Goal: Information Seeking & Learning: Learn about a topic

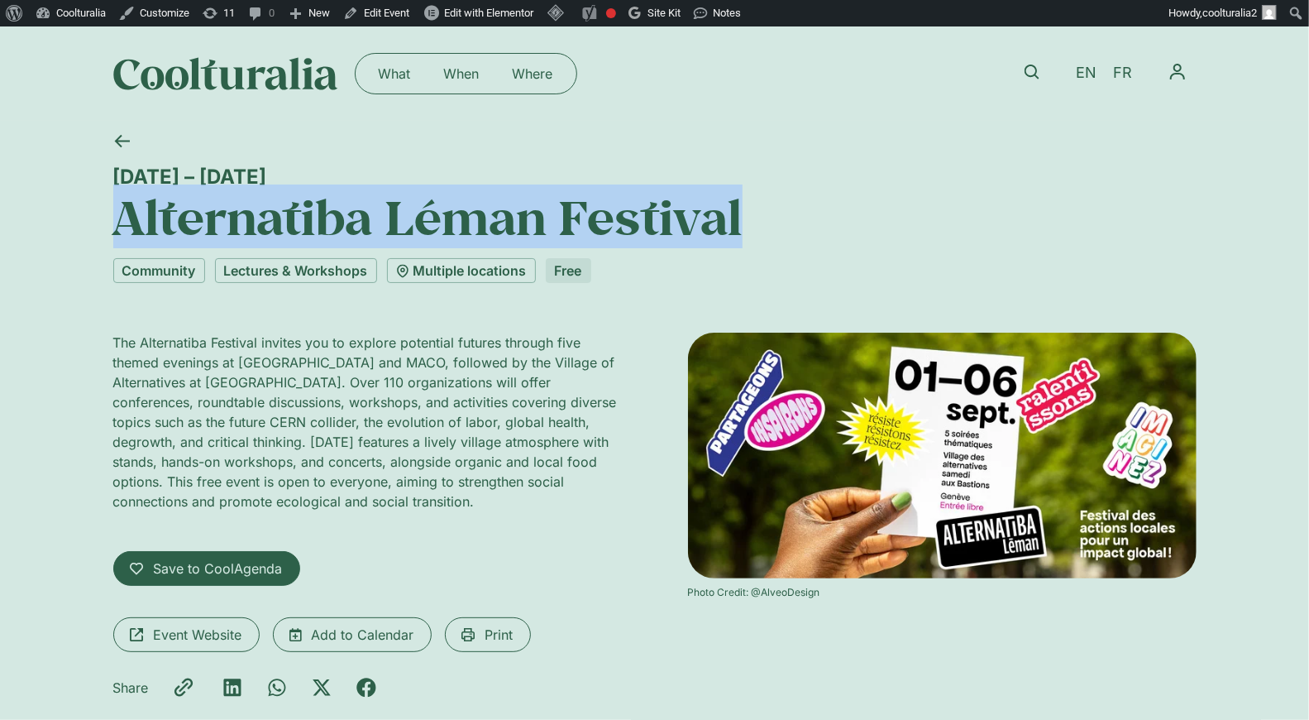
drag, startPoint x: 783, startPoint y: 230, endPoint x: 122, endPoint y: 207, distance: 660.5
click at [122, 207] on h1 "Alternatiba Léman Festival" at bounding box center [655, 217] width 1084 height 56
copy h1 "Alternatiba Léman Festival"
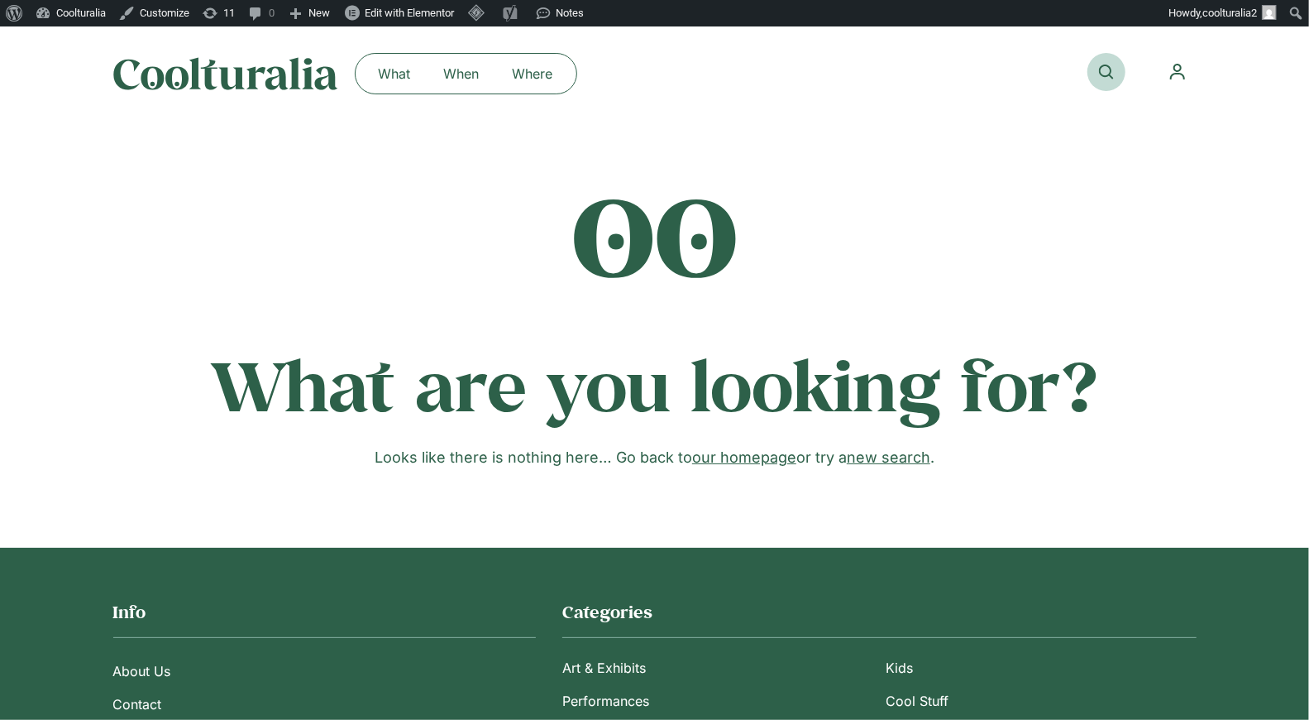
click at [1114, 67] on link at bounding box center [1107, 72] width 38 height 38
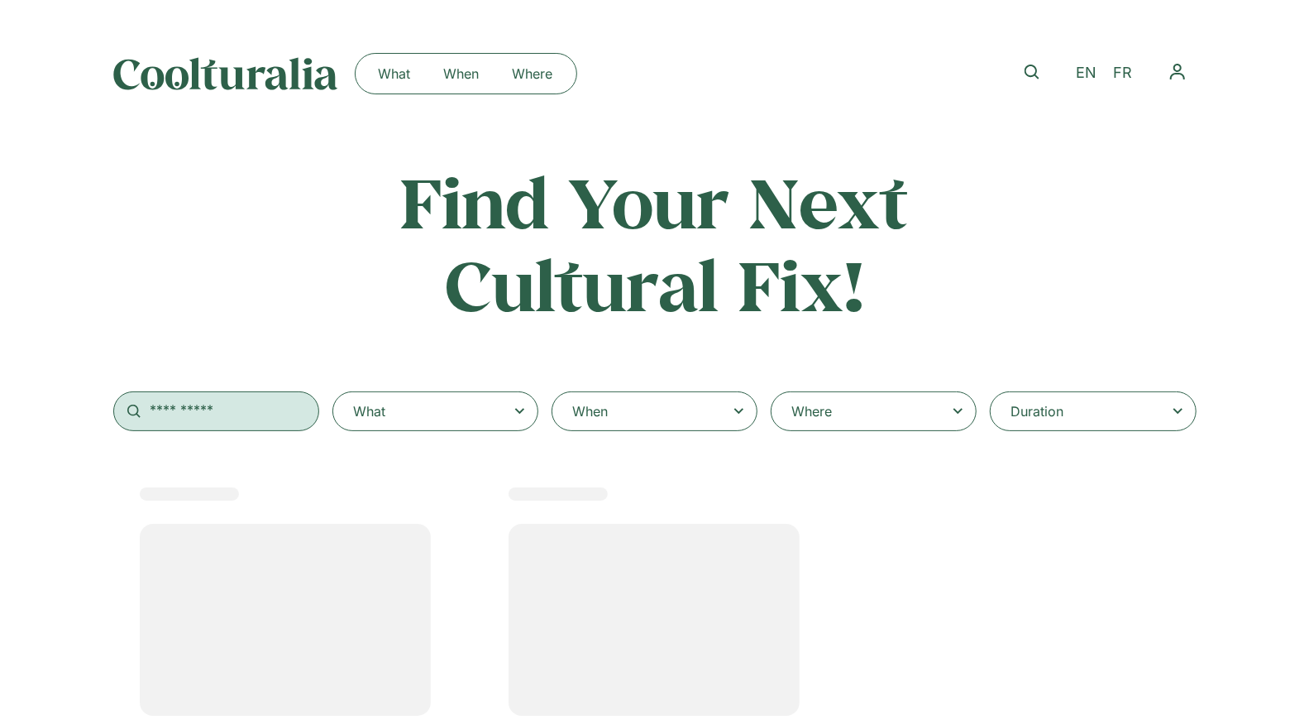
click at [270, 418] on input "text" at bounding box center [216, 411] width 206 height 40
select select
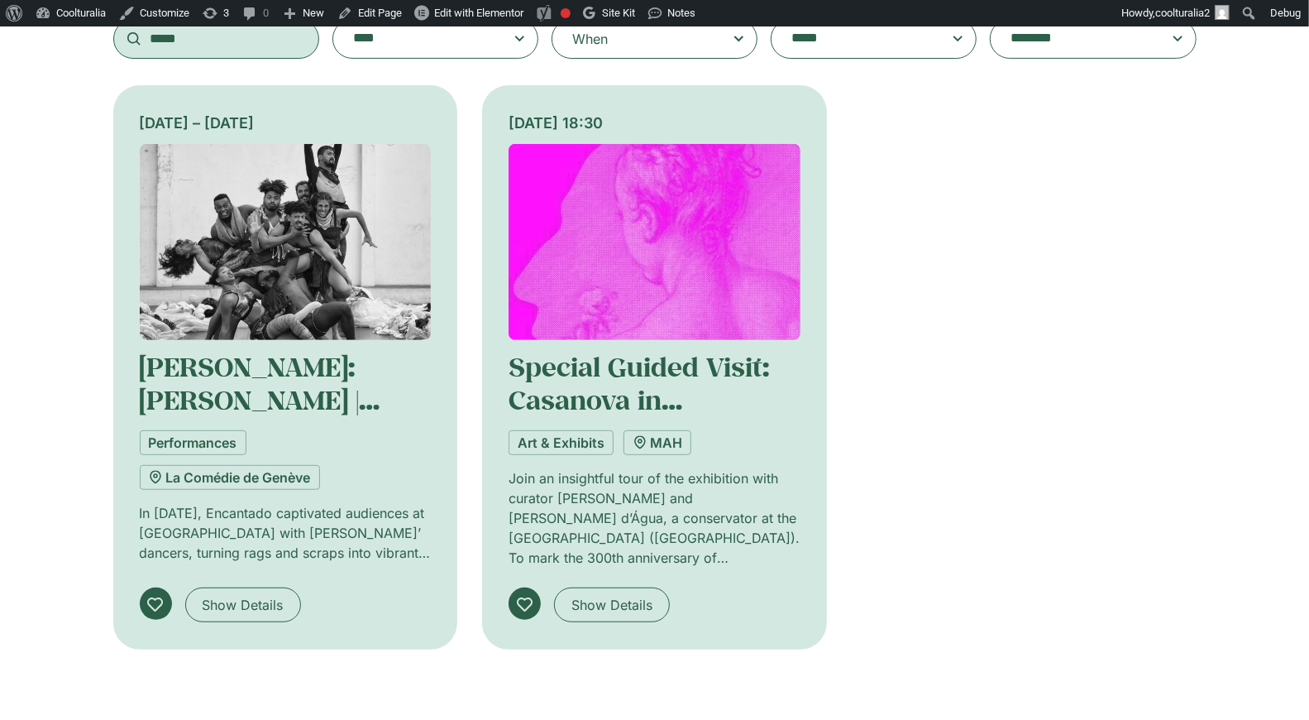
type input "*****"
click at [298, 274] on img at bounding box center [286, 242] width 292 height 196
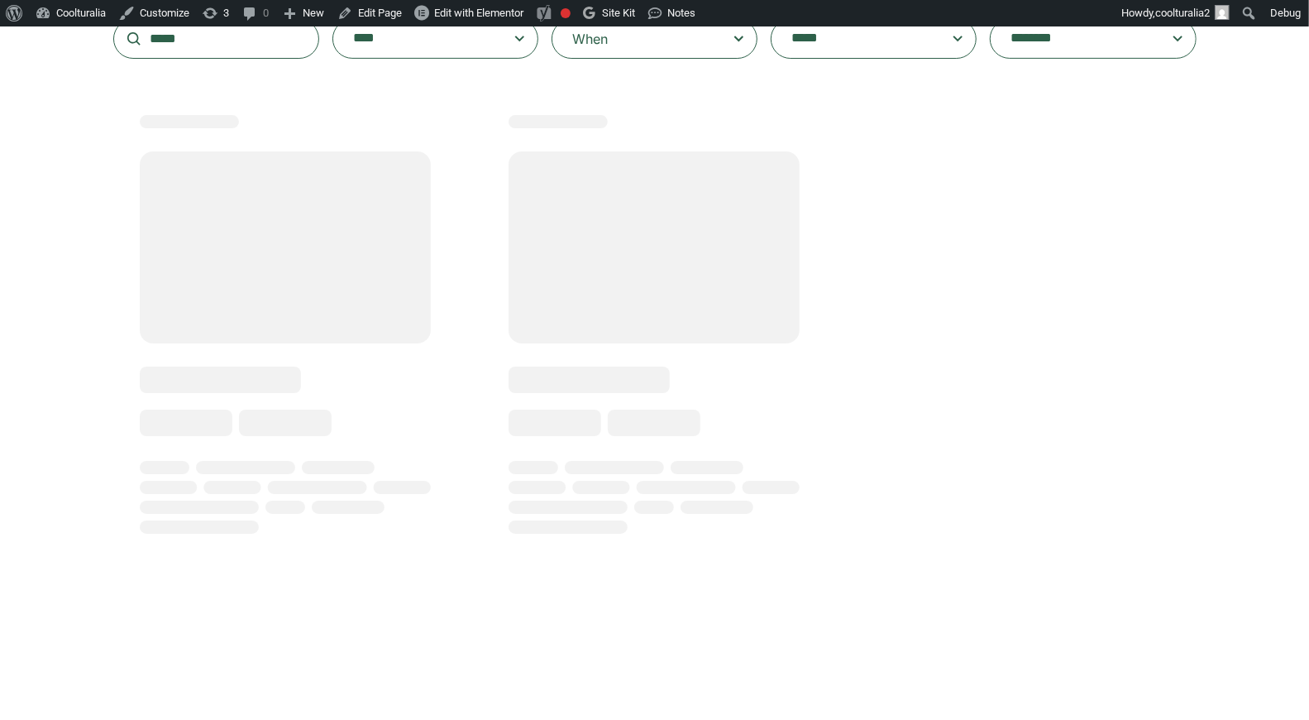
scroll to position [376, 0]
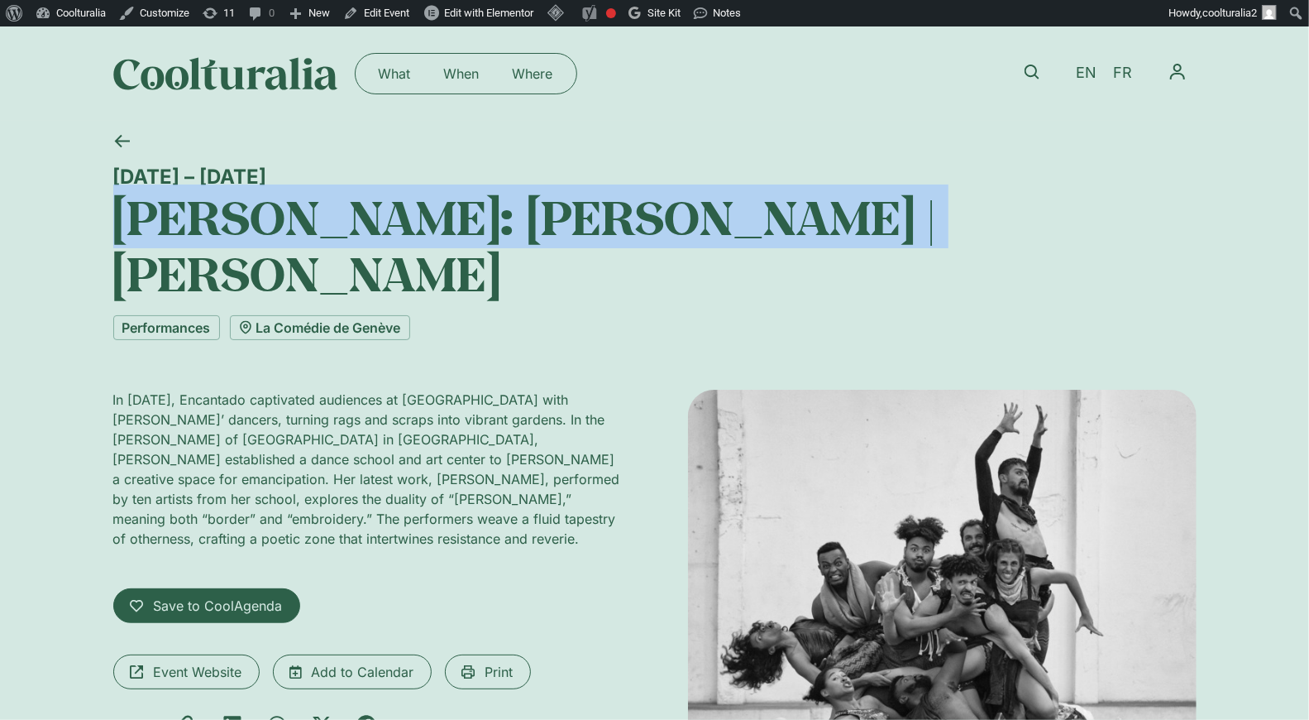
drag, startPoint x: 830, startPoint y: 206, endPoint x: 117, endPoint y: 207, distance: 712.2
click at [117, 207] on h1 "La Bâtie: Lia Rodrigues | Borda" at bounding box center [655, 245] width 1084 height 113
copy h1 "La Bâtie: Lia Rodrigues | Borda"
click at [1126, 70] on span "FR" at bounding box center [1122, 73] width 19 height 17
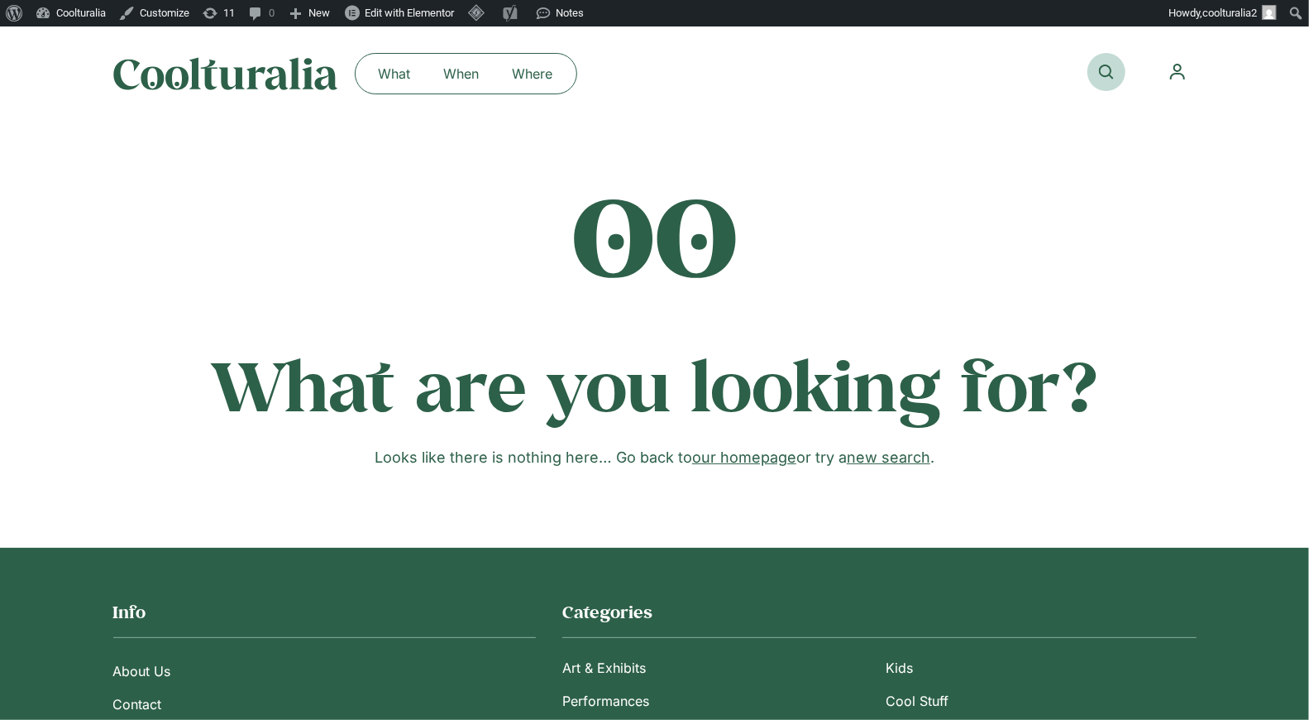
click at [1101, 72] on icon at bounding box center [1106, 72] width 15 height 15
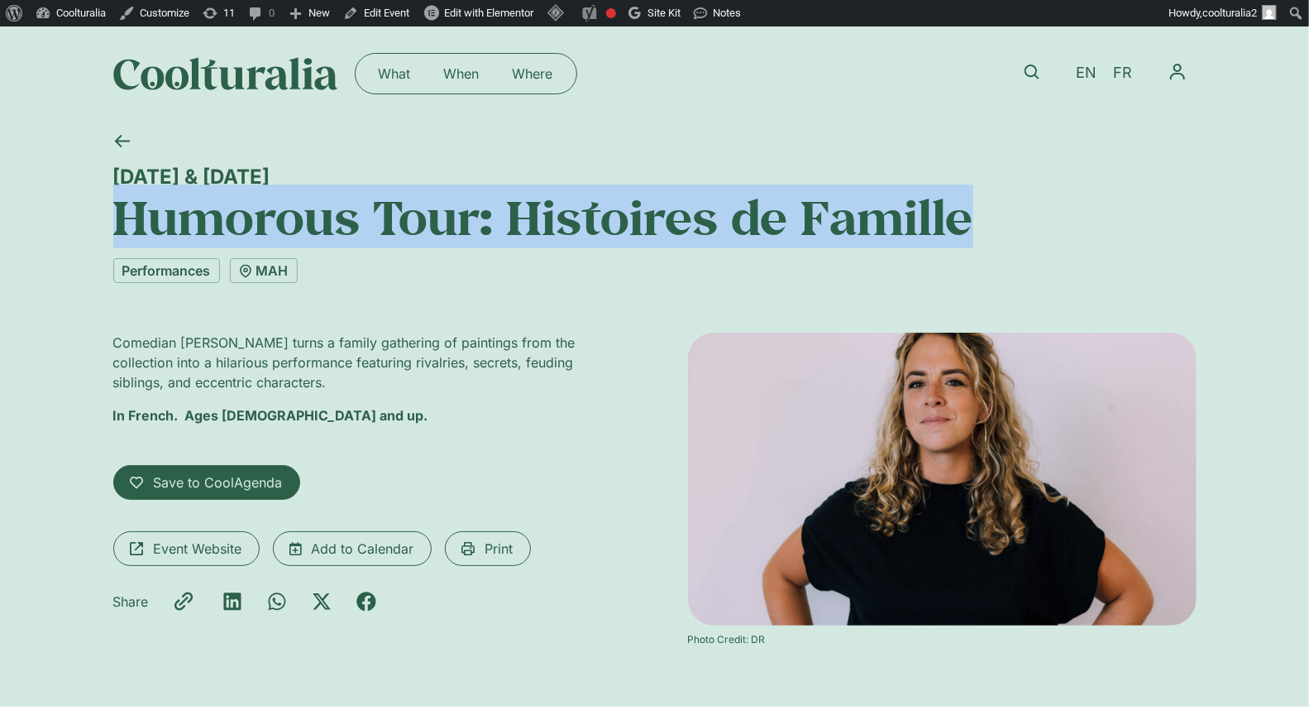
drag, startPoint x: 1124, startPoint y: 218, endPoint x: 123, endPoint y: 217, distance: 1000.9
click at [123, 217] on h1 "Humorous Tour: Histoires de Famille" at bounding box center [655, 217] width 1084 height 56
copy h1 "Humorous Tour: Histoires de Famille"
drag, startPoint x: 344, startPoint y: 171, endPoint x: 68, endPoint y: 168, distance: 276.3
click at [68, 168] on div "3 July & 4 September Humorous Tour: Histoires de Famille Performances MAH Comed…" at bounding box center [654, 414] width 1309 height 586
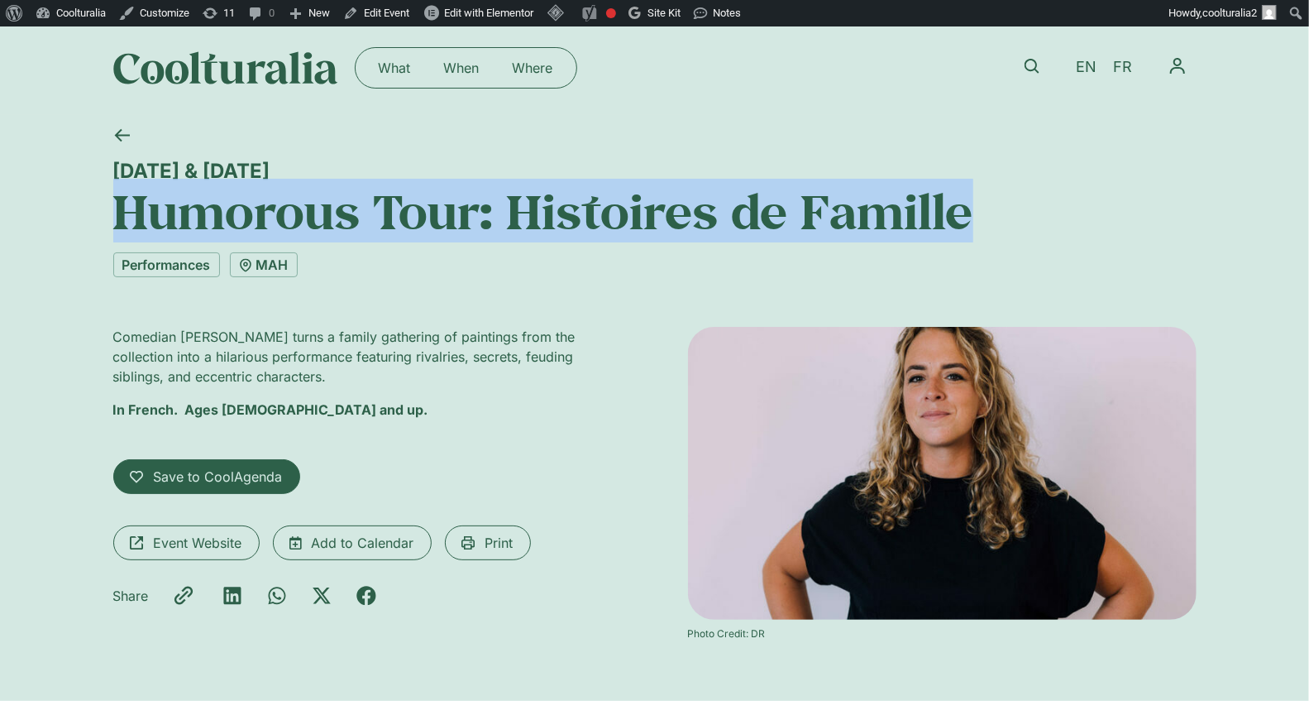
scroll to position [7, 0]
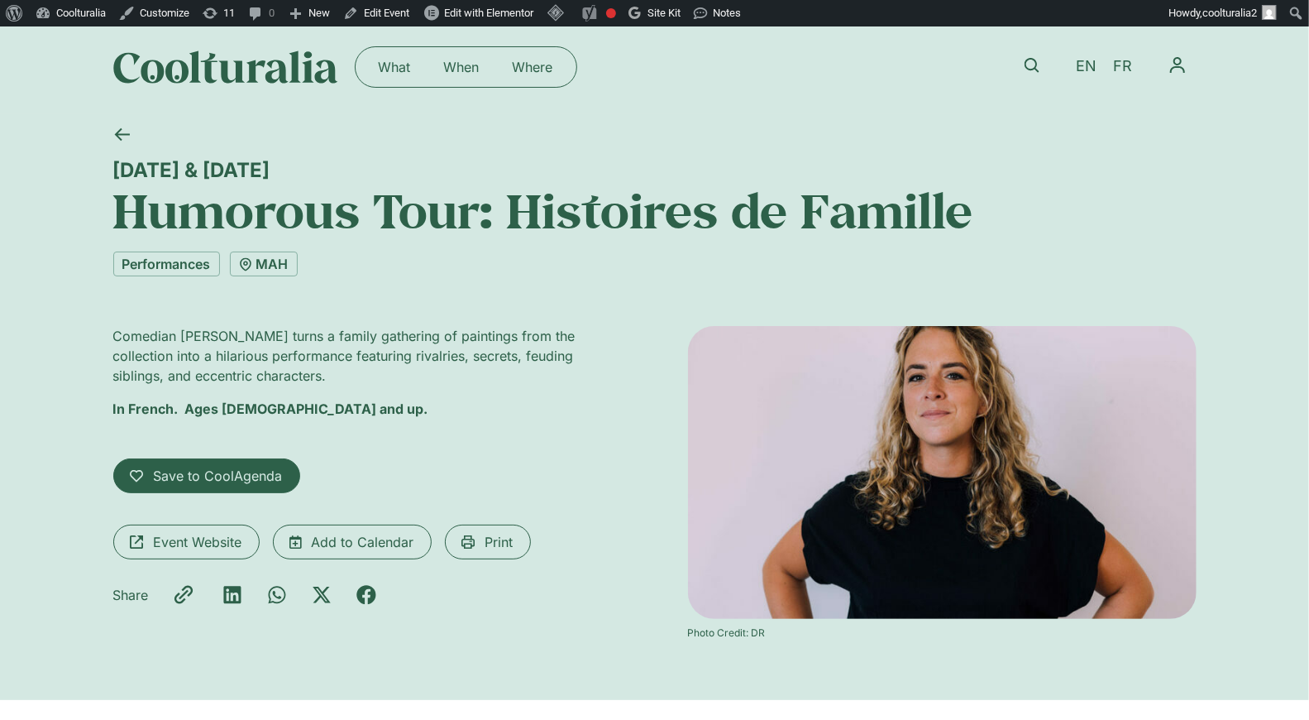
click at [361, 187] on h1 "Humorous Tour: Histoires de Famille" at bounding box center [655, 210] width 1084 height 56
click at [163, 543] on span "Event Website" at bounding box center [198, 542] width 89 height 20
click at [1131, 63] on span "FR" at bounding box center [1122, 66] width 19 height 17
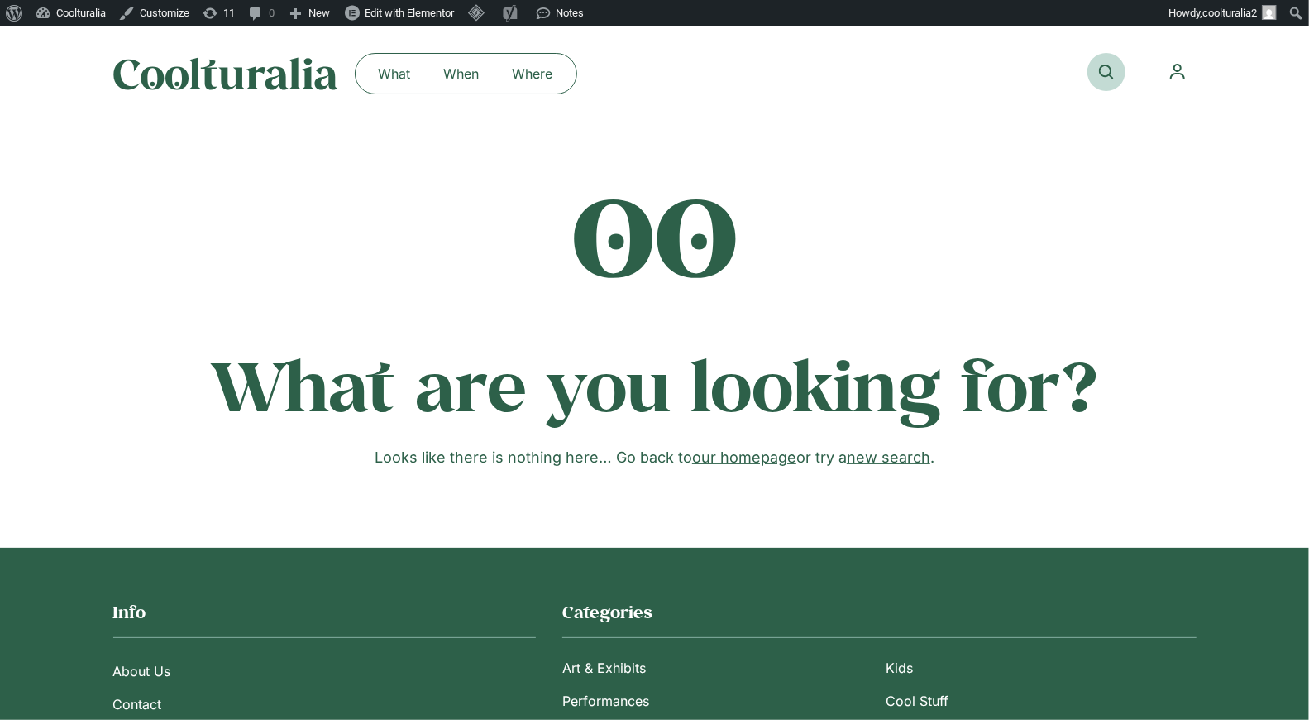
click at [1109, 69] on icon at bounding box center [1106, 72] width 15 height 15
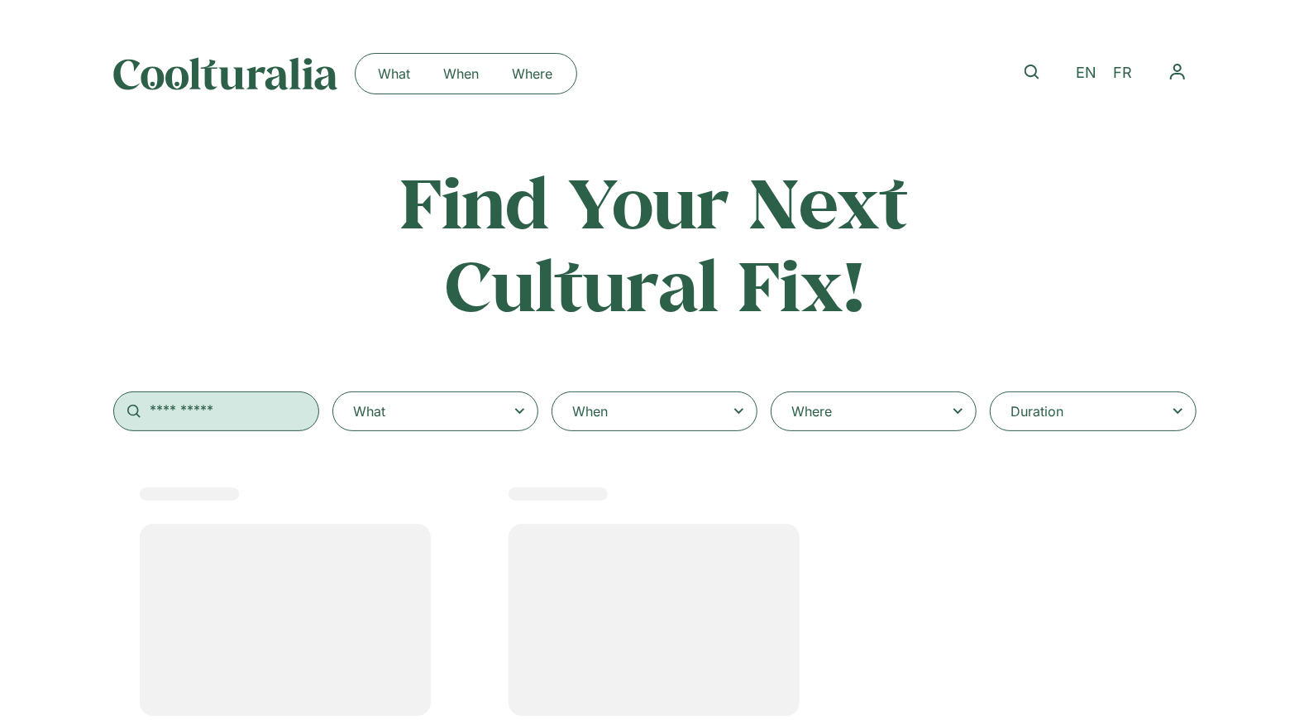
click at [195, 423] on input "text" at bounding box center [216, 411] width 206 height 40
select select
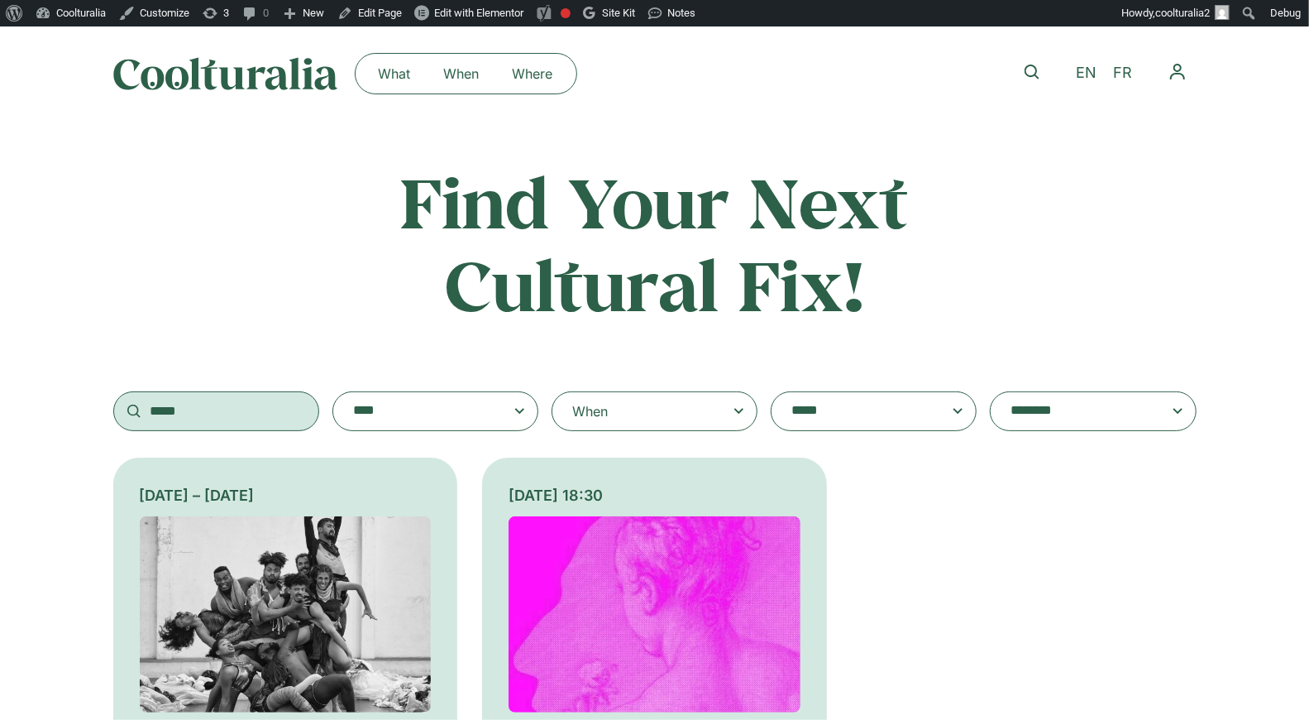
type input "*****"
click at [258, 578] on img at bounding box center [286, 614] width 292 height 196
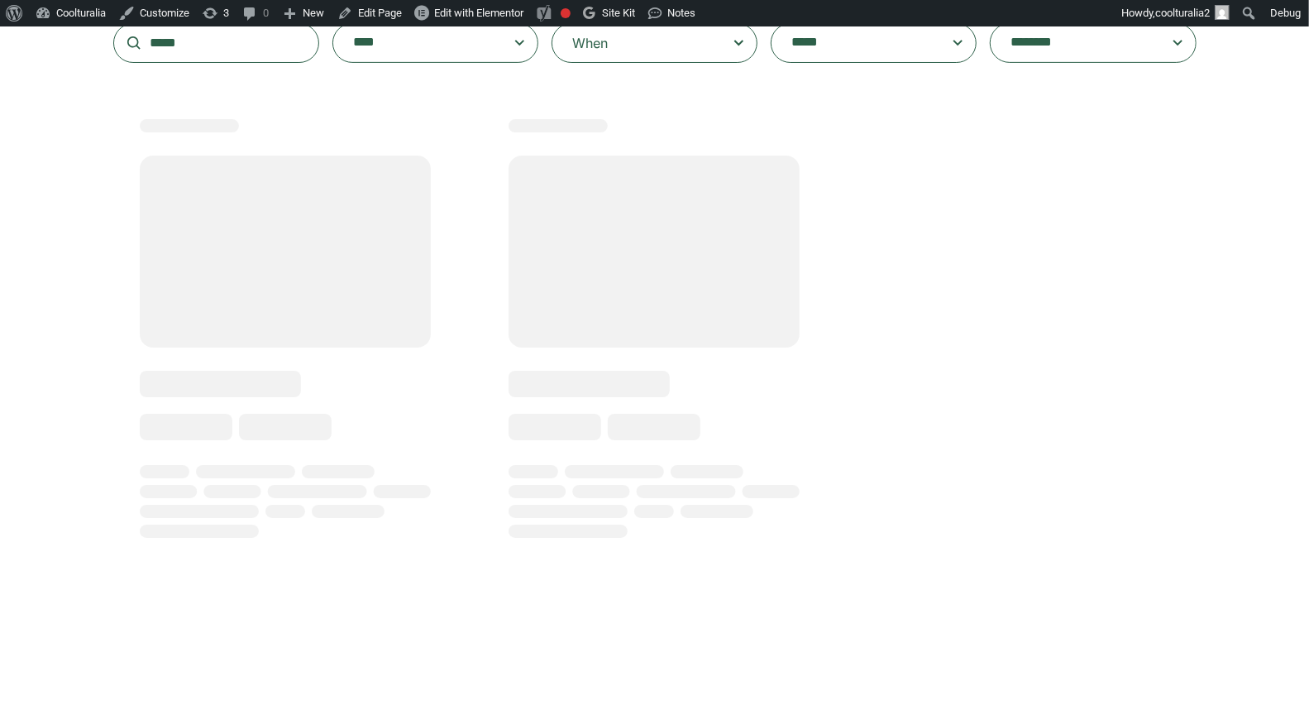
scroll to position [371, 0]
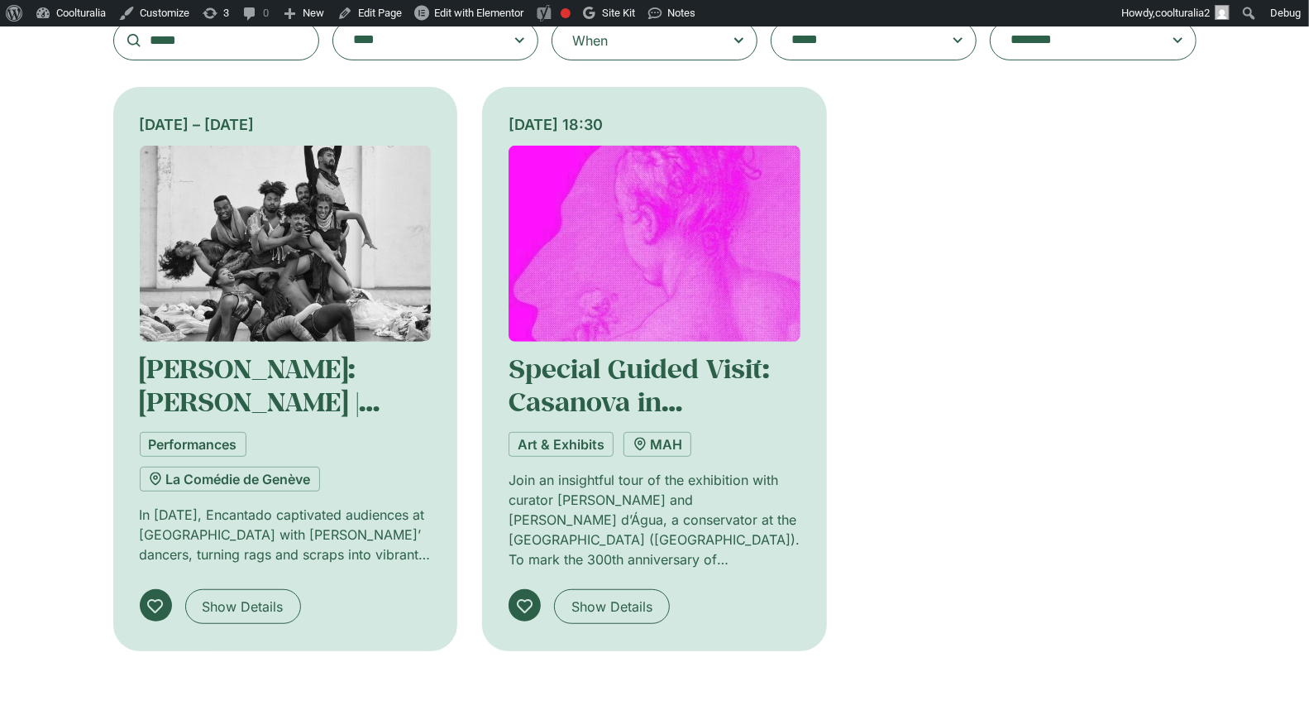
click at [275, 223] on img at bounding box center [286, 244] width 292 height 196
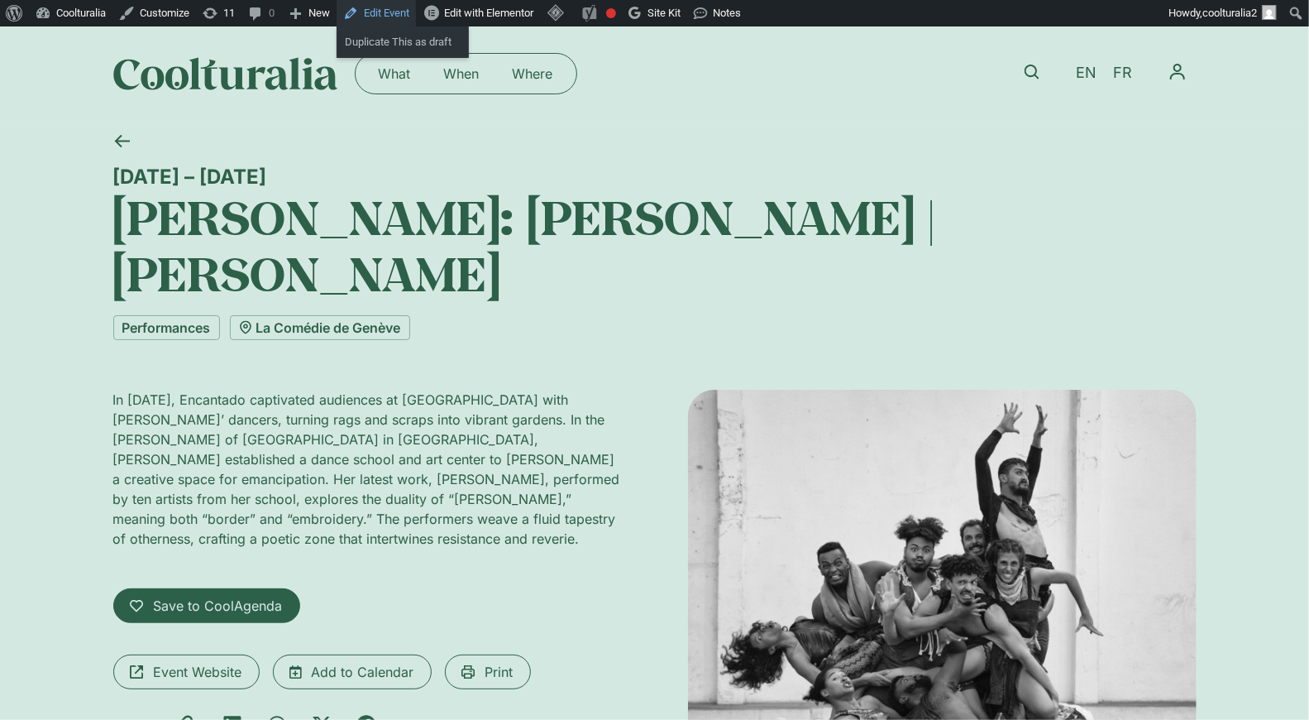
click at [384, 16] on link "Edit Event" at bounding box center [376, 13] width 79 height 26
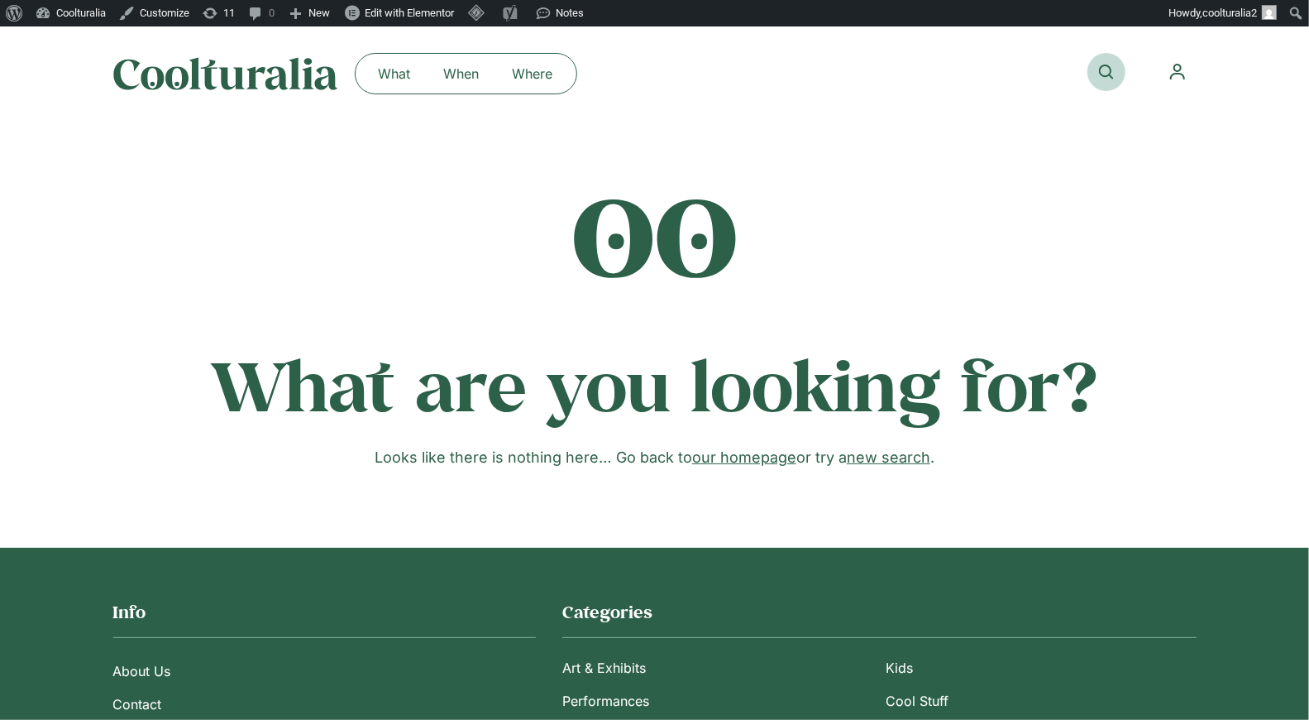
click at [1113, 74] on link at bounding box center [1107, 72] width 38 height 38
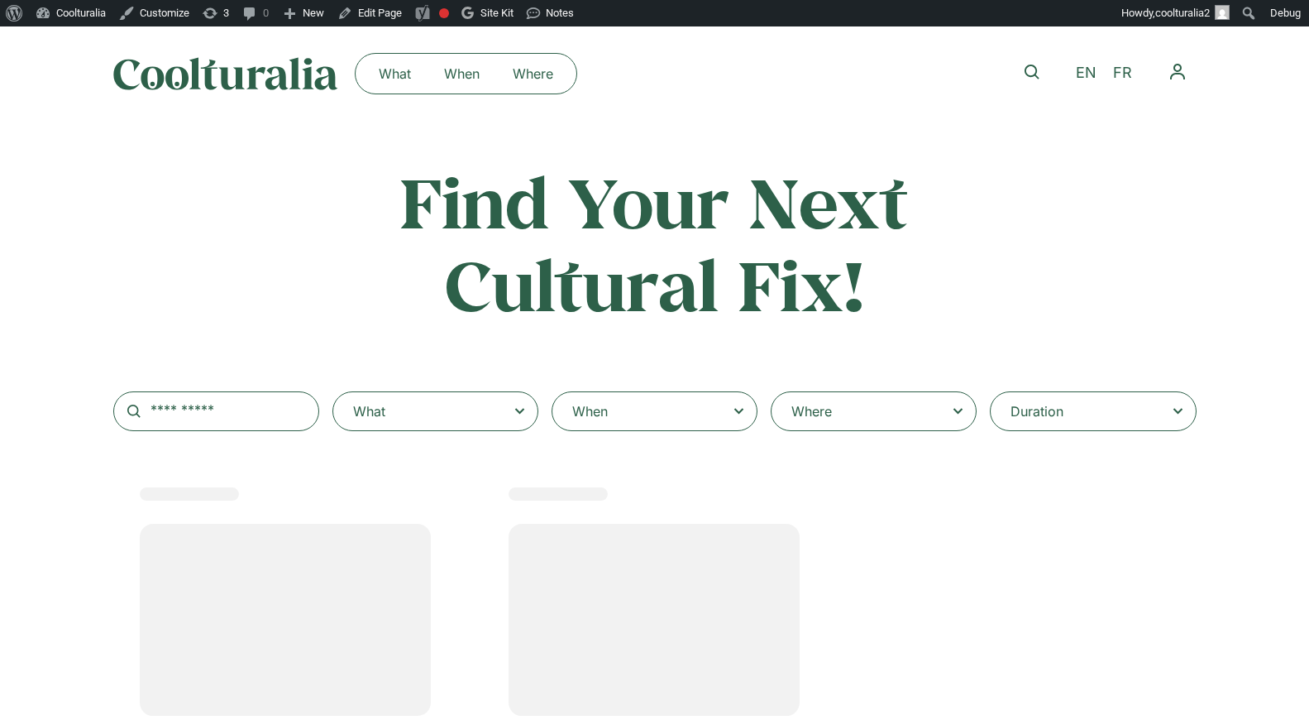
select select
click at [262, 417] on input "text" at bounding box center [216, 411] width 206 height 40
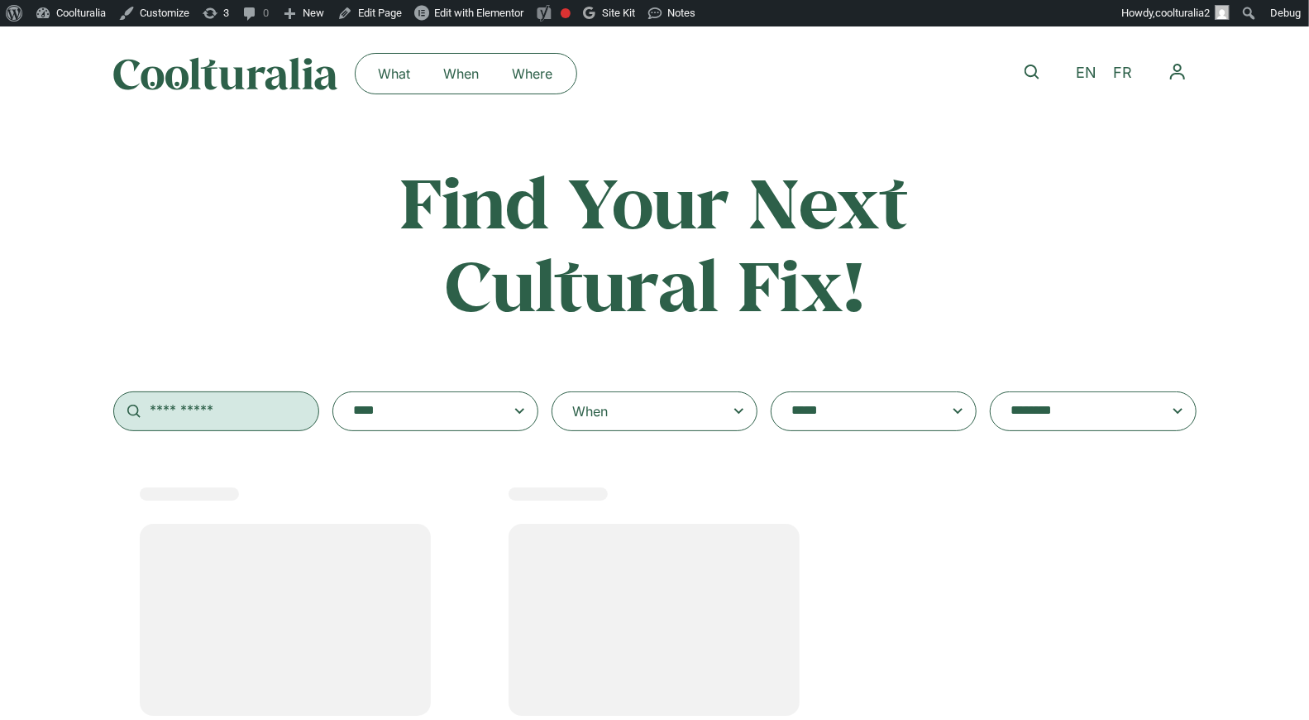
type input "*"
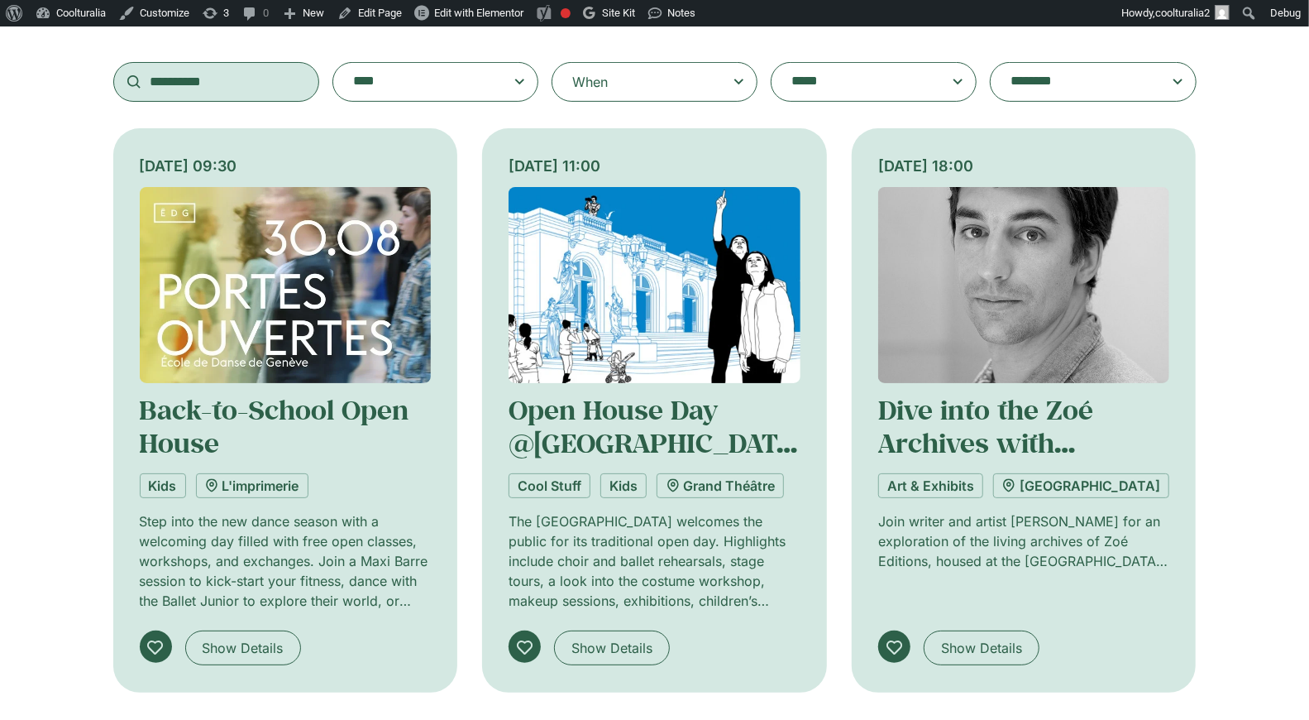
scroll to position [335, 0]
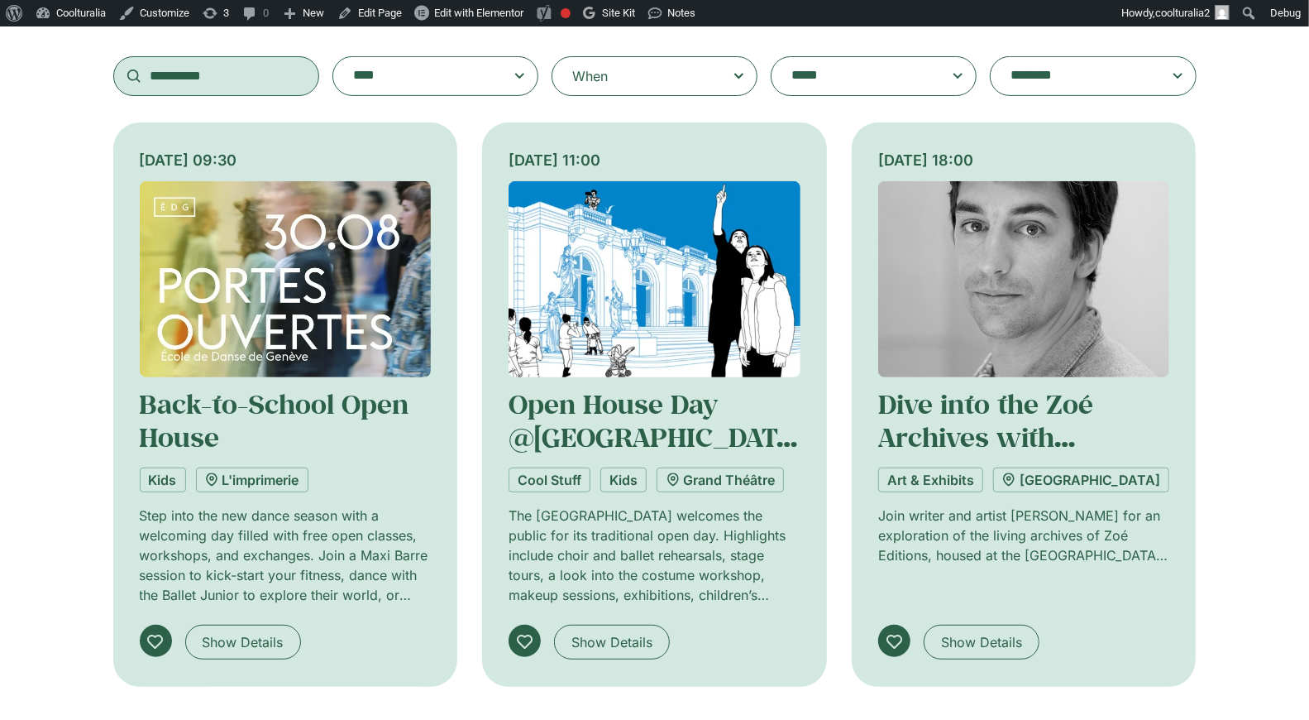
type input "**********"
click at [642, 281] on img at bounding box center [655, 279] width 292 height 196
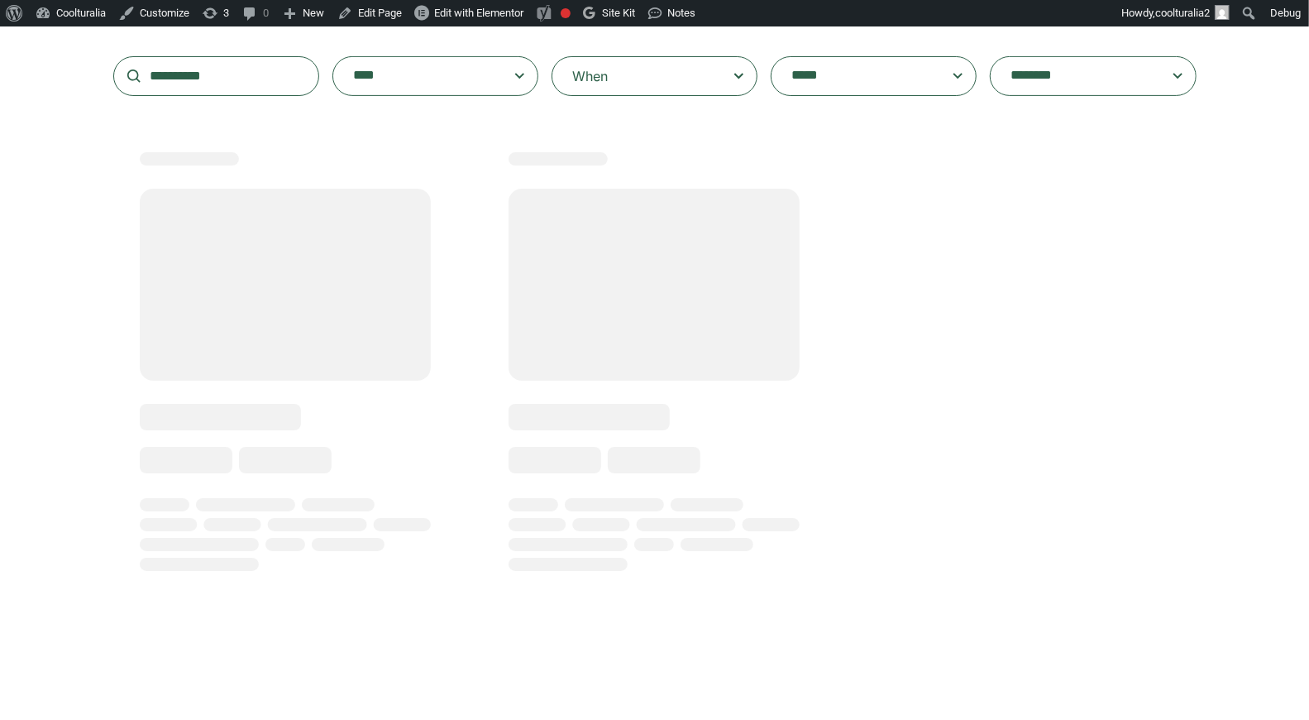
scroll to position [332, 0]
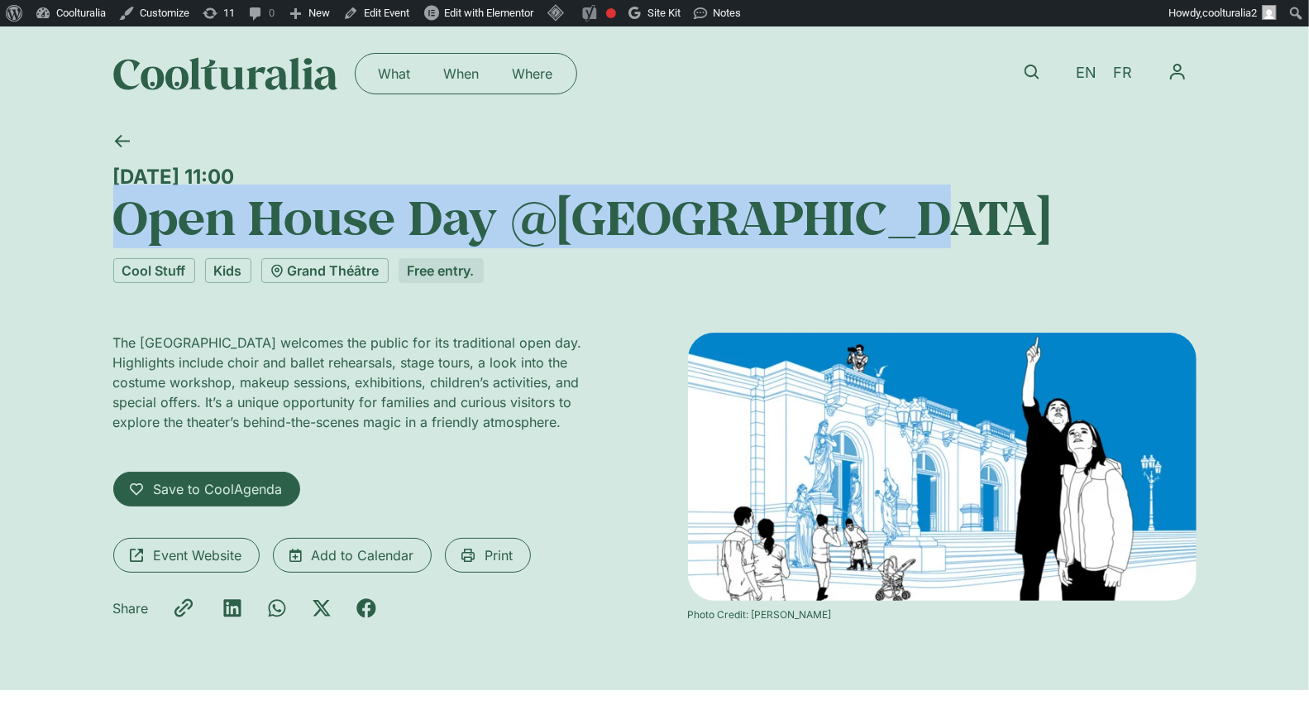
drag, startPoint x: 898, startPoint y: 218, endPoint x: 112, endPoint y: 223, distance: 785.8
click at [113, 223] on h1 "Open House Day @Grand Théâtre" at bounding box center [655, 217] width 1084 height 56
copy h1 "Open House Day @Grand Théâtre"
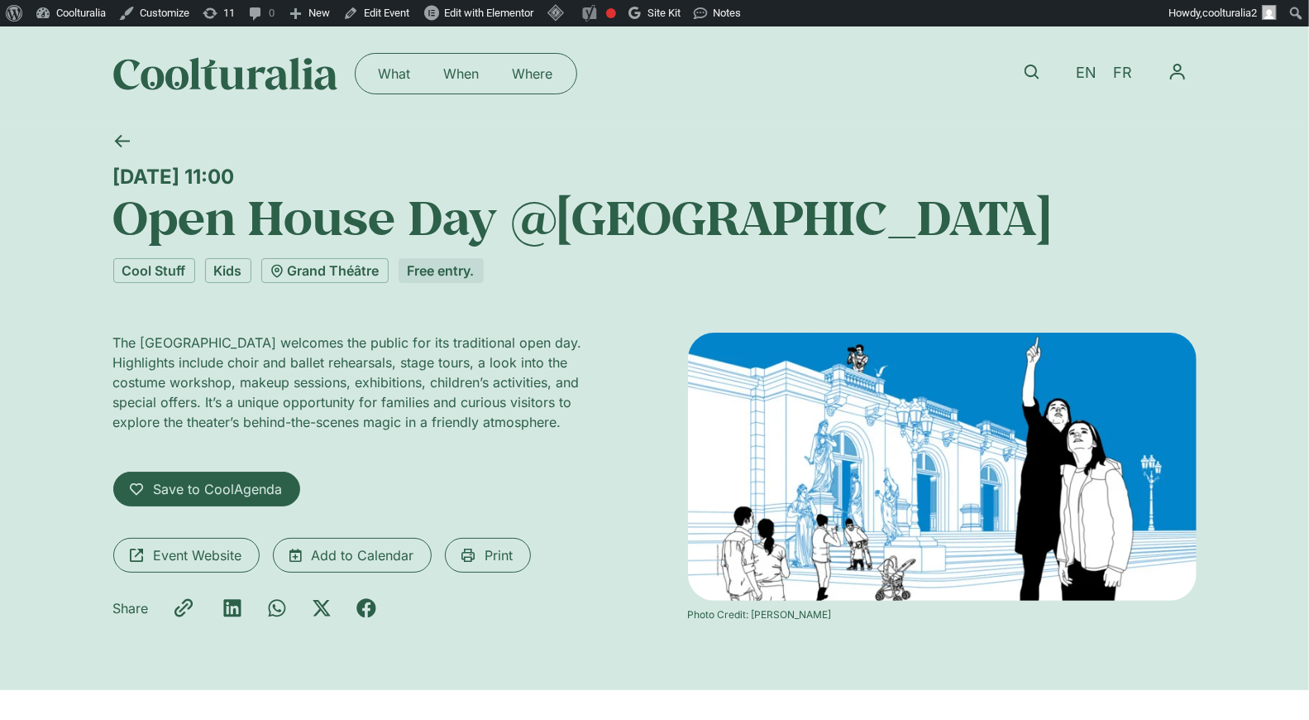
click at [416, 156] on div at bounding box center [649, 143] width 1095 height 44
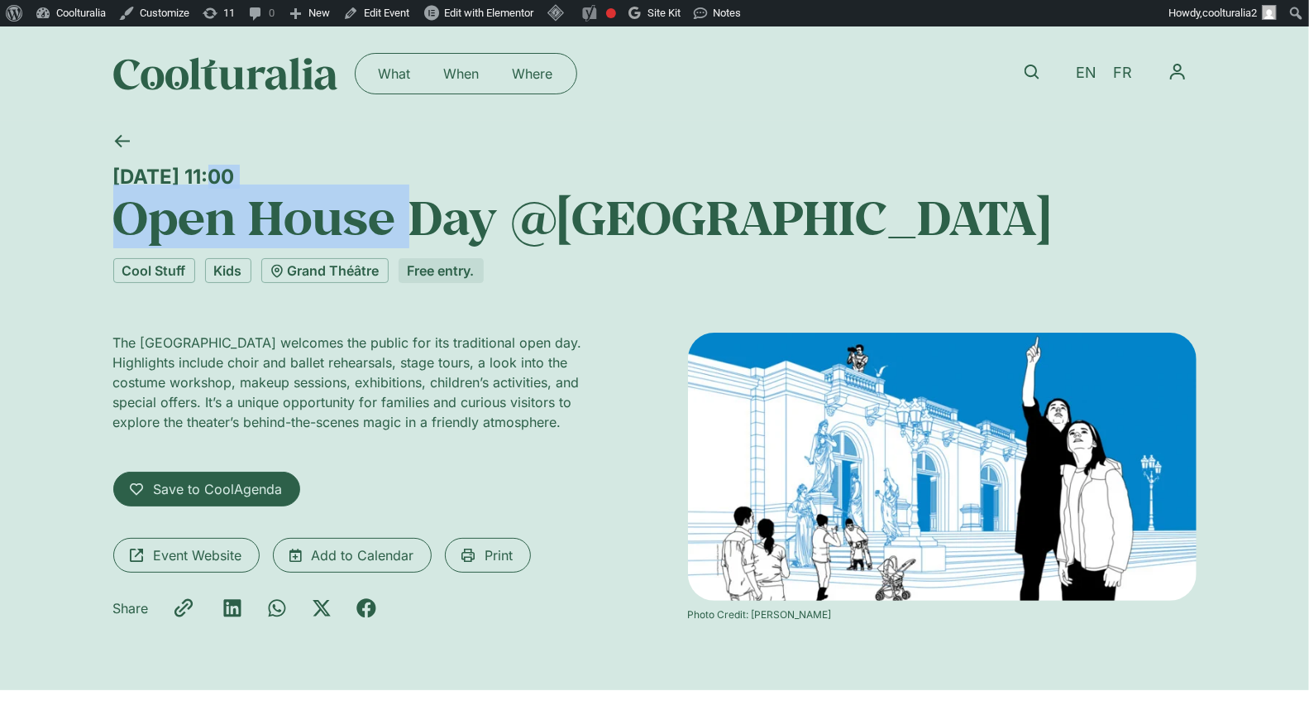
drag, startPoint x: 375, startPoint y: 179, endPoint x: 44, endPoint y: 179, distance: 330.9
click at [44, 179] on div "Sunday 7 September, 11:00 Open House Day @Grand Théâtre Cool Stuff Kids Grand T…" at bounding box center [654, 405] width 1309 height 569
click at [154, 177] on div "Sunday 7 September, 11:00" at bounding box center [655, 177] width 1084 height 24
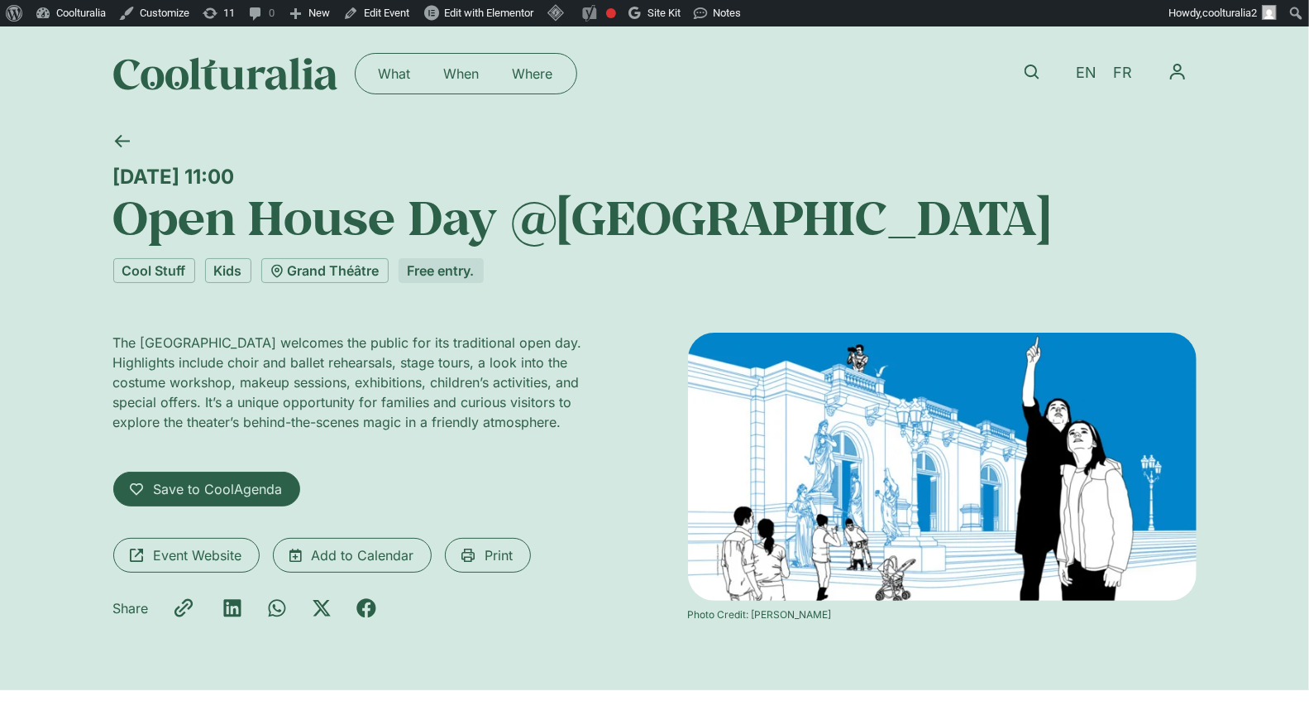
drag, startPoint x: 325, startPoint y: 165, endPoint x: 74, endPoint y: 173, distance: 251.6
click at [74, 173] on div "Sunday 7 September, 11:00 Open House Day @Grand Théâtre Cool Stuff Kids Grand T…" at bounding box center [654, 405] width 1309 height 569
copy div "Sunday 7 September, 11:00"
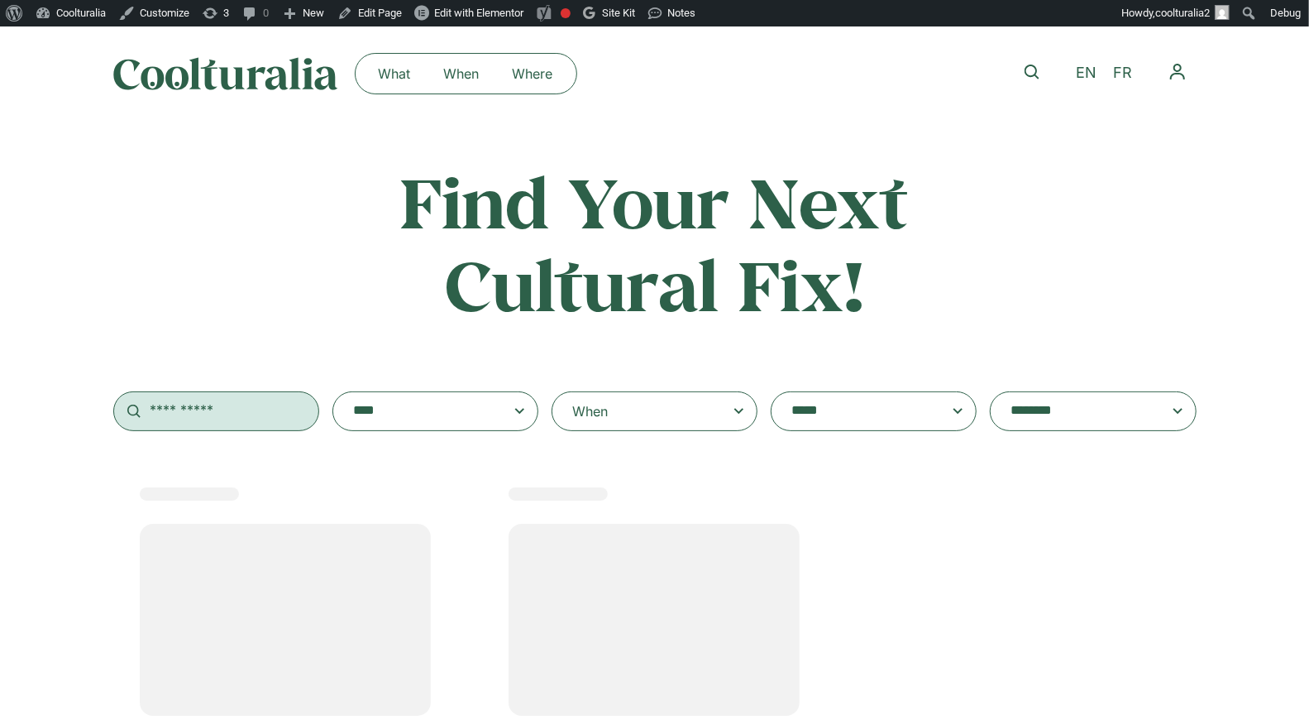
click at [232, 425] on input "text" at bounding box center [216, 411] width 206 height 40
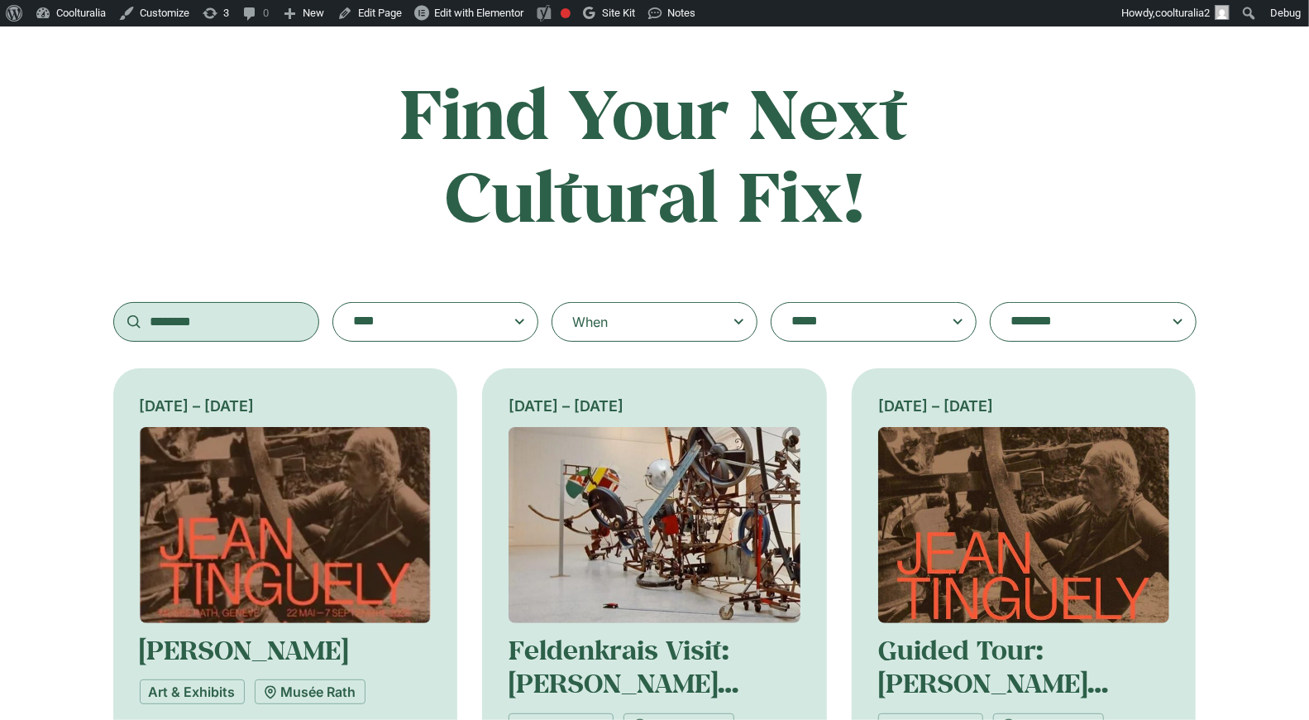
scroll to position [93, 0]
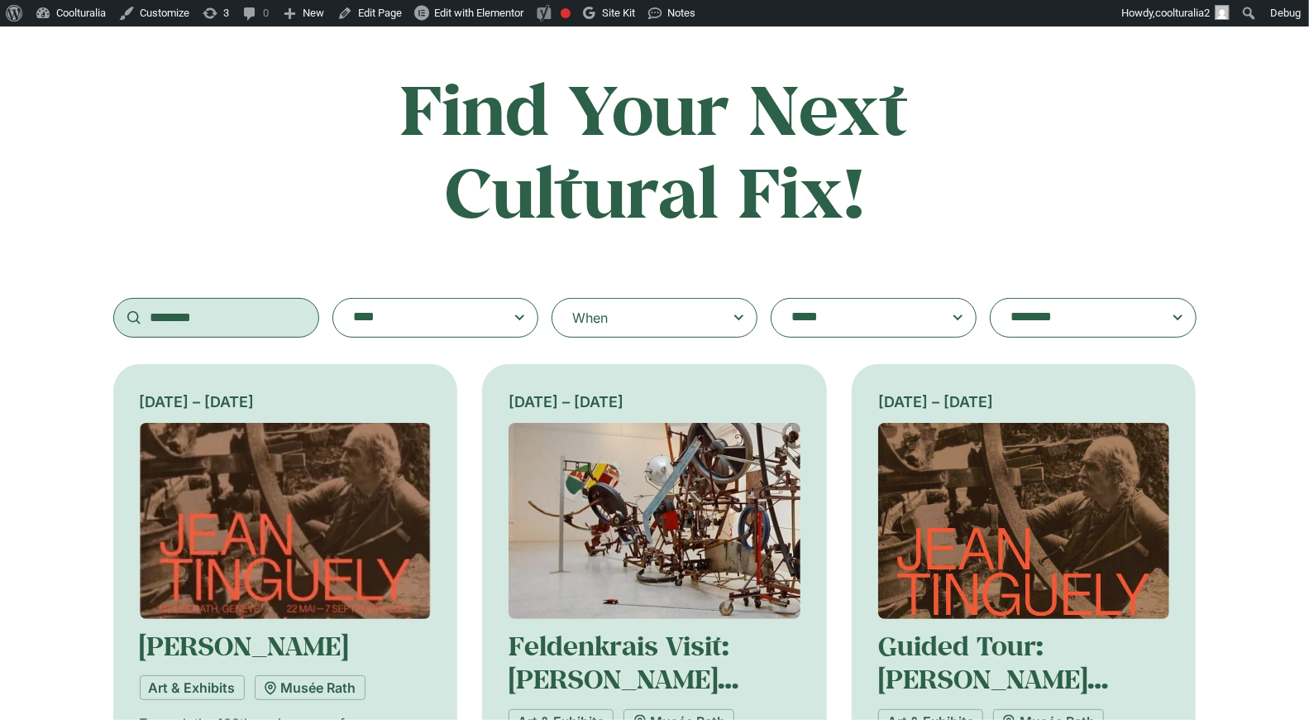
type input "********"
click at [295, 520] on img at bounding box center [286, 521] width 292 height 196
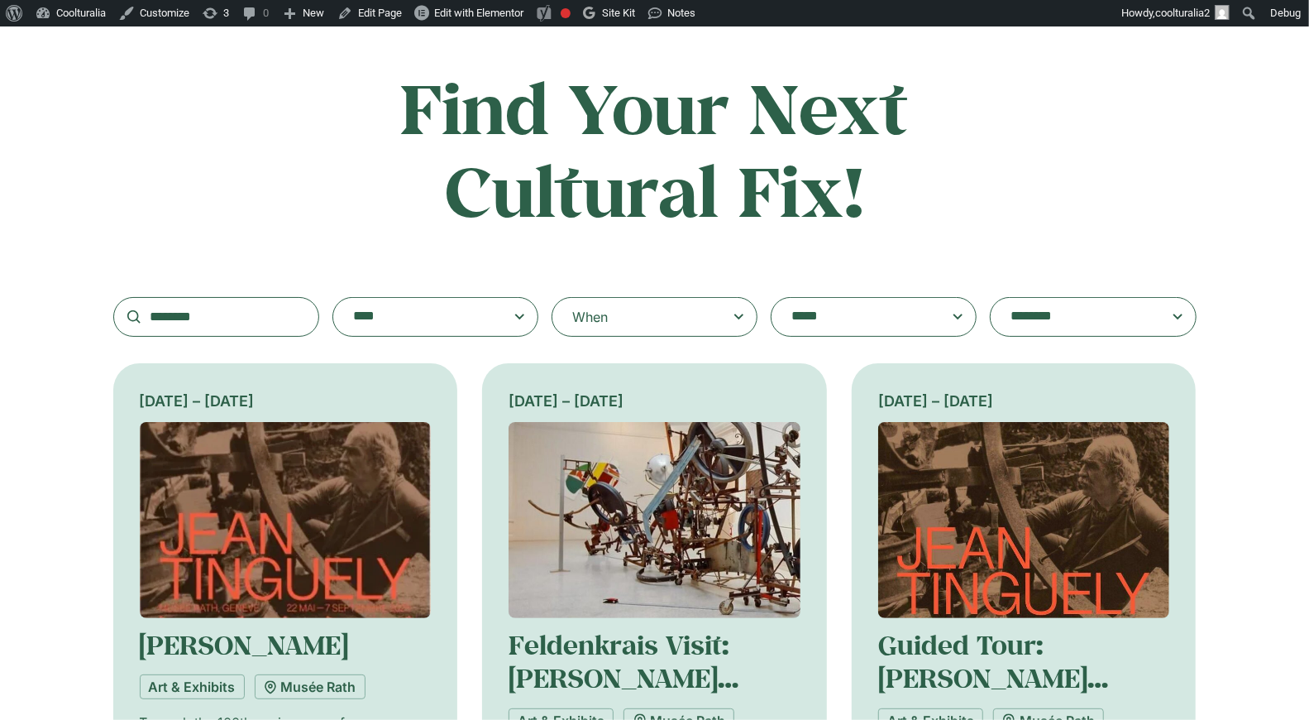
scroll to position [97, 0]
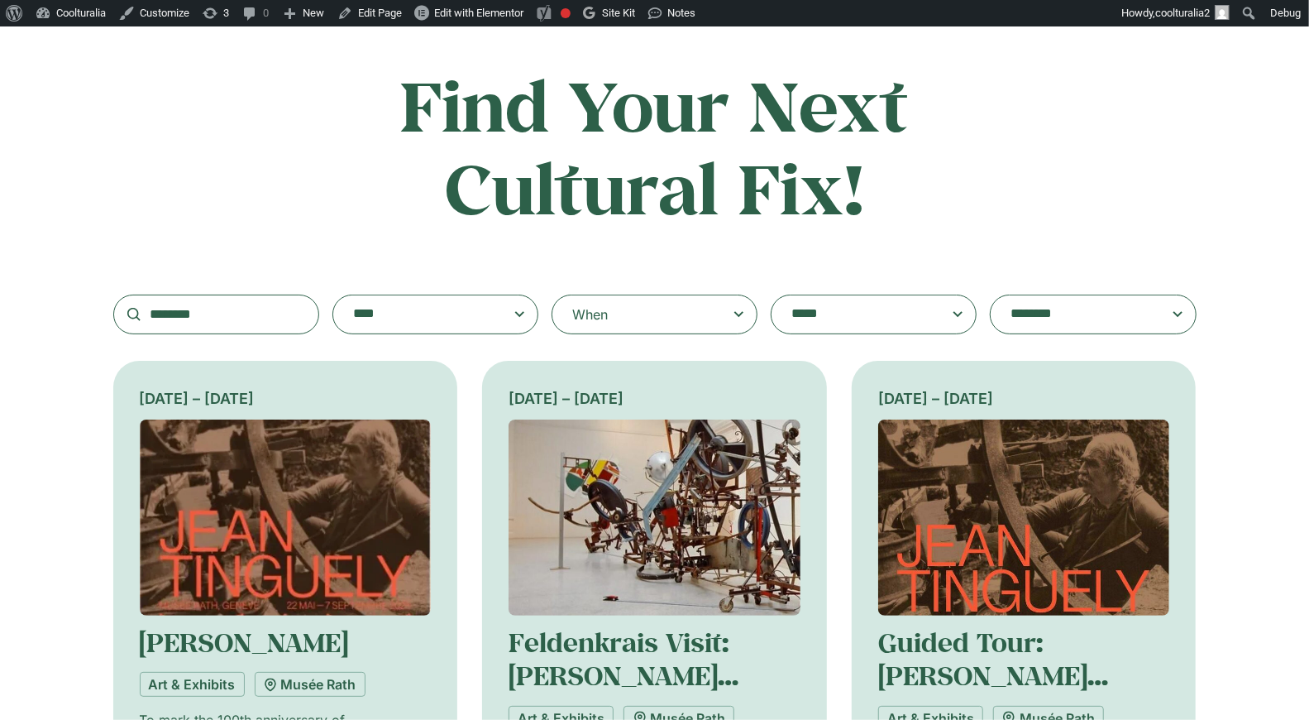
click at [298, 493] on img at bounding box center [286, 517] width 292 height 196
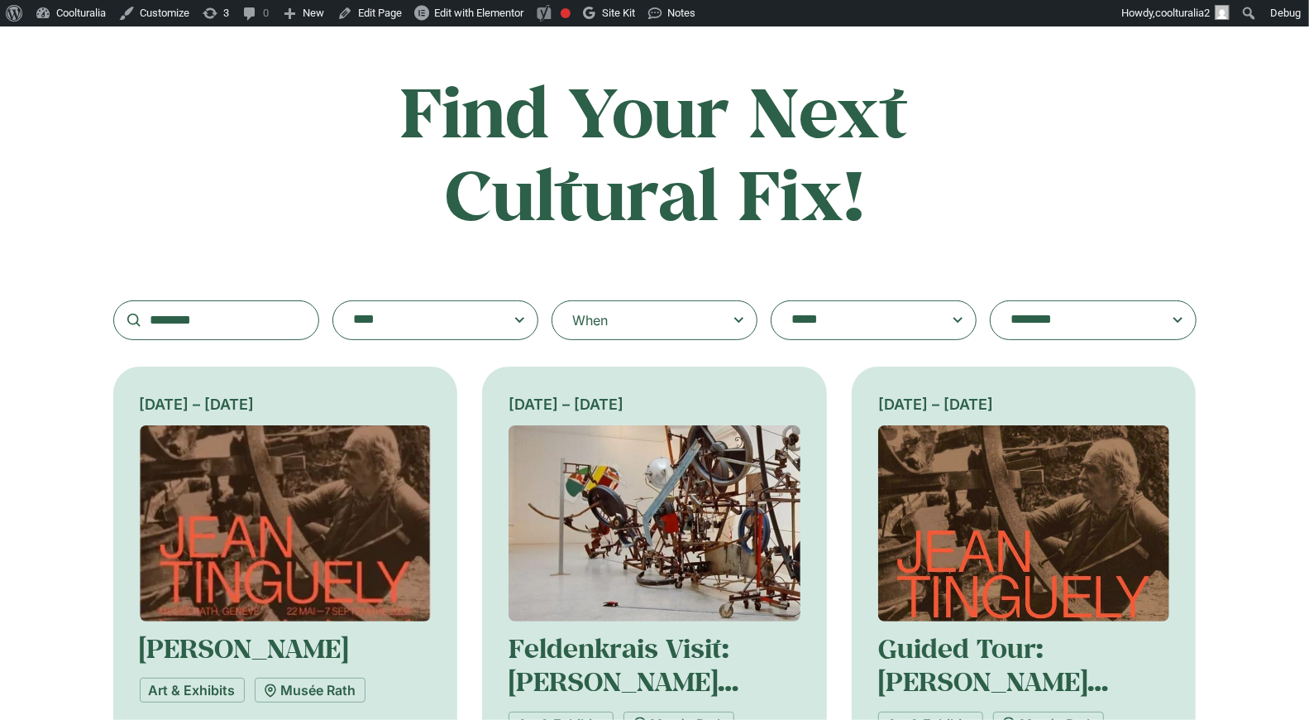
scroll to position [89, 0]
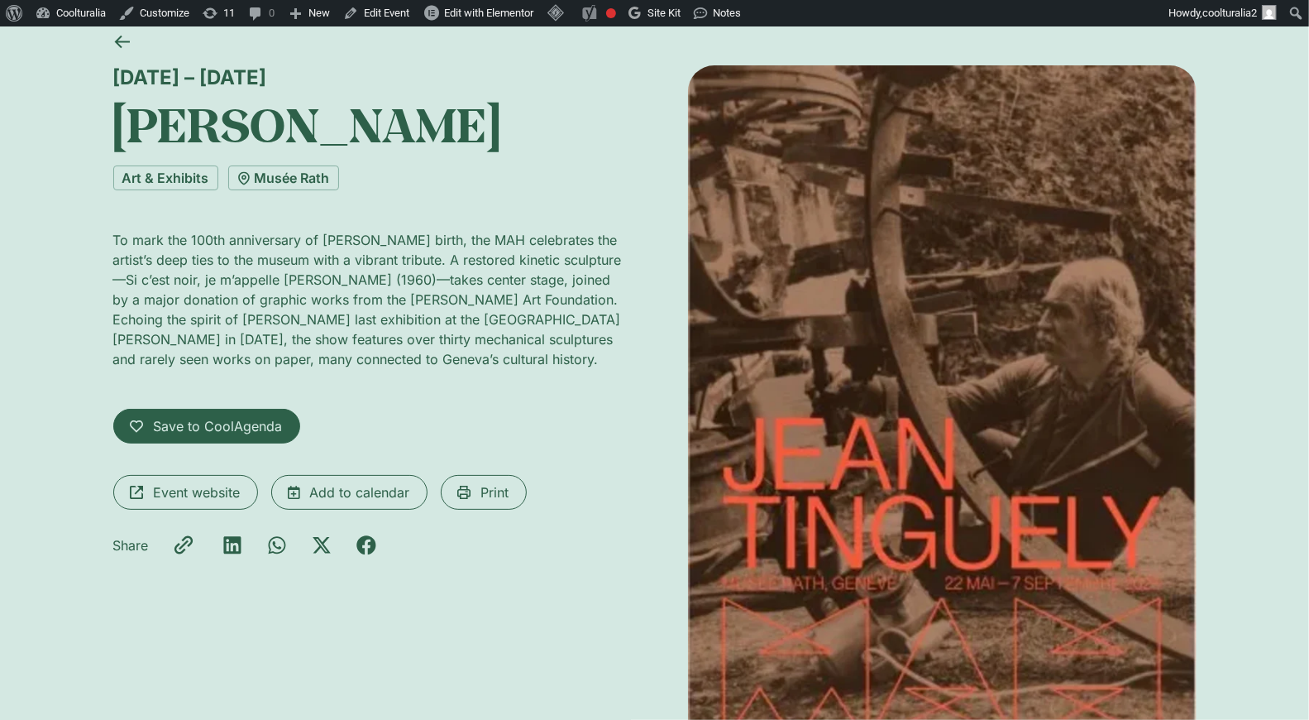
scroll to position [117, 0]
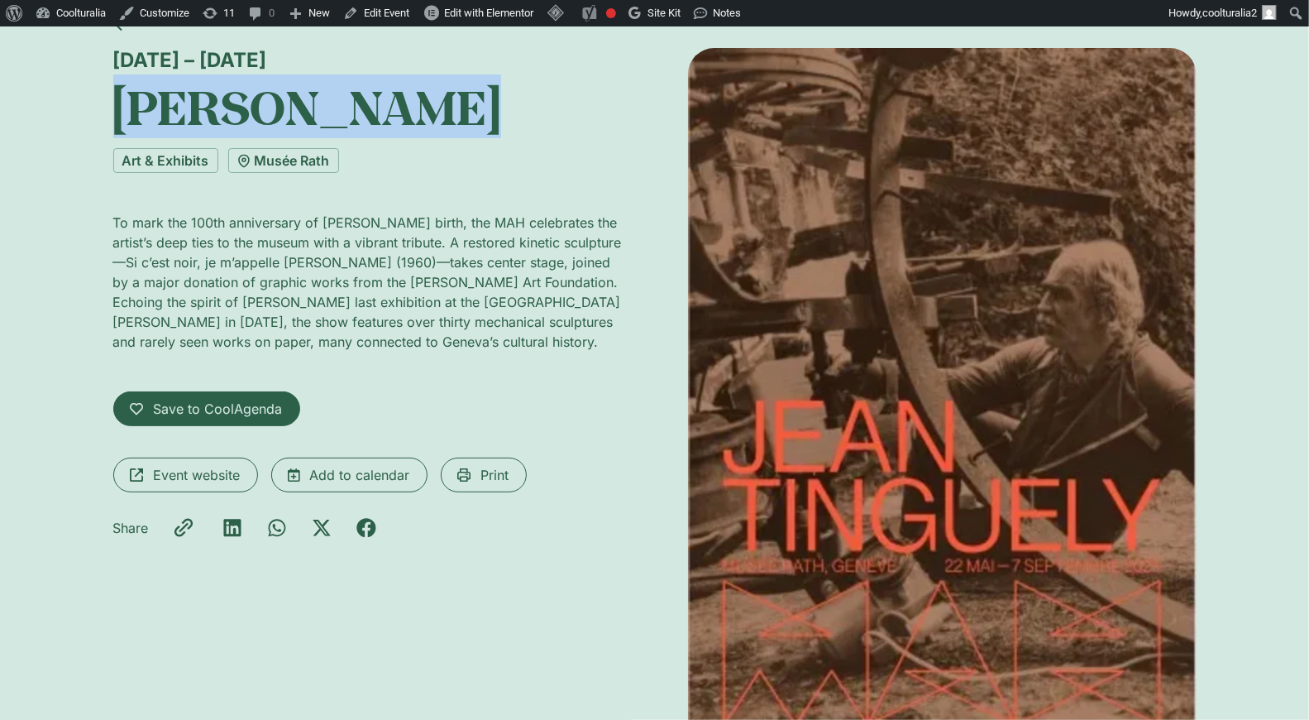
drag, startPoint x: 462, startPoint y: 120, endPoint x: 124, endPoint y: 122, distance: 338.3
click at [124, 122] on h1 "[PERSON_NAME]" at bounding box center [367, 107] width 509 height 56
copy h1 "[PERSON_NAME]"
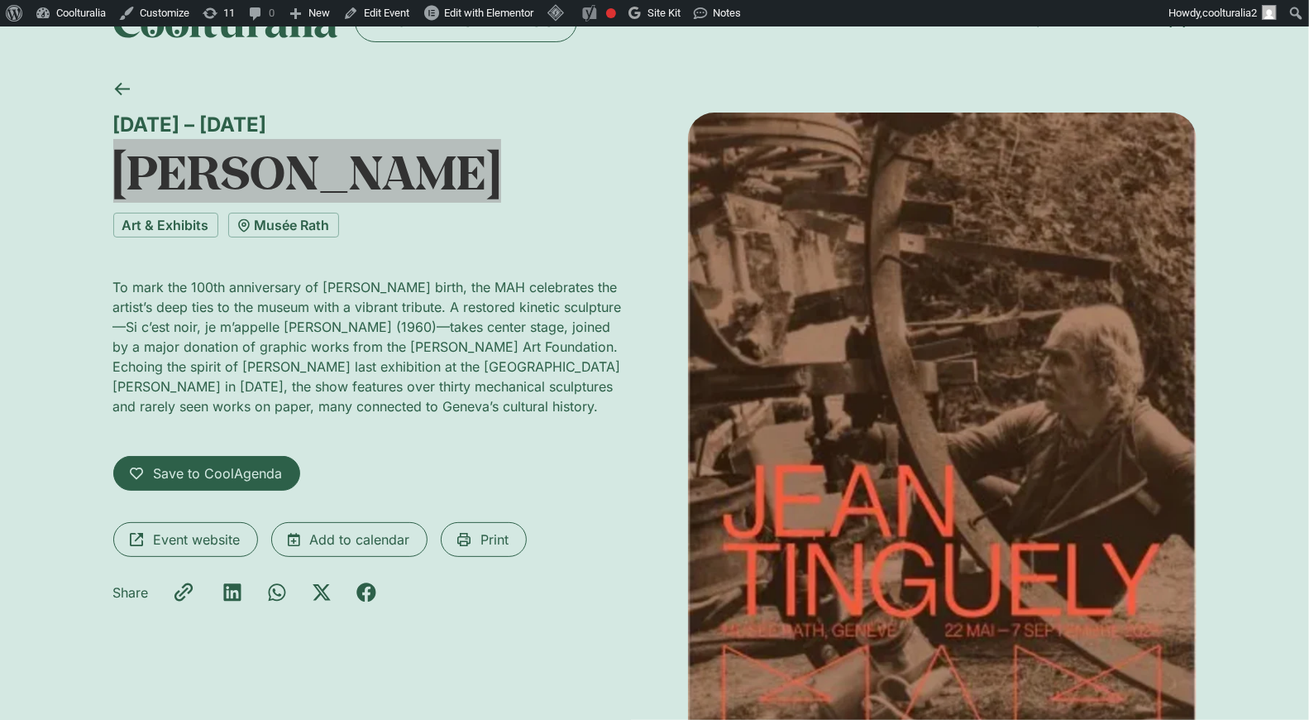
scroll to position [0, 0]
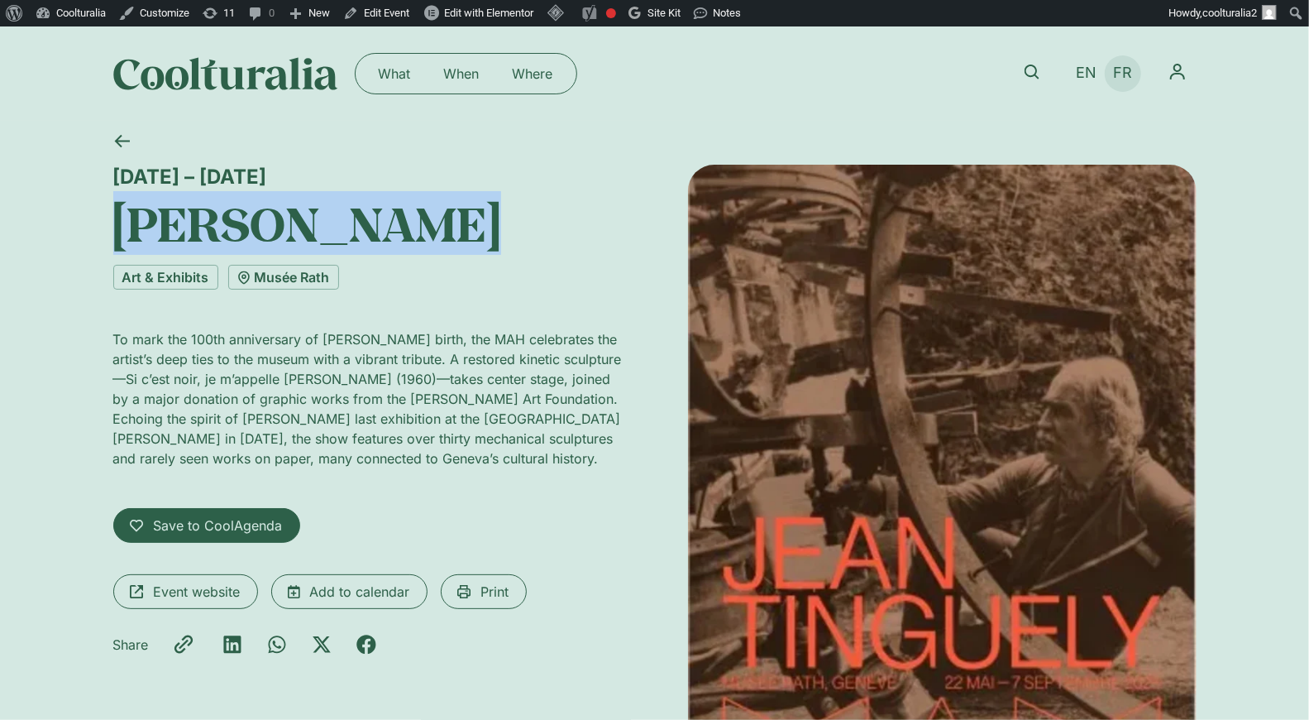
click at [1127, 74] on span "FR" at bounding box center [1122, 73] width 19 height 17
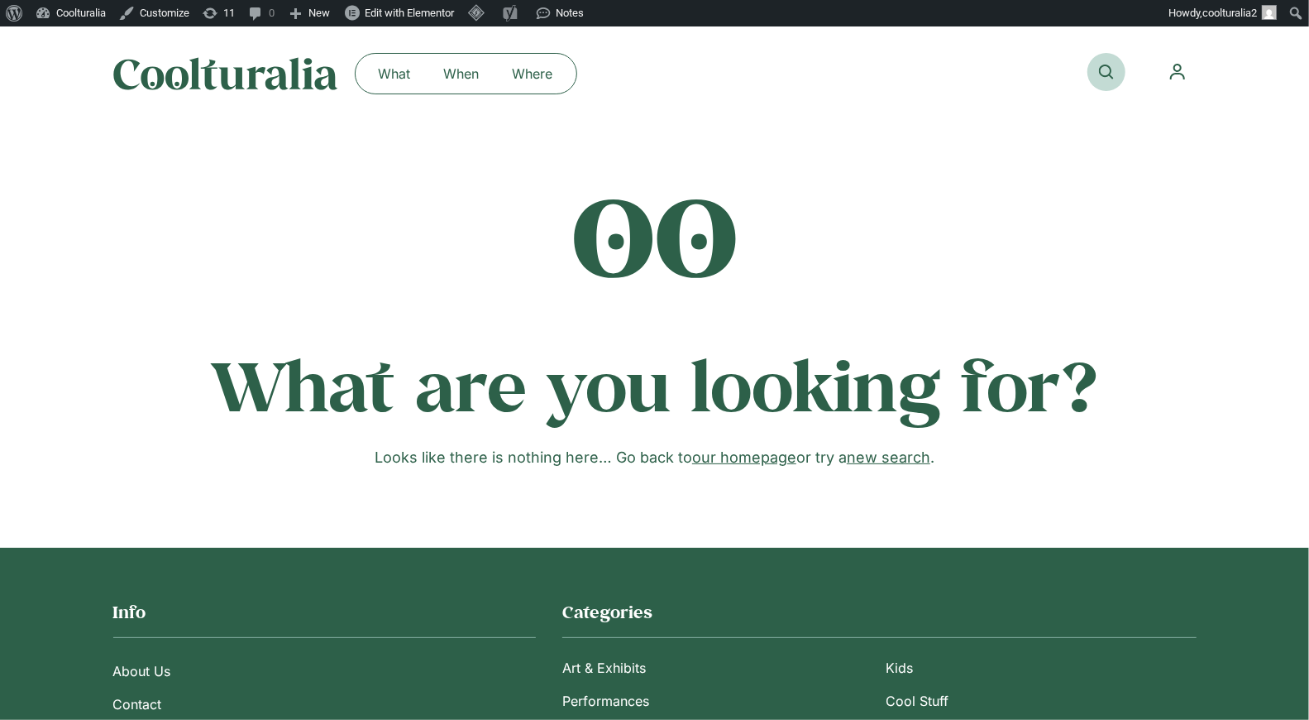
click at [1103, 68] on icon at bounding box center [1106, 72] width 15 height 15
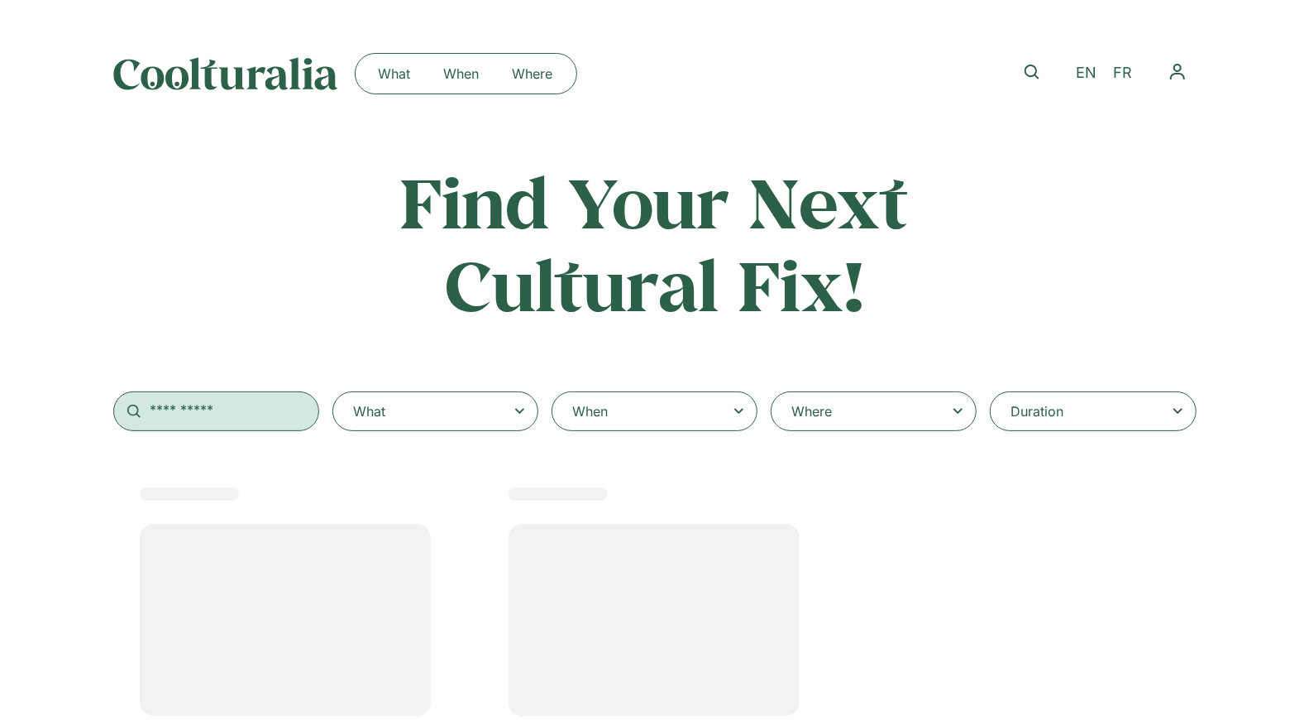
select select
click at [207, 405] on input "text" at bounding box center [216, 411] width 206 height 40
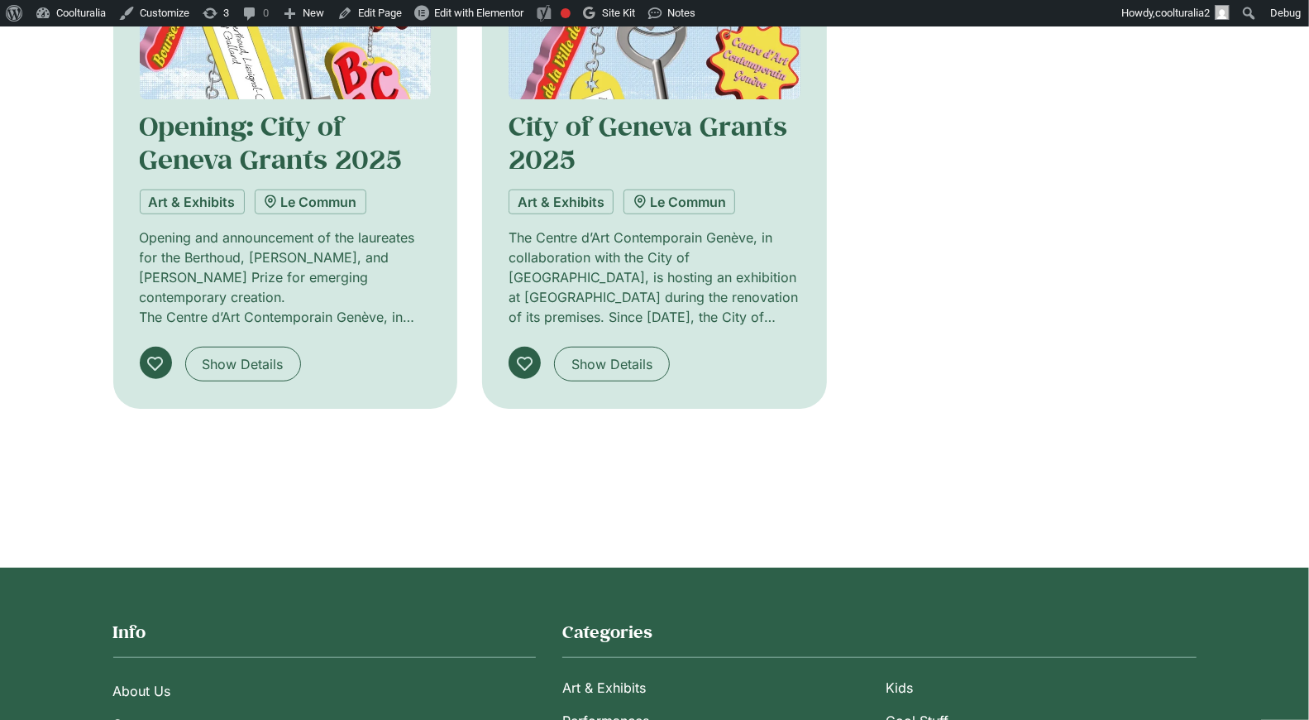
scroll to position [609, 0]
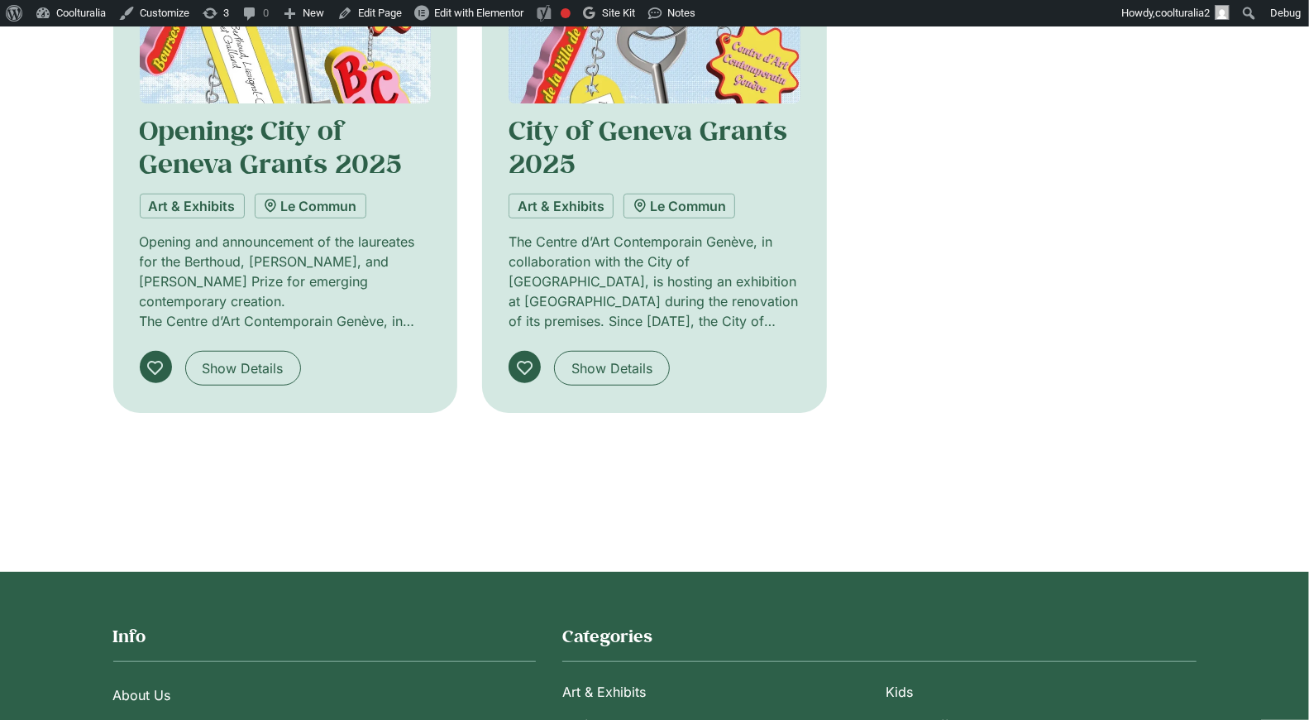
type input "******"
click at [301, 78] on img at bounding box center [286, 5] width 292 height 196
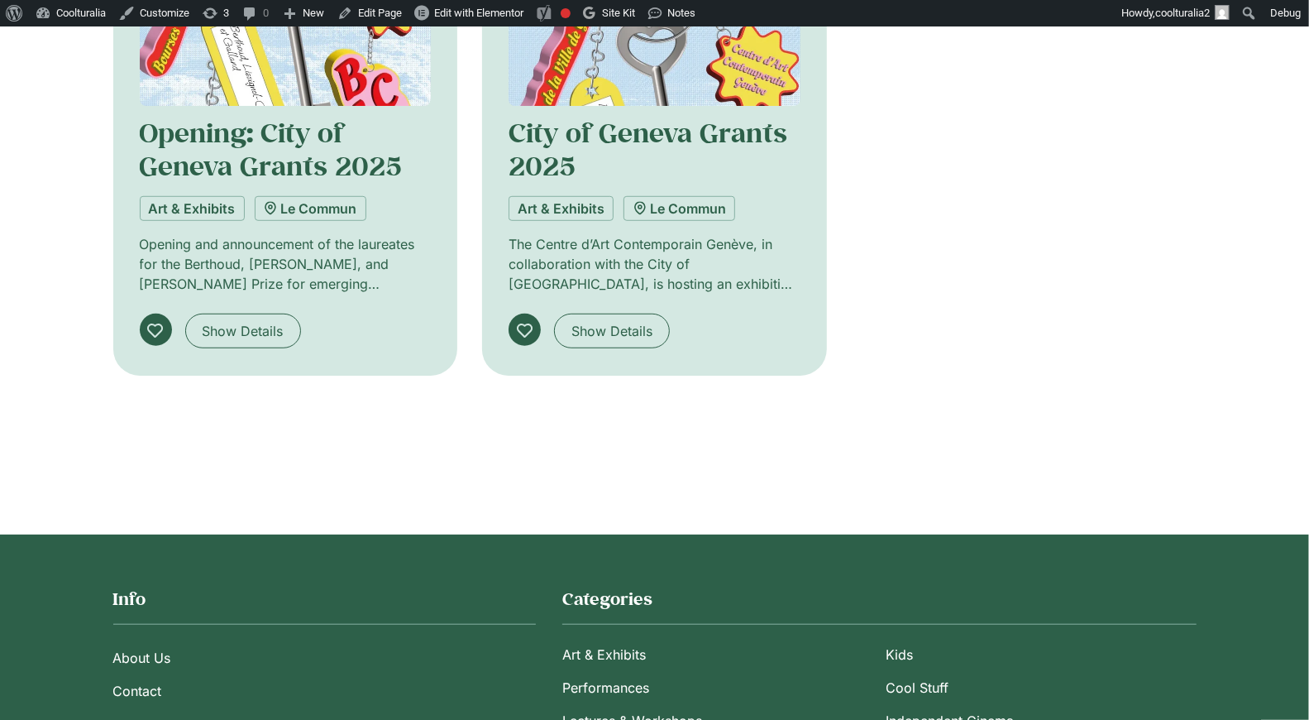
scroll to position [605, 0]
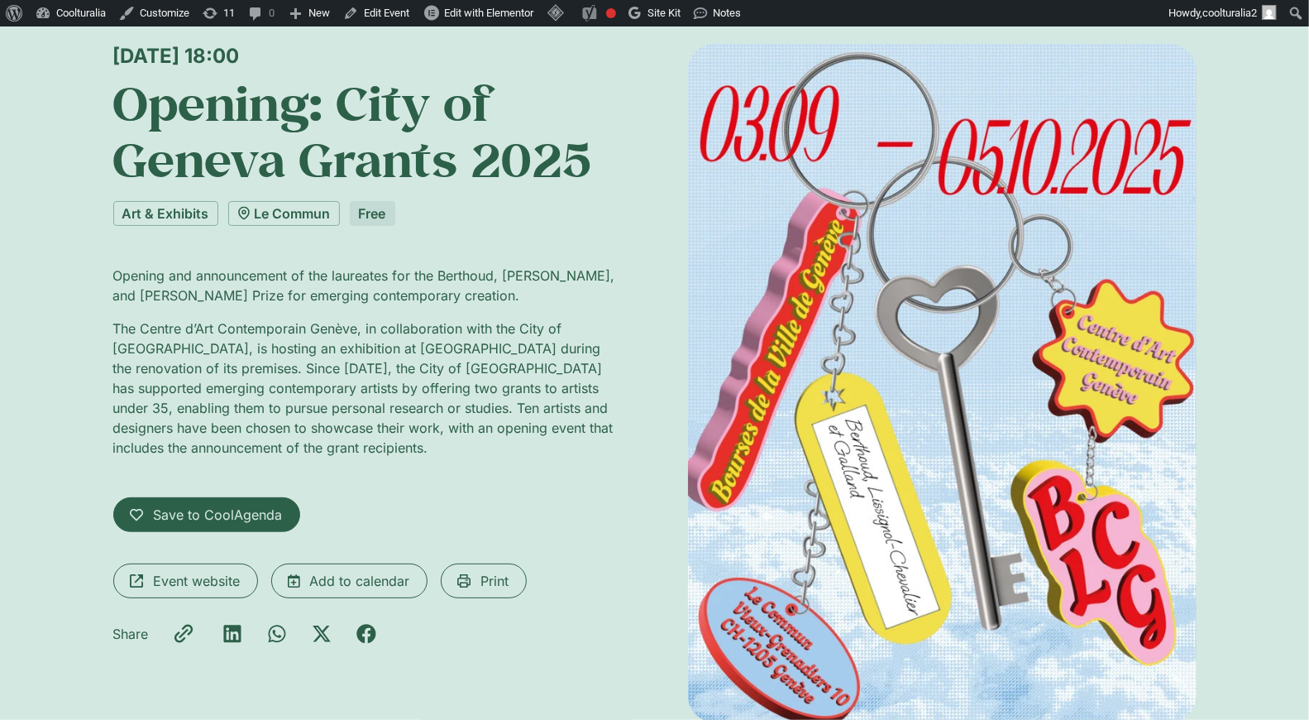
scroll to position [162, 0]
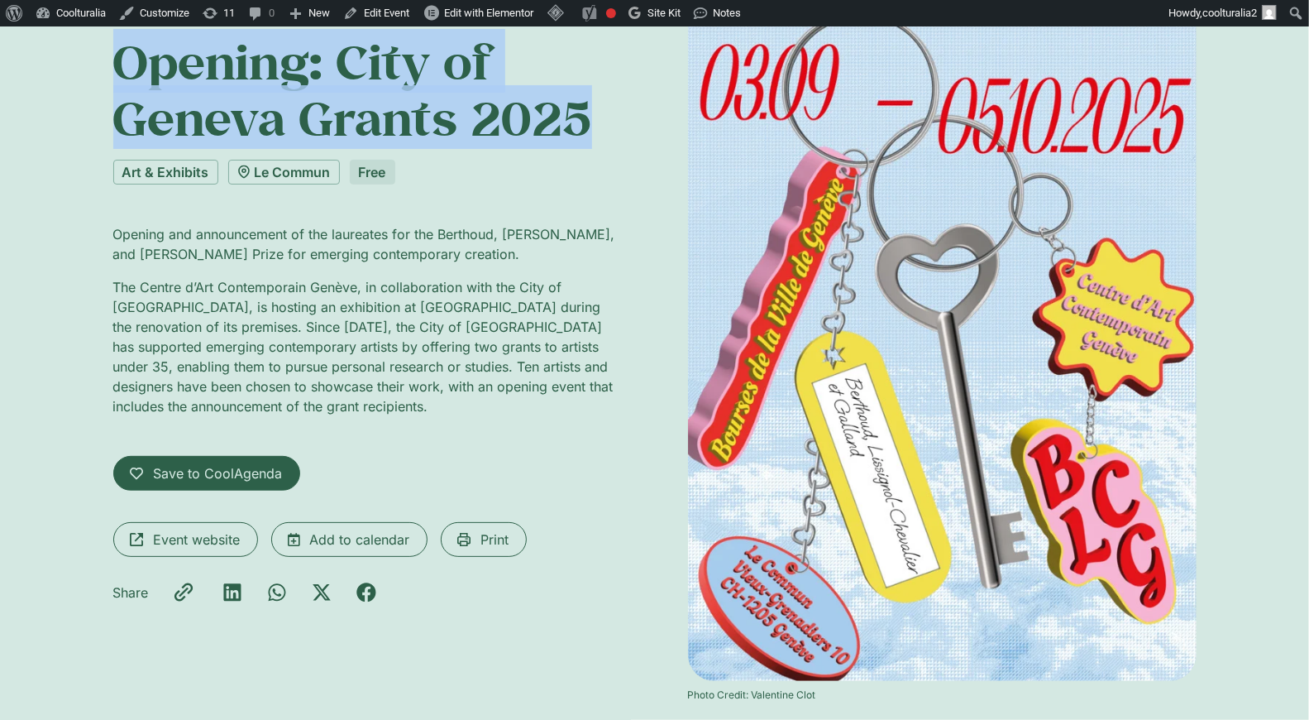
drag, startPoint x: 591, startPoint y: 131, endPoint x: 129, endPoint y: 74, distance: 465.8
click at [129, 74] on h1 "Opening: City of Geneva Grants 2025" at bounding box center [367, 89] width 509 height 113
copy h1 "Opening: City of Geneva Grants 2025"
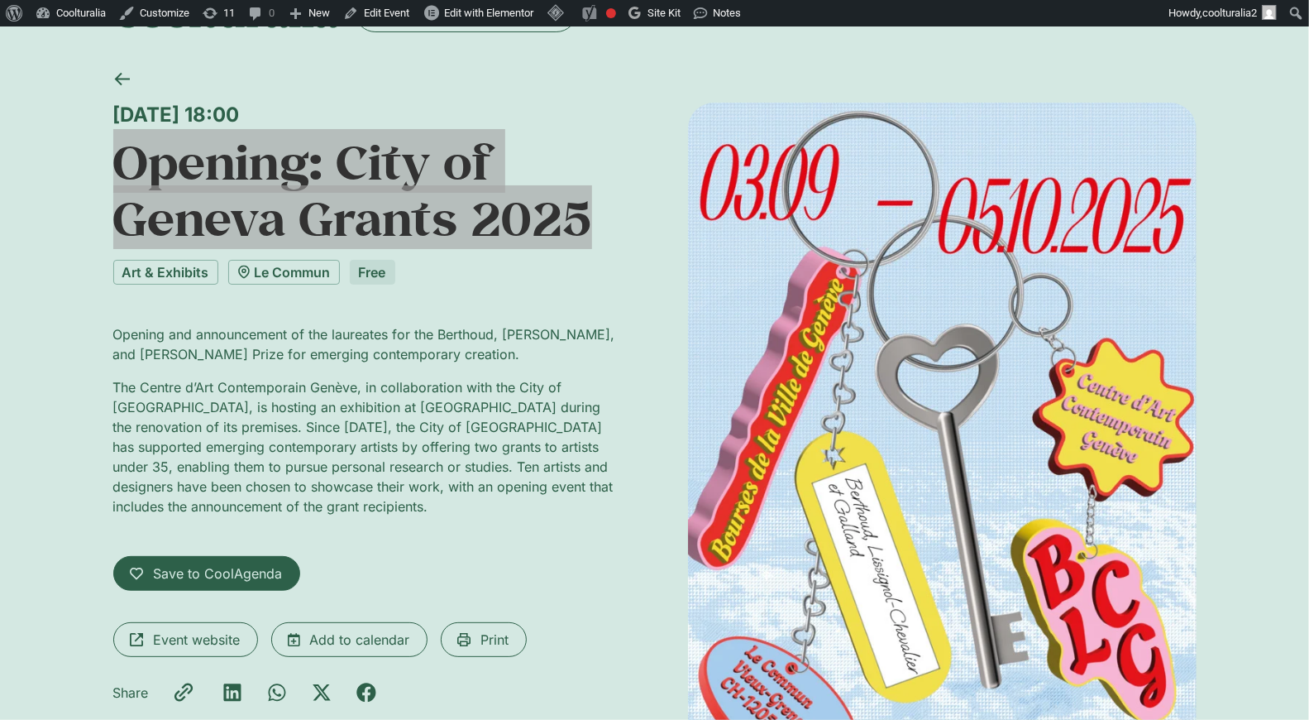
scroll to position [66, 0]
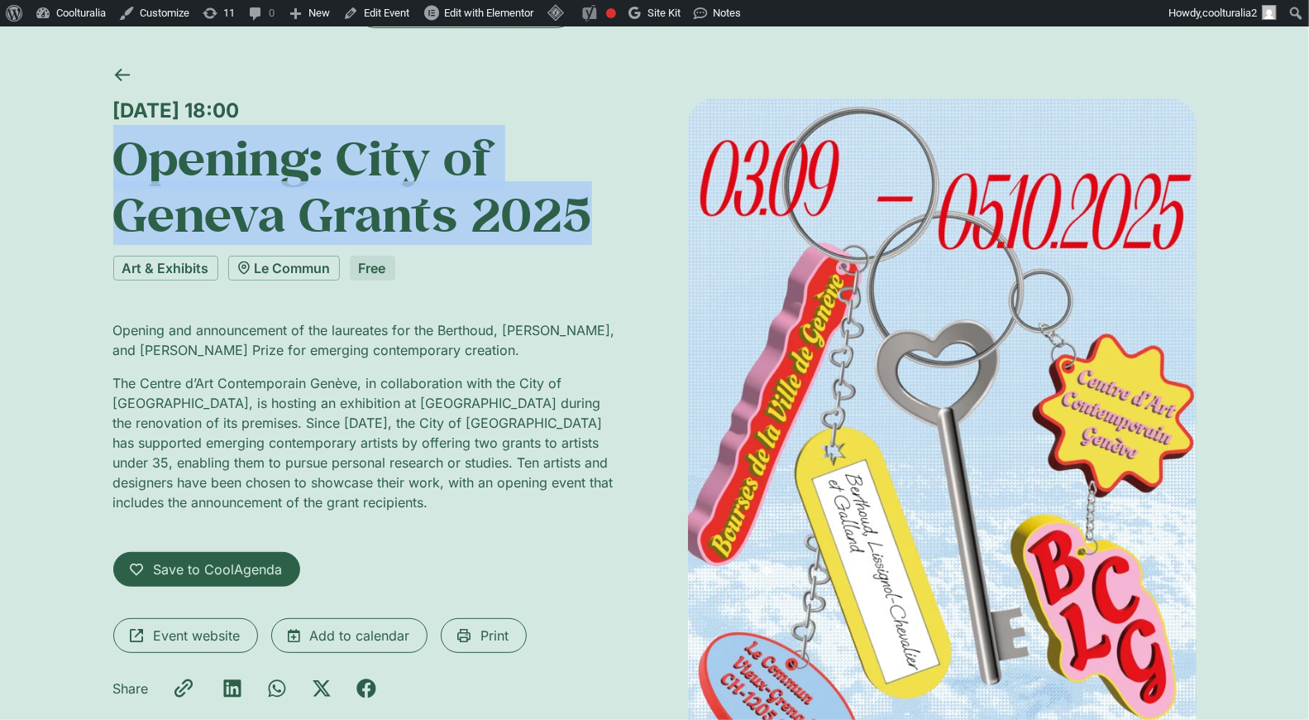
drag, startPoint x: 384, startPoint y: 111, endPoint x: 115, endPoint y: 121, distance: 269.0
click at [115, 121] on div "[DATE] 18:00" at bounding box center [367, 110] width 509 height 24
copy div "[DATE] 18:00"
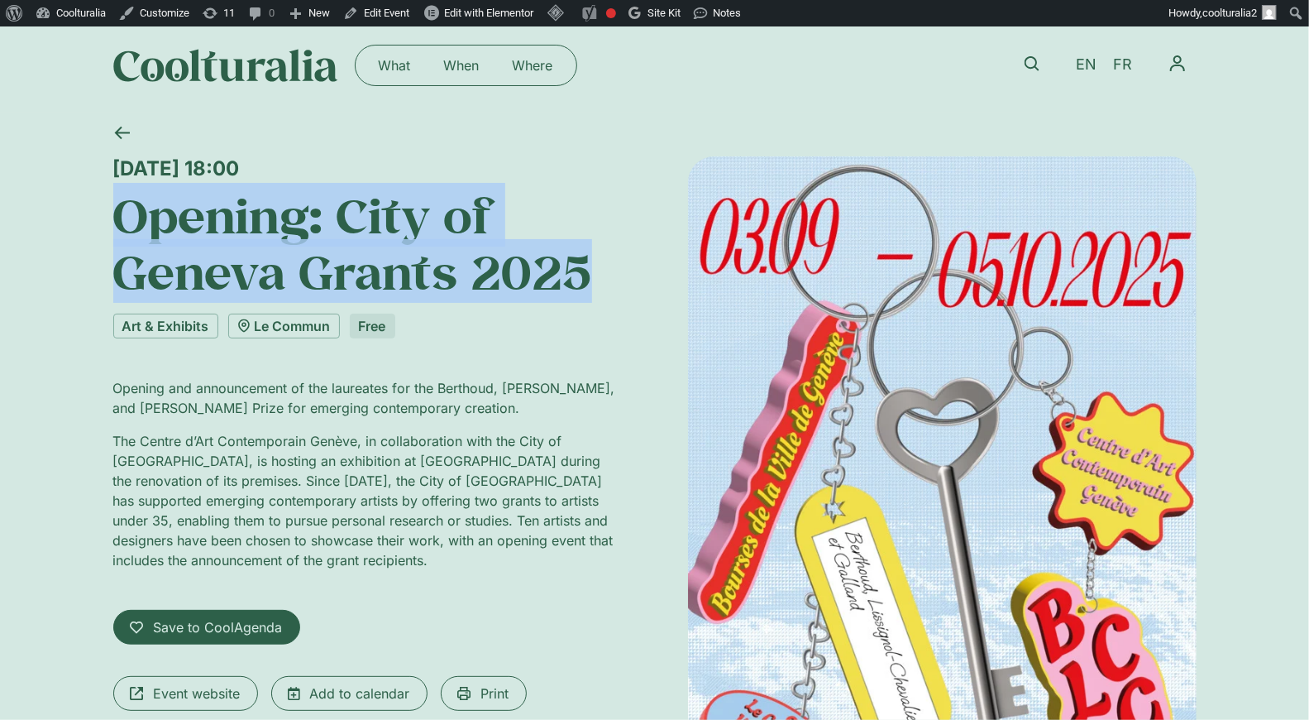
scroll to position [0, 0]
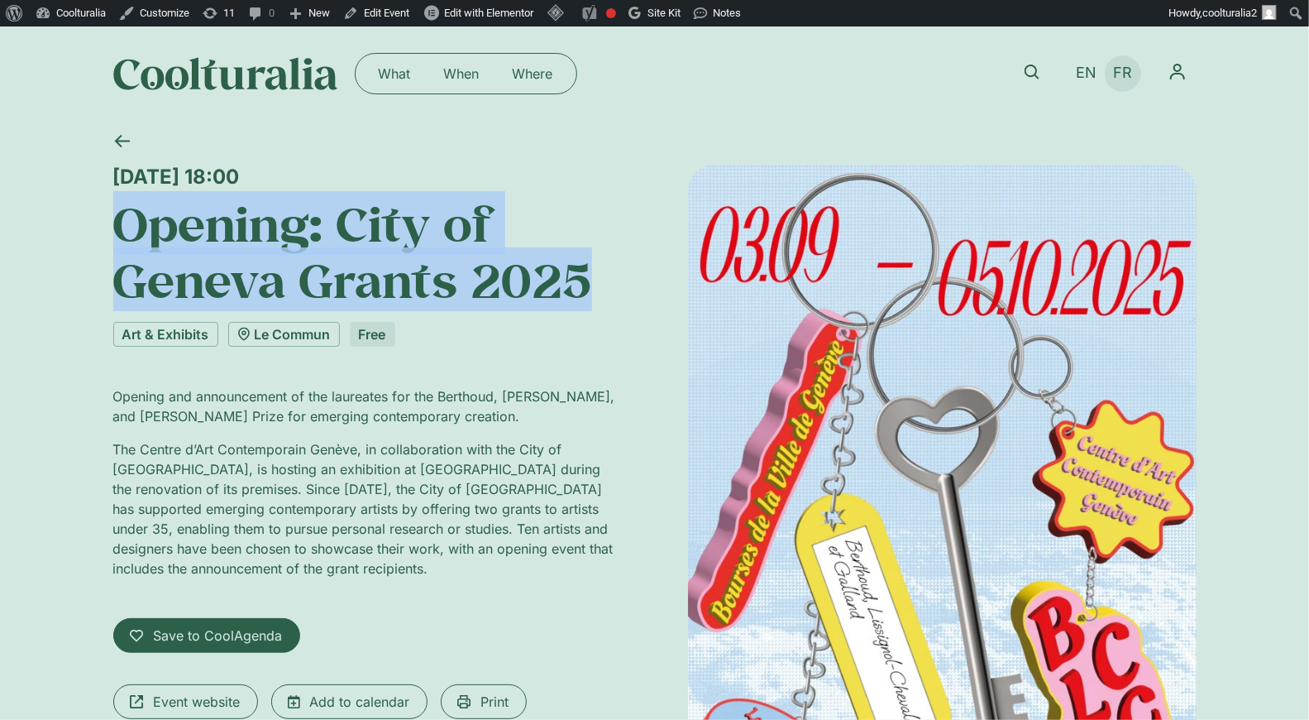
click at [1120, 74] on span "FR" at bounding box center [1122, 73] width 19 height 17
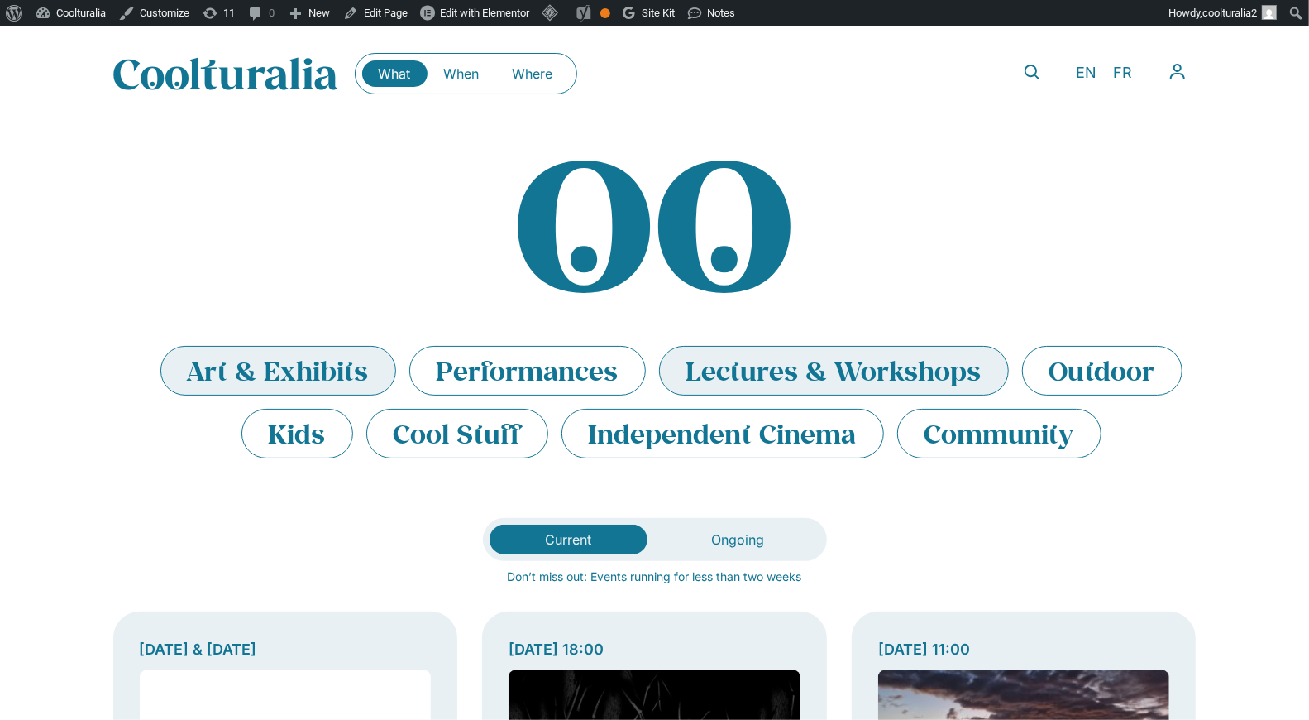
click at [289, 370] on li "Art & Exhibits" at bounding box center [278, 371] width 236 height 50
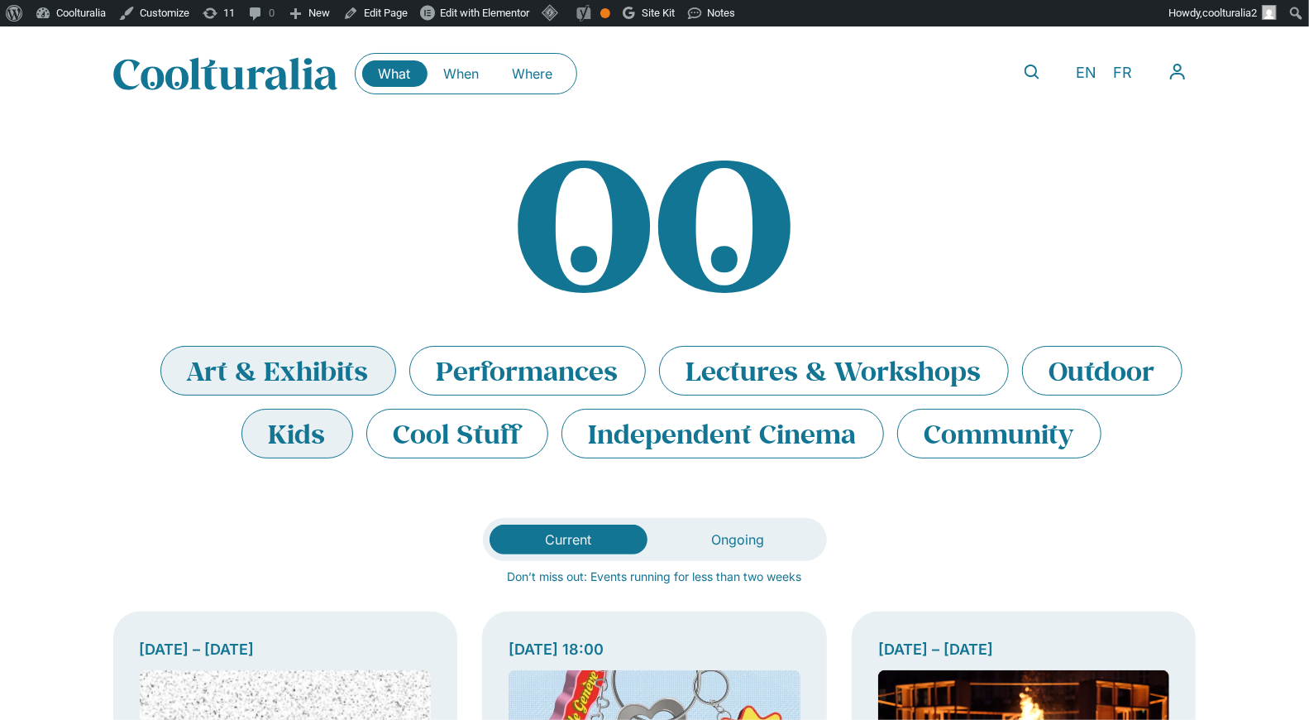
click at [328, 439] on li "Kids" at bounding box center [298, 434] width 112 height 50
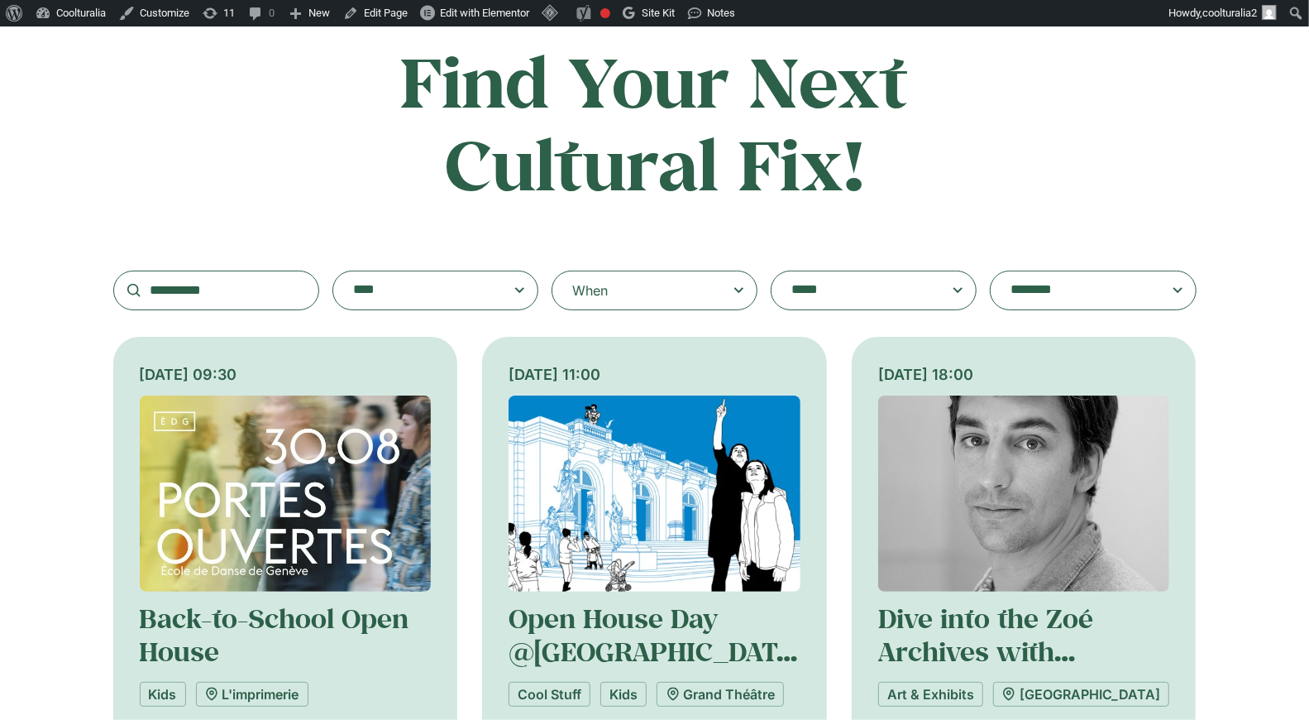
scroll to position [332, 0]
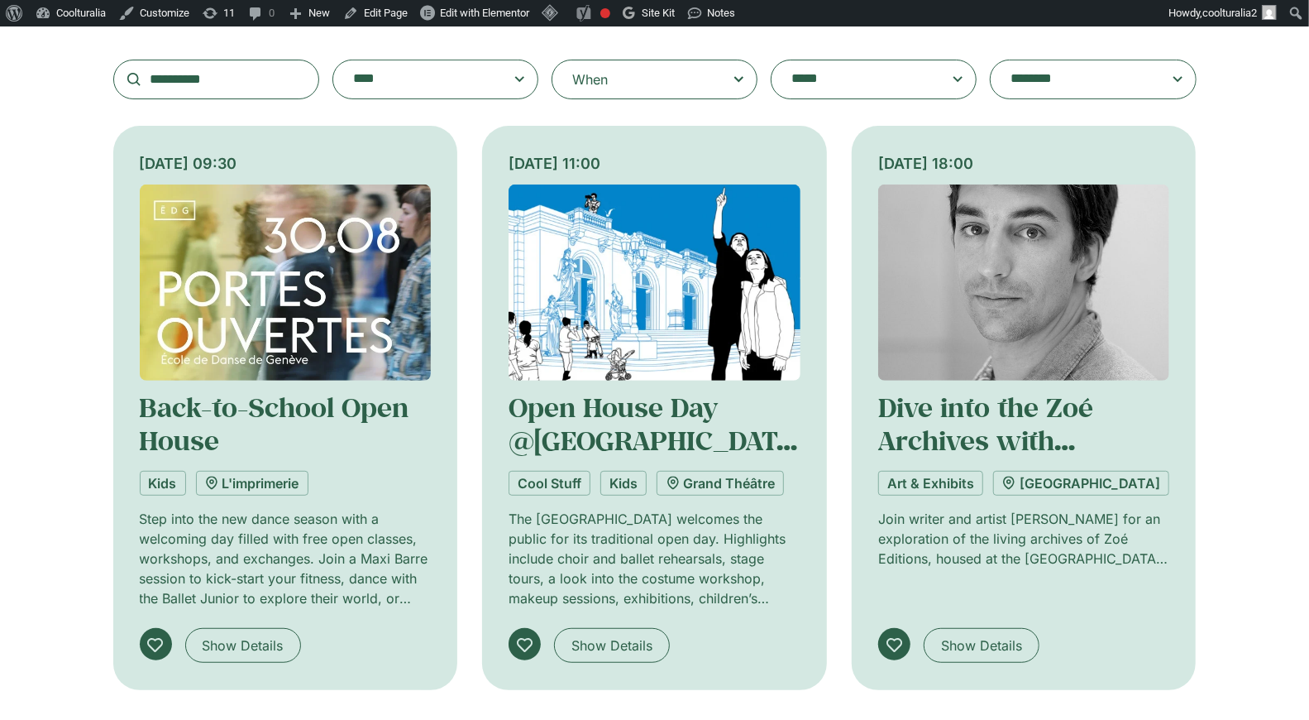
click at [617, 299] on img at bounding box center [655, 282] width 292 height 196
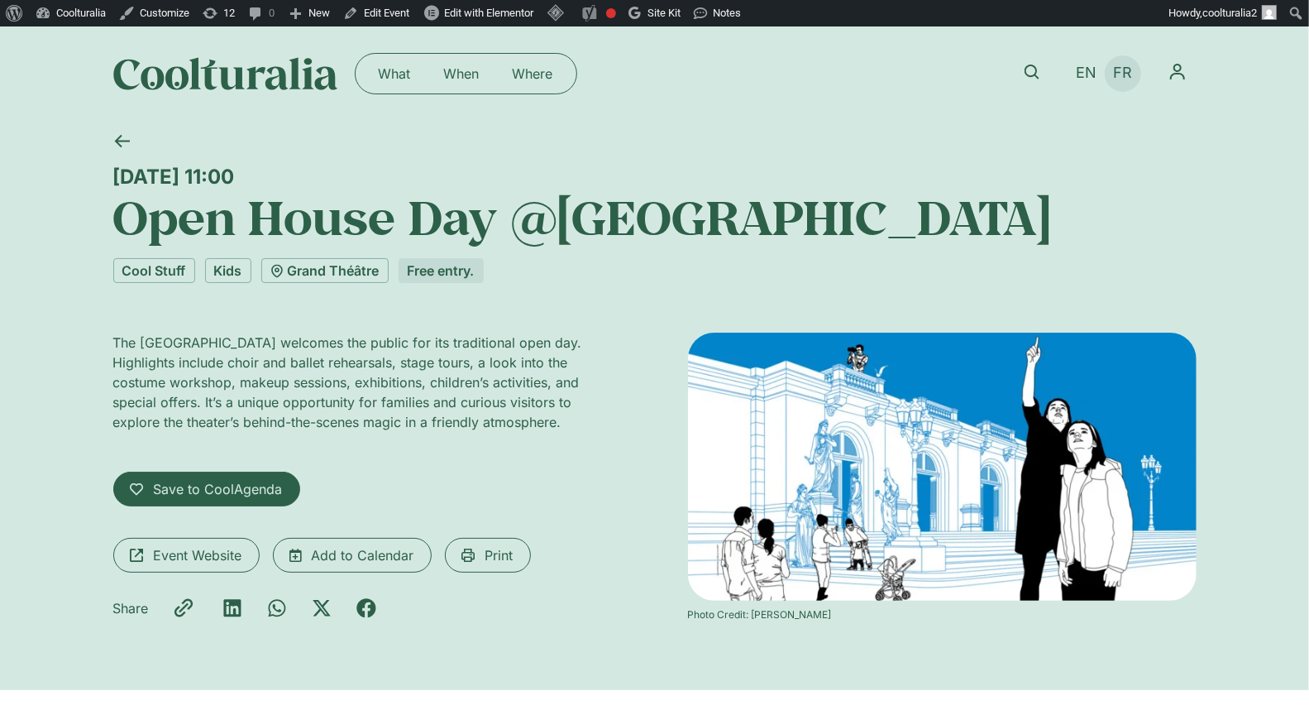
click at [1123, 75] on span "FR" at bounding box center [1122, 73] width 19 height 17
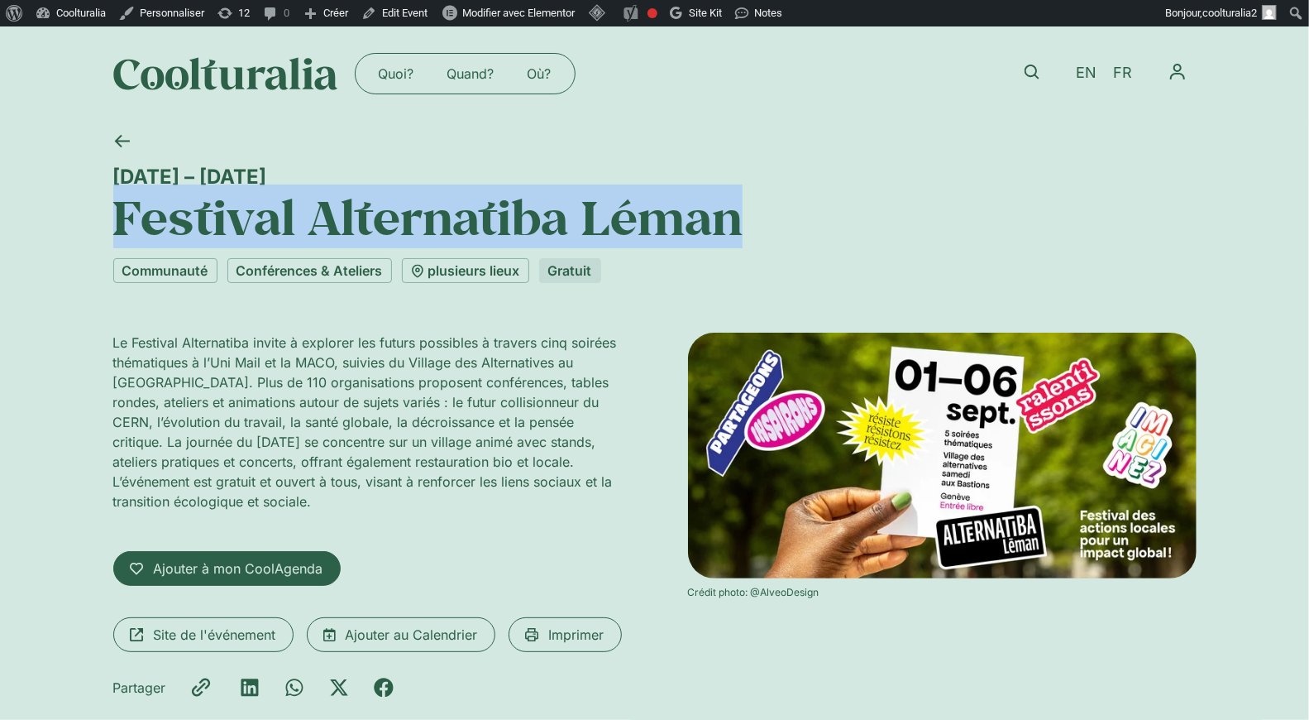
drag, startPoint x: 743, startPoint y: 228, endPoint x: 120, endPoint y: 218, distance: 622.9
click at [120, 218] on h1 "Festival Alternatiba Léman" at bounding box center [655, 217] width 1084 height 56
copy h1 "Festival Alternatiba Léman"
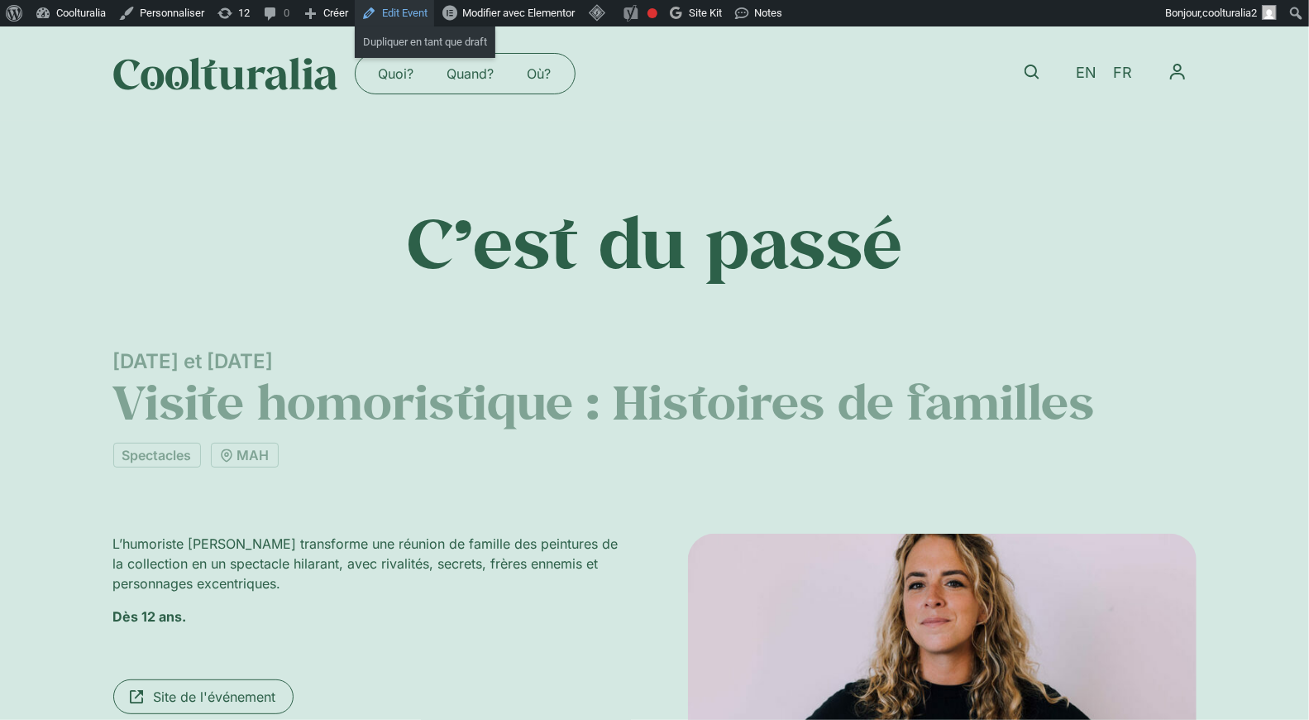
click at [416, 14] on link "Edit Event" at bounding box center [394, 13] width 79 height 26
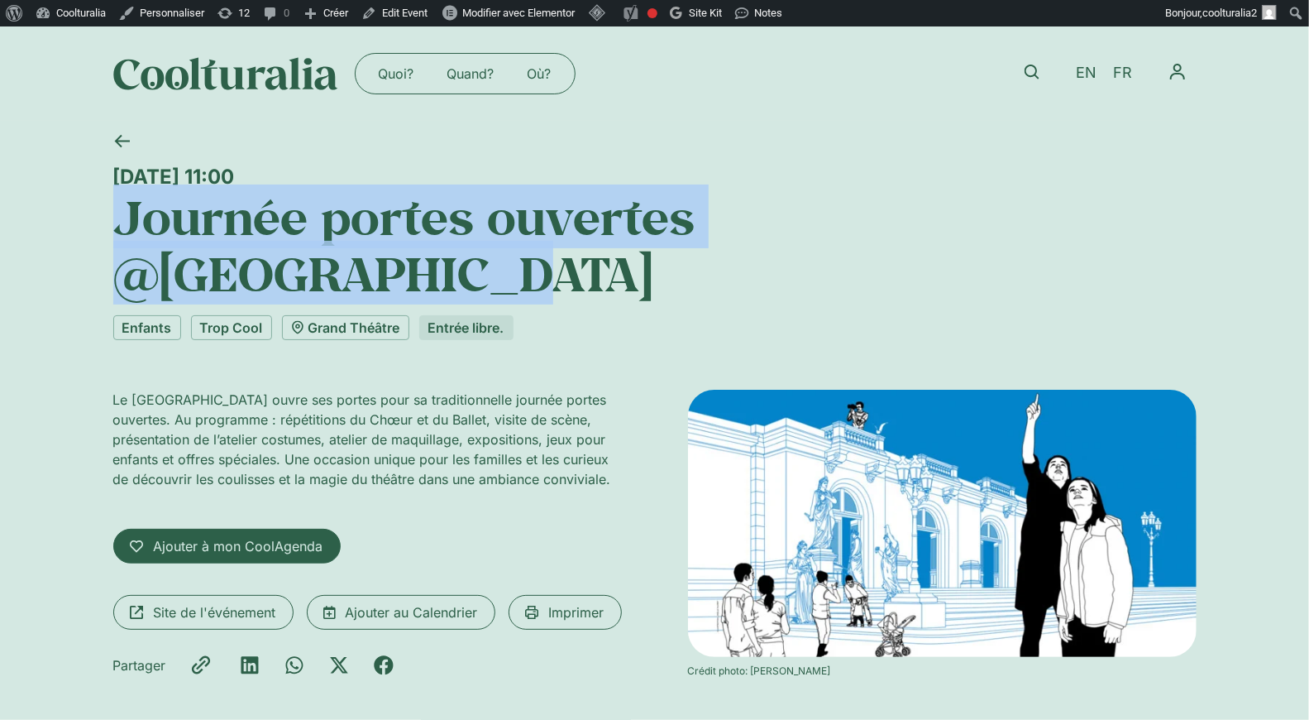
drag, startPoint x: 1094, startPoint y: 223, endPoint x: 100, endPoint y: 210, distance: 993.5
click at [100, 210] on div "Dimanche 7 septembre, 11:00 Journée portes ouvertes @Grand Théâtre Enfants Trop…" at bounding box center [654, 434] width 1309 height 626
copy h1 "Journée portes ouvertes @Grand Théâtre"
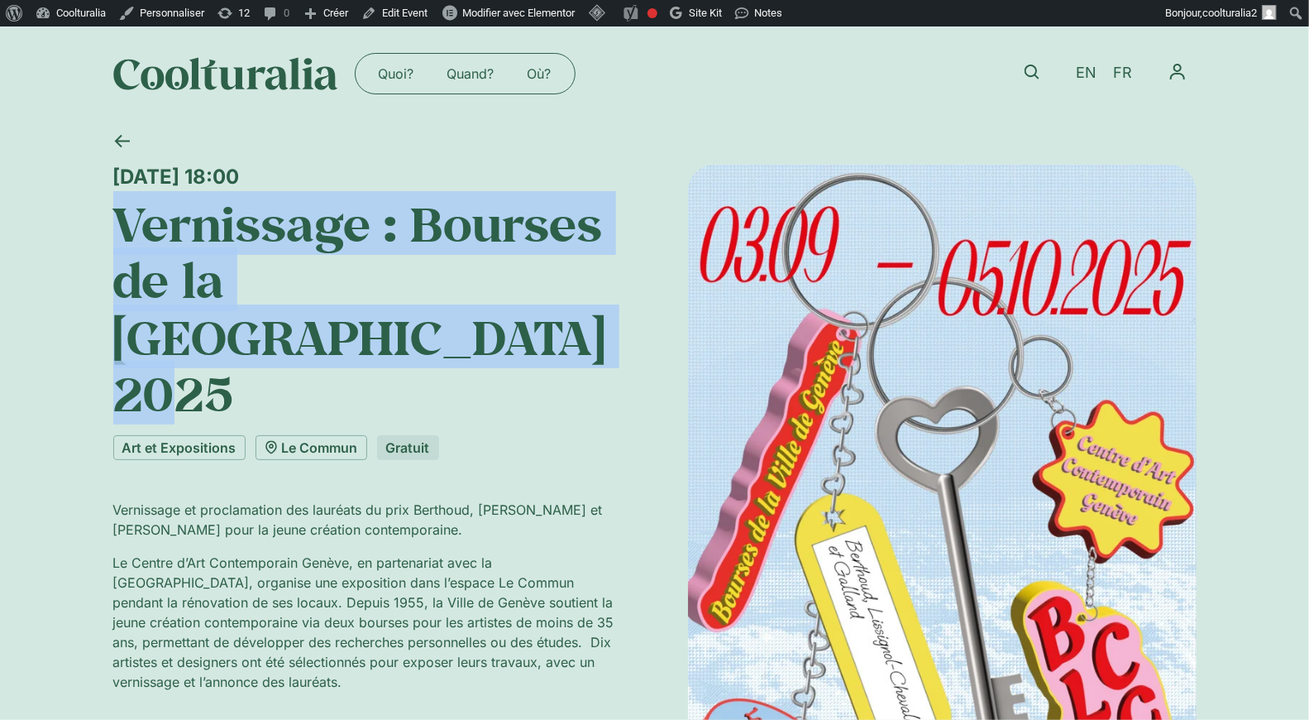
drag, startPoint x: 263, startPoint y: 336, endPoint x: 120, endPoint y: 232, distance: 177.0
click at [120, 232] on h1 "Vernissage : Bourses de la Ville de Genève 2025" at bounding box center [367, 308] width 509 height 227
copy h1 "Vernissage : Bourses de la Ville de Genève 2025"
click at [229, 73] on img at bounding box center [225, 73] width 225 height 33
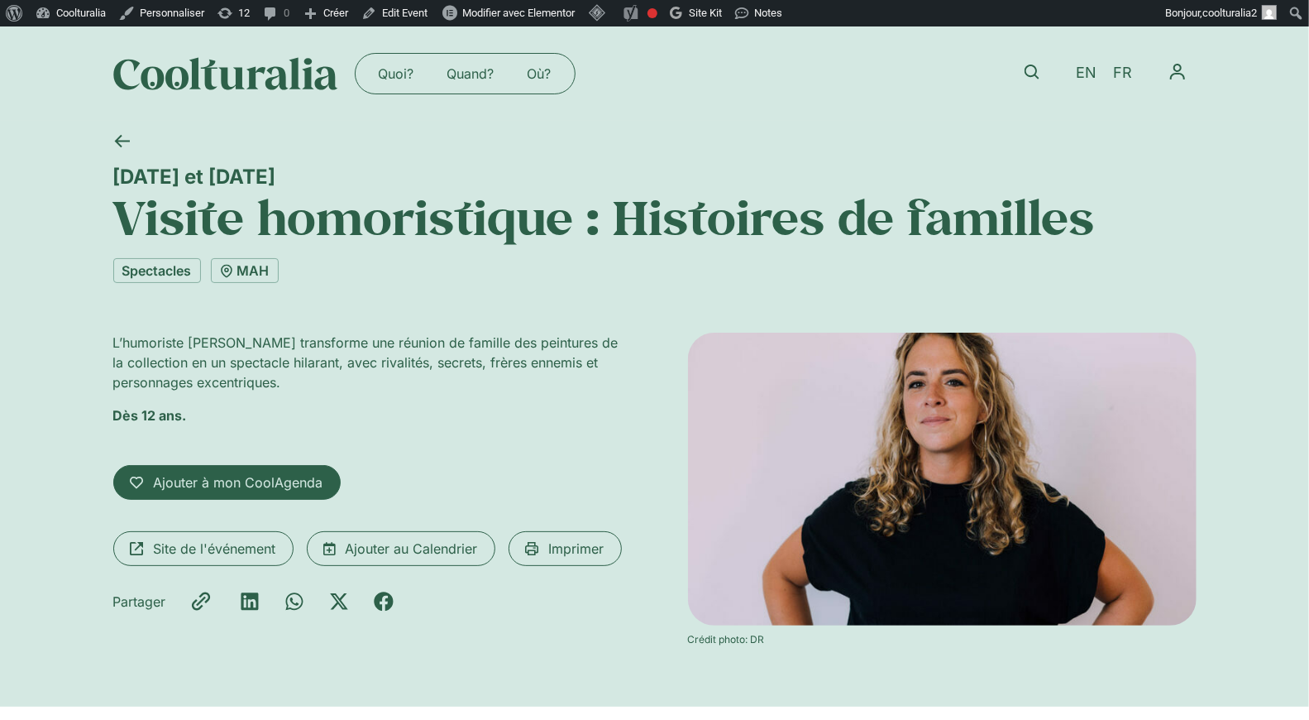
scroll to position [3, 0]
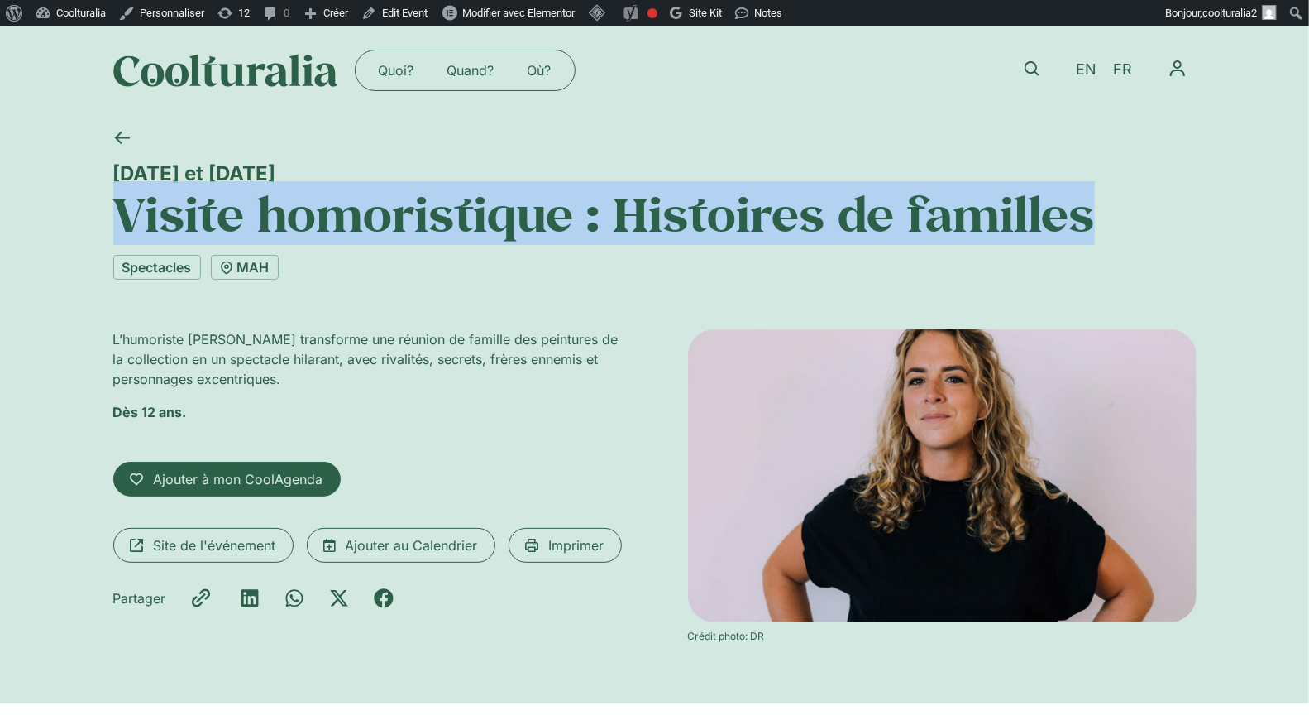
drag, startPoint x: 1111, startPoint y: 223, endPoint x: 0, endPoint y: 219, distance: 1110.9
click at [0, 219] on div "3 juillet et 4 septembre Visite homoristique : Histoires de familles Spectacles…" at bounding box center [654, 410] width 1309 height 586
copy h1 "Visite homoristique : Histoires de familles"
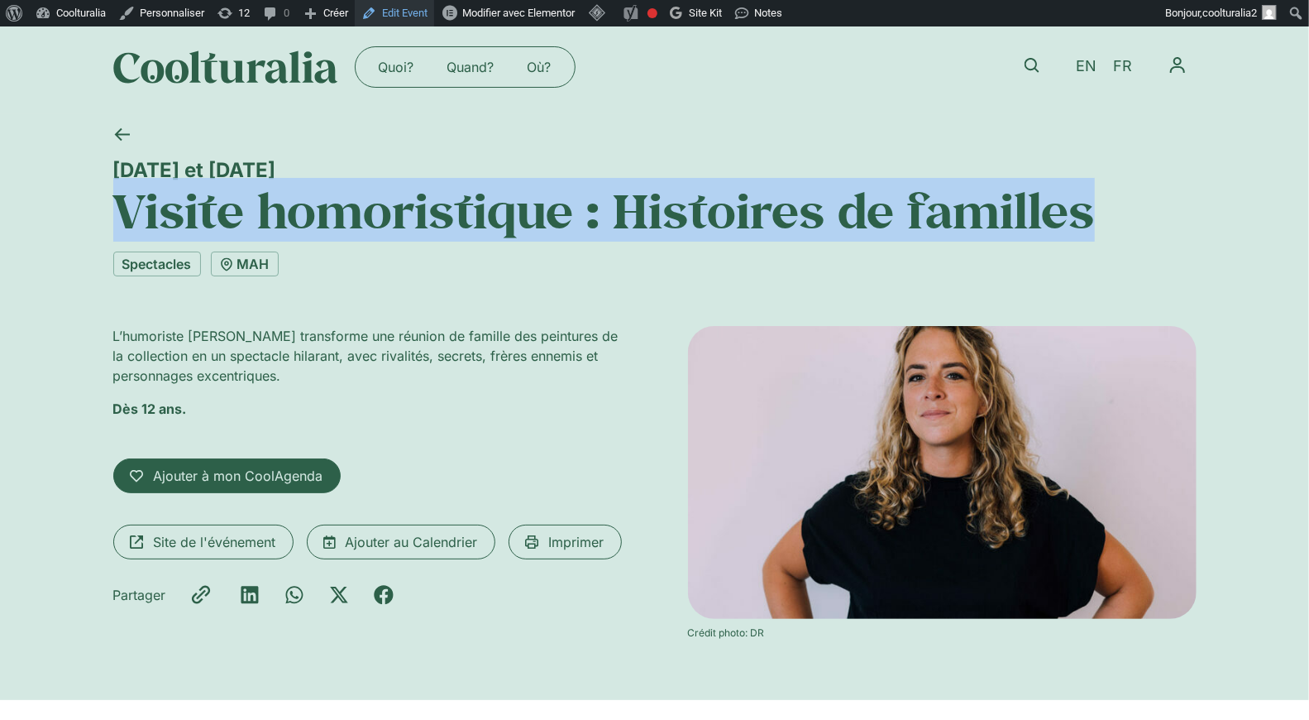
click at [409, 8] on link "Edit Event" at bounding box center [394, 13] width 79 height 26
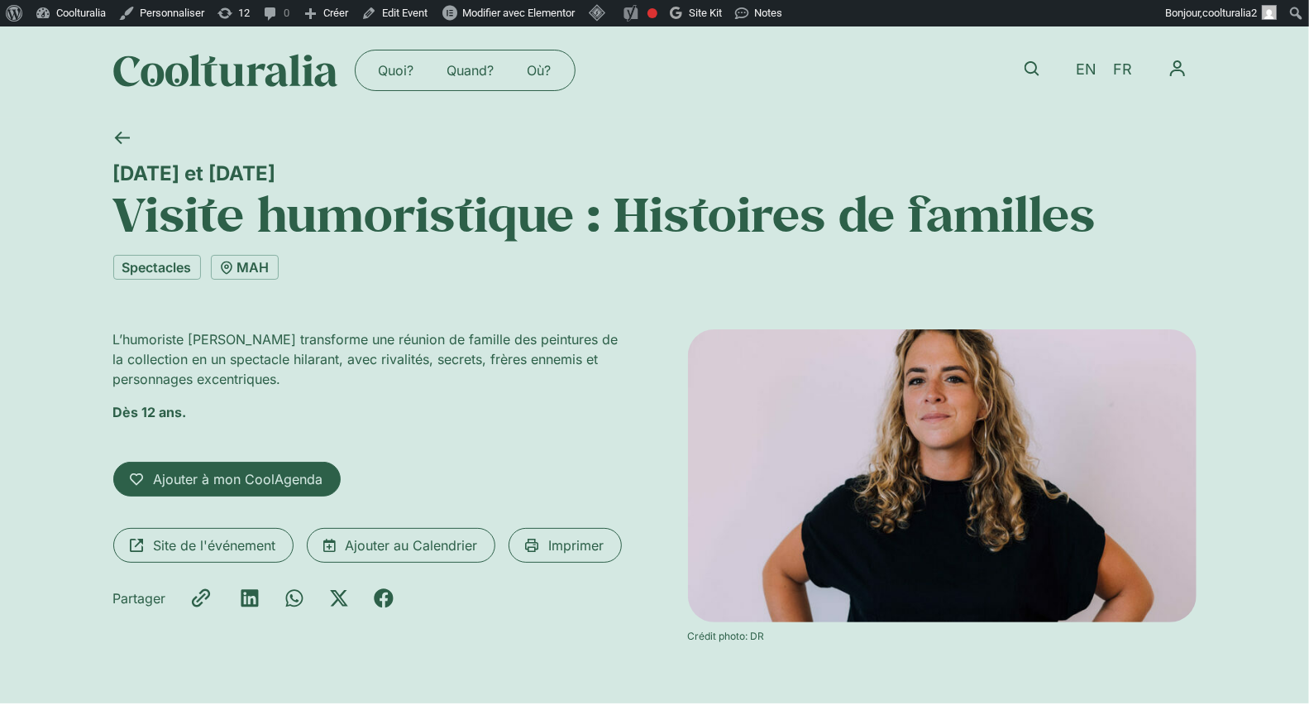
scroll to position [7, 0]
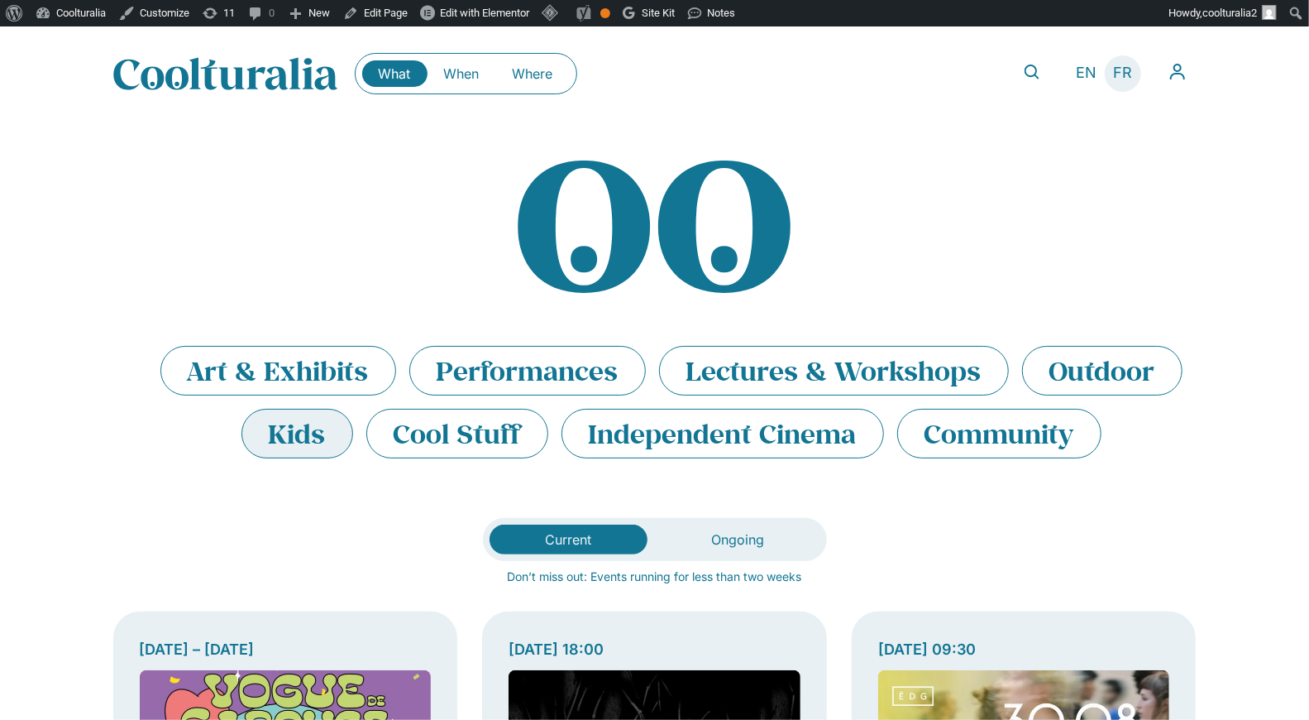
click at [1118, 72] on span "FR" at bounding box center [1122, 73] width 19 height 17
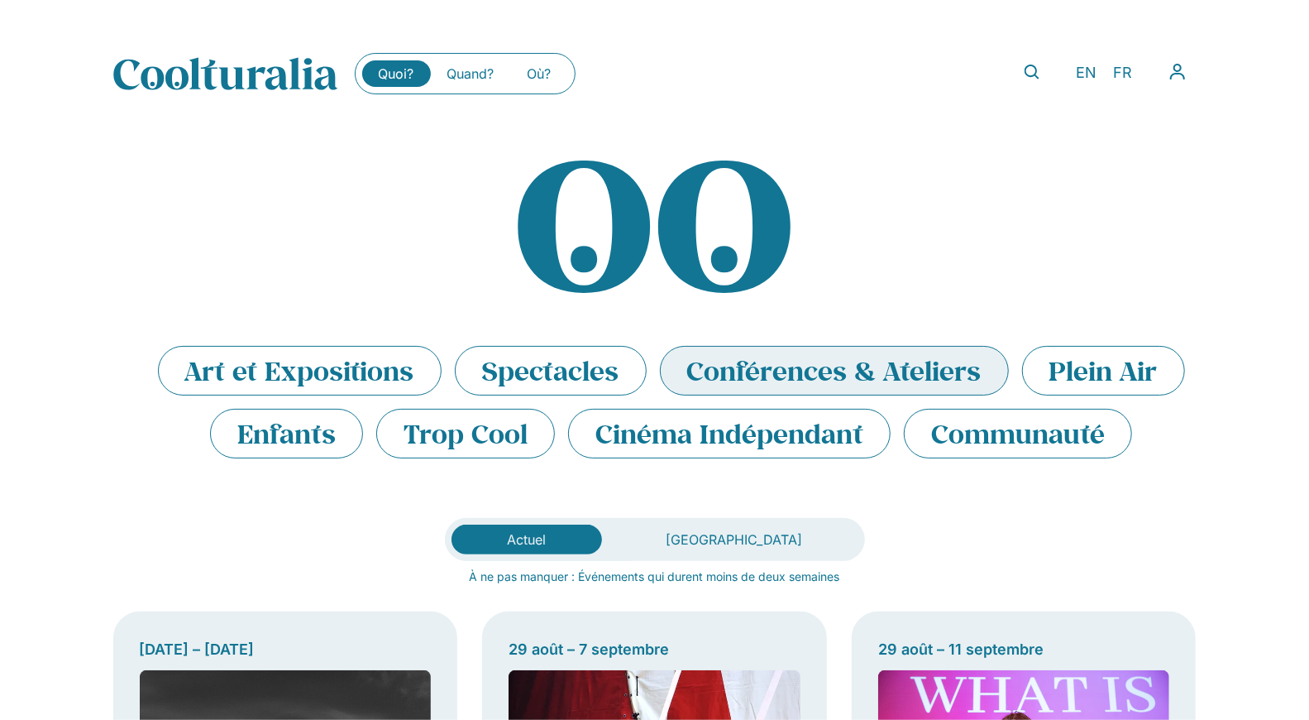
click at [871, 380] on li "Conférences & Ateliers" at bounding box center [834, 371] width 349 height 50
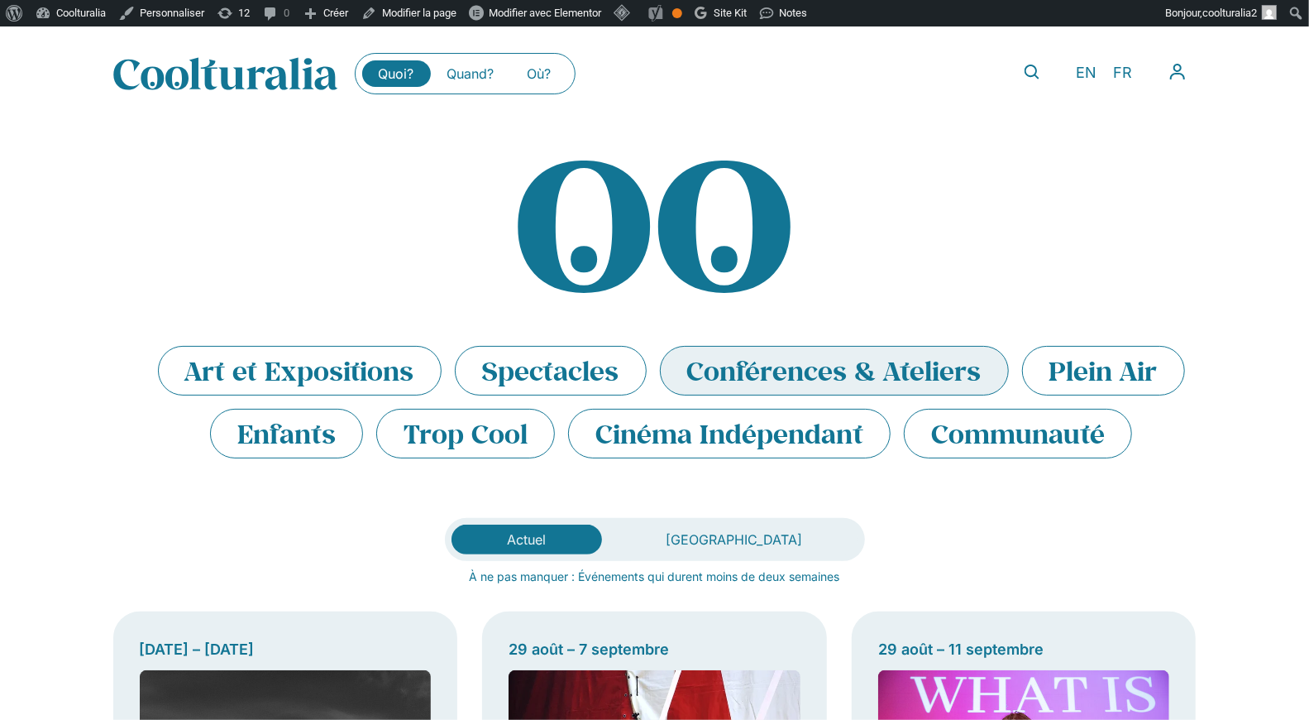
click at [908, 374] on li "Conférences & Ateliers" at bounding box center [834, 371] width 349 height 50
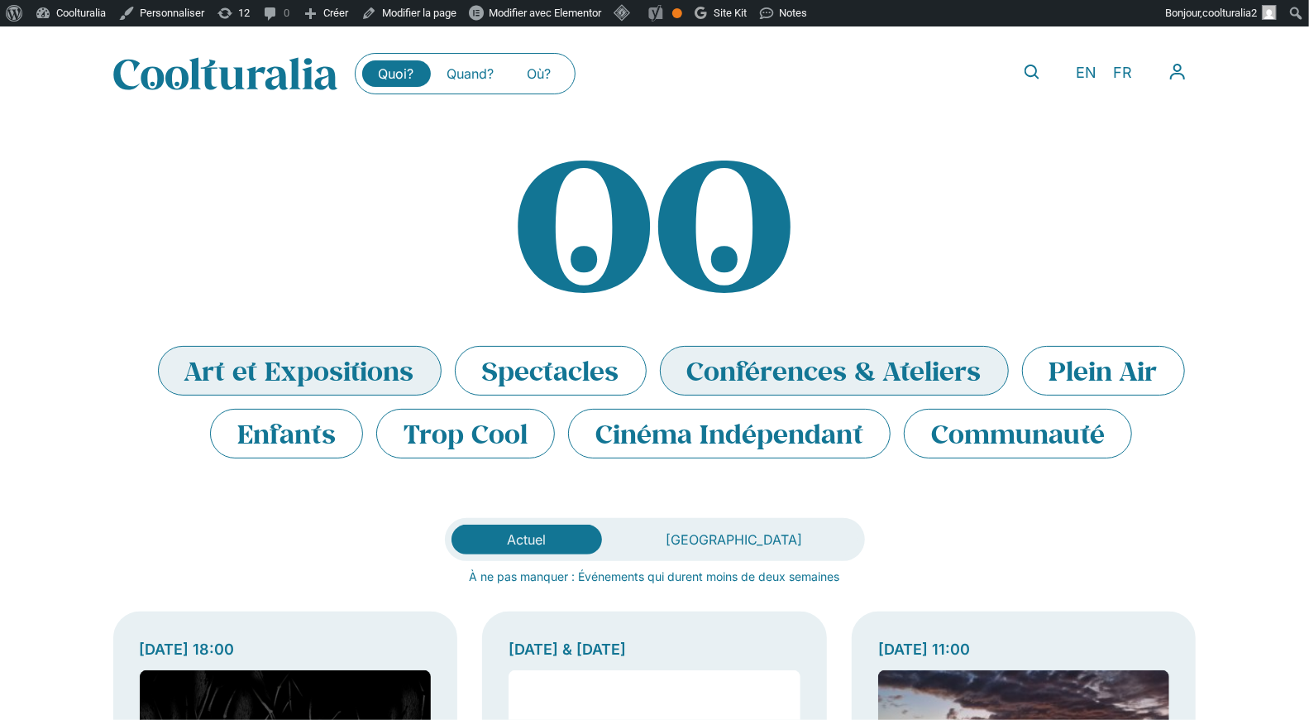
click at [318, 374] on li "Art et Expositions" at bounding box center [300, 371] width 284 height 50
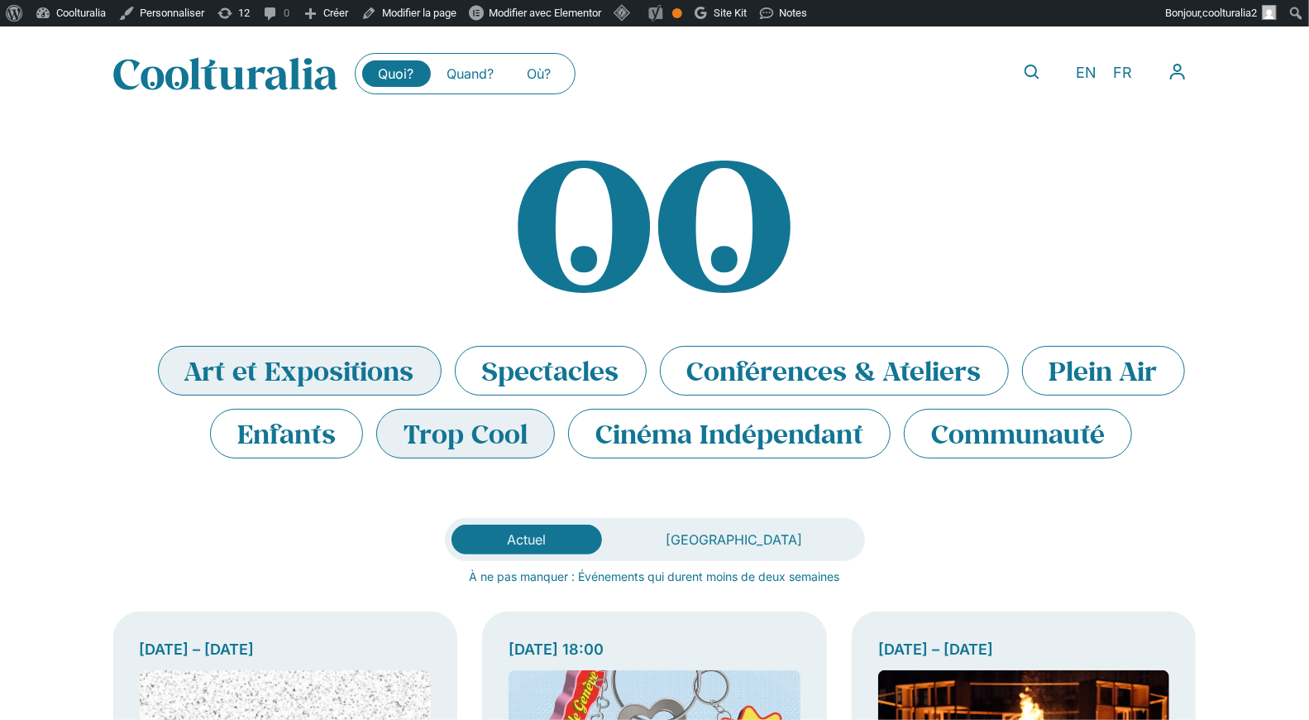
click at [458, 451] on li "Trop Cool" at bounding box center [465, 434] width 179 height 50
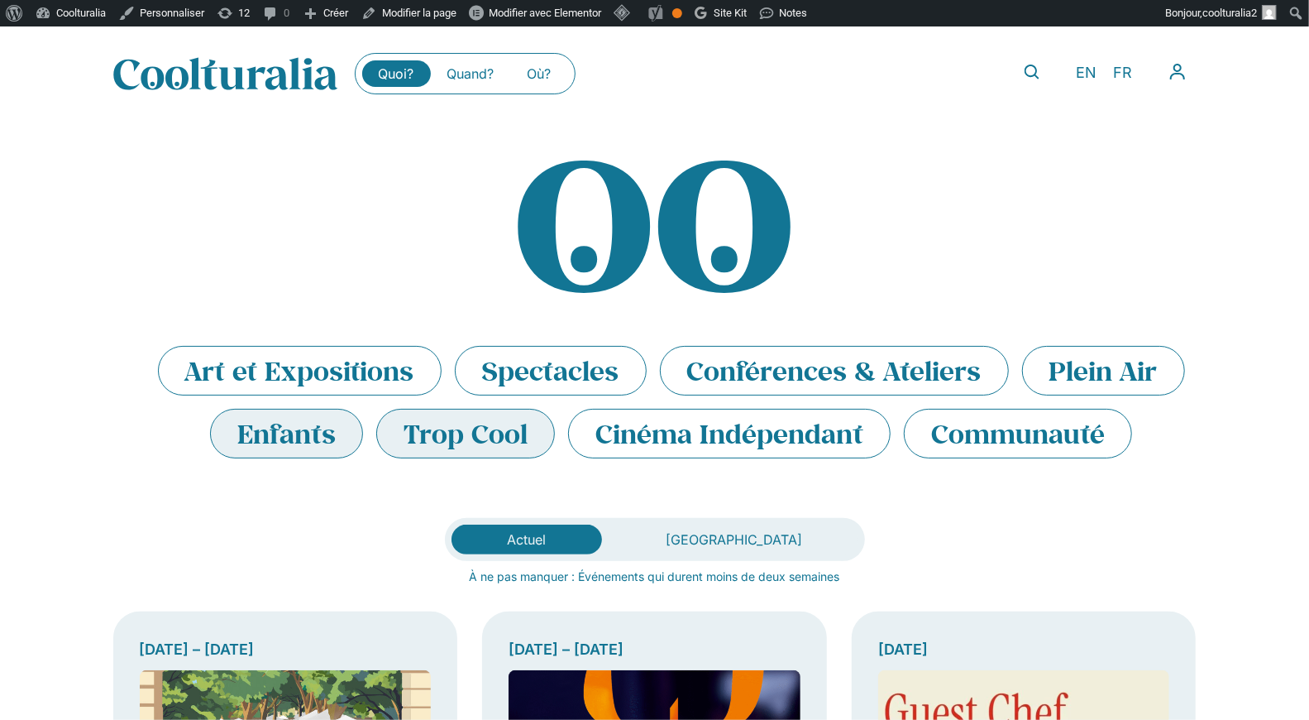
click at [291, 424] on li "Enfants" at bounding box center [286, 434] width 153 height 50
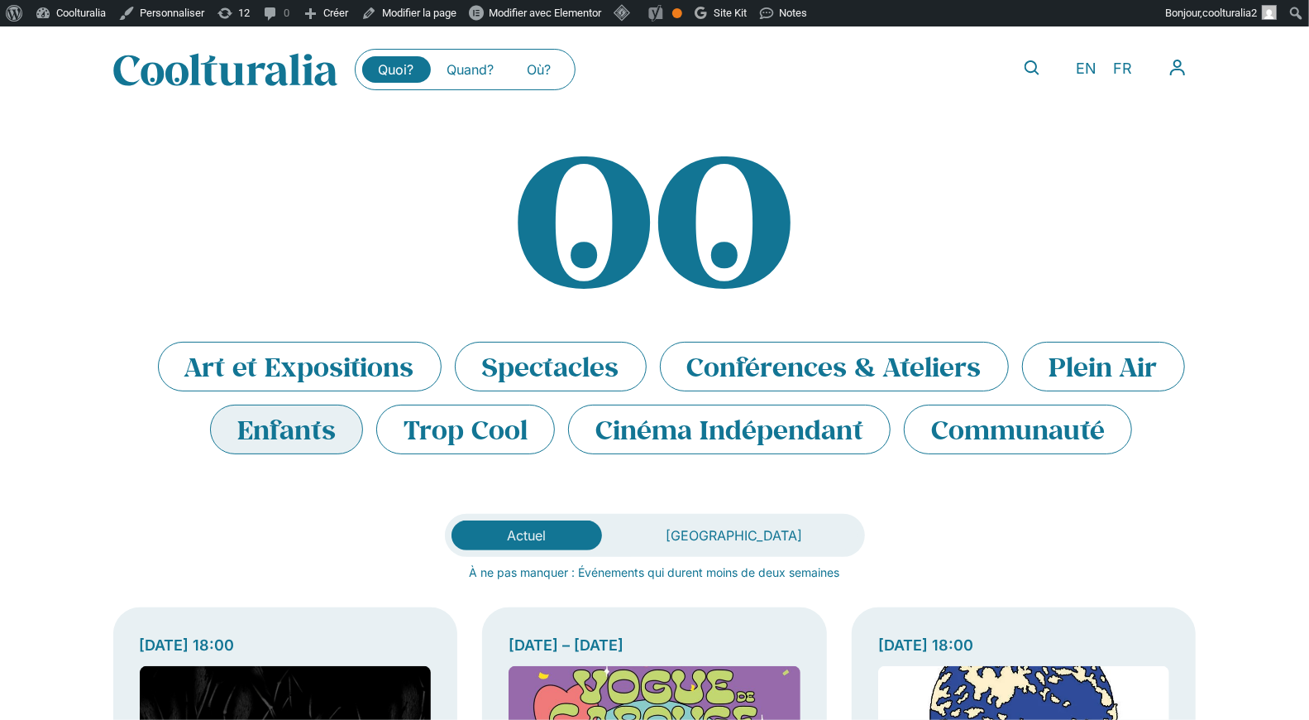
scroll to position [3, 0]
click at [1035, 61] on icon at bounding box center [1032, 68] width 15 height 15
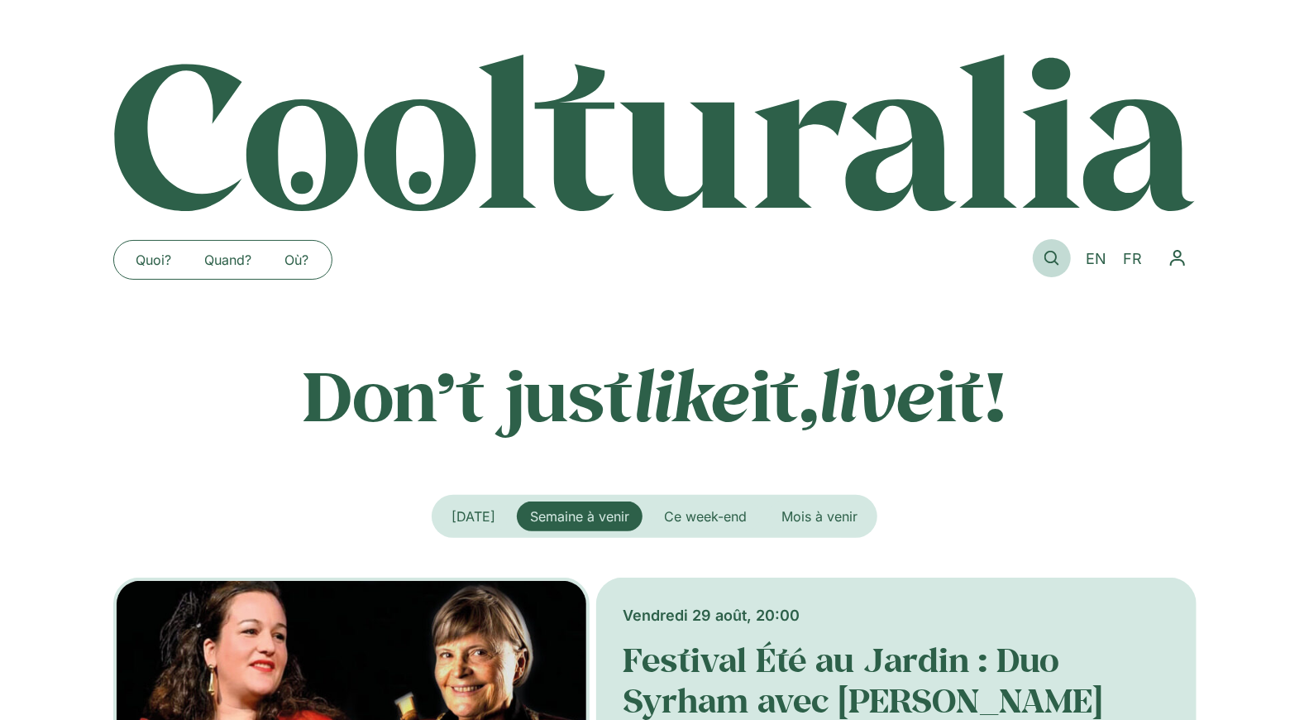
click at [1055, 257] on icon at bounding box center [1052, 258] width 15 height 15
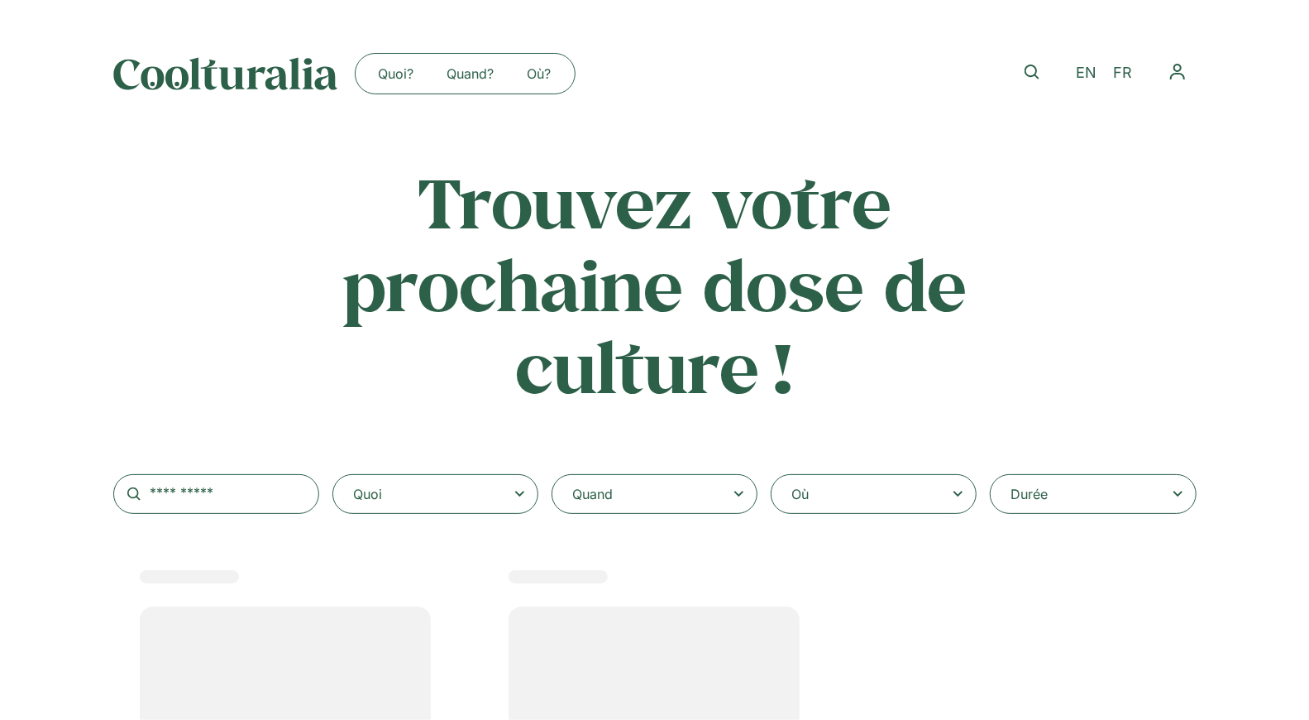
select select
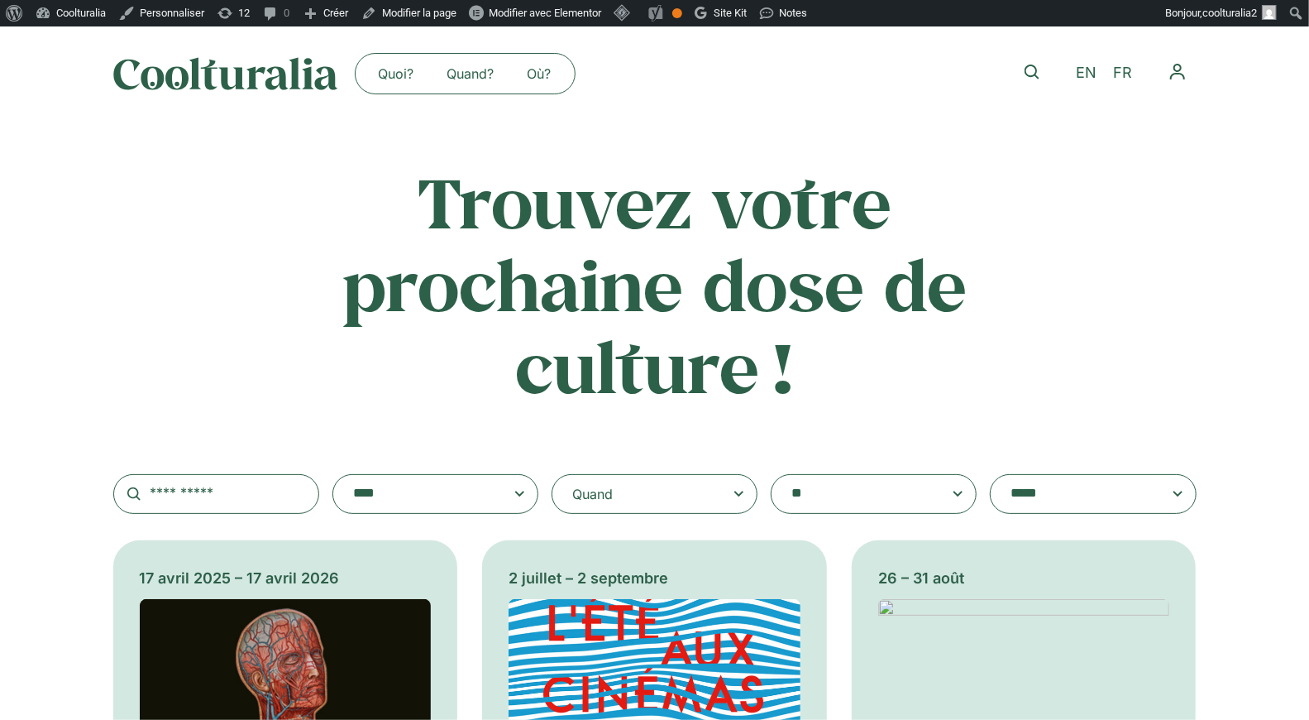
click at [679, 501] on div "Quand" at bounding box center [655, 494] width 206 height 40
click at [0, 0] on input "Quand" at bounding box center [0, 0] width 0 height 0
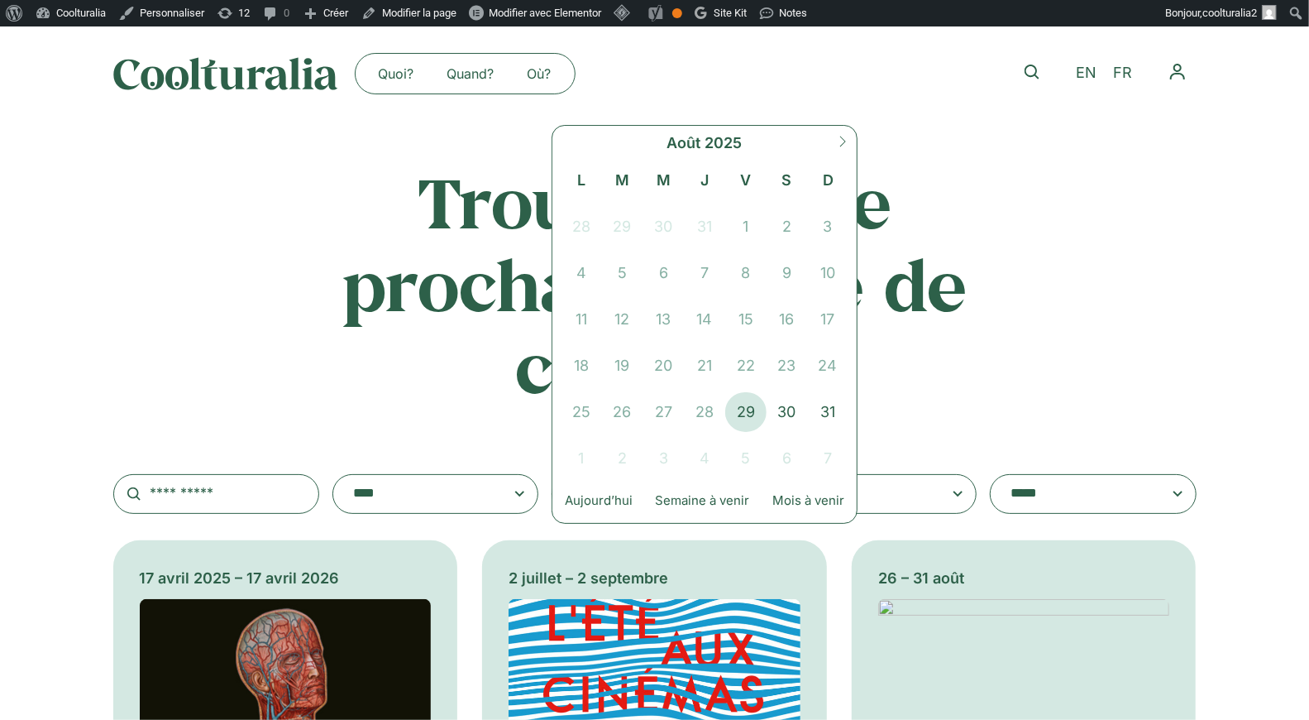
click at [843, 143] on icon at bounding box center [843, 141] width 6 height 11
select select "*"
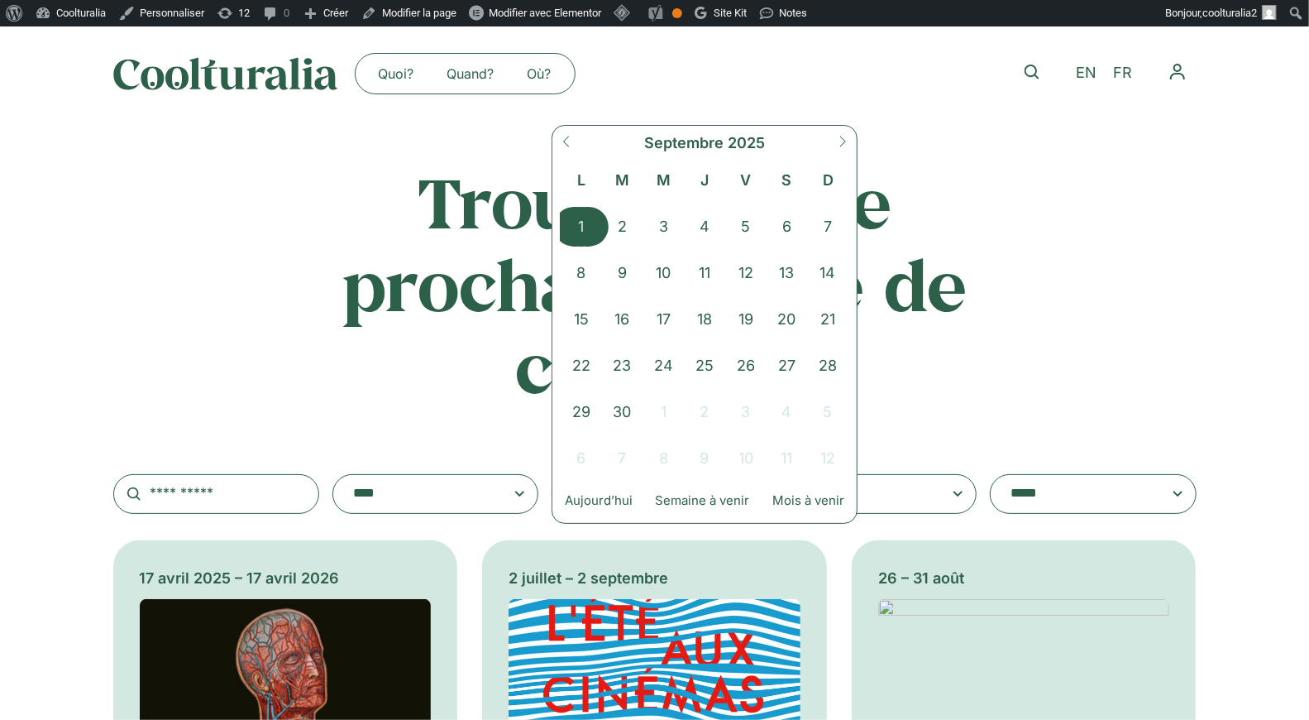
click at [583, 225] on span "1" at bounding box center [581, 227] width 41 height 40
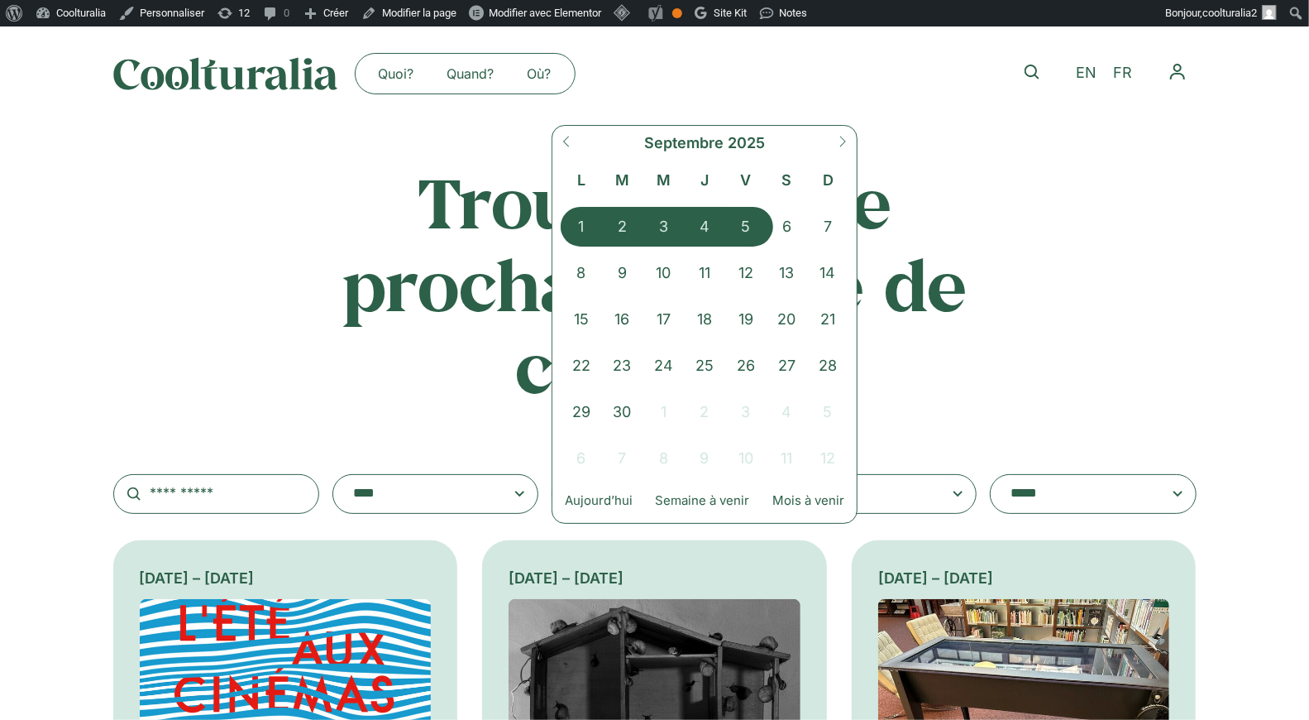
click at [752, 225] on span "5" at bounding box center [745, 227] width 41 height 40
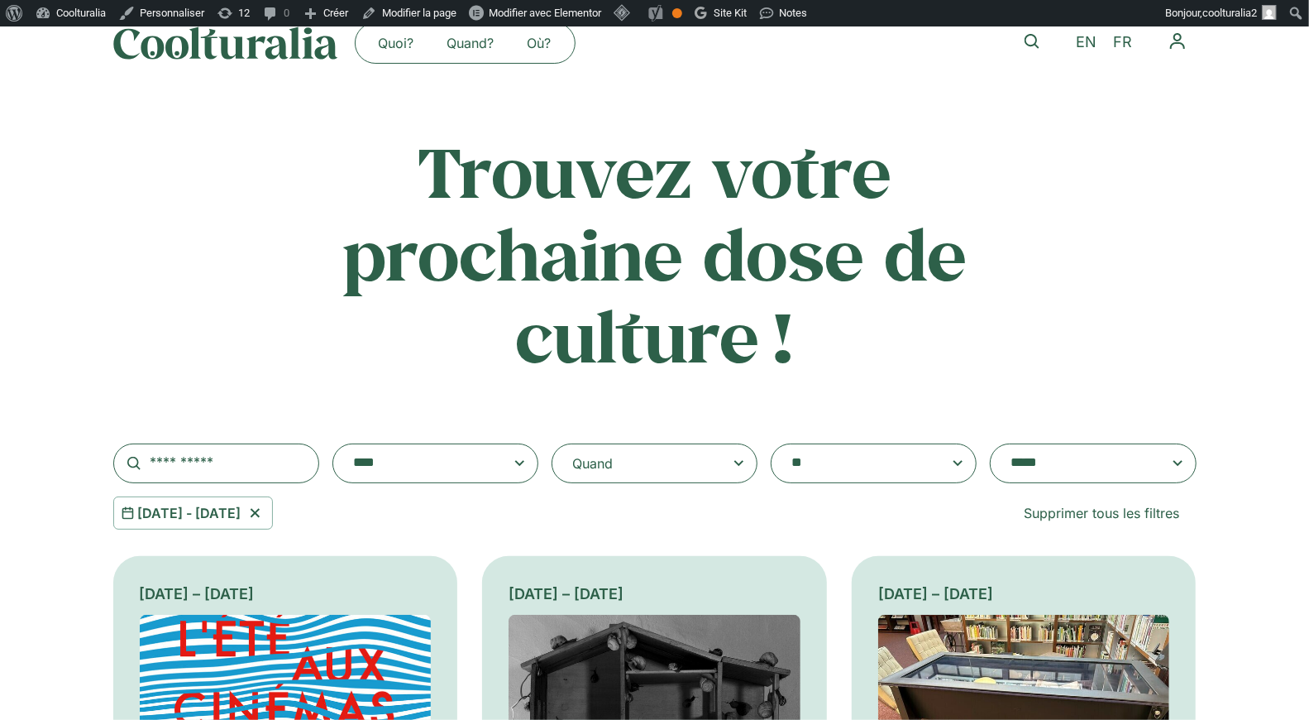
scroll to position [47, 0]
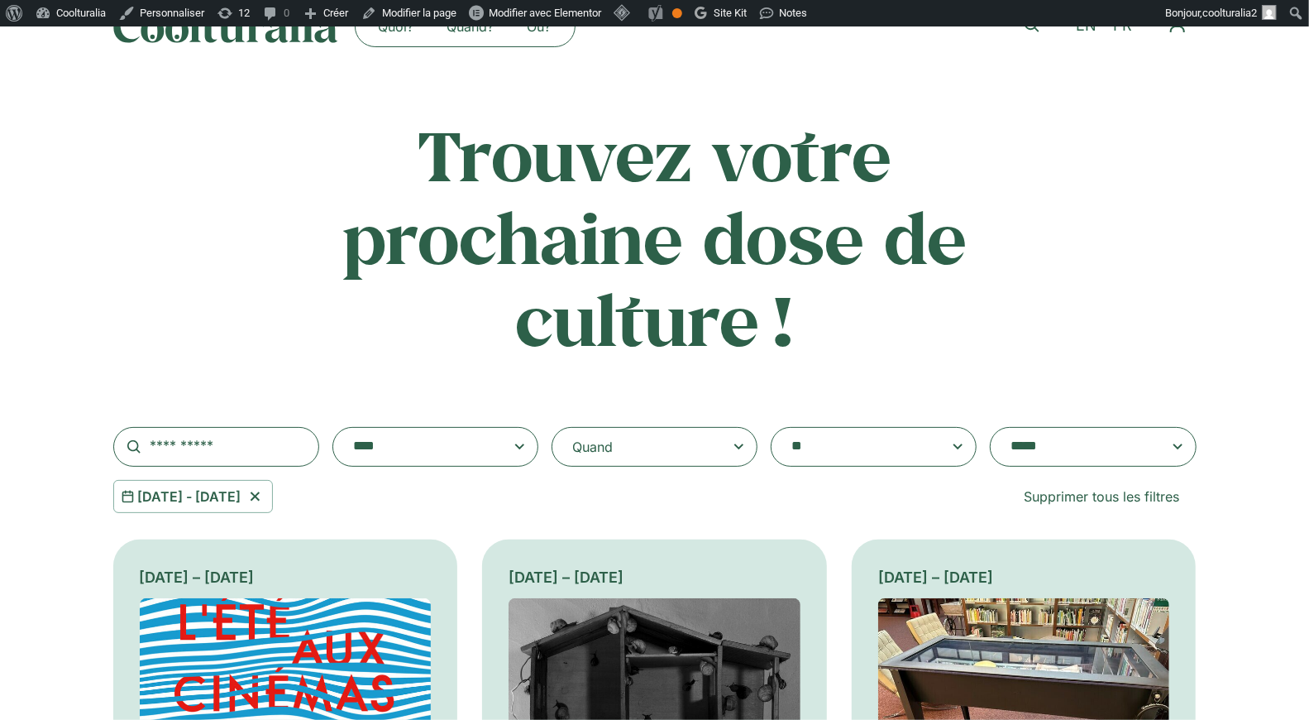
click at [1122, 447] on textarea "**********" at bounding box center [1077, 446] width 132 height 23
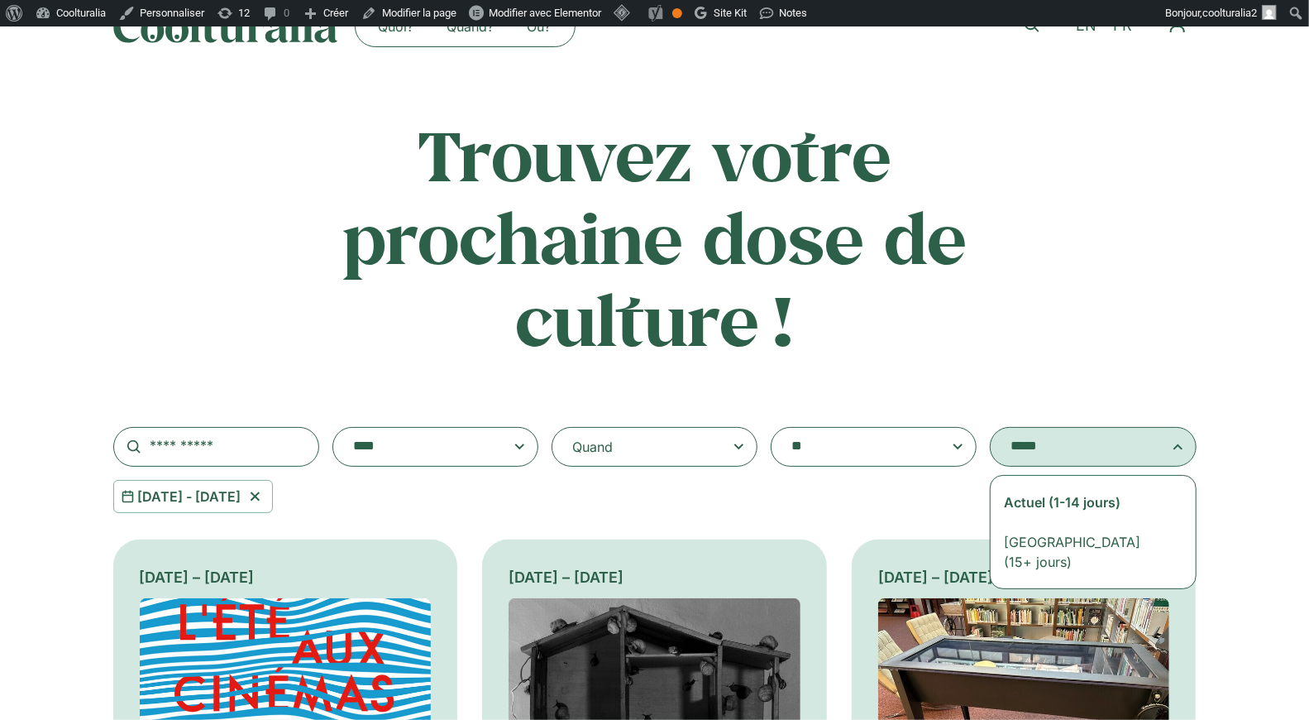
select select "**********"
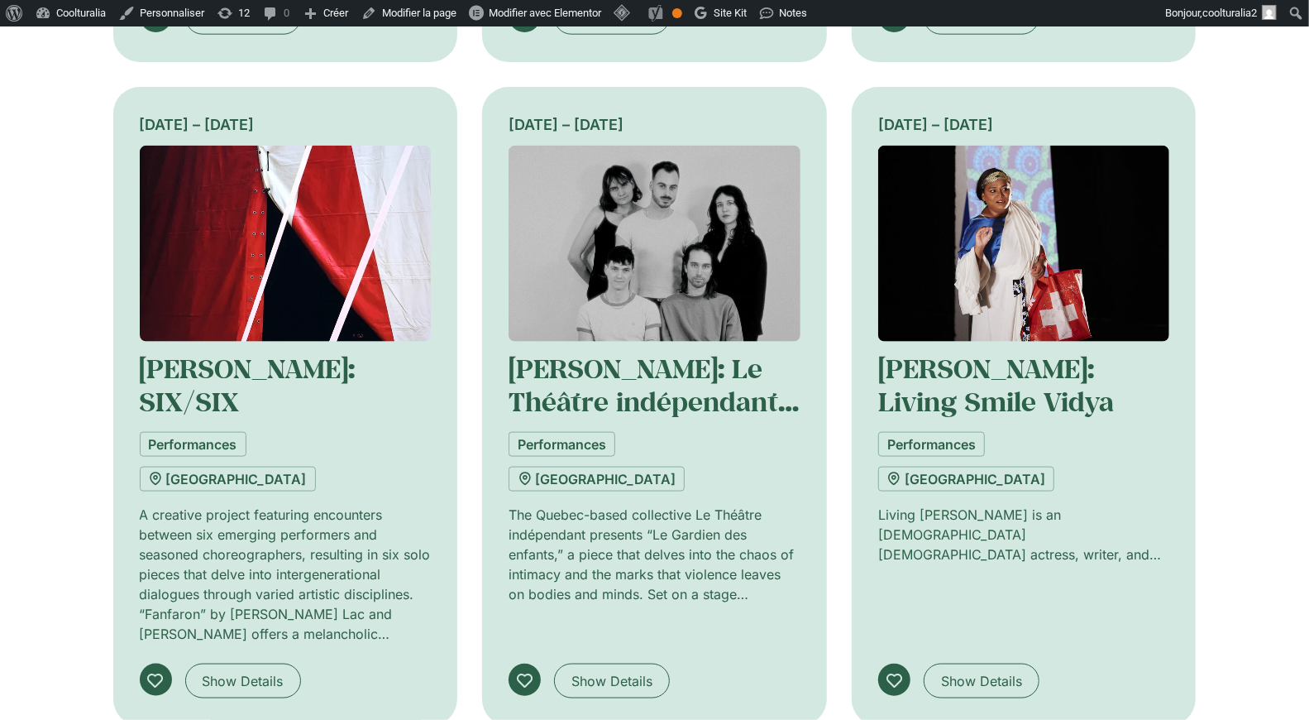
scroll to position [1166, 0]
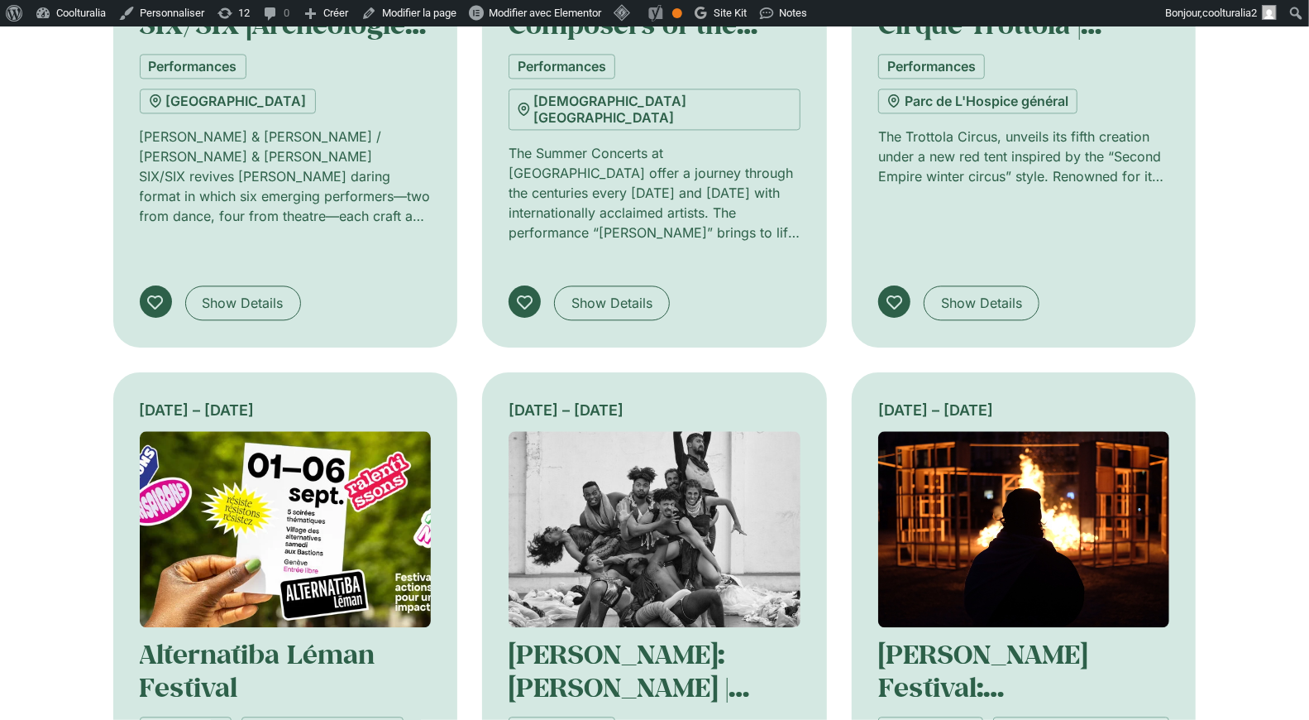
scroll to position [2206, 0]
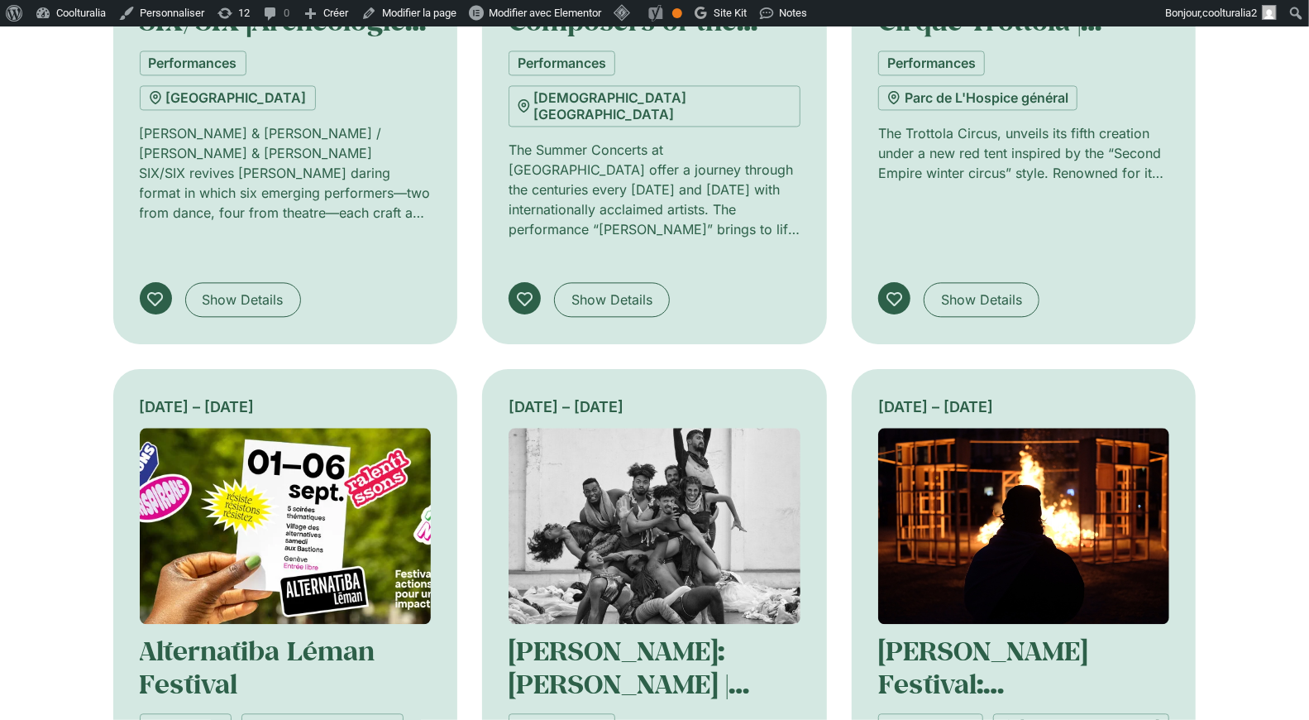
click at [1019, 428] on img at bounding box center [1024, 526] width 292 height 196
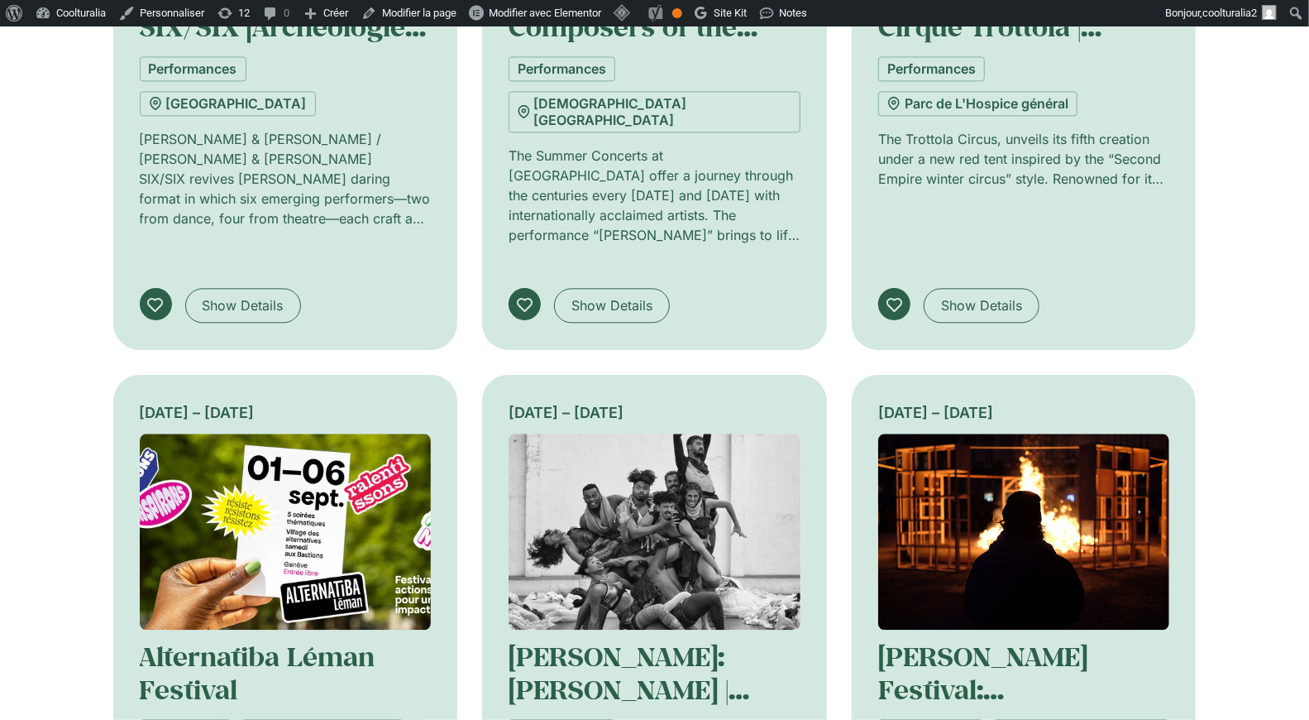
scroll to position [2199, 0]
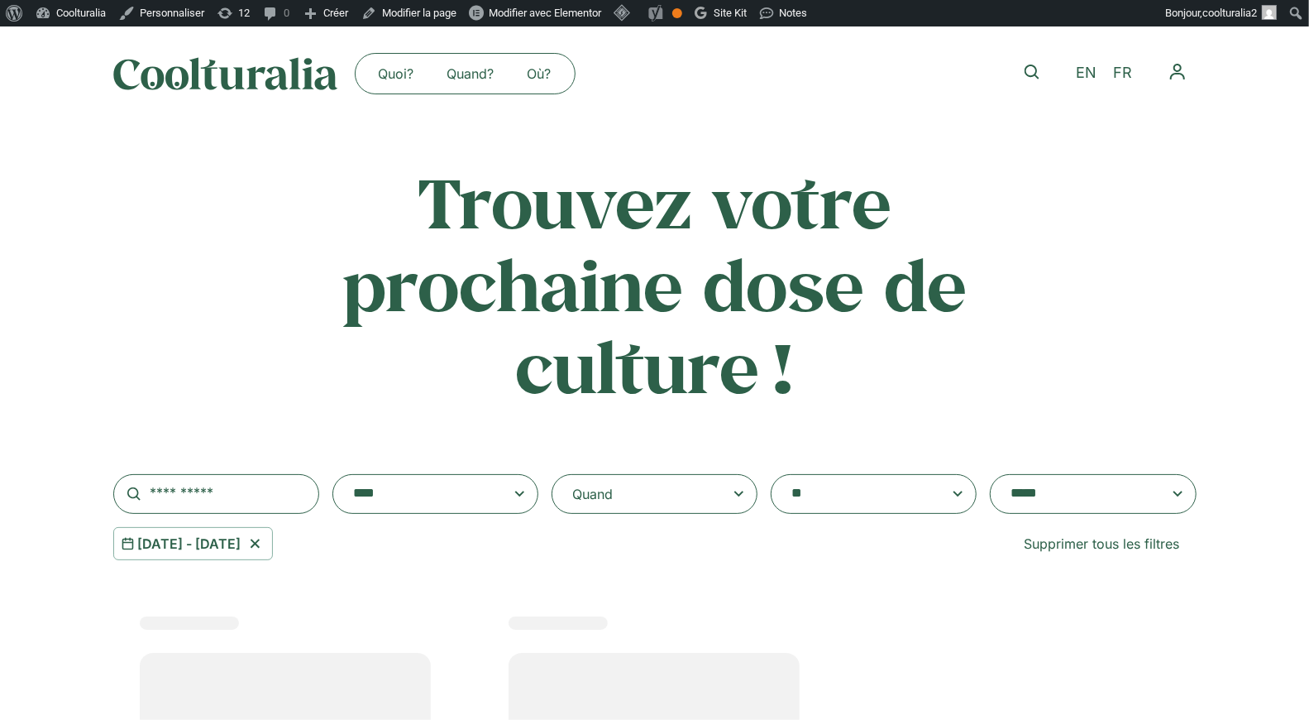
select select
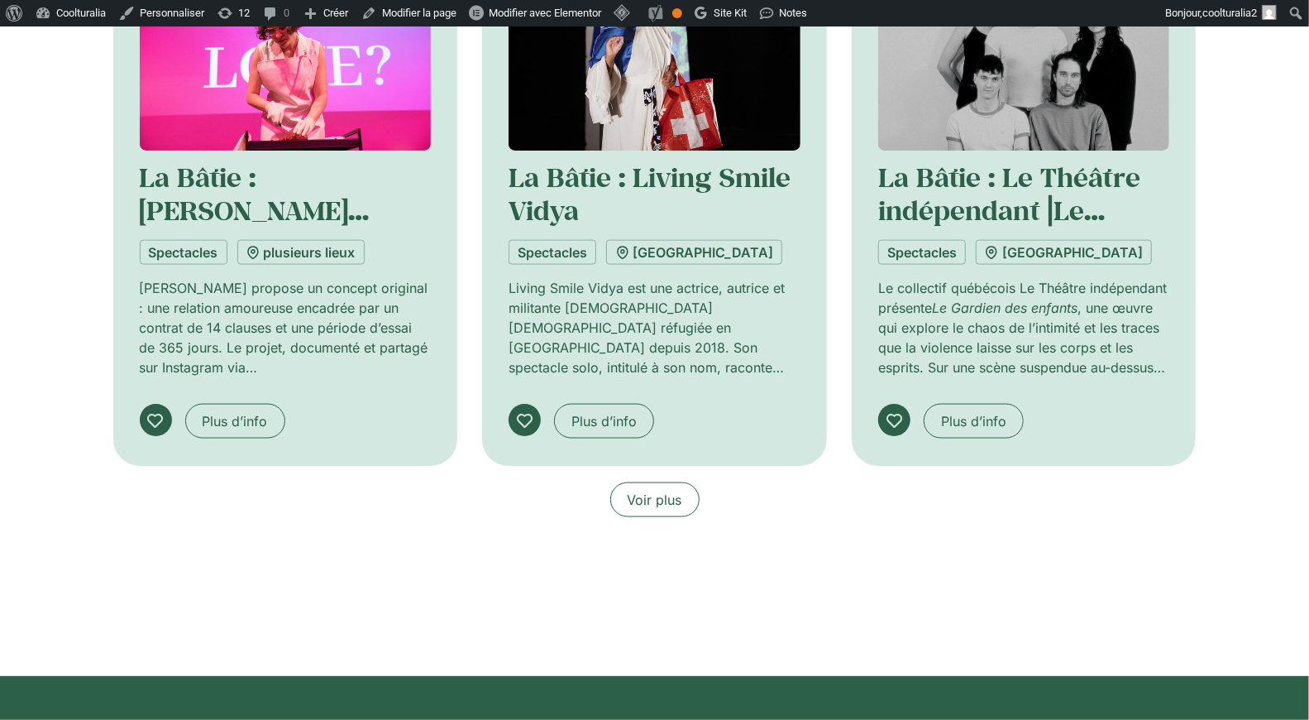
scroll to position [1285, 0]
click at [640, 492] on span "Voir plus" at bounding box center [655, 501] width 55 height 20
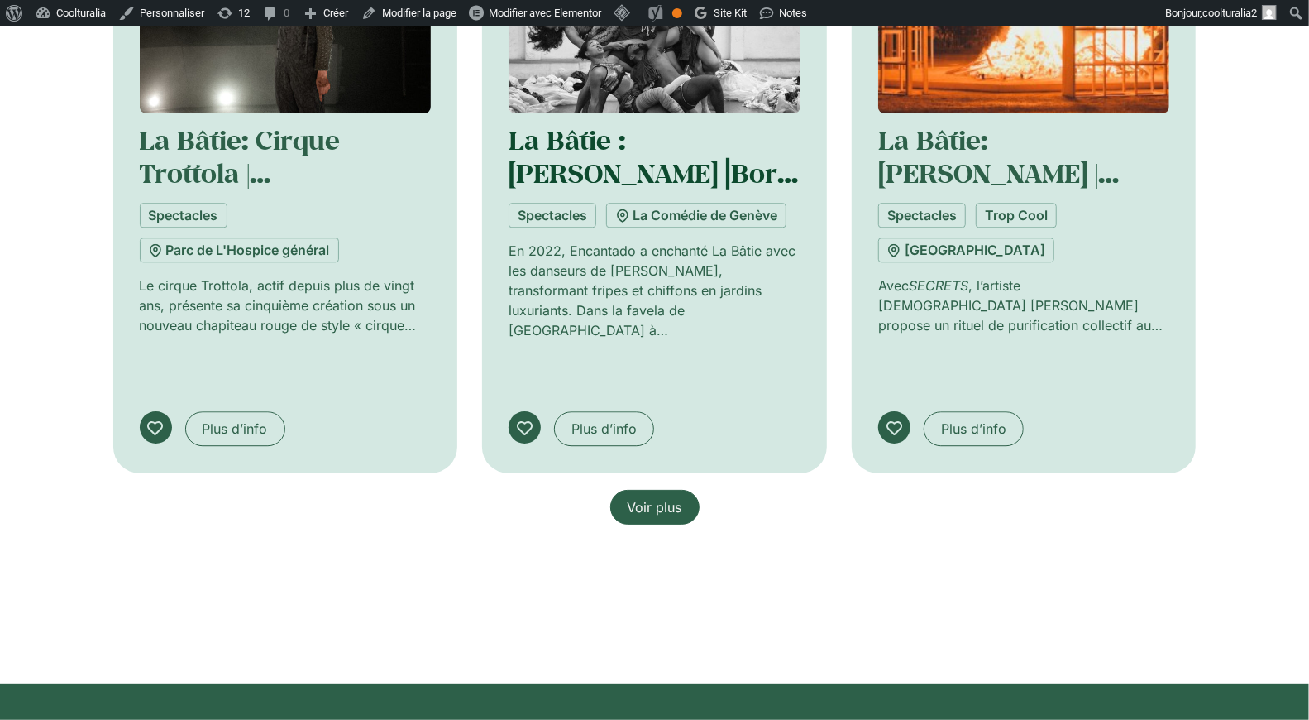
scroll to position [2724, 0]
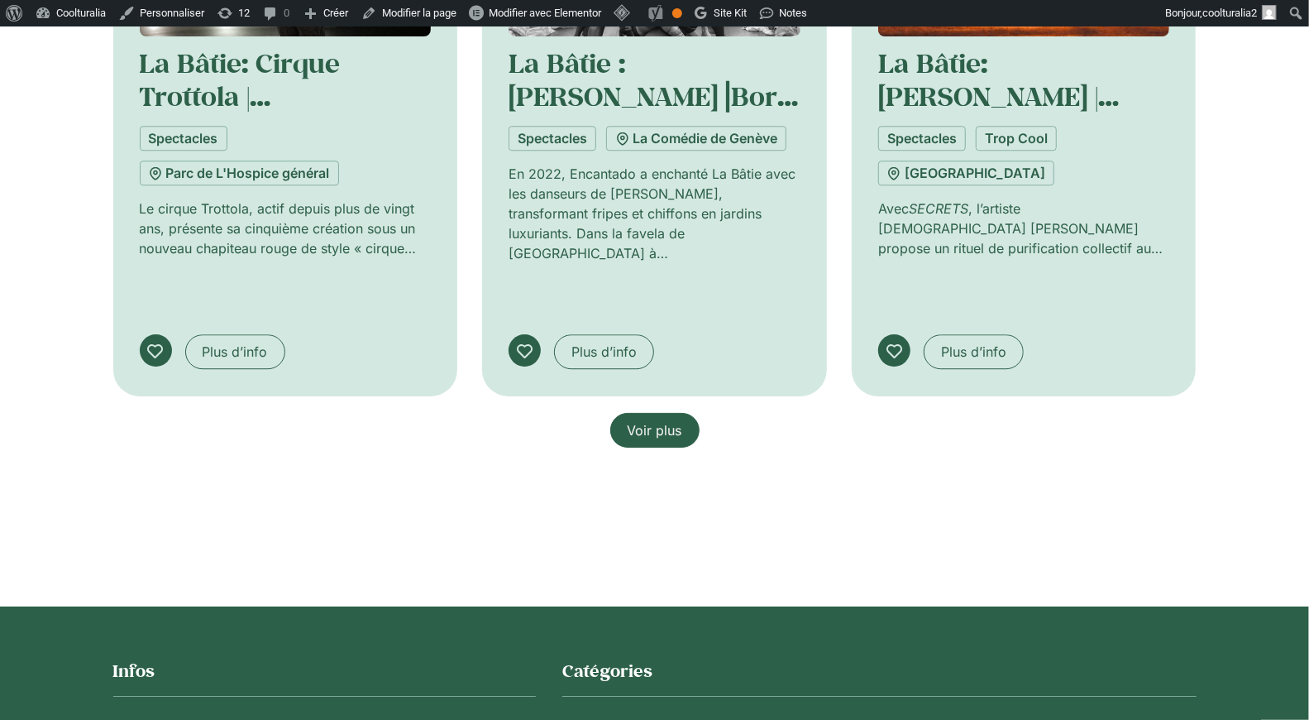
click at [652, 413] on link "Voir plus" at bounding box center [654, 430] width 89 height 35
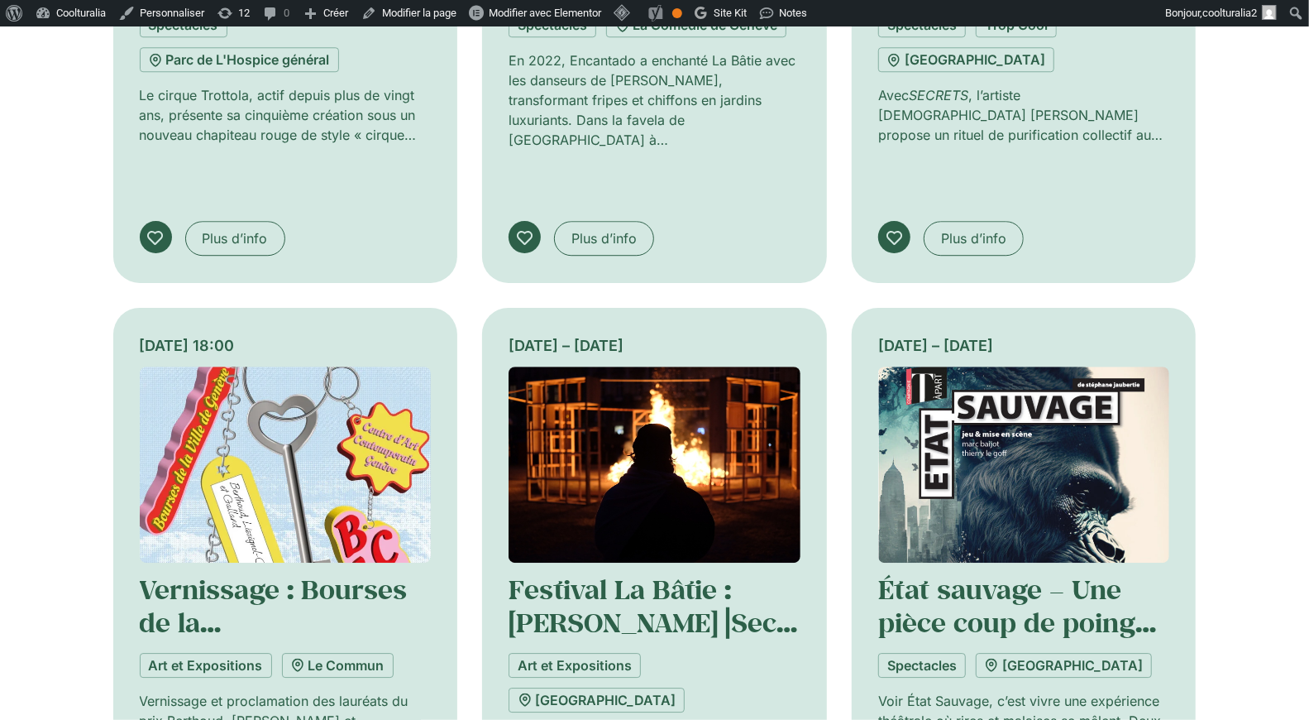
scroll to position [2844, 0]
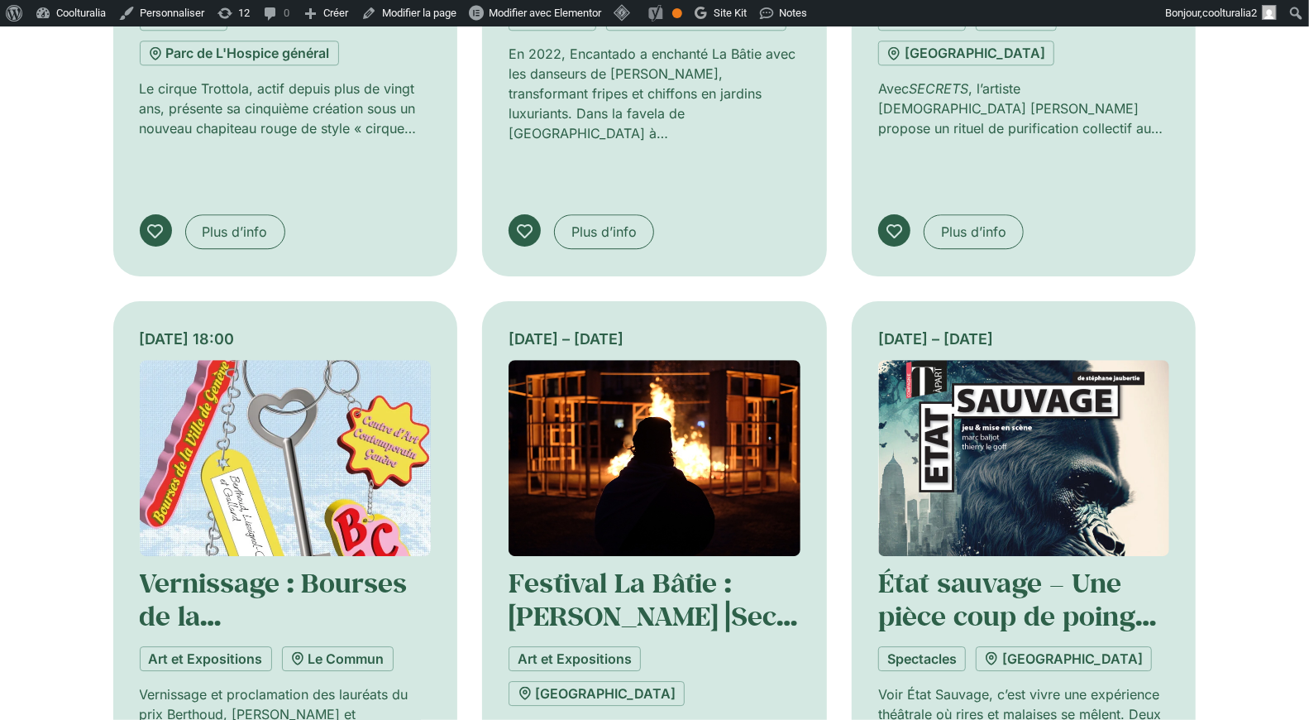
click at [273, 360] on img at bounding box center [286, 458] width 292 height 196
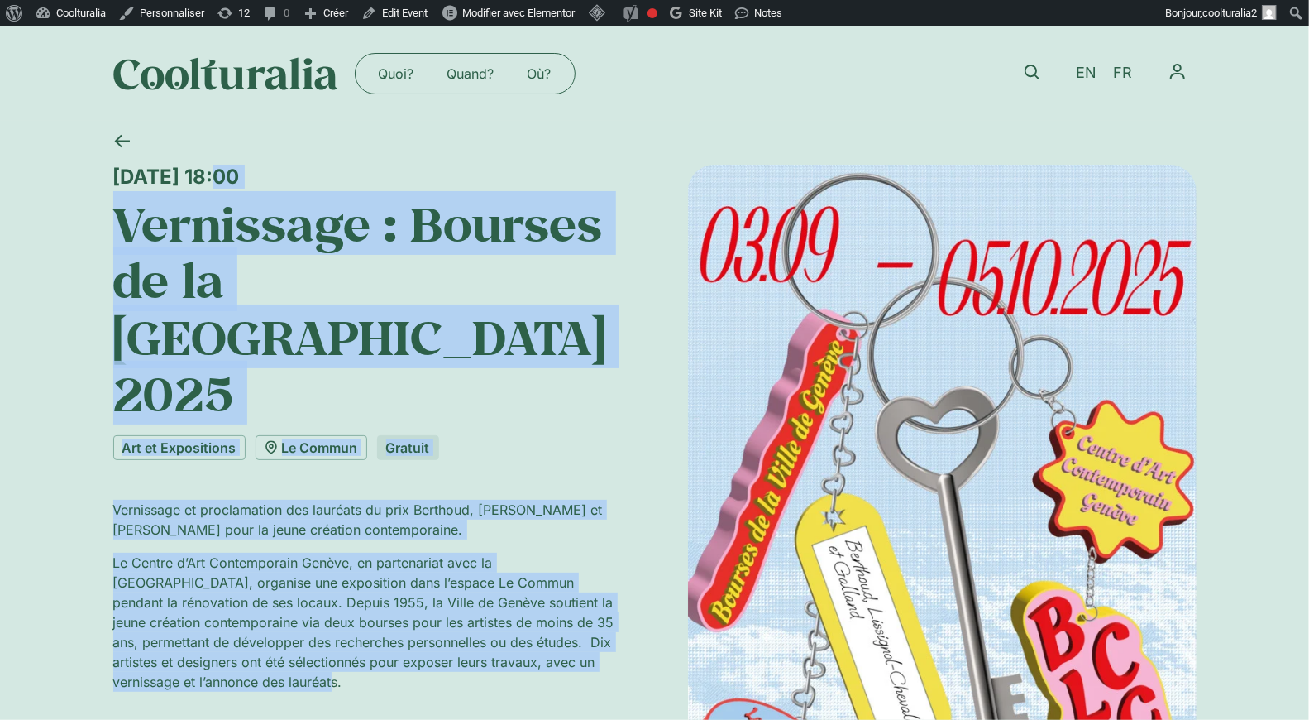
drag, startPoint x: 139, startPoint y: 201, endPoint x: 533, endPoint y: 647, distance: 594.8
click at [533, 647] on div "Mardi 2 septembre, 18:00 Vernissage : Bourses de la Ville de Genève 2025 Art et…" at bounding box center [367, 527] width 509 height 725
copy div "Mardi 2 septembre, 18:00 Vernissage : Bourses de la Ville de Genève 2025 Art et…"
click at [127, 136] on icon at bounding box center [122, 141] width 16 height 16
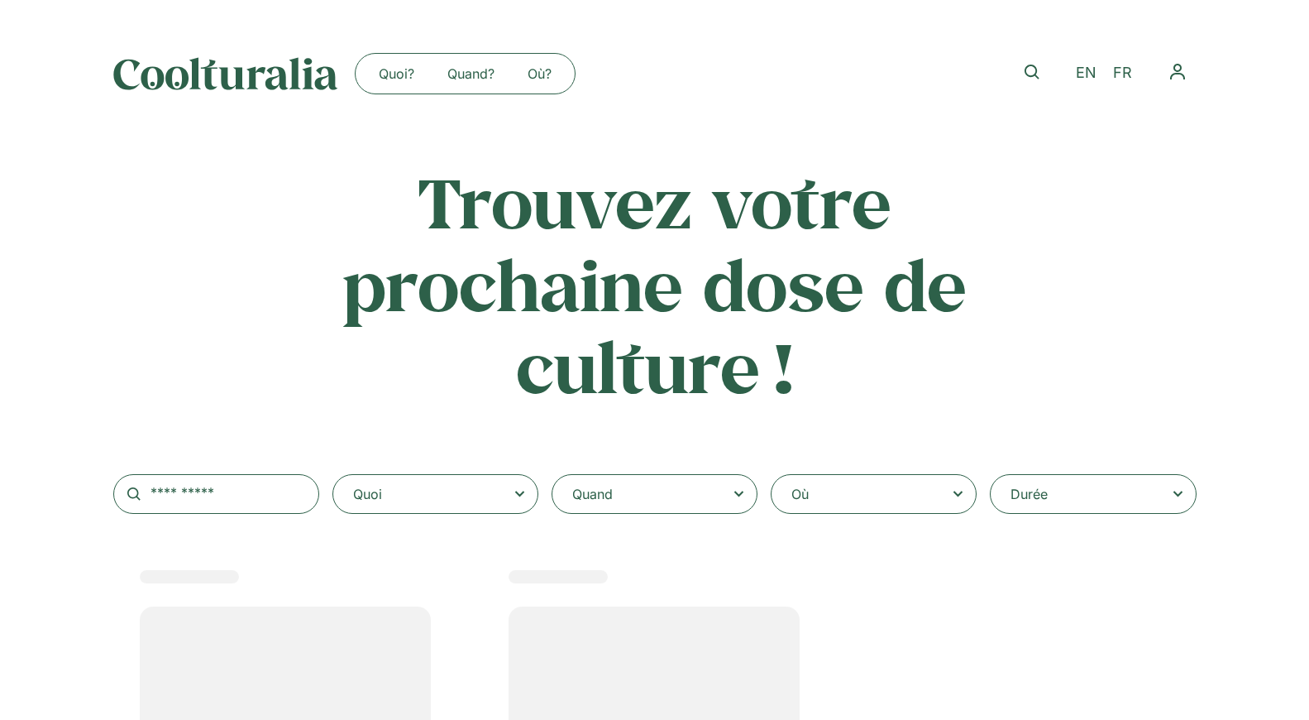
select select
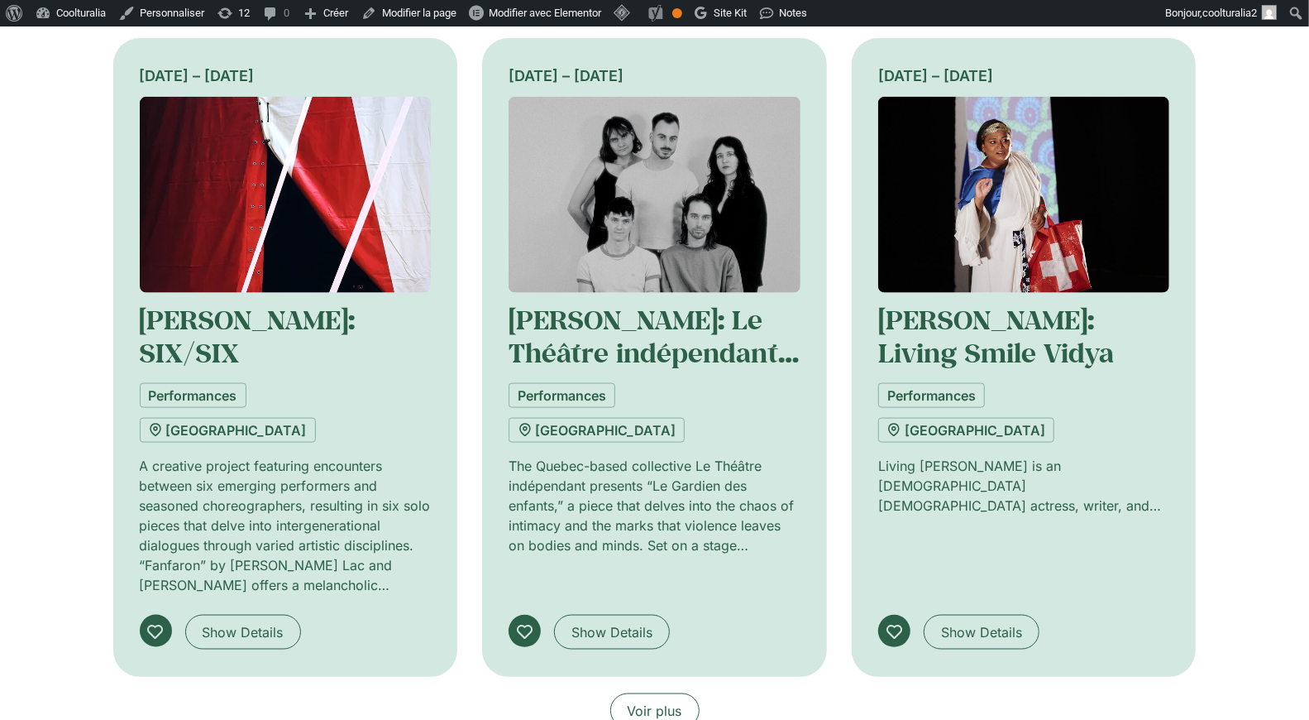
scroll to position [1213, 0]
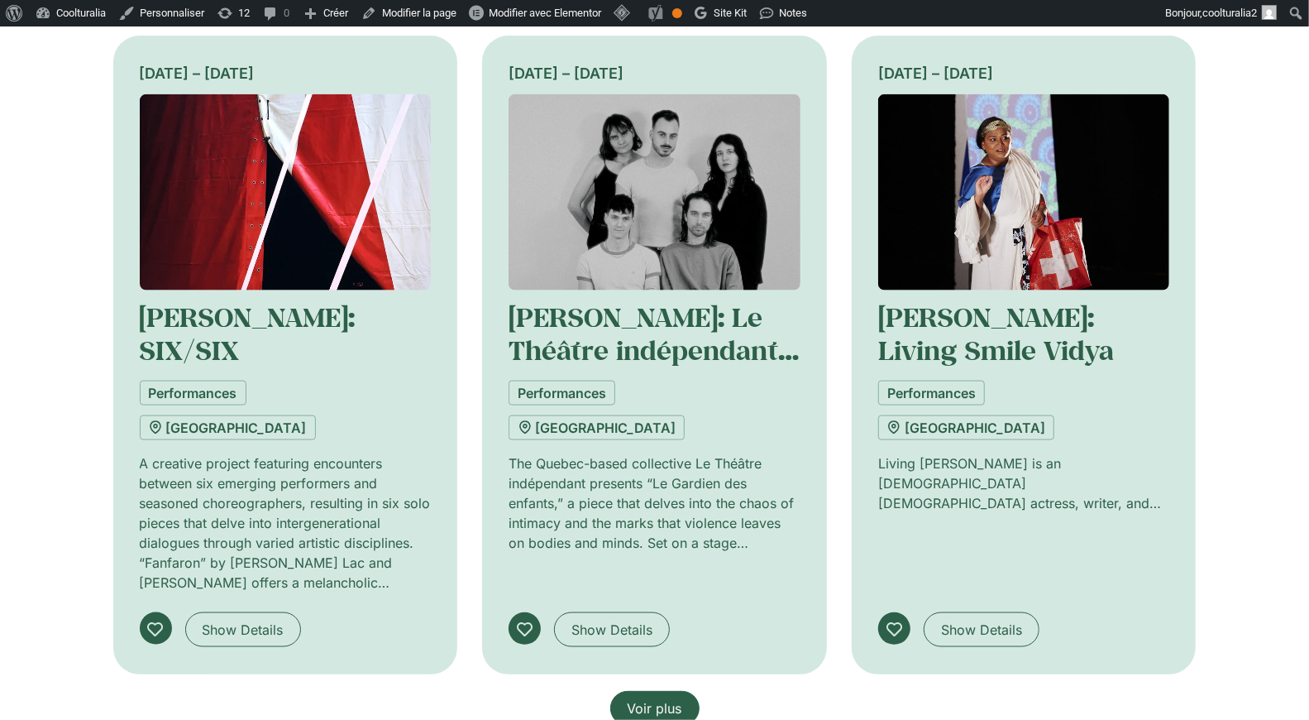
click at [663, 698] on span "Voir plus" at bounding box center [655, 708] width 55 height 20
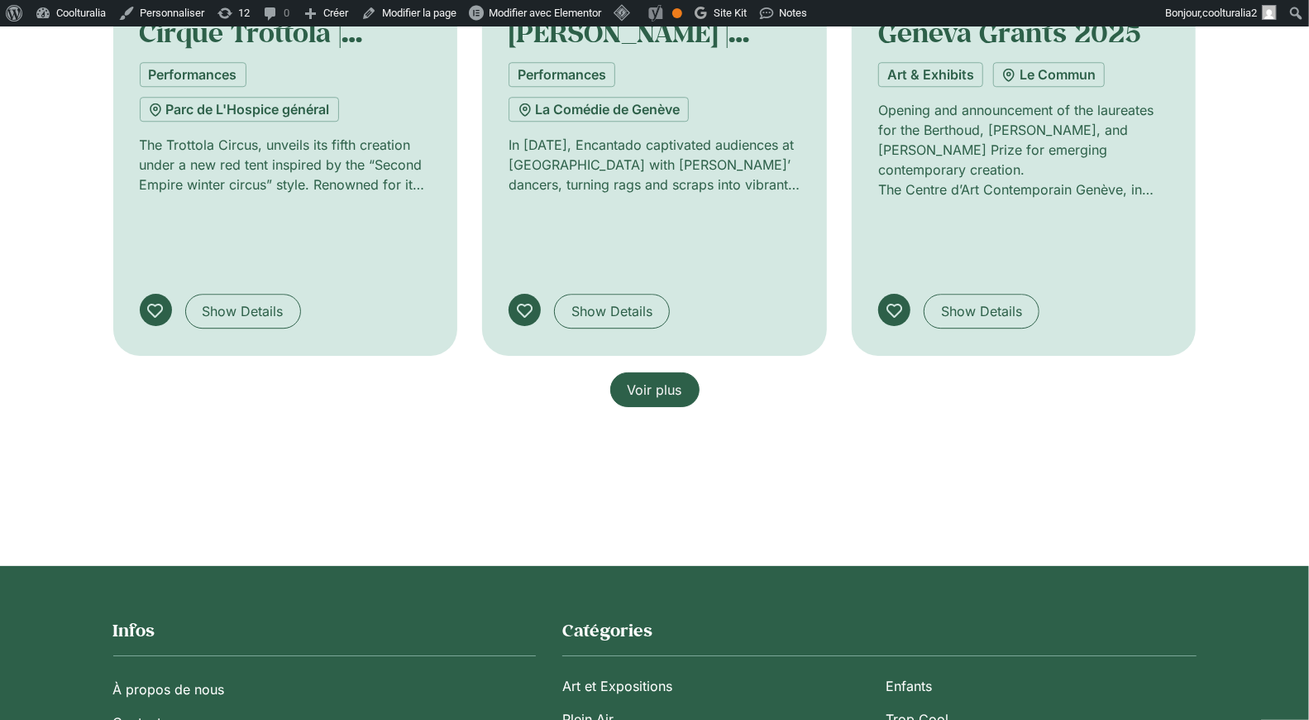
scroll to position [2872, 0]
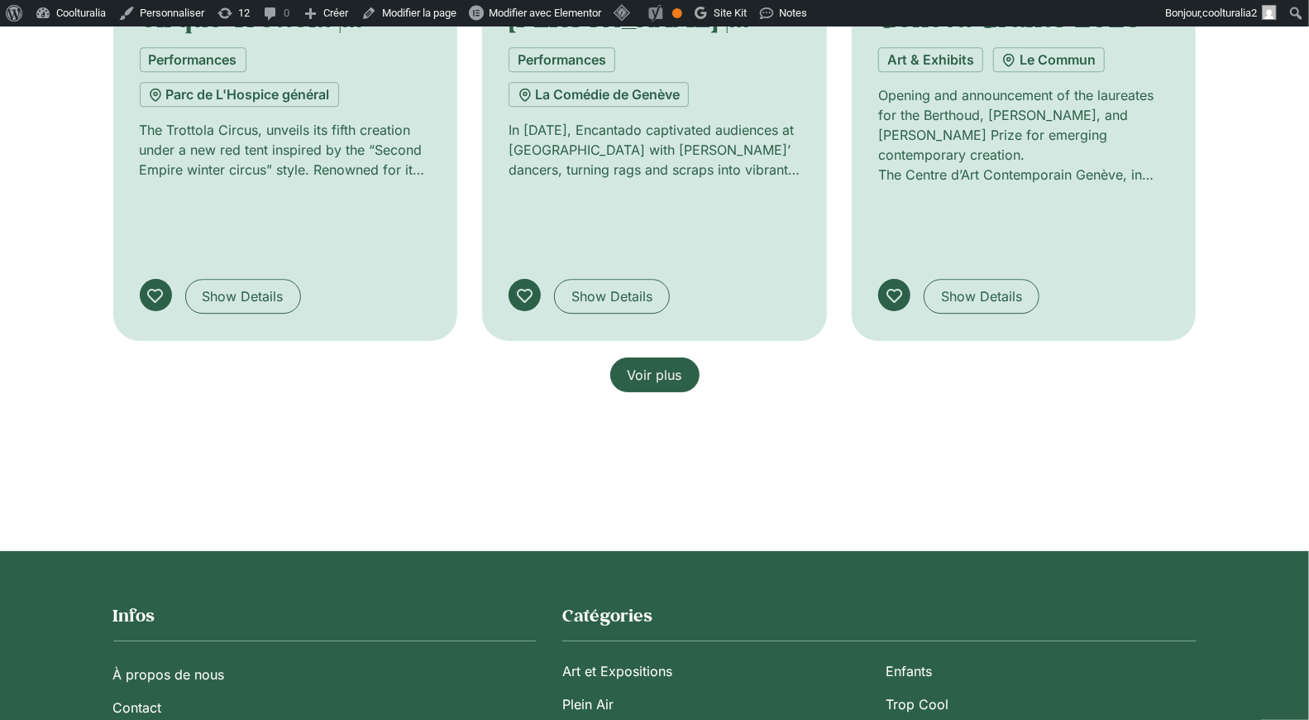
click at [647, 365] on span "Voir plus" at bounding box center [655, 375] width 55 height 20
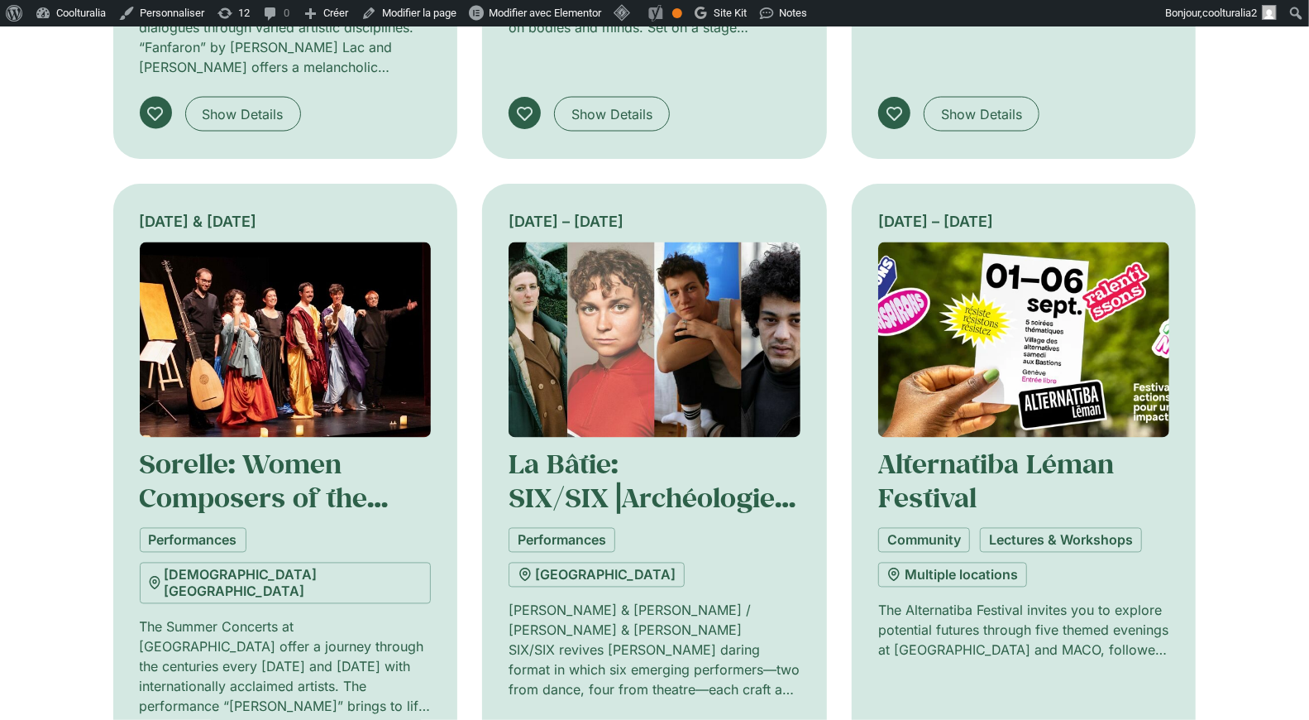
click at [1025, 242] on img at bounding box center [1024, 340] width 292 height 196
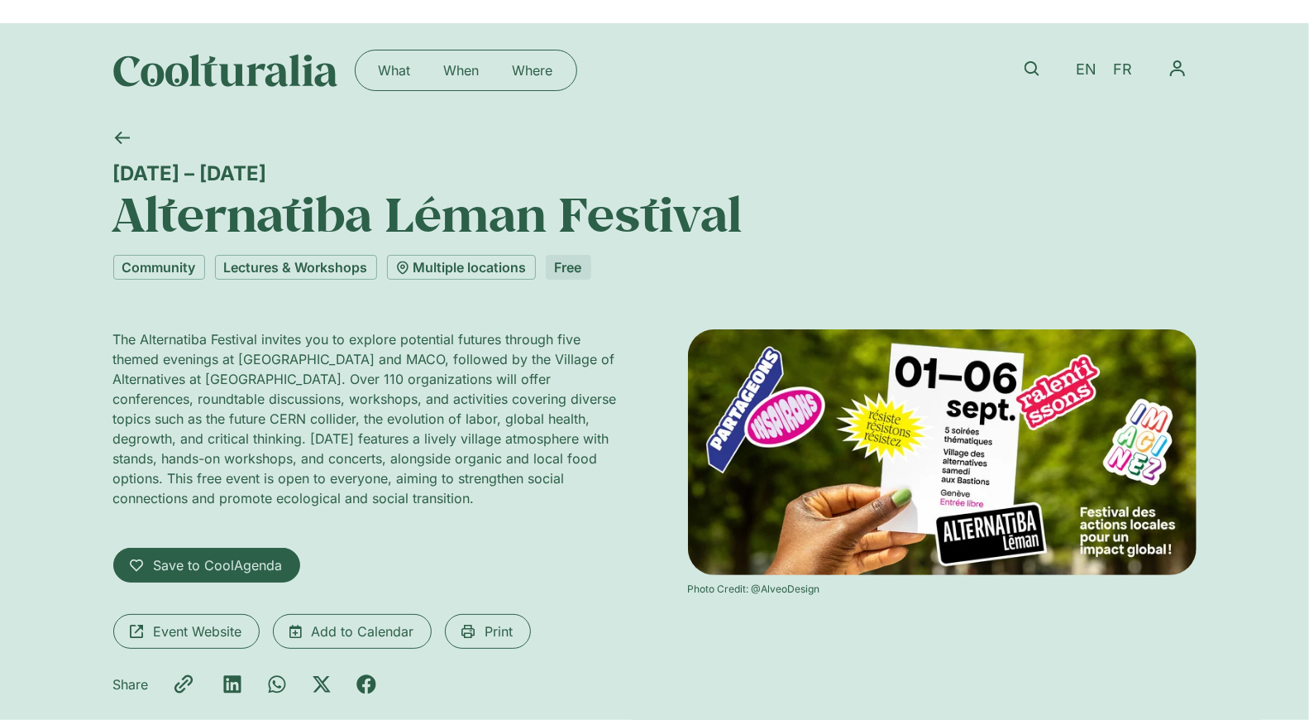
scroll to position [3, 0]
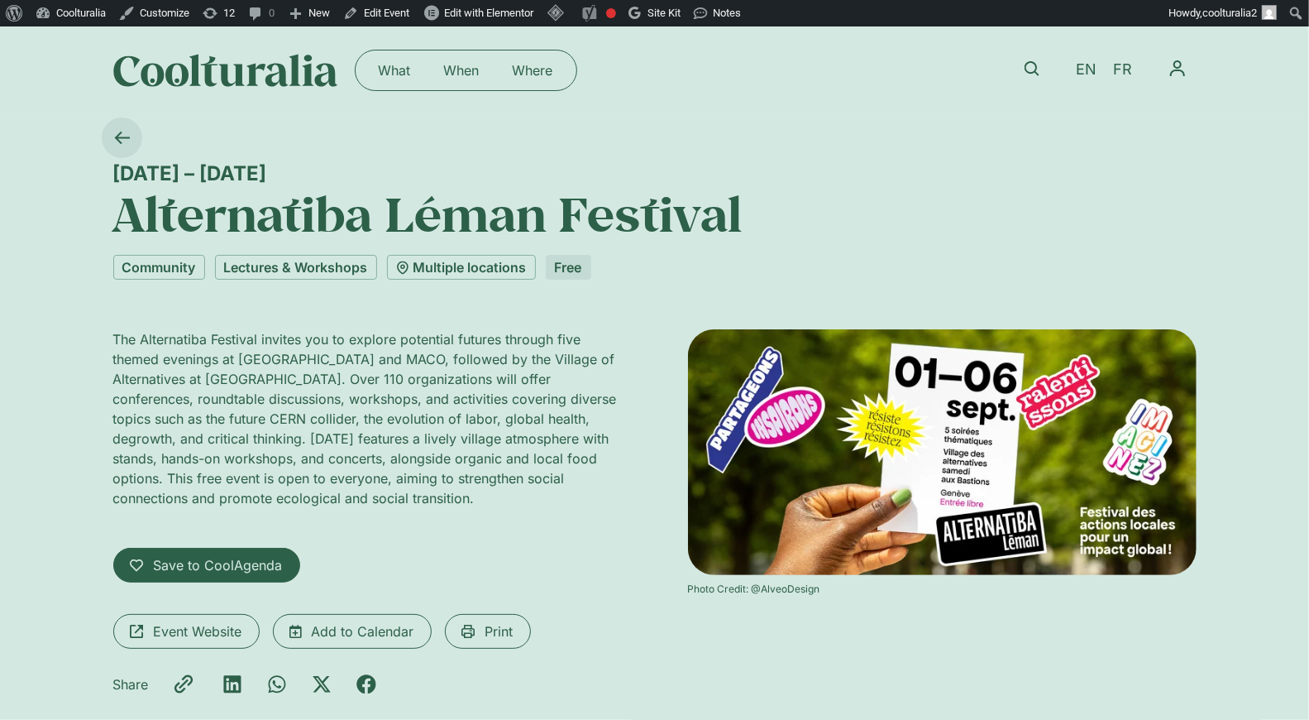
click at [124, 134] on icon at bounding box center [122, 138] width 16 height 16
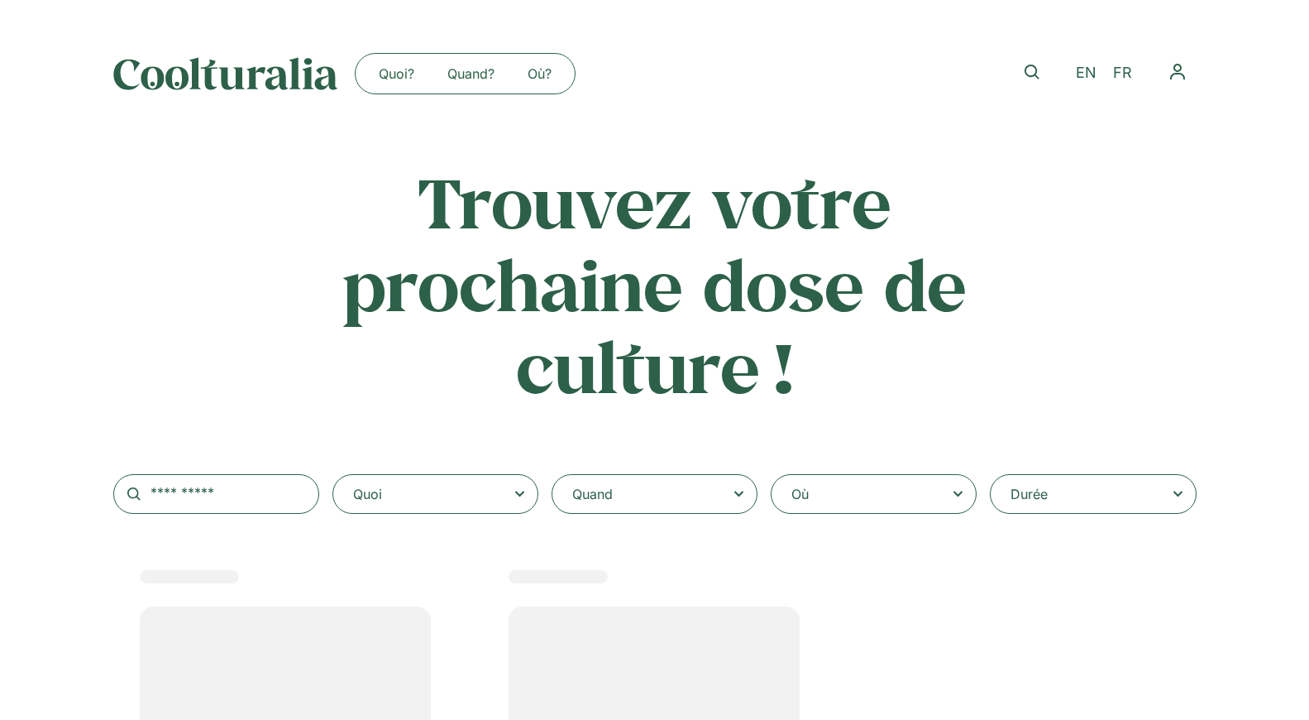
select select
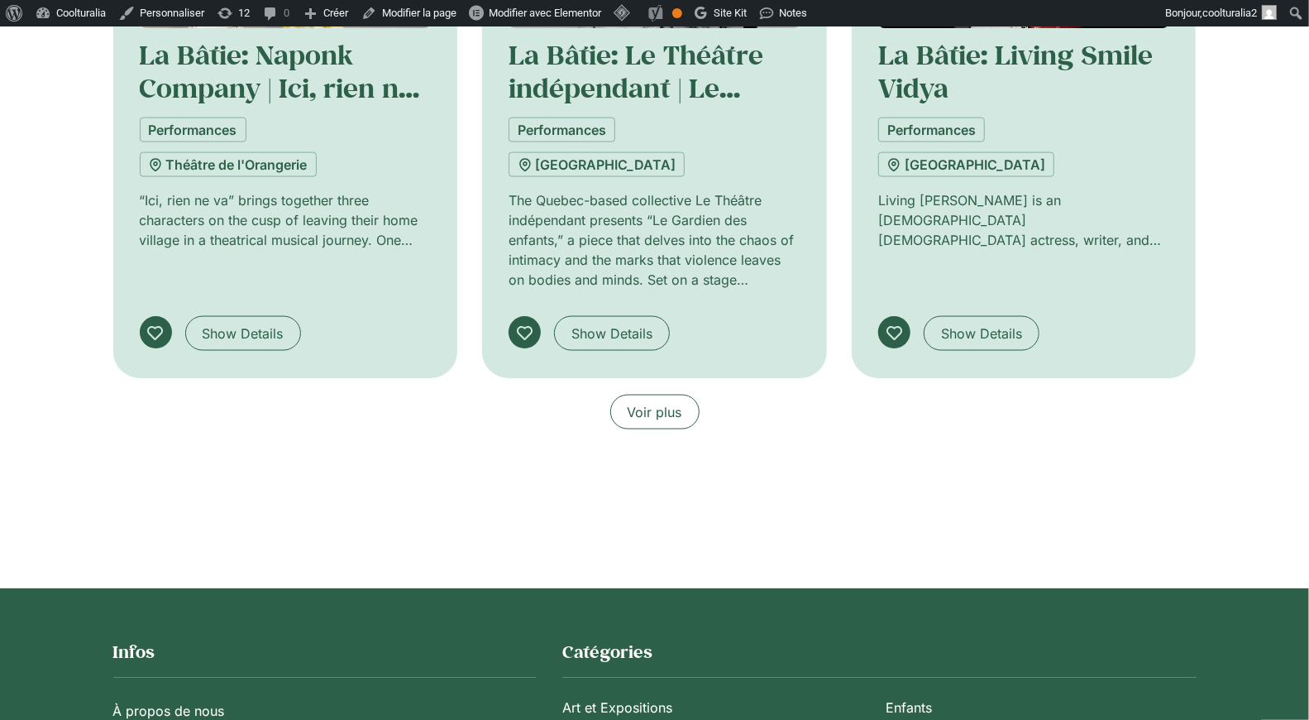
scroll to position [1448, 0]
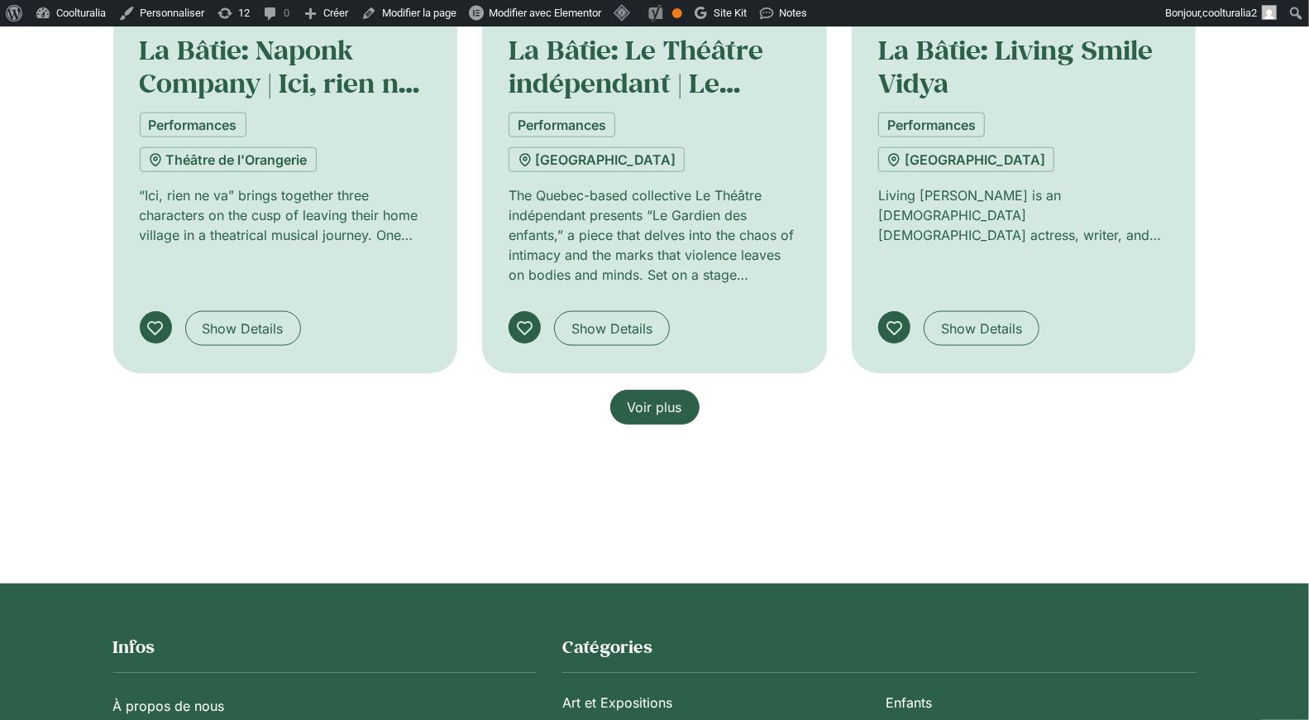
click at [650, 397] on span "Voir plus" at bounding box center [655, 407] width 55 height 20
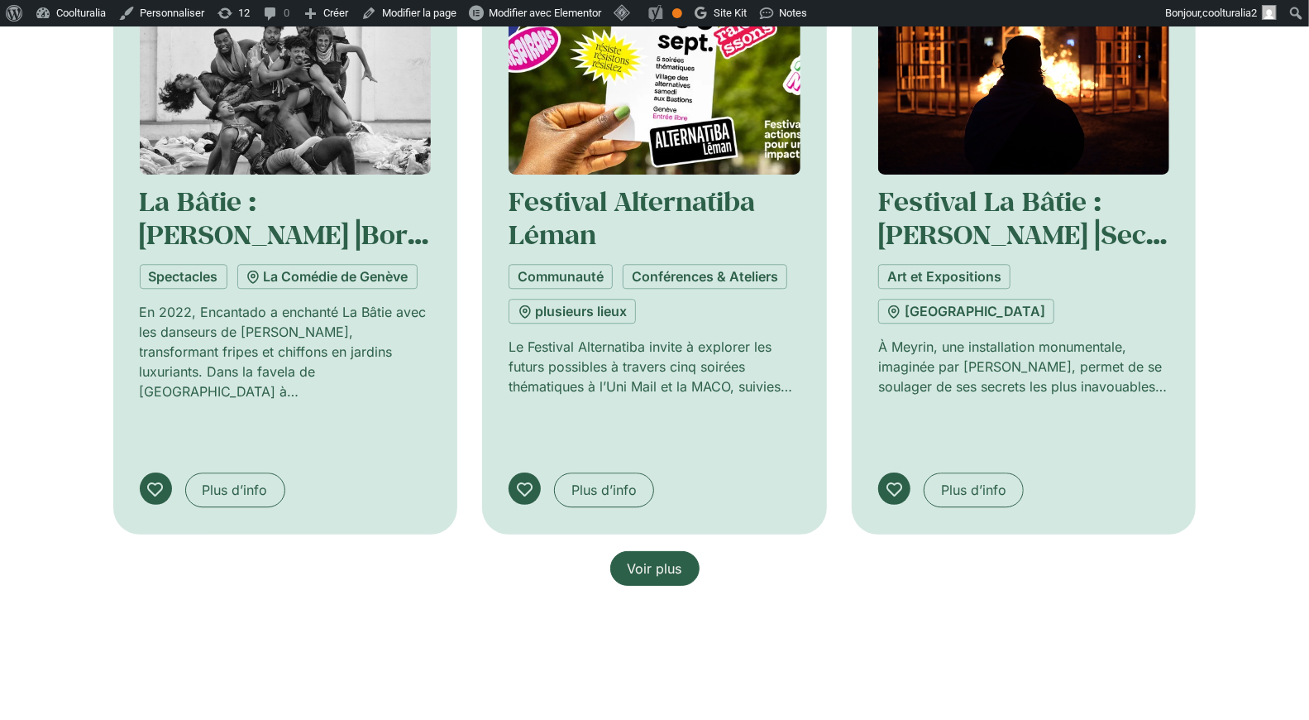
scroll to position [2587, 0]
click at [655, 558] on span "Voir plus" at bounding box center [655, 568] width 55 height 20
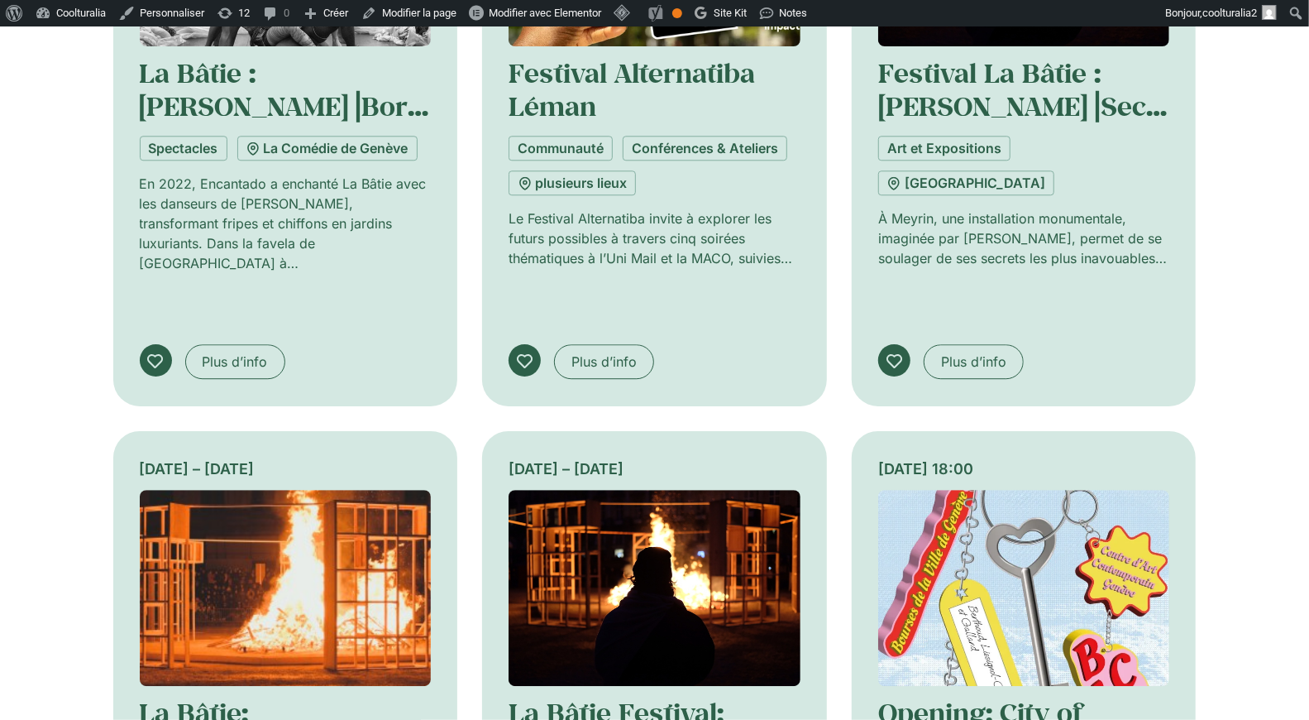
scroll to position [2716, 0]
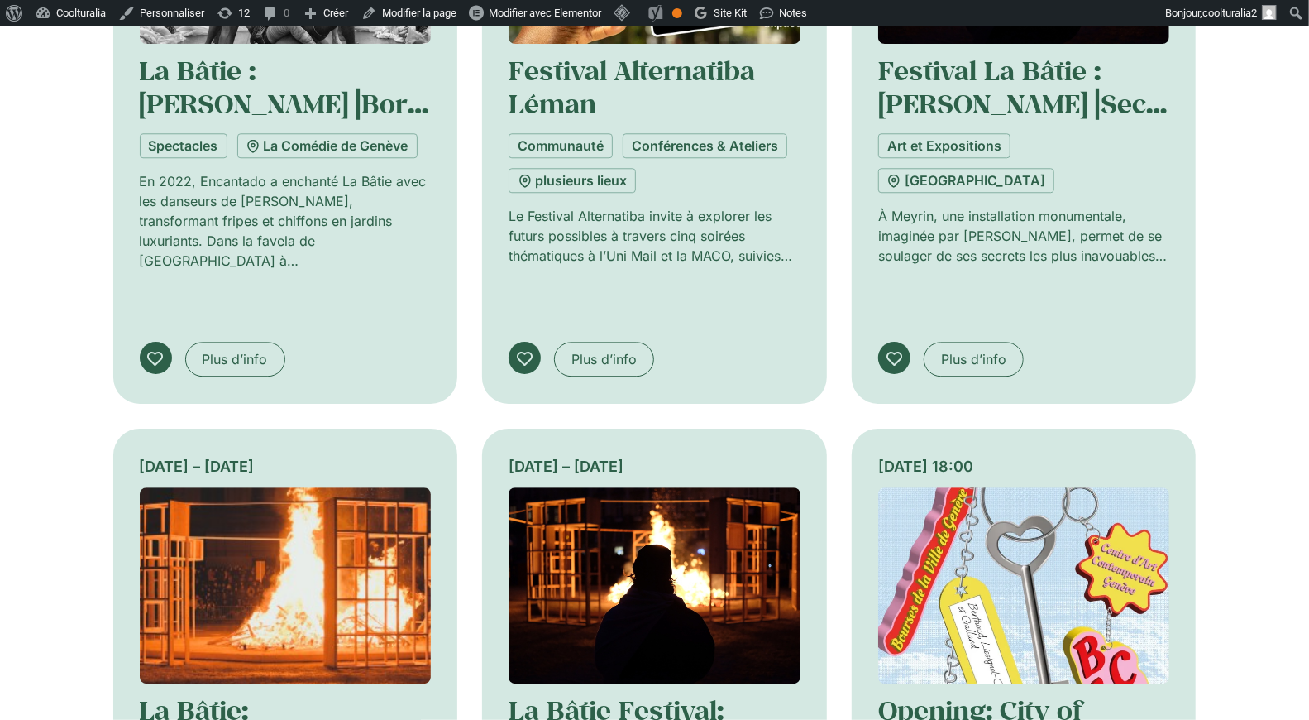
click at [373, 487] on img at bounding box center [286, 585] width 292 height 196
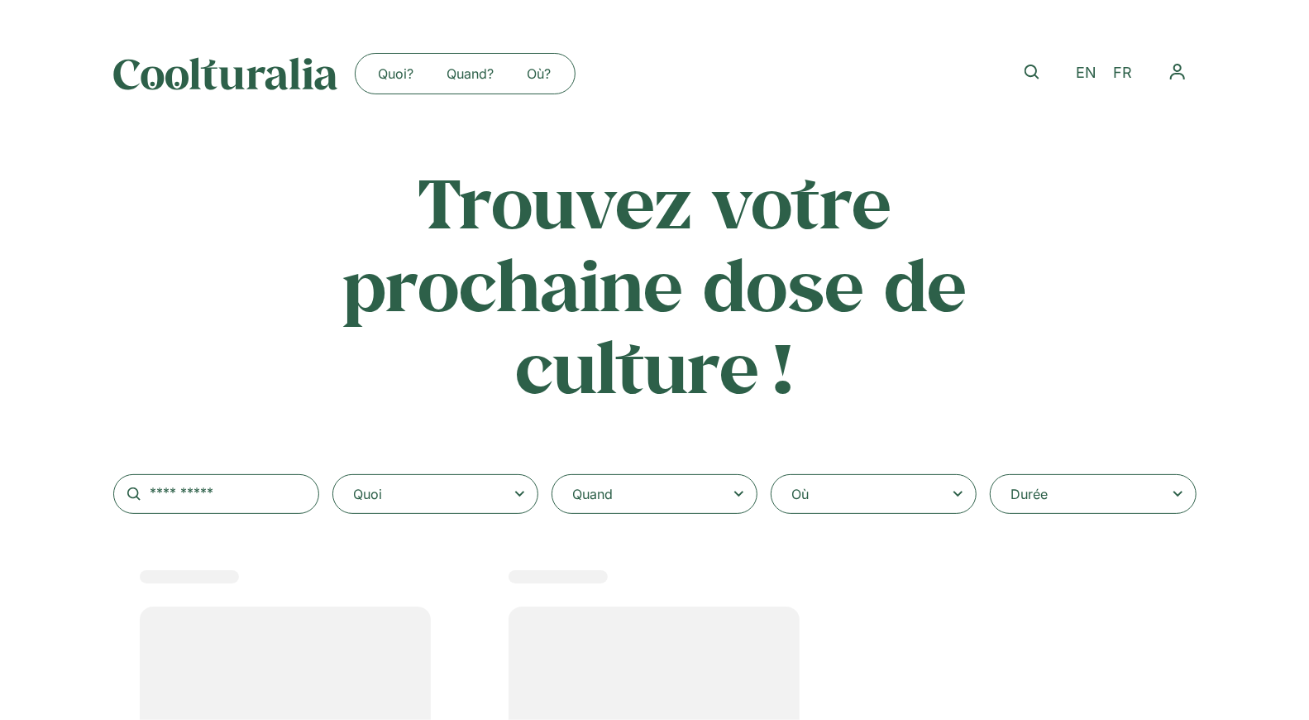
select select
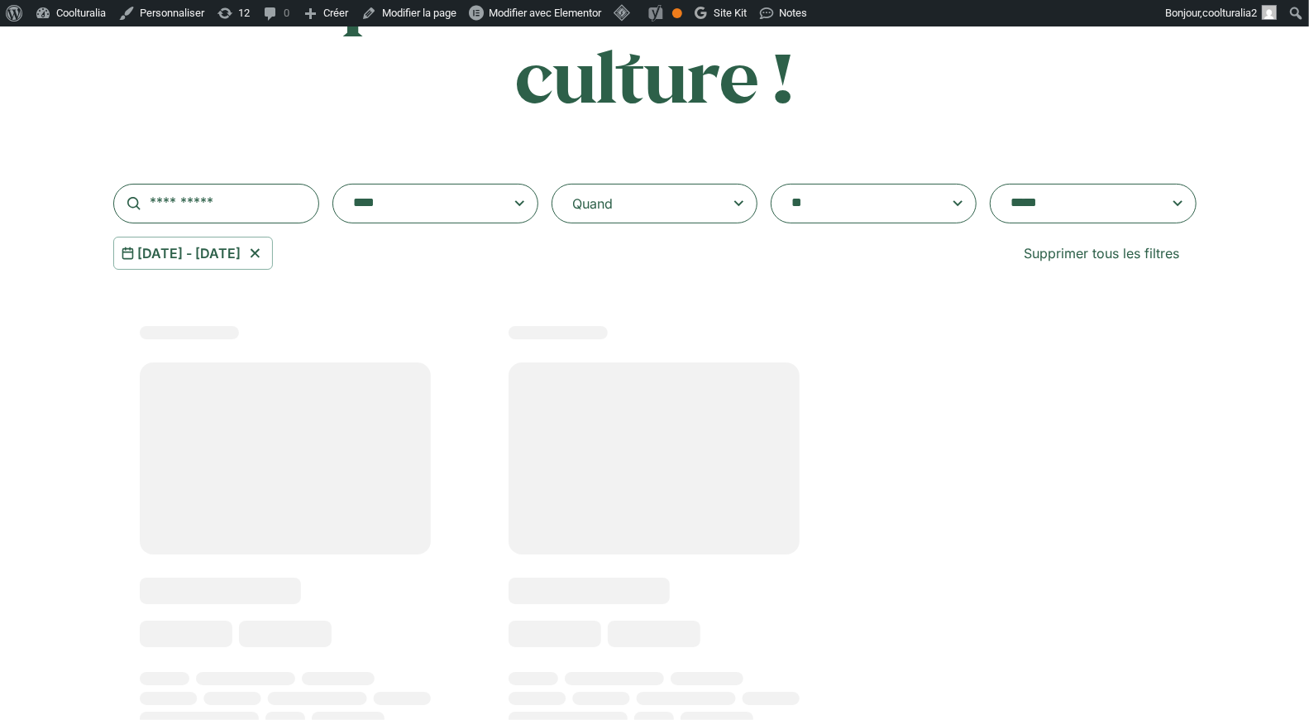
scroll to position [374, 0]
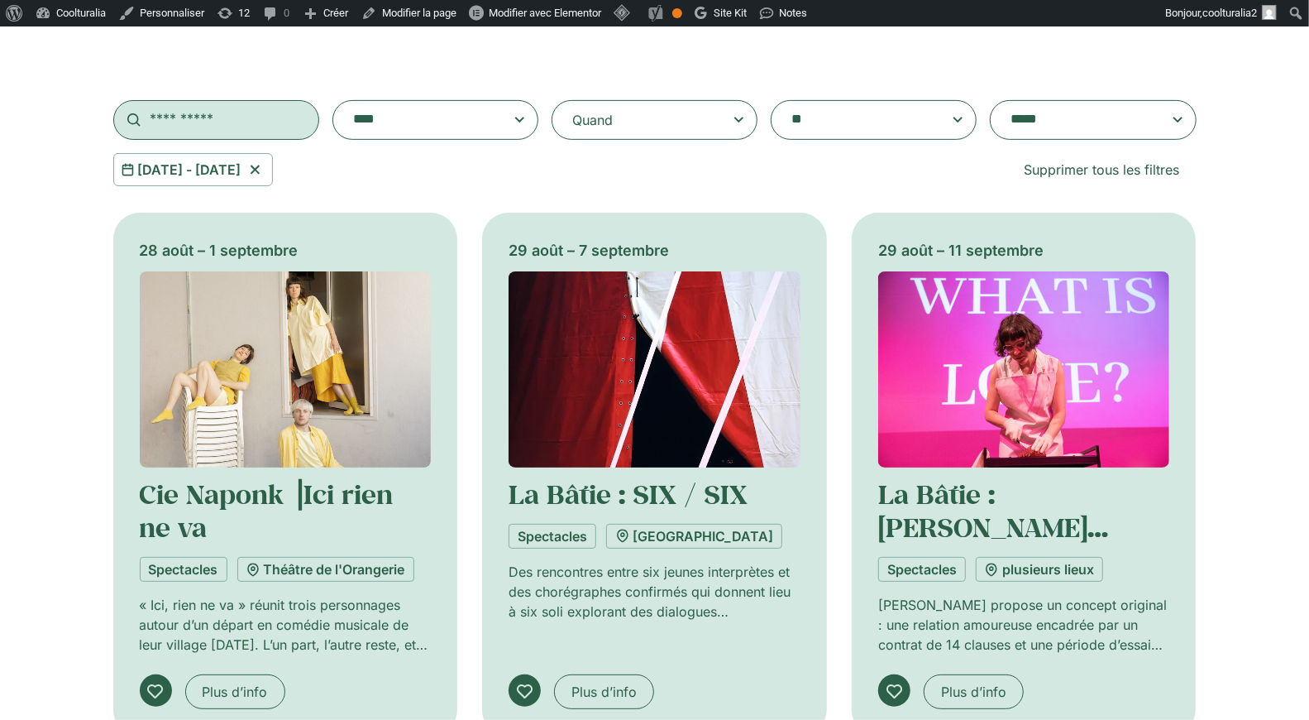
click at [195, 117] on input "text" at bounding box center [216, 120] width 206 height 40
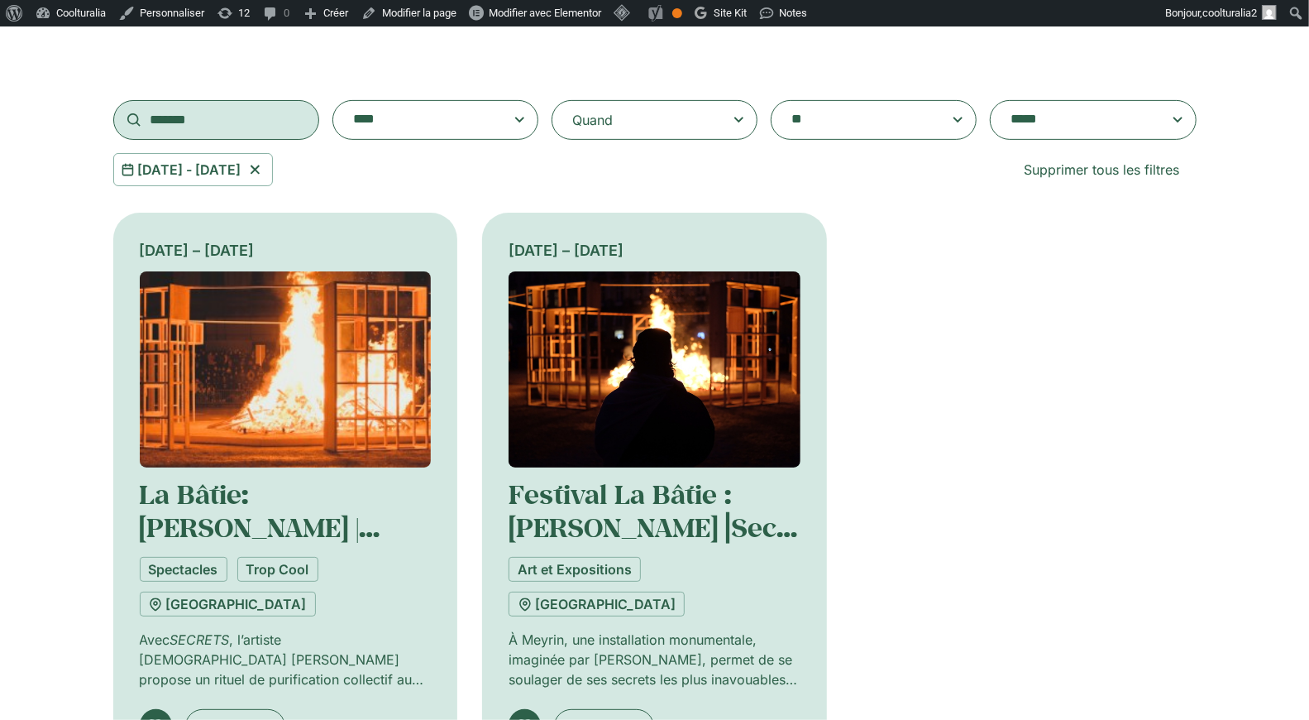
type input "*******"
click at [270, 361] on img at bounding box center [286, 369] width 292 height 196
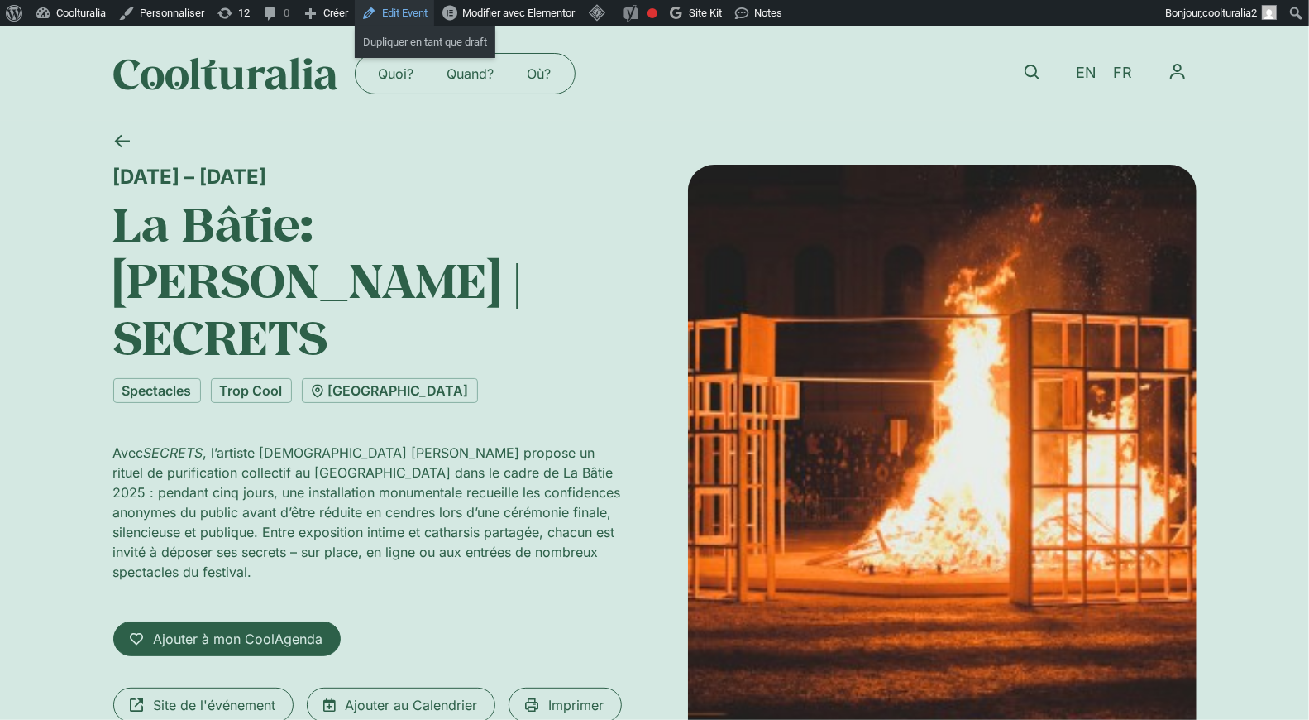
click at [421, 8] on link "Edit Event" at bounding box center [394, 13] width 79 height 26
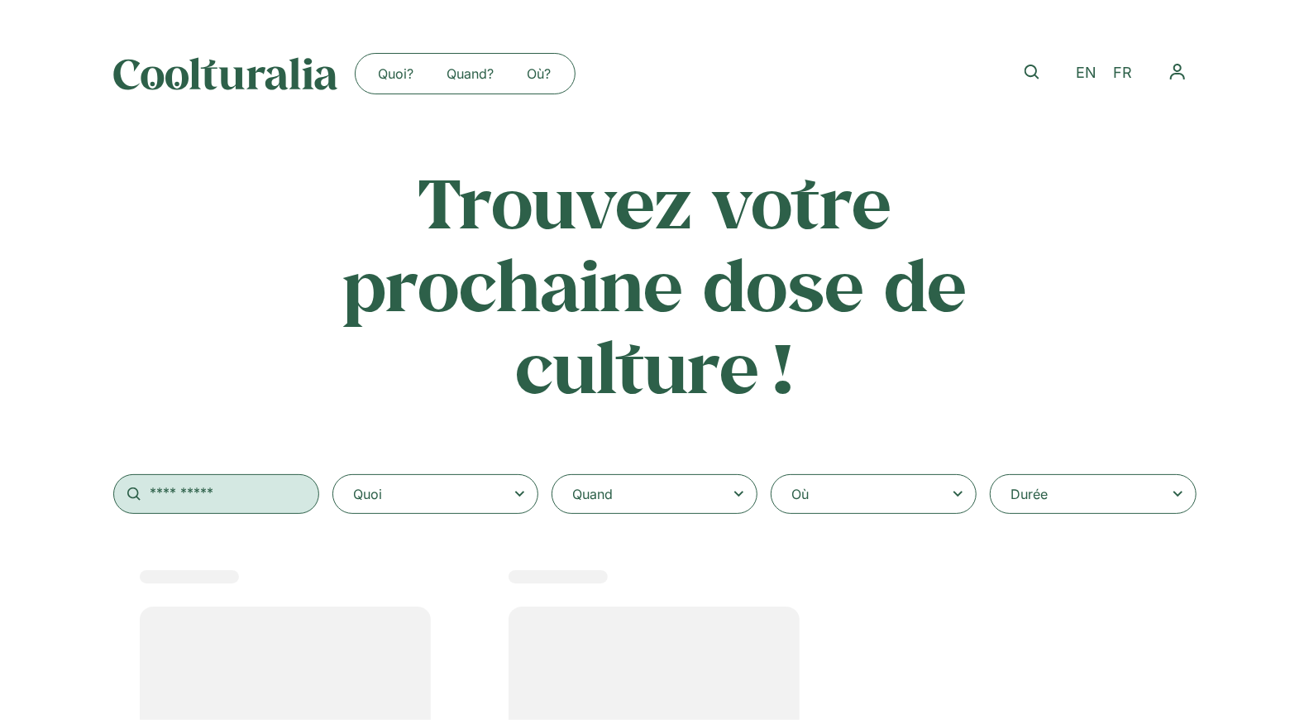
click at [188, 495] on input "text" at bounding box center [216, 494] width 206 height 40
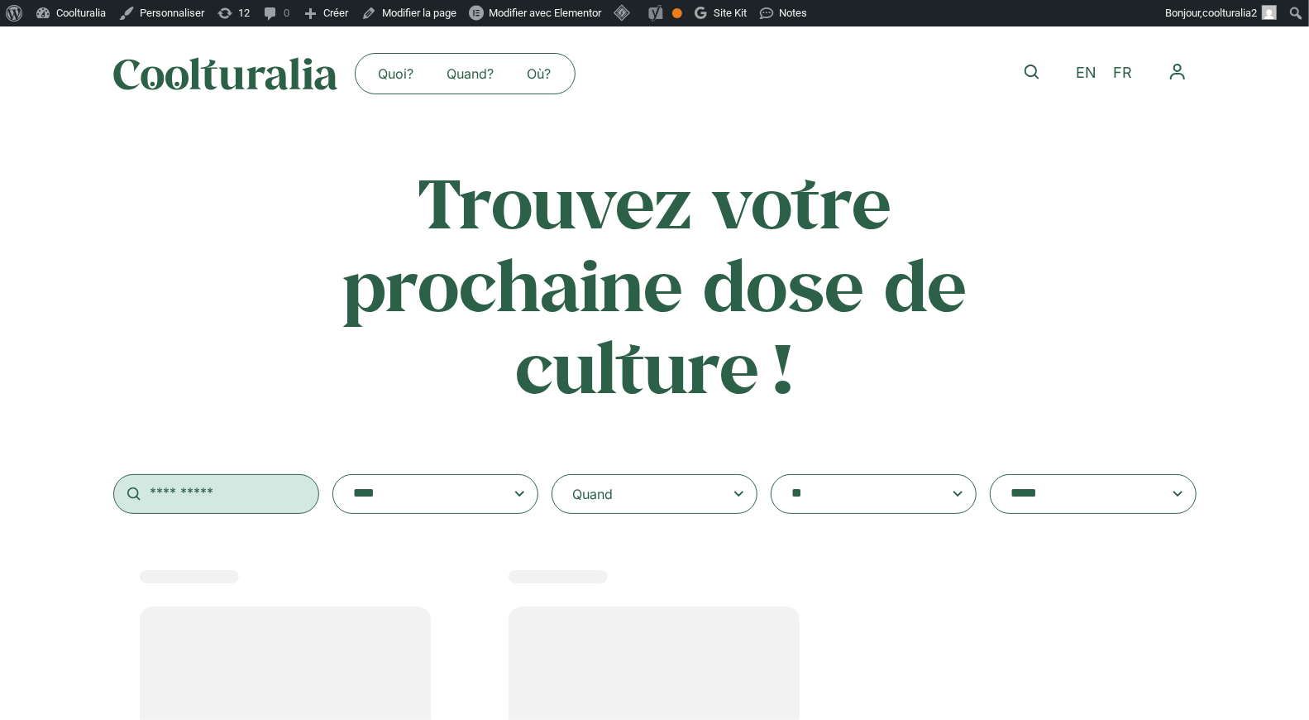
select select
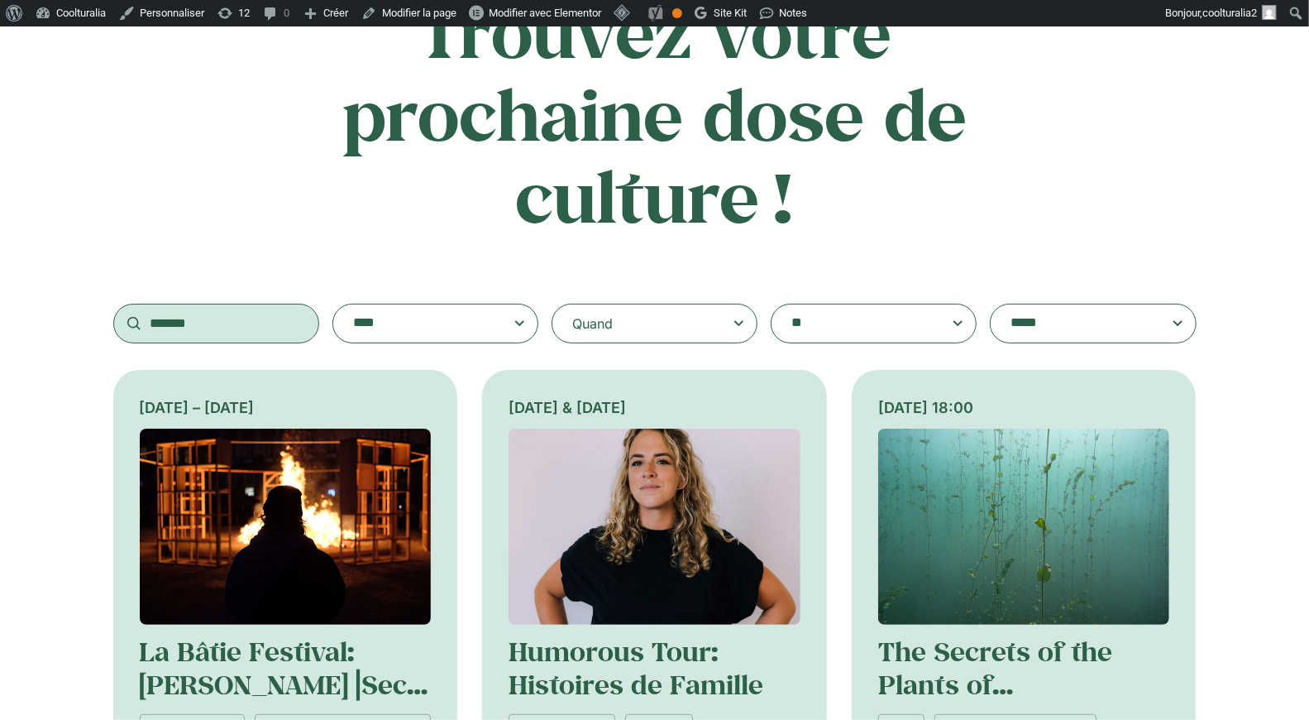
scroll to position [182, 0]
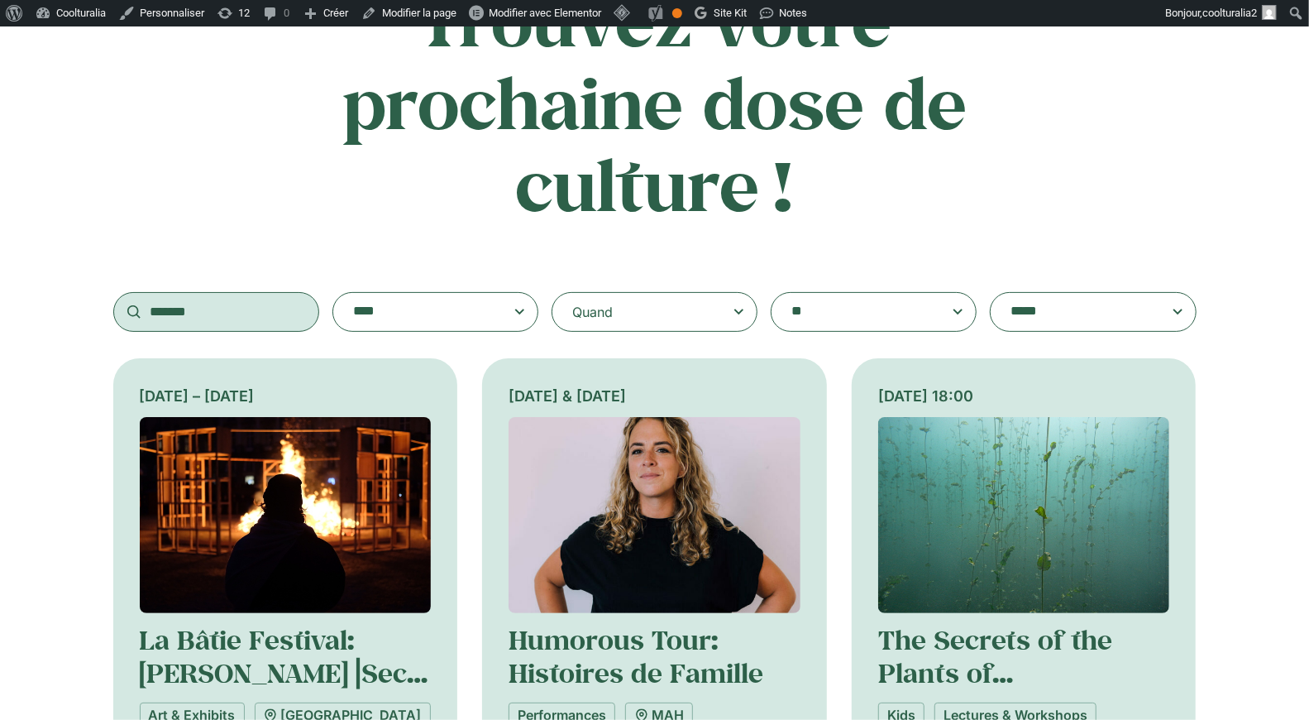
type input "*******"
click at [323, 456] on img at bounding box center [286, 515] width 292 height 196
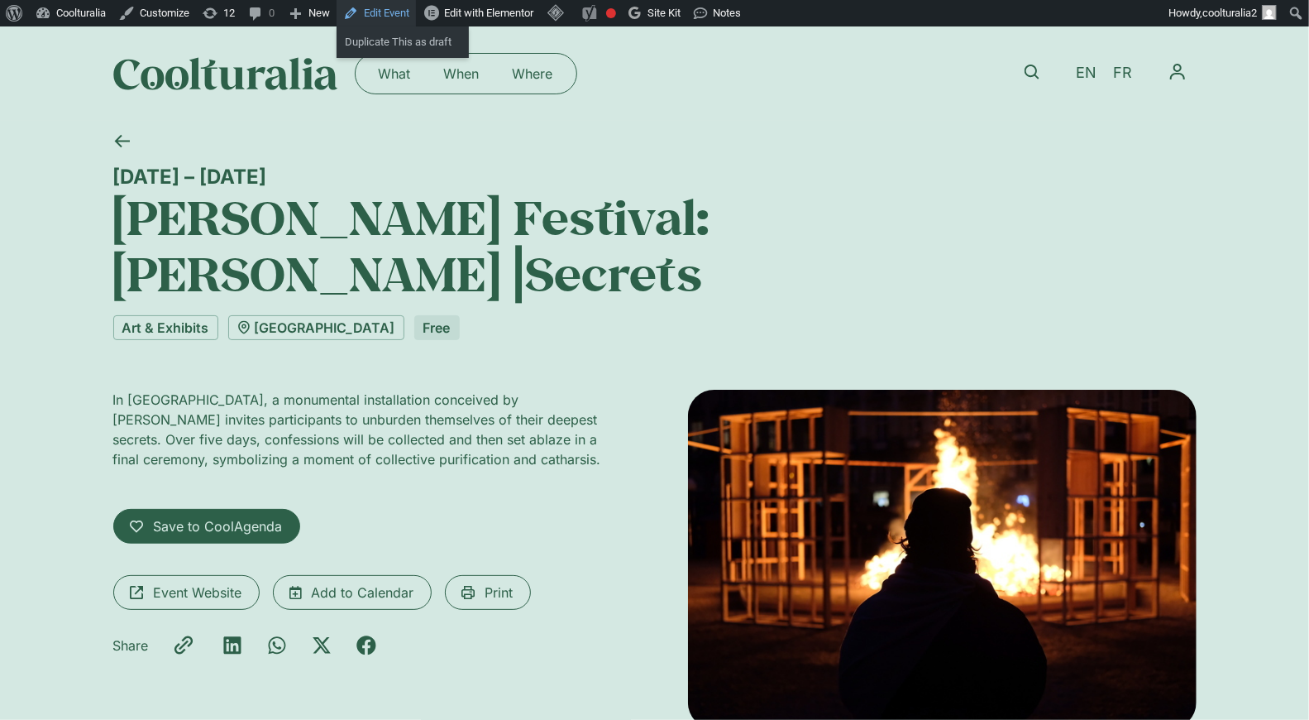
click at [402, 20] on link "Edit Event" at bounding box center [376, 13] width 79 height 26
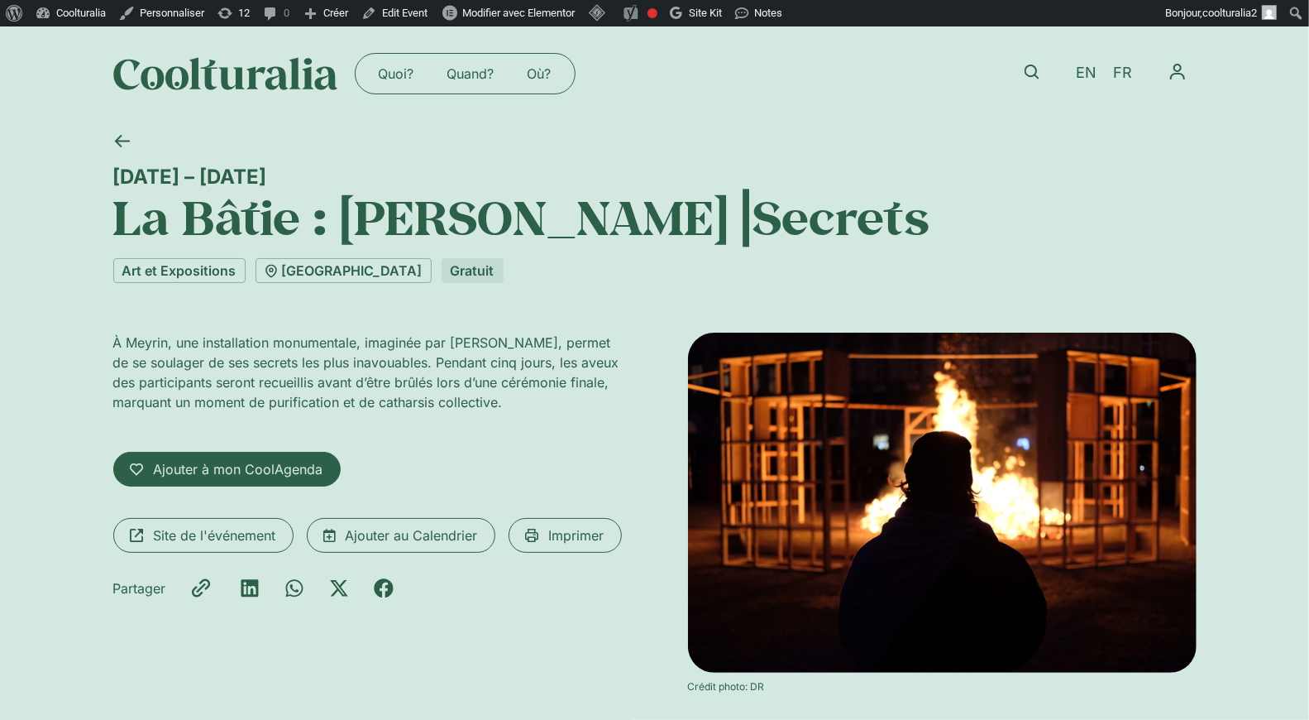
click at [1068, 74] on div "EN FR" at bounding box center [1105, 74] width 74 height 38
click at [1084, 71] on span "EN" at bounding box center [1086, 73] width 21 height 17
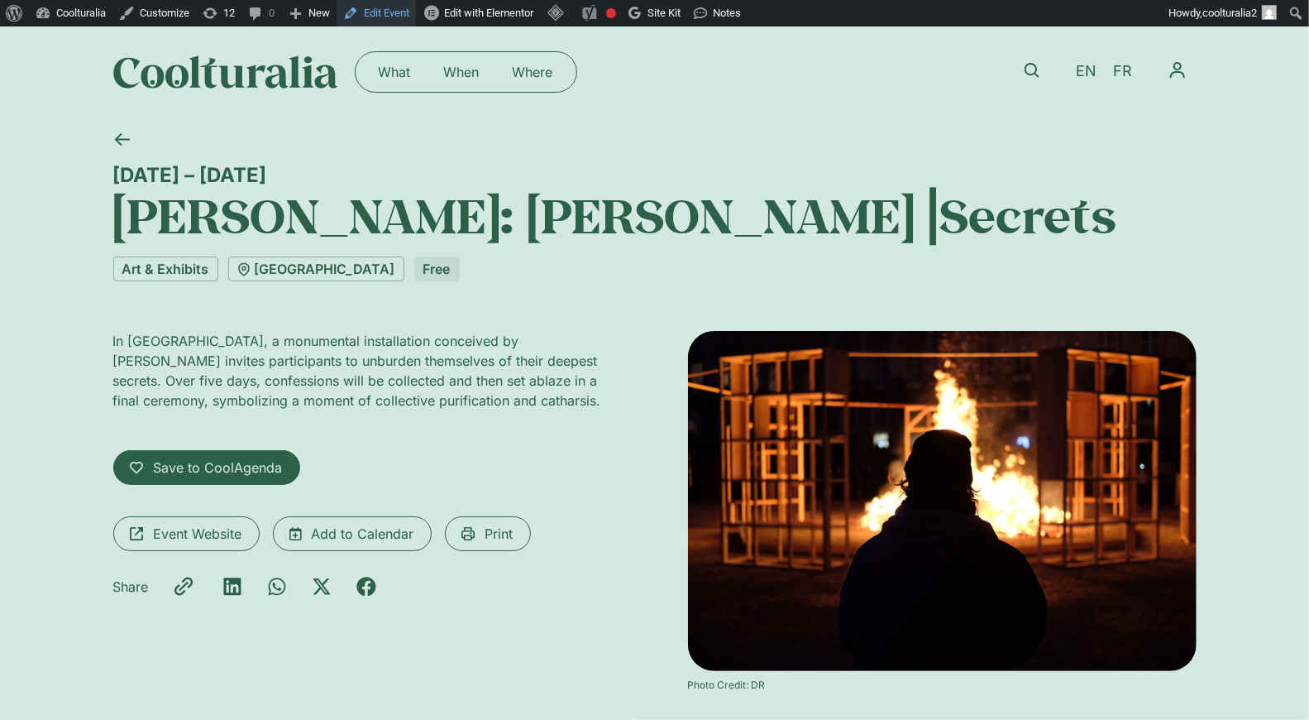
scroll to position [3, 0]
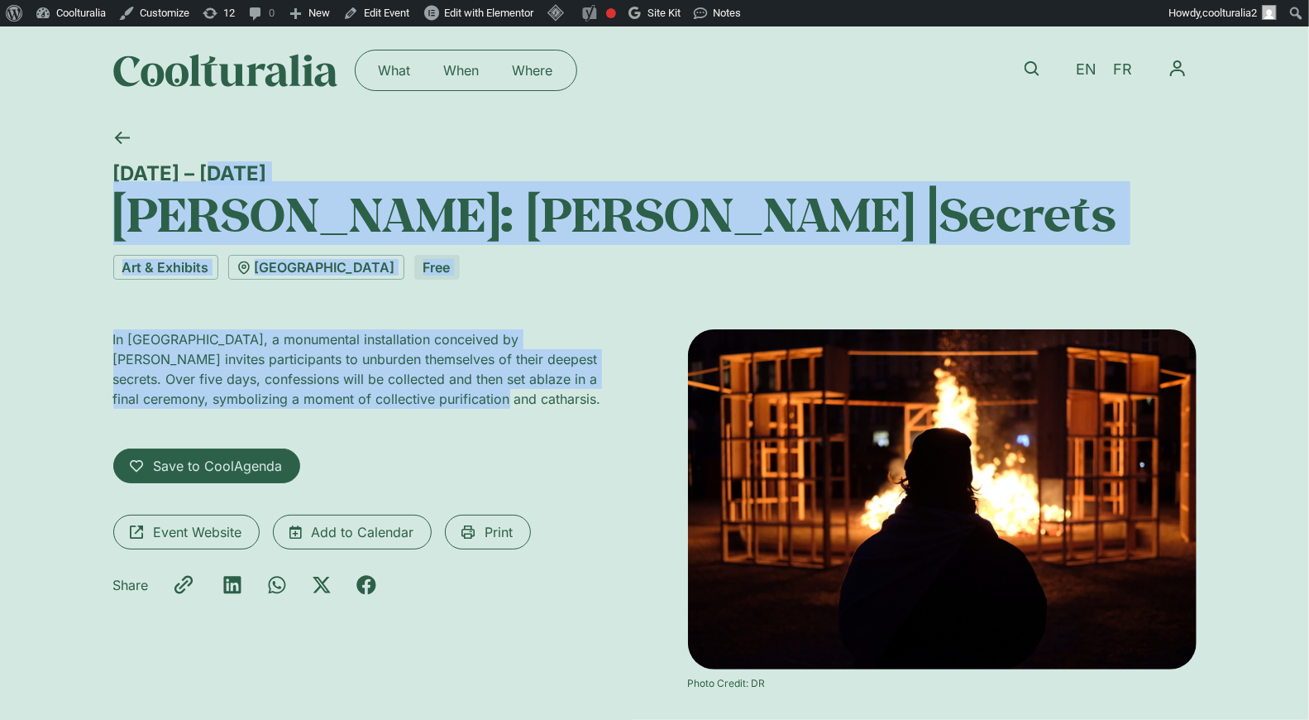
drag, startPoint x: 110, startPoint y: 164, endPoint x: 354, endPoint y: 398, distance: 338.1
click at [354, 398] on div "2 – 6 September La Bâtie: Dan Acher⎥Secrets Art & Exhibits Théâtre du Forum Mey…" at bounding box center [654, 433] width 1309 height 633
copy div "2 – 6 September La Bâtie: Dan Acher⎥Secrets Art & Exhibits Théâtre du Forum Mey…"
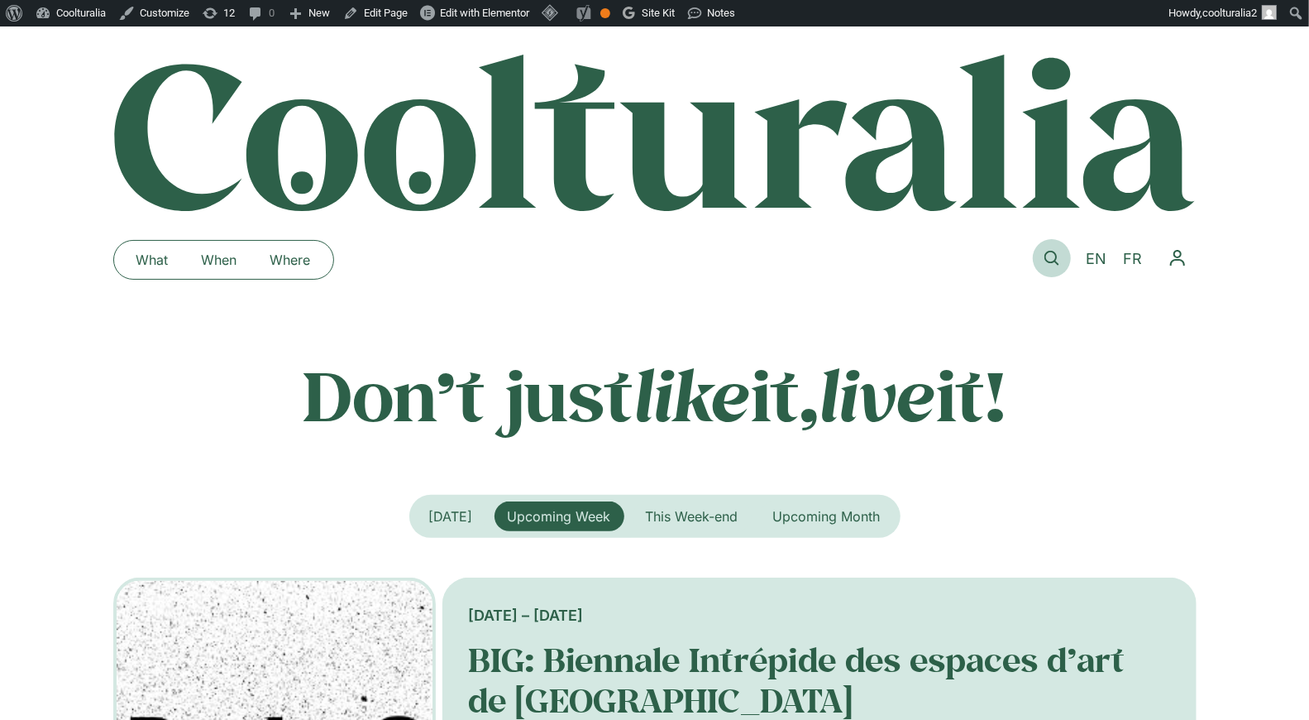
click at [1049, 247] on link at bounding box center [1052, 258] width 38 height 38
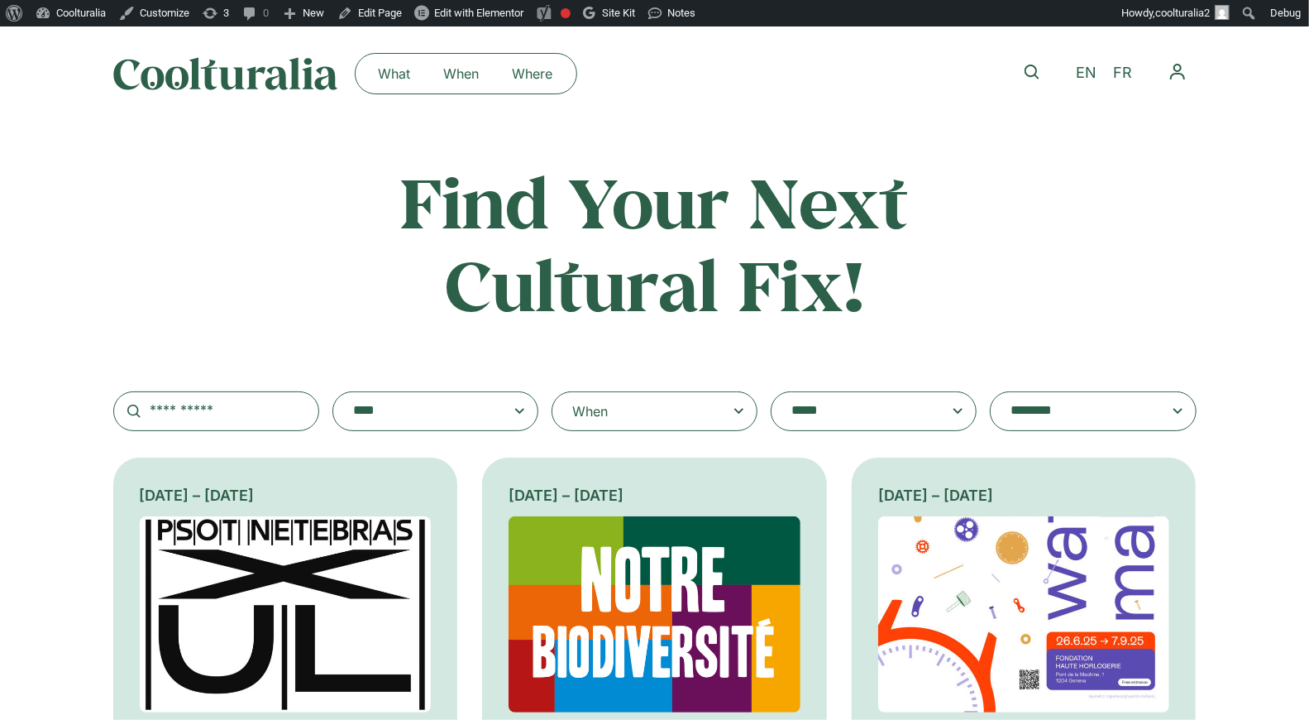
click at [653, 430] on div "When" at bounding box center [655, 411] width 206 height 40
click at [0, 0] on input "When" at bounding box center [0, 0] width 0 height 0
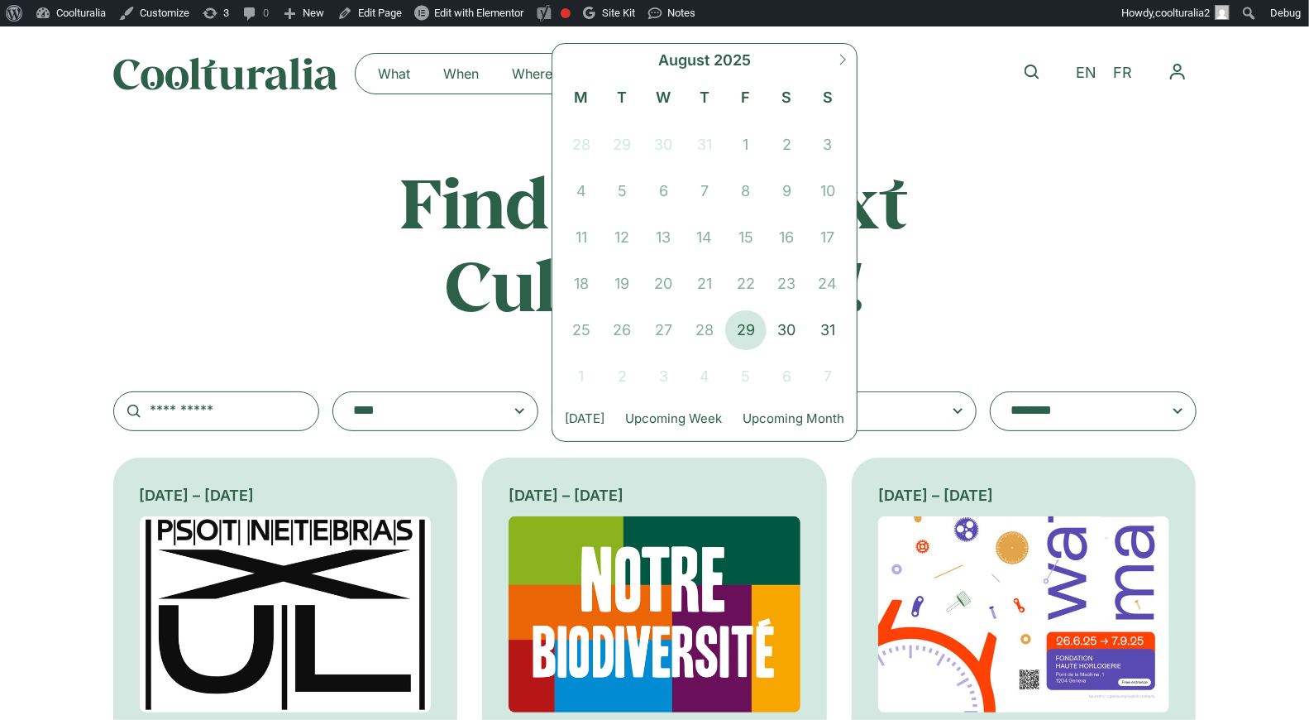
click at [836, 55] on span at bounding box center [843, 66] width 28 height 45
select select "*"
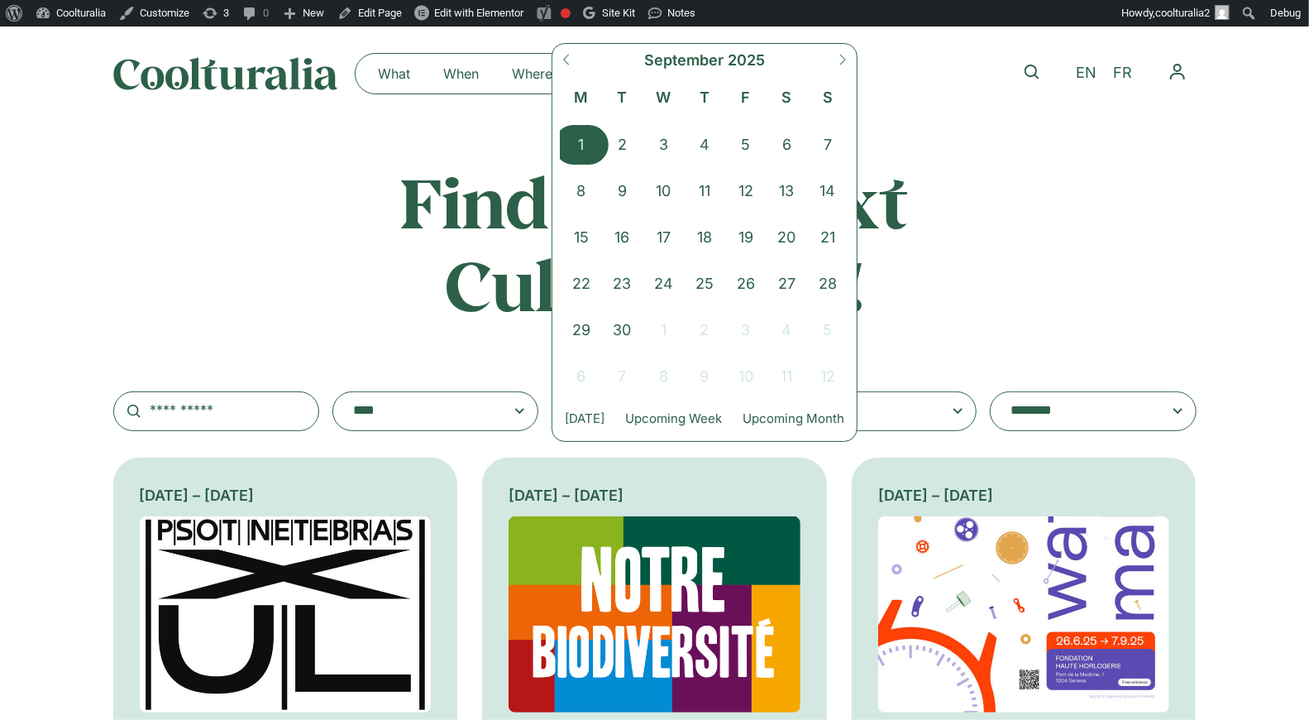
click at [564, 135] on span "1" at bounding box center [581, 145] width 41 height 40
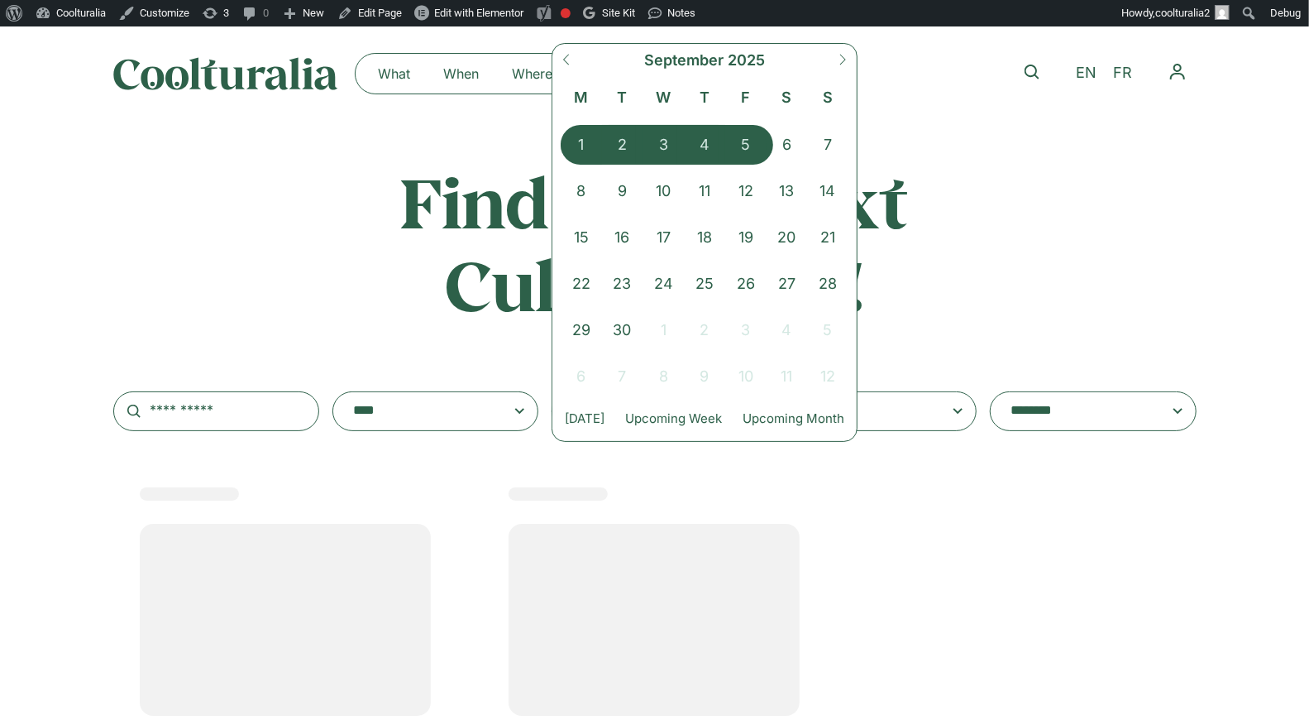
click at [750, 144] on span "5" at bounding box center [745, 145] width 41 height 40
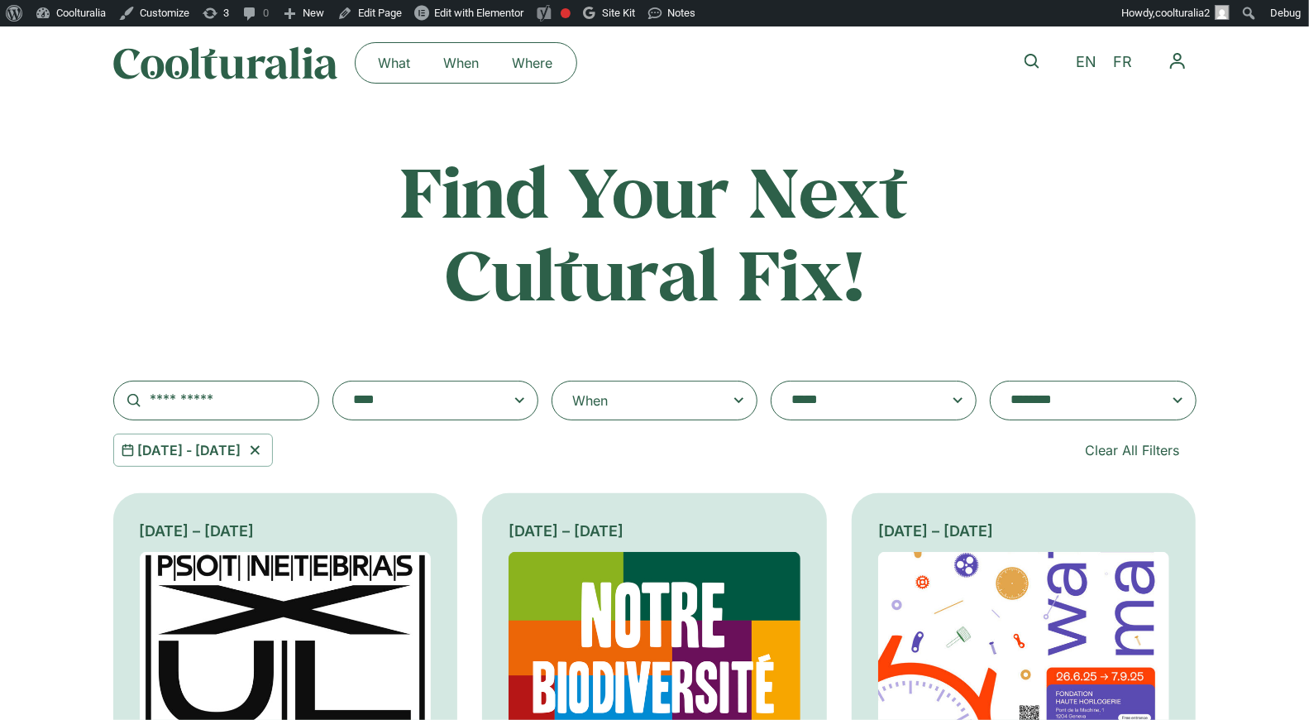
scroll to position [154, 0]
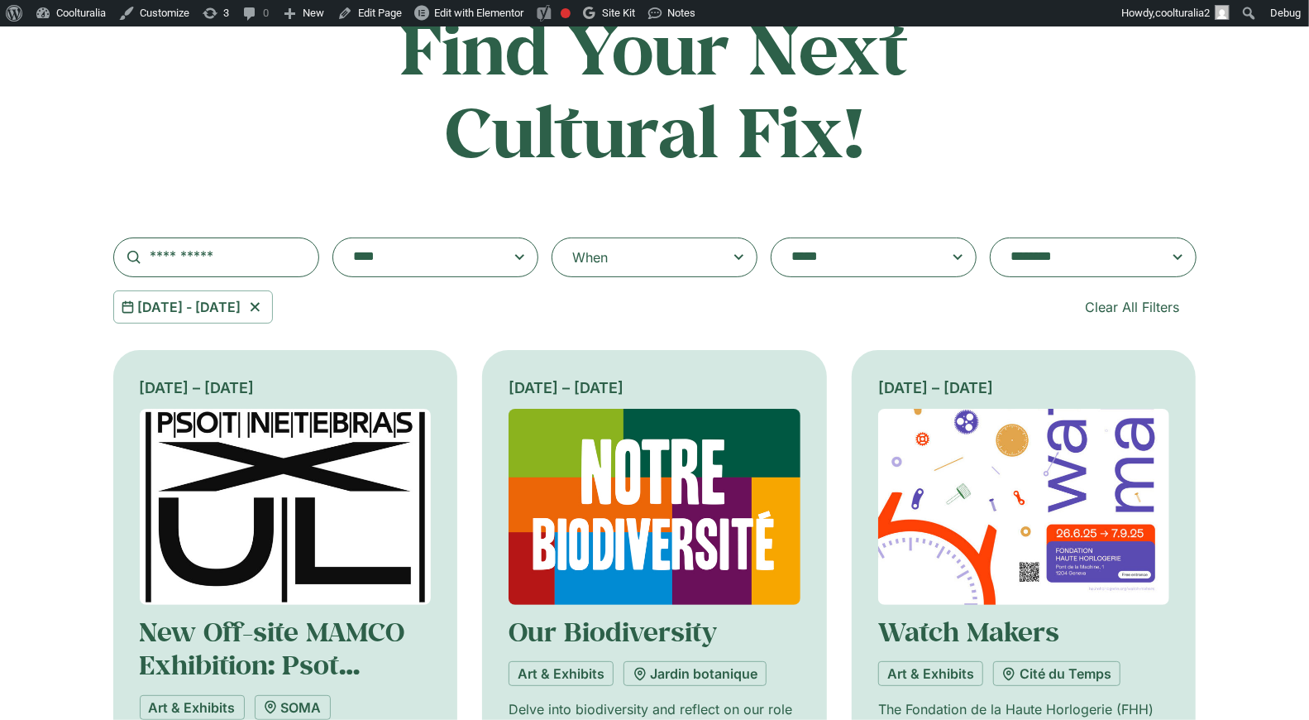
click at [653, 266] on div "When" at bounding box center [655, 257] width 206 height 40
click at [0, 0] on input "**********" at bounding box center [0, 0] width 0 height 0
click at [510, 303] on div "1 Sep 2025 - 5 Sep 2025 Clear All Filters" at bounding box center [655, 306] width 1084 height 33
click at [1044, 262] on textarea "**********" at bounding box center [1077, 257] width 132 height 23
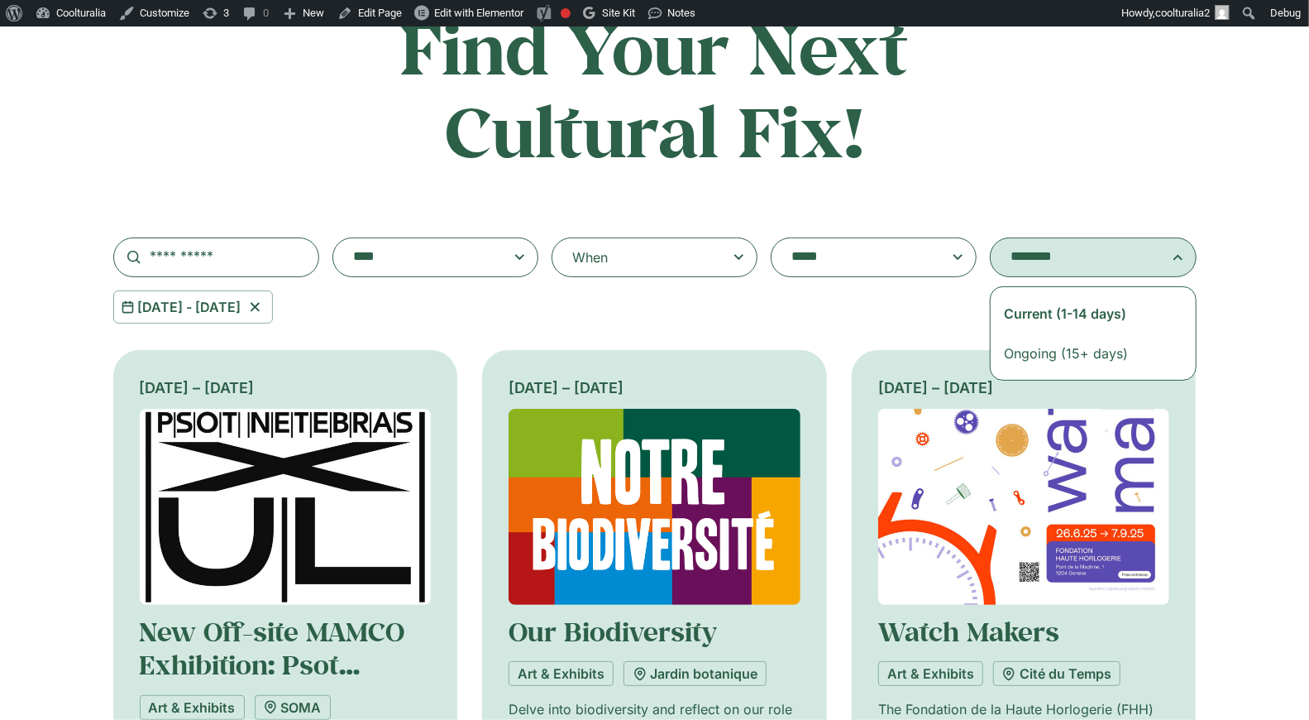
select select "**********"
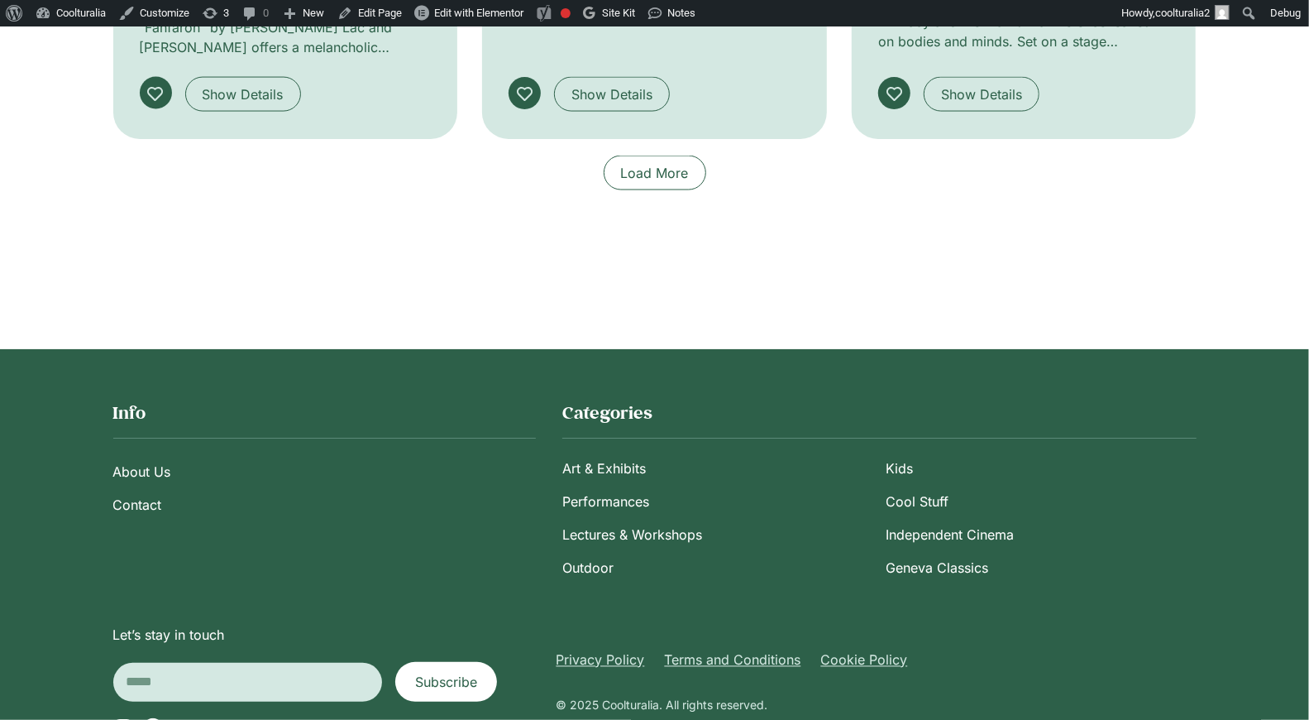
scroll to position [1601, 0]
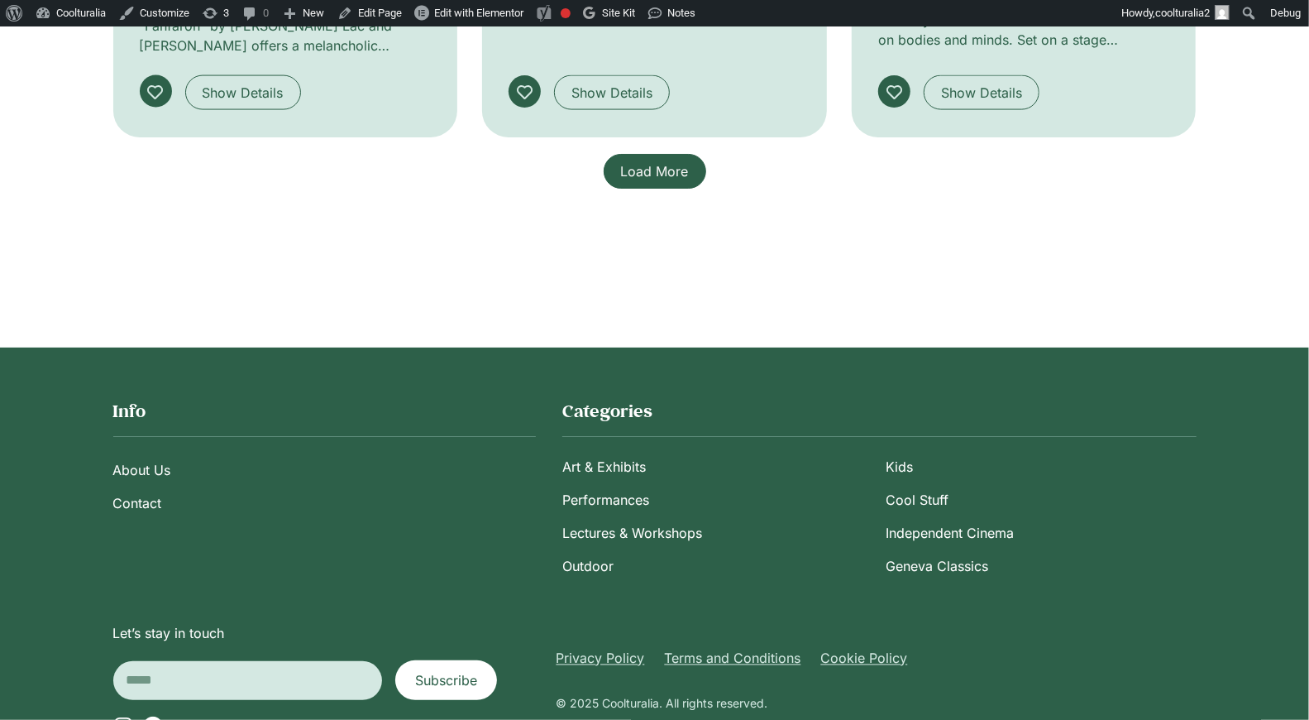
click at [668, 154] on link "Load More" at bounding box center [655, 171] width 103 height 35
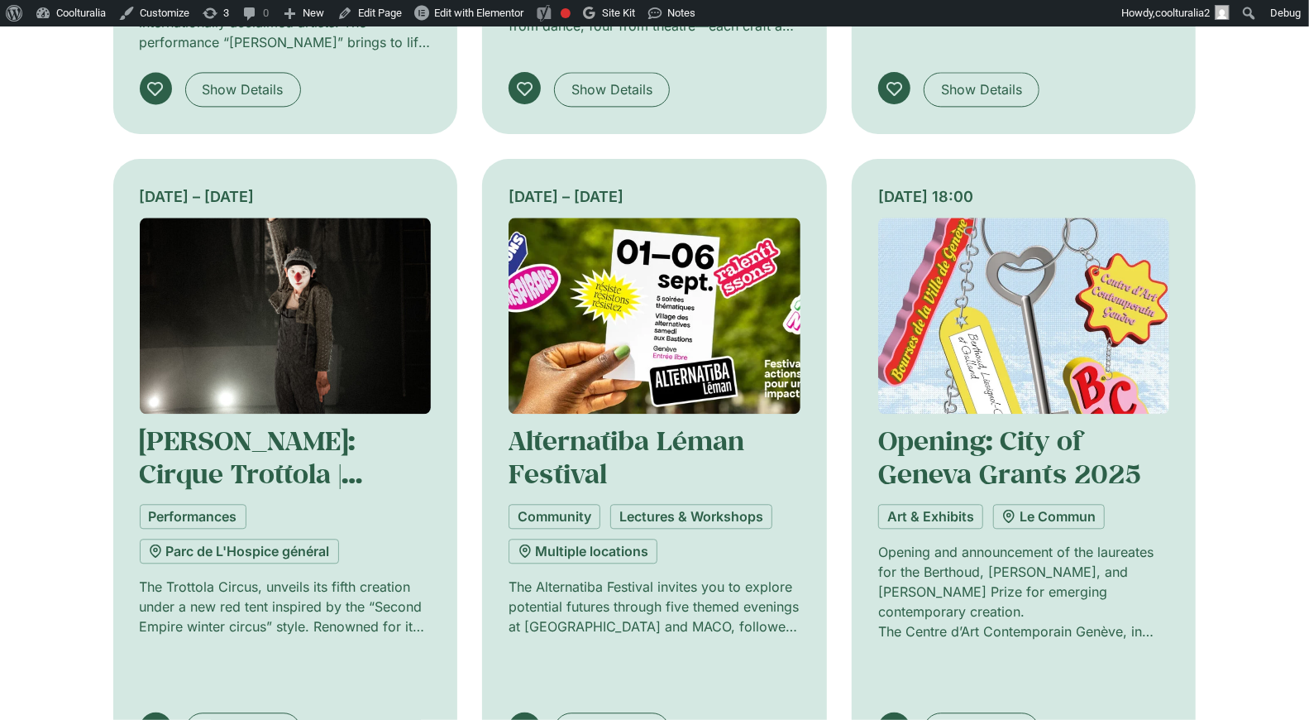
scroll to position [2293, 0]
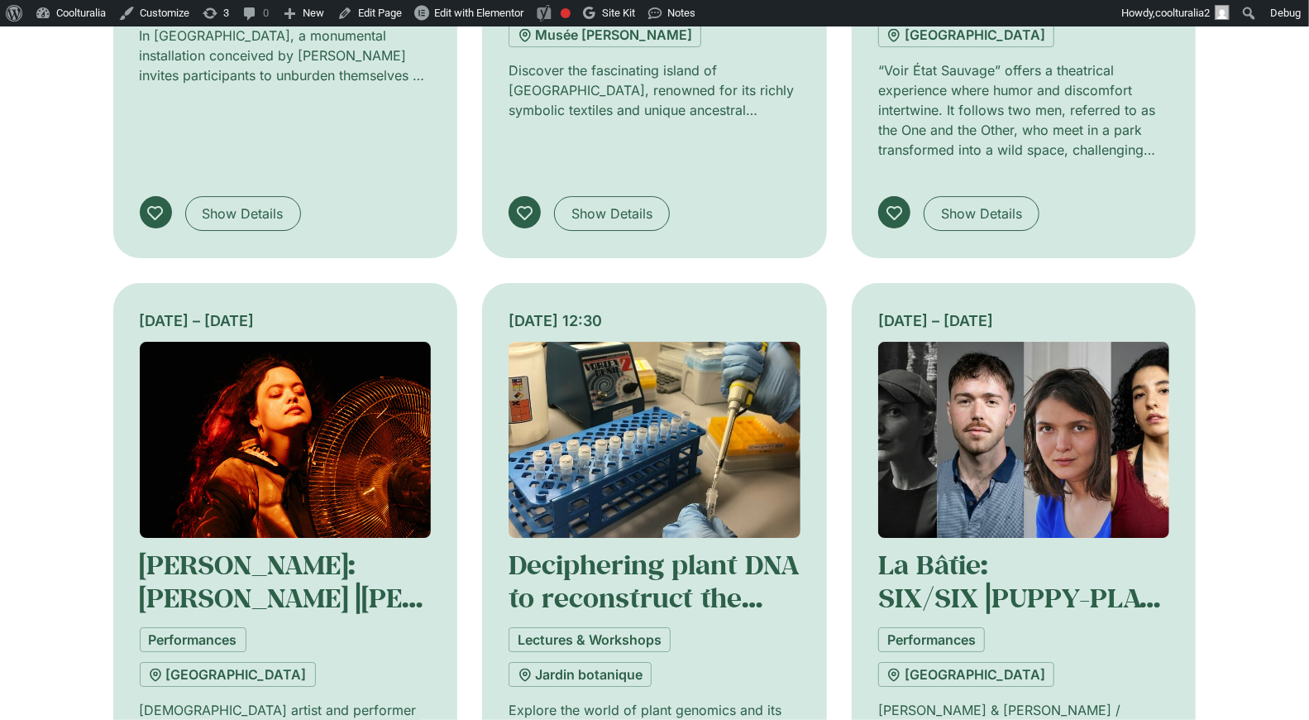
scroll to position [3427, 0]
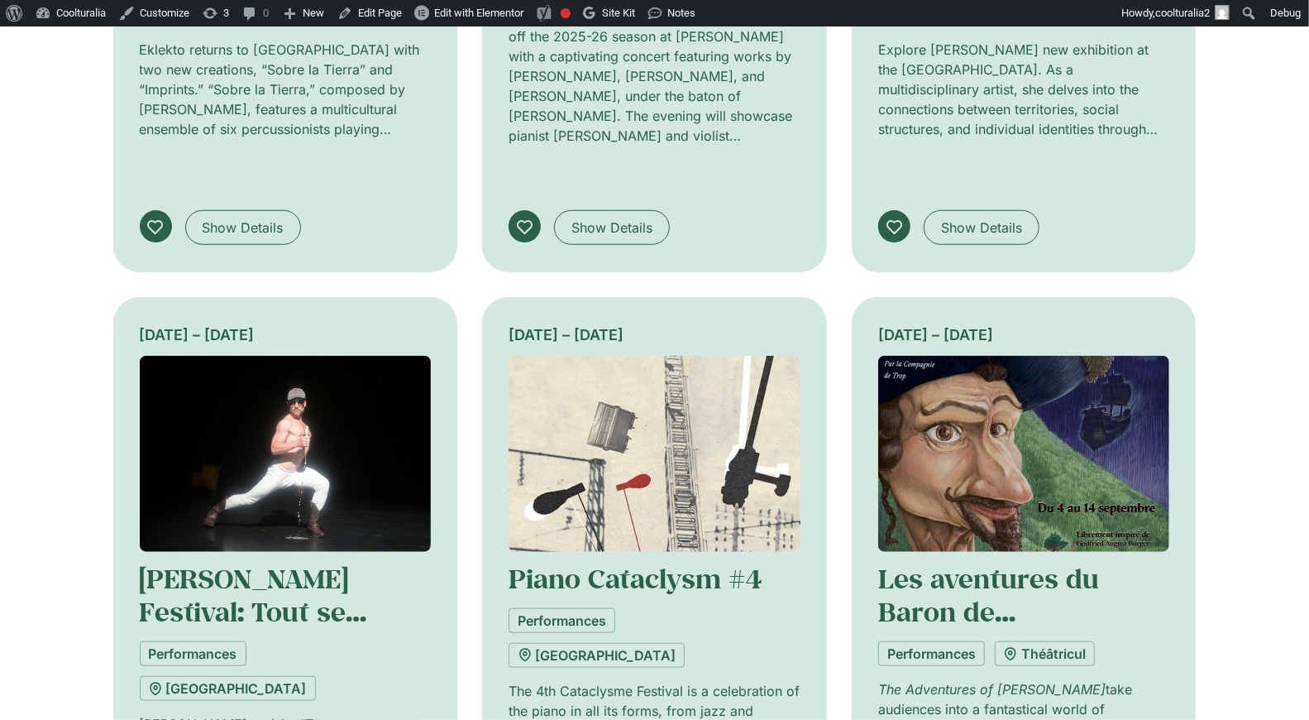
scroll to position [4700, 0]
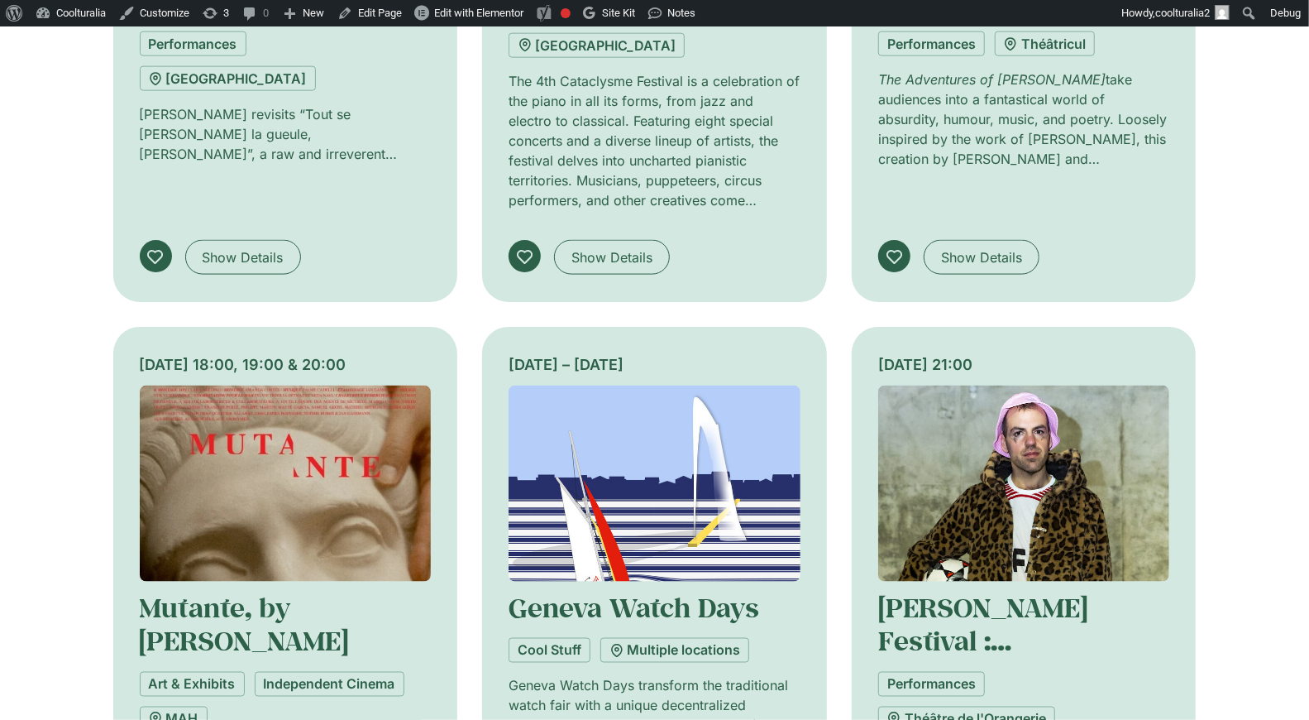
scroll to position [5294, 0]
click at [629, 386] on img at bounding box center [655, 484] width 292 height 196
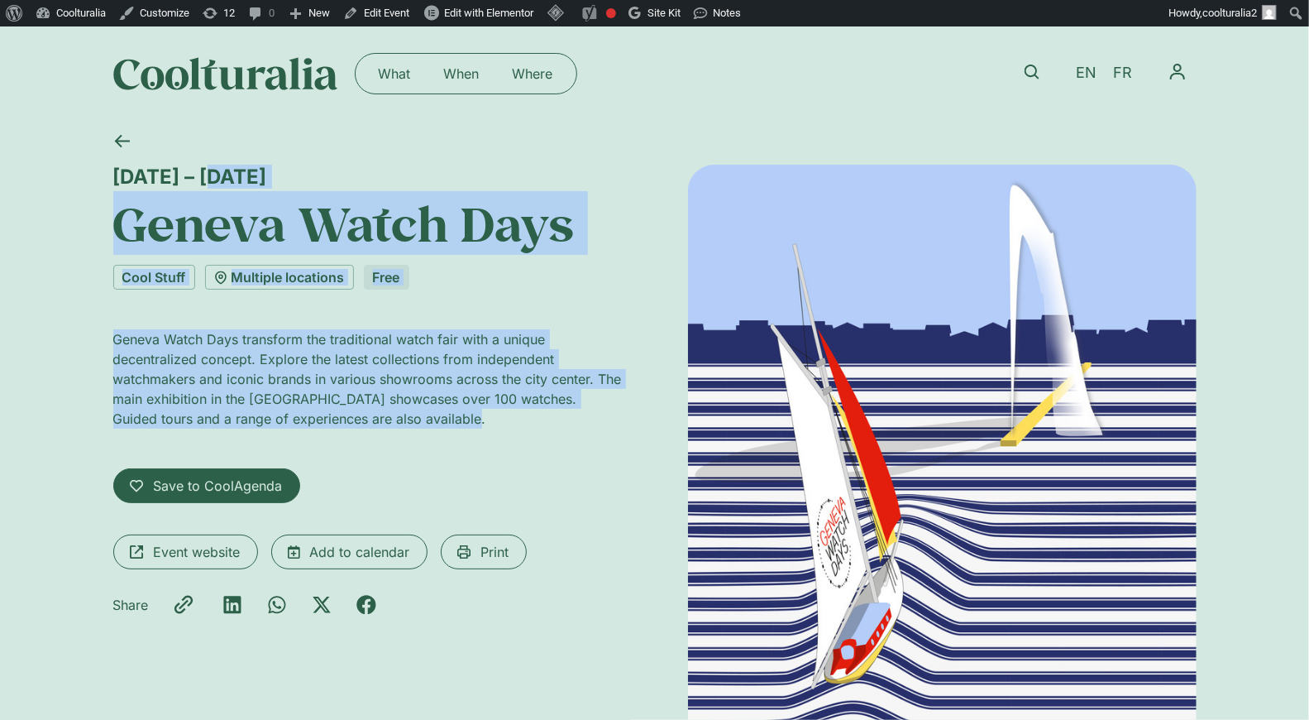
drag, startPoint x: 111, startPoint y: 177, endPoint x: 507, endPoint y: 437, distance: 473.8
click at [507, 437] on div "4 – 7 September Geneva Watch Days Cool Stuff Multiple locations Free Geneva Wat…" at bounding box center [654, 501] width 1309 height 761
copy div "4 – 7 September Geneva Watch Days Cool Stuff Multiple locations Free Geneva Wat…"
click at [123, 133] on icon at bounding box center [122, 141] width 16 height 16
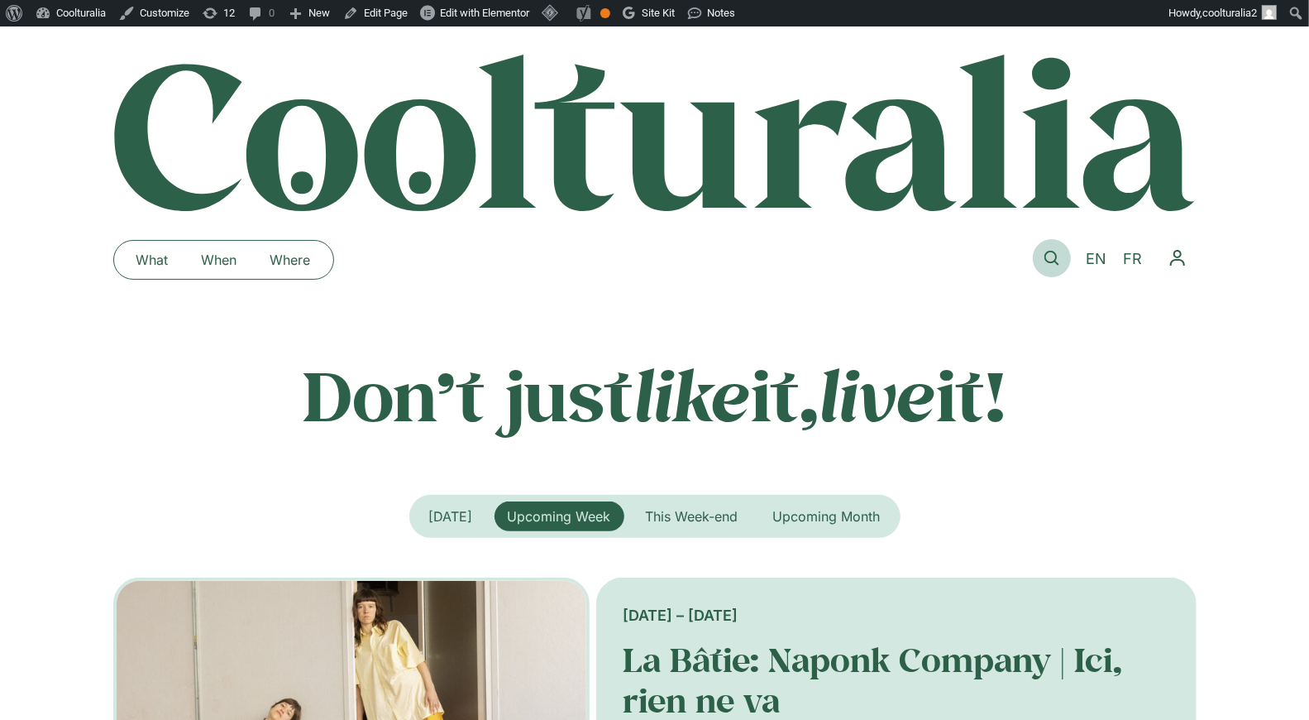
click at [1056, 257] on icon at bounding box center [1052, 258] width 15 height 15
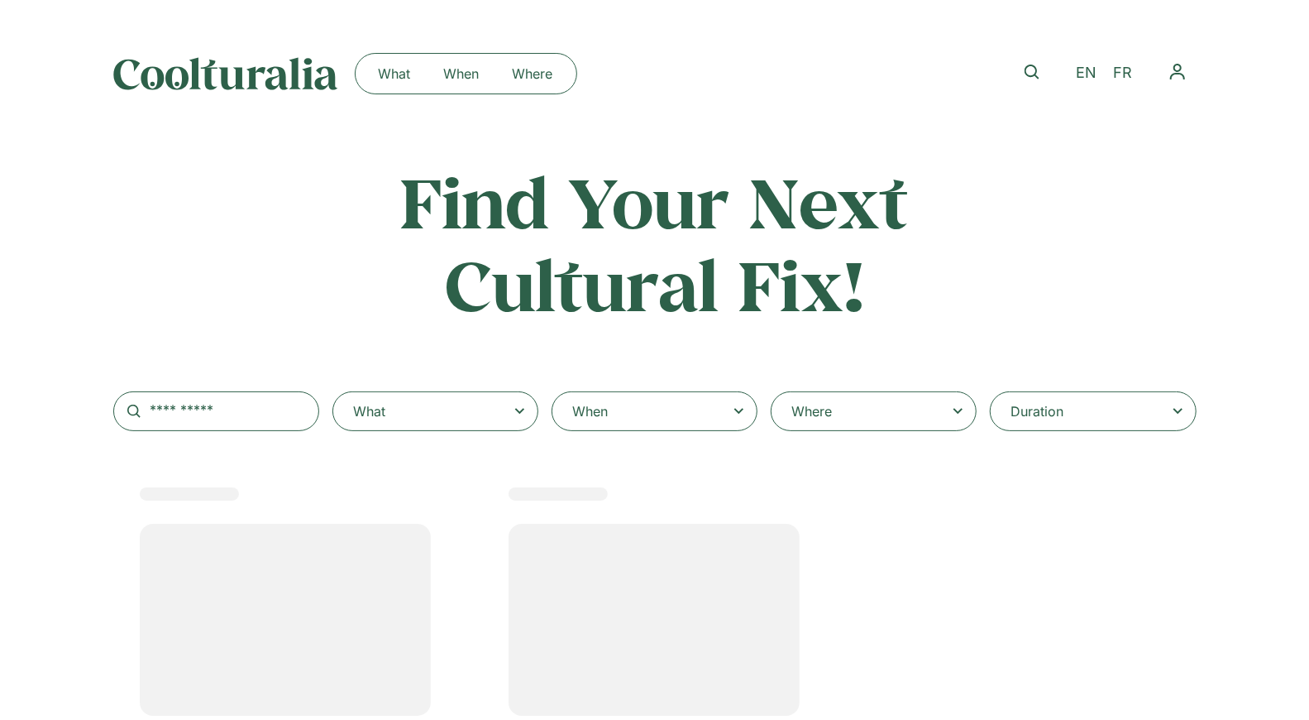
select select
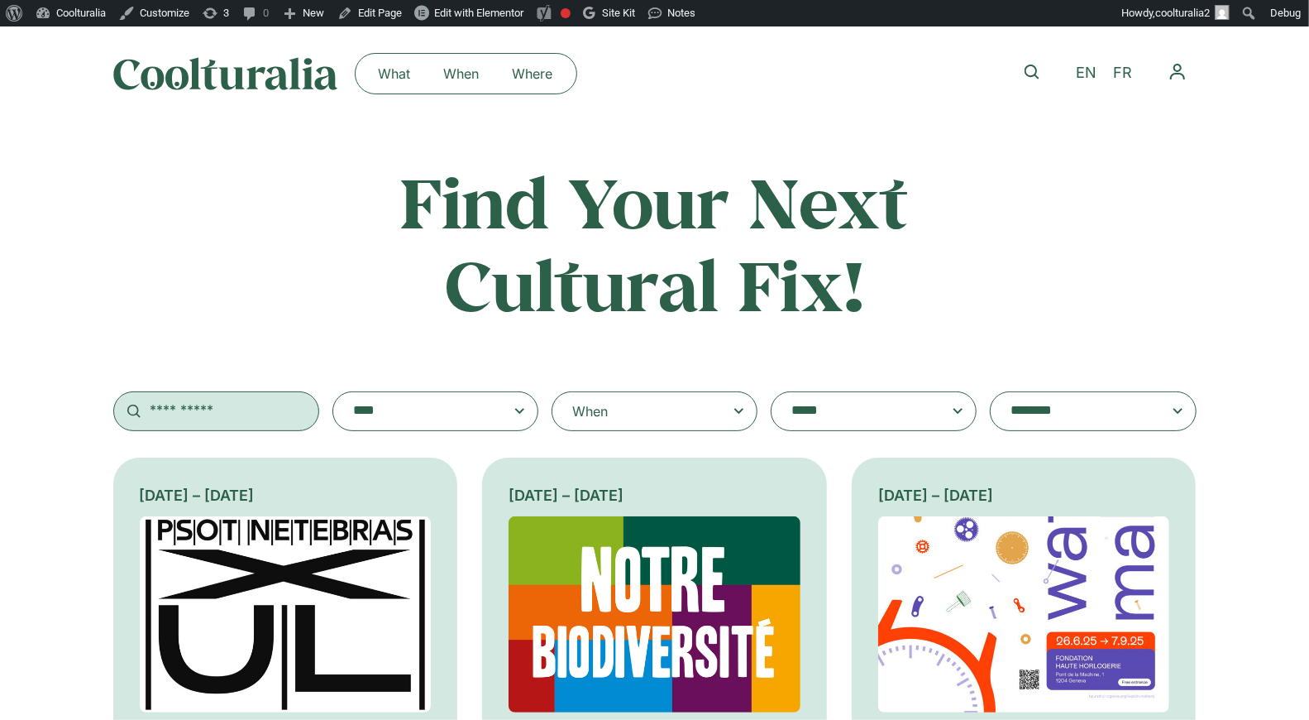
click at [202, 414] on input "text" at bounding box center [216, 411] width 206 height 40
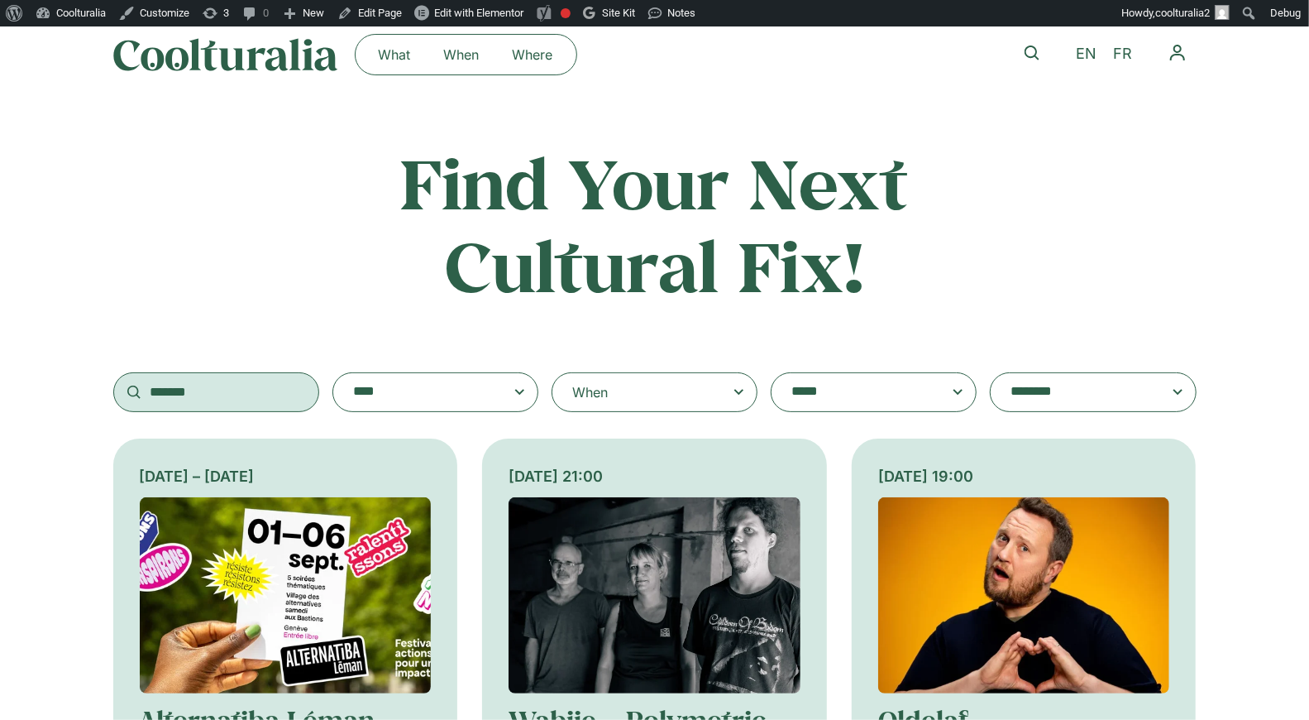
scroll to position [87, 0]
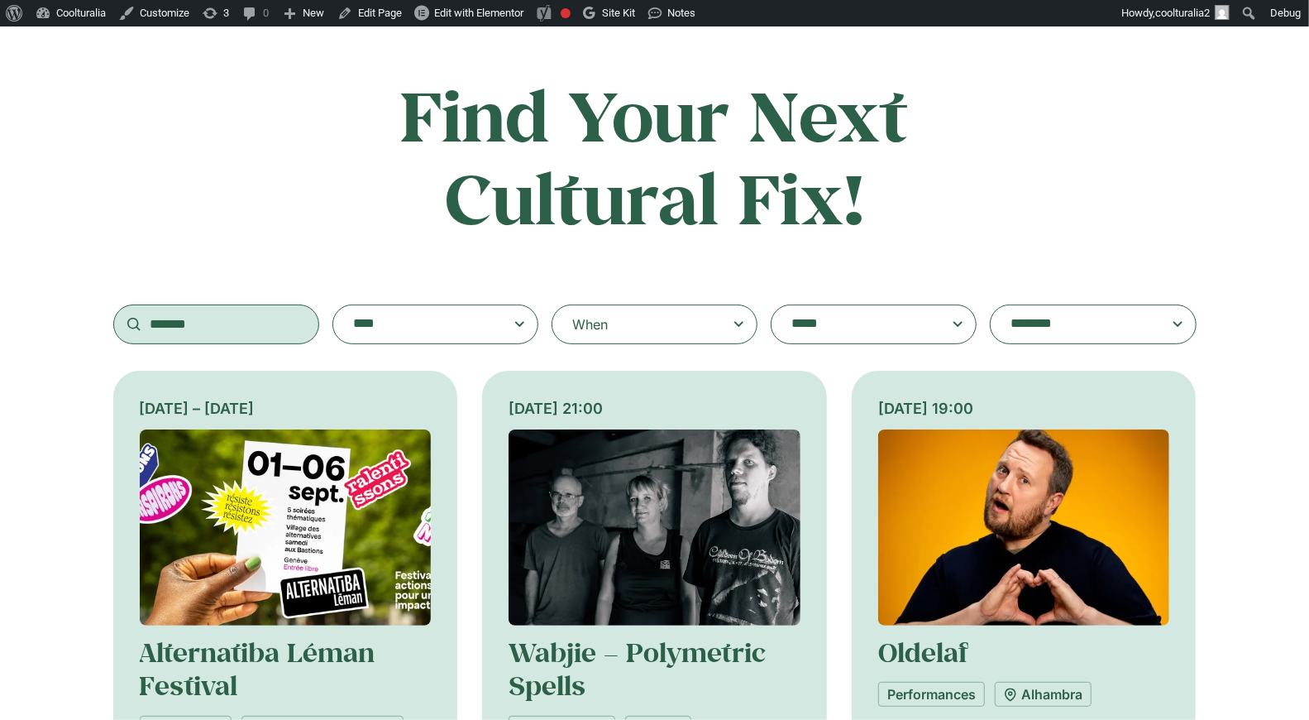
type input "*******"
click at [299, 500] on img at bounding box center [286, 527] width 292 height 196
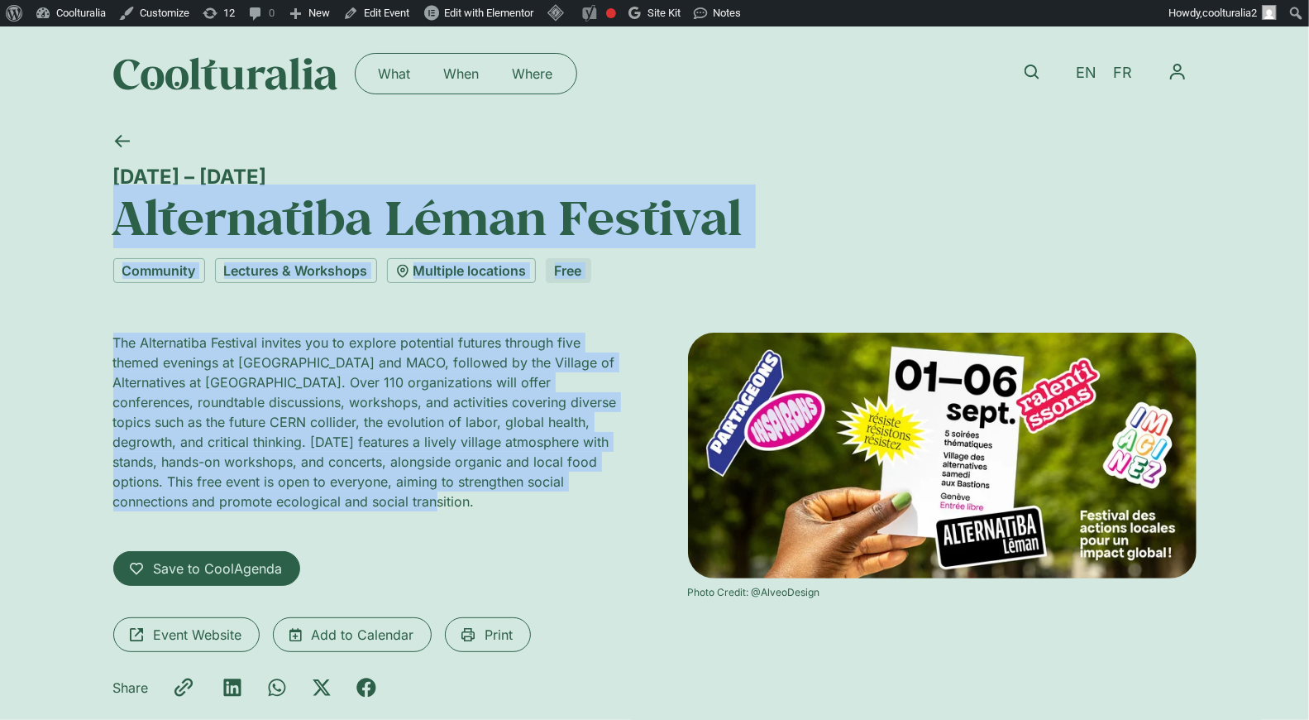
drag, startPoint x: 117, startPoint y: 213, endPoint x: 467, endPoint y: 509, distance: 458.4
click at [467, 509] on div "1 – 6 September Alternatiba Léman Festival Community Lectures & Workshops Multi…" at bounding box center [655, 445] width 1084 height 649
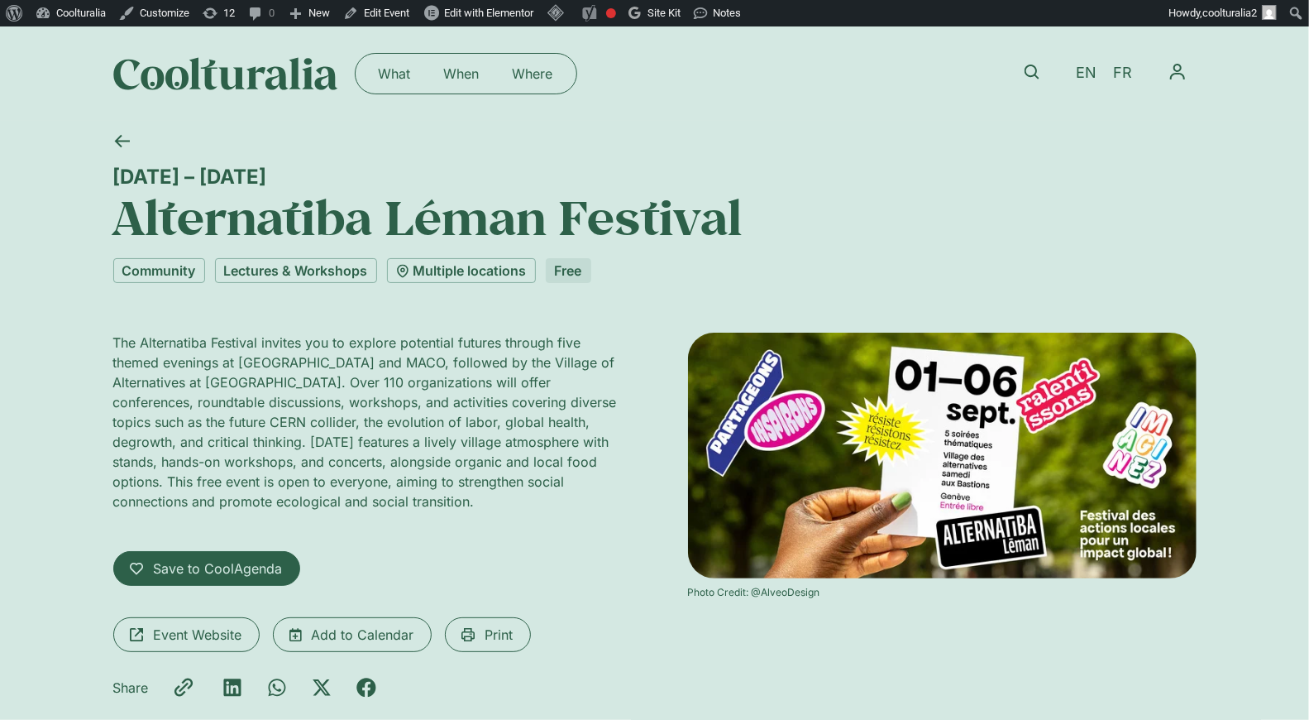
click at [98, 164] on div "1 – 6 September Alternatiba Léman Festival Community Lectures & Workshops Multi…" at bounding box center [654, 445] width 1309 height 649
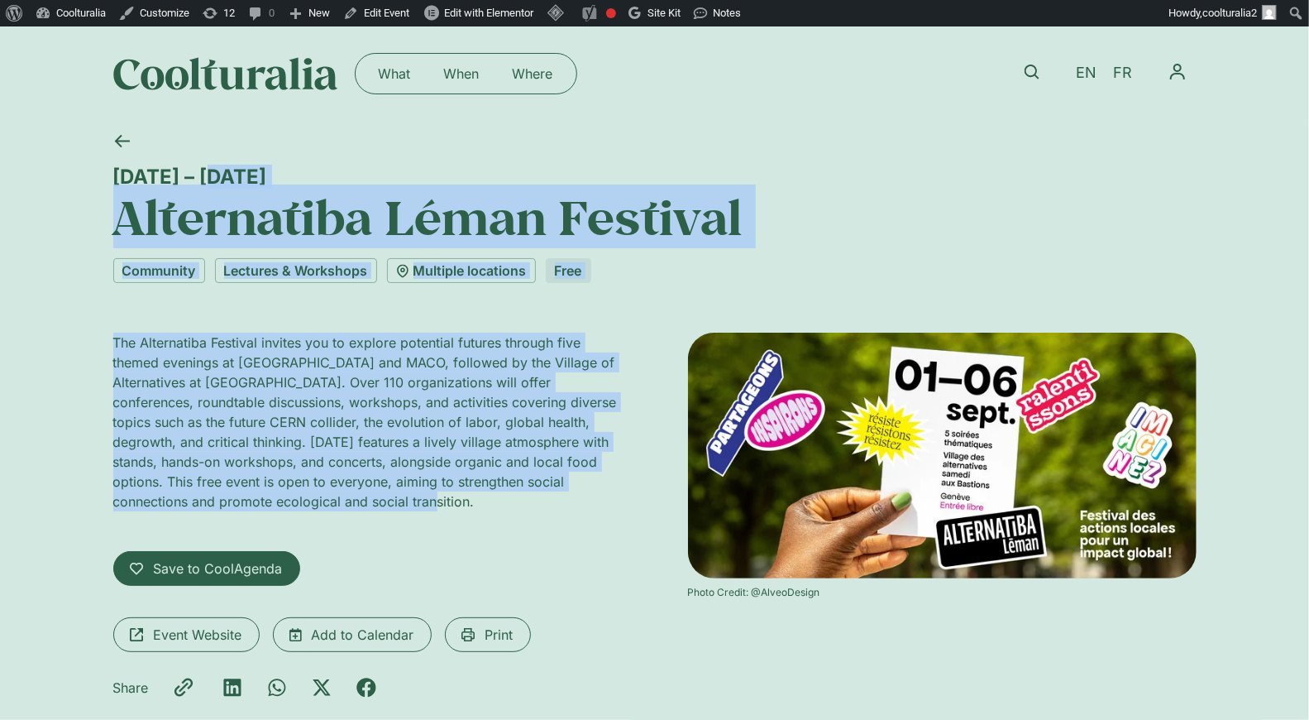
drag, startPoint x: 108, startPoint y: 165, endPoint x: 325, endPoint y: 499, distance: 398.8
click at [325, 499] on div "1 – 6 September Alternatiba Léman Festival Community Lectures & Workshops Multi…" at bounding box center [655, 445] width 1084 height 649
copy div "1 – 6 September Alternatiba Léman Festival Community Lectures & Workshops Multi…"
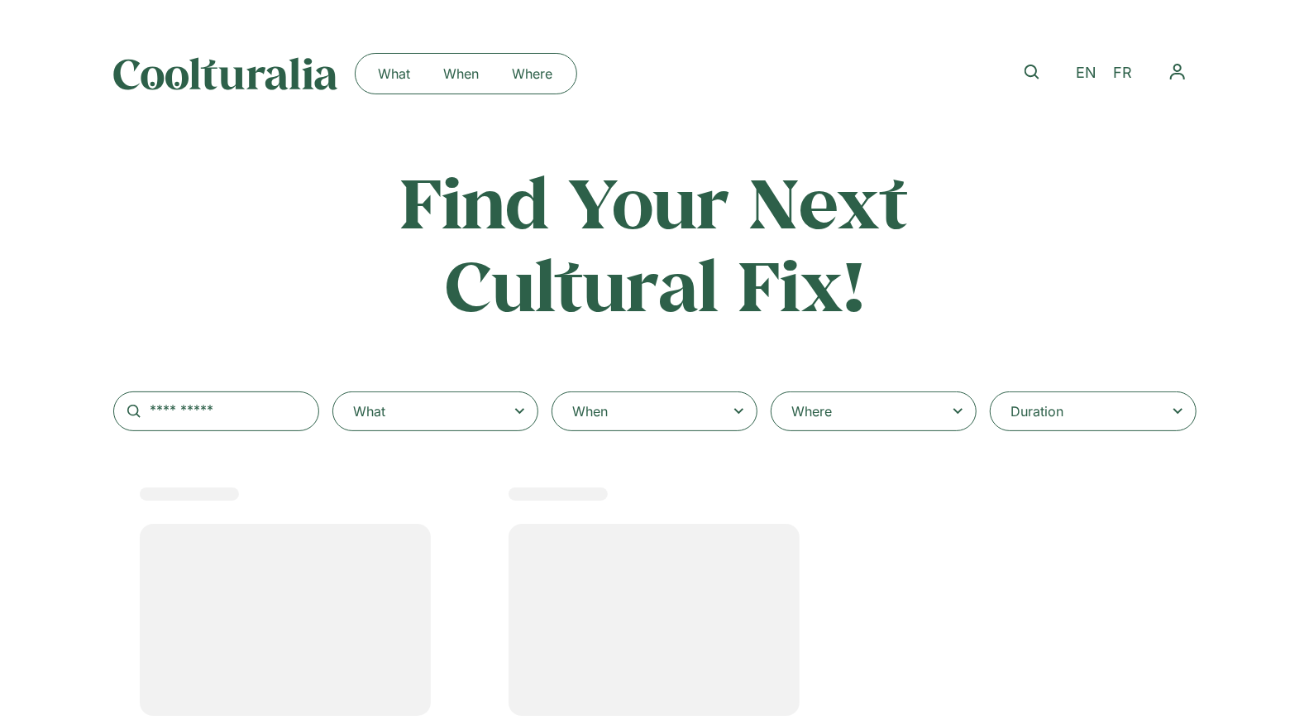
click at [718, 413] on div "When" at bounding box center [655, 411] width 206 height 40
click at [0, 0] on input "When" at bounding box center [0, 0] width 0 height 0
select select
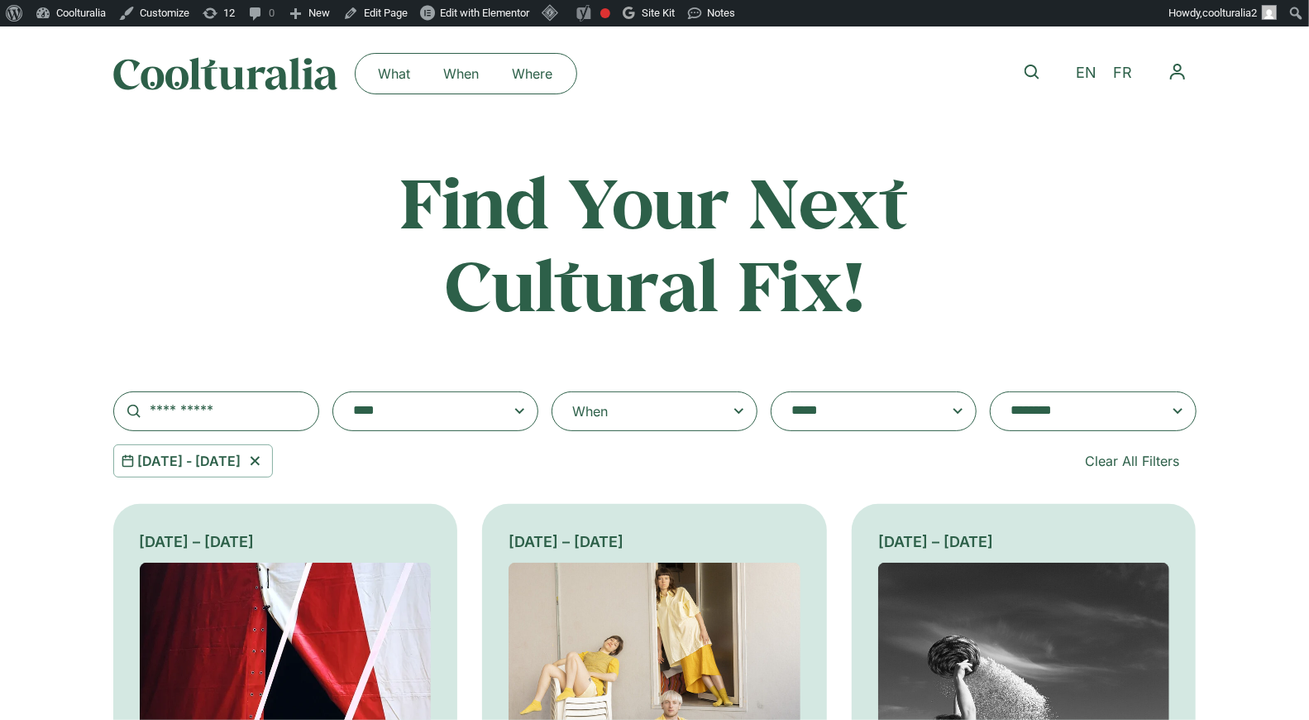
click at [721, 412] on div "When" at bounding box center [655, 411] width 206 height 40
click at [0, 0] on input "When" at bounding box center [0, 0] width 0 height 0
select select "*"
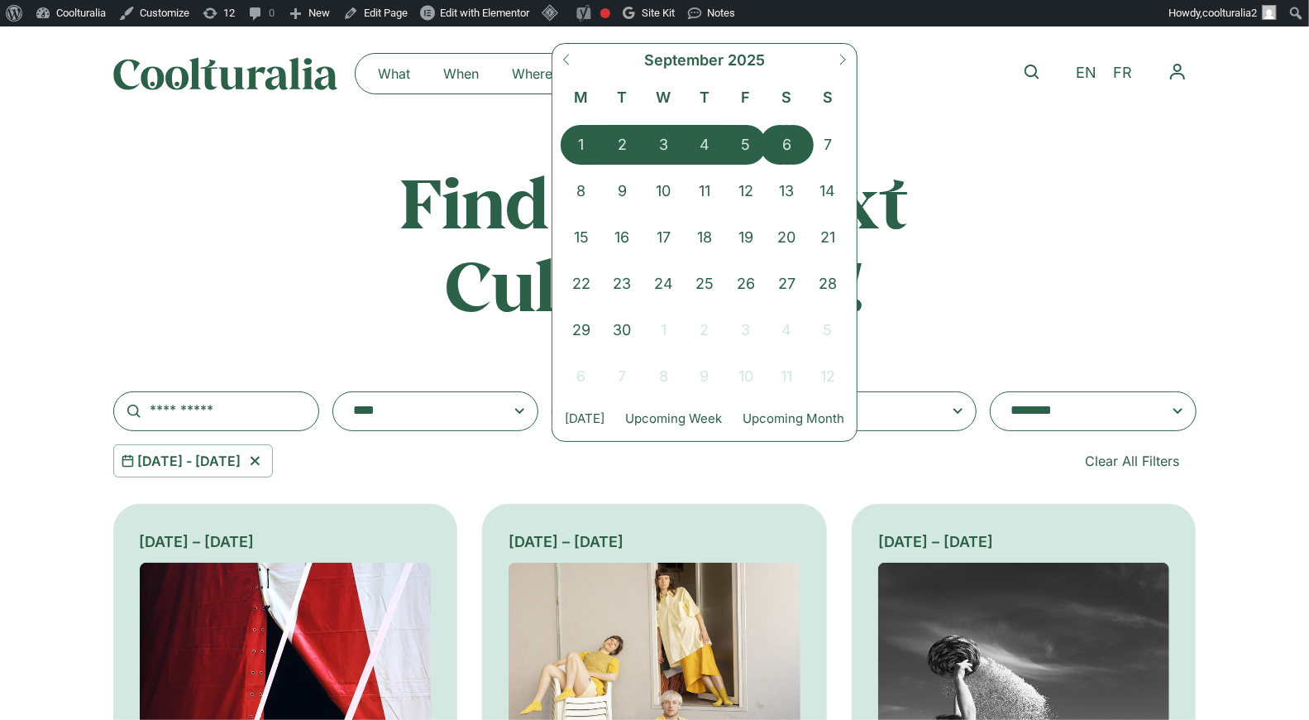
click at [784, 142] on span "6" at bounding box center [787, 145] width 41 height 40
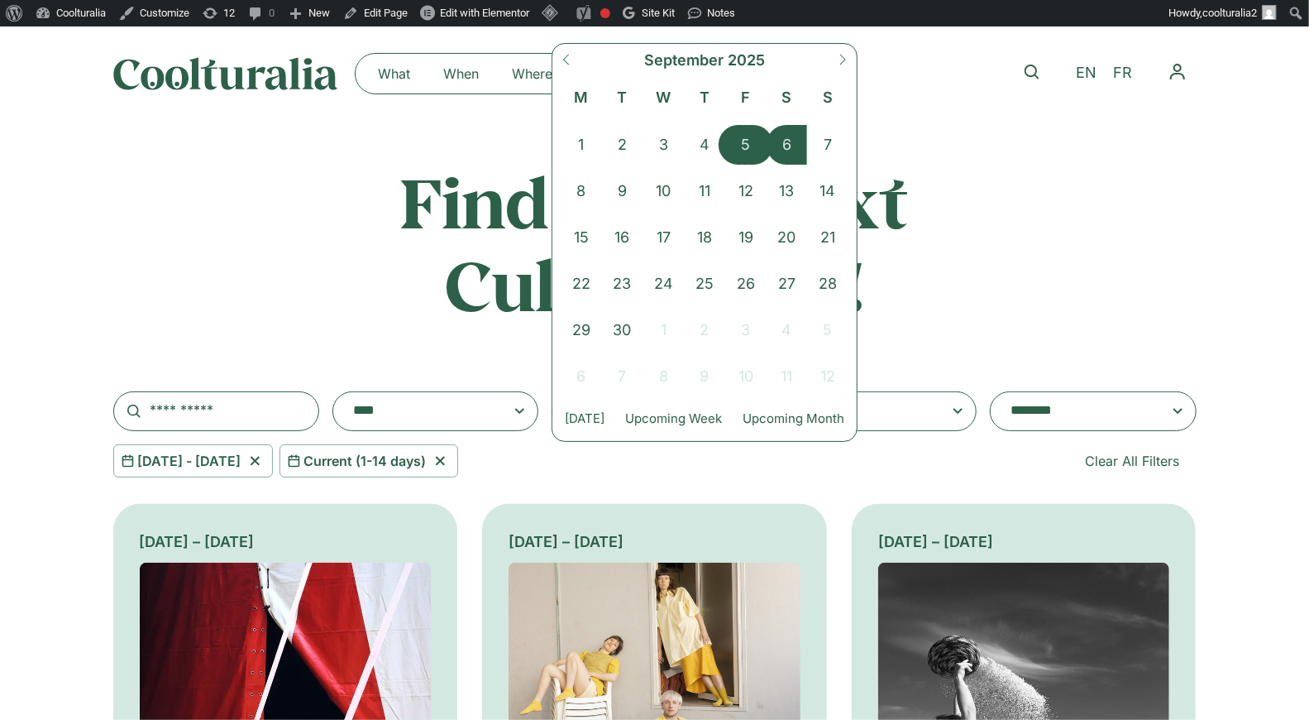
click at [755, 142] on span "5" at bounding box center [745, 145] width 41 height 40
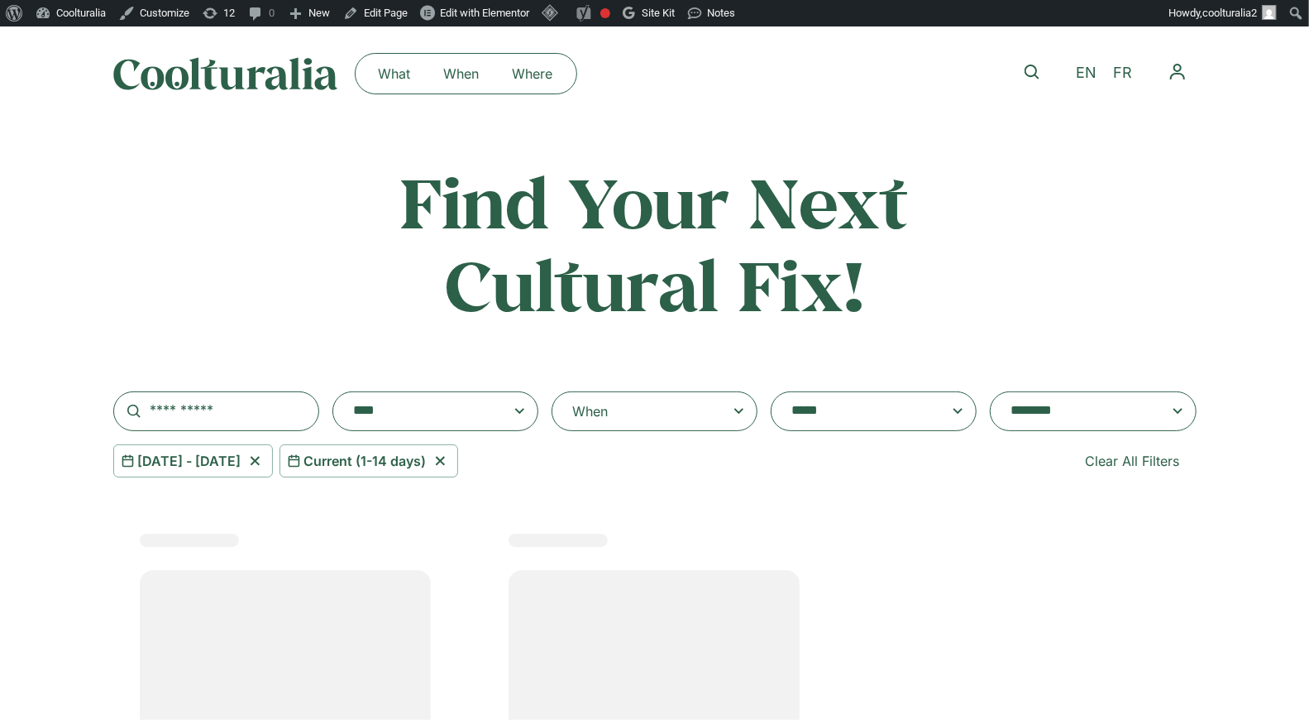
click at [684, 409] on div "When" at bounding box center [655, 411] width 206 height 40
click at [0, 0] on input "**********" at bounding box center [0, 0] width 0 height 0
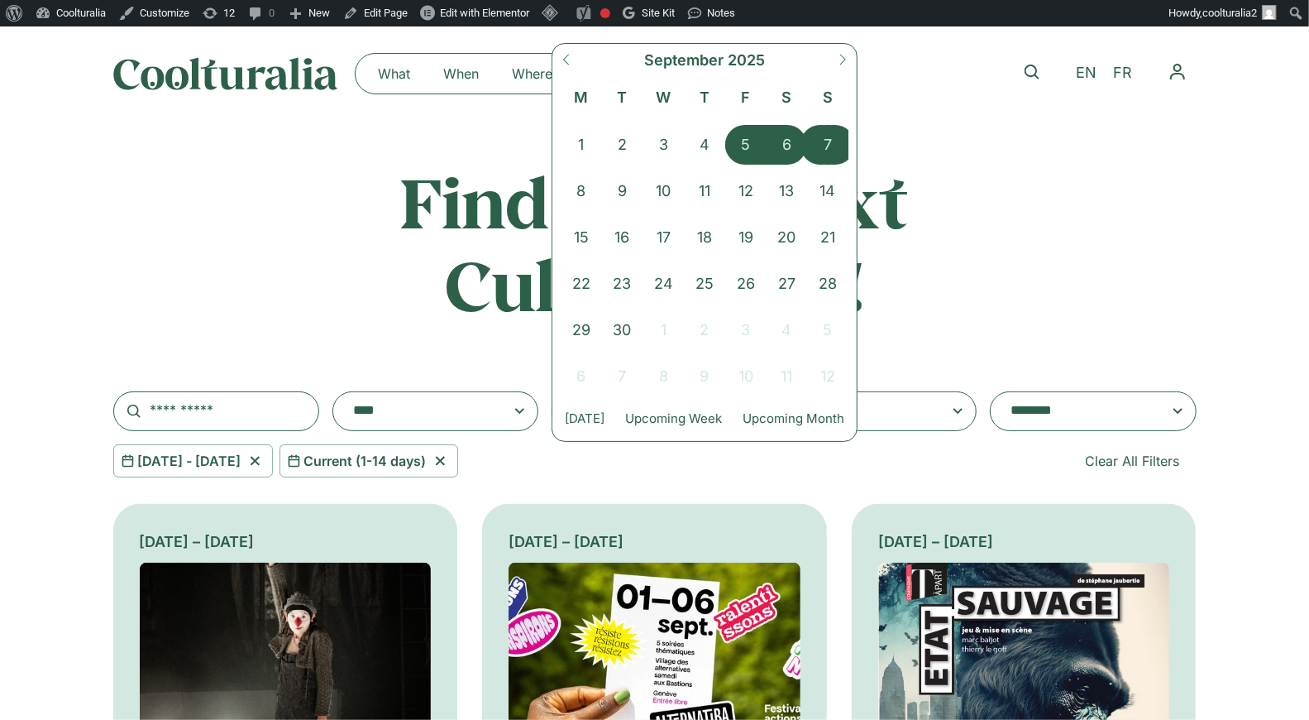
click at [816, 135] on span "7" at bounding box center [827, 145] width 41 height 40
click at [748, 140] on span "5" at bounding box center [745, 145] width 41 height 40
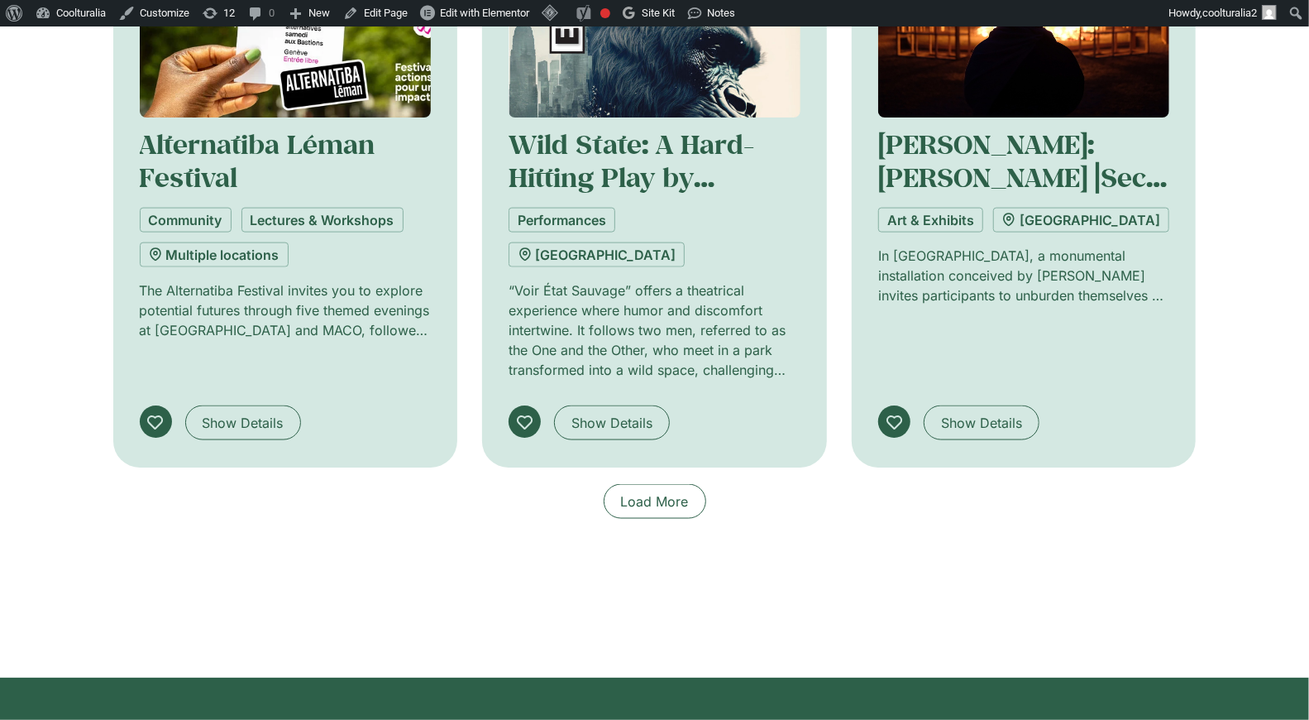
scroll to position [1275, 0]
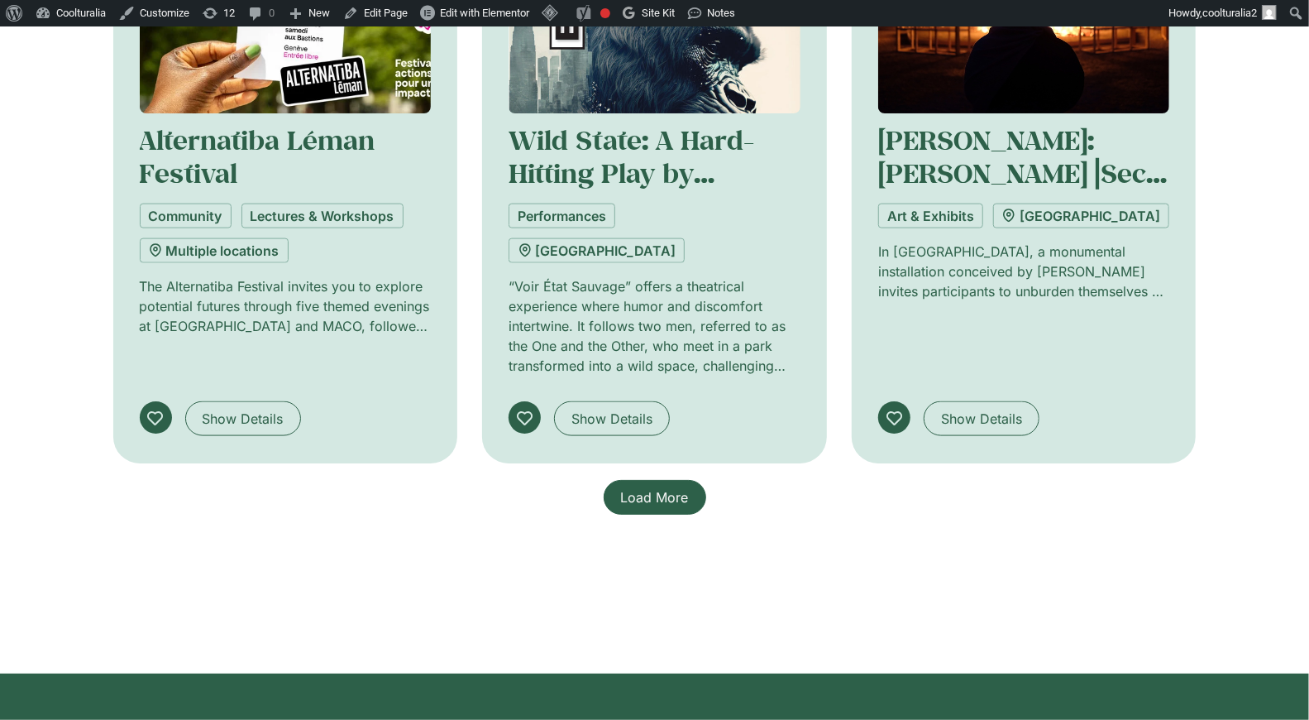
click at [658, 480] on link "Load More" at bounding box center [655, 497] width 103 height 35
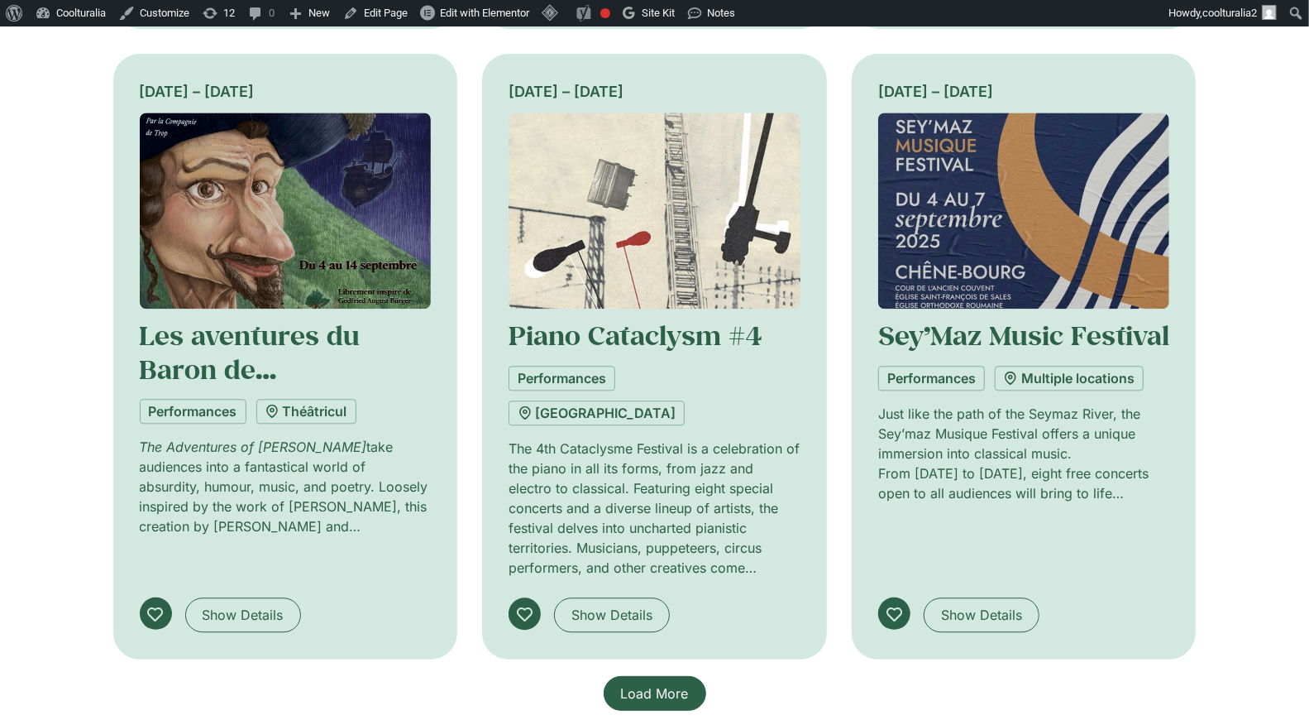
scroll to position [2351, 0]
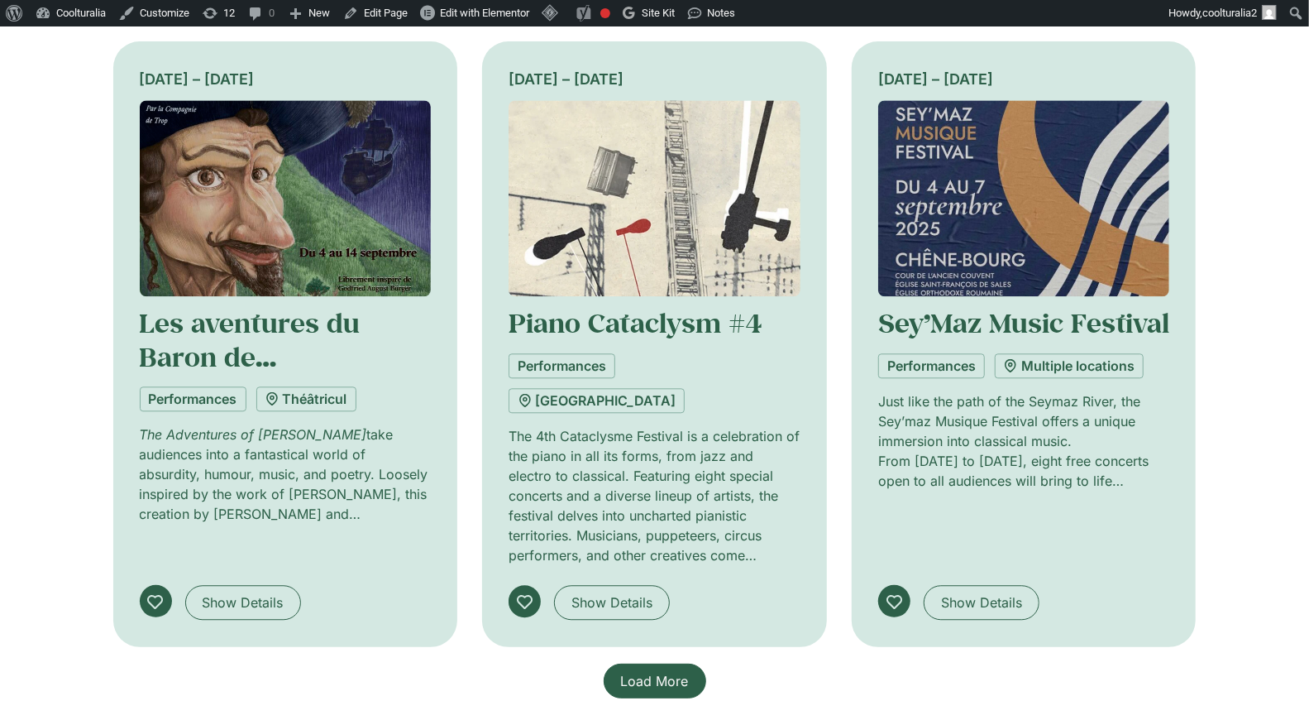
click at [663, 671] on span "Load More" at bounding box center [655, 681] width 68 height 20
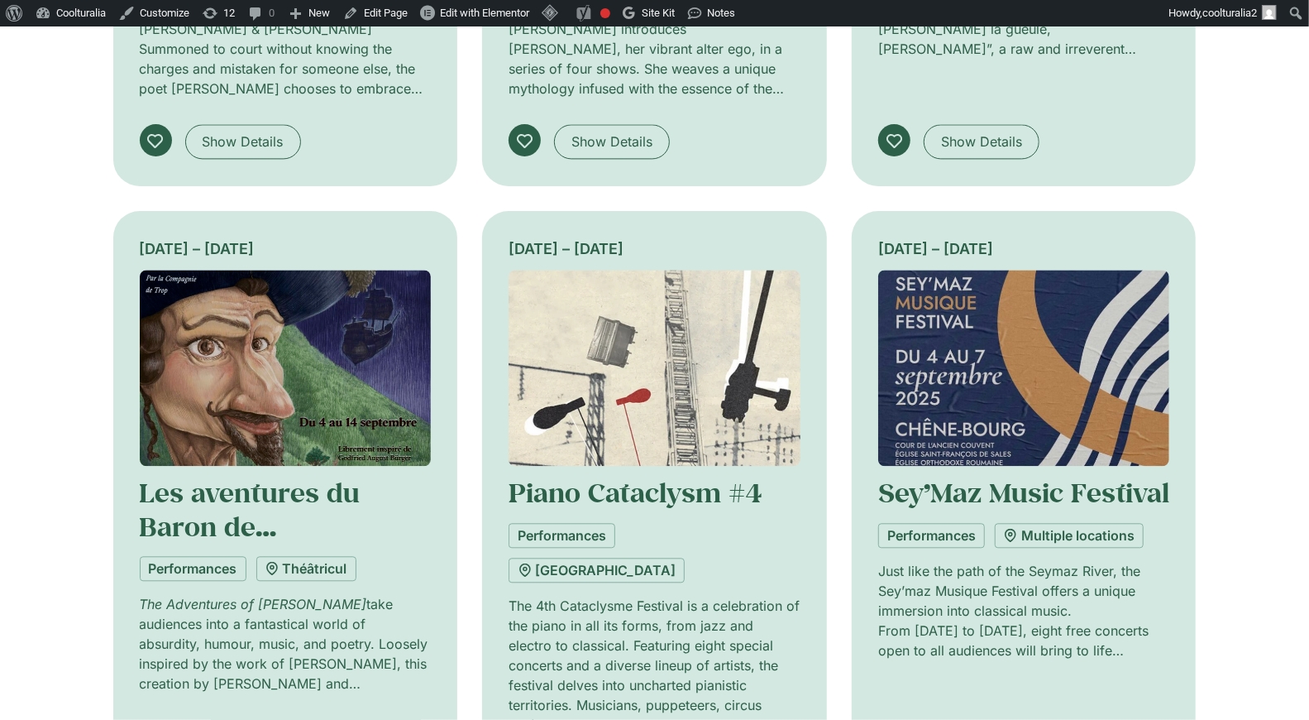
scroll to position [2178, 0]
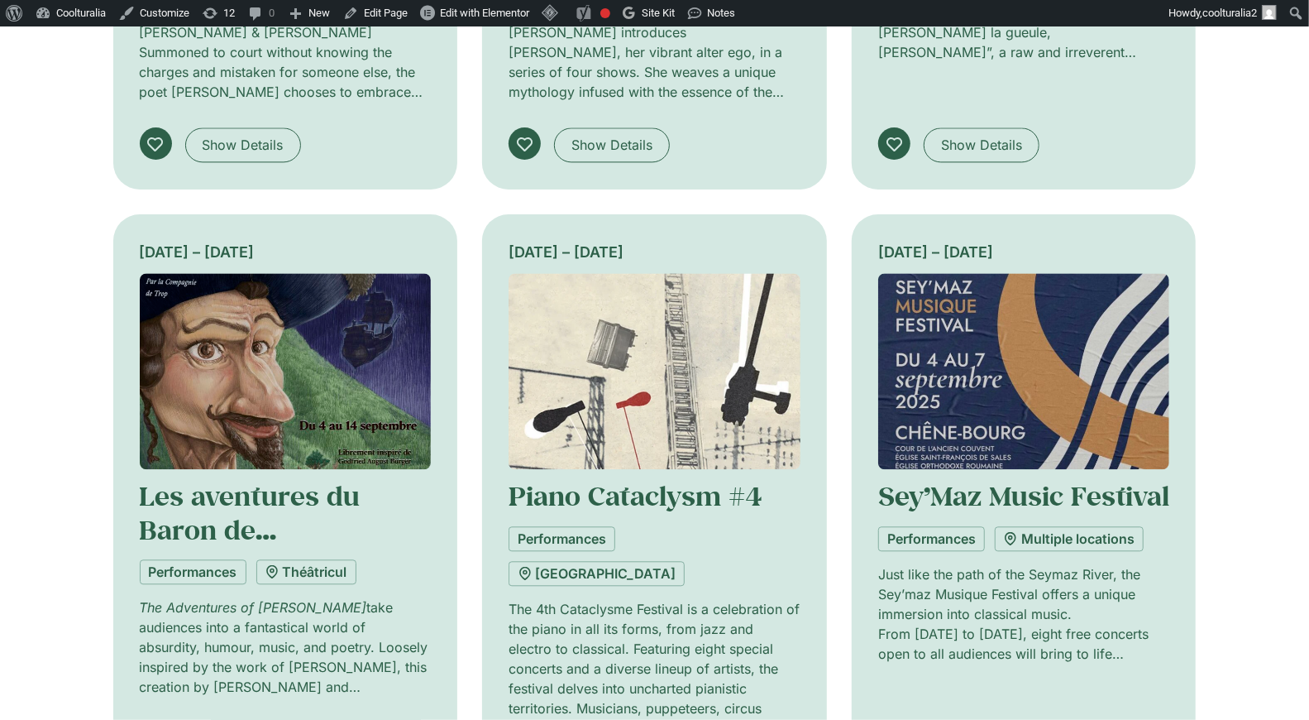
click at [605, 293] on img at bounding box center [655, 371] width 292 height 196
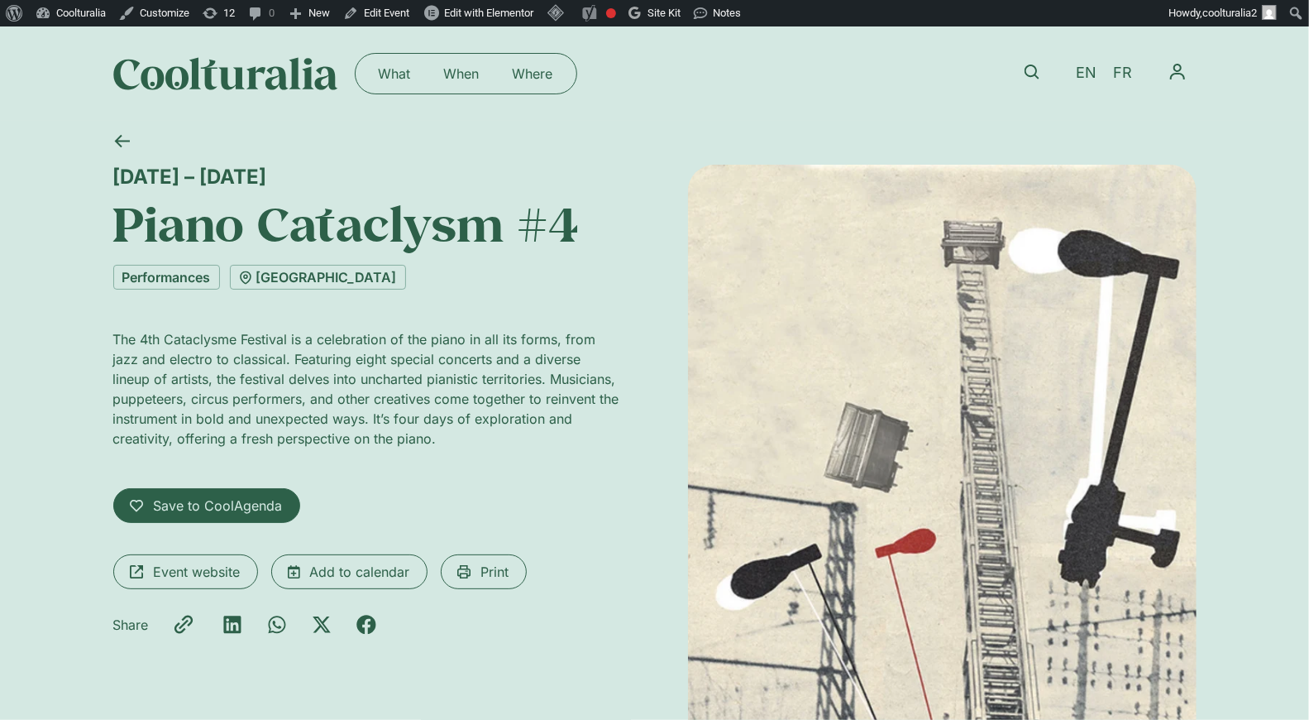
scroll to position [3, 0]
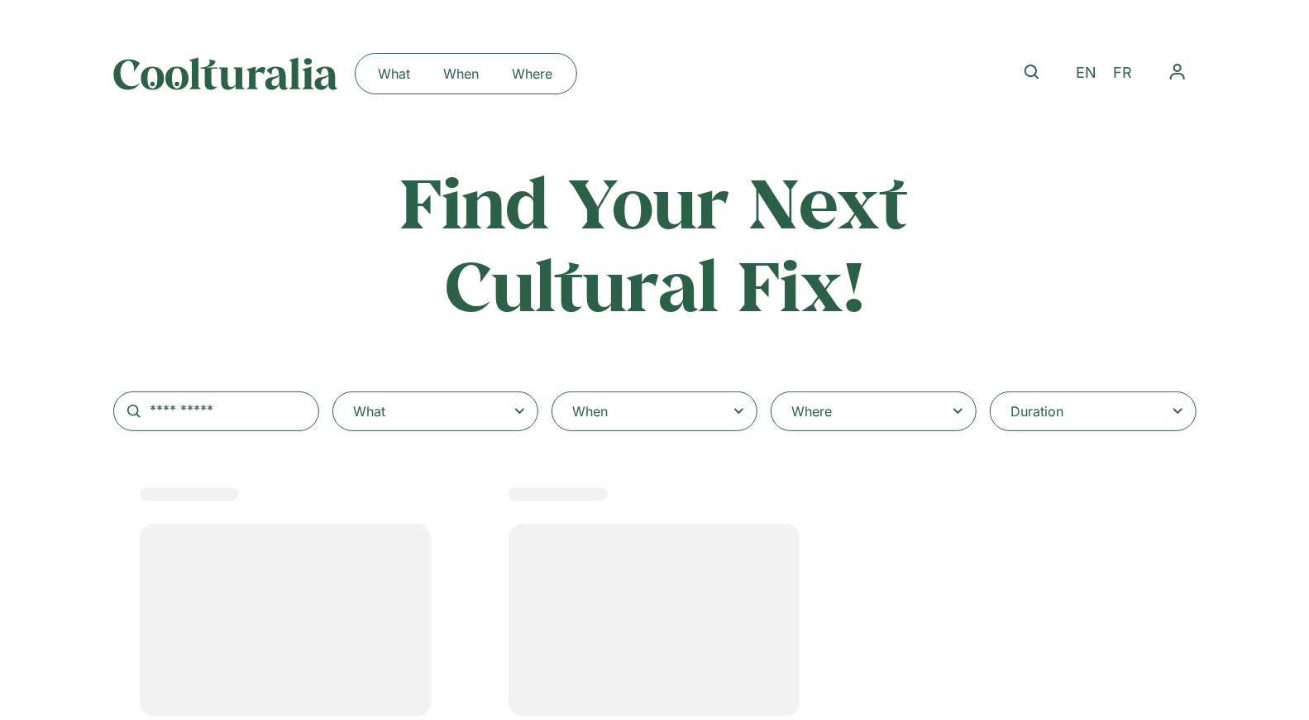
select select
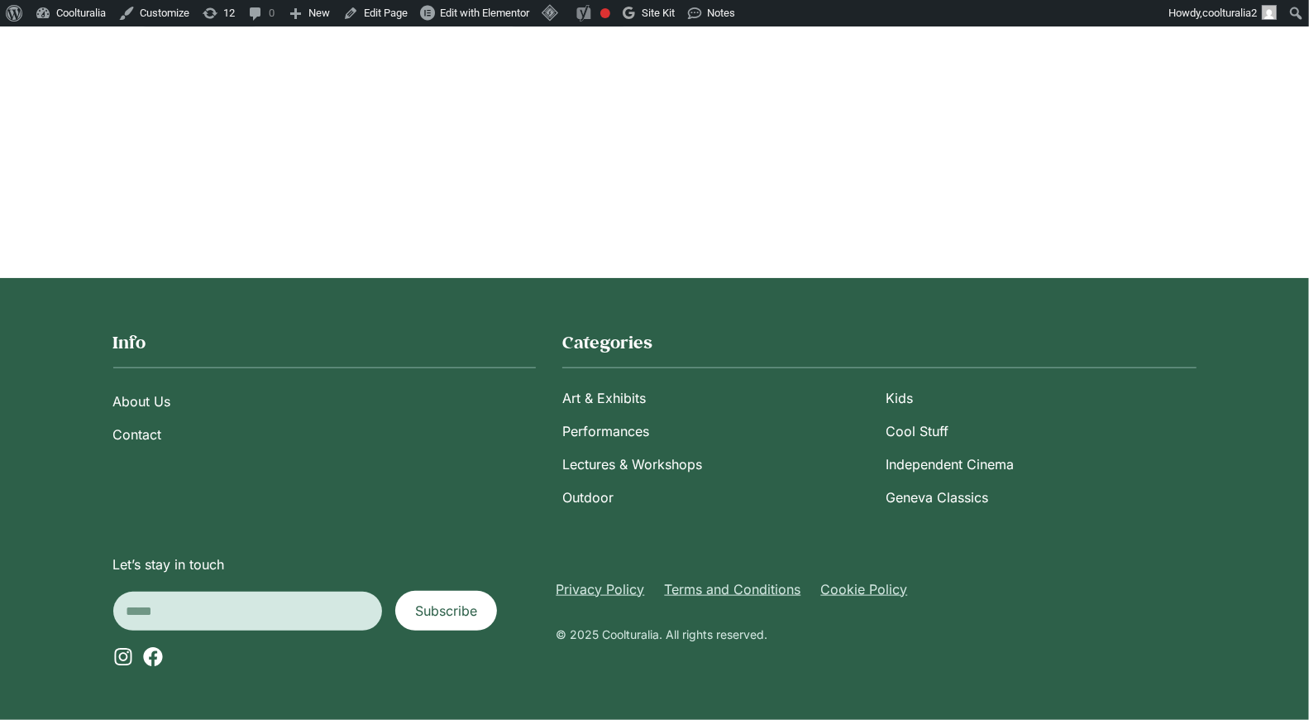
scroll to position [44, 0]
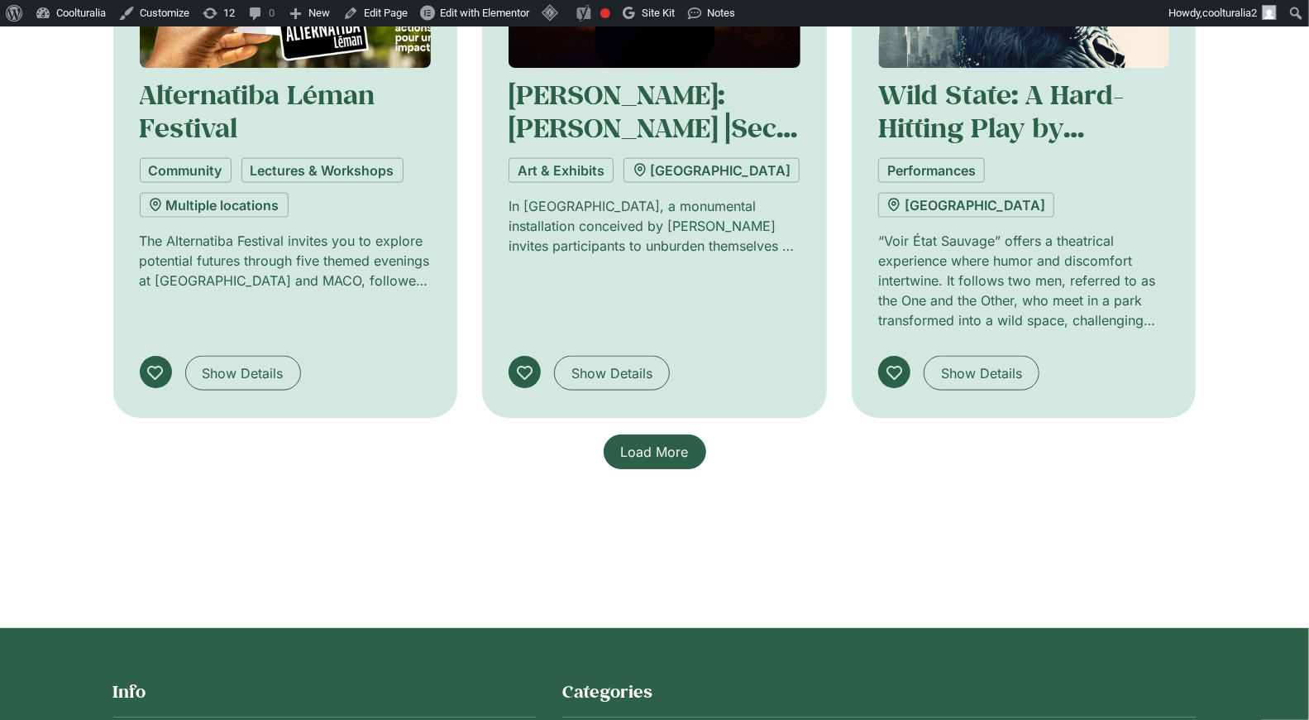
click at [655, 442] on span "Load More" at bounding box center [655, 452] width 68 height 20
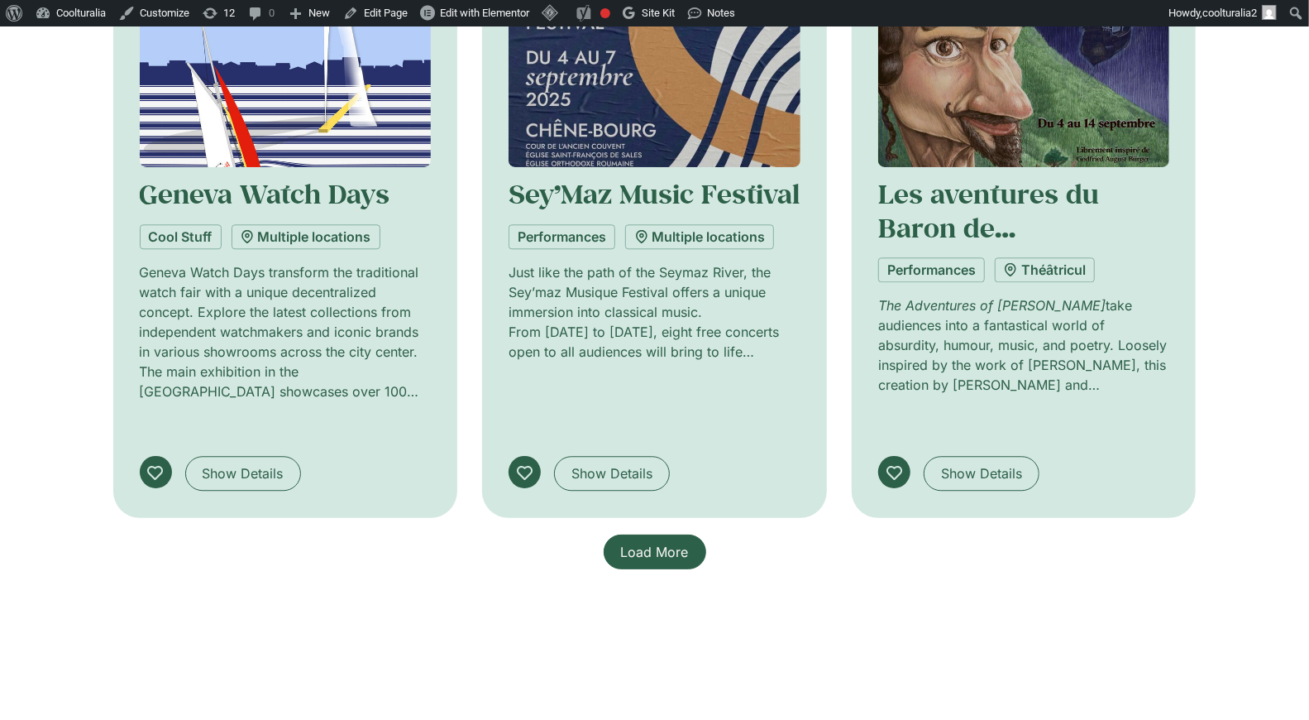
scroll to position [2639, 0]
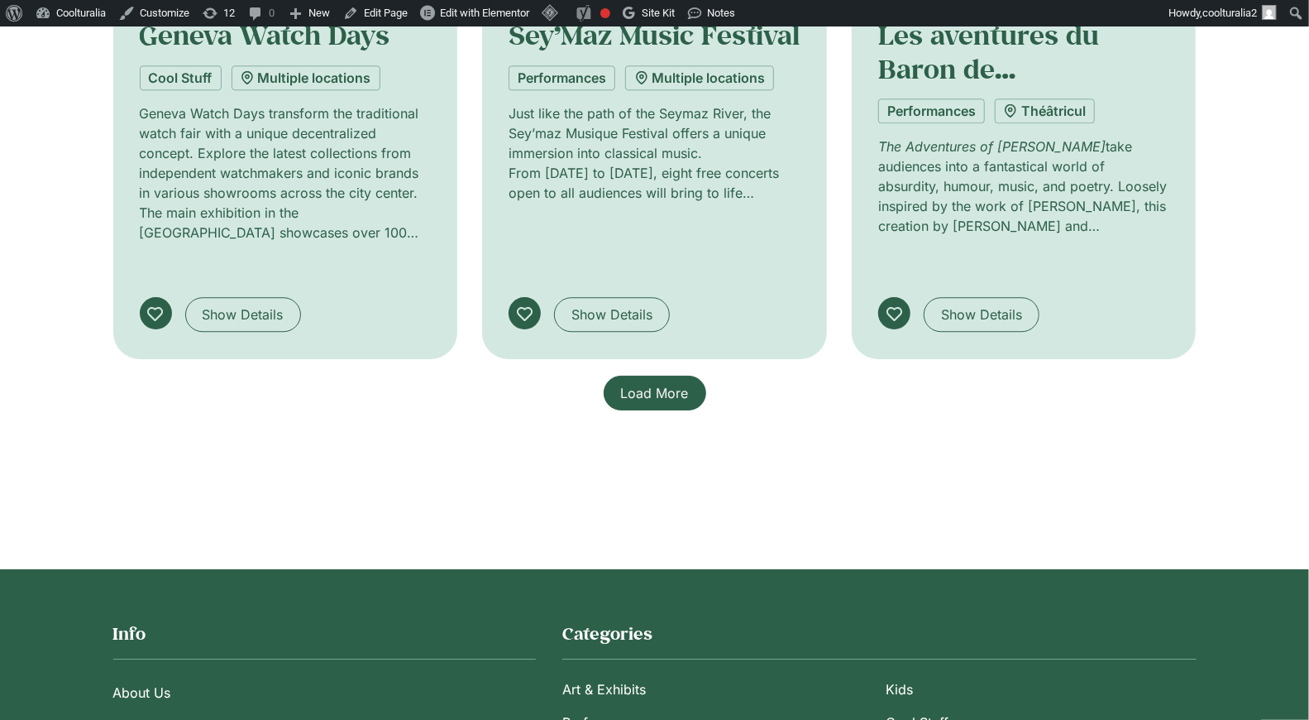
click at [655, 383] on span "Load More" at bounding box center [655, 393] width 68 height 20
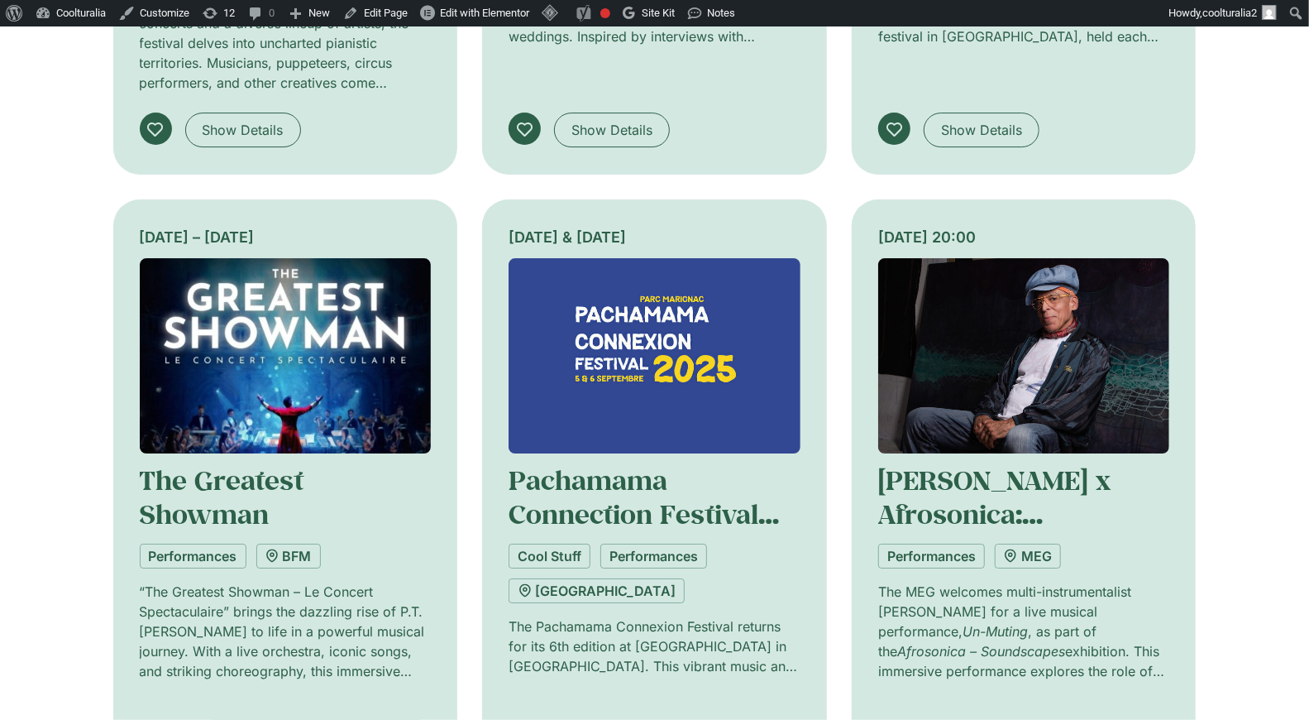
scroll to position [3453, 0]
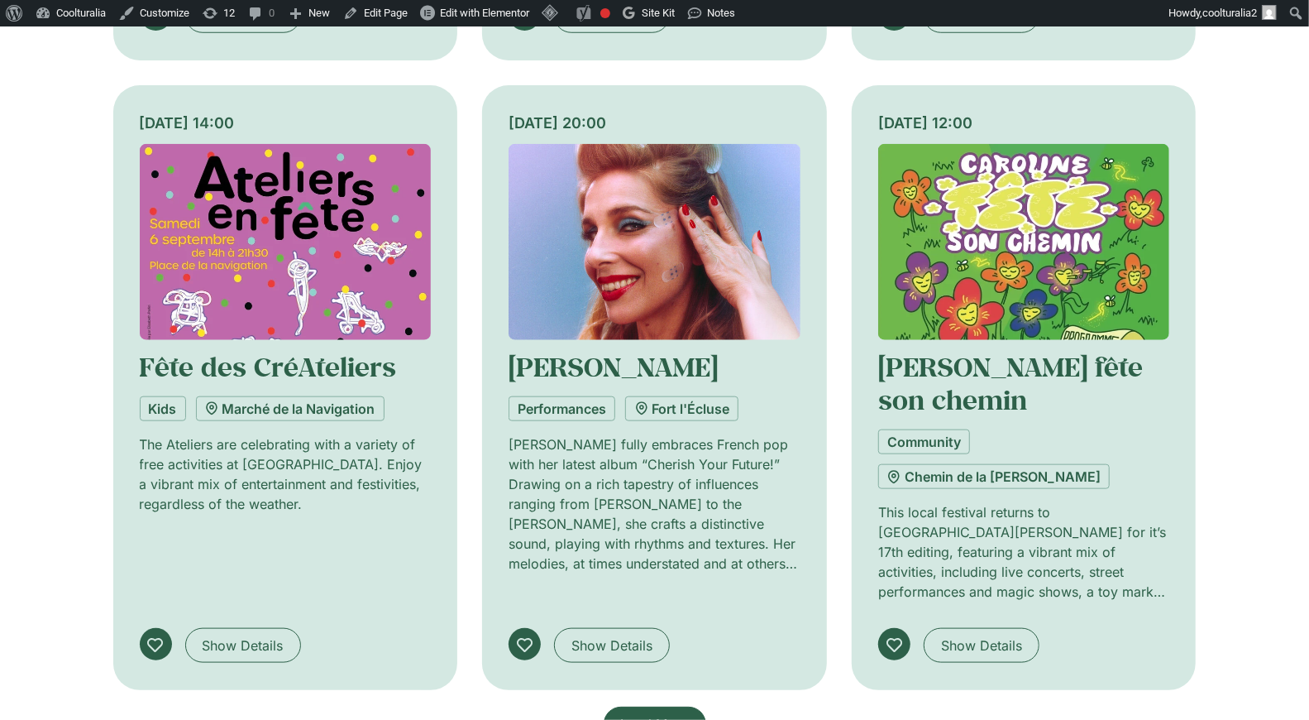
scroll to position [4843, 0]
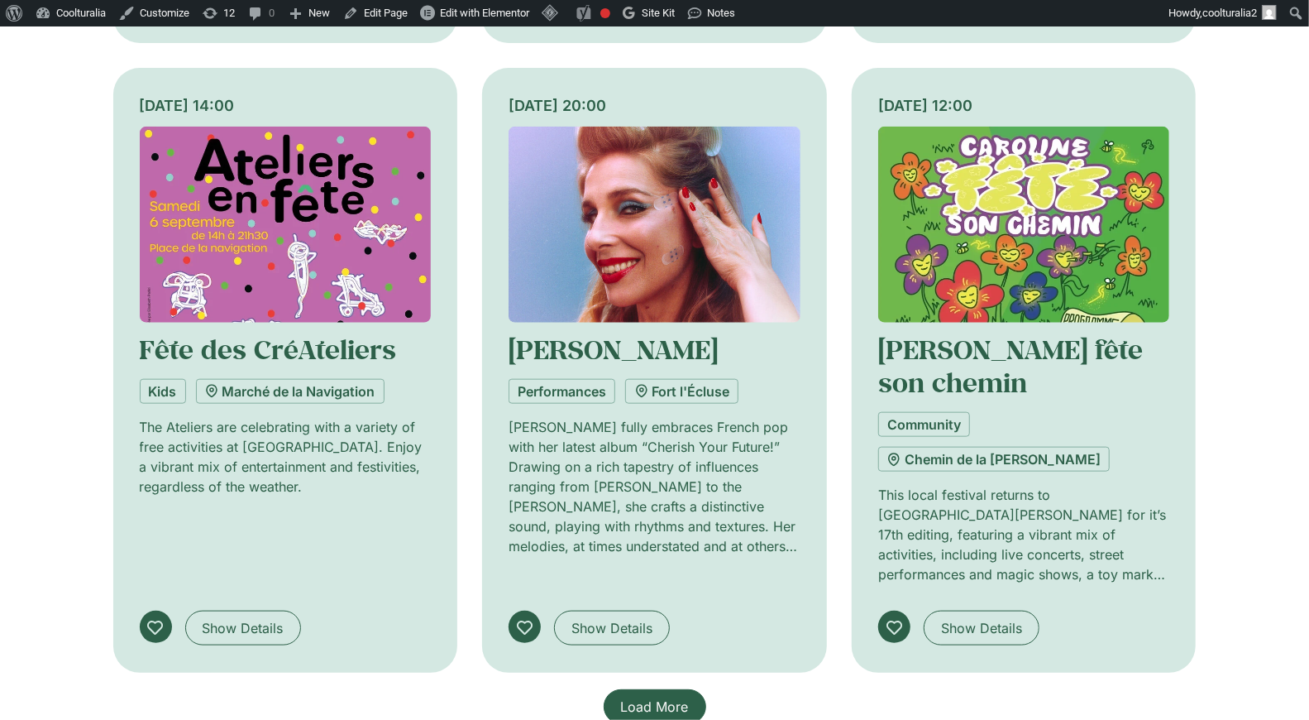
click at [645, 696] on span "Load More" at bounding box center [655, 706] width 68 height 20
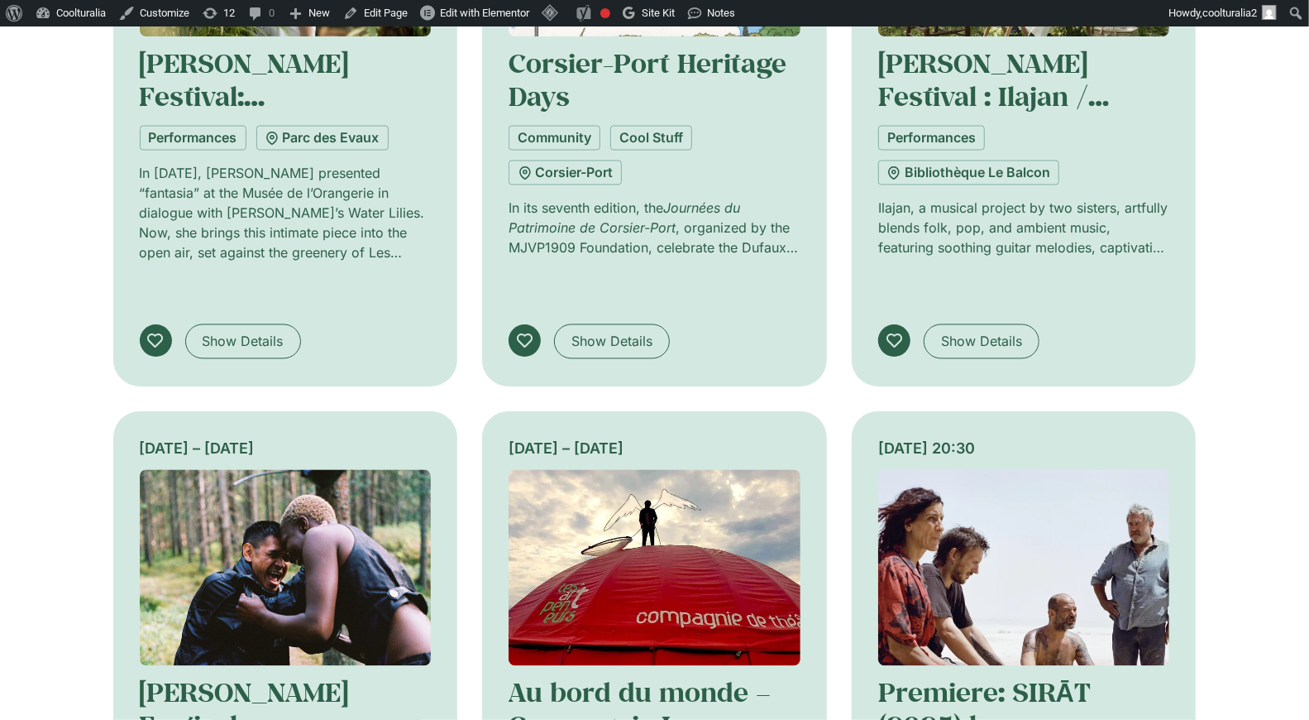
scroll to position [5762, 0]
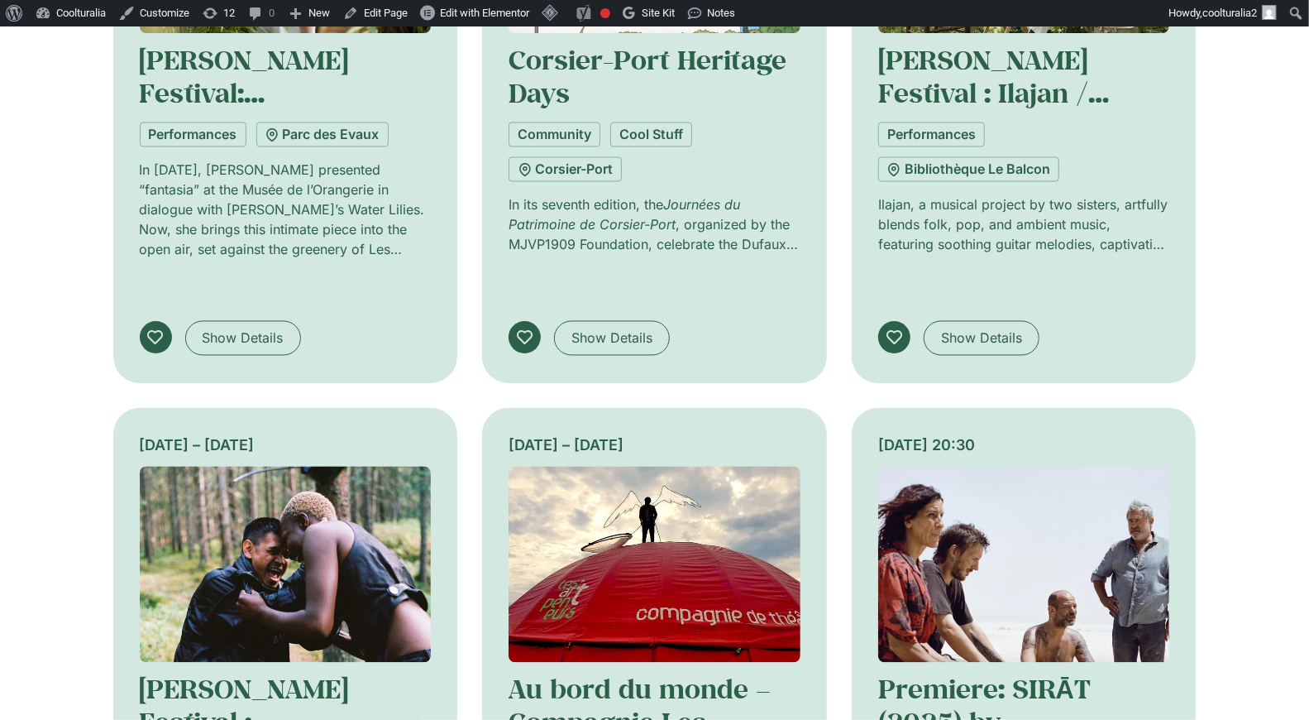
click at [303, 467] on img at bounding box center [286, 565] width 292 height 196
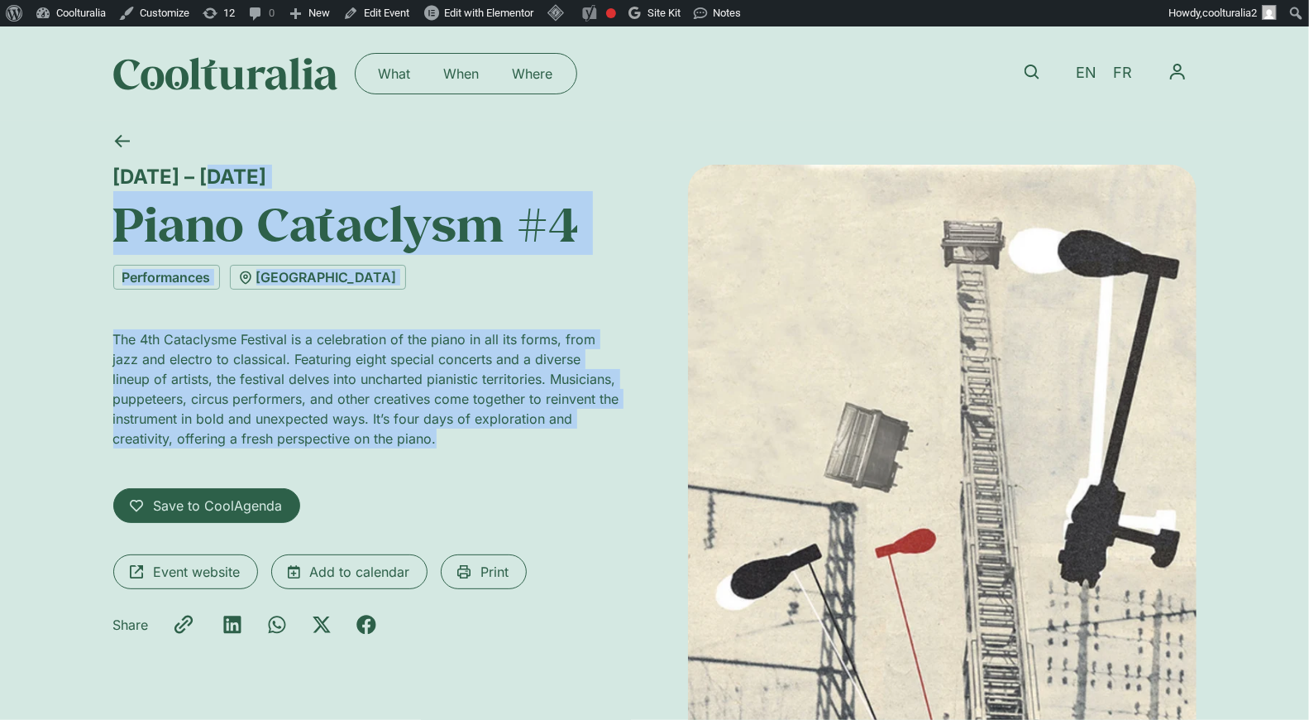
drag, startPoint x: 113, startPoint y: 175, endPoint x: 479, endPoint y: 458, distance: 462.3
click at [479, 458] on div "[DATE] – [DATE] Piano Cataclysm #4 Performances [GEOGRAPHIC_DATA] The 4th Catac…" at bounding box center [367, 537] width 509 height 745
copy div "[DATE] – [DATE] Piano Cataclysm #4 Performances Théâtre le Galpon The 4th Catac…"
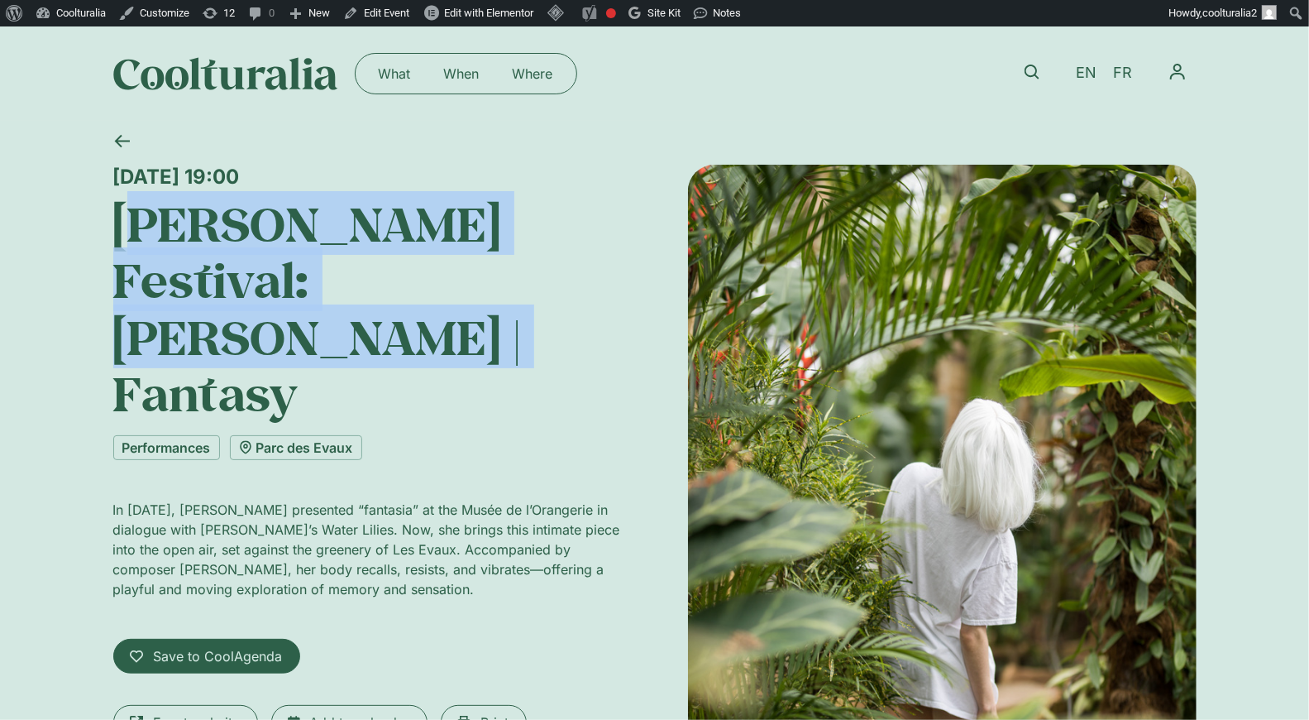
drag, startPoint x: 608, startPoint y: 299, endPoint x: 132, endPoint y: 227, distance: 482.0
click at [132, 227] on h1 "[PERSON_NAME] Festival: [PERSON_NAME] | Fantasy" at bounding box center [367, 308] width 509 height 227
click at [271, 228] on h1 "[PERSON_NAME] Festival: [PERSON_NAME] | Fantasy" at bounding box center [367, 308] width 509 height 227
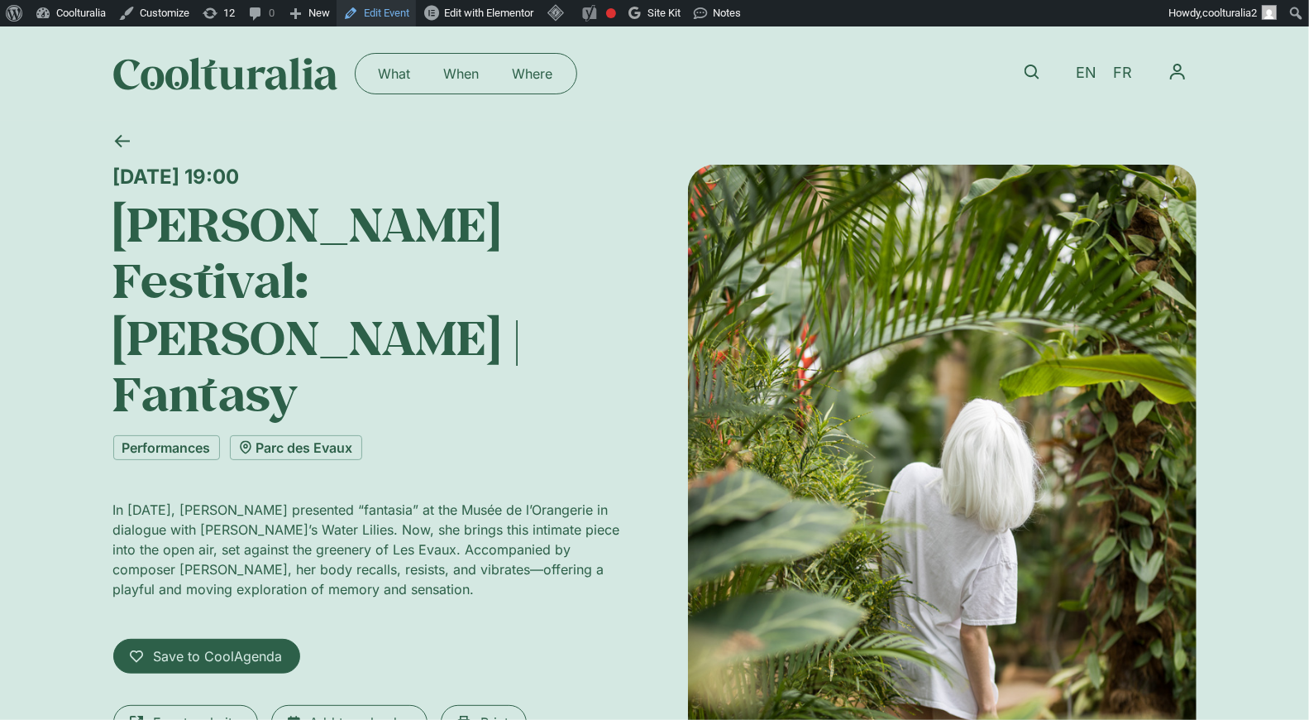
click at [403, 13] on link "Edit Event" at bounding box center [376, 13] width 79 height 26
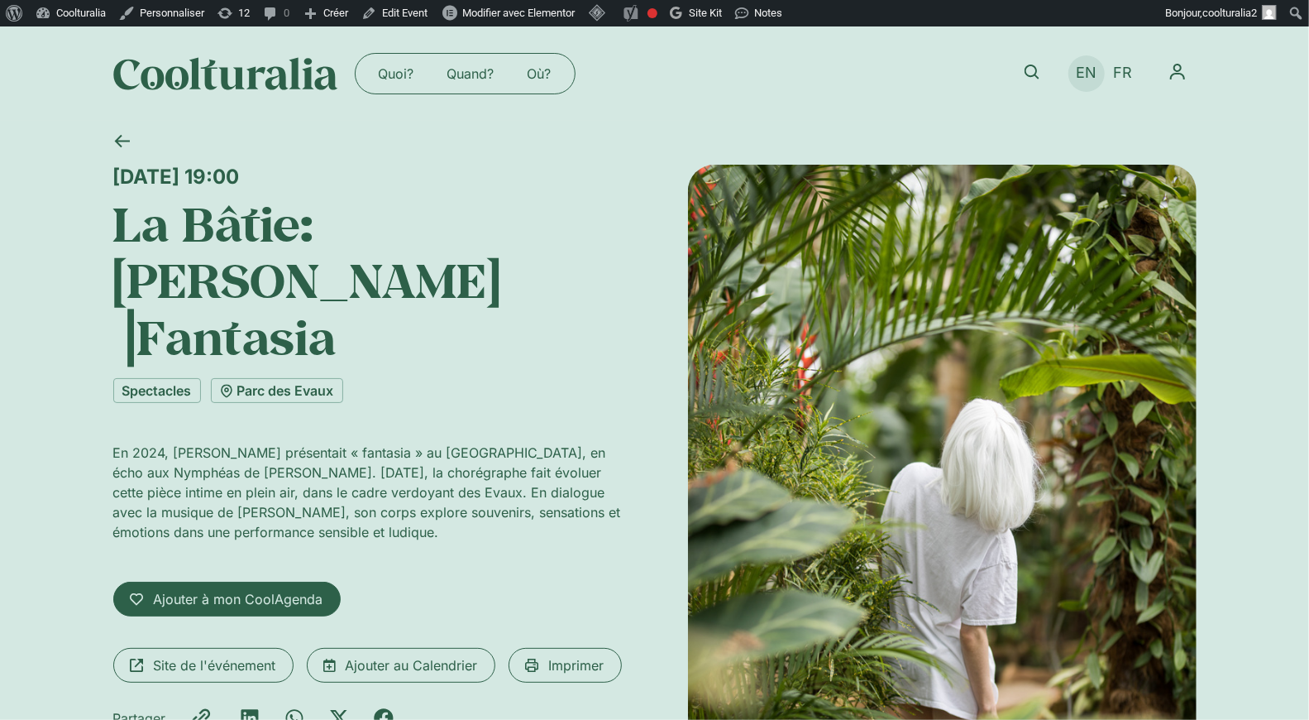
click at [1084, 75] on span "EN" at bounding box center [1086, 73] width 21 height 17
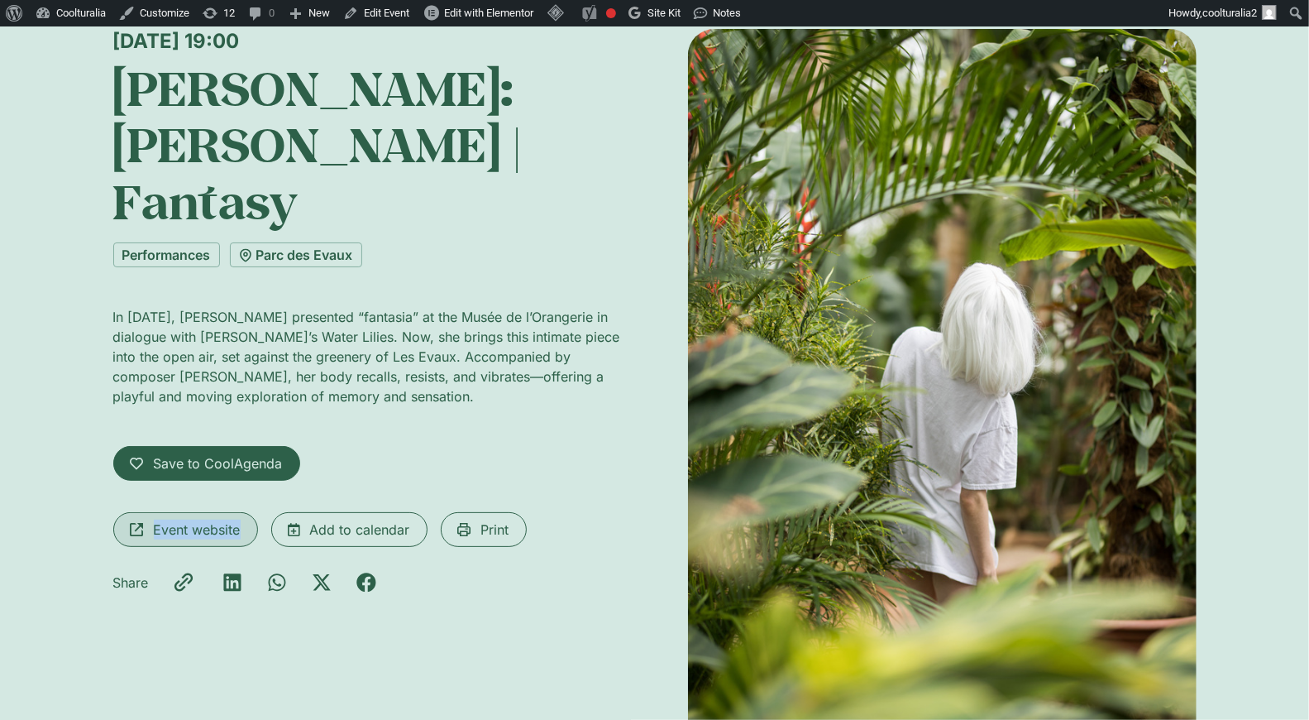
scroll to position [139, 0]
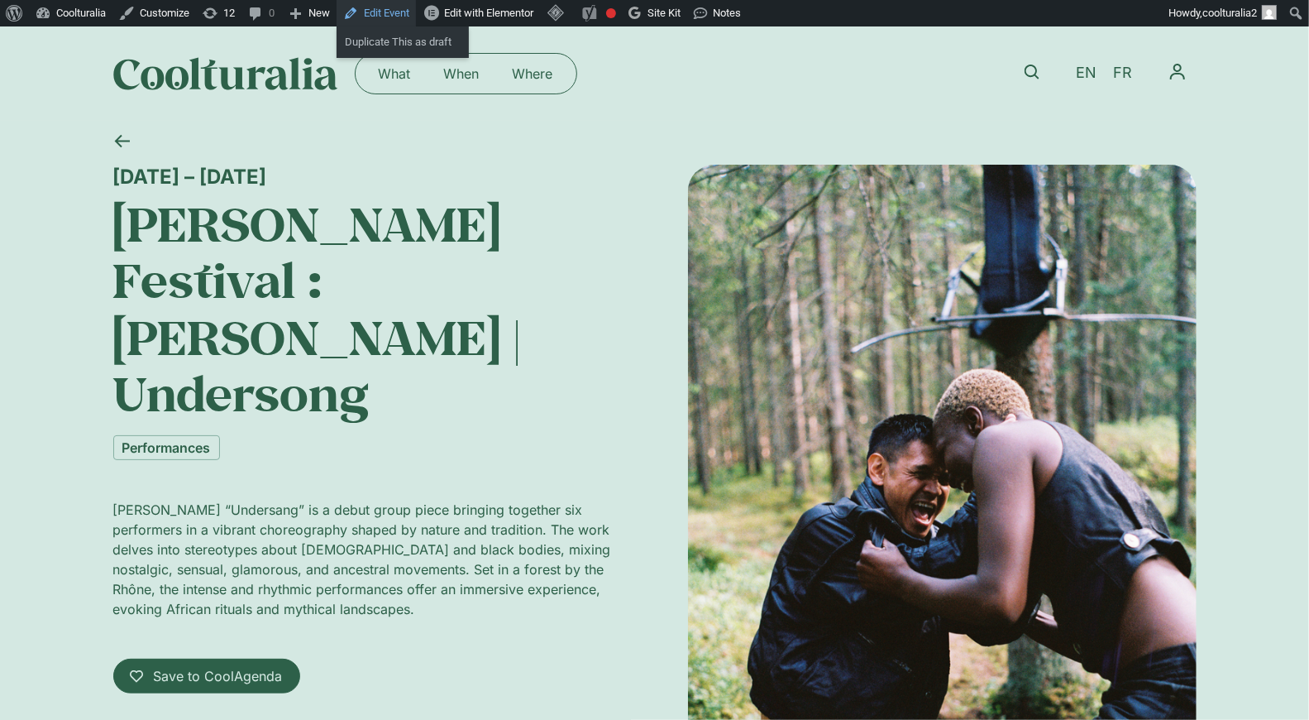
click at [395, 10] on link "Edit Event" at bounding box center [376, 13] width 79 height 26
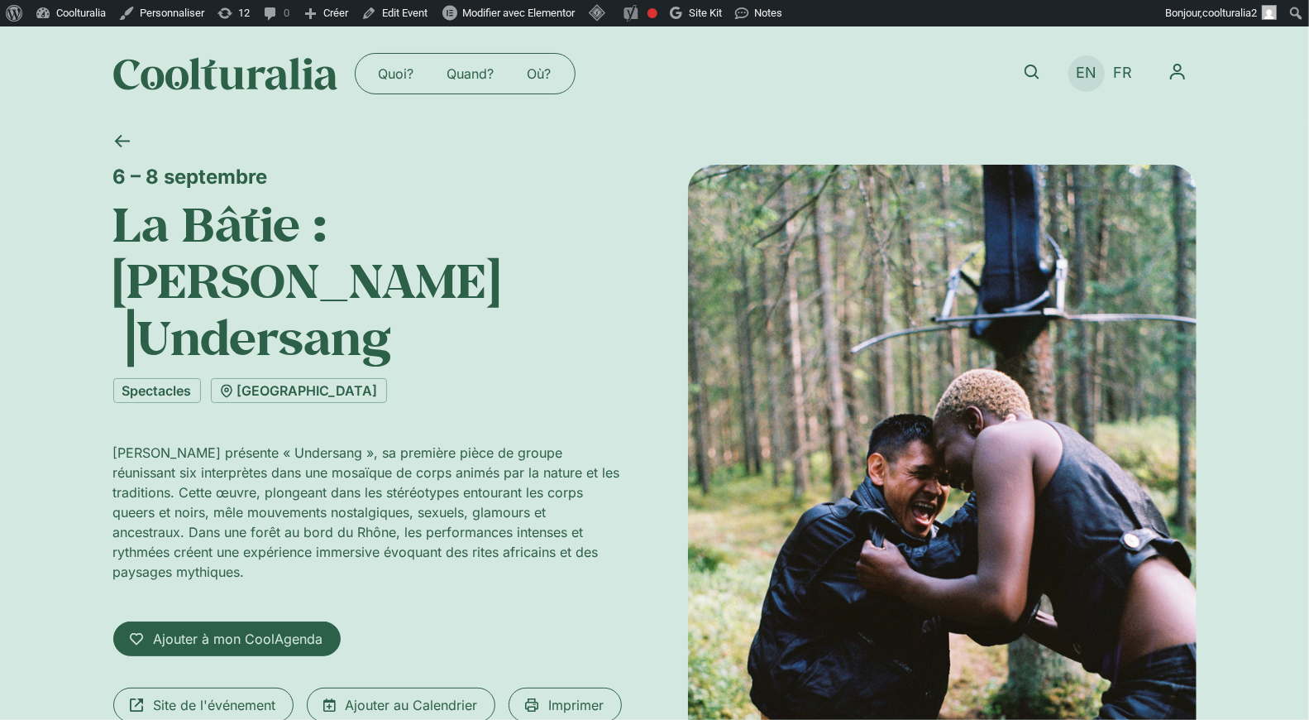
click at [1093, 74] on span "EN" at bounding box center [1086, 73] width 21 height 17
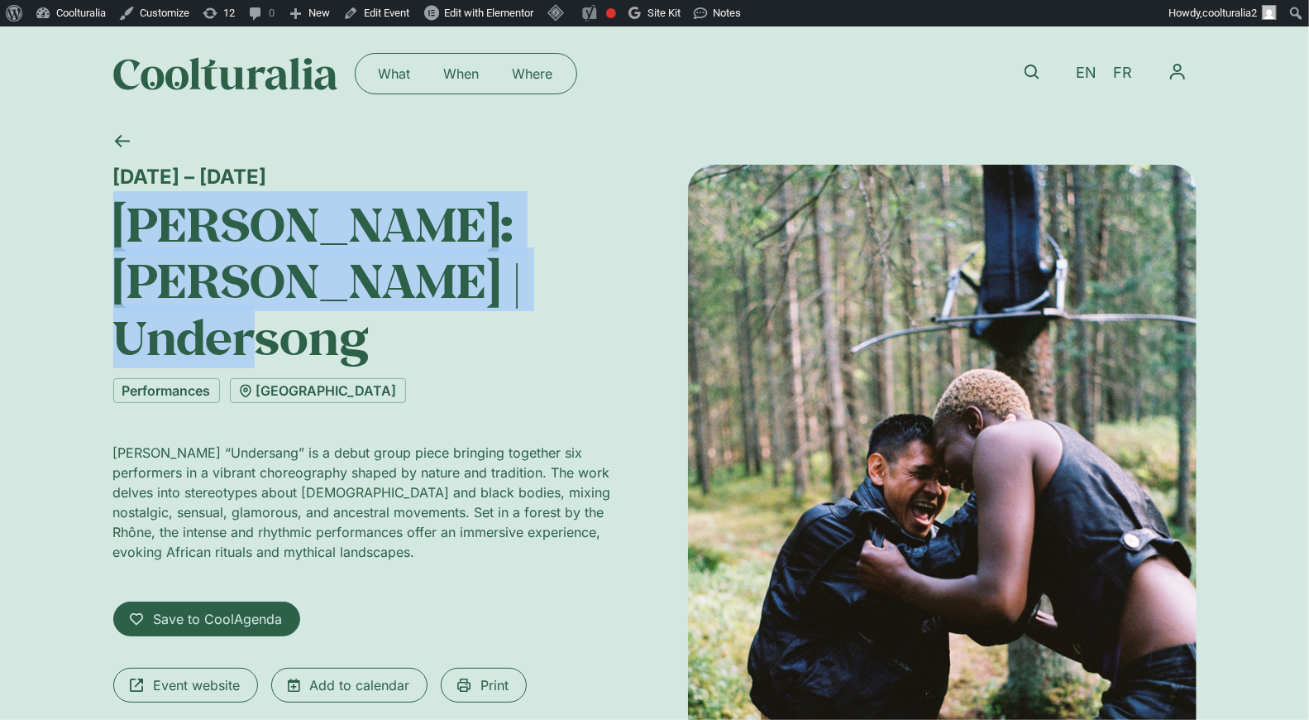
drag, startPoint x: 525, startPoint y: 288, endPoint x: 122, endPoint y: 240, distance: 405.7
click at [122, 240] on h1 "La Bâtie: Harald Beharie | Undersong" at bounding box center [367, 280] width 509 height 170
copy h1 "La Bâtie: Harald Beharie | Undersong"
click at [122, 151] on link at bounding box center [122, 141] width 41 height 41
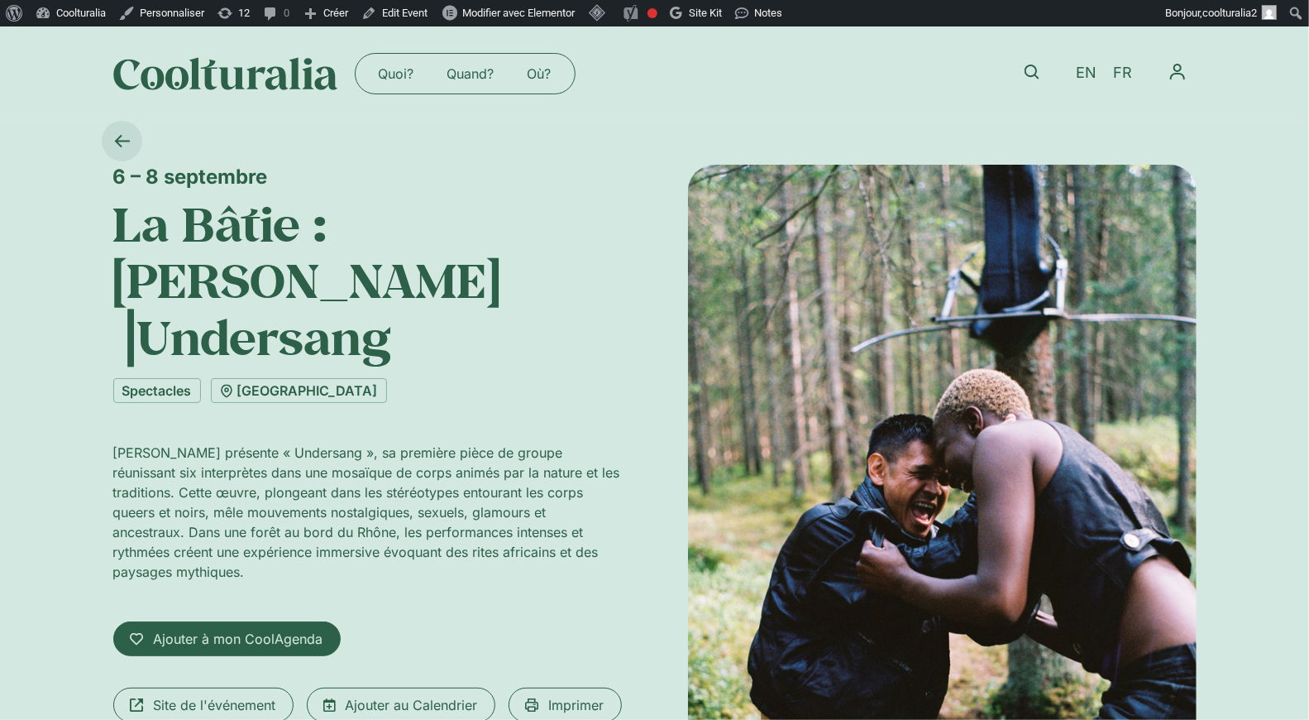
click at [122, 139] on icon at bounding box center [122, 141] width 16 height 16
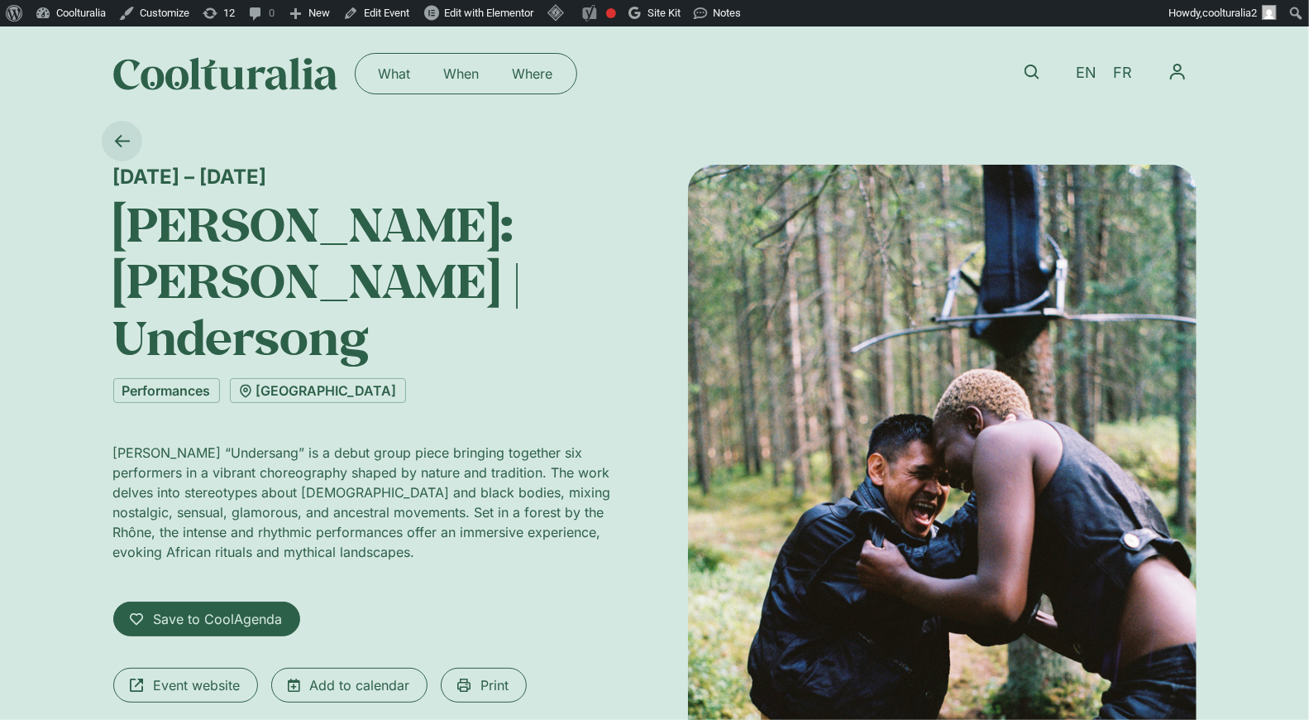
click at [126, 136] on icon at bounding box center [122, 141] width 16 height 16
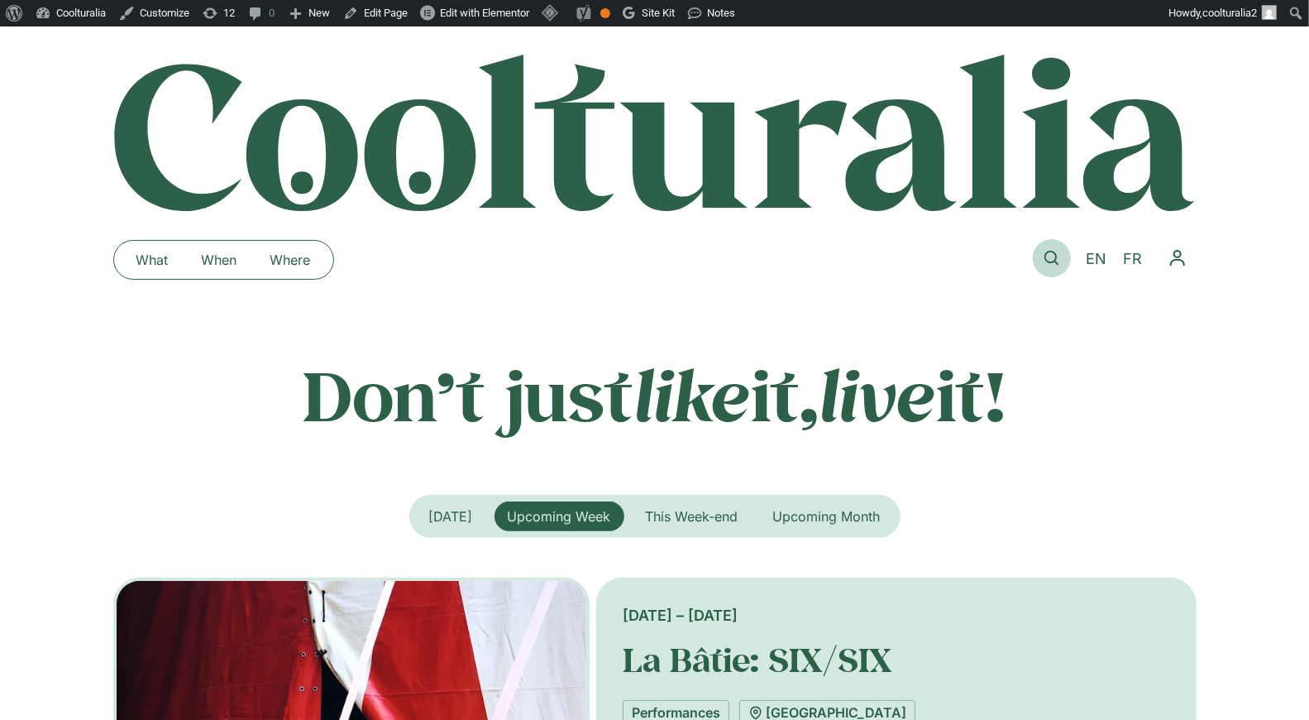
click at [1053, 257] on icon at bounding box center [1052, 258] width 15 height 15
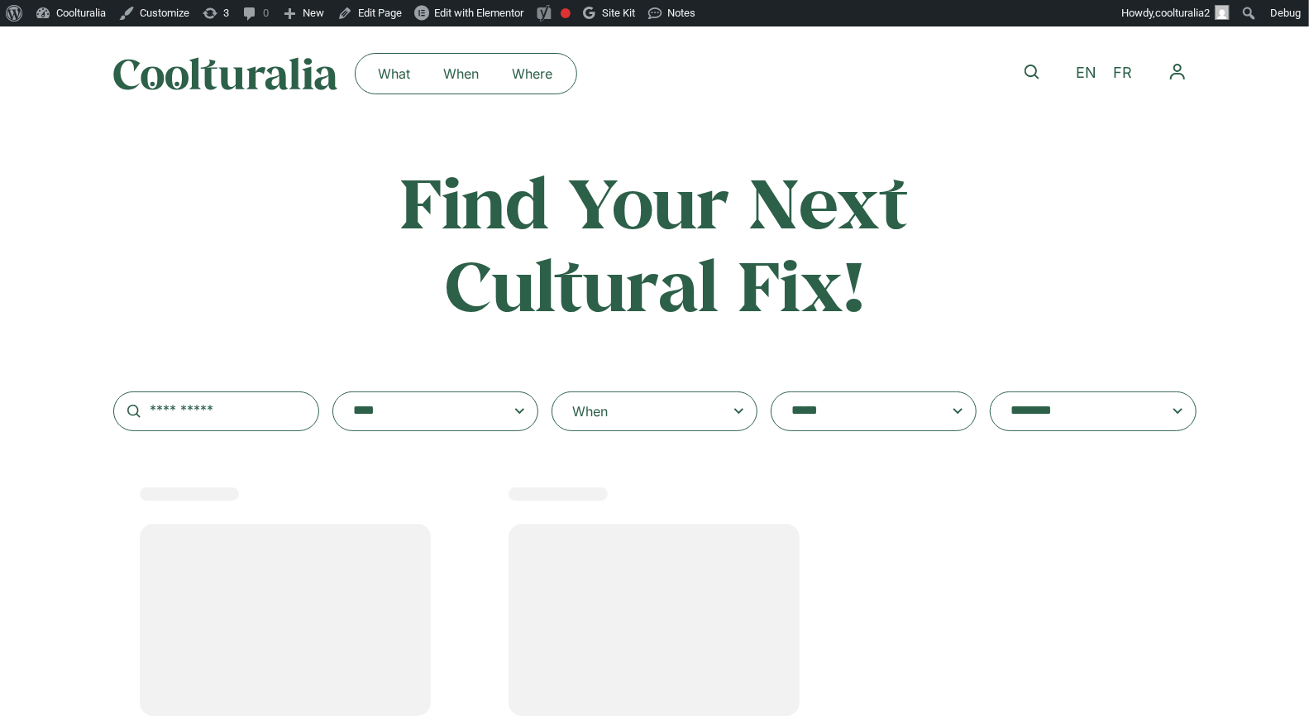
click at [721, 405] on div "When" at bounding box center [655, 411] width 206 height 40
click at [0, 0] on input "When" at bounding box center [0, 0] width 0 height 0
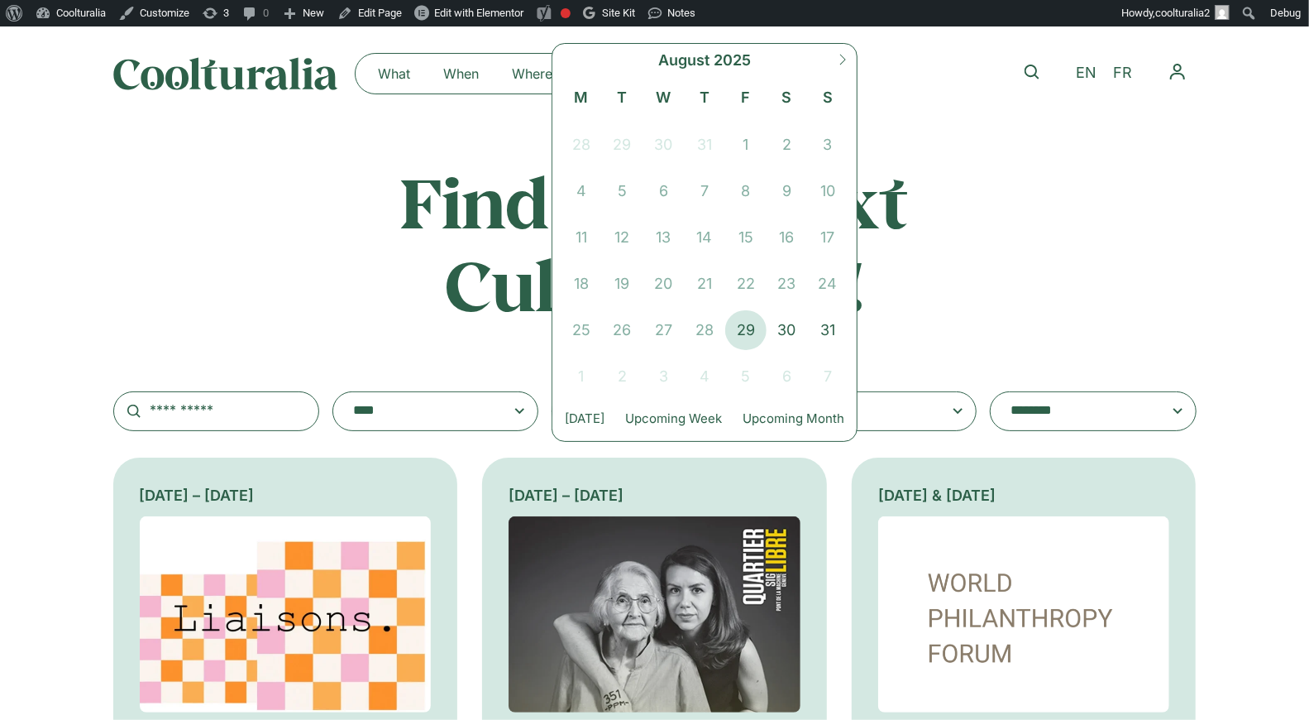
click at [844, 59] on icon at bounding box center [843, 60] width 12 height 12
select select "*"
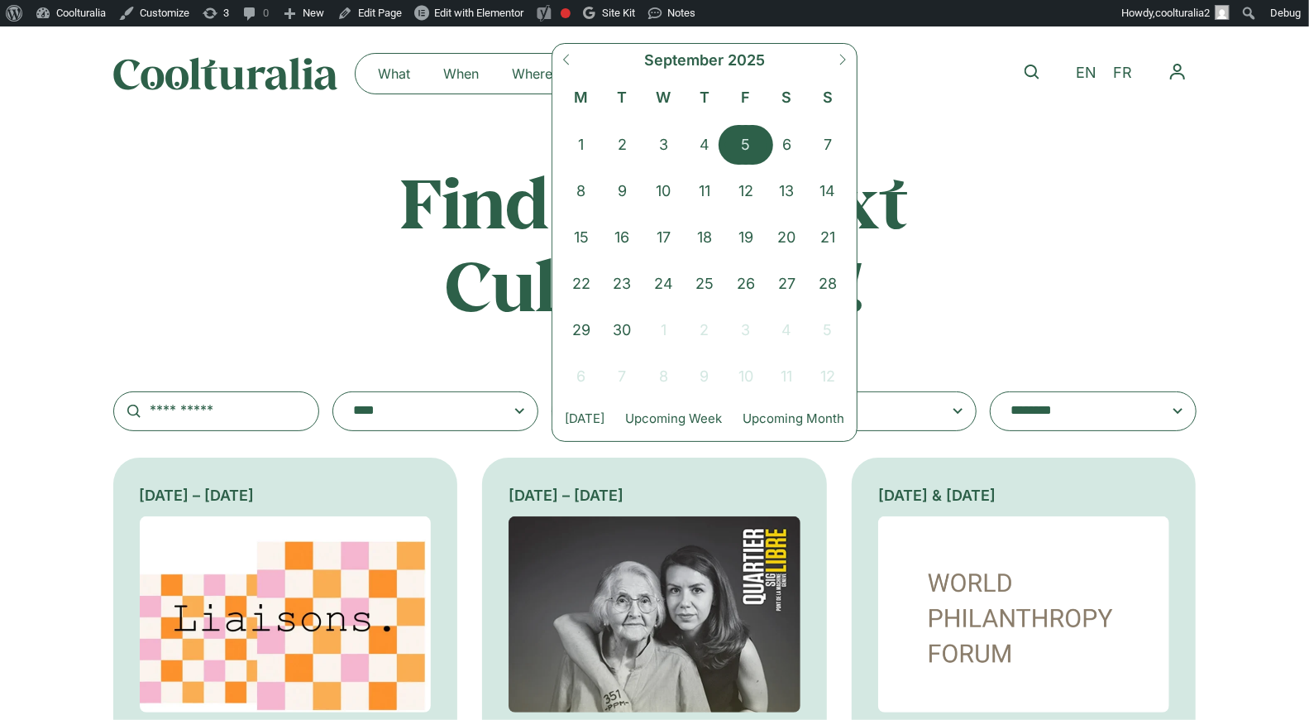
click at [741, 142] on span "5" at bounding box center [745, 145] width 41 height 40
click at [828, 146] on span "7" at bounding box center [827, 145] width 41 height 40
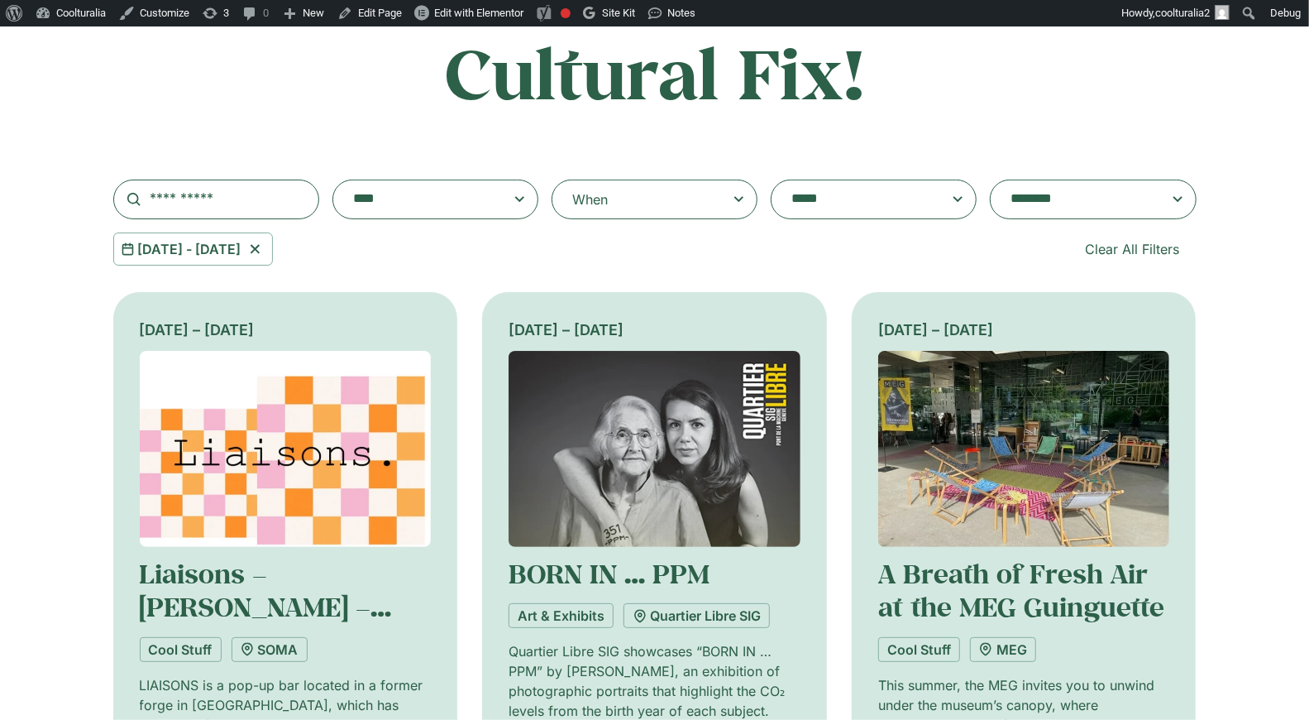
scroll to position [235, 0]
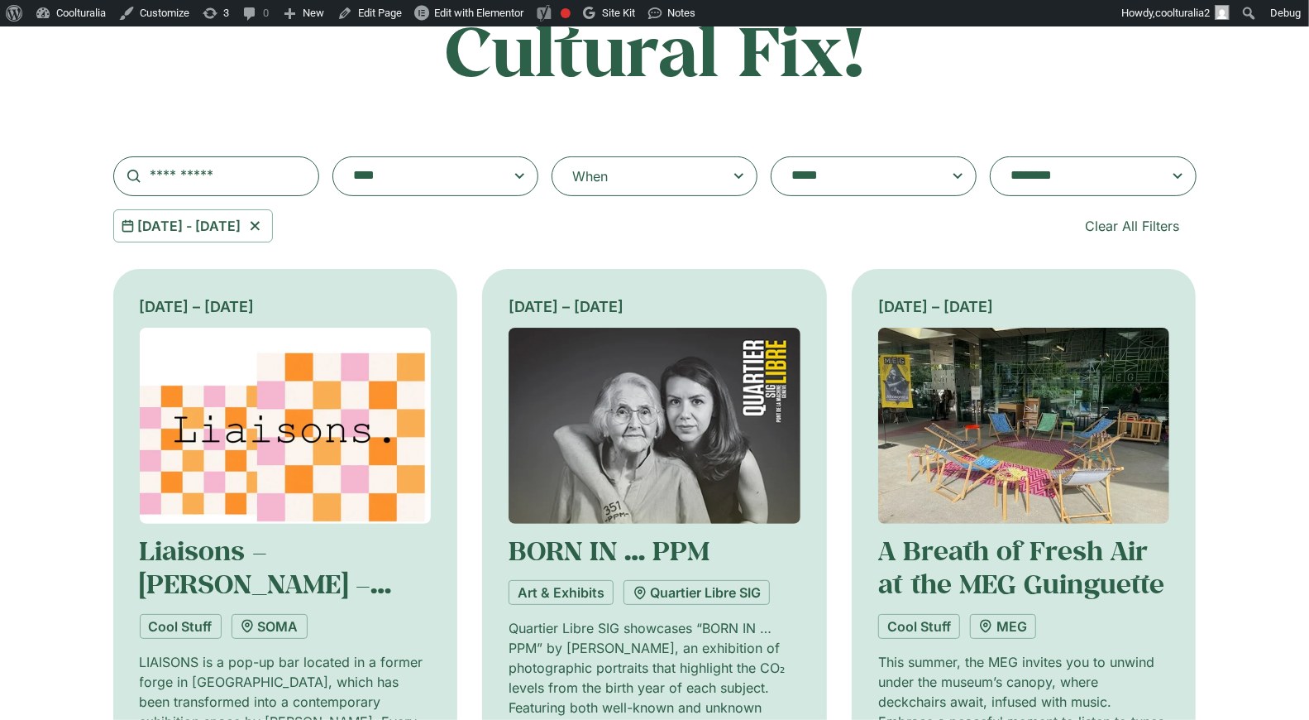
click at [1064, 190] on span at bounding box center [1093, 176] width 206 height 40
click at [991, 157] on select "**********" at bounding box center [990, 156] width 1 height 1
click at [1062, 171] on textarea "**********" at bounding box center [1077, 176] width 132 height 23
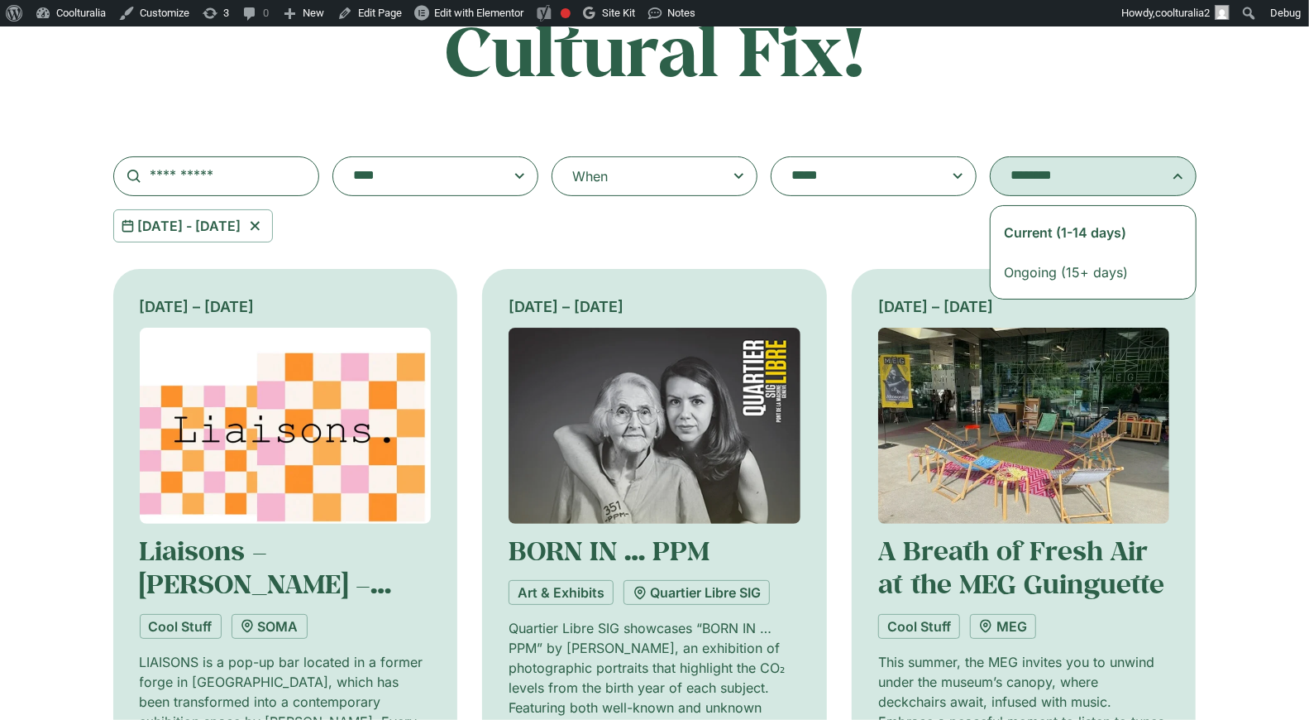
drag, startPoint x: 1077, startPoint y: 266, endPoint x: 1072, endPoint y: 227, distance: 39.2
select select "**********"
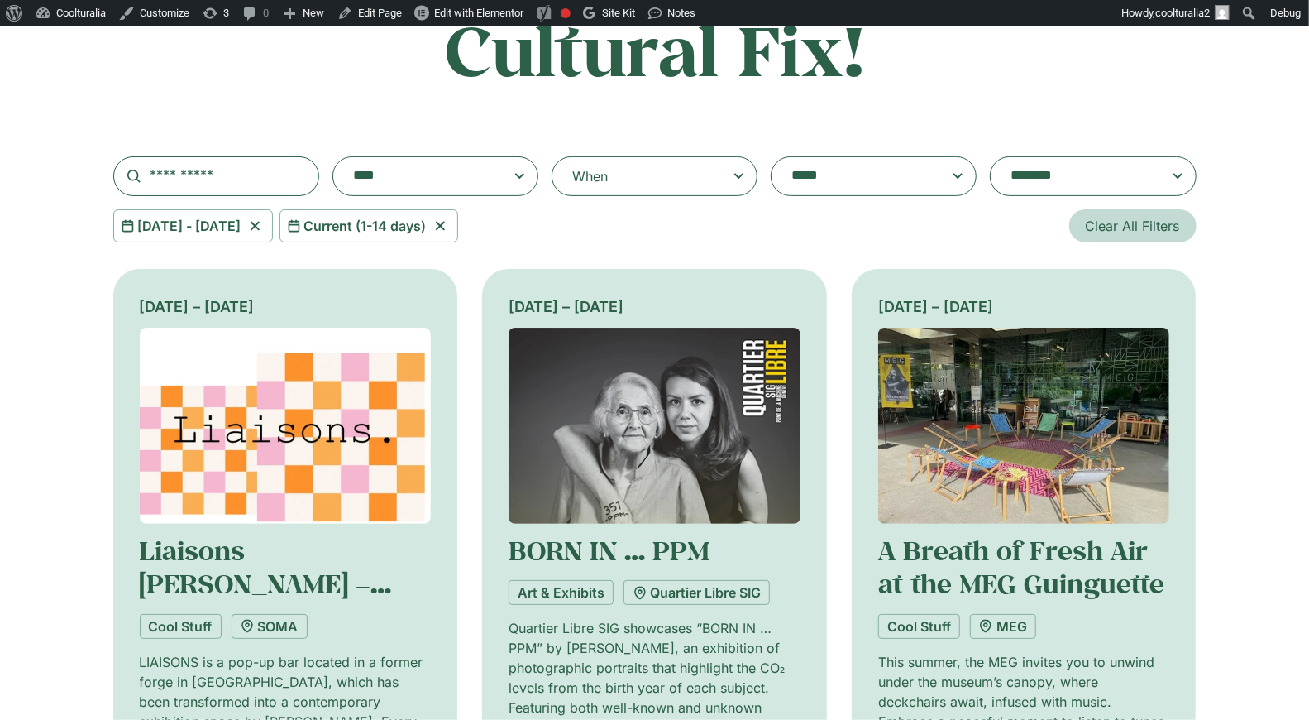
click at [1072, 227] on link "Clear All Filters" at bounding box center [1133, 225] width 127 height 33
select select
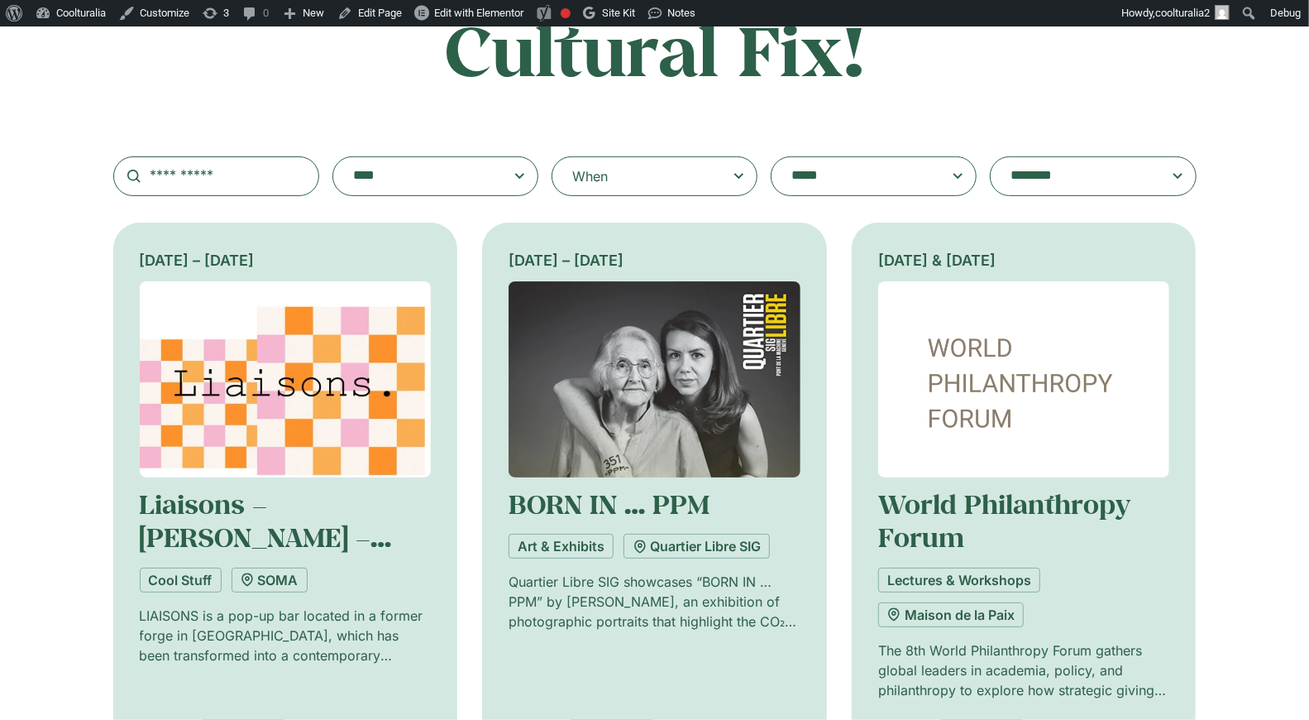
click at [1076, 184] on textarea "**********" at bounding box center [1077, 176] width 132 height 23
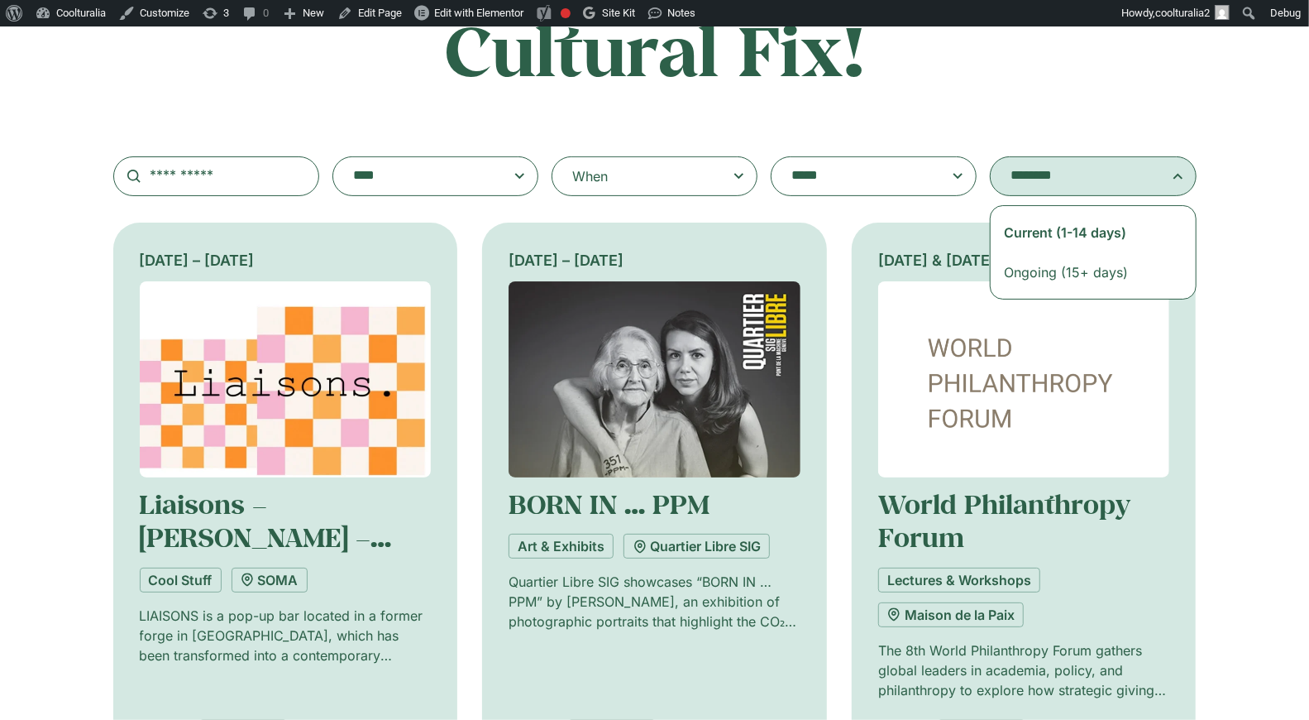
select select "**********"
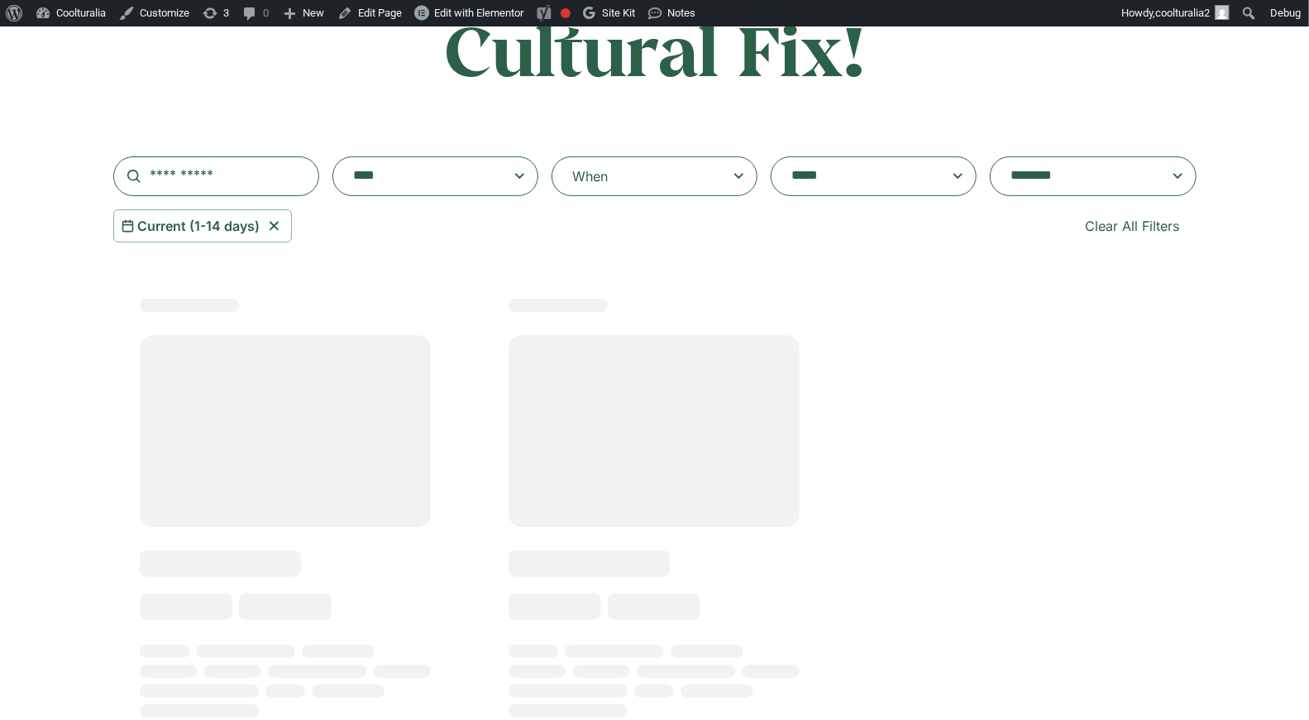
click at [701, 173] on div "When" at bounding box center [655, 176] width 206 height 40
click at [0, 0] on input "When" at bounding box center [0, 0] width 0 height 0
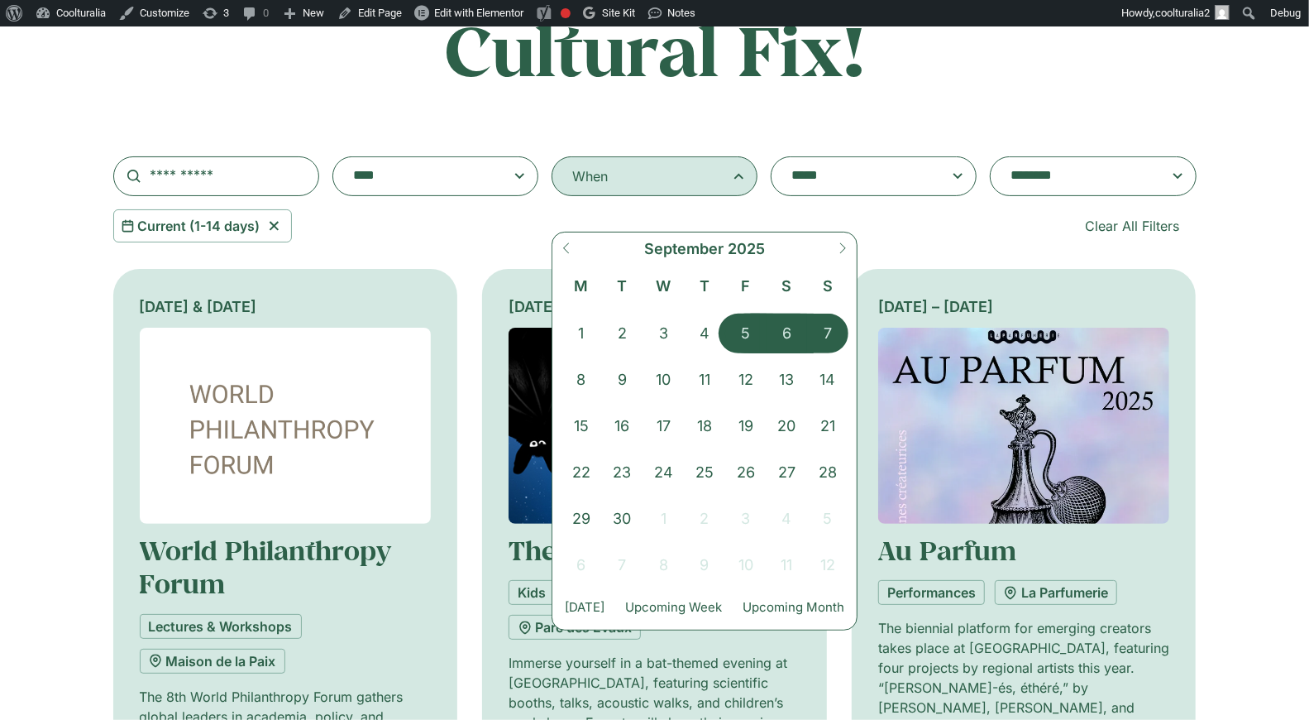
click at [744, 325] on span "5" at bounding box center [745, 334] width 41 height 40
click at [798, 329] on span "6" at bounding box center [787, 334] width 41 height 40
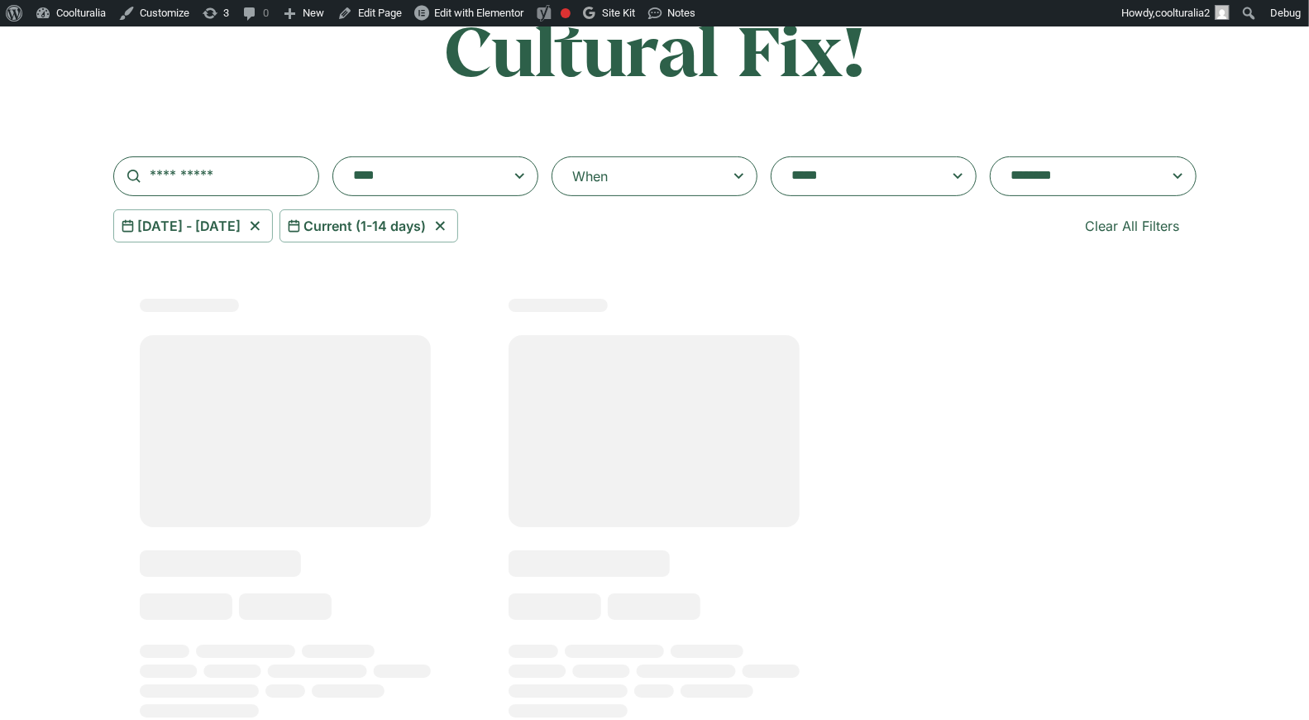
click at [712, 179] on div "When" at bounding box center [655, 176] width 206 height 40
click at [0, 0] on input "**********" at bounding box center [0, 0] width 0 height 0
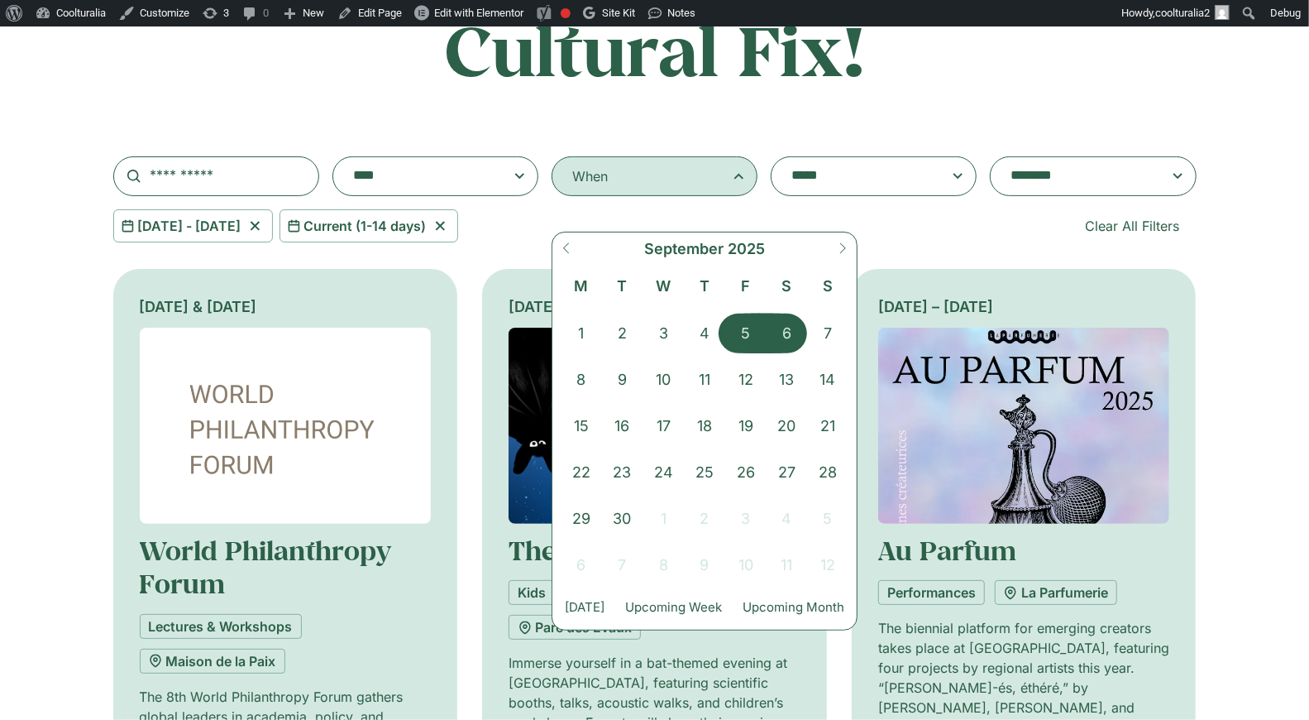
click at [743, 330] on span "5" at bounding box center [745, 334] width 41 height 40
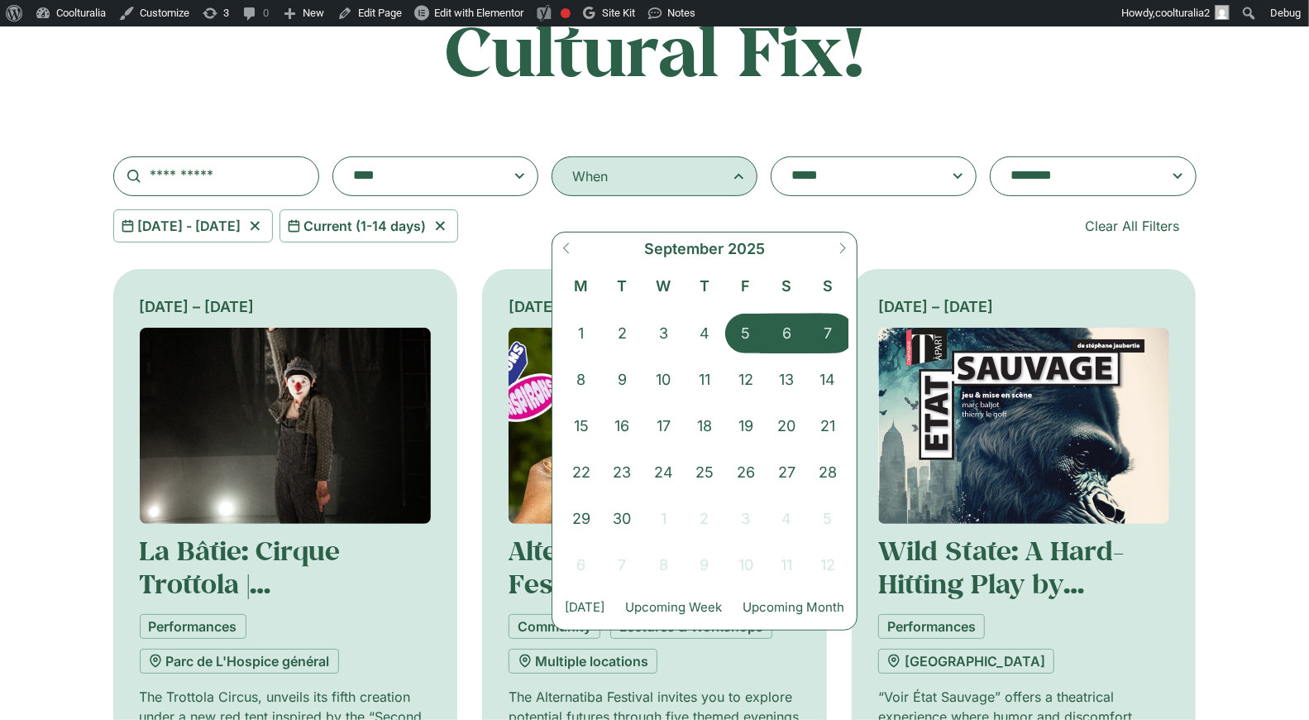
click at [812, 337] on span "7" at bounding box center [827, 334] width 41 height 40
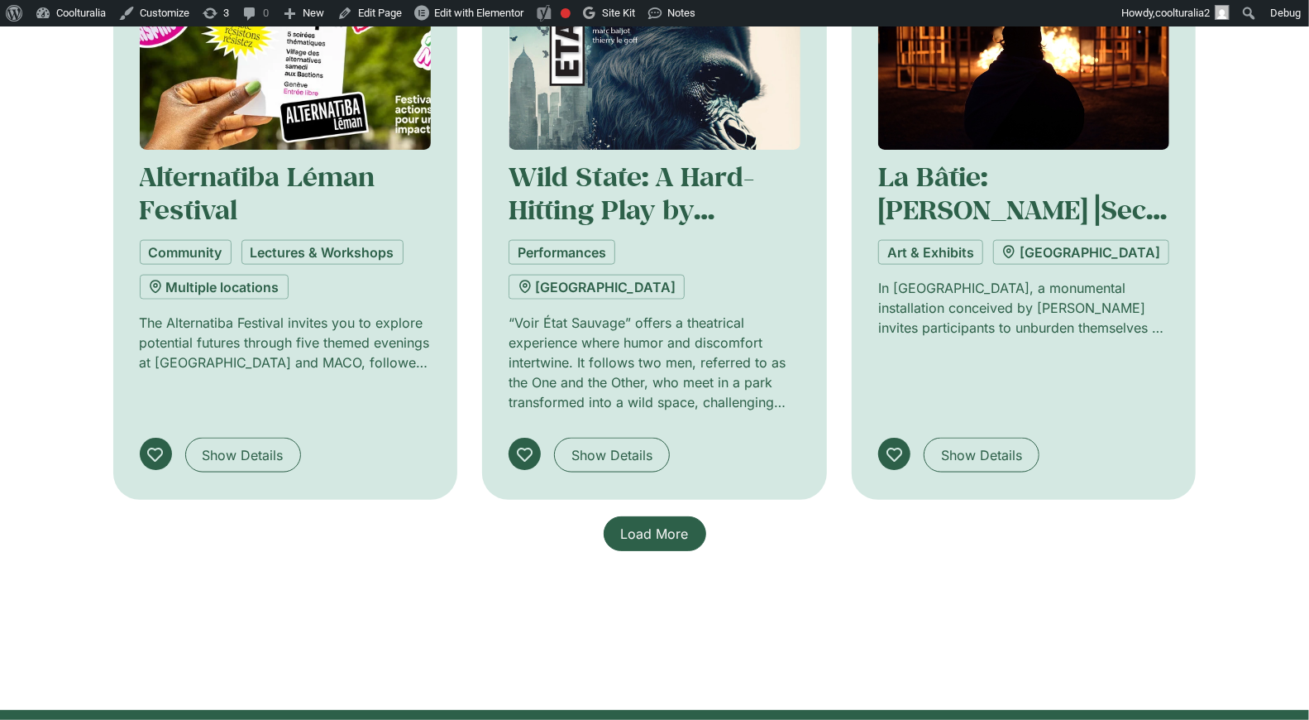
scroll to position [1242, 0]
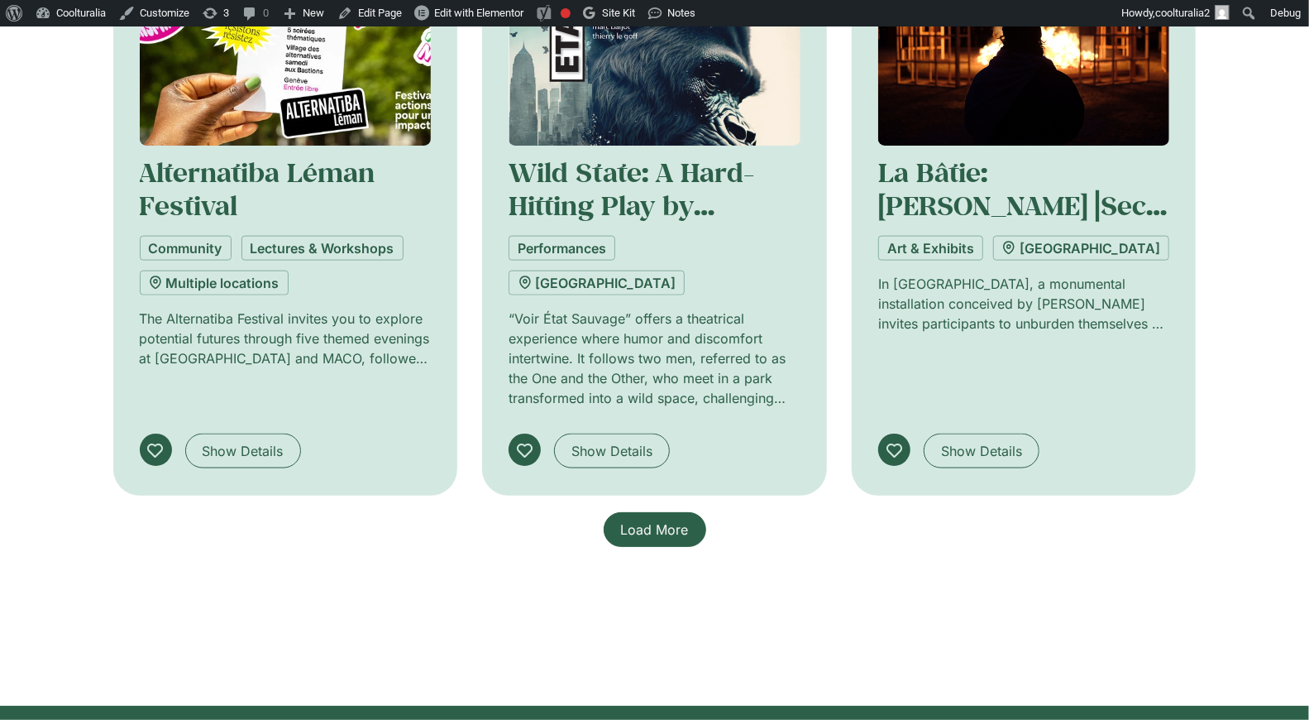
click at [658, 519] on span "Load More" at bounding box center [655, 529] width 68 height 20
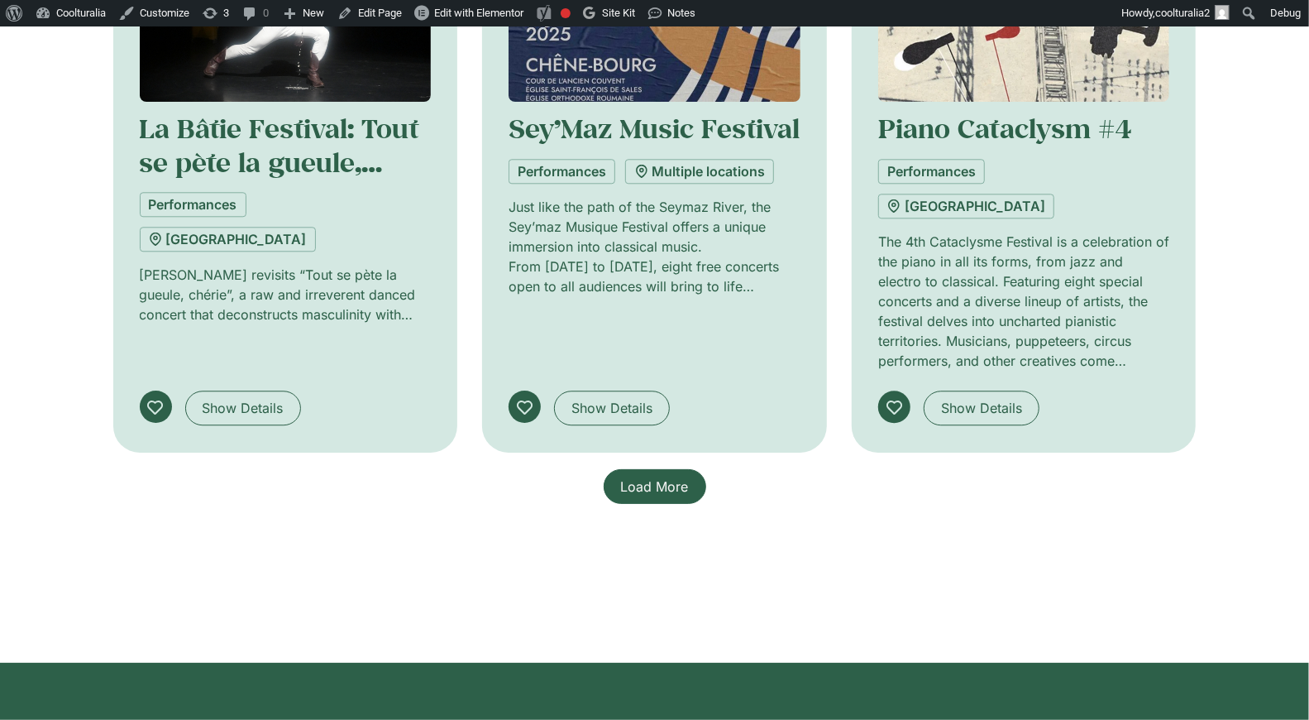
scroll to position [2583, 0]
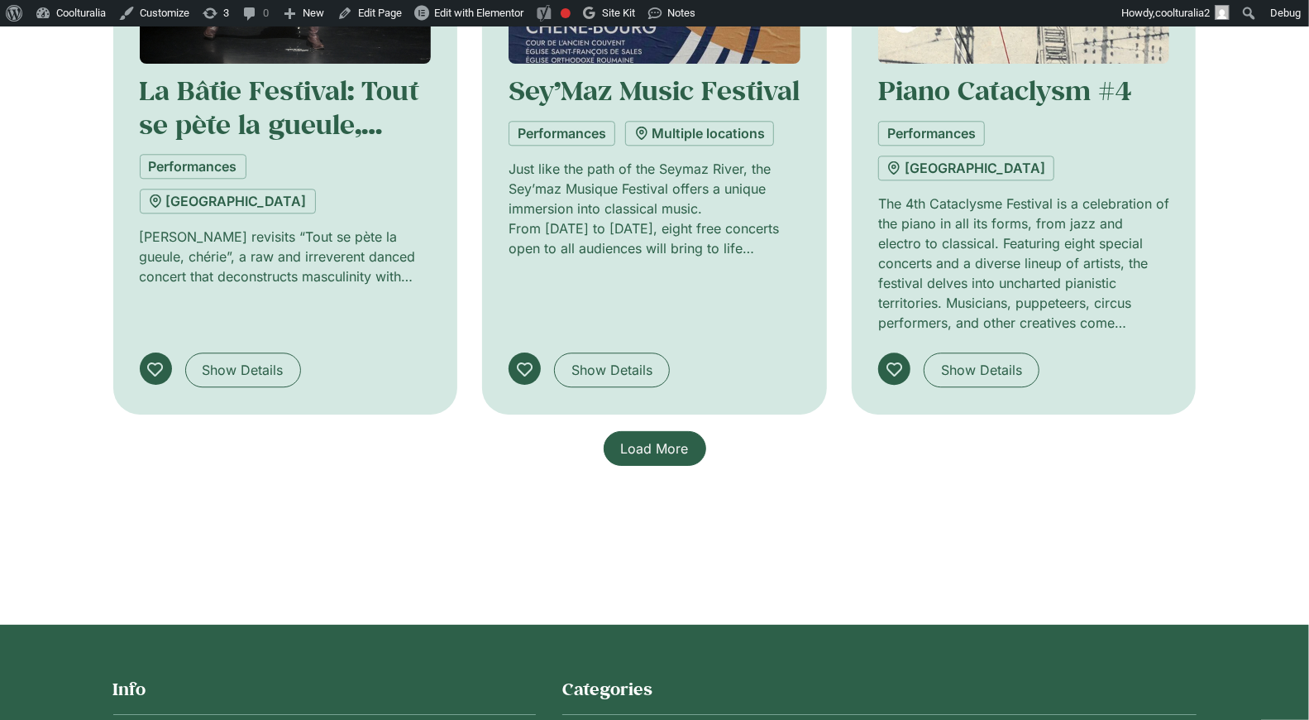
click at [645, 438] on span "Load More" at bounding box center [655, 448] width 68 height 20
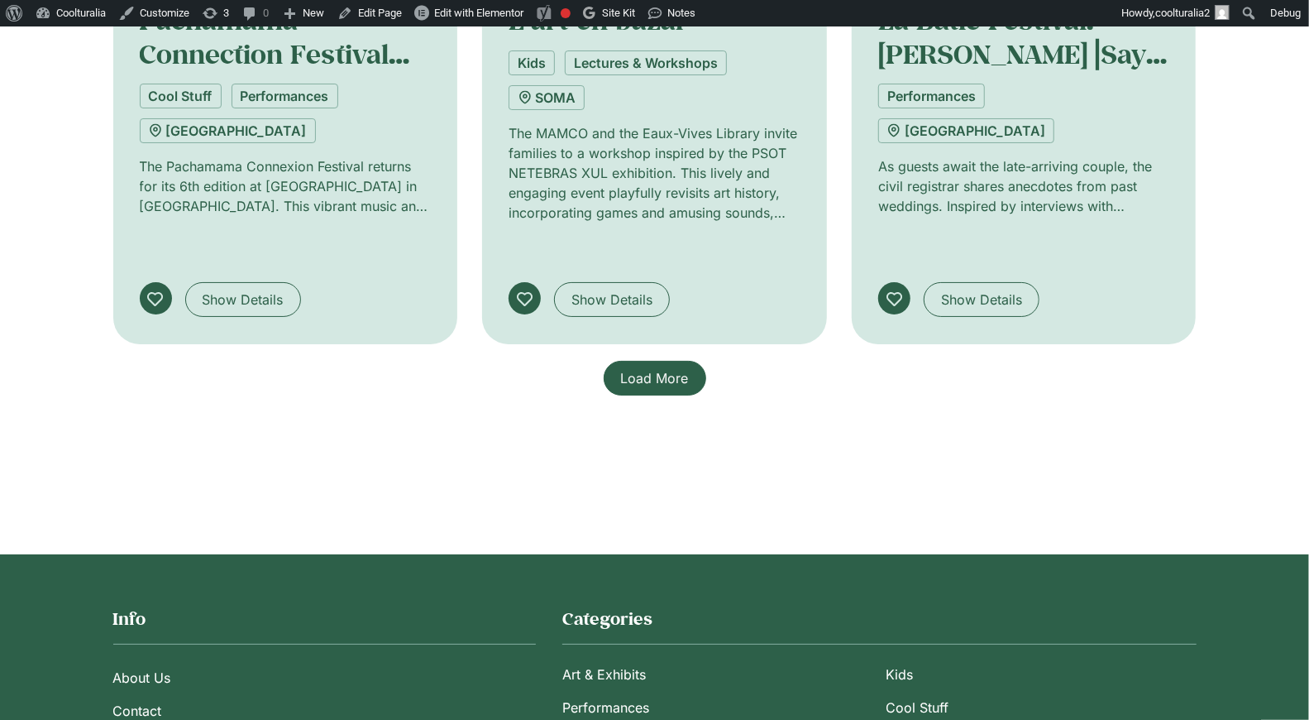
scroll to position [3916, 0]
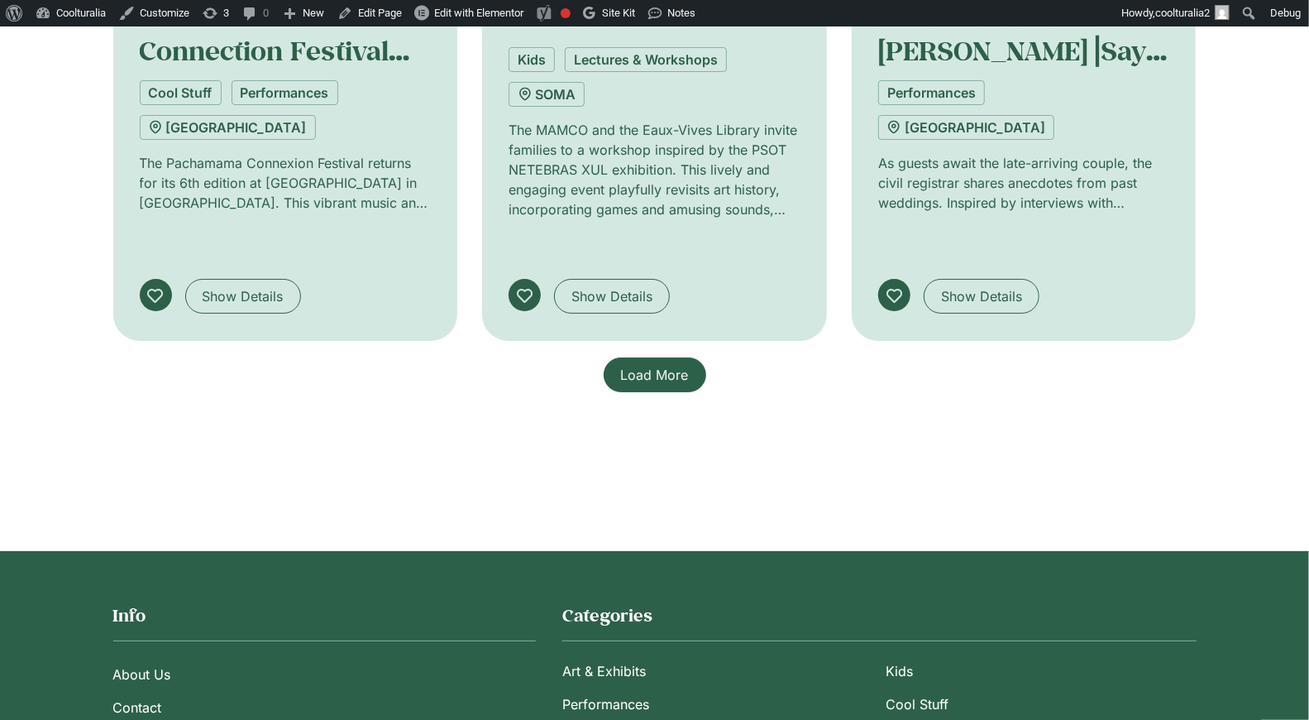
click at [663, 365] on span "Load More" at bounding box center [655, 375] width 68 height 20
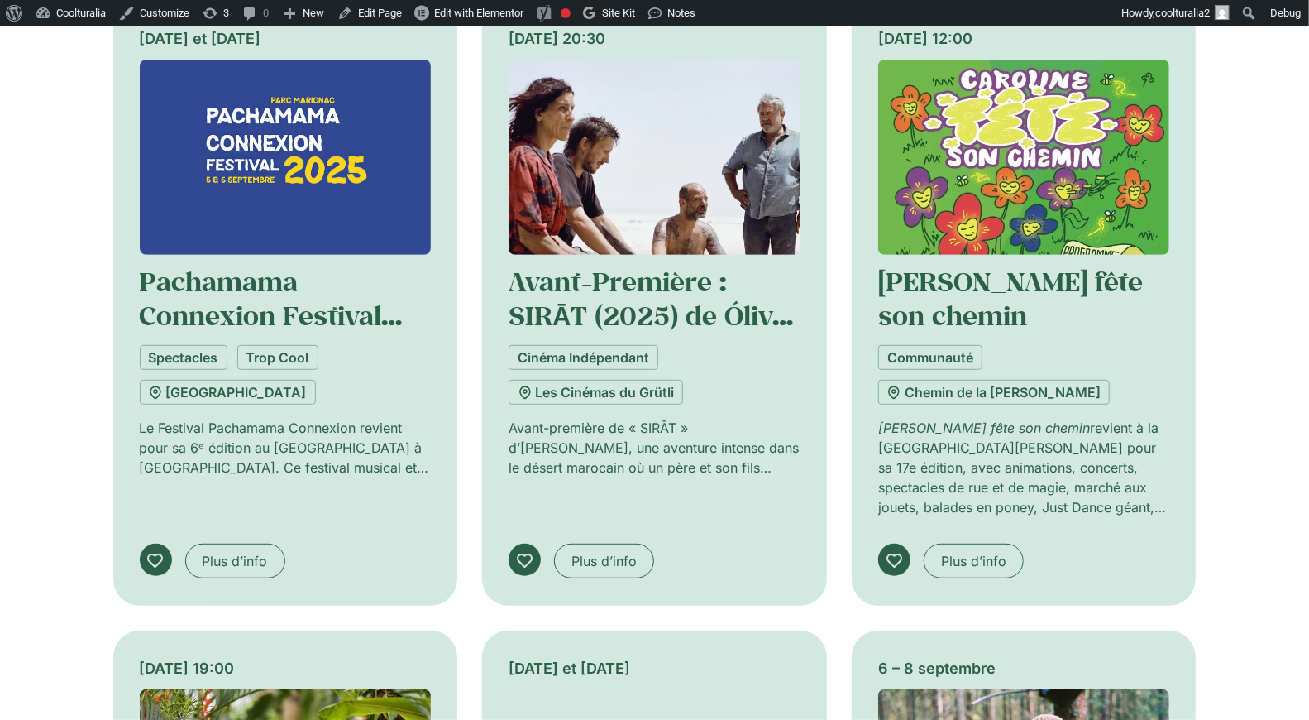
scroll to position [4268, 0]
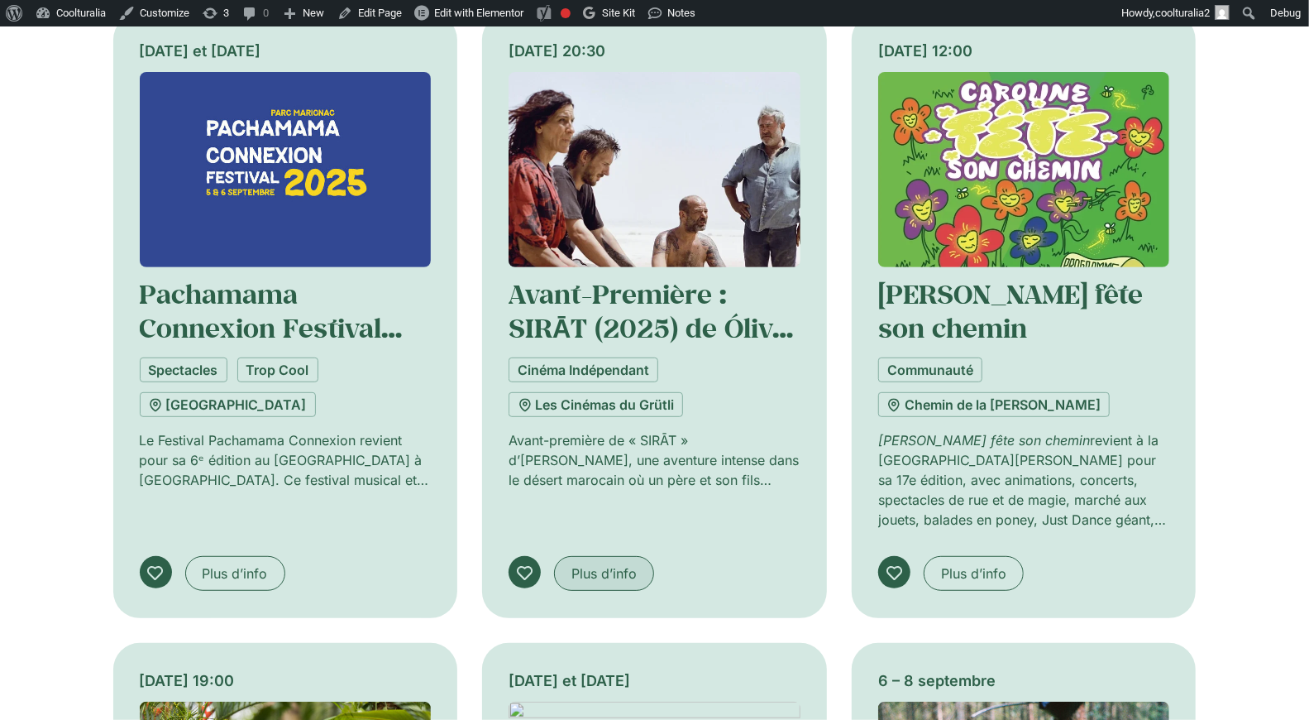
click at [623, 556] on link "Plus d’info" at bounding box center [604, 573] width 100 height 35
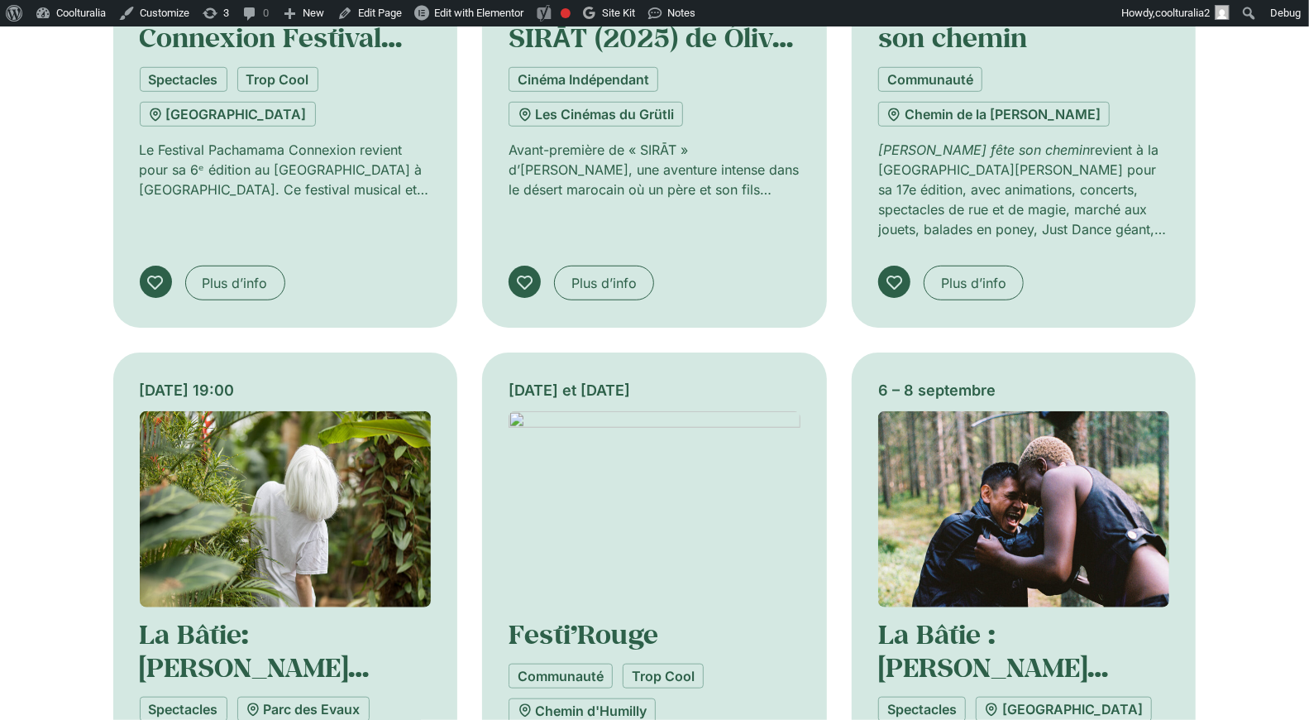
scroll to position [4554, 0]
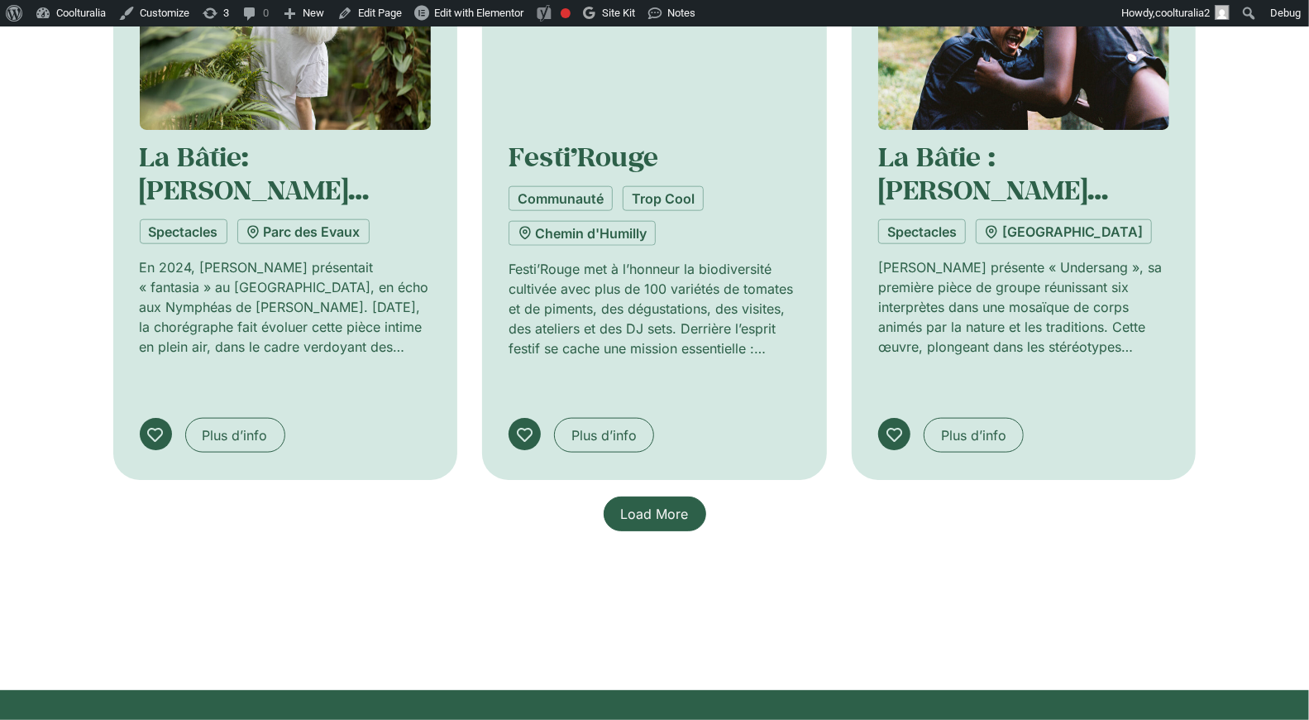
click at [623, 504] on span "Load More" at bounding box center [655, 514] width 68 height 20
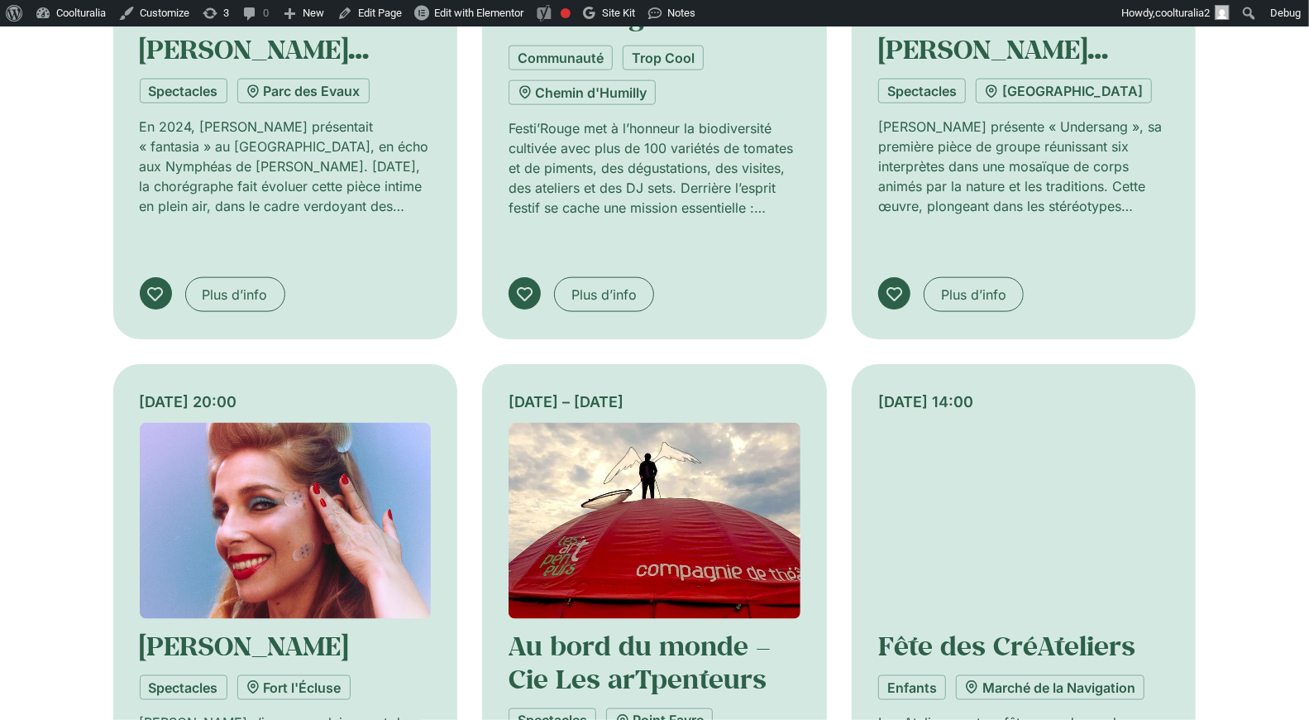
scroll to position [5180, 0]
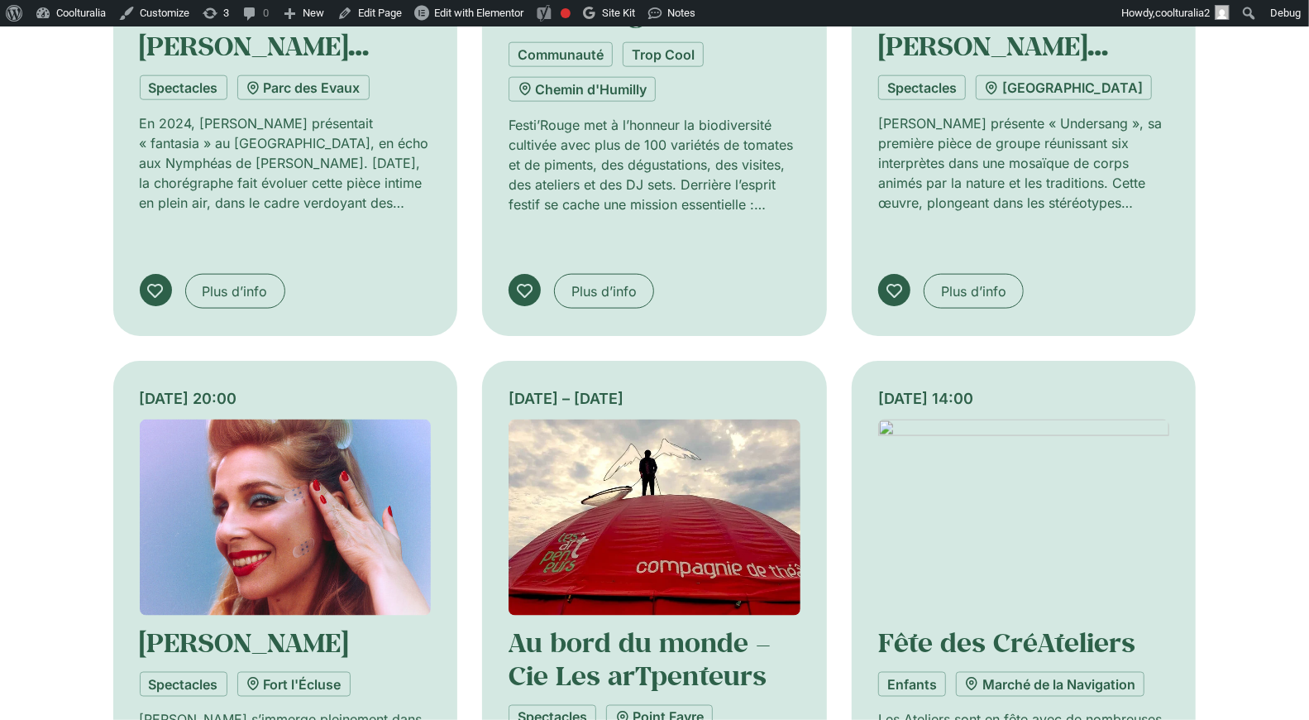
click at [640, 419] on img at bounding box center [655, 517] width 292 height 196
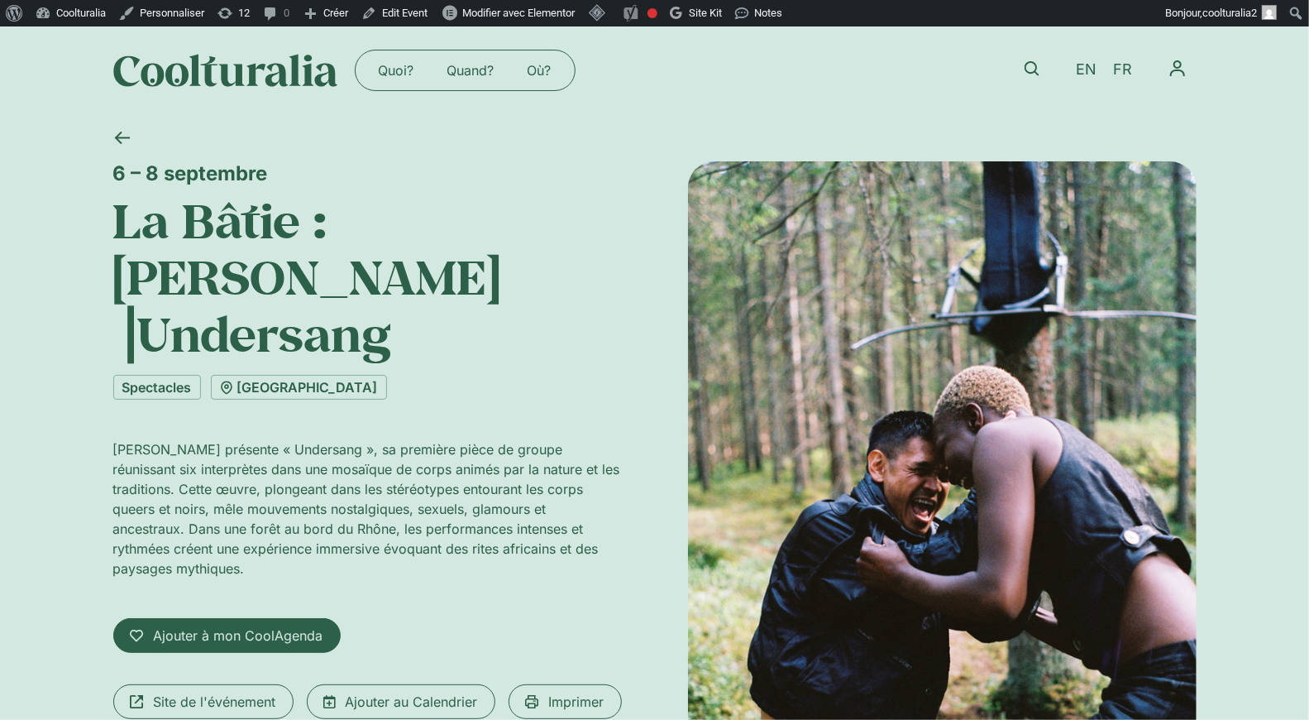
scroll to position [3, 0]
click at [1079, 65] on span "EN" at bounding box center [1086, 69] width 21 height 17
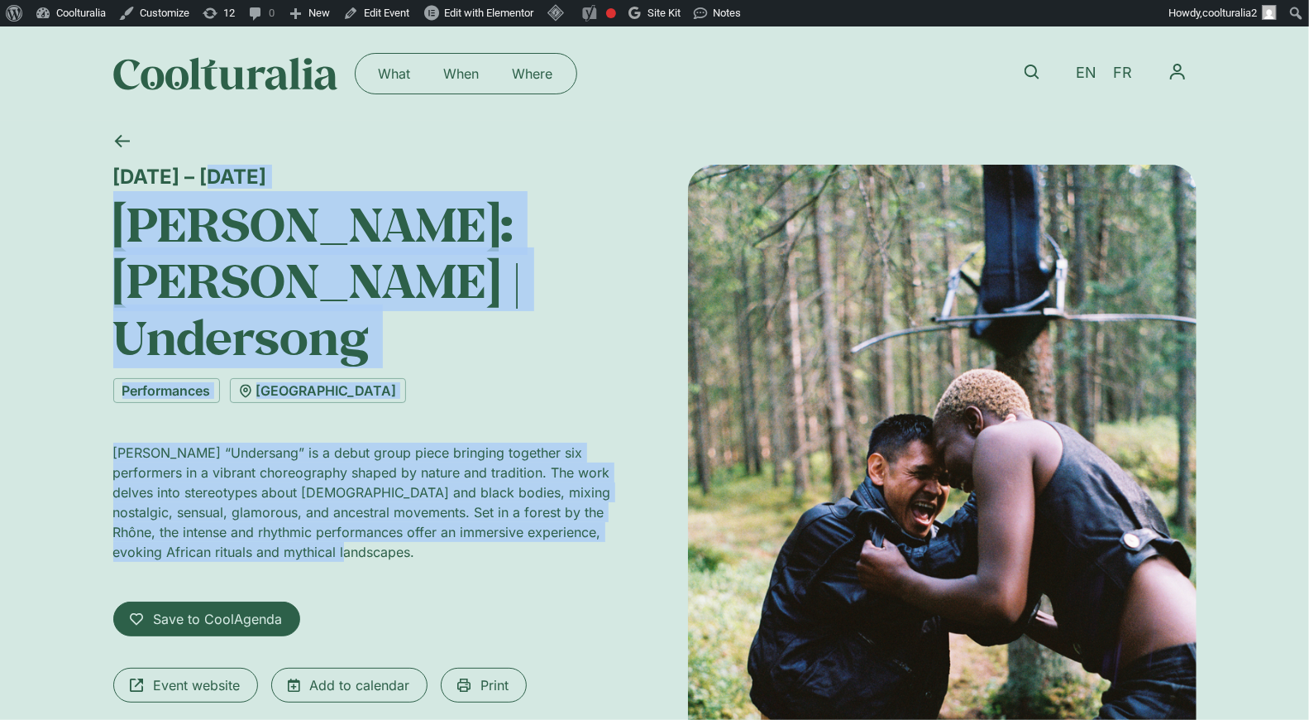
drag, startPoint x: 114, startPoint y: 177, endPoint x: 343, endPoint y: 510, distance: 403.8
click at [343, 510] on div "6 – 8 September La Bâtie: Harald Beharie | Undersong Performances Salle du Lign…" at bounding box center [367, 555] width 509 height 780
copy div "6 – 8 September La Bâtie: Harald Beharie | Undersong Performances Salle du Lign…"
click at [121, 135] on icon at bounding box center [122, 141] width 16 height 16
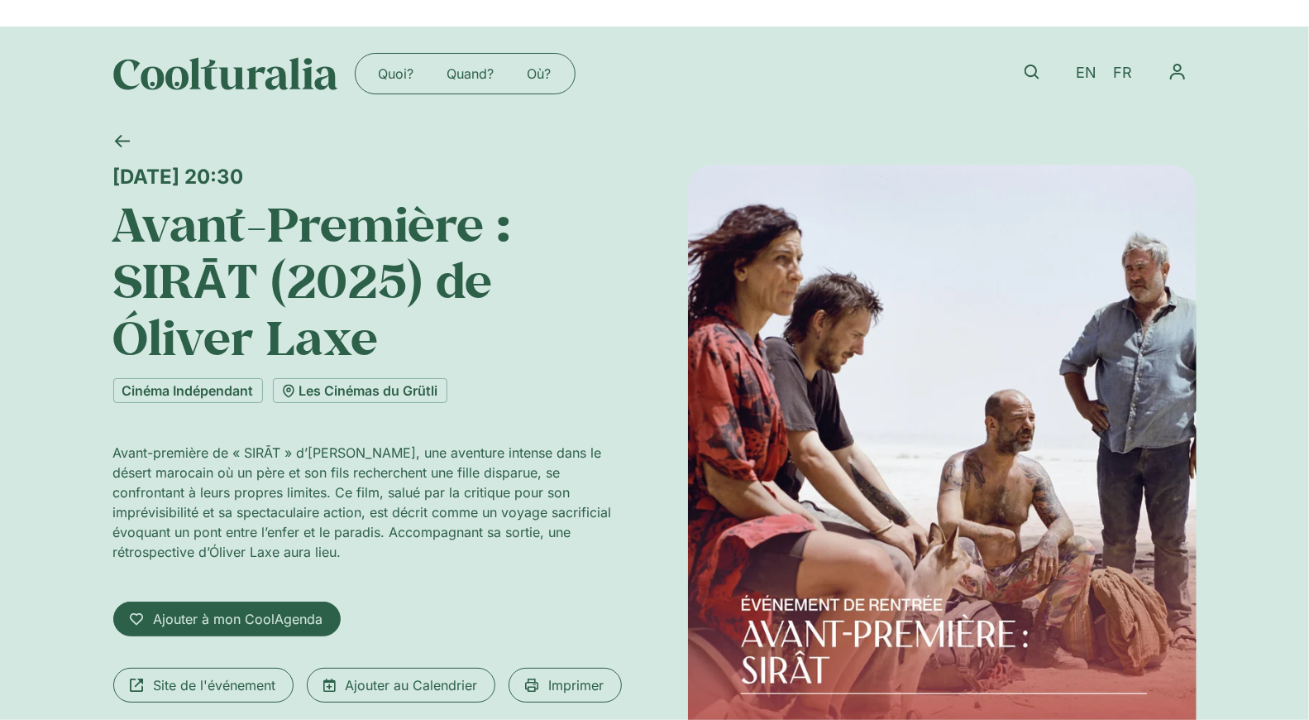
scroll to position [3, 0]
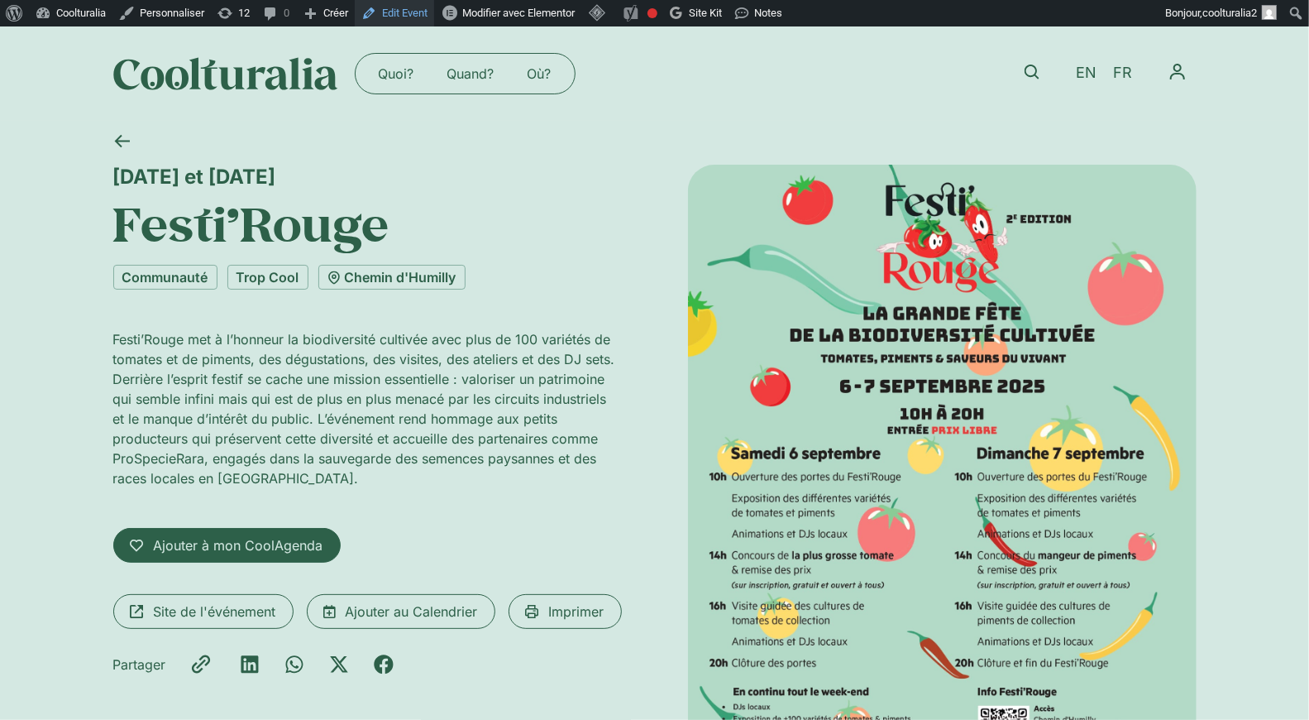
click at [403, 16] on link "Edit Event" at bounding box center [394, 13] width 79 height 26
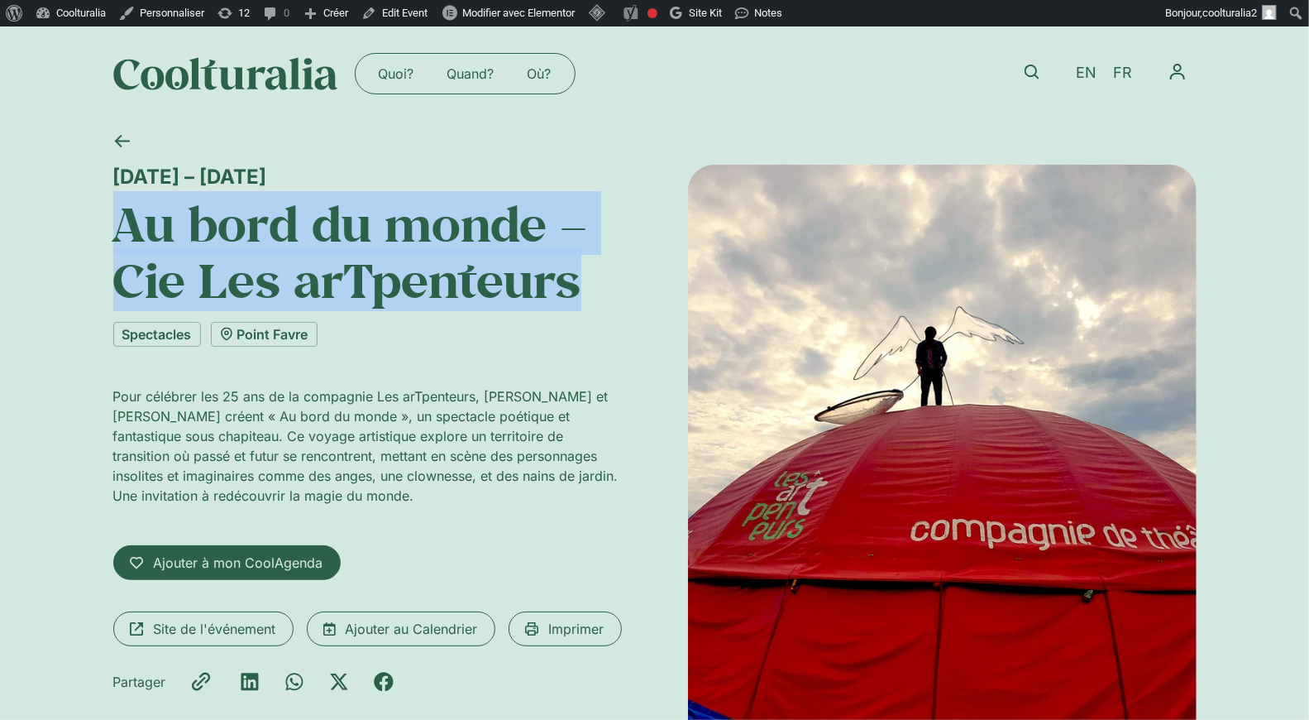
drag, startPoint x: 543, startPoint y: 282, endPoint x: 120, endPoint y: 247, distance: 424.9
click at [120, 247] on h1 "Au bord du monde – Cie Les arTpenteurs" at bounding box center [367, 251] width 509 height 113
copy h1 "Au bord du monde – Cie Les arTpenteurs"
click at [1083, 72] on span "EN" at bounding box center [1086, 73] width 21 height 17
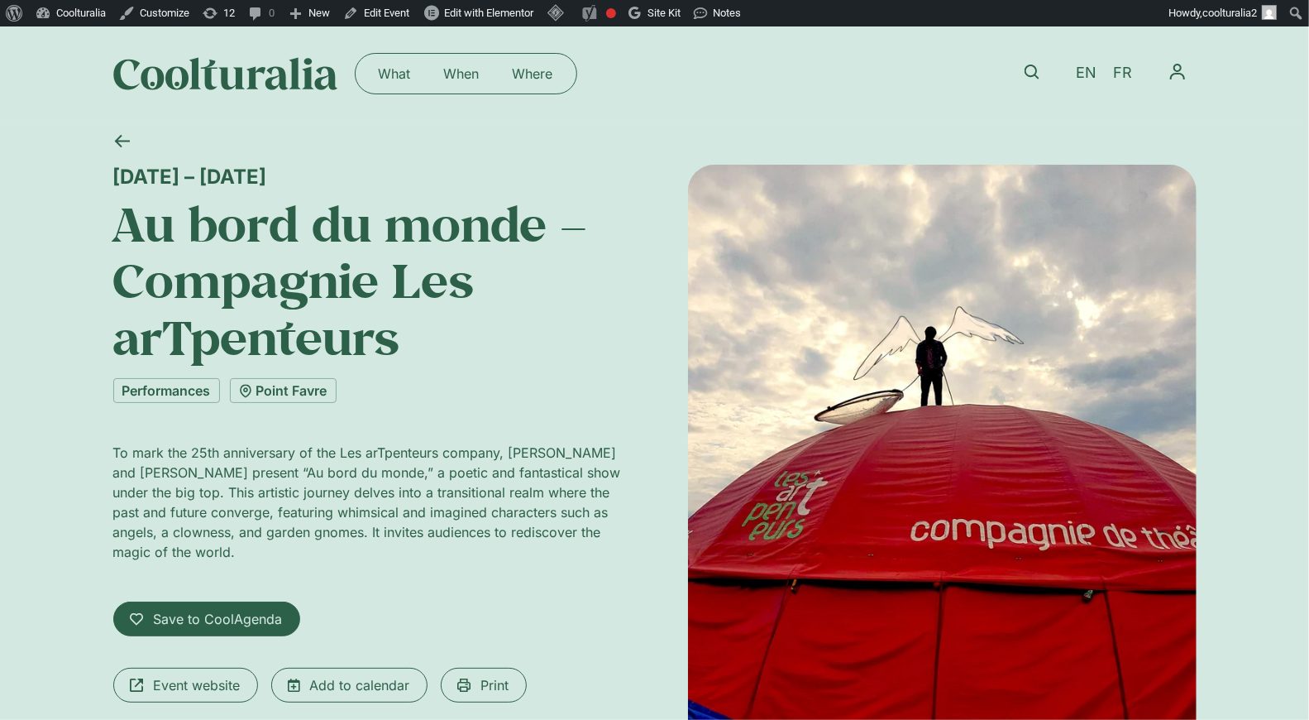
drag, startPoint x: 114, startPoint y: 176, endPoint x: 362, endPoint y: 576, distance: 470.3
click at [362, 576] on div "6 – 11 September Au bord du monde – Compagnie Les arTpenteurs Performances Poin…" at bounding box center [367, 515] width 509 height 700
copy div "6 – 11 September Au bord du monde – Compagnie Les arTpenteurs Performances Poin…"
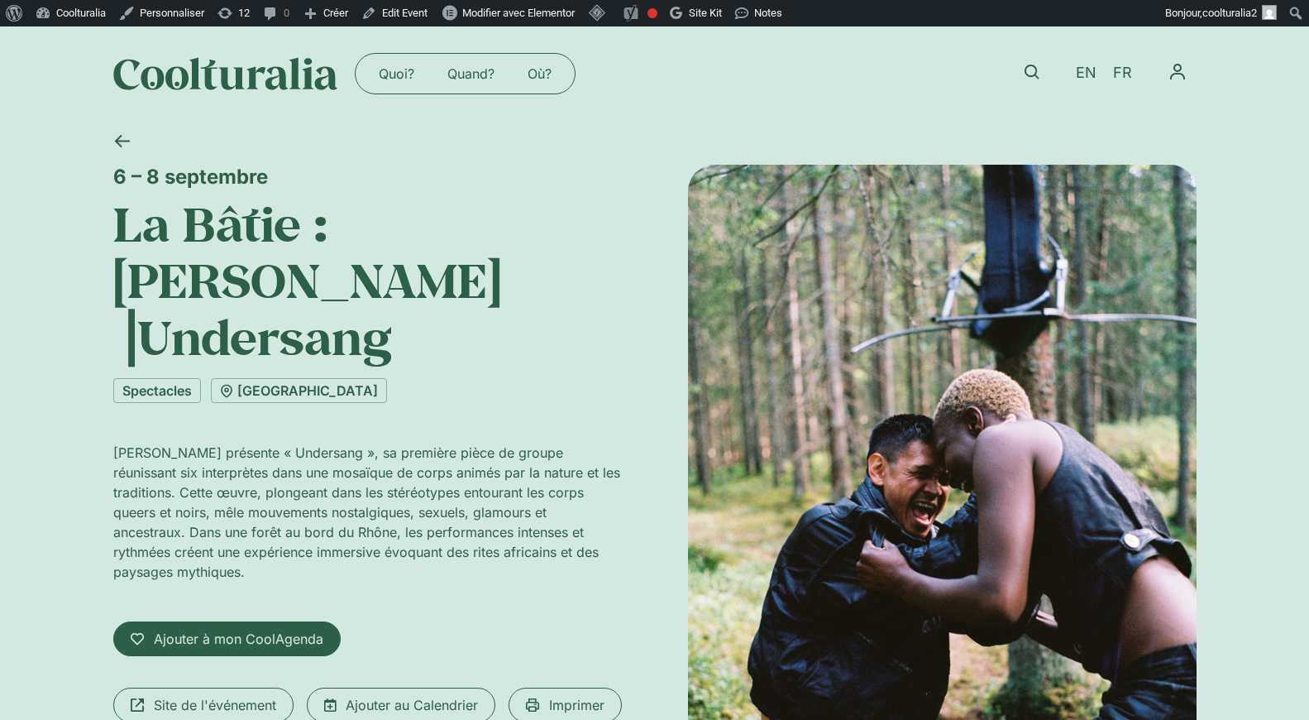
scroll to position [3, 0]
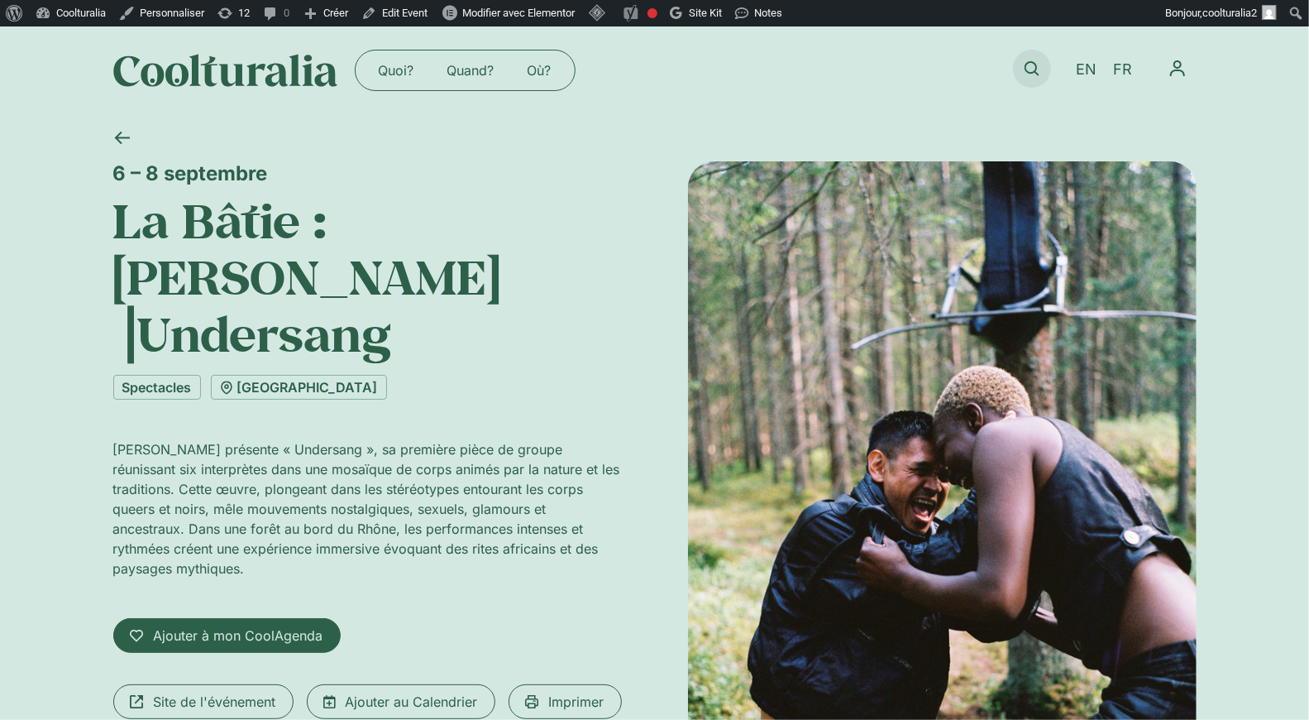
click at [1029, 63] on icon at bounding box center [1032, 68] width 15 height 15
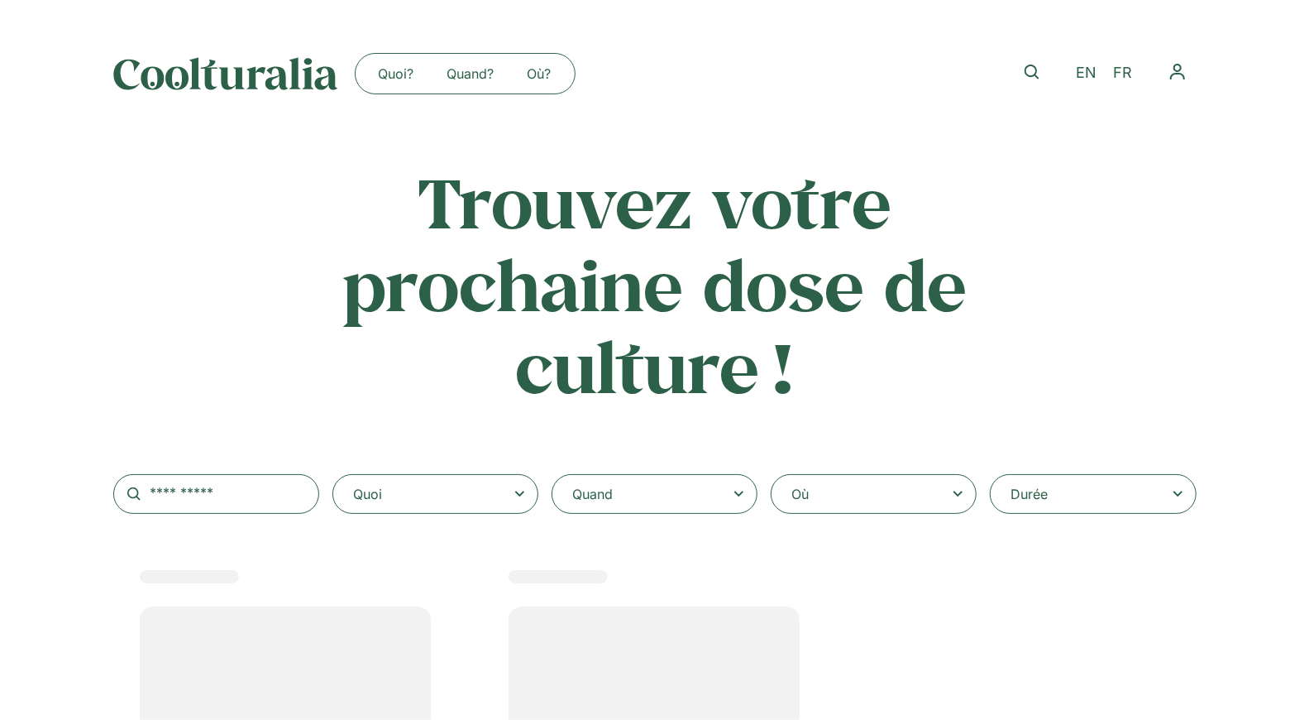
select select
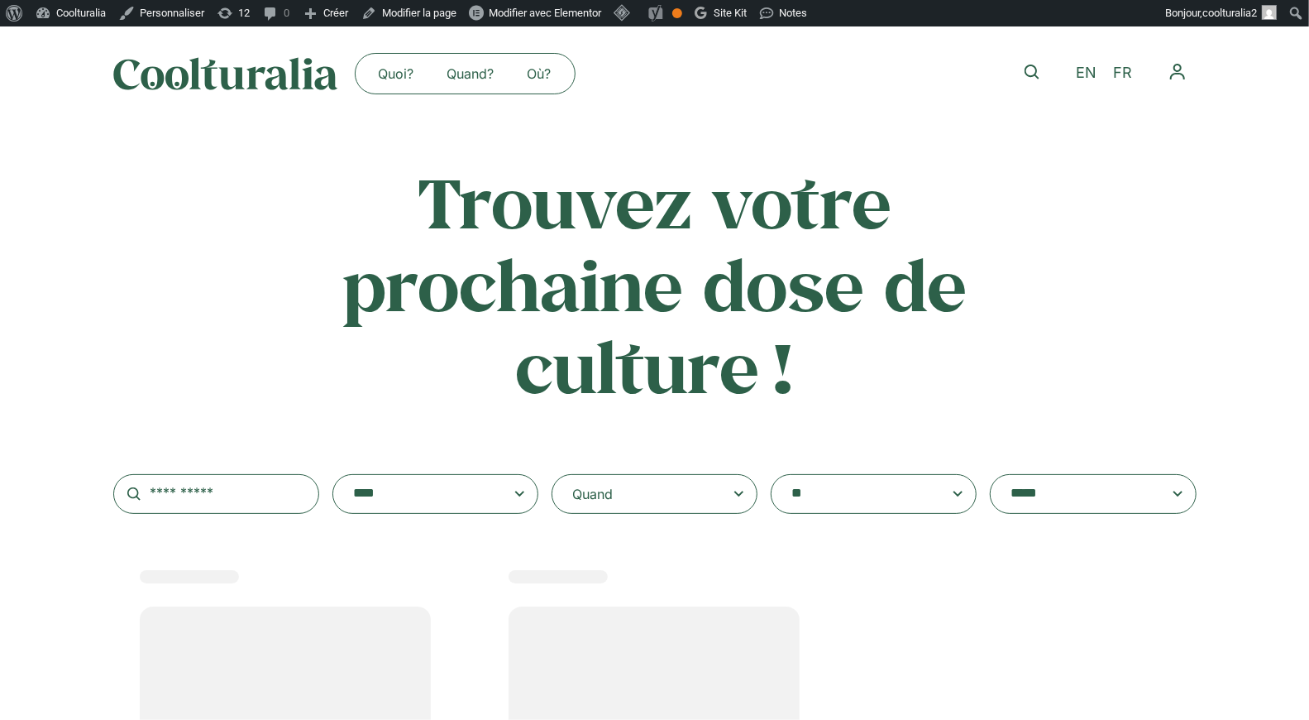
click at [740, 506] on div "Quand" at bounding box center [655, 494] width 206 height 40
click at [0, 0] on input "Quand" at bounding box center [0, 0] width 0 height 0
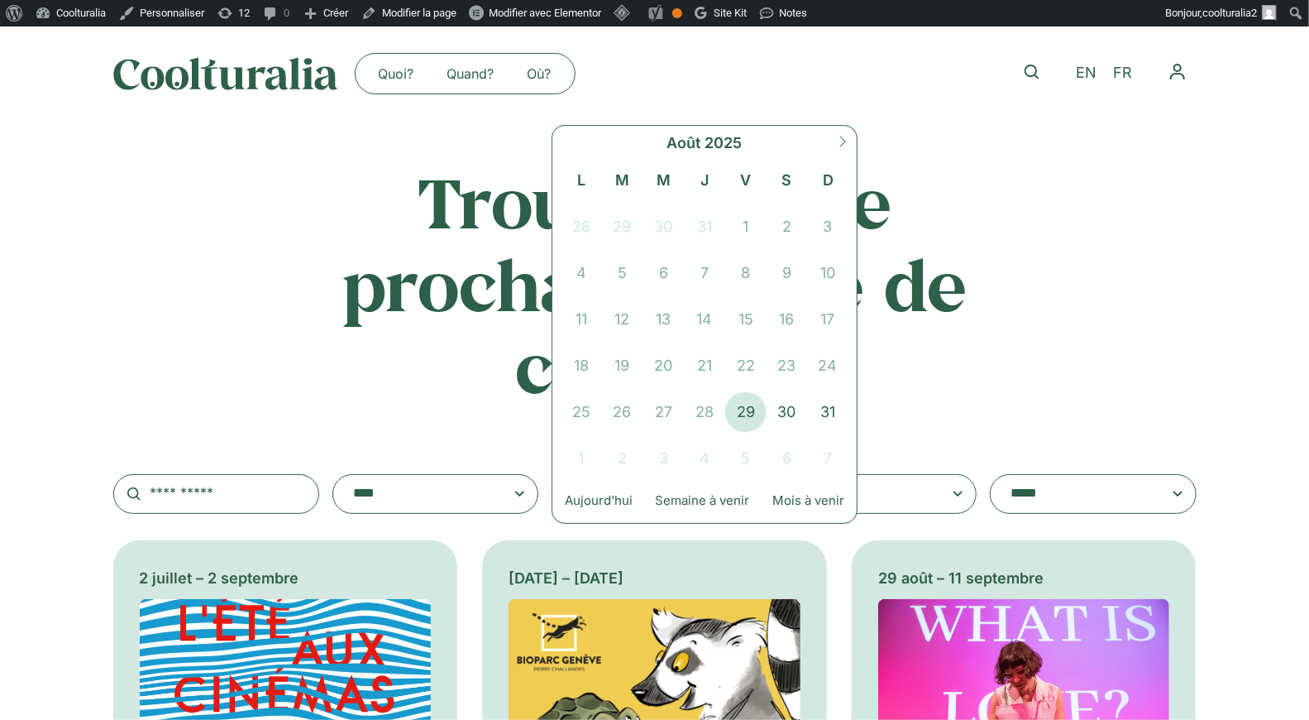
click at [843, 142] on icon at bounding box center [843, 141] width 6 height 11
select select "*"
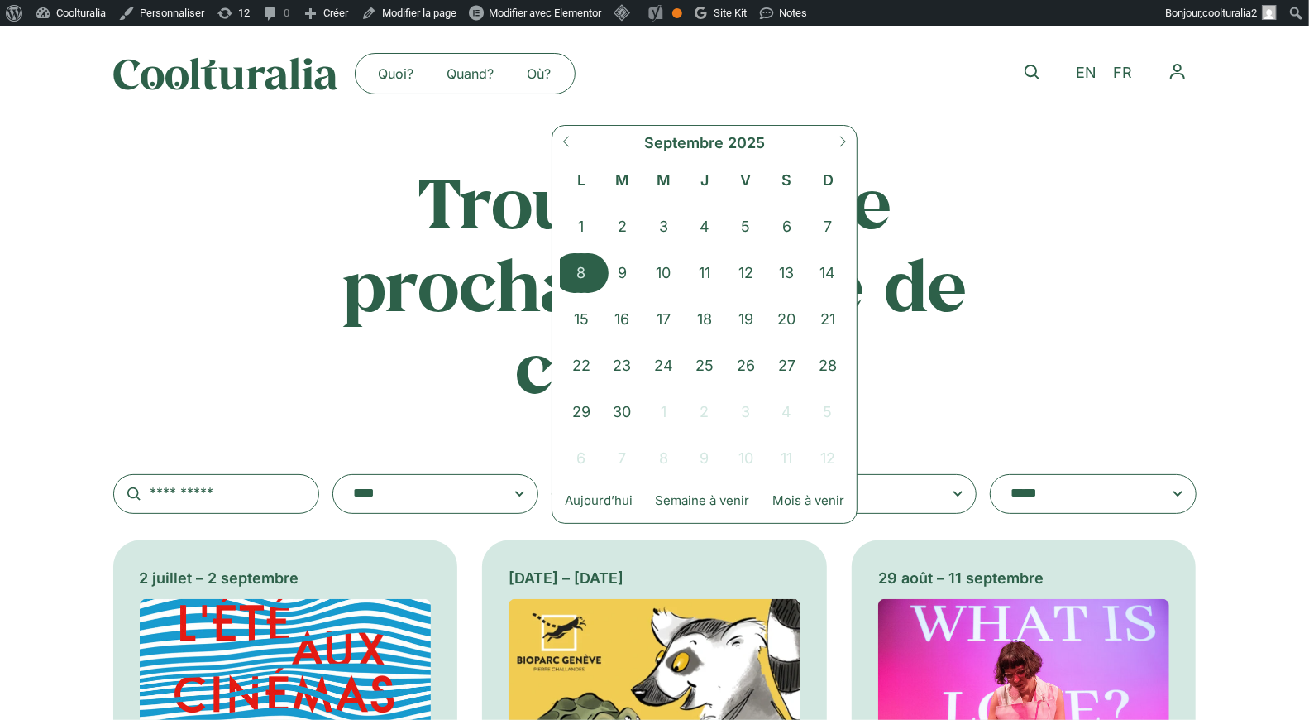
click at [595, 269] on span "8" at bounding box center [581, 273] width 41 height 40
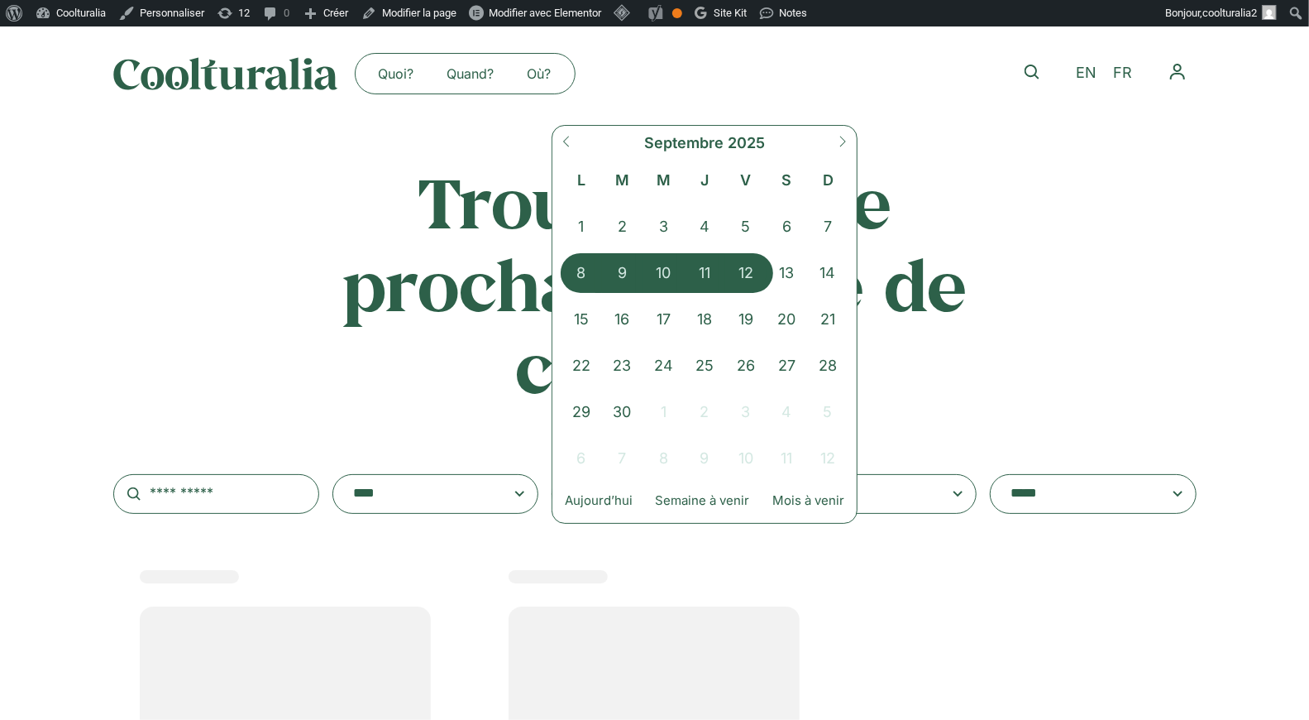
click at [746, 266] on span "12" at bounding box center [745, 273] width 41 height 40
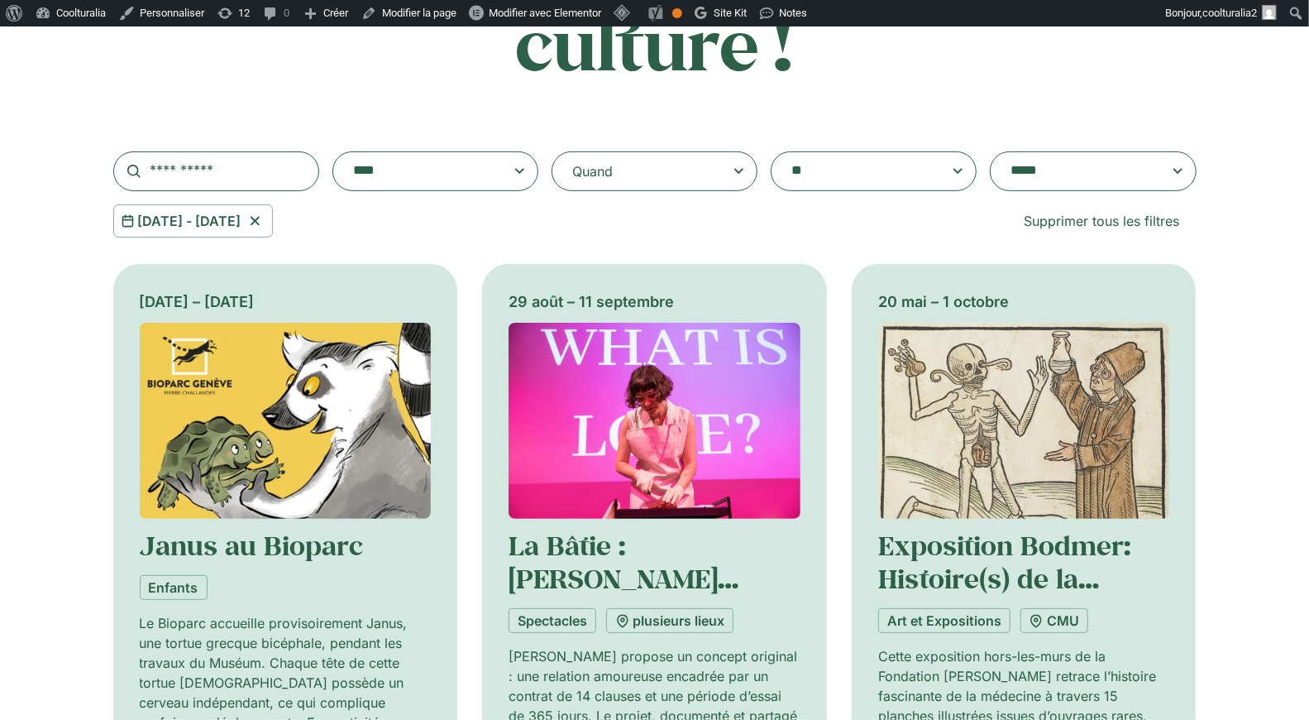
scroll to position [356, 0]
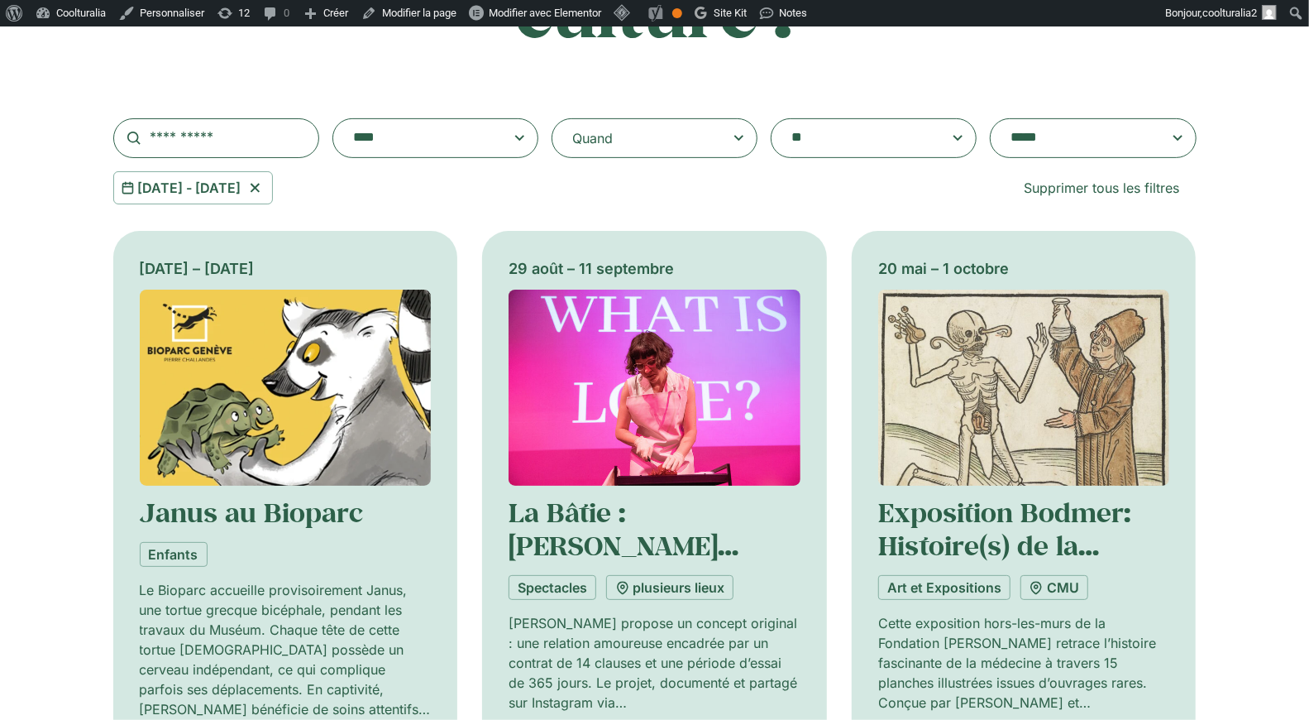
click at [1085, 141] on textarea "**********" at bounding box center [1077, 138] width 132 height 23
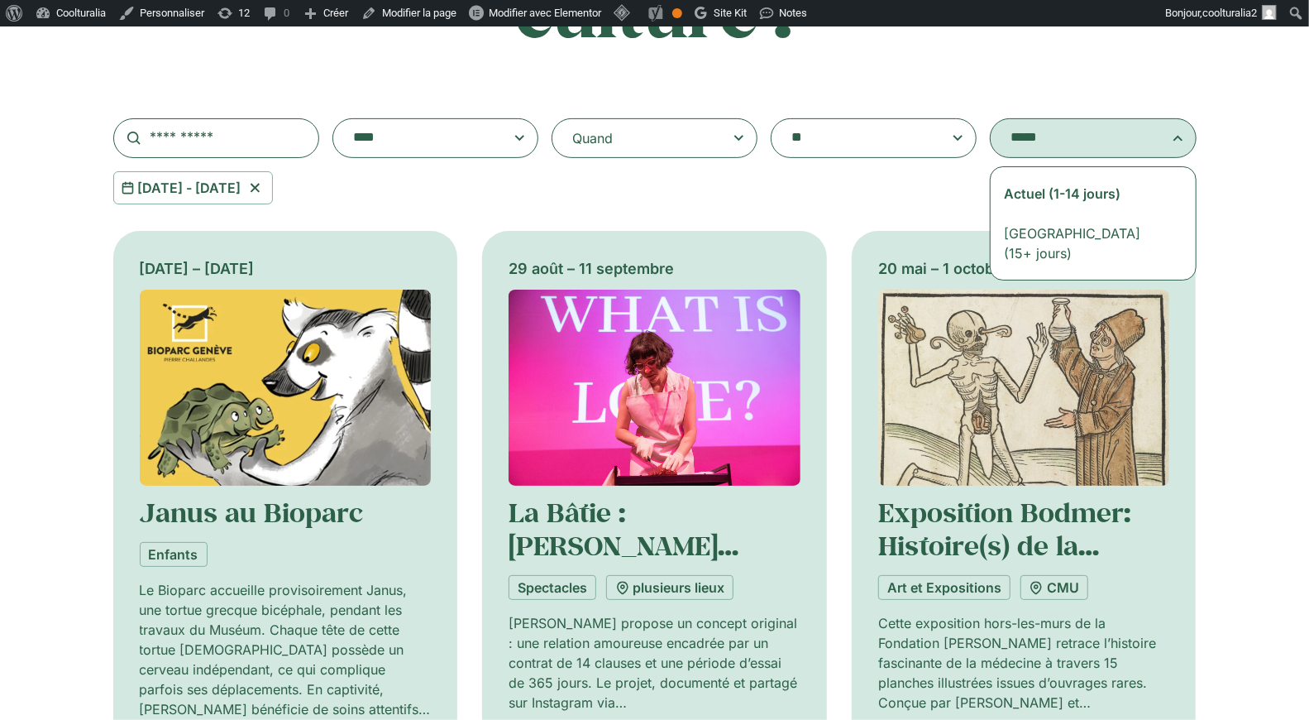
select select "**********"
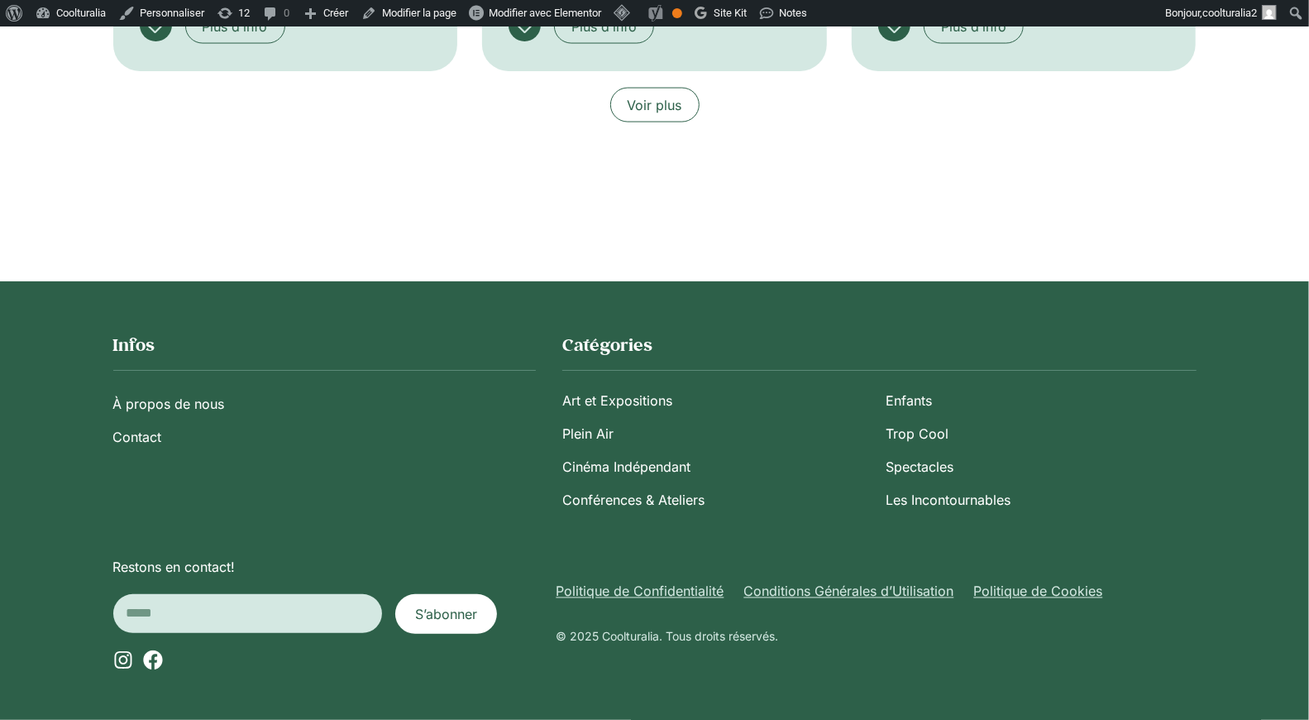
scroll to position [1669, 0]
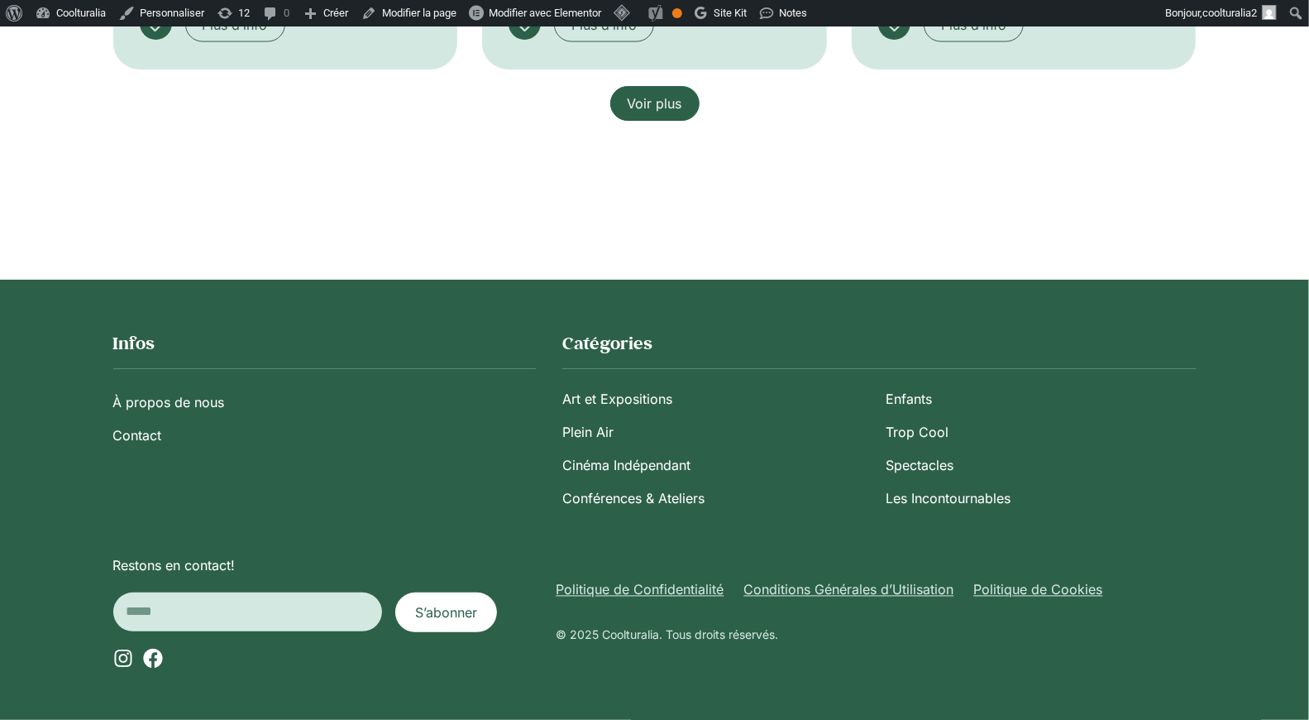
click at [651, 103] on span "Voir plus" at bounding box center [655, 103] width 55 height 20
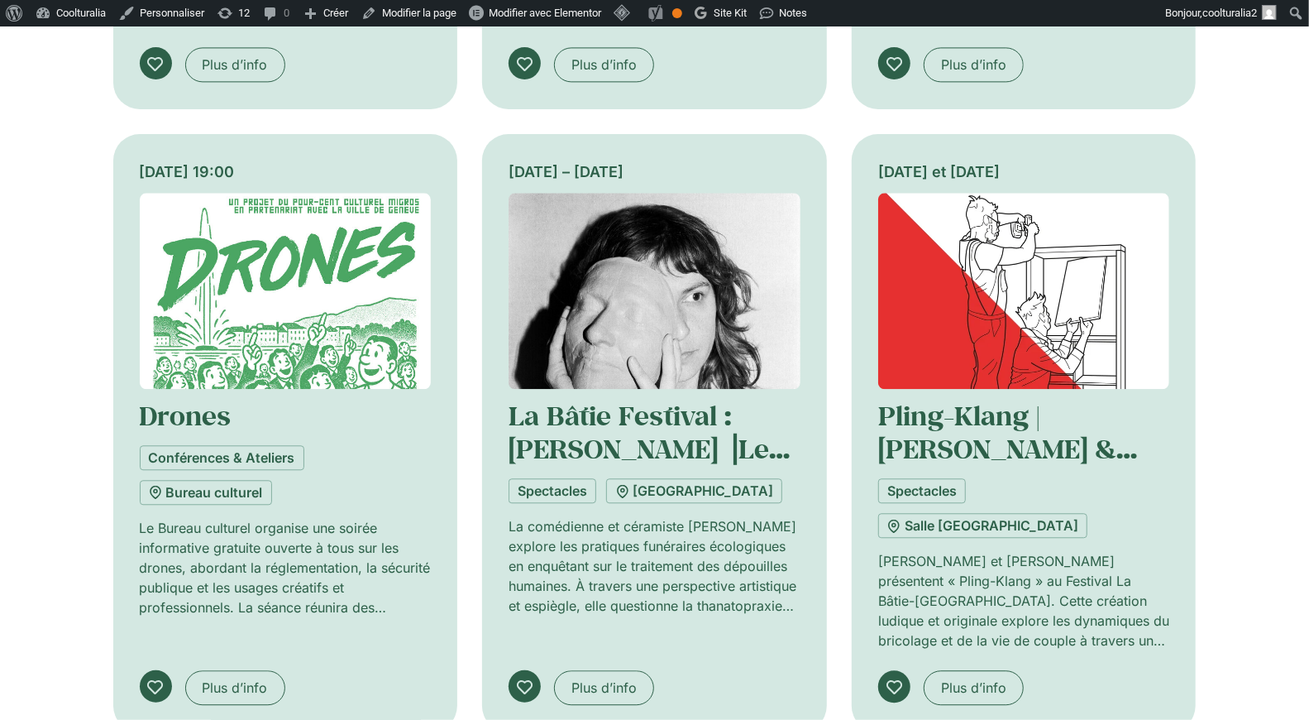
scroll to position [2323, 0]
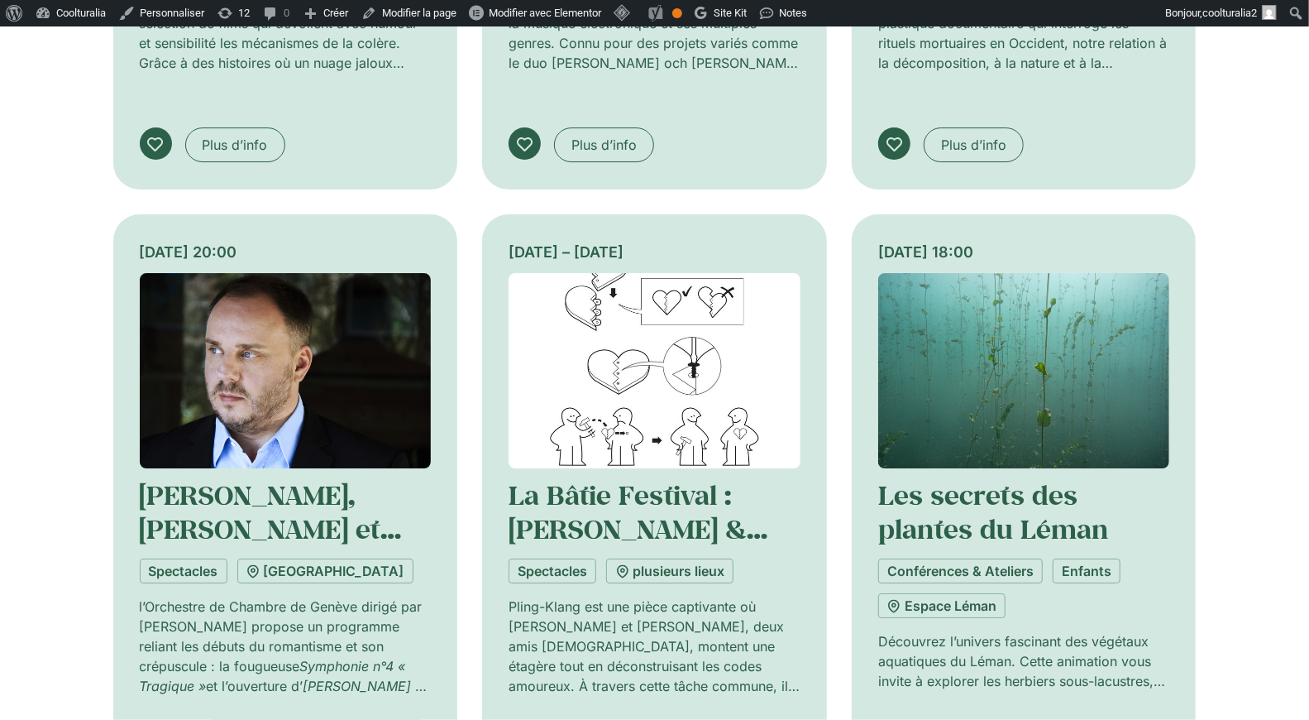
scroll to position [3492, 0]
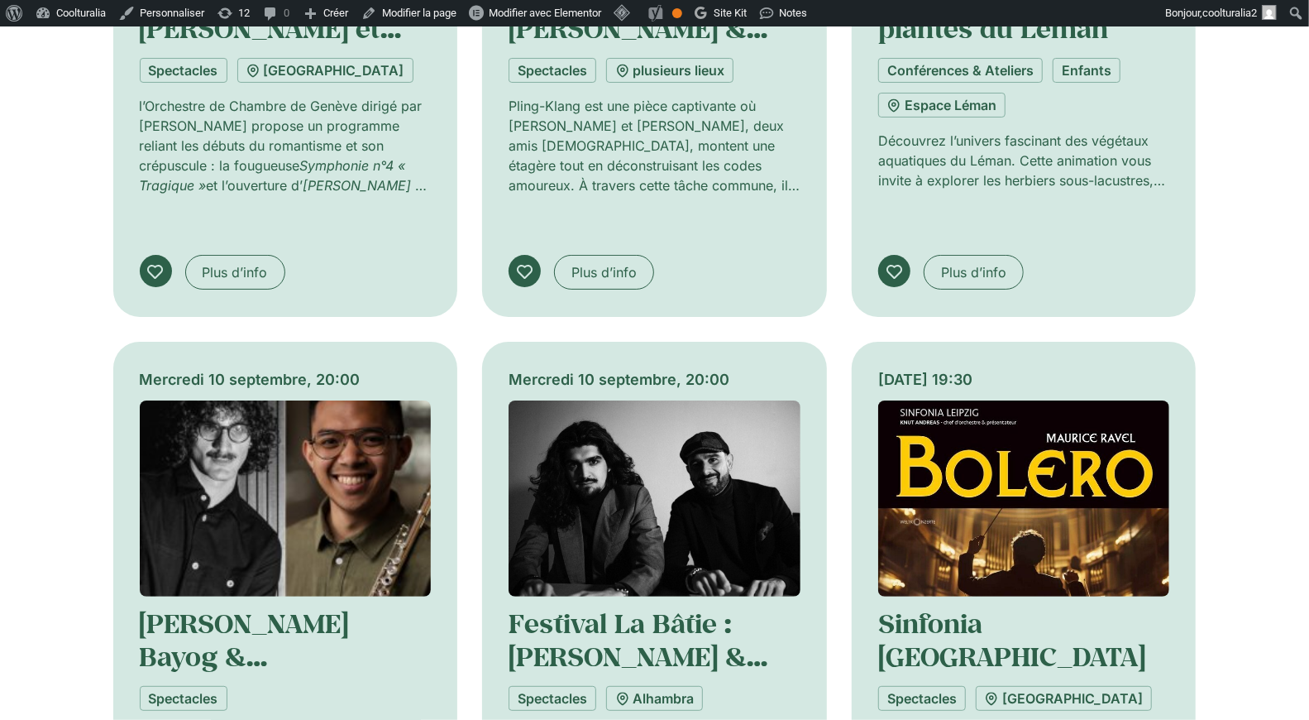
scroll to position [4015, 0]
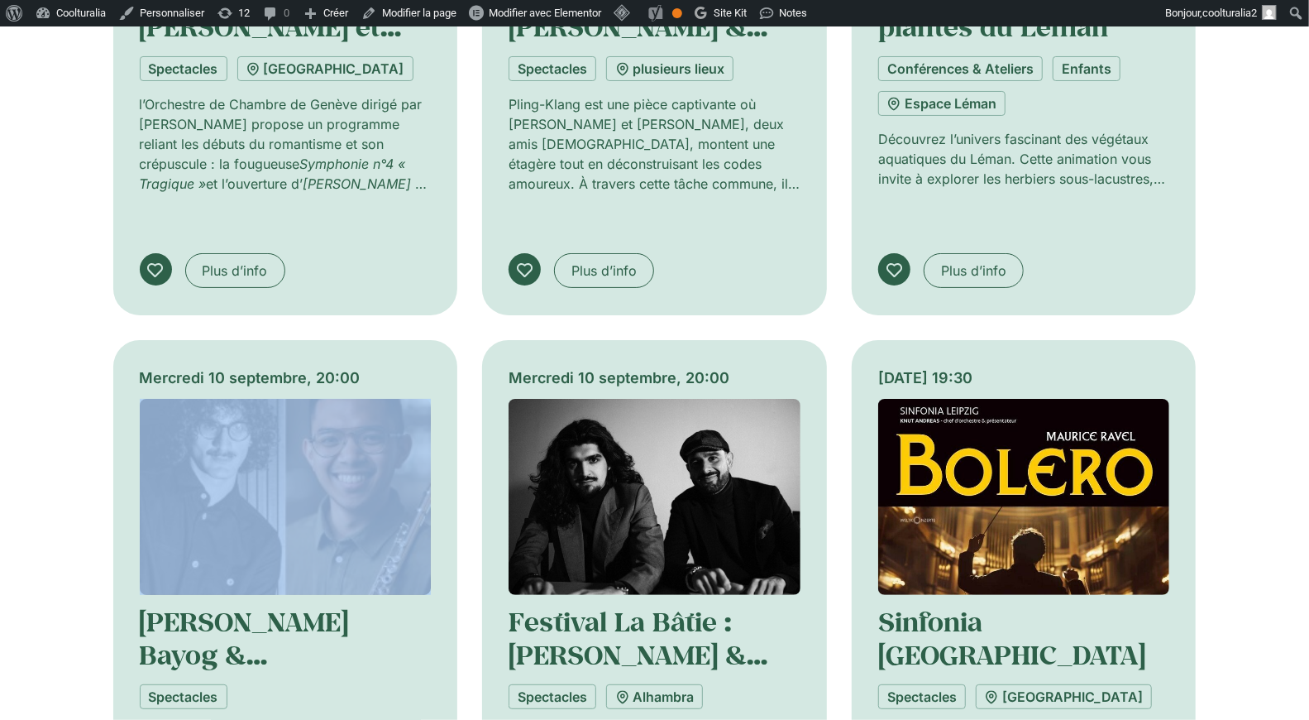
click at [279, 399] on img at bounding box center [286, 497] width 292 height 196
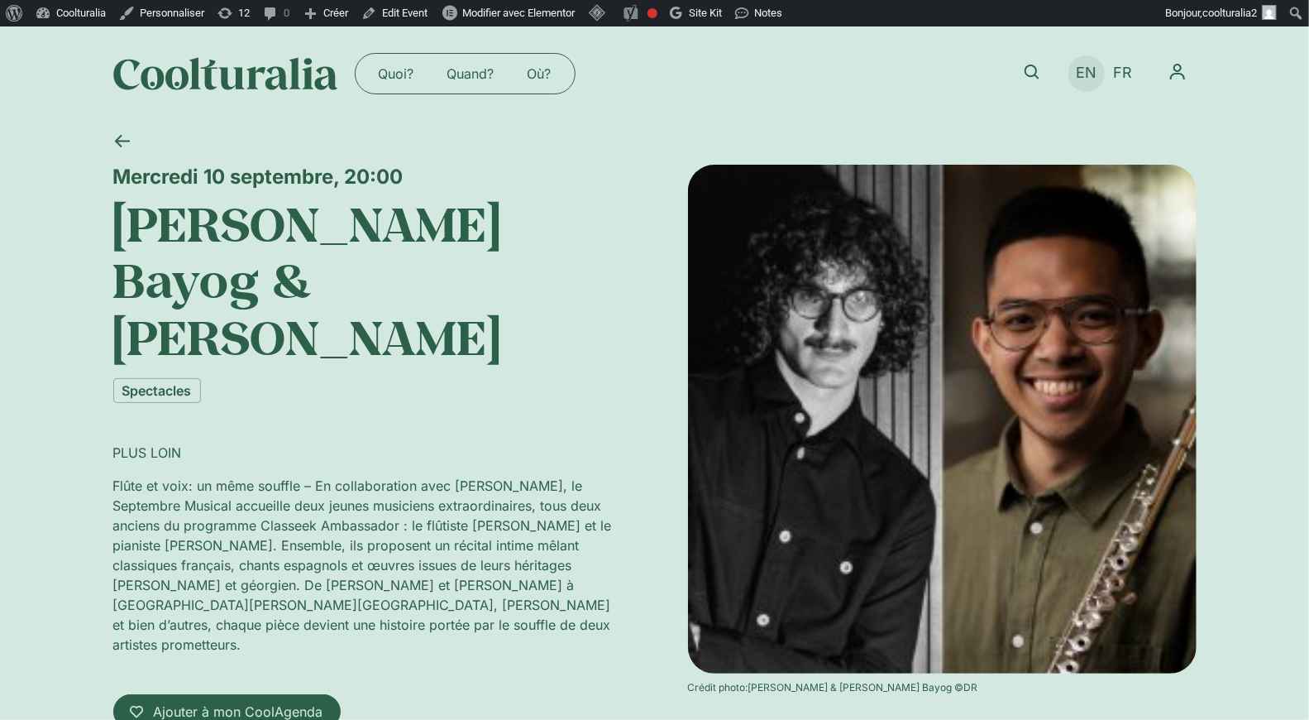
click at [1089, 71] on span "EN" at bounding box center [1086, 73] width 21 height 17
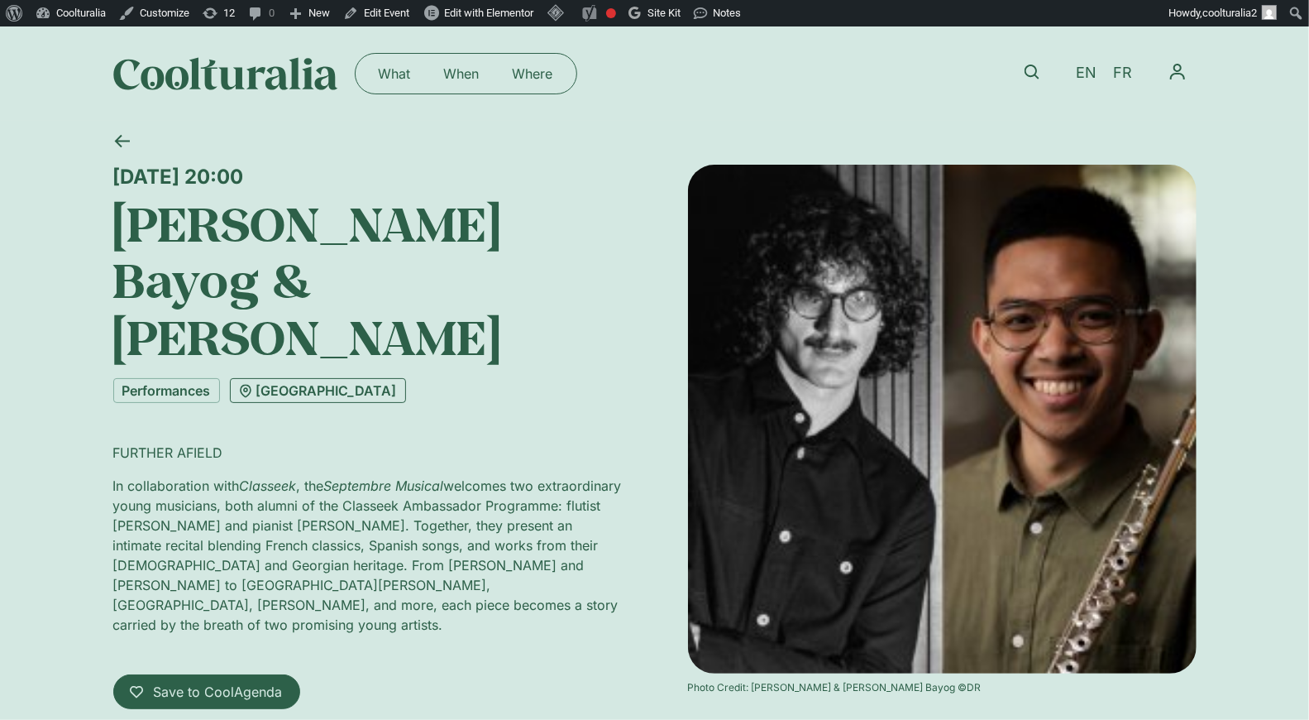
click at [338, 378] on link "Hôtel des Trois Couronnes" at bounding box center [318, 390] width 176 height 25
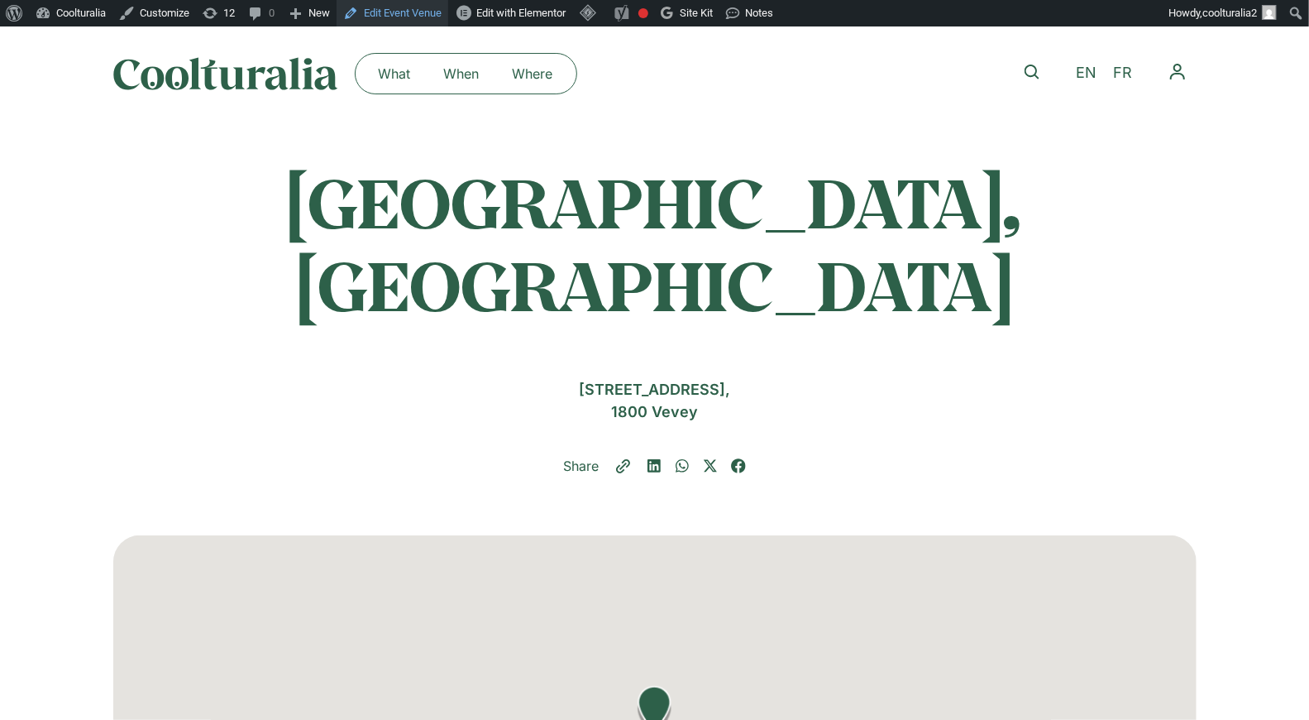
click at [427, 12] on link "Edit Event Venue" at bounding box center [393, 13] width 112 height 26
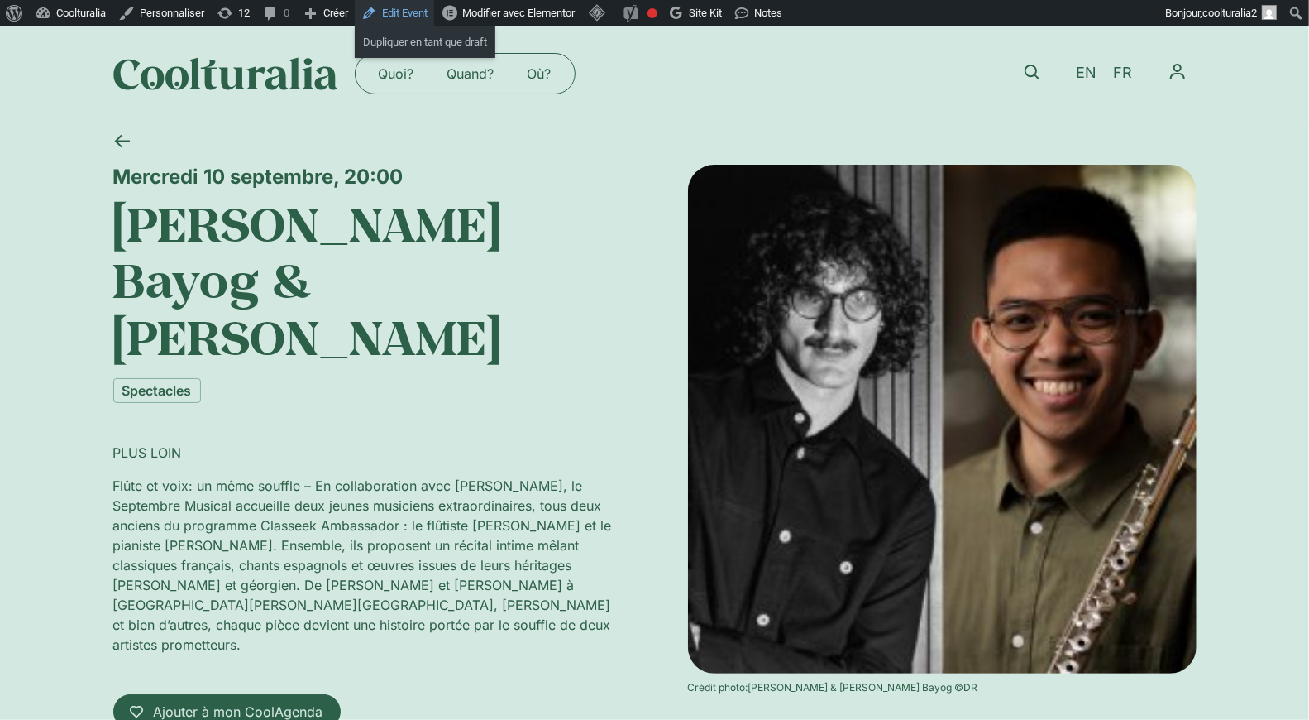
click at [417, 8] on link "Edit Event" at bounding box center [394, 13] width 79 height 26
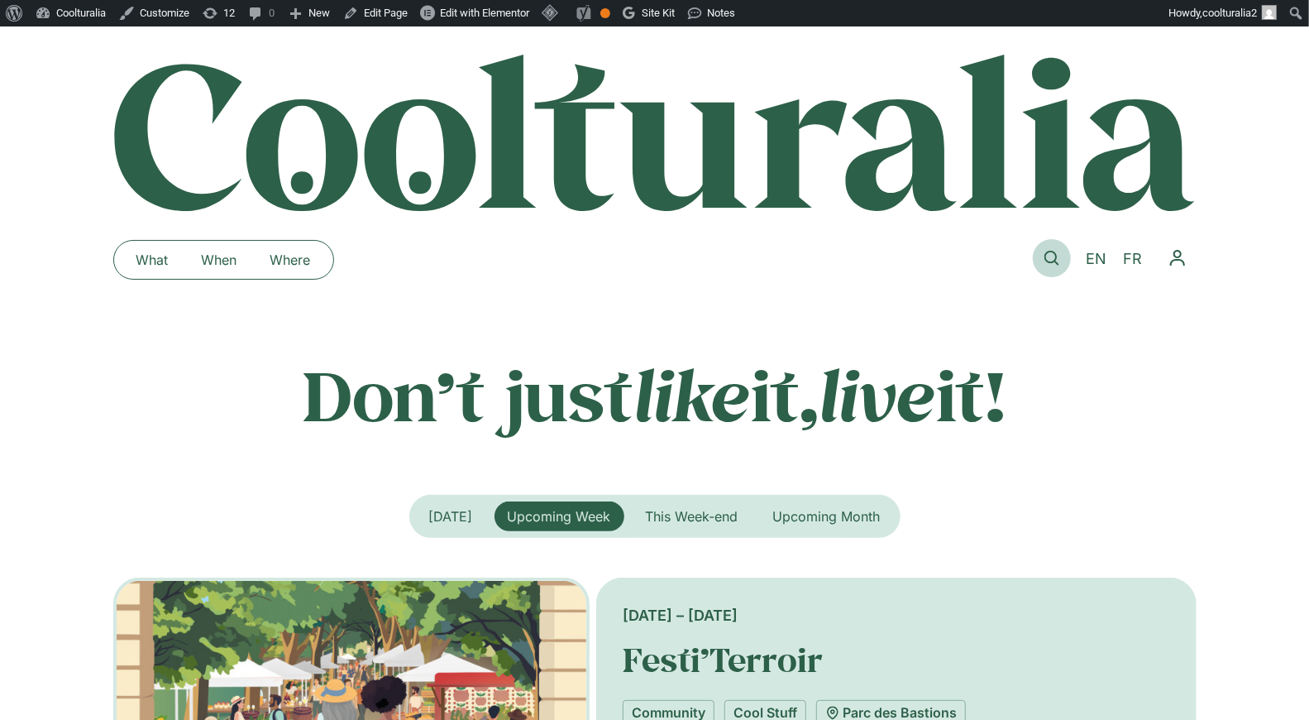
click at [1055, 259] on icon at bounding box center [1052, 258] width 15 height 15
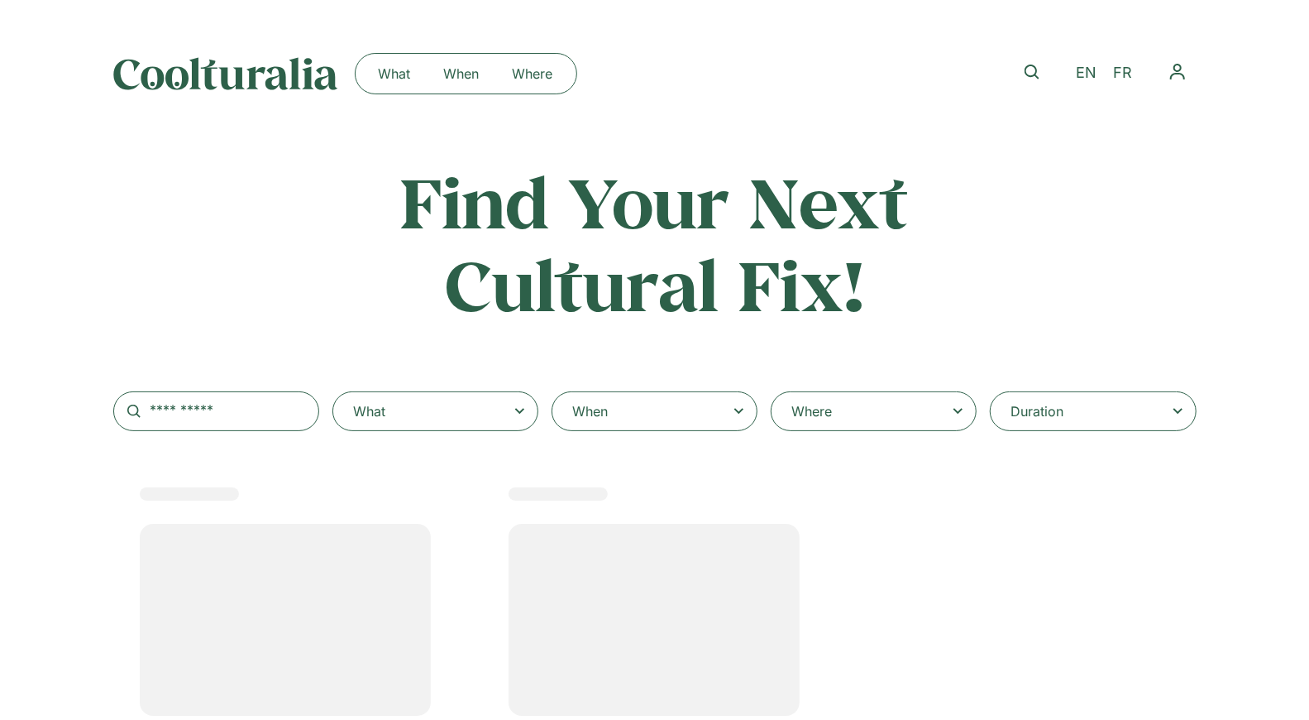
click at [694, 414] on div "When" at bounding box center [655, 411] width 206 height 40
click at [0, 0] on input "When" at bounding box center [0, 0] width 0 height 0
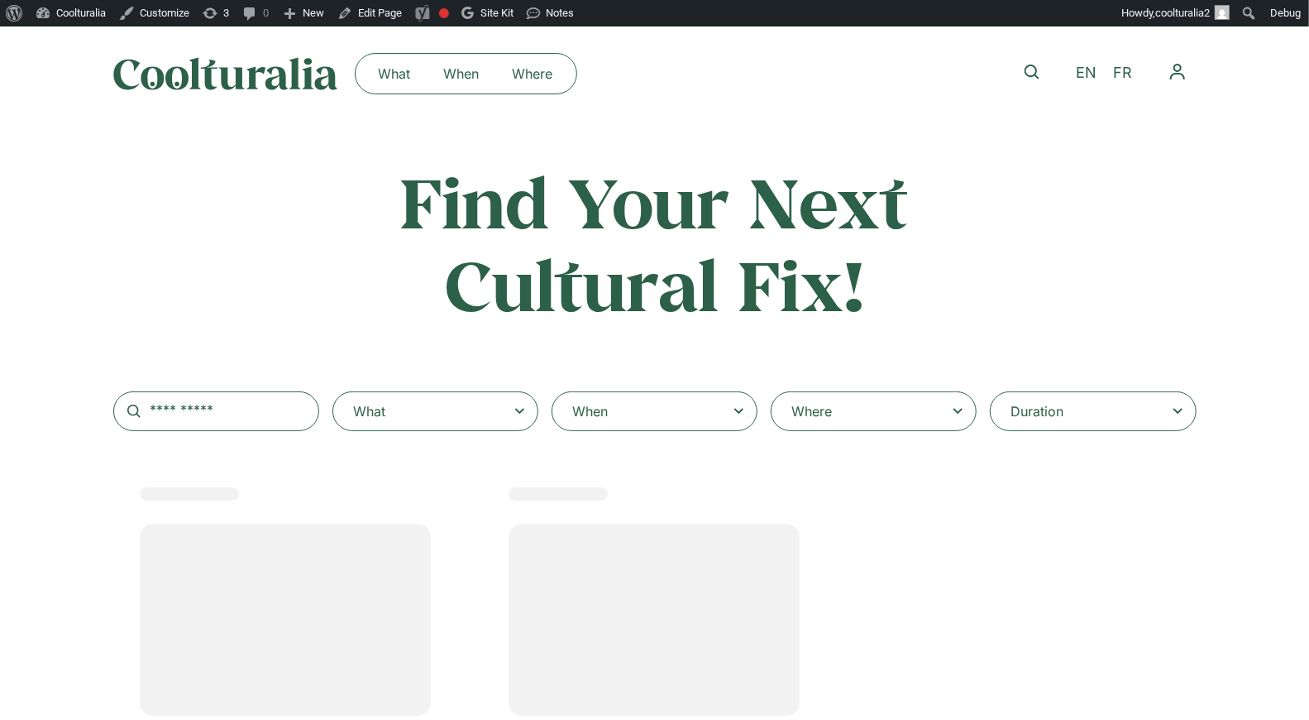
select select
click at [718, 414] on div "When" at bounding box center [655, 411] width 206 height 40
click at [0, 0] on input "When" at bounding box center [0, 0] width 0 height 0
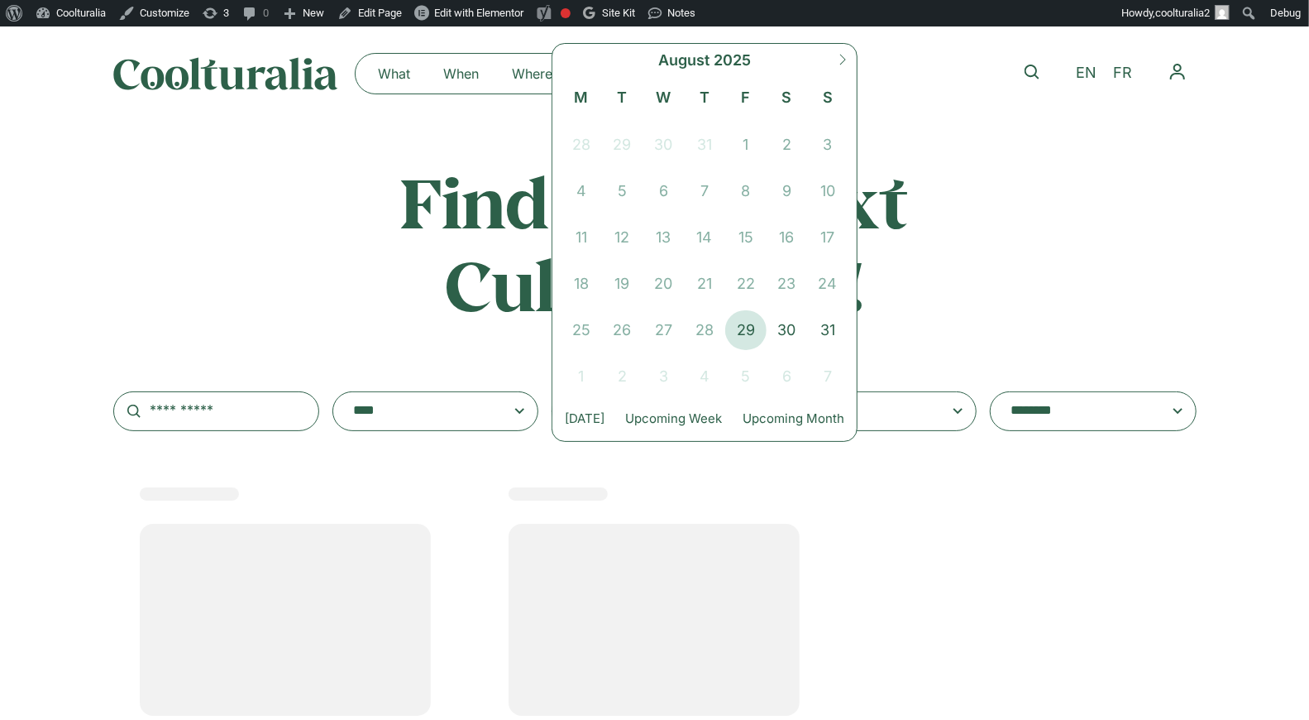
click at [847, 54] on icon at bounding box center [843, 60] width 12 height 12
select select "*"
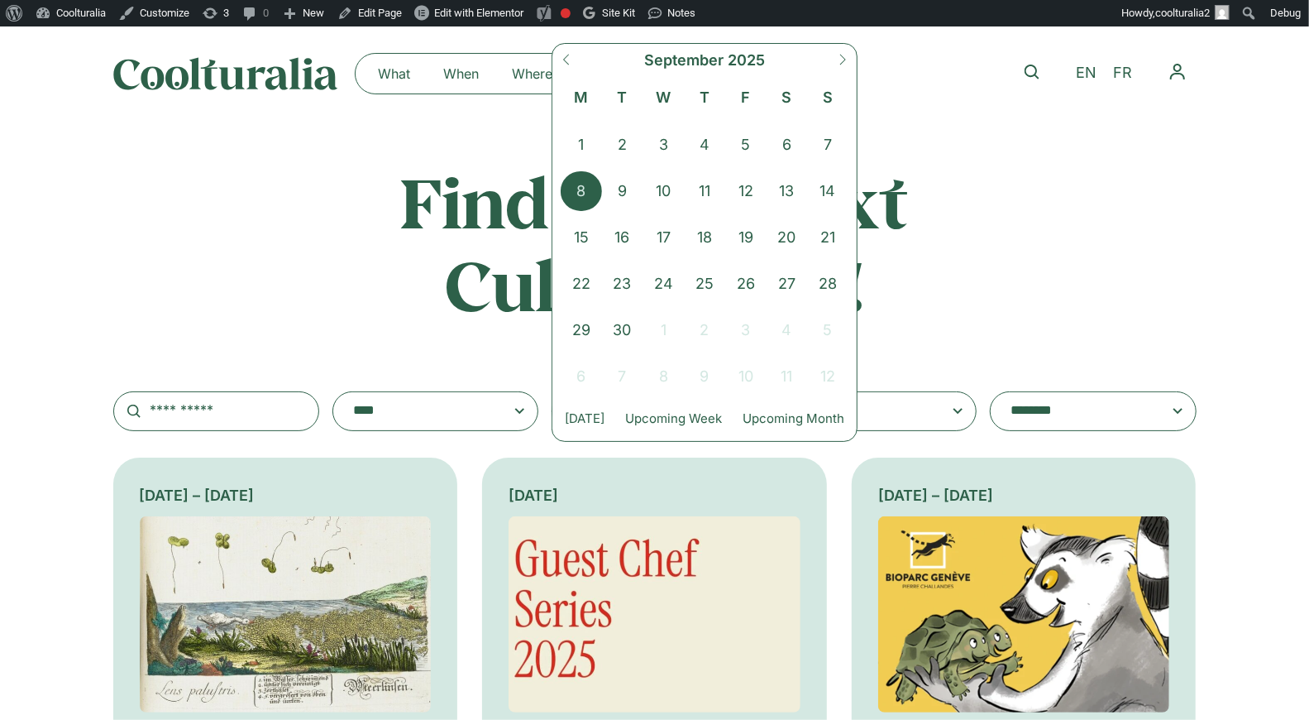
drag, startPoint x: 555, startPoint y: 186, endPoint x: 565, endPoint y: 185, distance: 10.0
click at [555, 186] on div "****** ********* ******* ******** ******** **** September 2025 M T W T F S S 1 …" at bounding box center [705, 242] width 306 height 399
click at [567, 185] on span "8" at bounding box center [581, 191] width 41 height 40
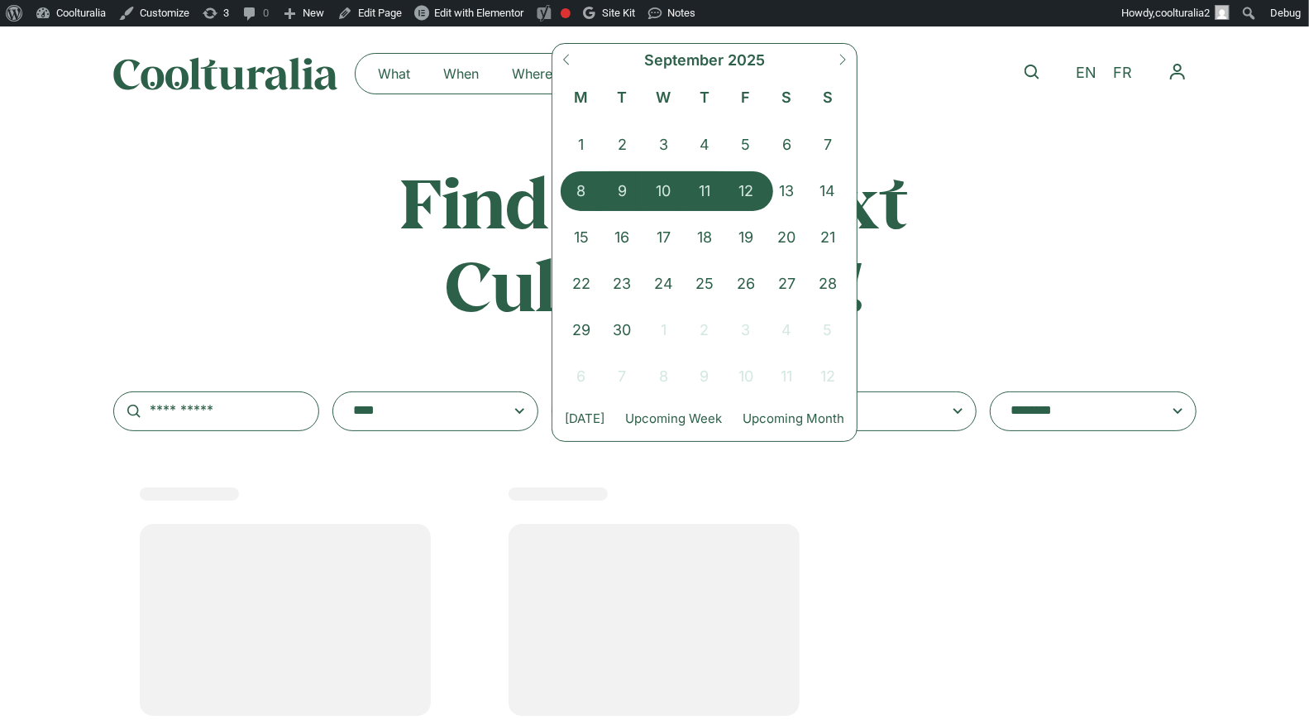
click at [742, 193] on span "12" at bounding box center [745, 191] width 41 height 40
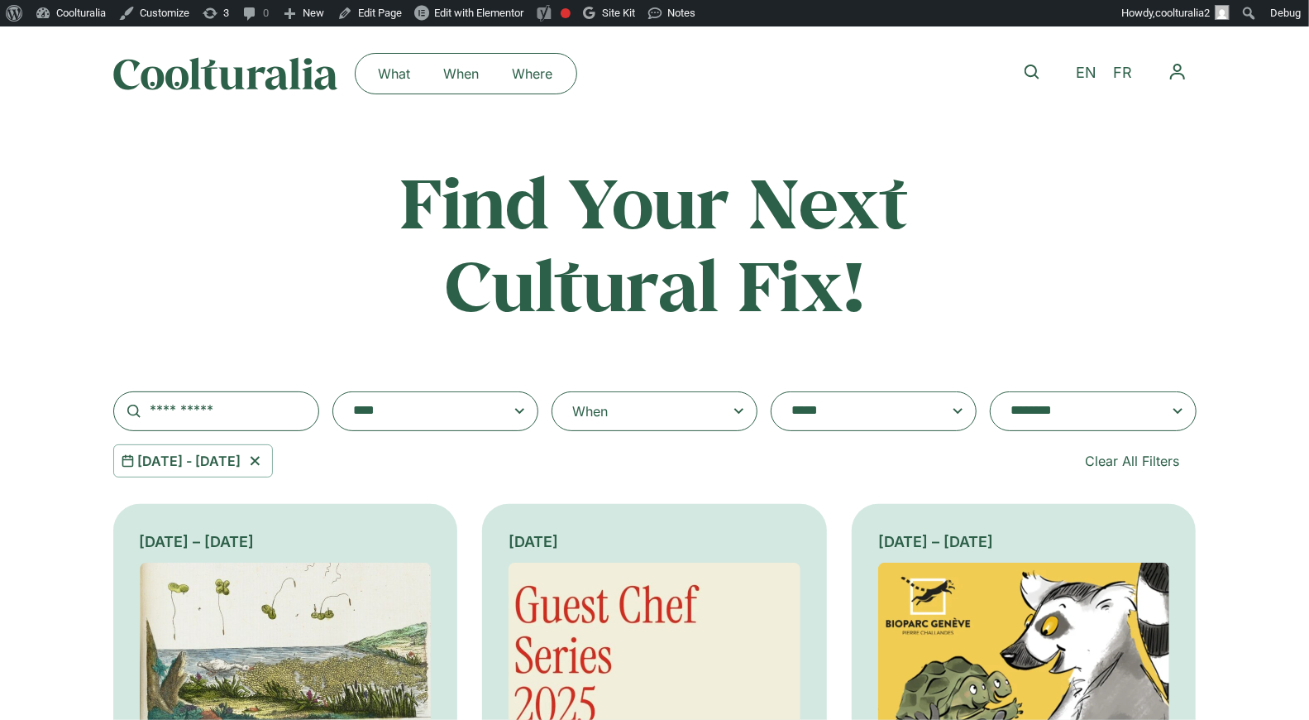
click at [1098, 413] on textarea "**********" at bounding box center [1077, 411] width 132 height 23
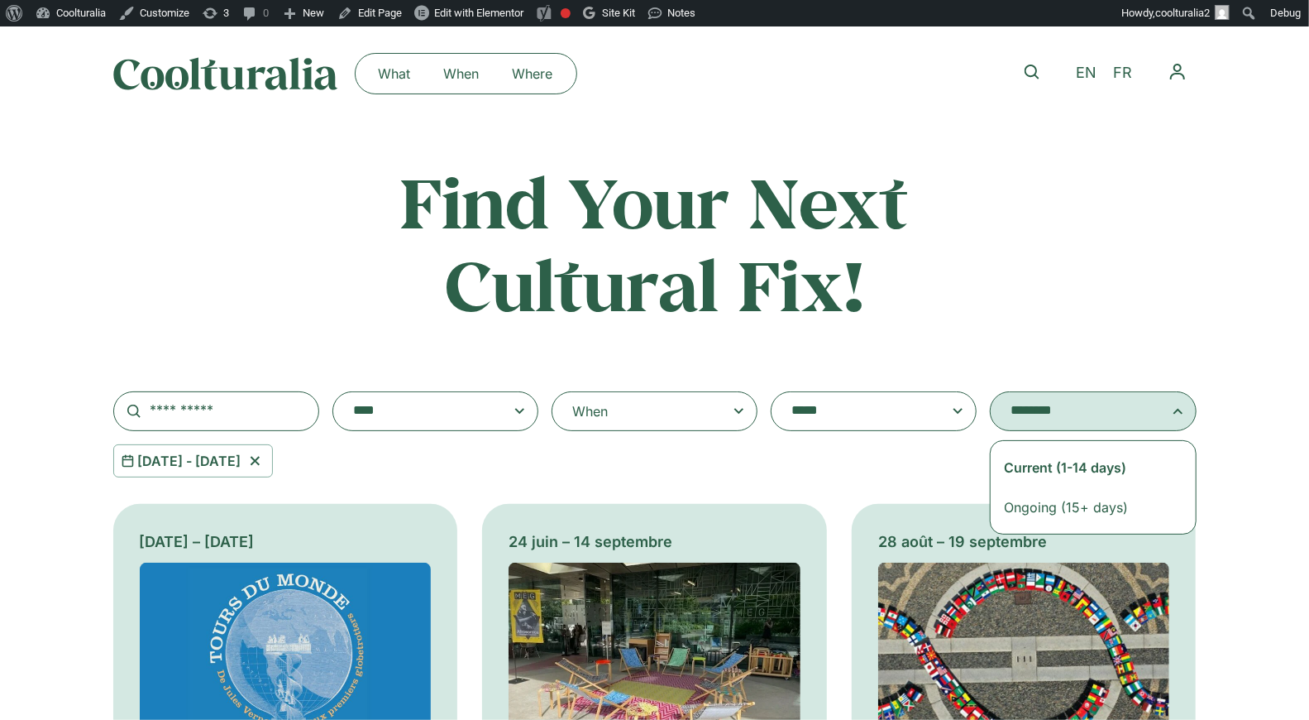
select select "**********"
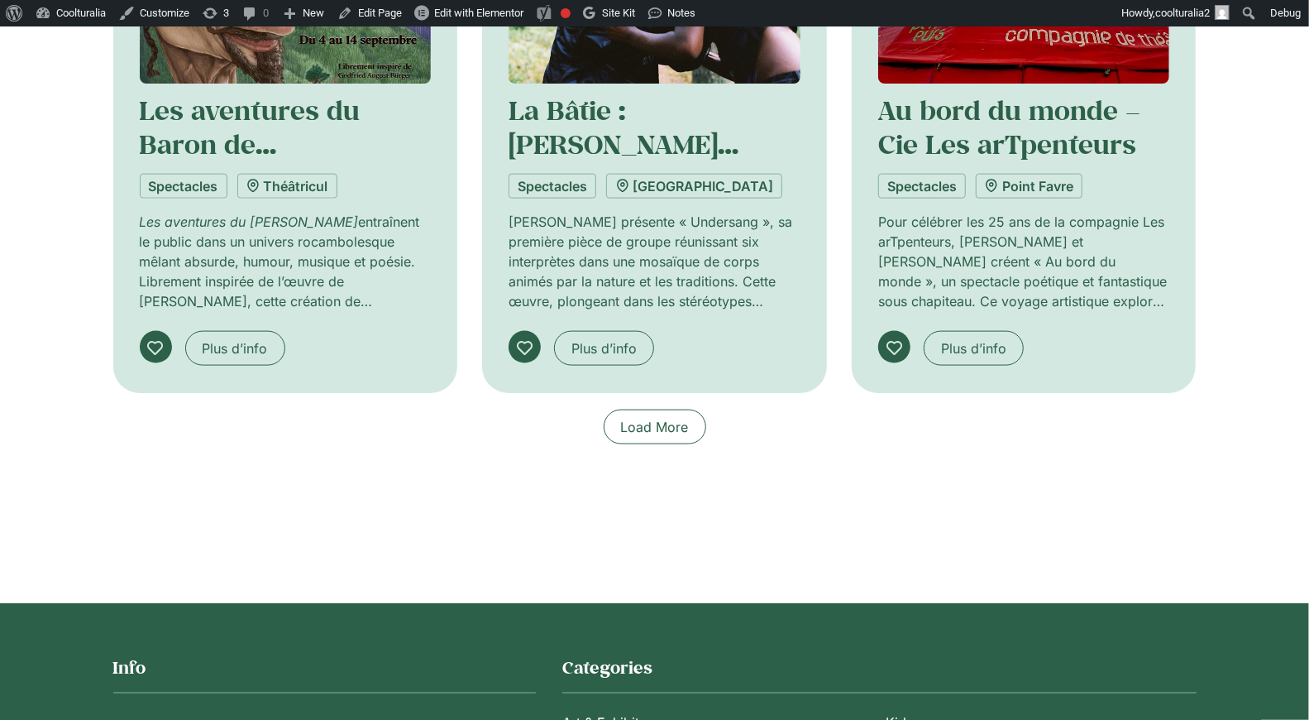
scroll to position [1588, 0]
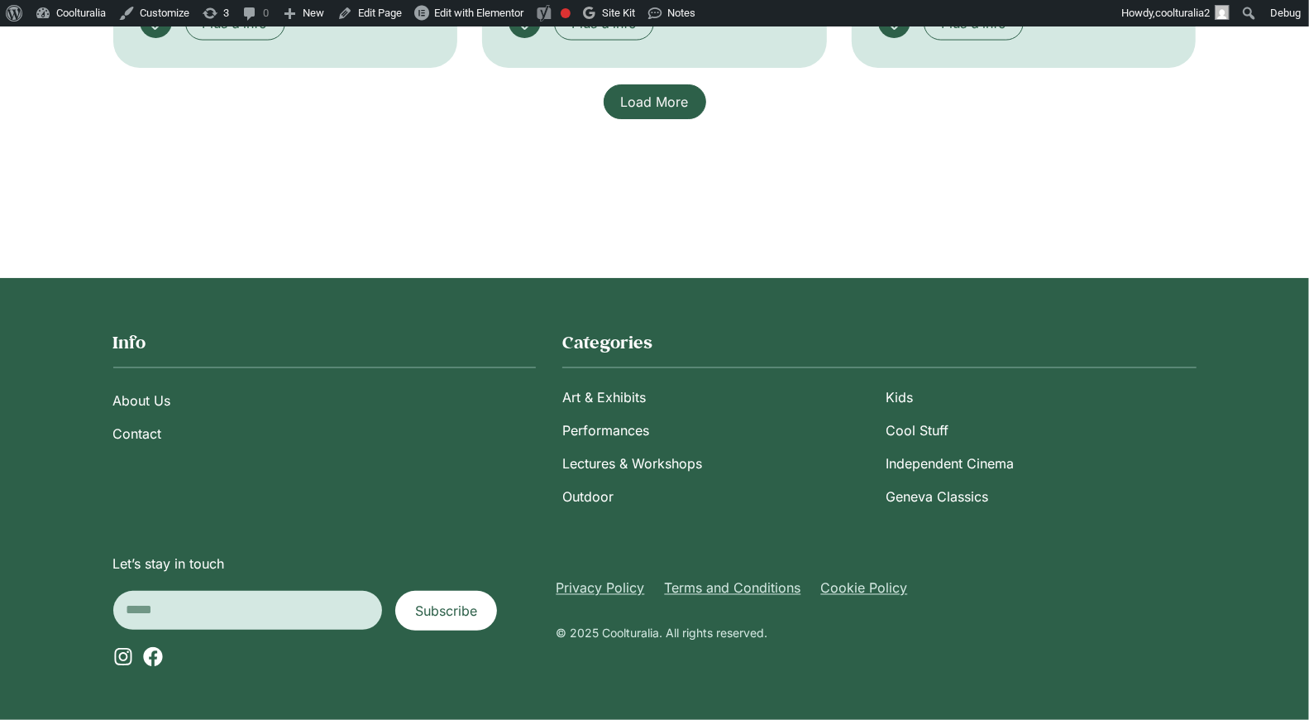
click at [629, 105] on span "Load More" at bounding box center [655, 102] width 68 height 20
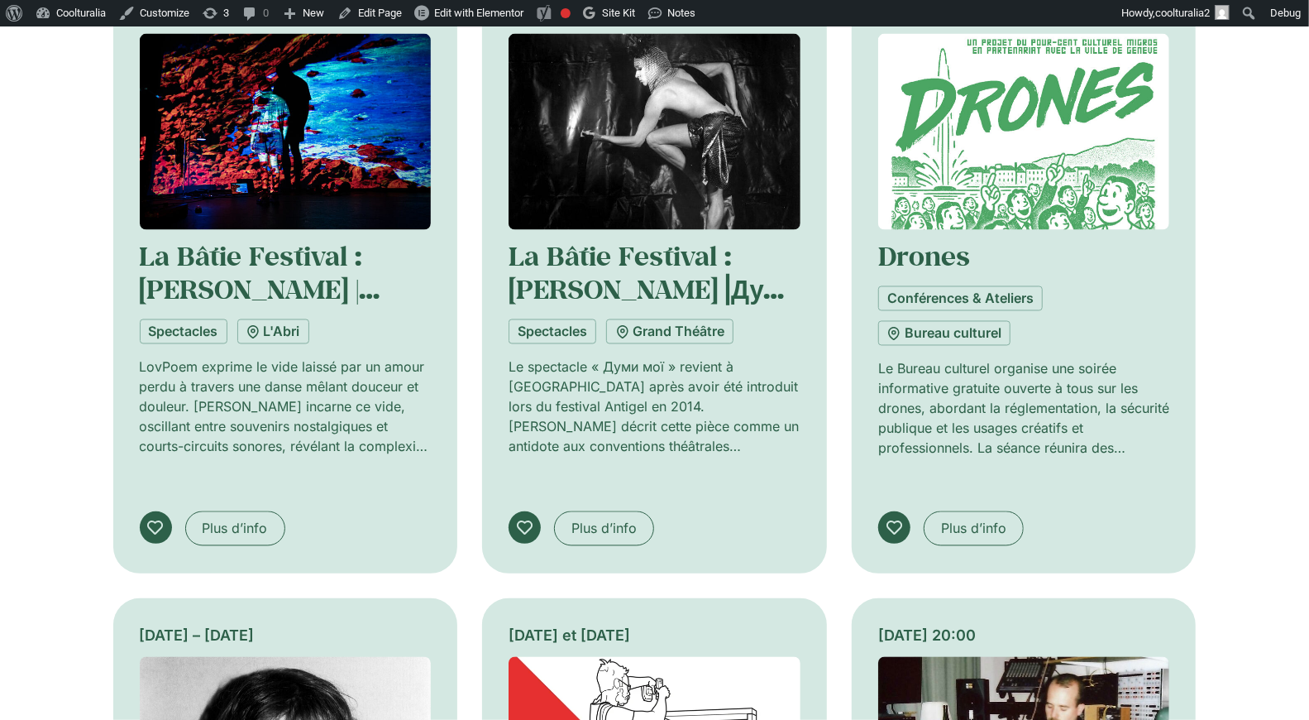
scroll to position [1778, 0]
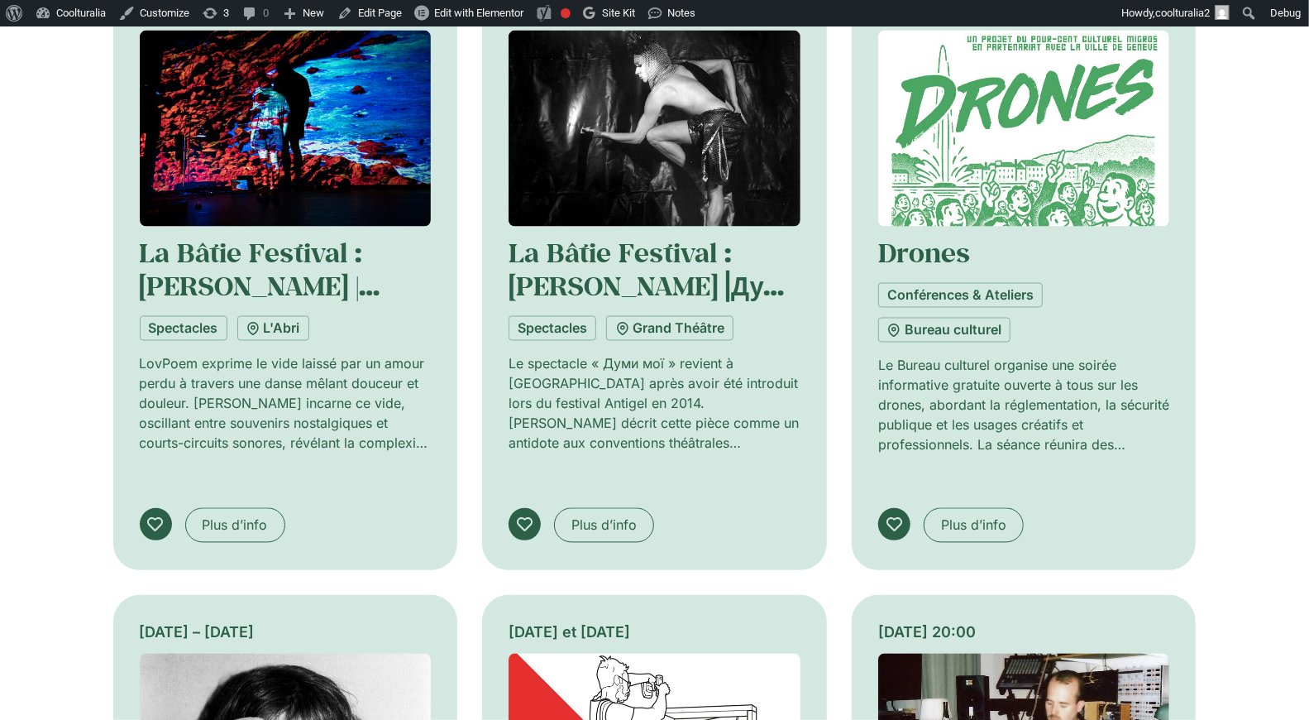
click at [366, 88] on img at bounding box center [286, 129] width 292 height 196
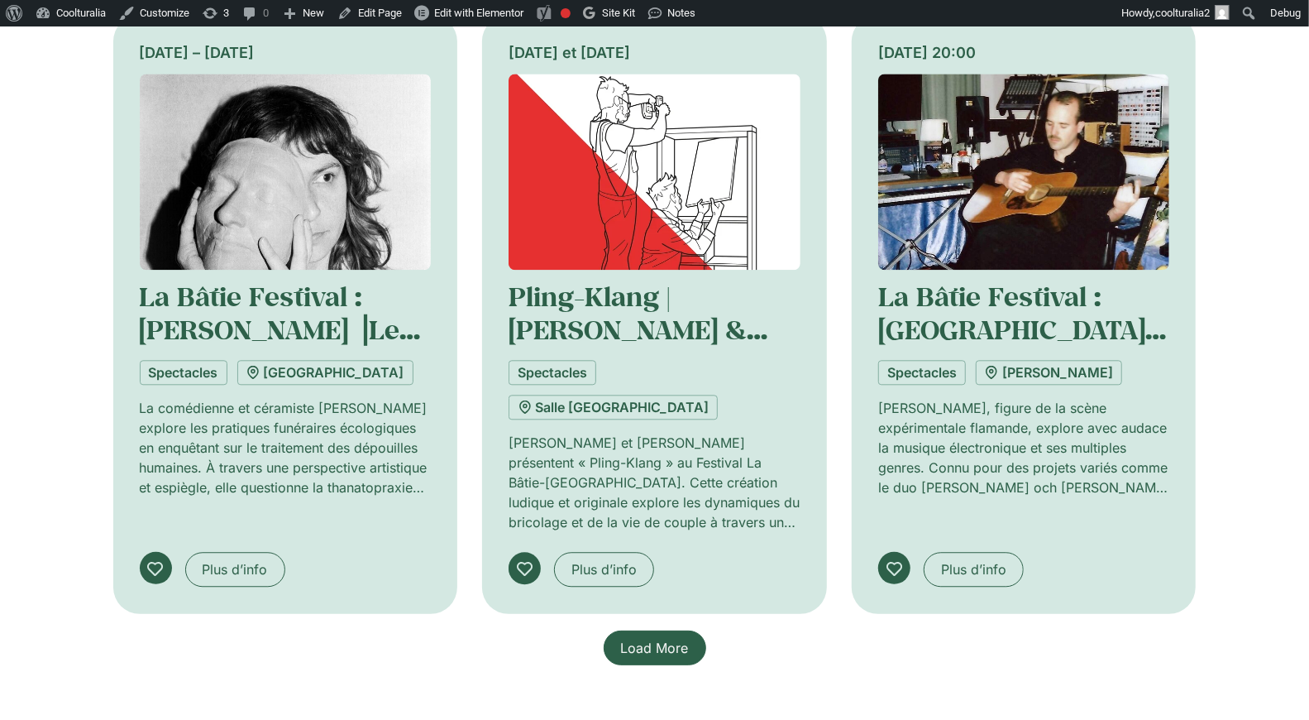
scroll to position [2362, 0]
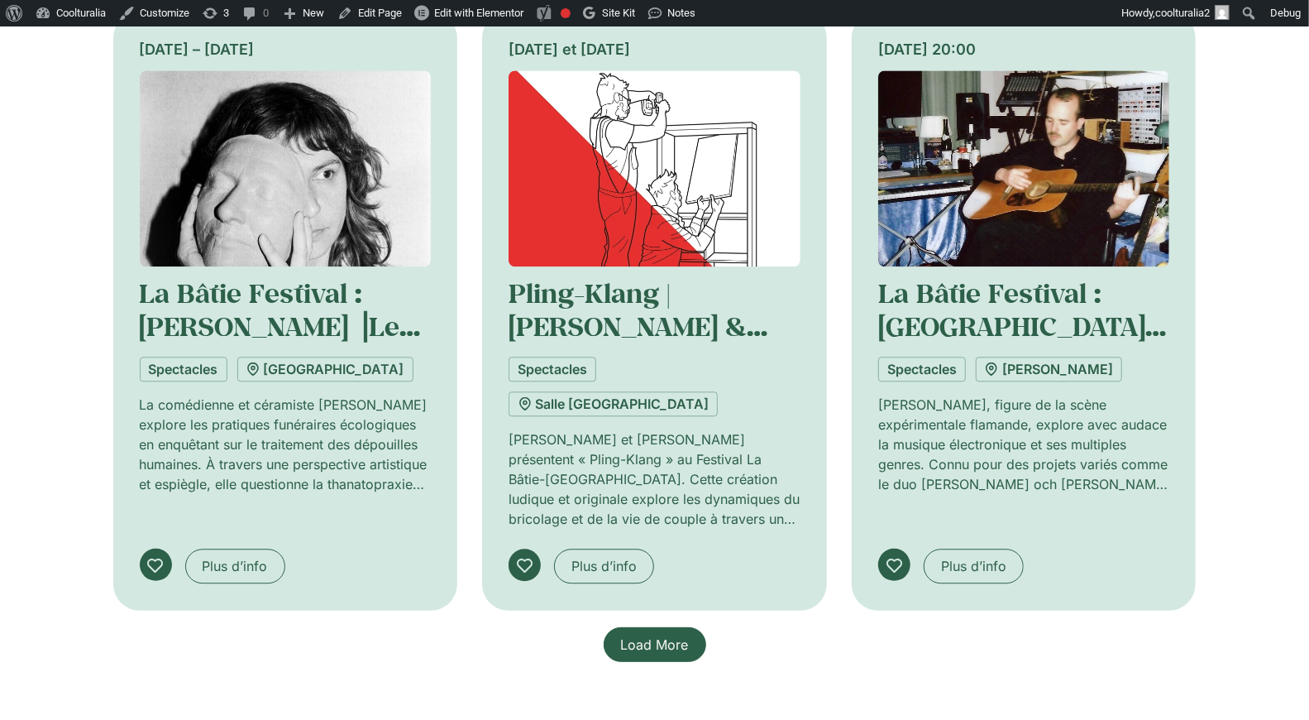
click at [663, 634] on span "Load More" at bounding box center [655, 644] width 68 height 20
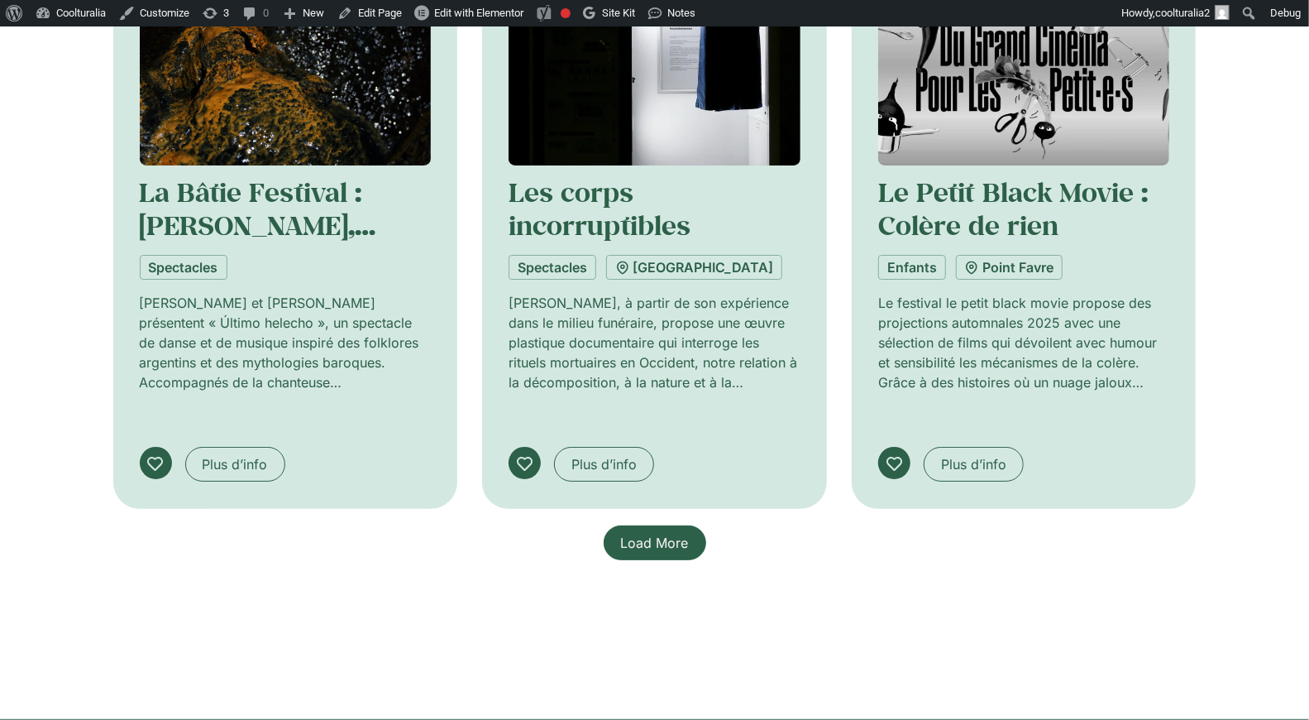
scroll to position [3762, 0]
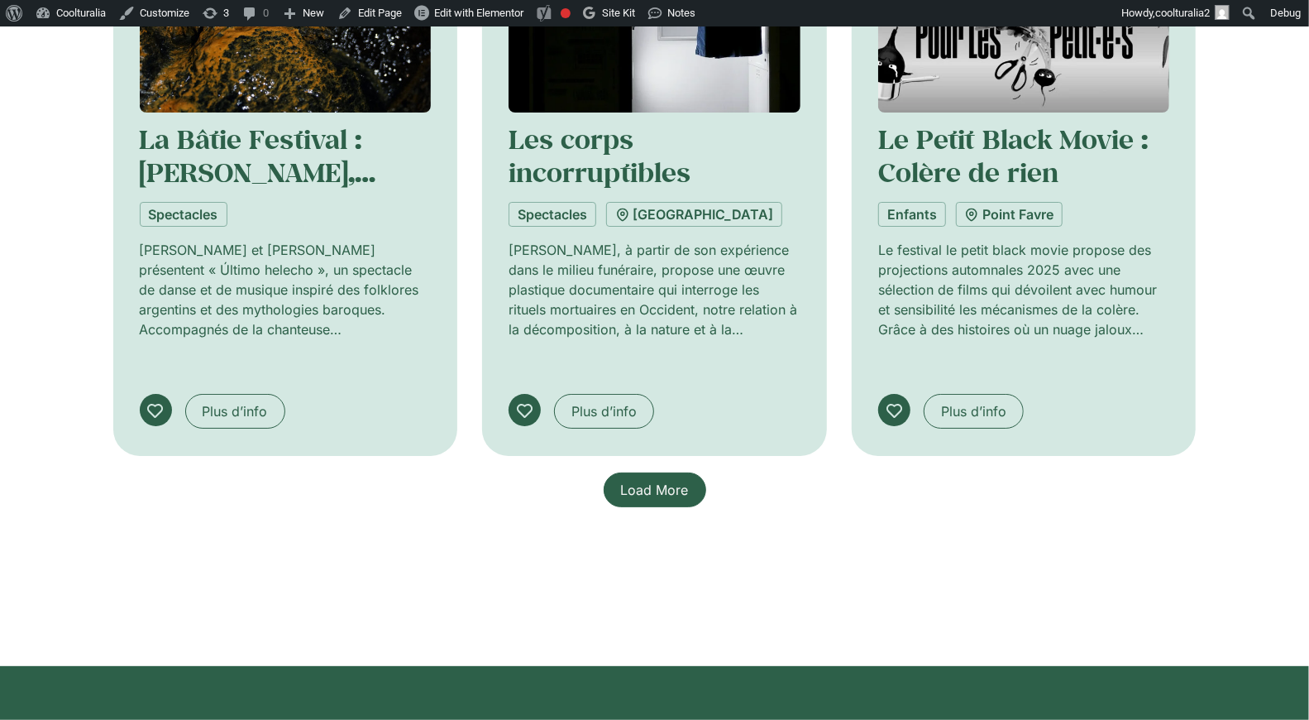
click at [658, 480] on span "Load More" at bounding box center [655, 490] width 68 height 20
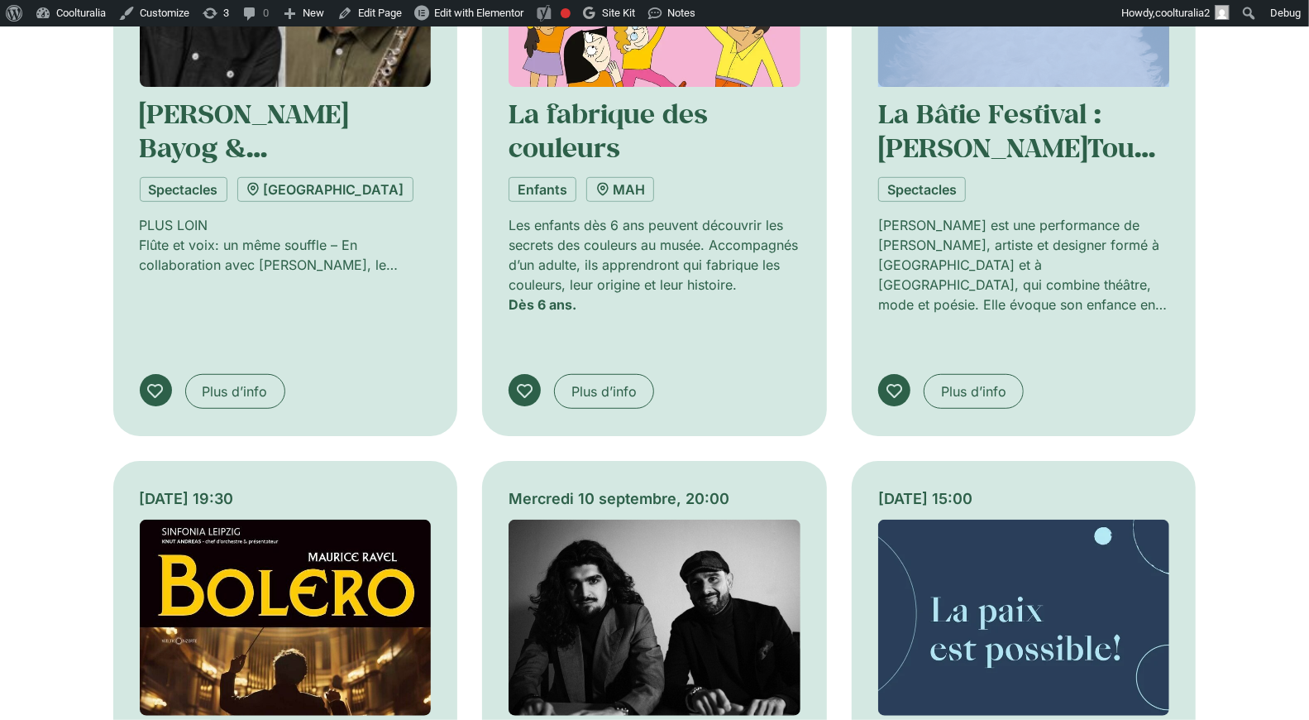
scroll to position [4444, 0]
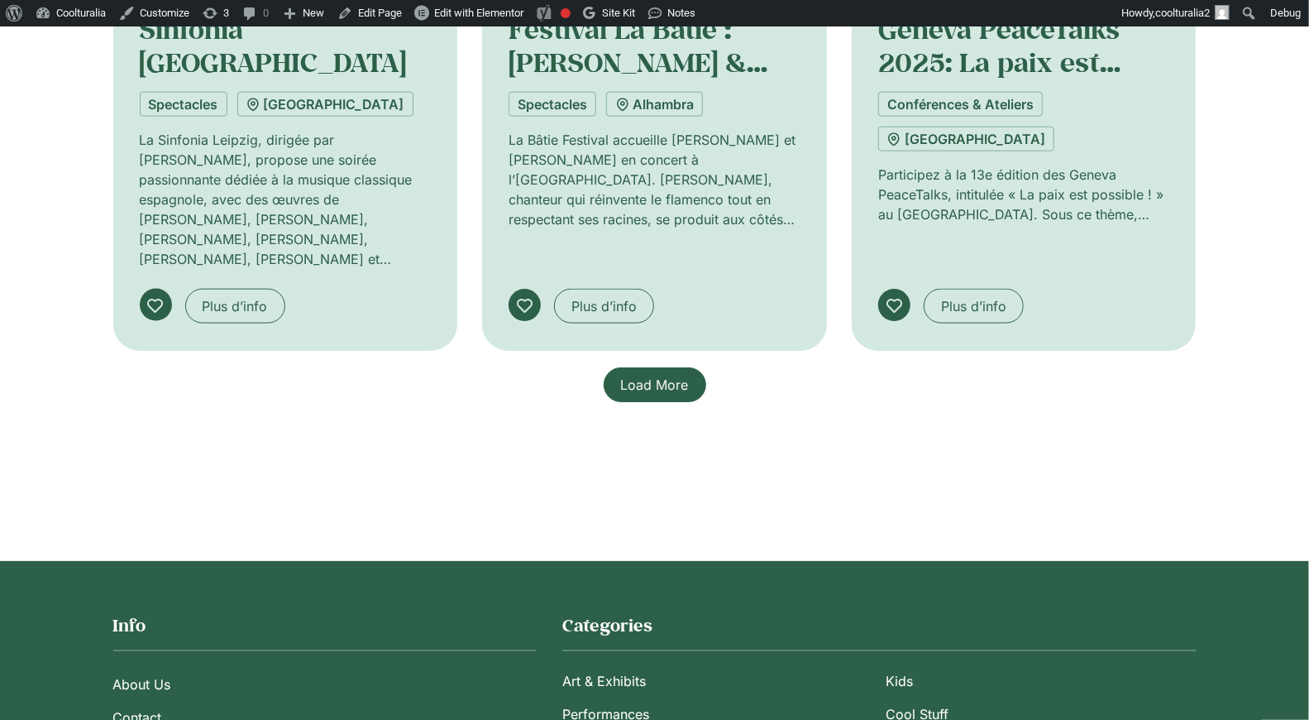
click at [653, 375] on span "Load More" at bounding box center [655, 385] width 68 height 20
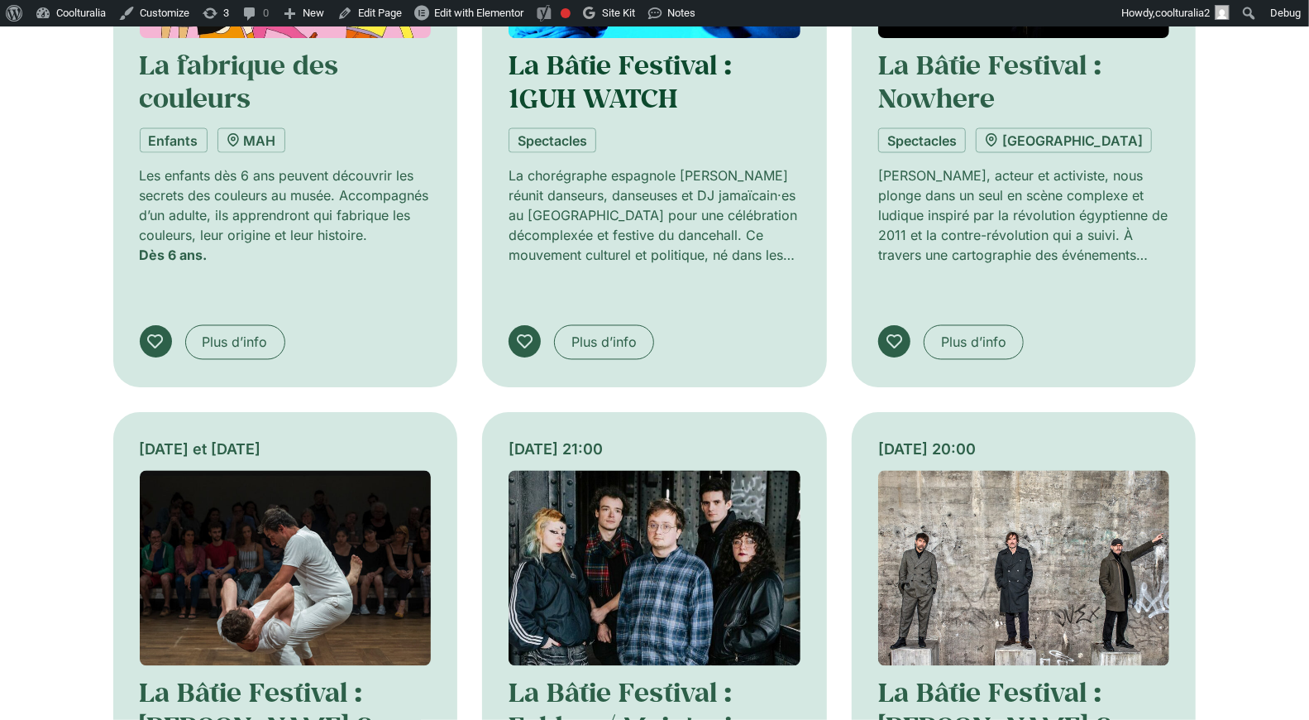
scroll to position [5795, 0]
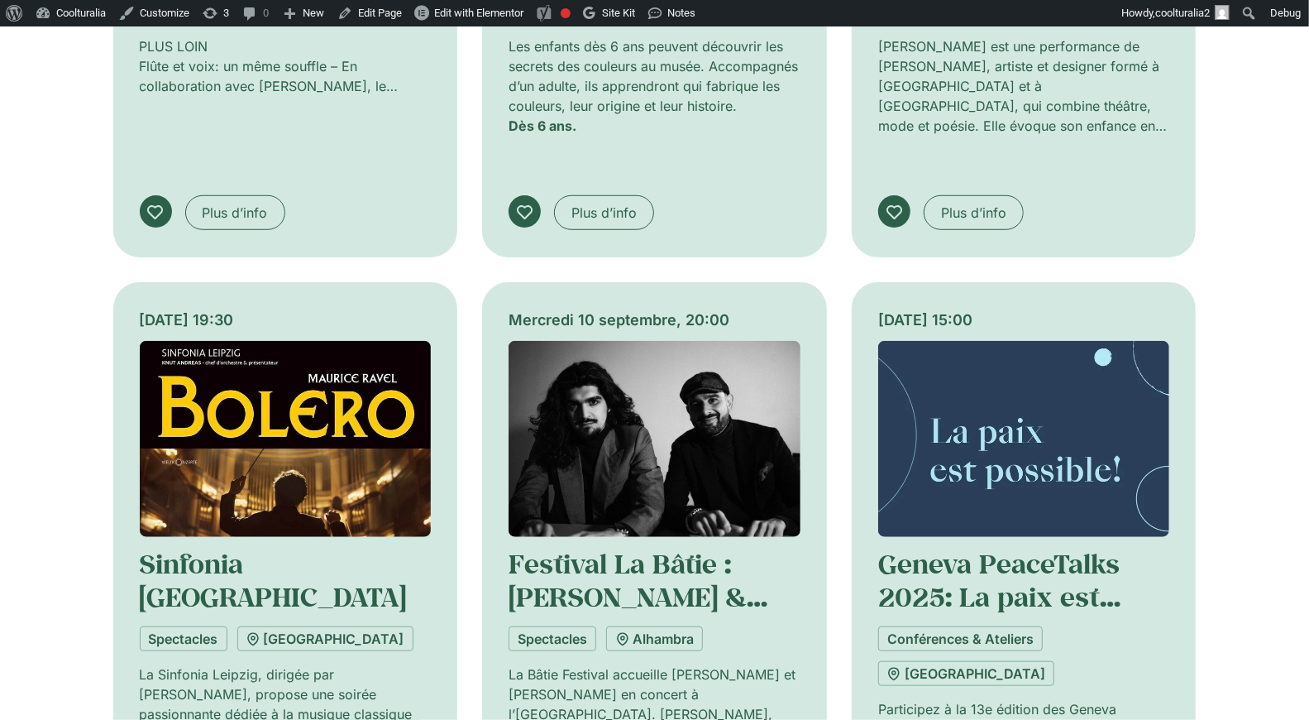
scroll to position [4597, 0]
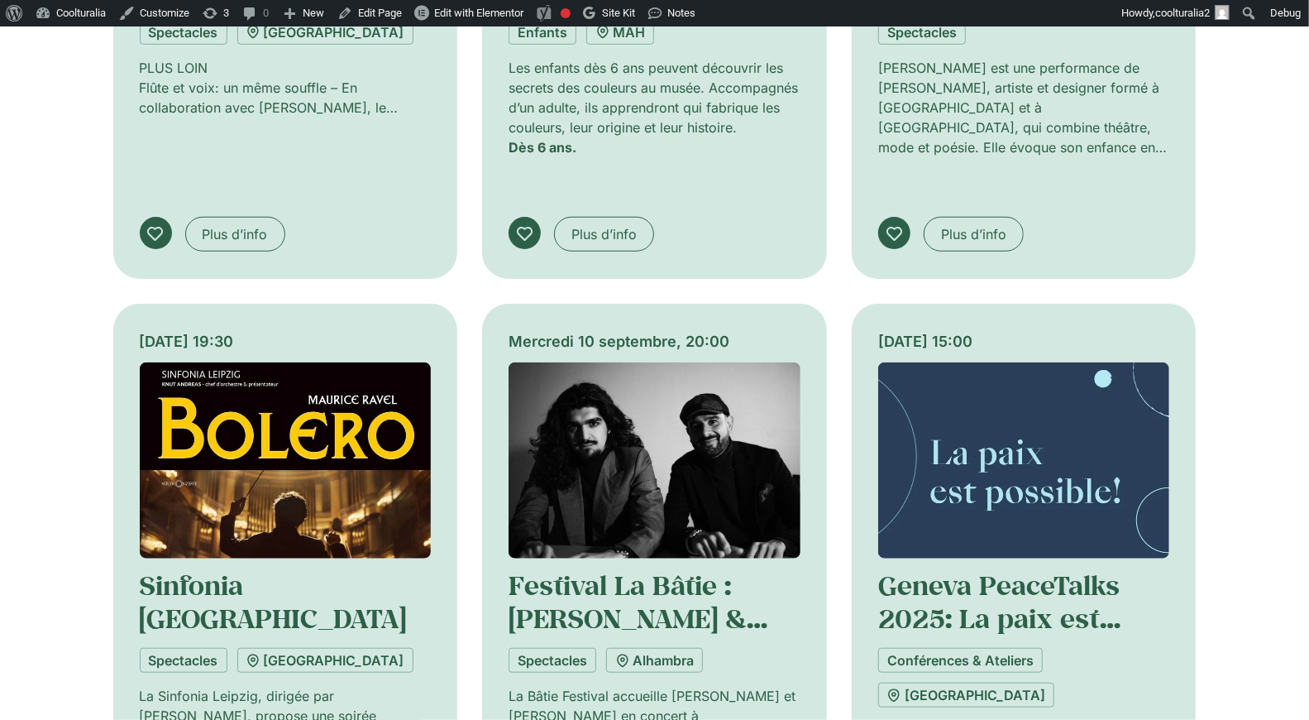
click at [945, 362] on img at bounding box center [1024, 460] width 292 height 196
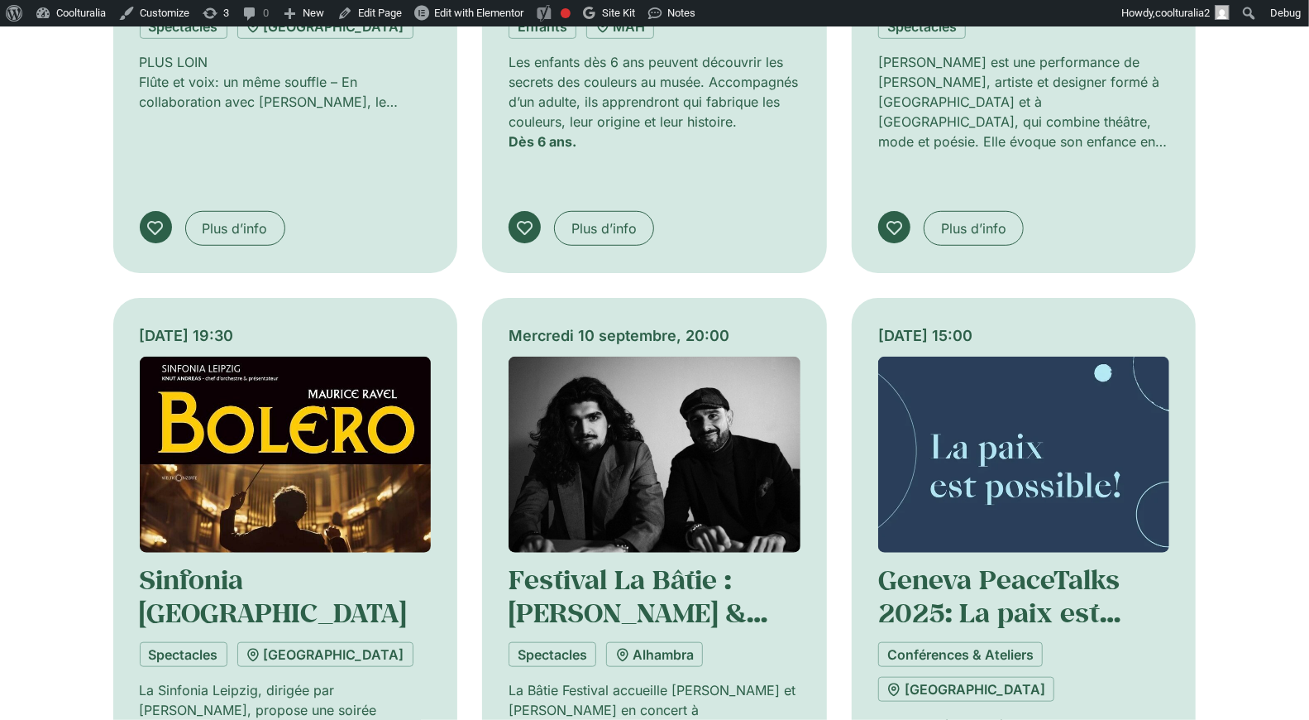
scroll to position [4605, 0]
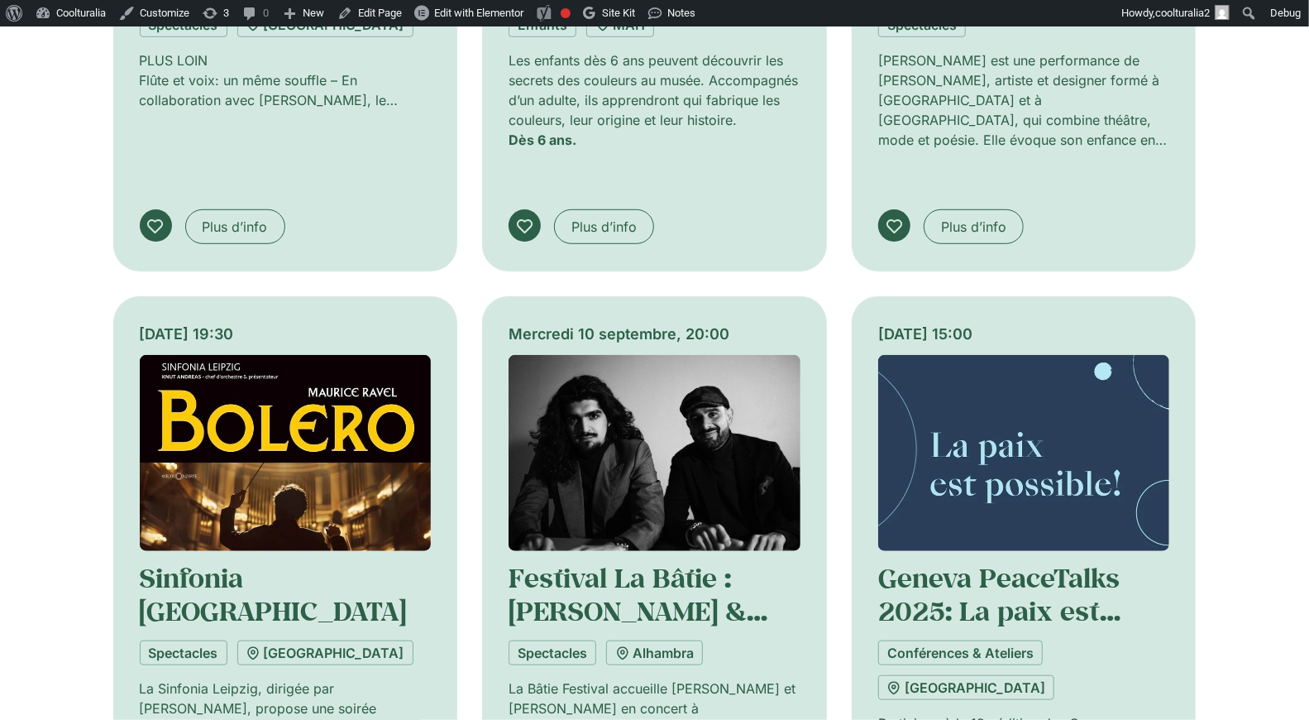
click at [676, 355] on img at bounding box center [655, 453] width 292 height 196
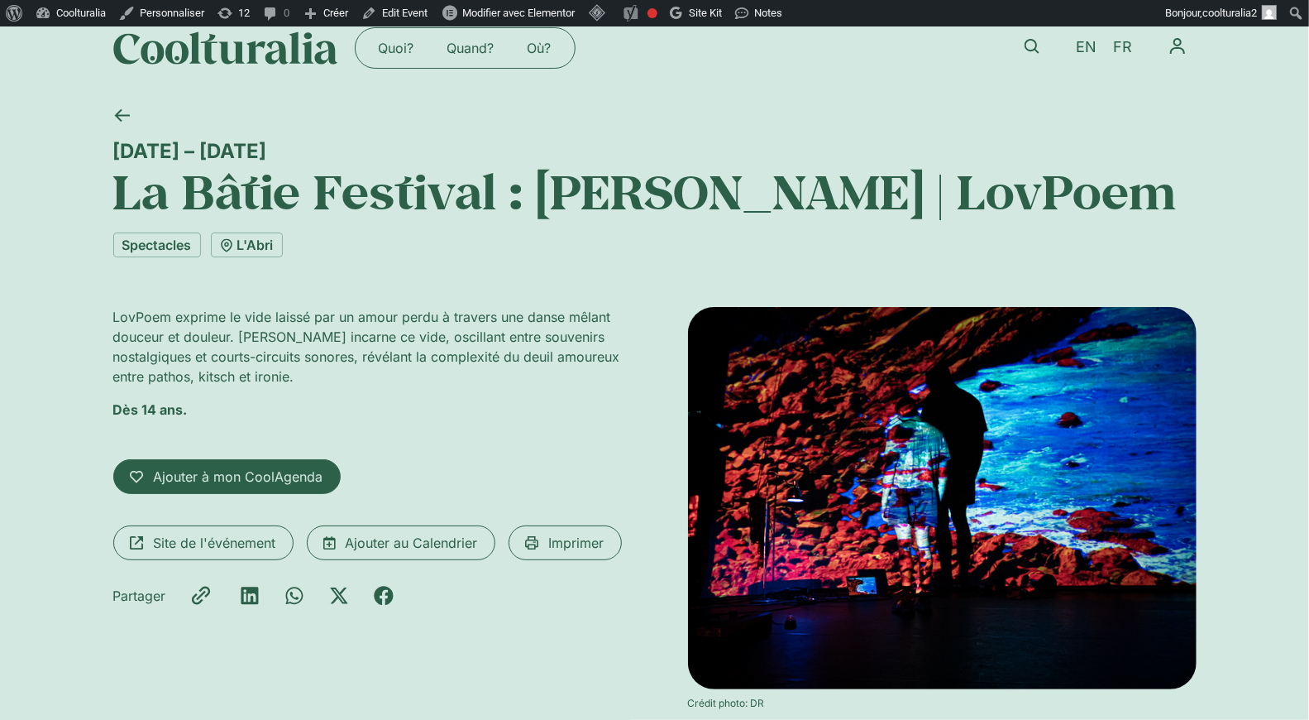
scroll to position [29, 0]
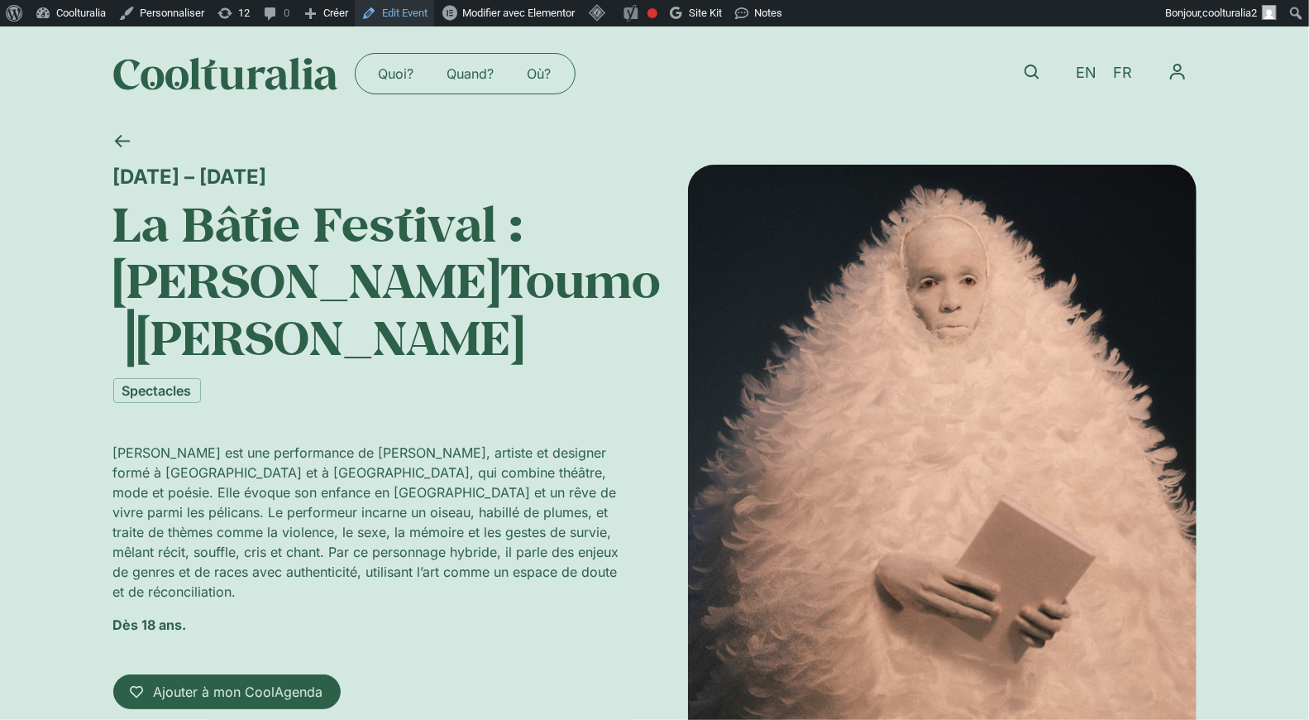
click at [406, 10] on link "Edit Event" at bounding box center [394, 13] width 79 height 26
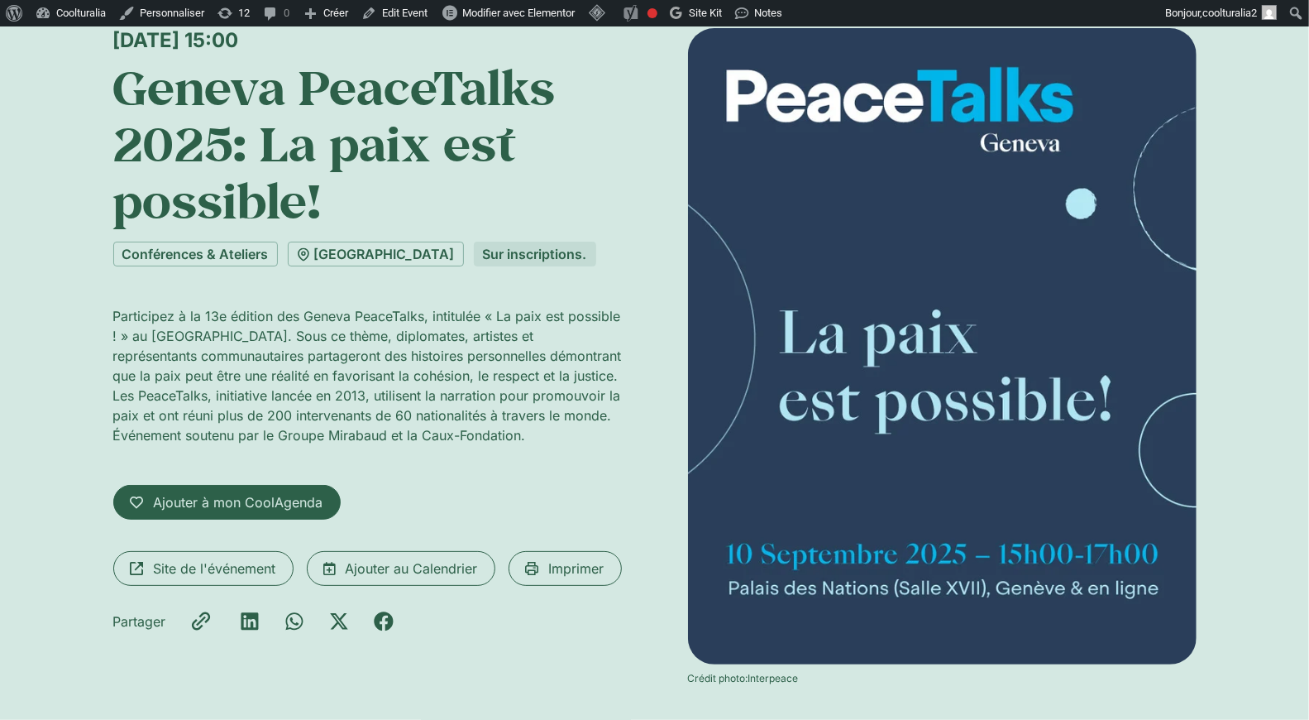
scroll to position [141, 0]
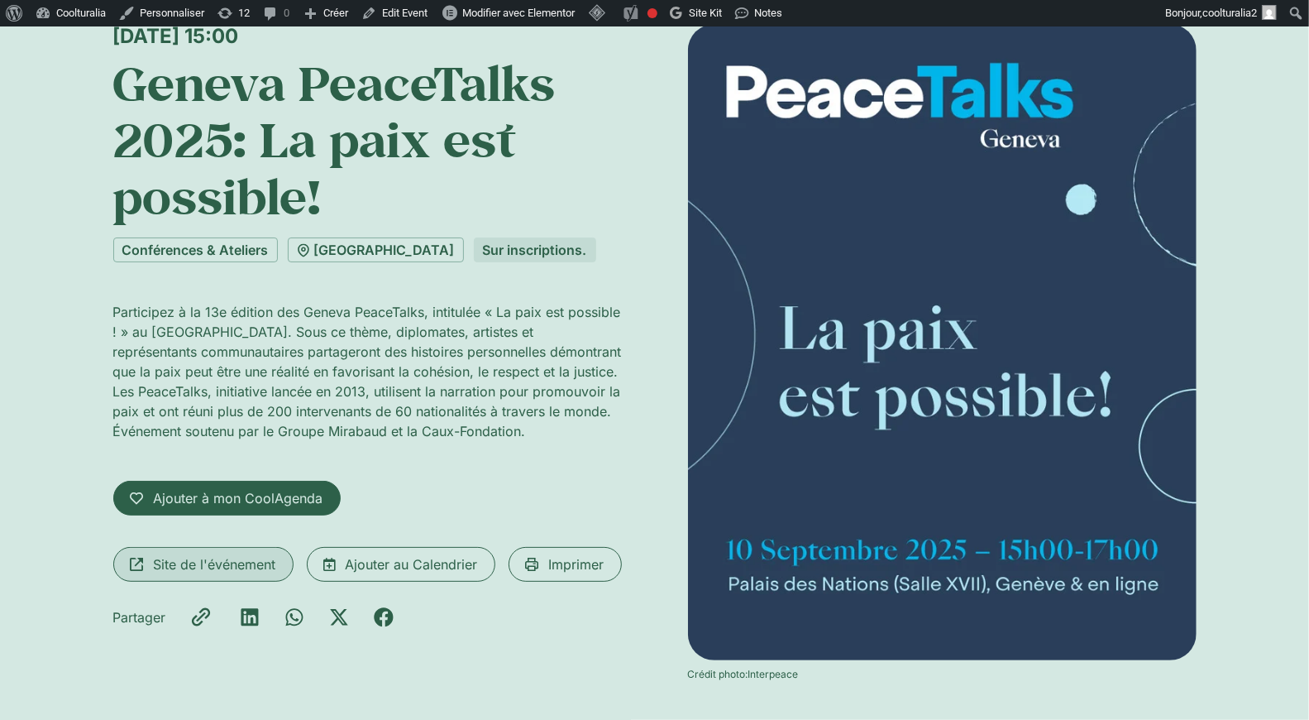
click at [245, 561] on span "Site de l'événement" at bounding box center [215, 564] width 122 height 20
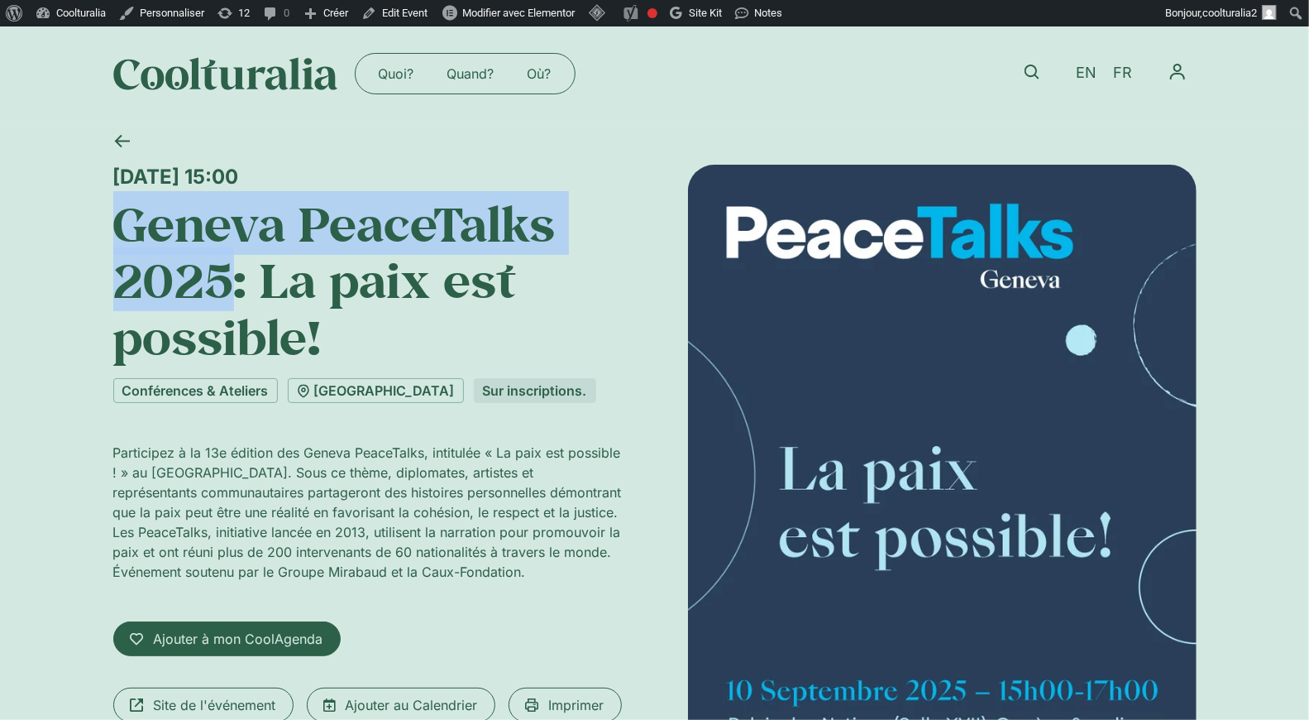
drag, startPoint x: 230, startPoint y: 272, endPoint x: 122, endPoint y: 226, distance: 117.1
click at [122, 226] on h1 "Geneva PeaceTalks 2025: La paix est possible!" at bounding box center [367, 280] width 509 height 170
copy h1 "Geneva PeaceTalks 2025"
click at [127, 131] on link at bounding box center [122, 141] width 41 height 41
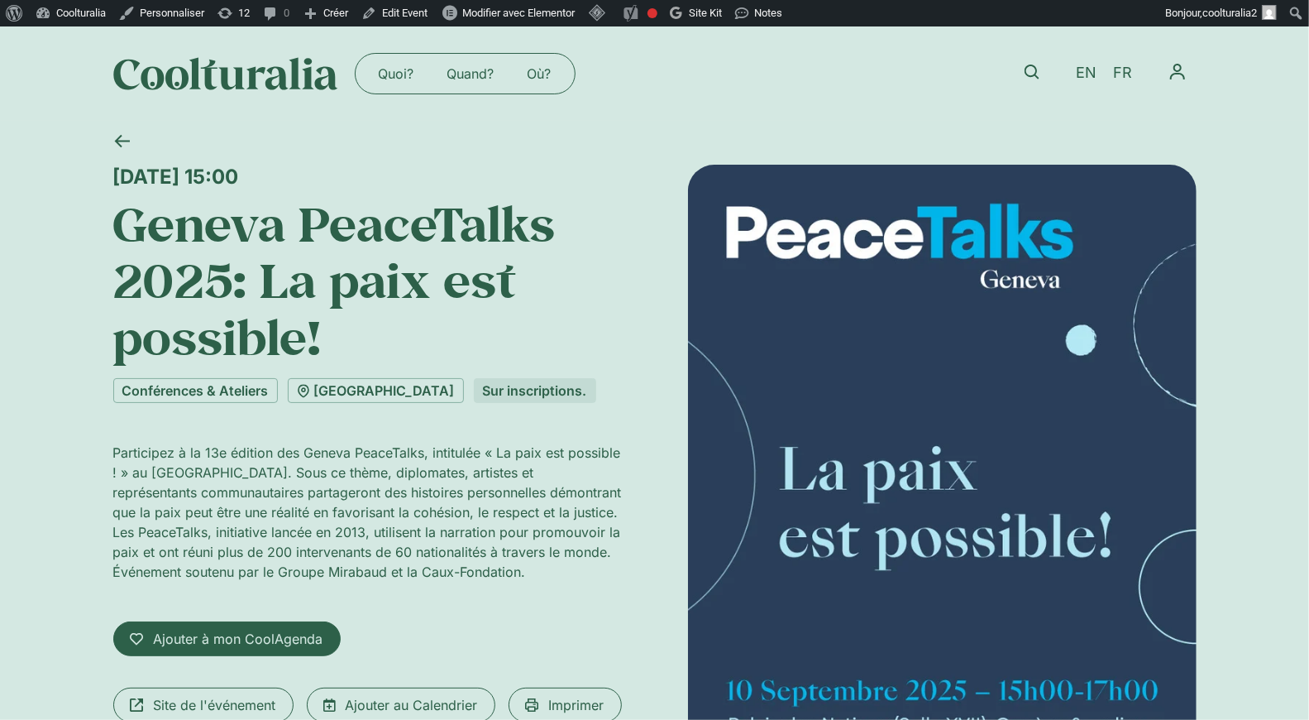
drag, startPoint x: 122, startPoint y: 187, endPoint x: 524, endPoint y: 586, distance: 566.8
click at [524, 586] on div "[DATE] 15:00 Geneva PeaceTalks 2025: La paix est possible! Conférences & Atelie…" at bounding box center [654, 501] width 1309 height 761
copy div "[DATE] 15:00 Geneva PeaceTalks 2025: La paix est possible! Conférences & Atelie…"
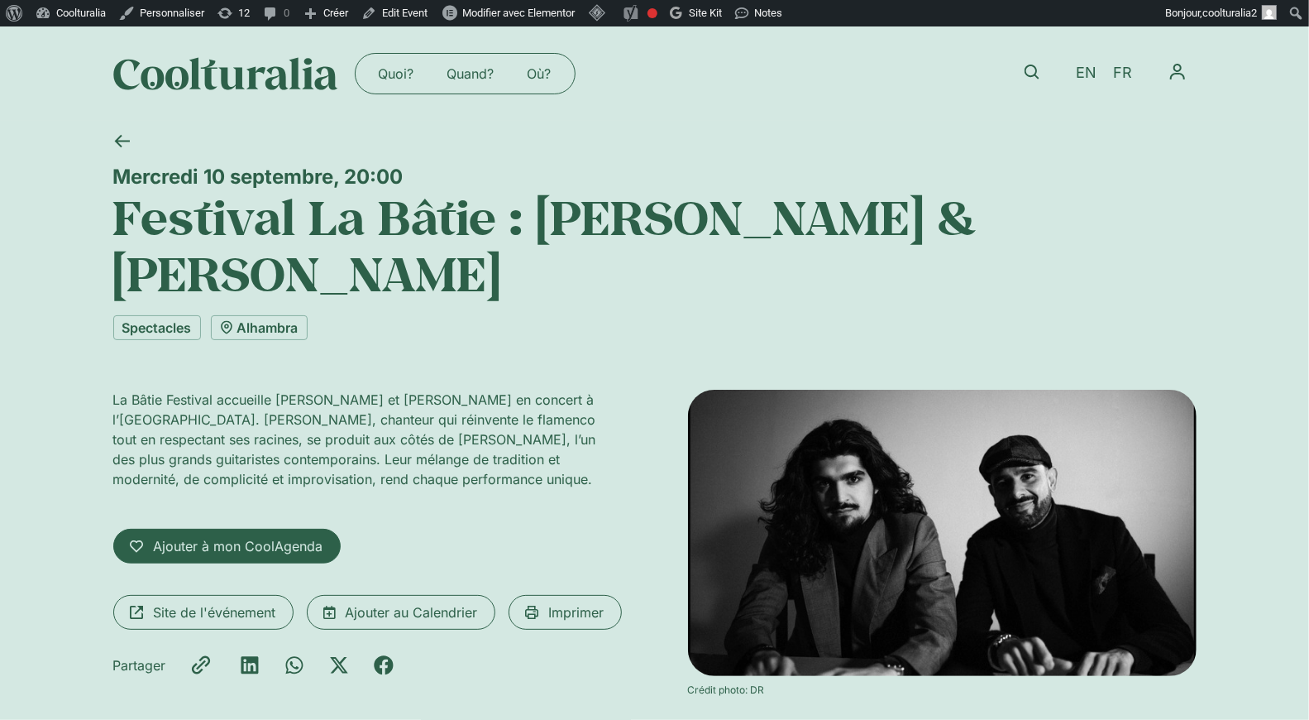
drag, startPoint x: 356, startPoint y: 285, endPoint x: 108, endPoint y: 191, distance: 264.4
click at [108, 191] on div "Mercredi 10 septembre, 20:00 Festival La Bâtie : Israel Fernández & Diego del M…" at bounding box center [654, 439] width 1309 height 636
copy h1 "Festival La Bâtie : Israel Fernández & Diego del Morao"
drag, startPoint x: 1111, startPoint y: 70, endPoint x: 1098, endPoint y: 74, distance: 13.6
click at [1089, 74] on span "EN" at bounding box center [1086, 73] width 21 height 17
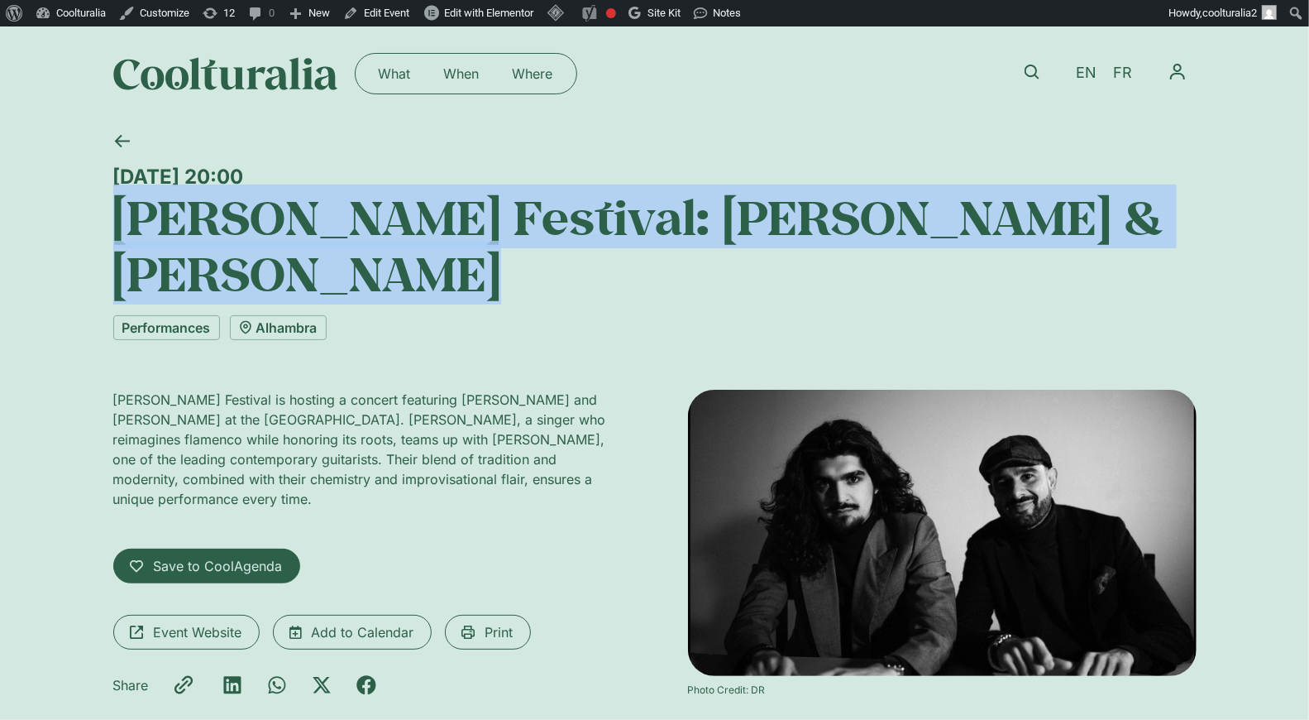
drag, startPoint x: 378, startPoint y: 287, endPoint x: 79, endPoint y: 213, distance: 308.4
click at [79, 213] on div "[DATE] 20:00 [PERSON_NAME] Festival: [PERSON_NAME] & [PERSON_NAME] Performances…" at bounding box center [654, 444] width 1309 height 646
copy h1 "[PERSON_NAME] Festival: [PERSON_NAME] & [PERSON_NAME]"
click at [127, 145] on icon at bounding box center [122, 141] width 16 height 16
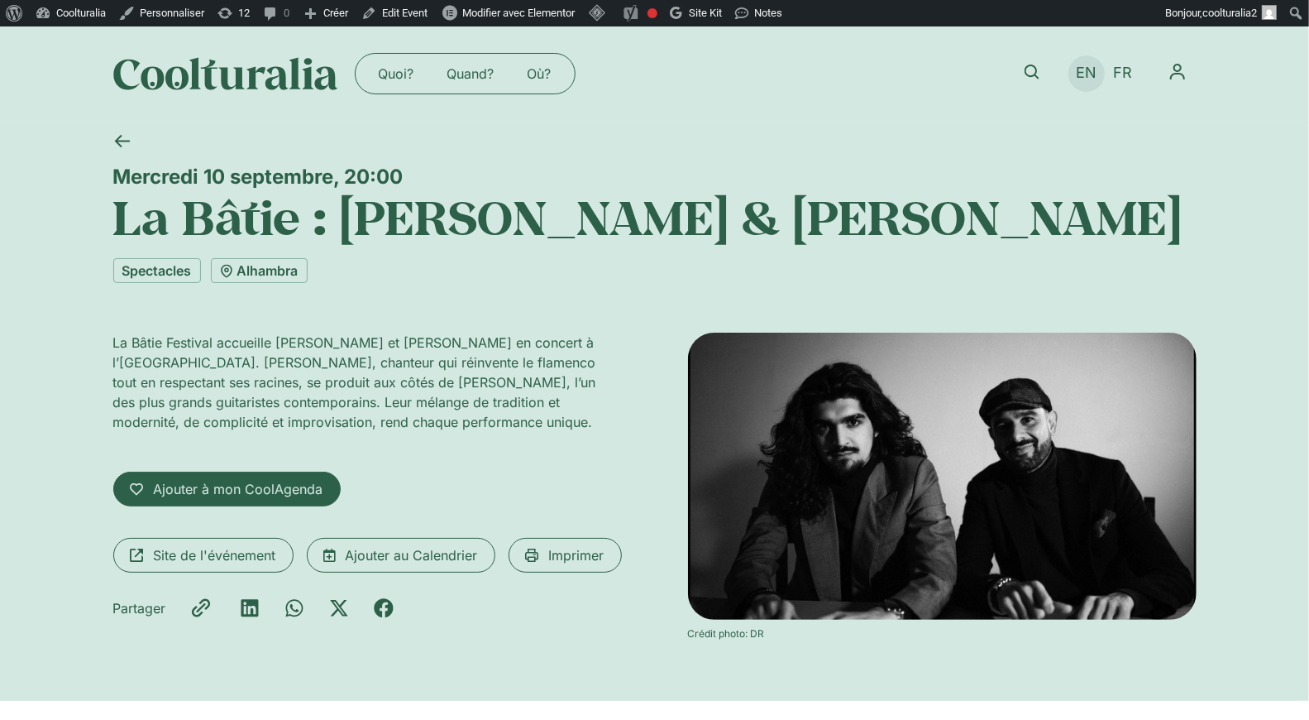
click at [1092, 76] on span "EN" at bounding box center [1086, 73] width 21 height 17
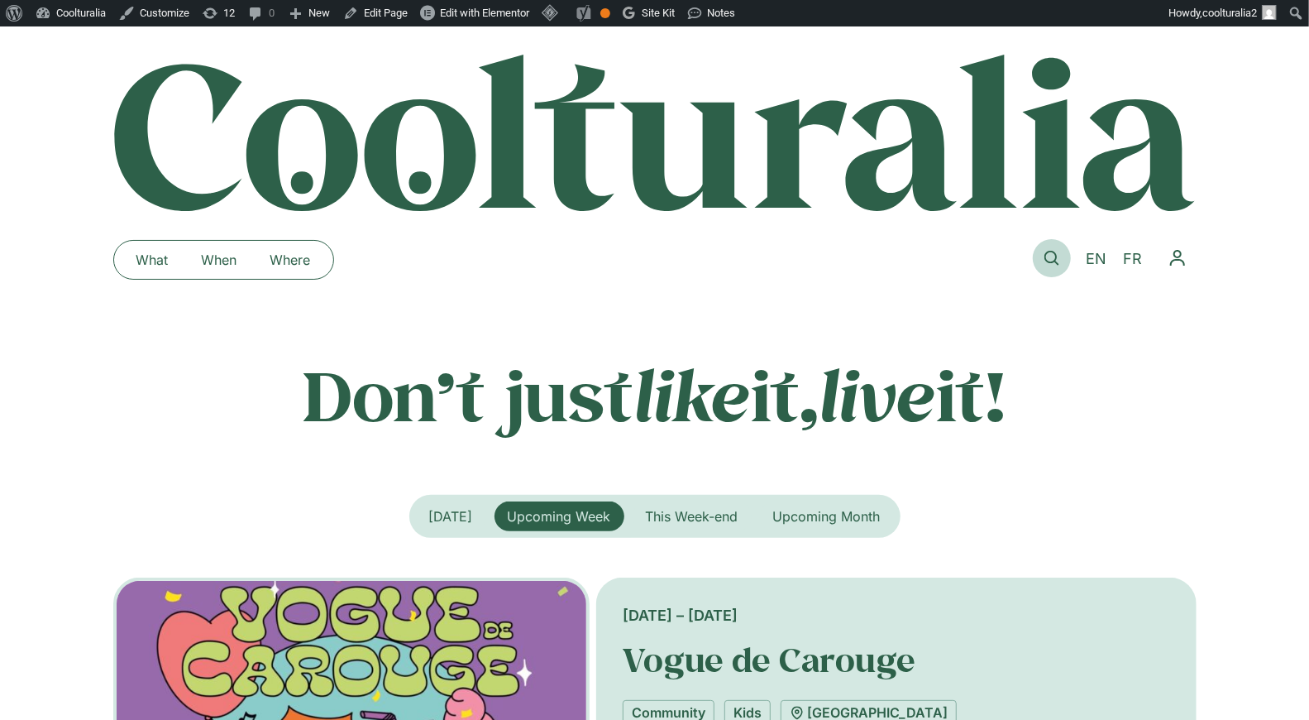
click at [1046, 261] on icon at bounding box center [1052, 258] width 15 height 15
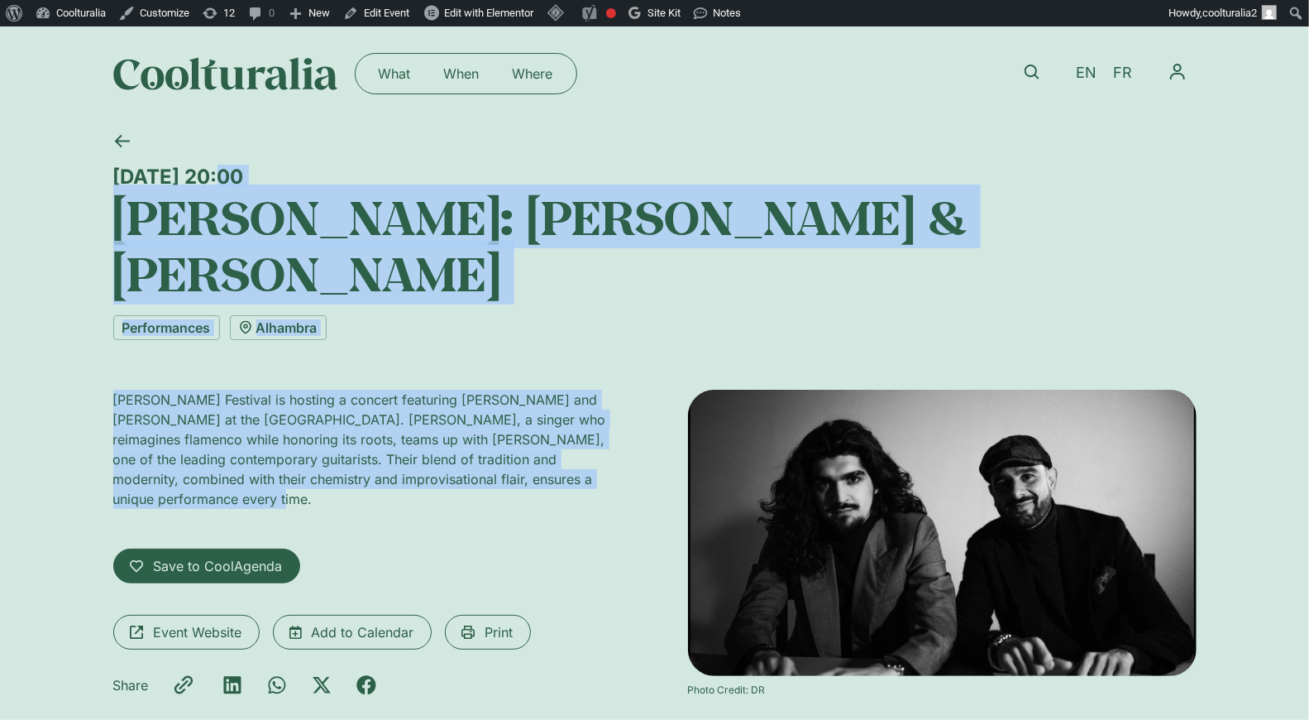
drag, startPoint x: 117, startPoint y: 166, endPoint x: 244, endPoint y: 449, distance: 309.9
click at [244, 449] on div "[DATE] 20:00 [PERSON_NAME]: [PERSON_NAME] & [PERSON_NAME] Performances [GEOGRAP…" at bounding box center [655, 444] width 1084 height 646
copy div "[DATE] 20:00 [PERSON_NAME]: [PERSON_NAME] & [PERSON_NAME] Performances Alhambra…"
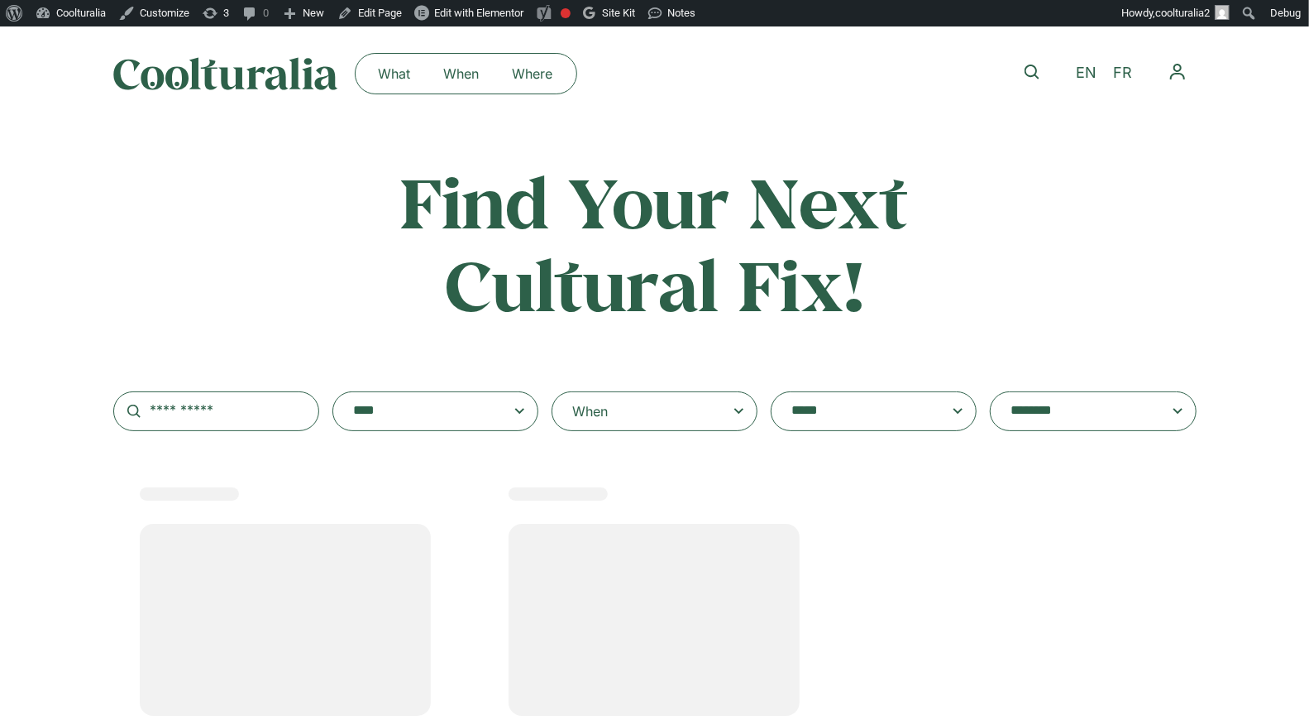
click at [675, 415] on div "When" at bounding box center [655, 411] width 206 height 40
click at [0, 0] on input "When" at bounding box center [0, 0] width 0 height 0
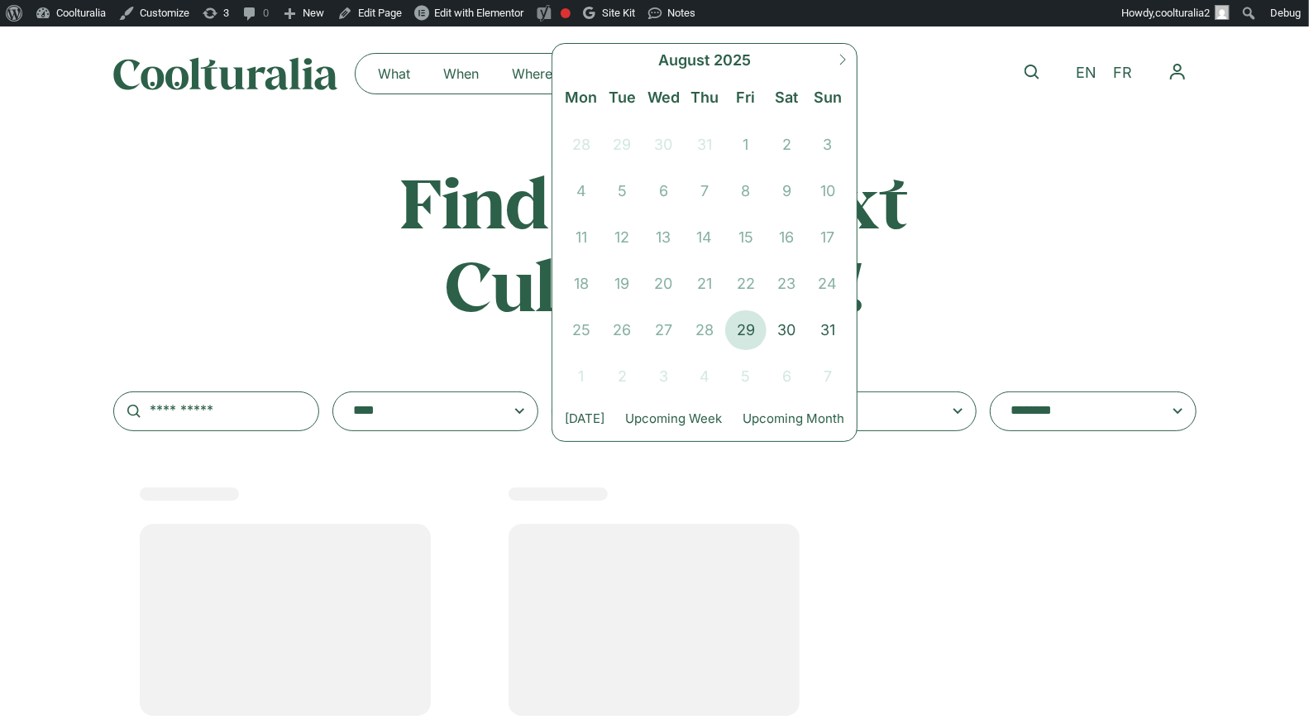
click at [840, 57] on icon at bounding box center [843, 60] width 12 height 12
select select "*"
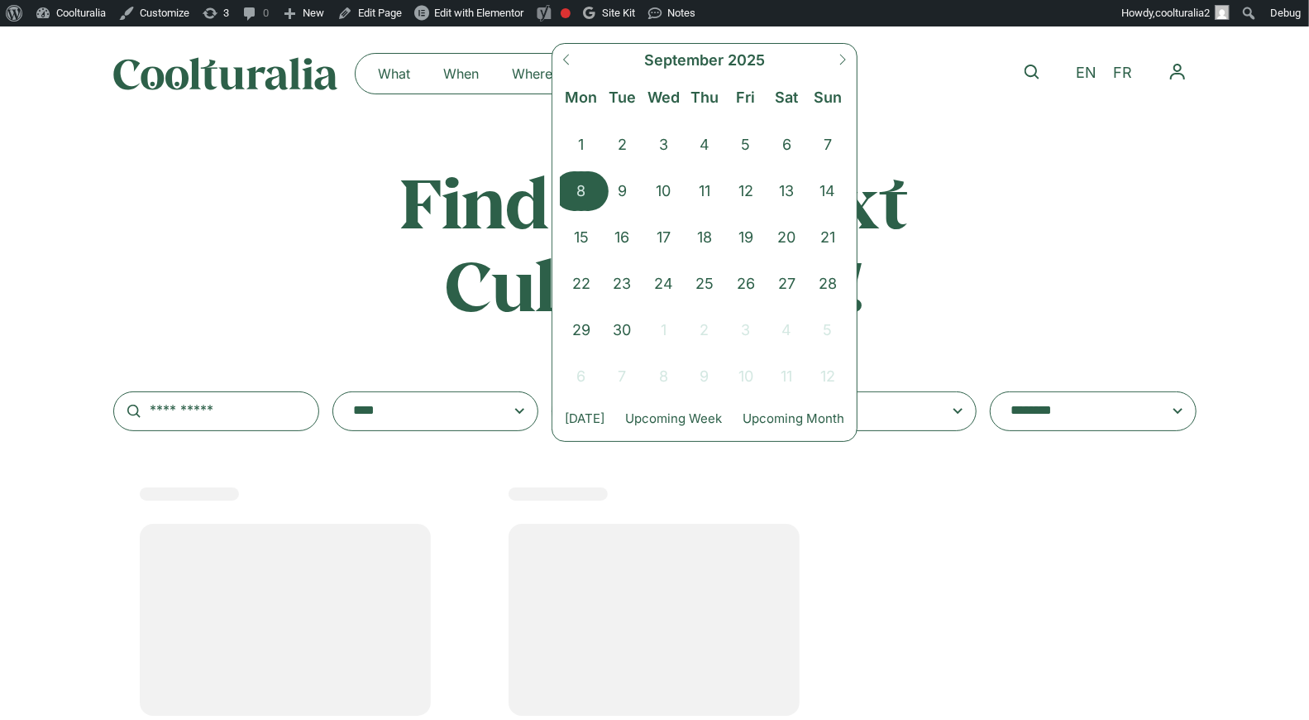
click at [580, 181] on span "8" at bounding box center [581, 191] width 41 height 40
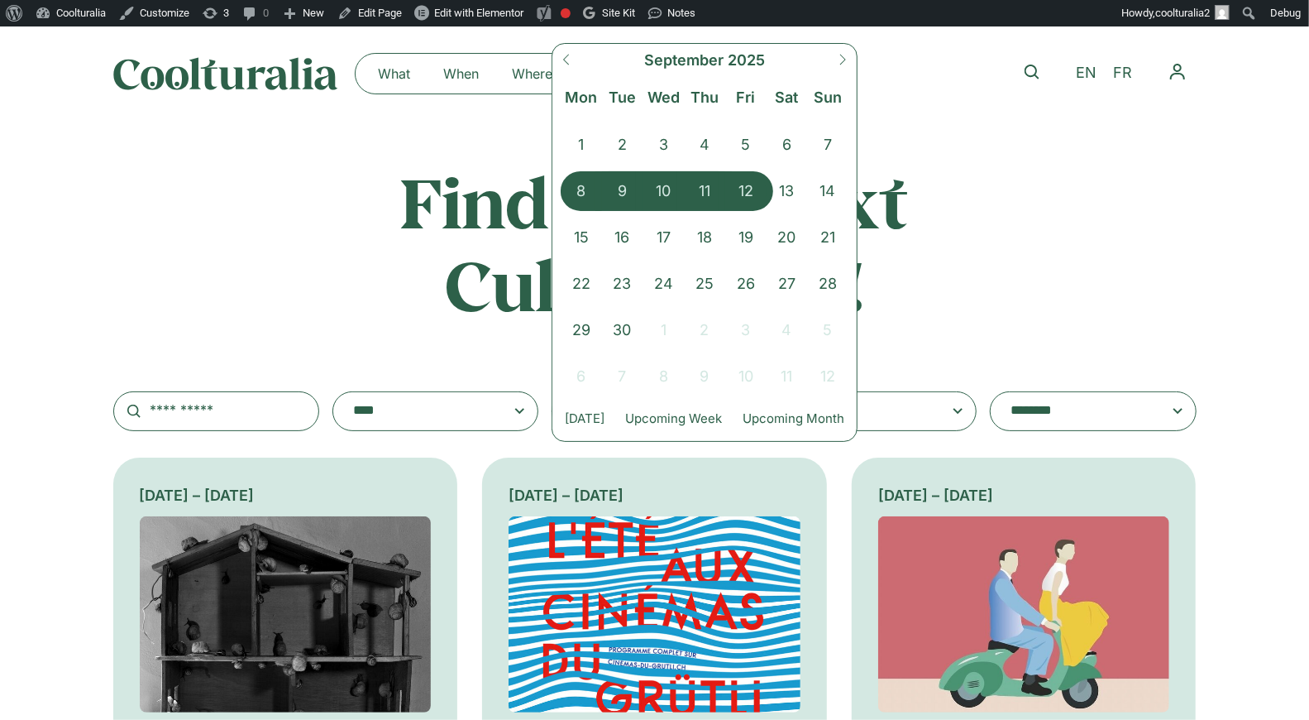
click at [748, 179] on span "12" at bounding box center [745, 191] width 41 height 40
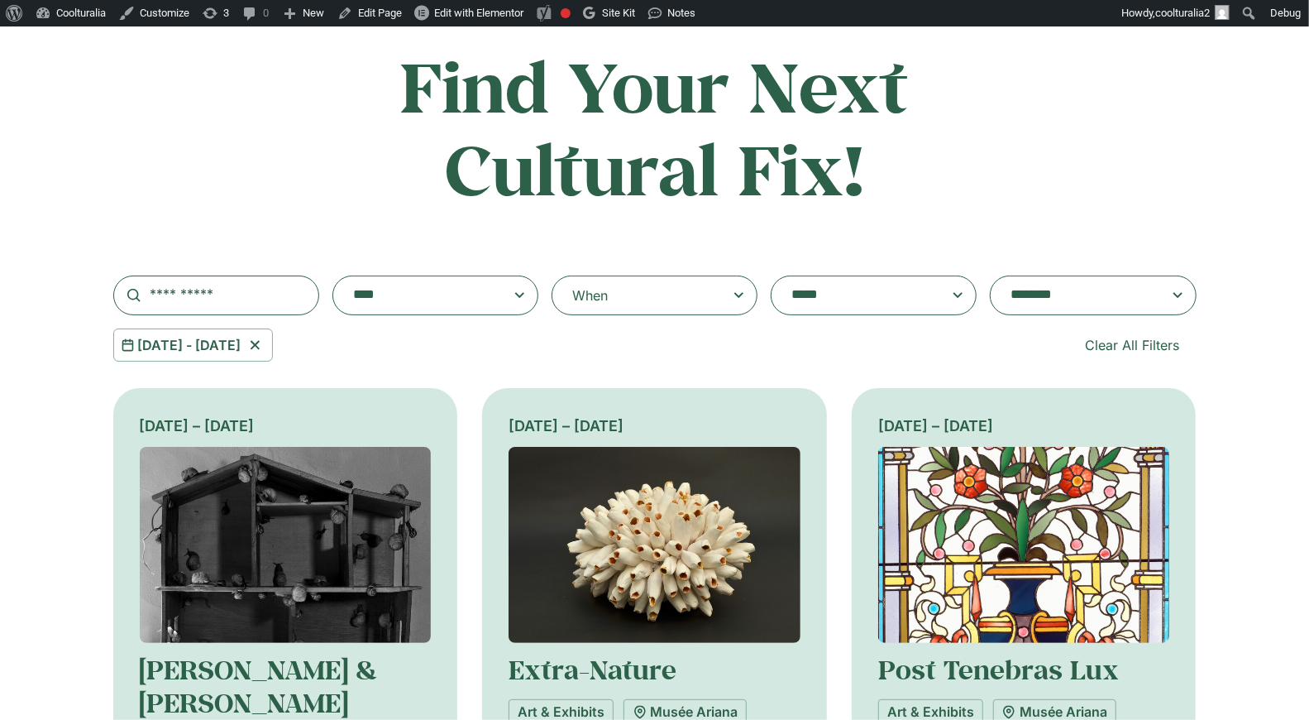
scroll to position [119, 0]
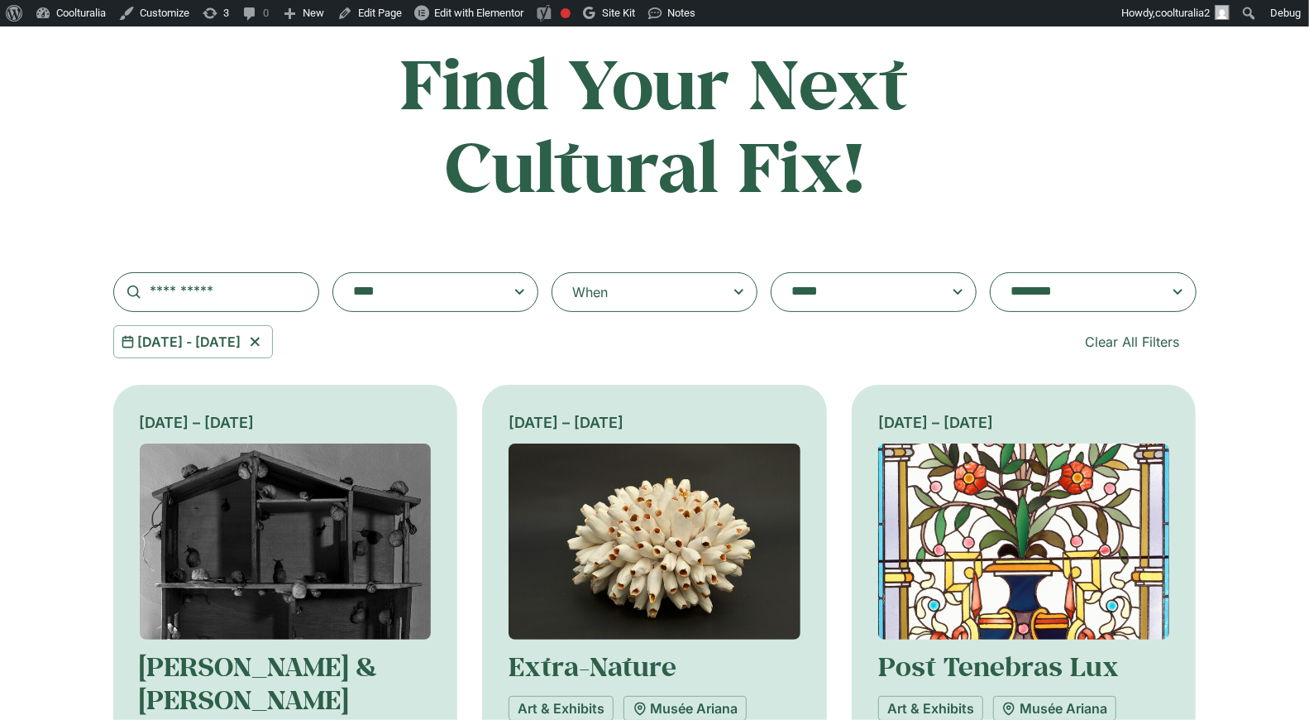
click at [631, 291] on div "When" at bounding box center [655, 292] width 206 height 40
click at [0, 0] on input "**********" at bounding box center [0, 0] width 0 height 0
click at [480, 240] on div "**********" at bounding box center [655, 199] width 1084 height 317
click at [669, 290] on div "When" at bounding box center [655, 292] width 206 height 40
click at [0, 0] on input "**********" at bounding box center [0, 0] width 0 height 0
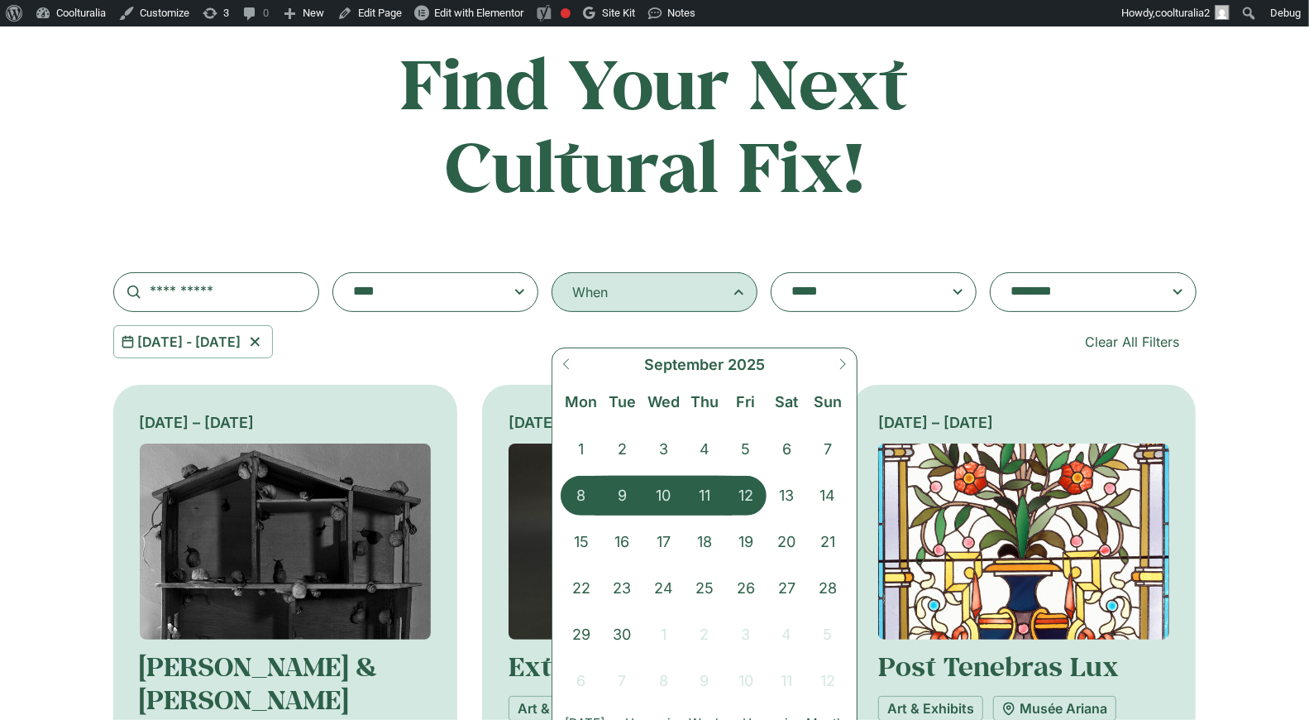
click at [432, 223] on div "**********" at bounding box center [655, 199] width 1084 height 317
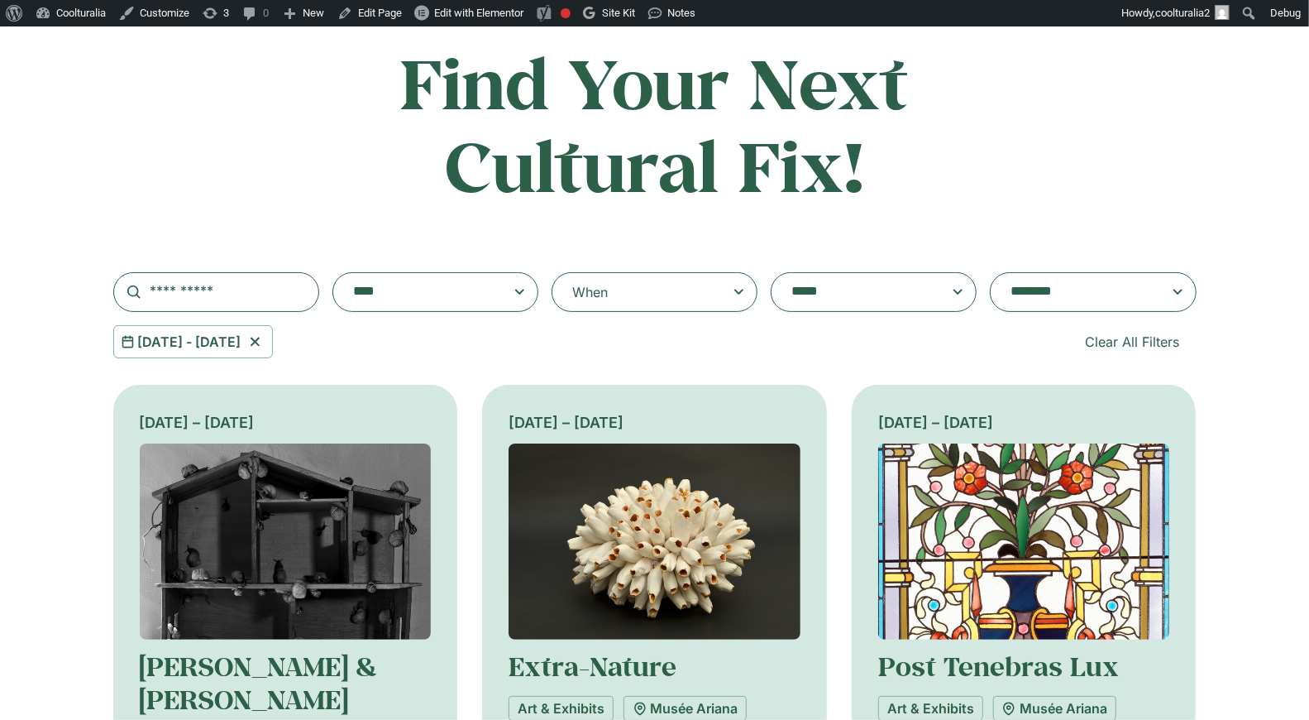
click at [1031, 292] on textarea "**********" at bounding box center [1077, 291] width 132 height 23
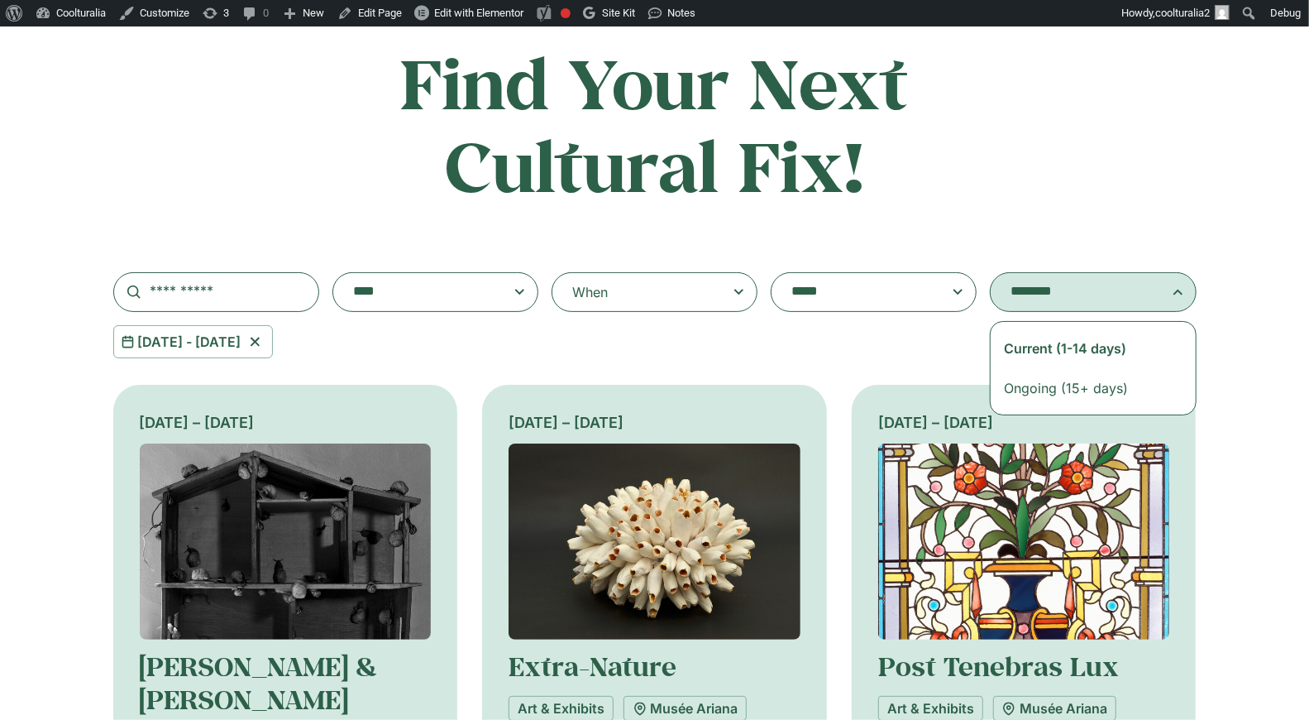
select select "**********"
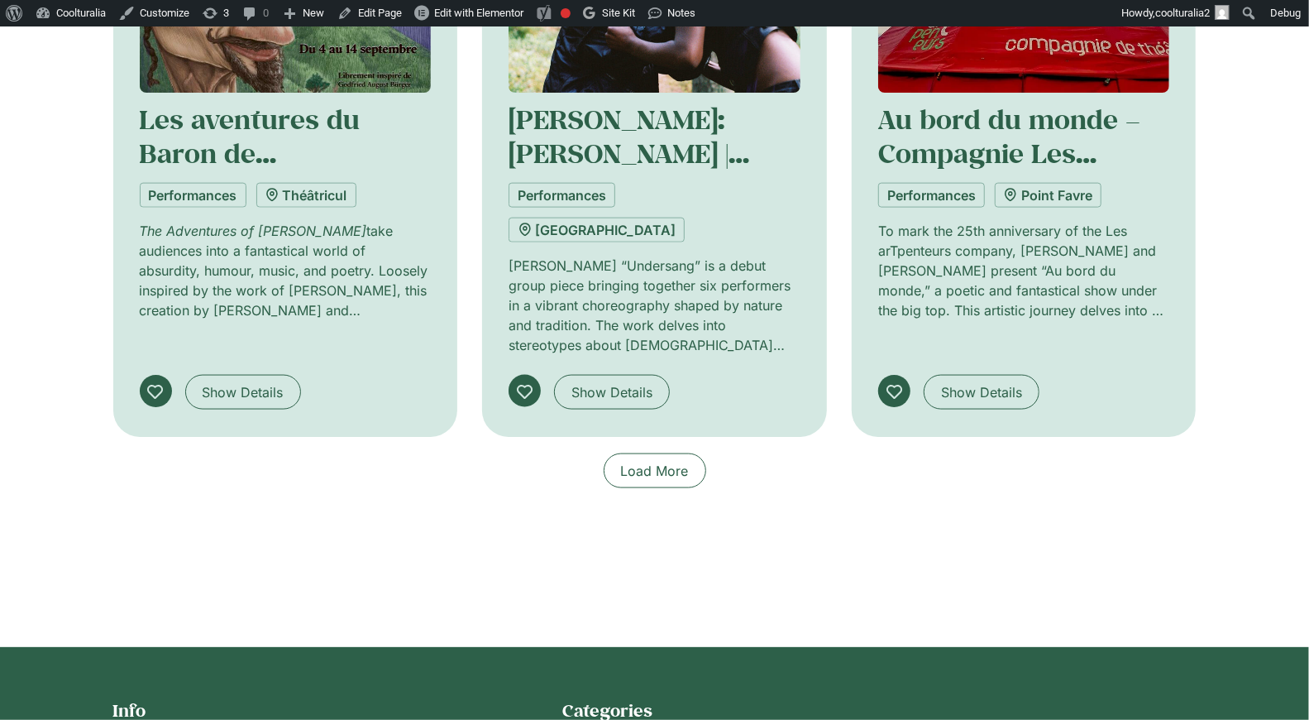
scroll to position [1299, 0]
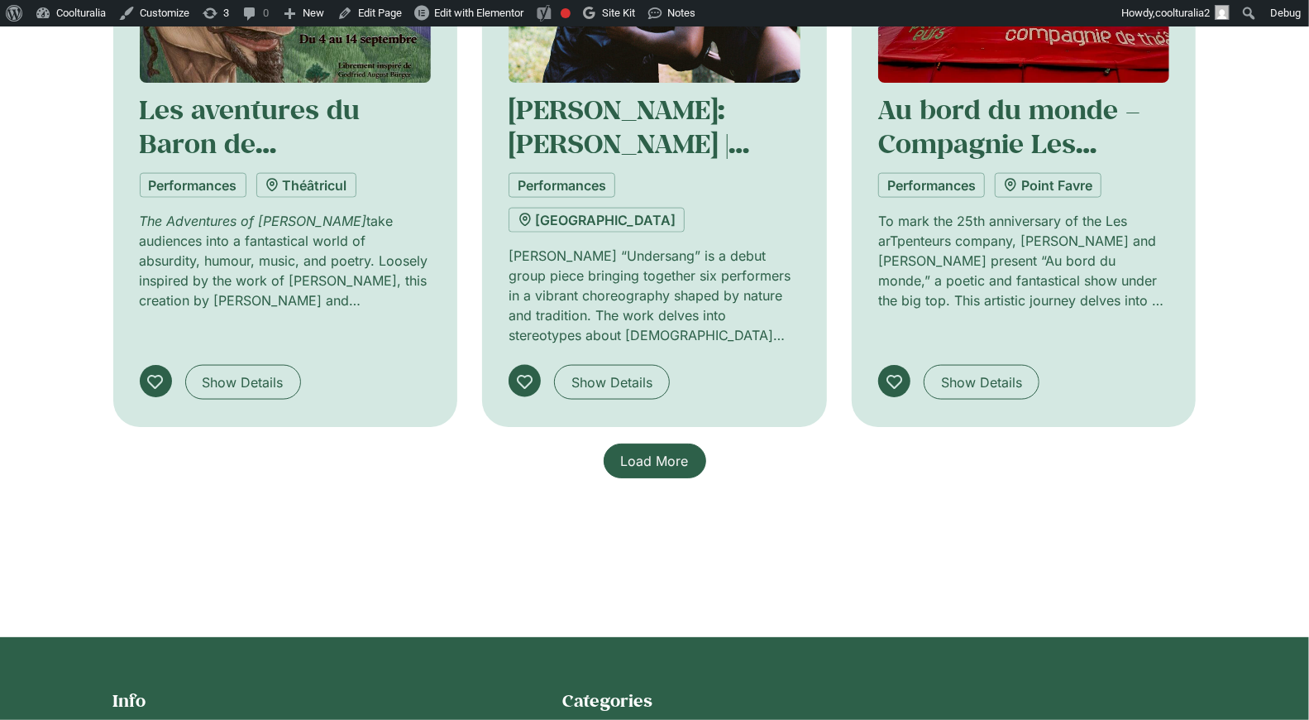
click at [672, 451] on span "Load More" at bounding box center [655, 461] width 68 height 20
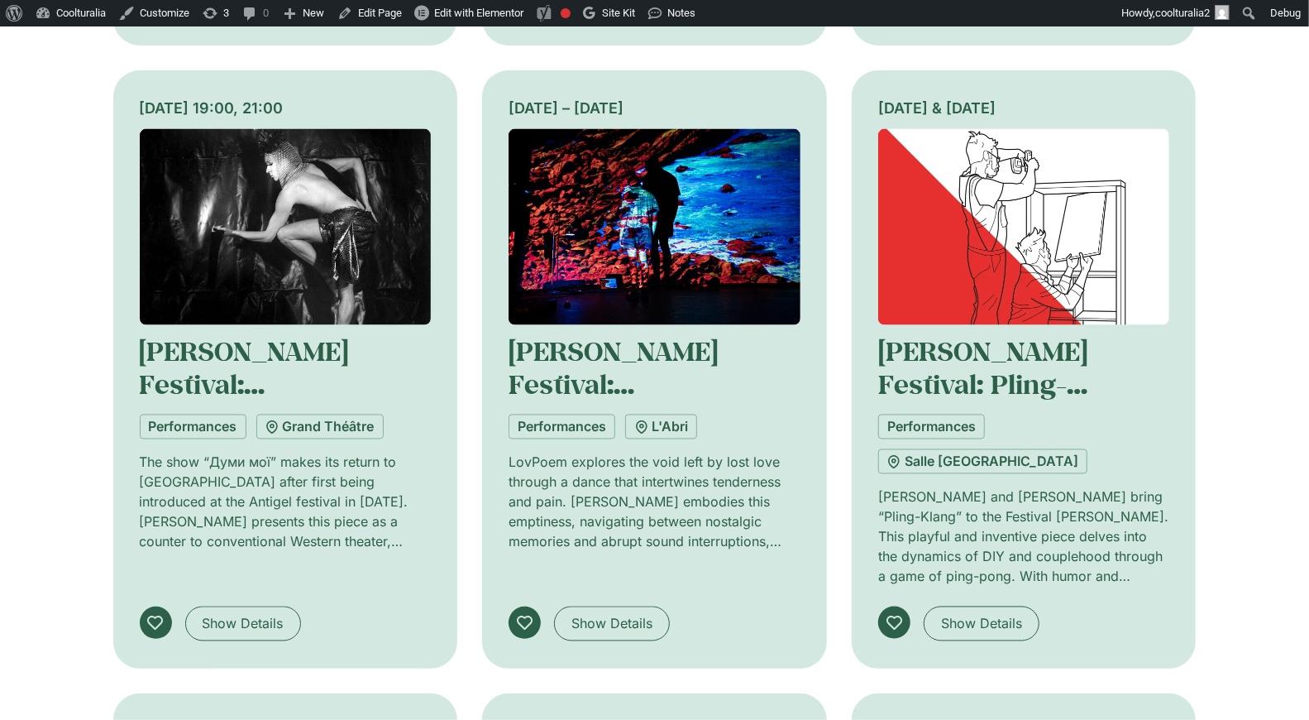
scroll to position [1678, 0]
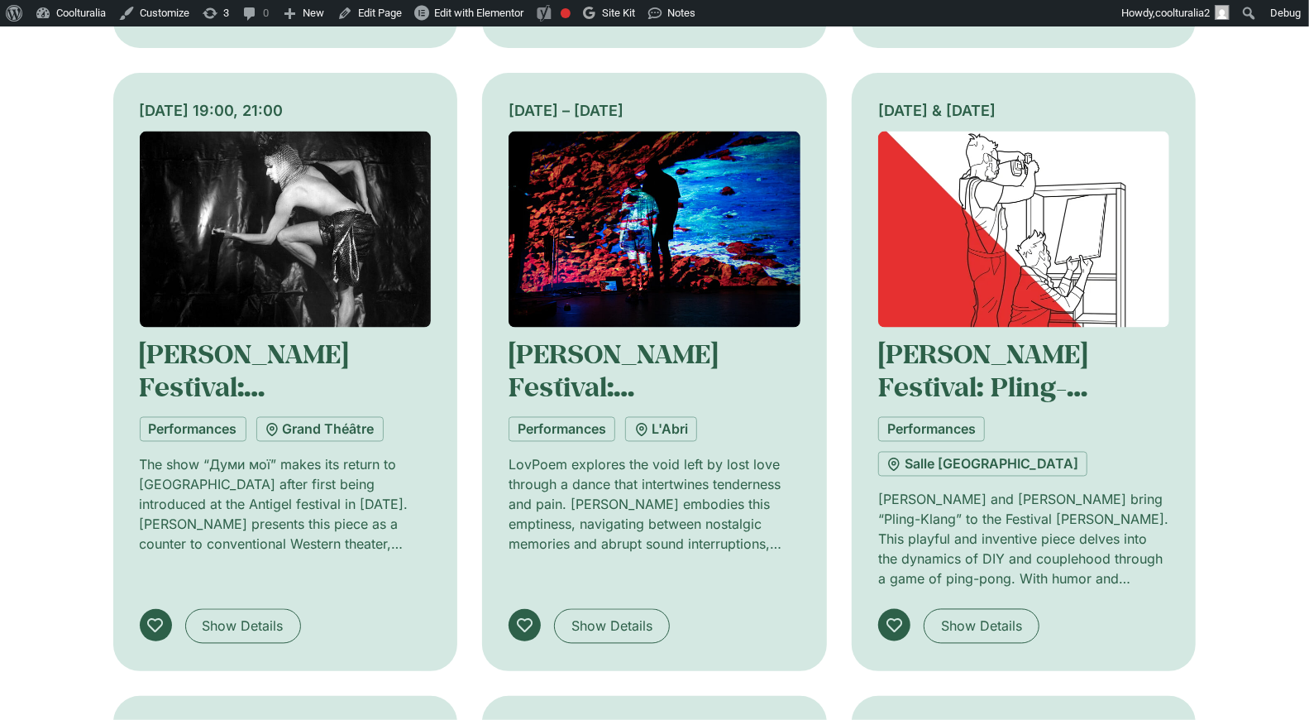
click at [1027, 165] on img at bounding box center [1024, 230] width 292 height 196
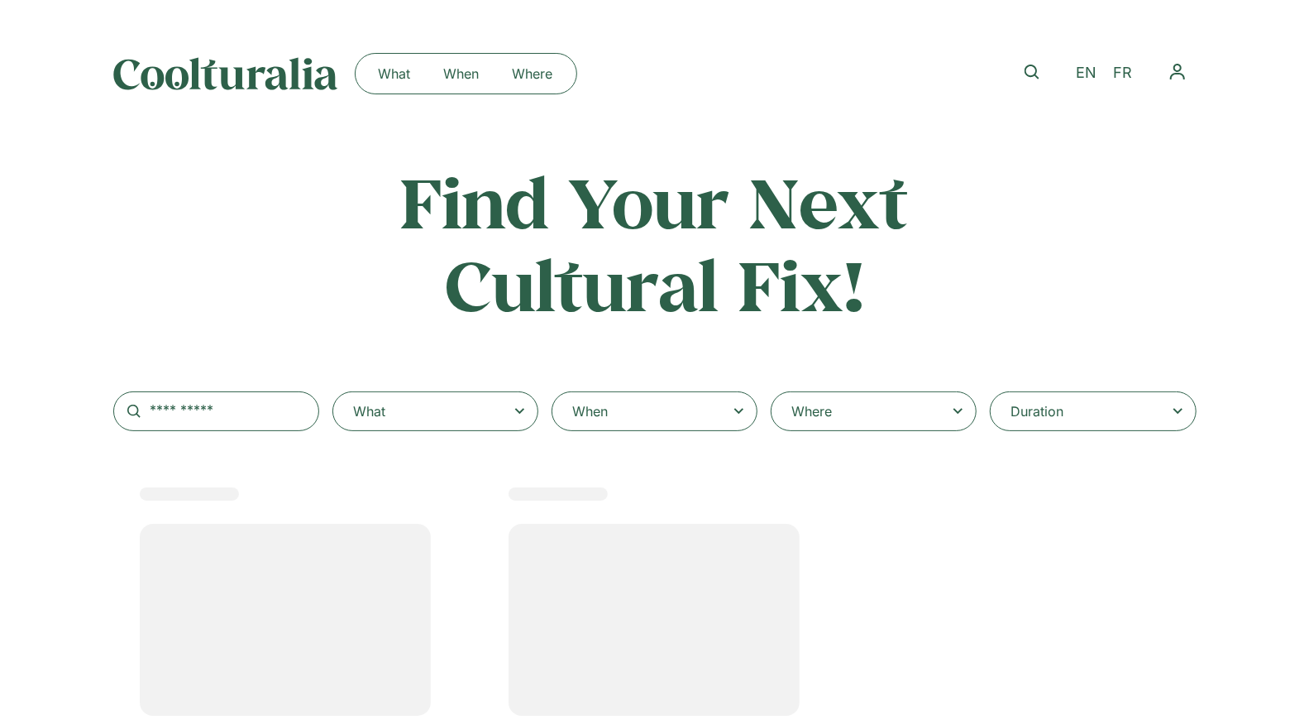
select select
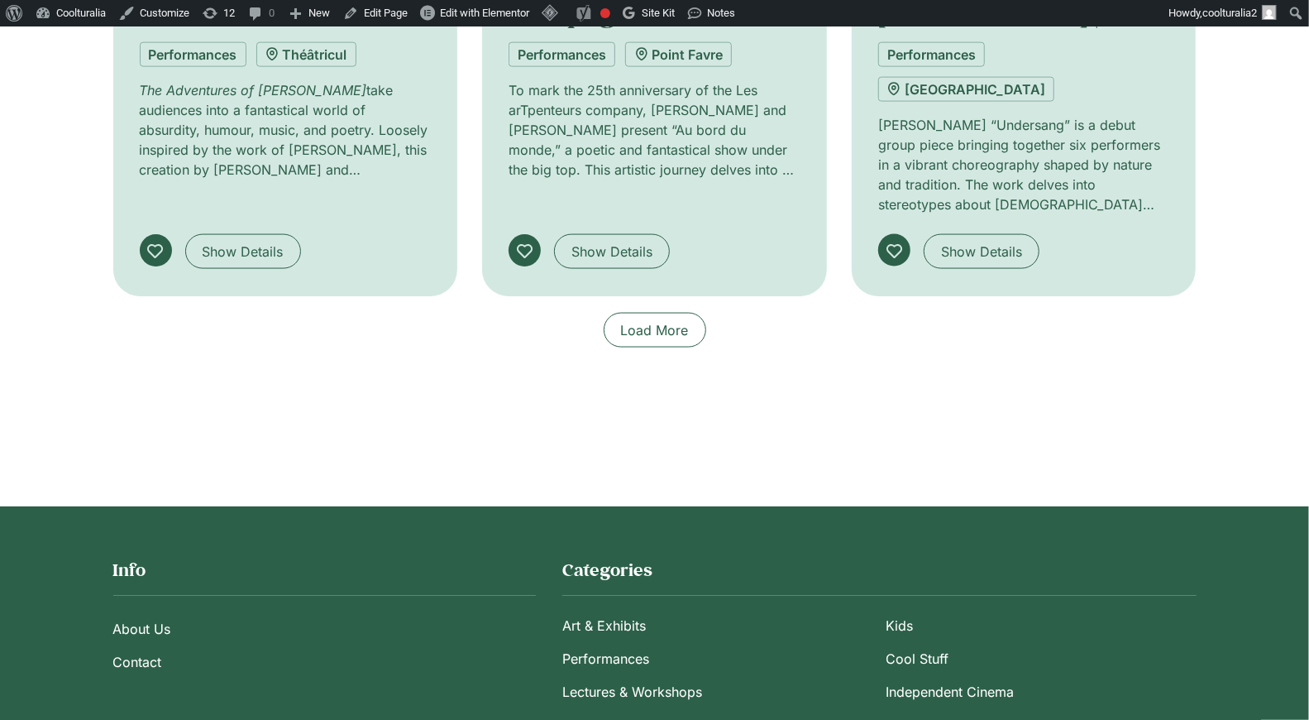
scroll to position [1426, 0]
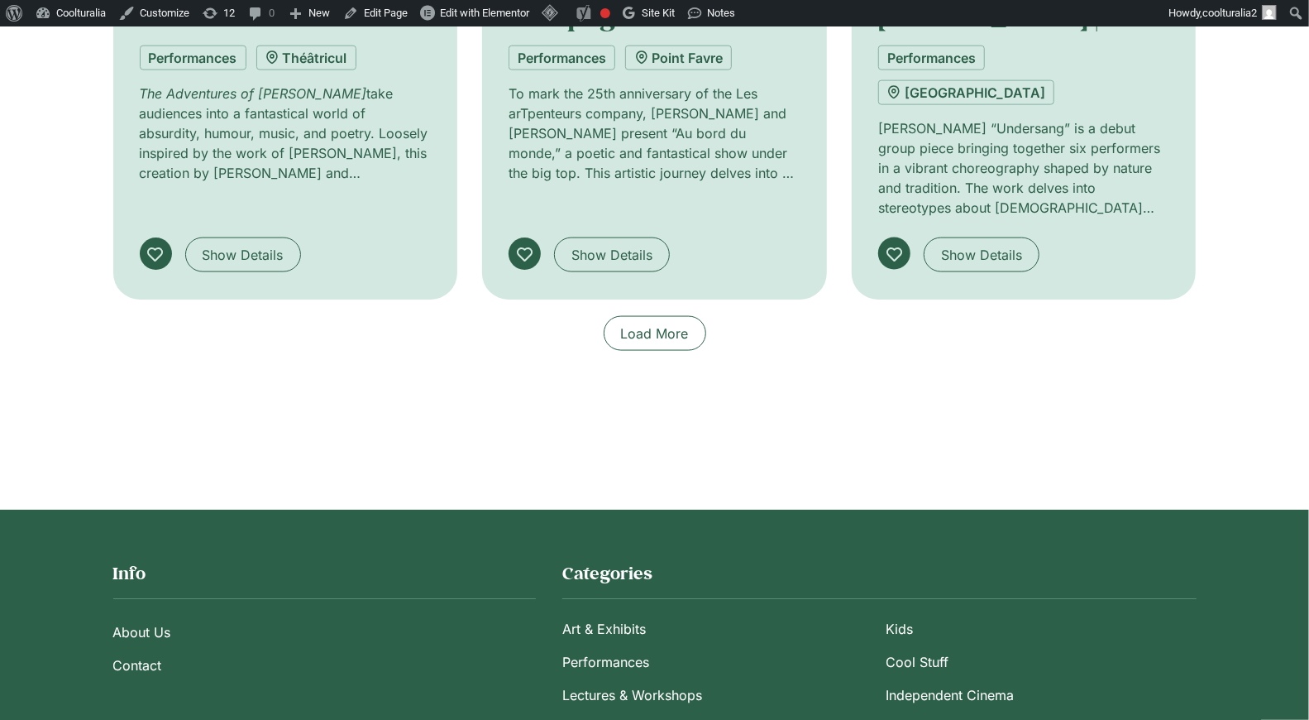
click at [651, 323] on span "Load More" at bounding box center [655, 333] width 68 height 20
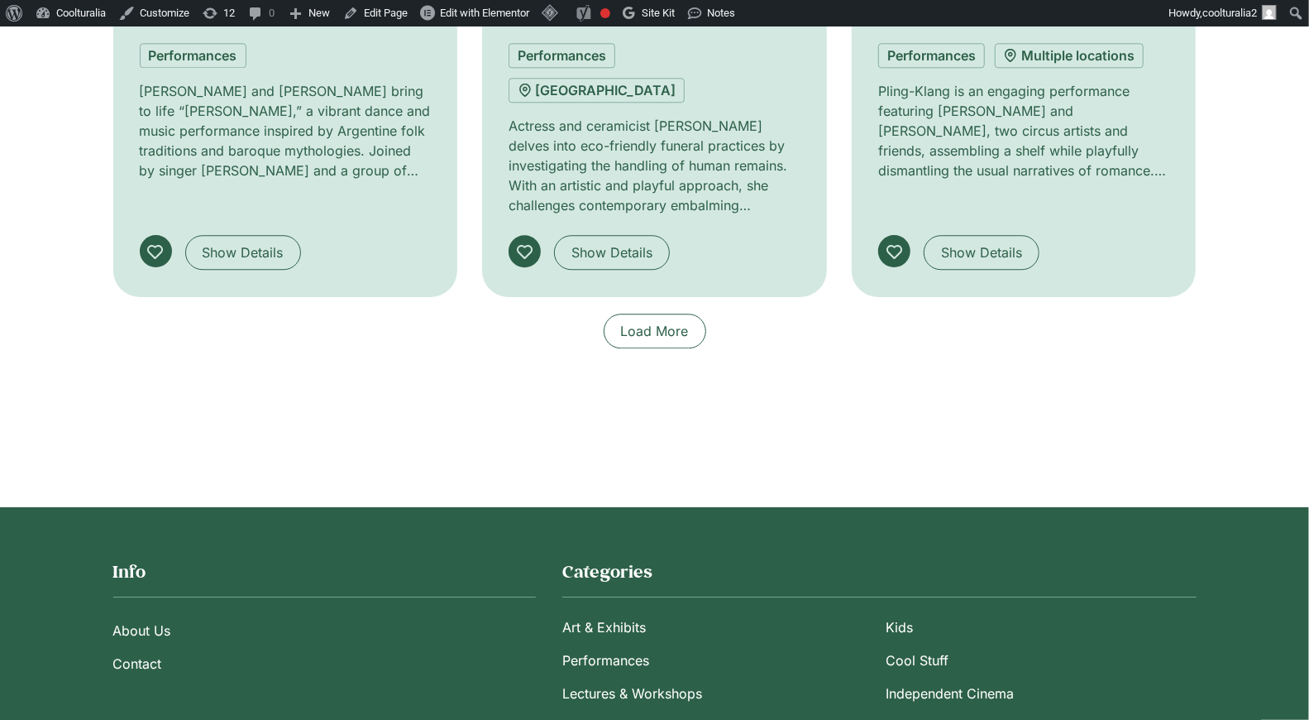
scroll to position [2678, 0]
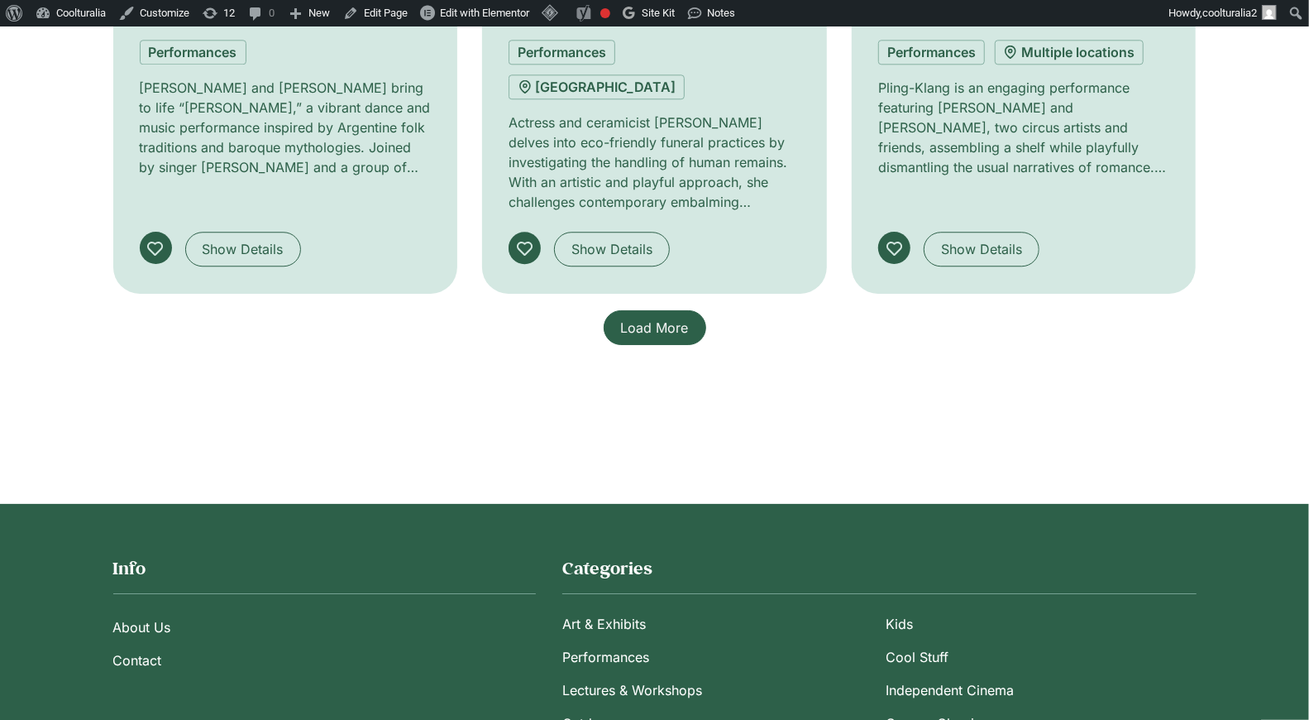
click at [653, 318] on span "Load More" at bounding box center [655, 328] width 68 height 20
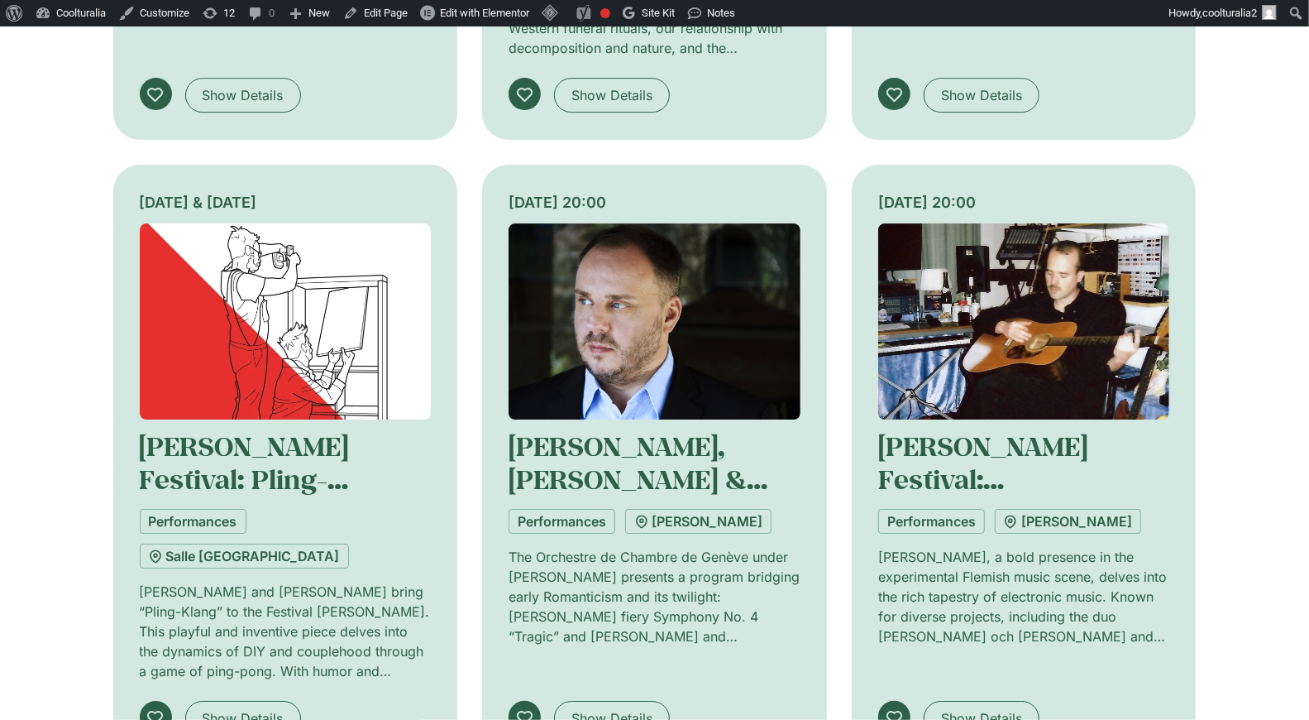
scroll to position [3452, 0]
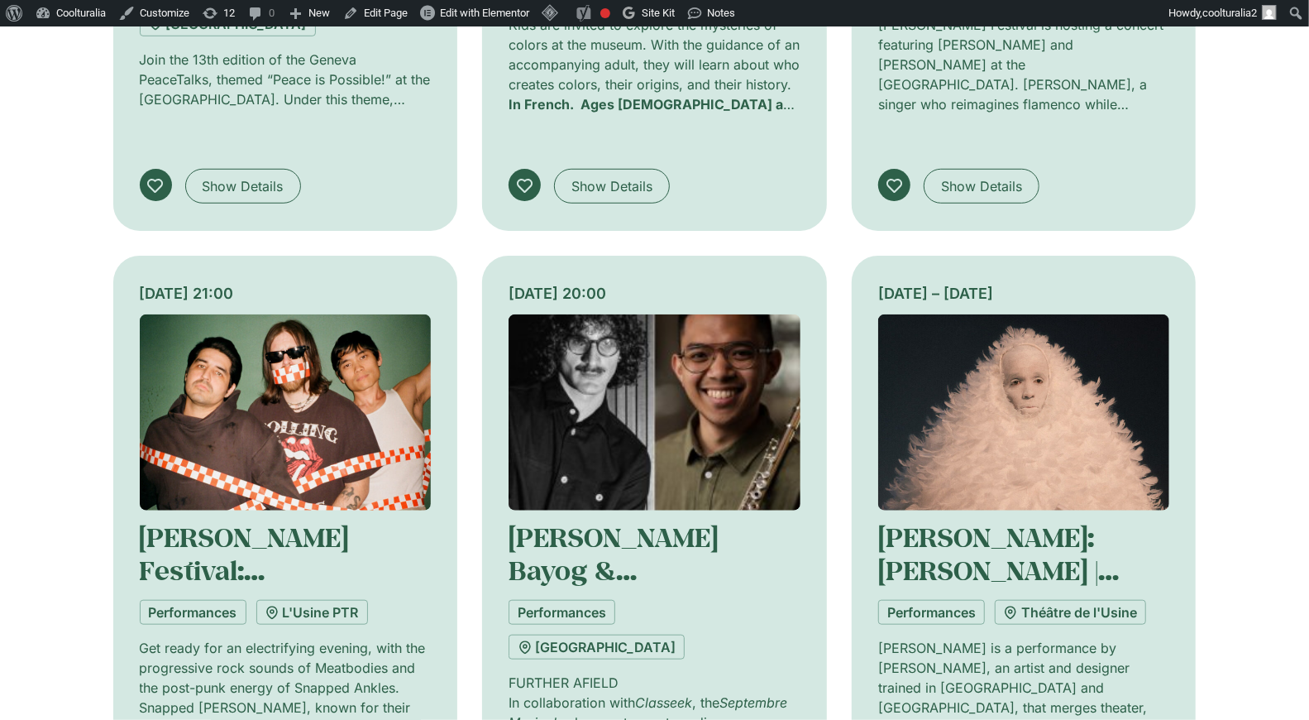
scroll to position [4607, 0]
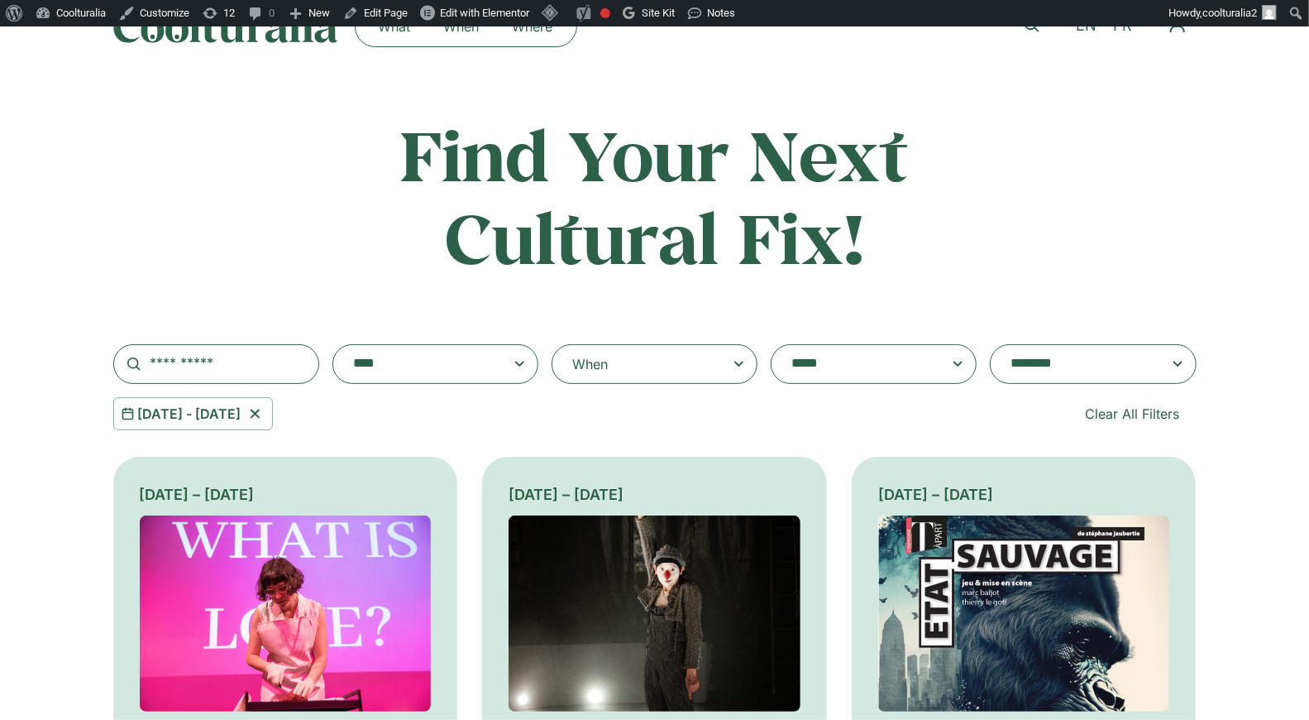
scroll to position [0, 0]
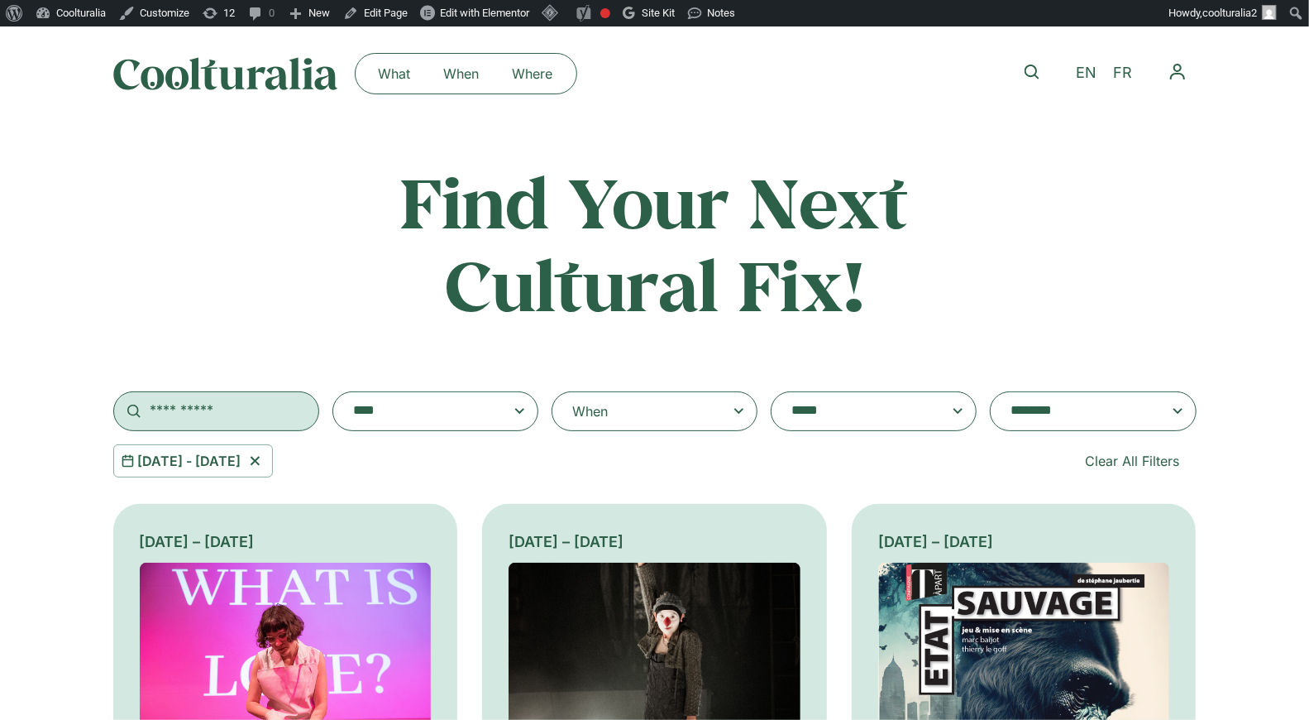
click at [233, 415] on input "text" at bounding box center [216, 411] width 206 height 40
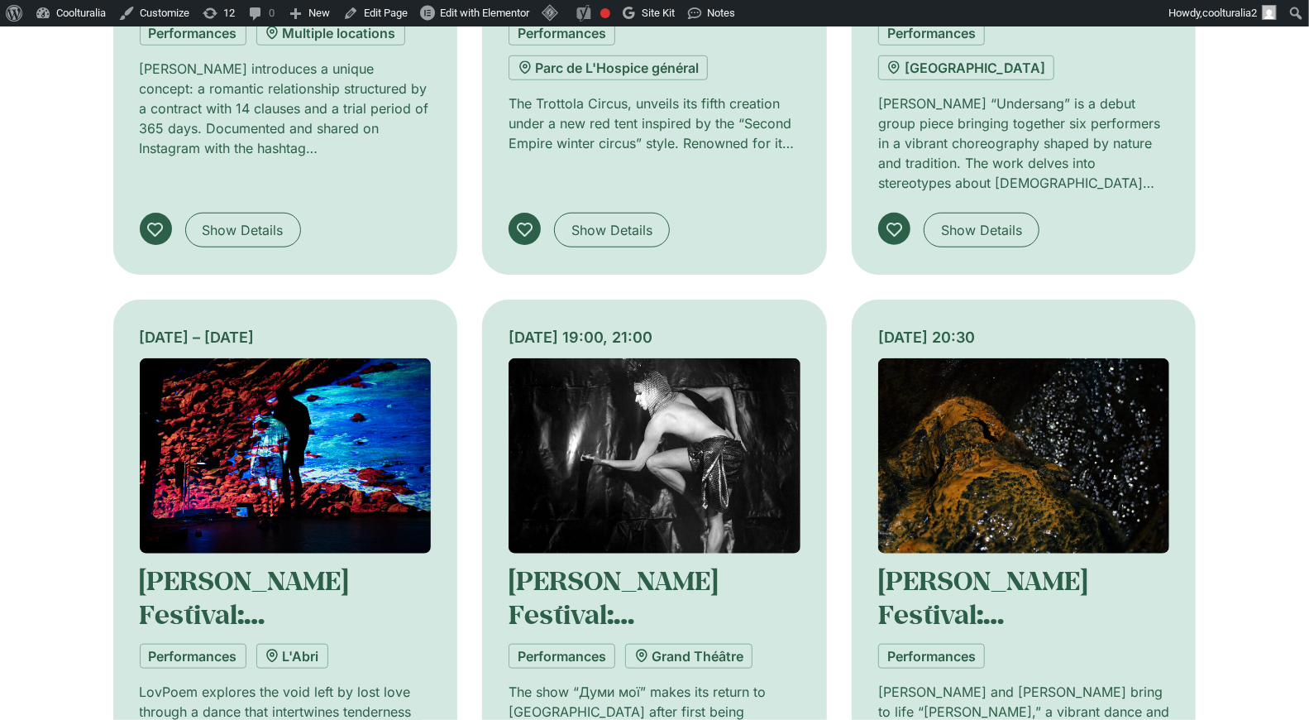
scroll to position [910, 0]
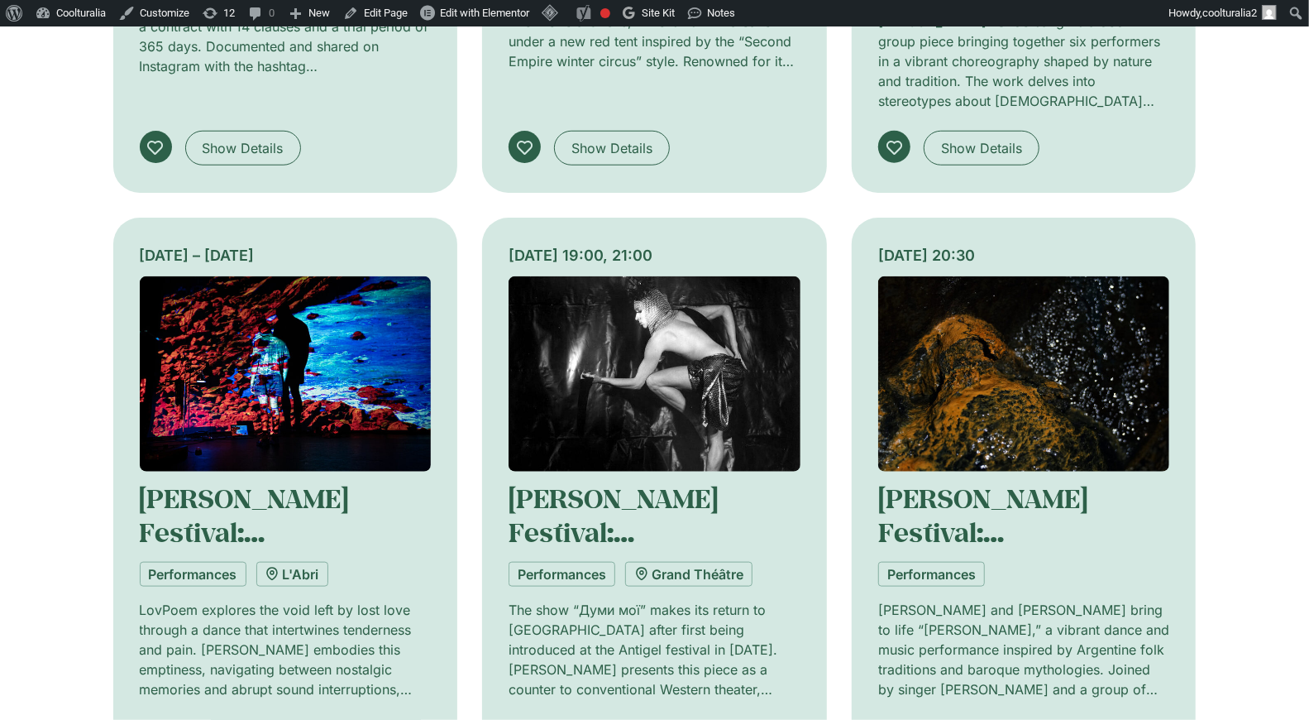
type input "*****"
click at [598, 348] on img at bounding box center [655, 374] width 292 height 196
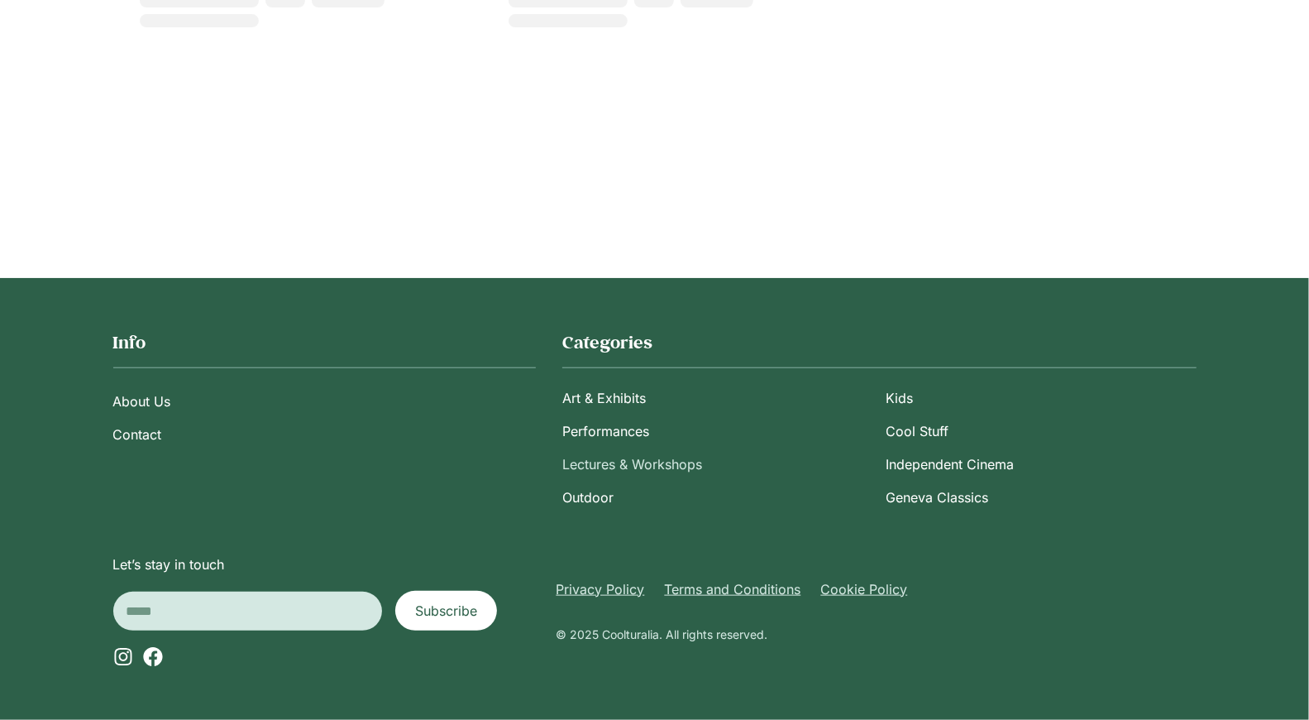
type input "*****"
select select
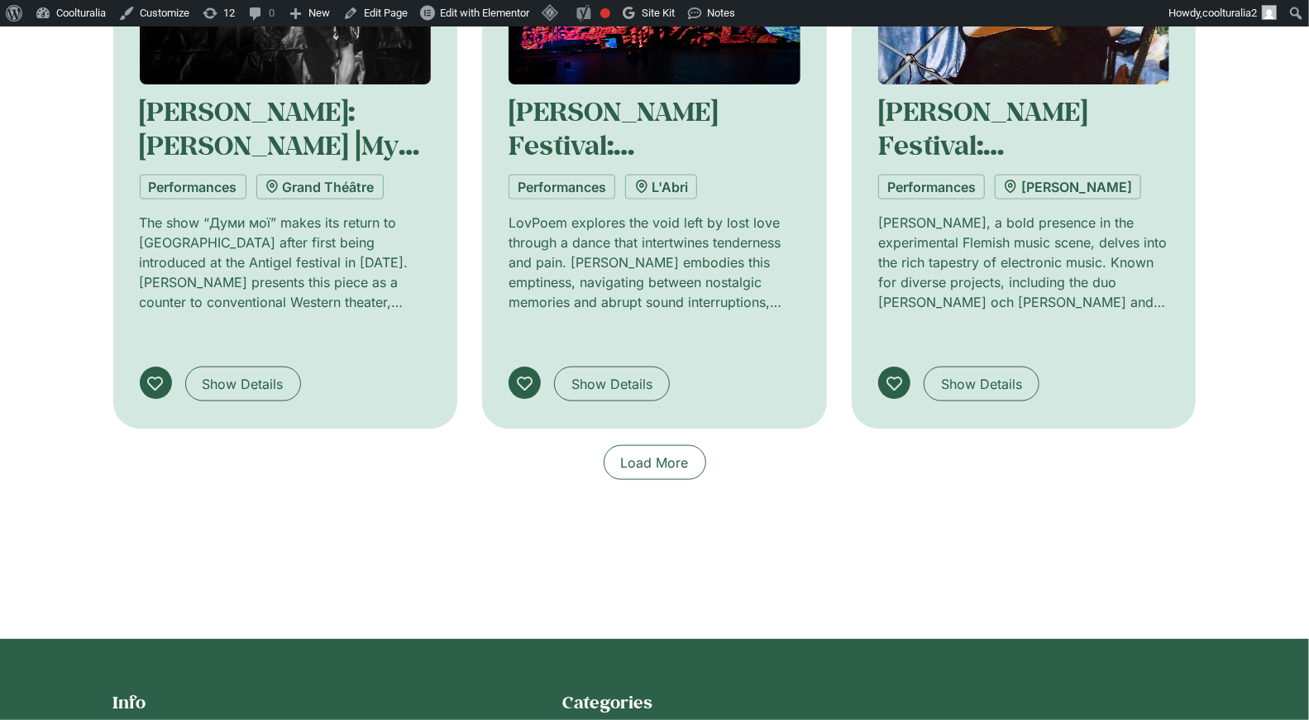
scroll to position [1588, 0]
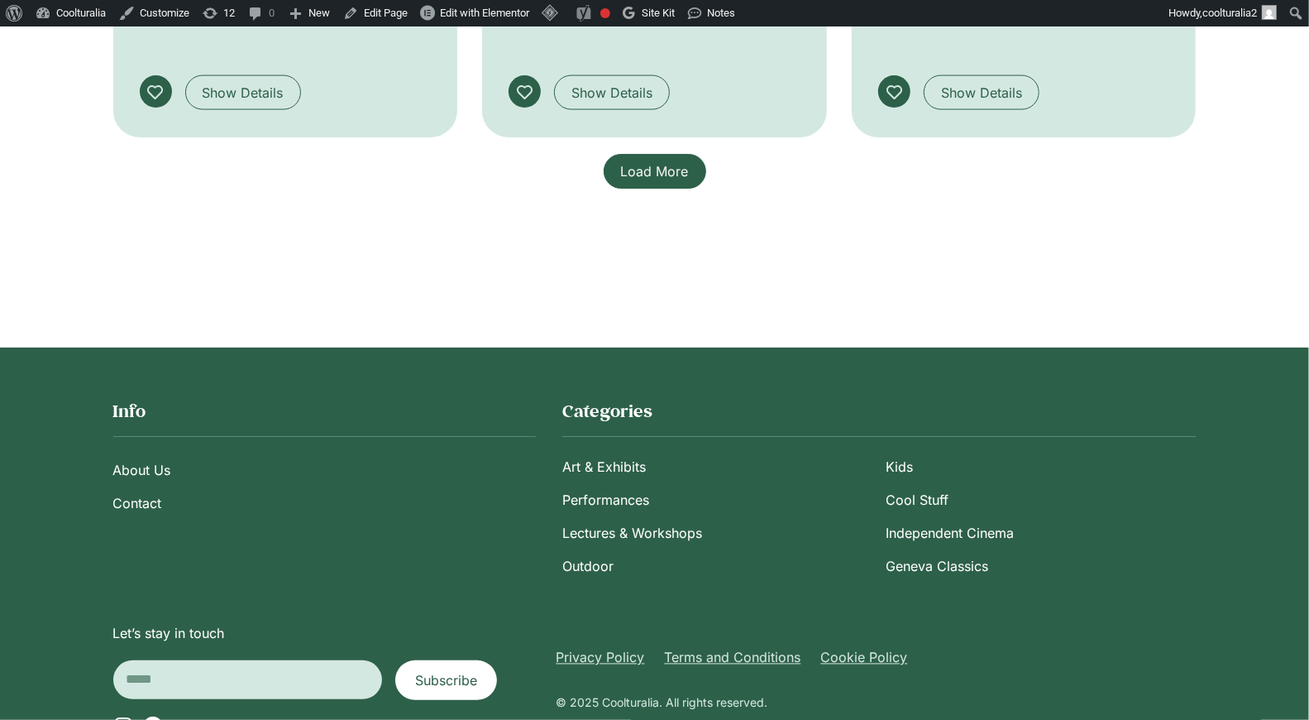
click at [656, 154] on link "Load More" at bounding box center [655, 171] width 103 height 35
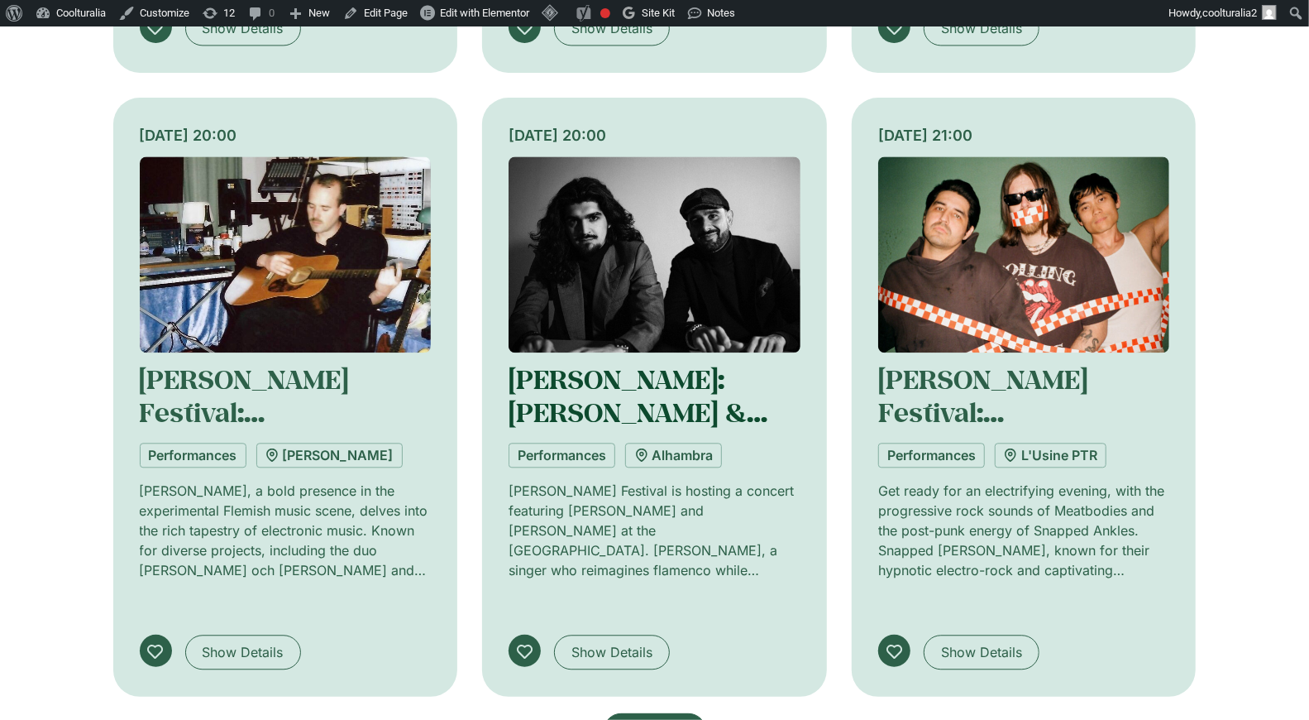
scroll to position [2598, 0]
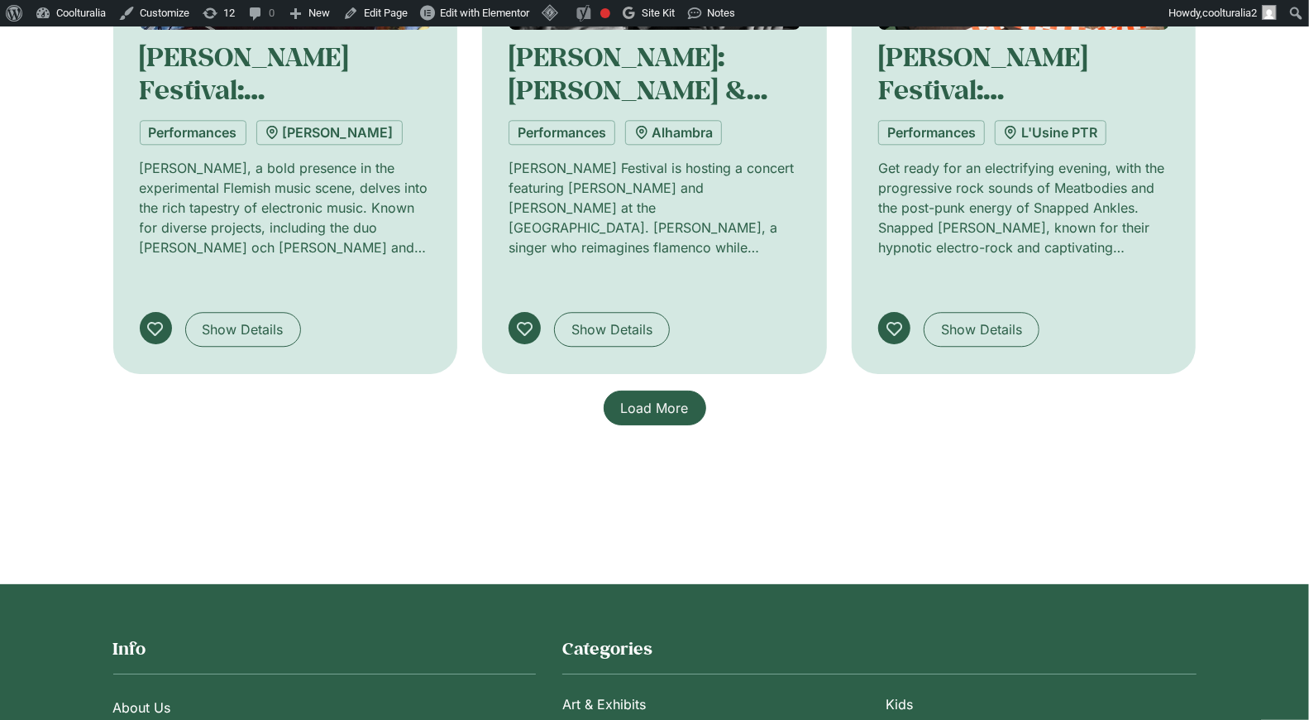
click at [658, 390] on link "Load More" at bounding box center [655, 407] width 103 height 35
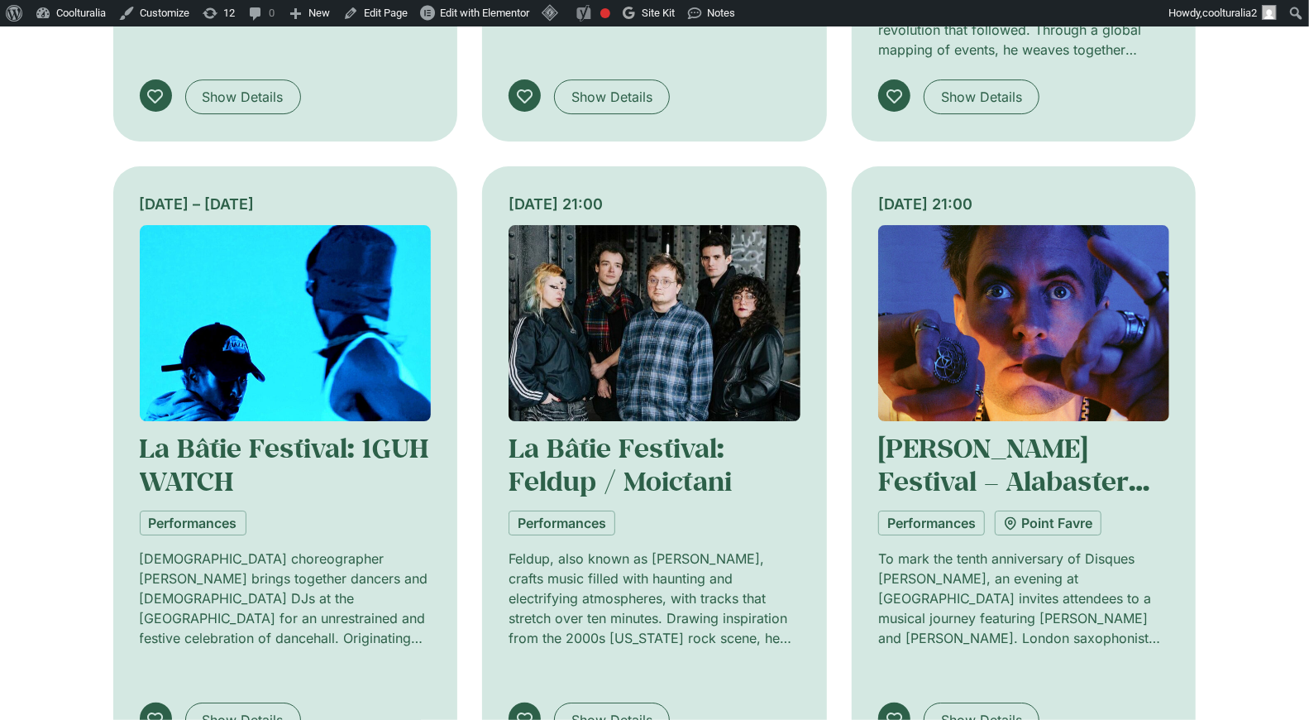
scroll to position [3470, 0]
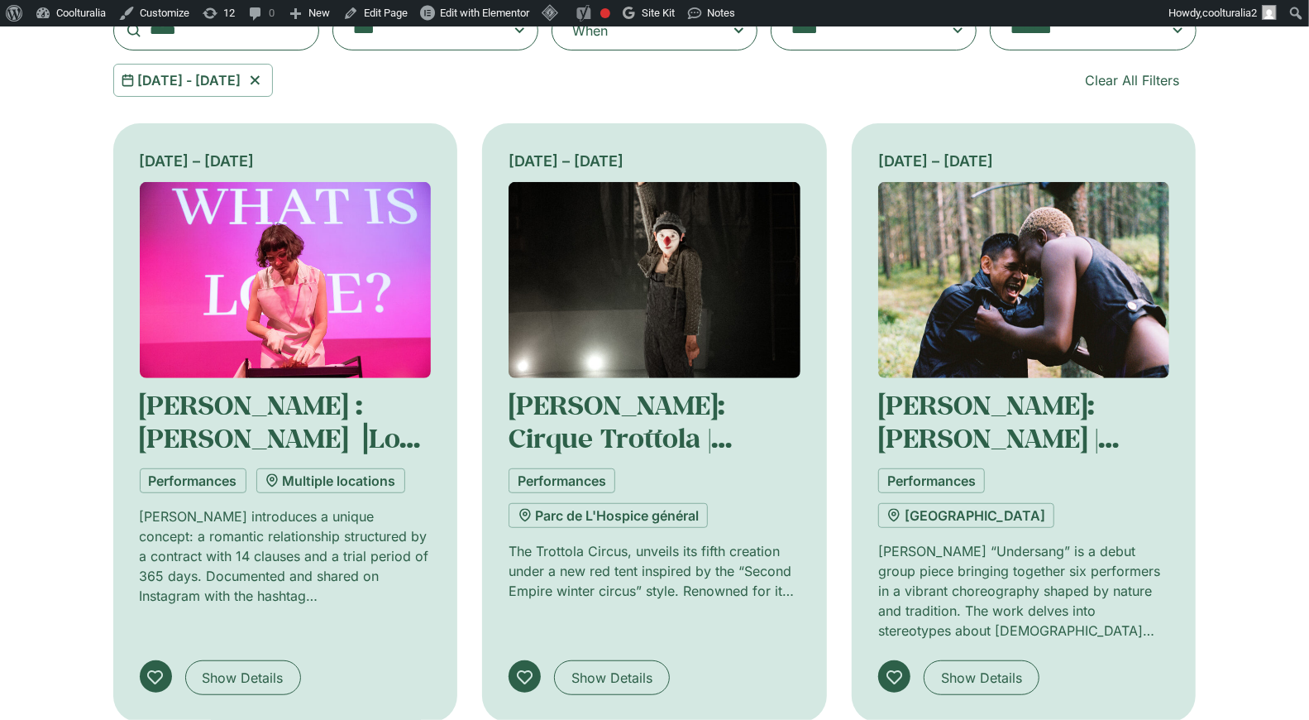
scroll to position [0, 0]
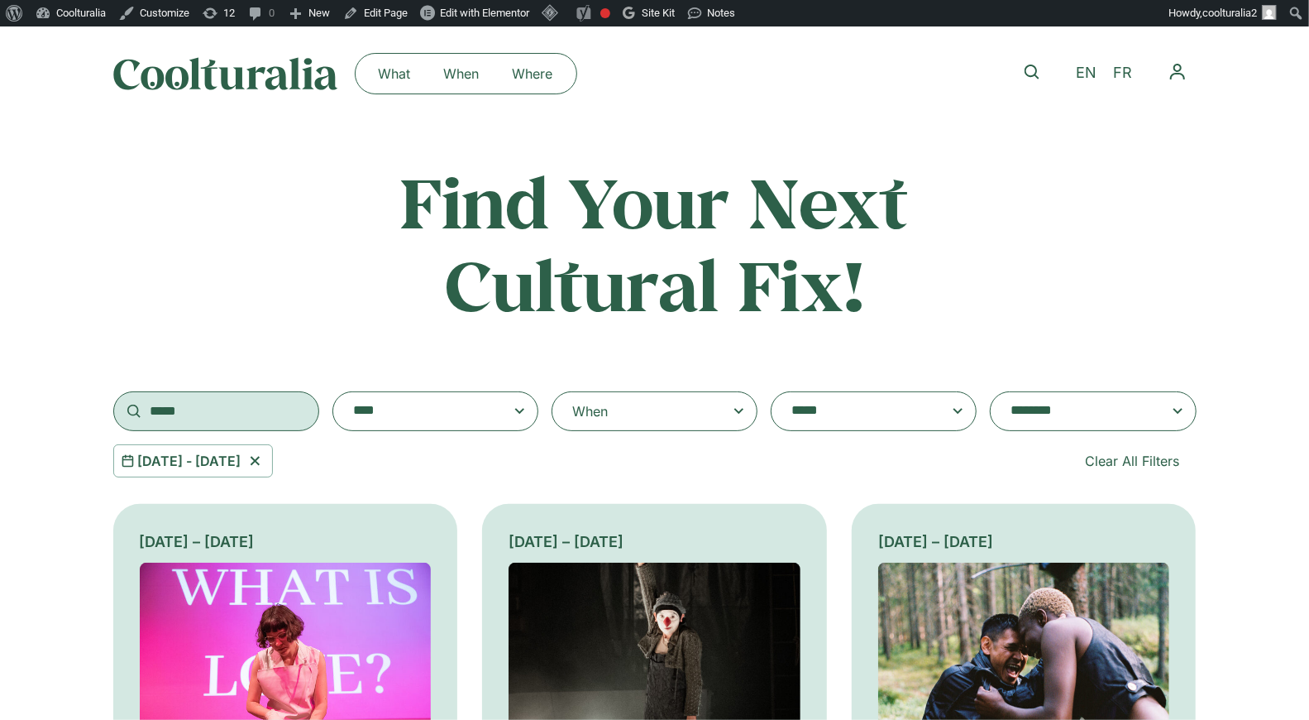
click at [207, 404] on input "*****" at bounding box center [216, 411] width 206 height 40
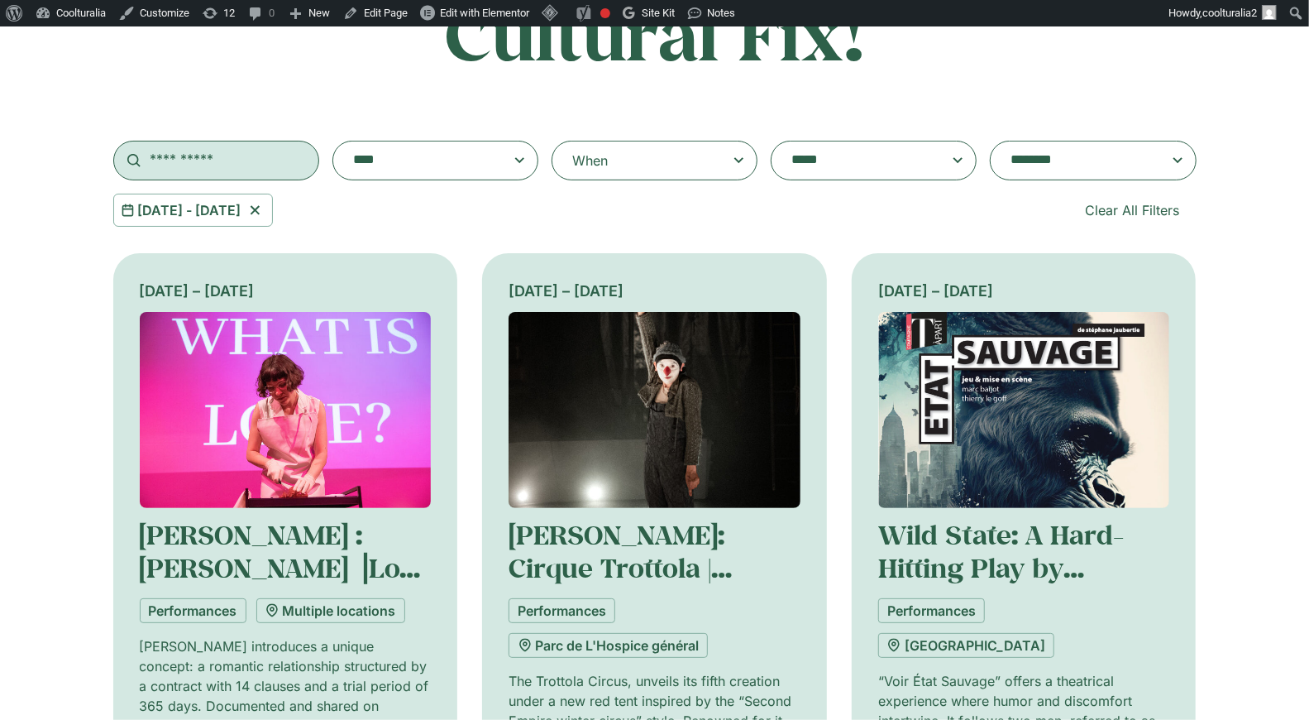
scroll to position [390, 0]
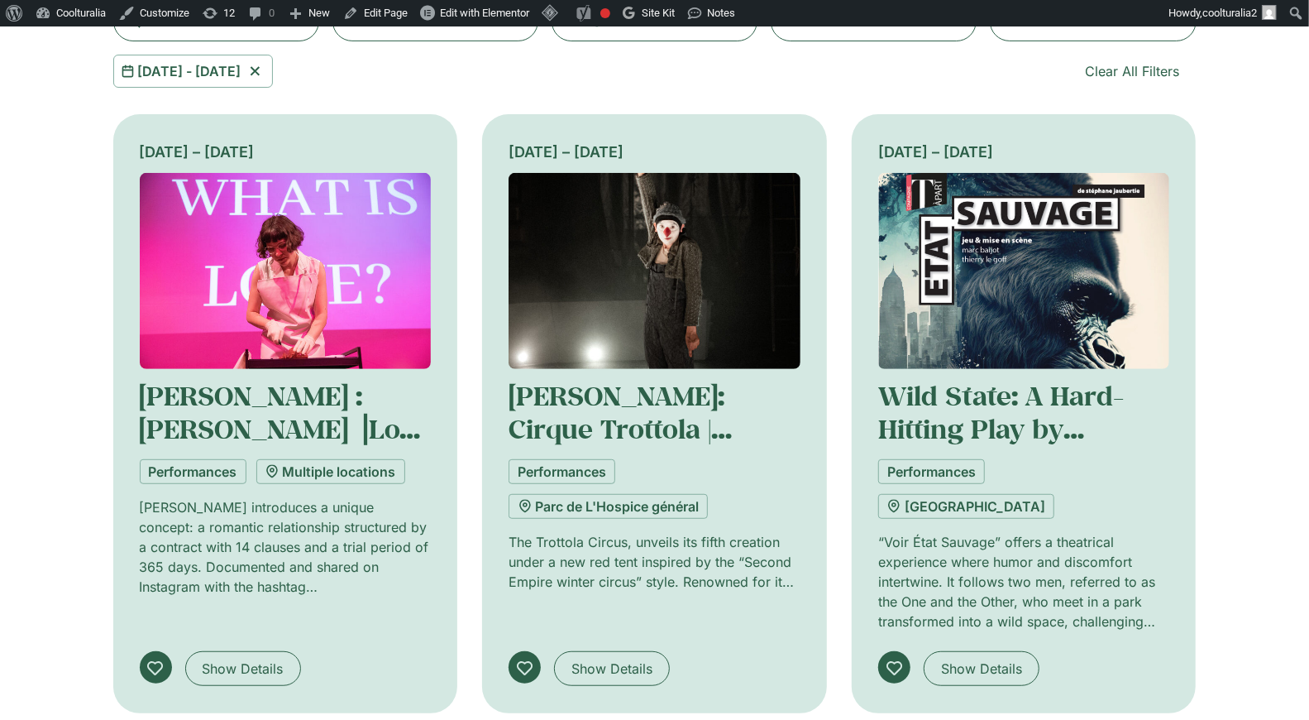
click at [985, 251] on img at bounding box center [1024, 271] width 292 height 196
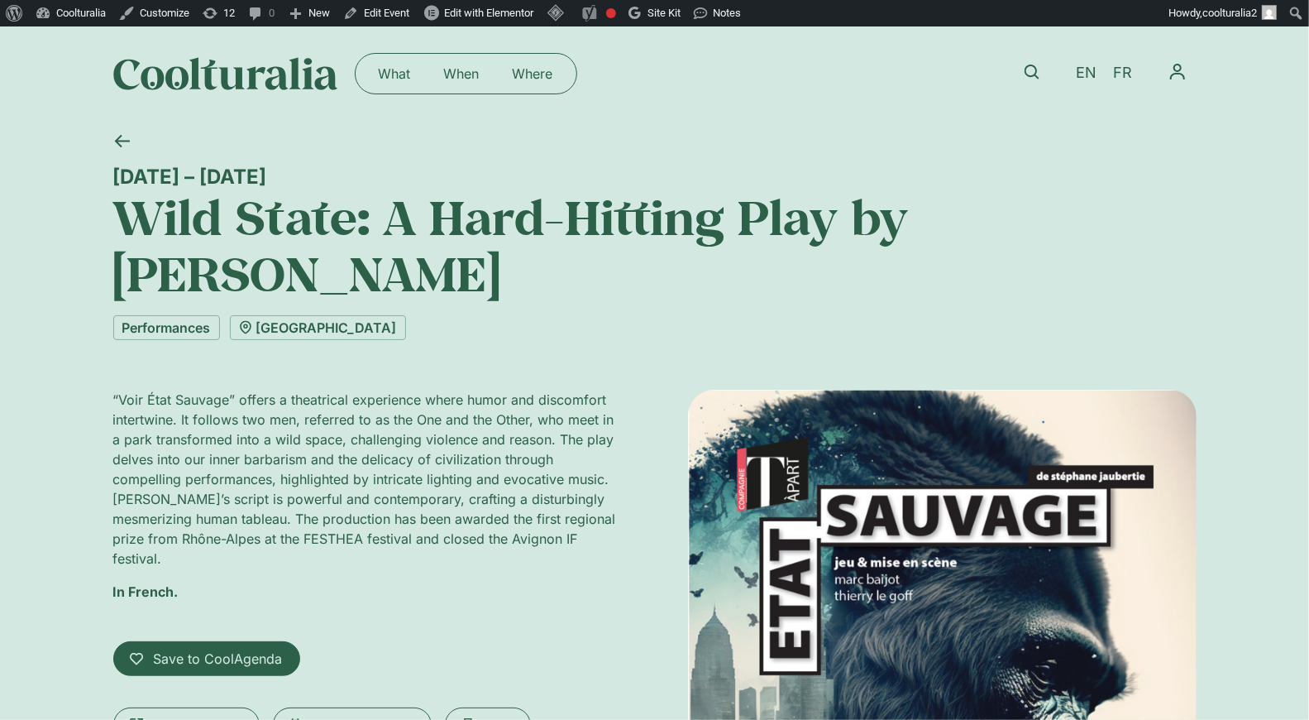
scroll to position [3, 0]
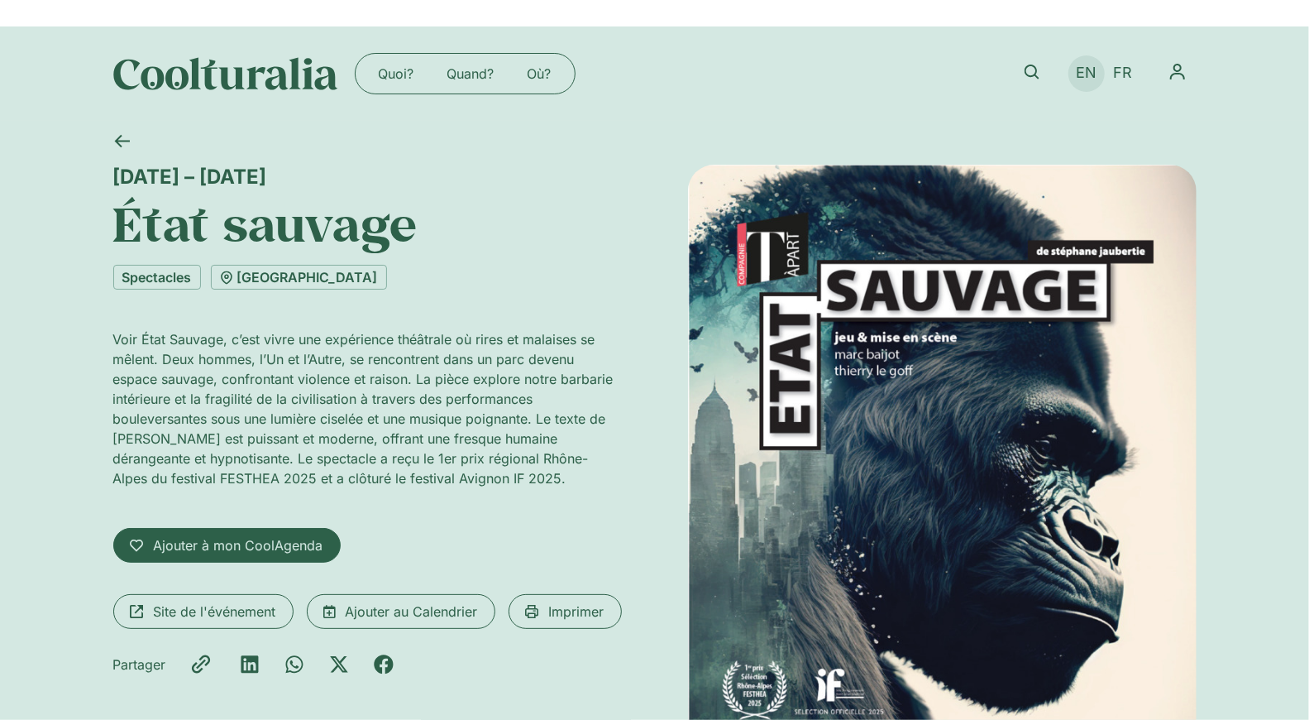
click at [1088, 82] on span "EN" at bounding box center [1086, 73] width 21 height 17
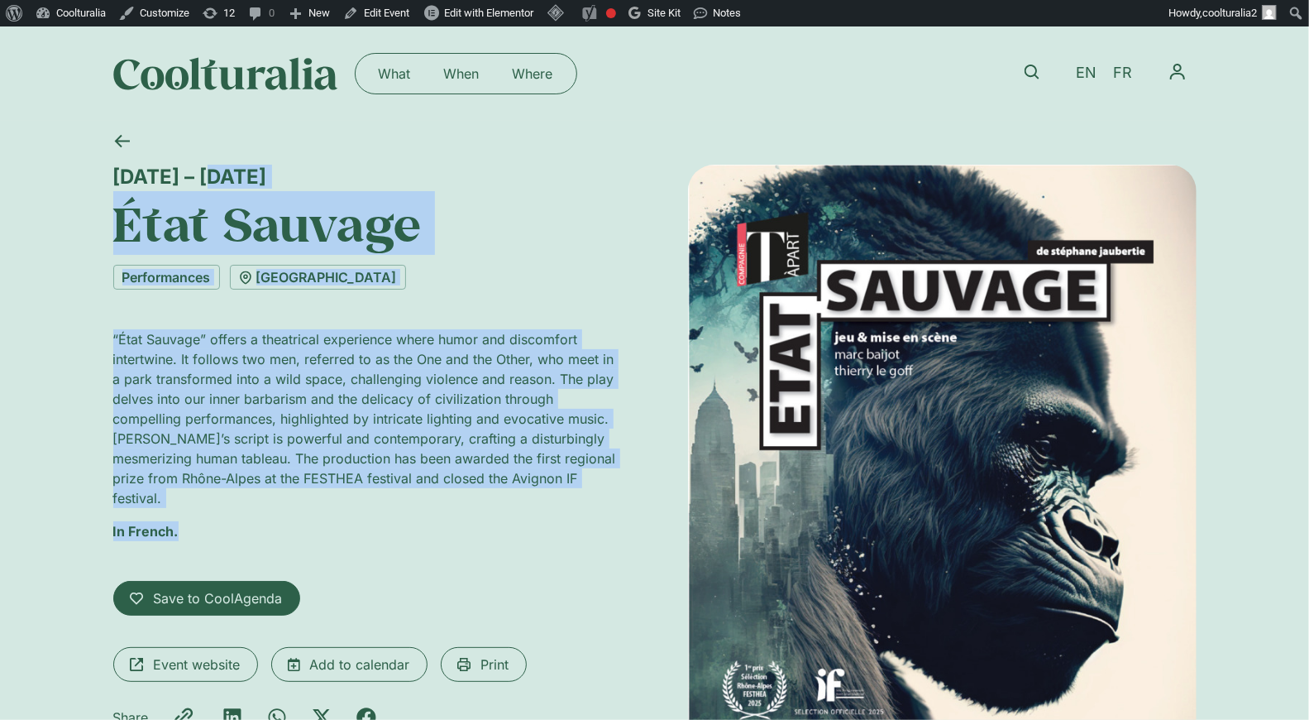
drag, startPoint x: 107, startPoint y: 172, endPoint x: 276, endPoint y: 539, distance: 404.5
click at [276, 539] on div "2 – 14 September État Sauvage Performances Théâtre des Grottes “État Sauvage” o…" at bounding box center [654, 537] width 1309 height 833
copy div "2 – 14 September État Sauvage Performances Théâtre des Grottes “État Sauvage” o…"
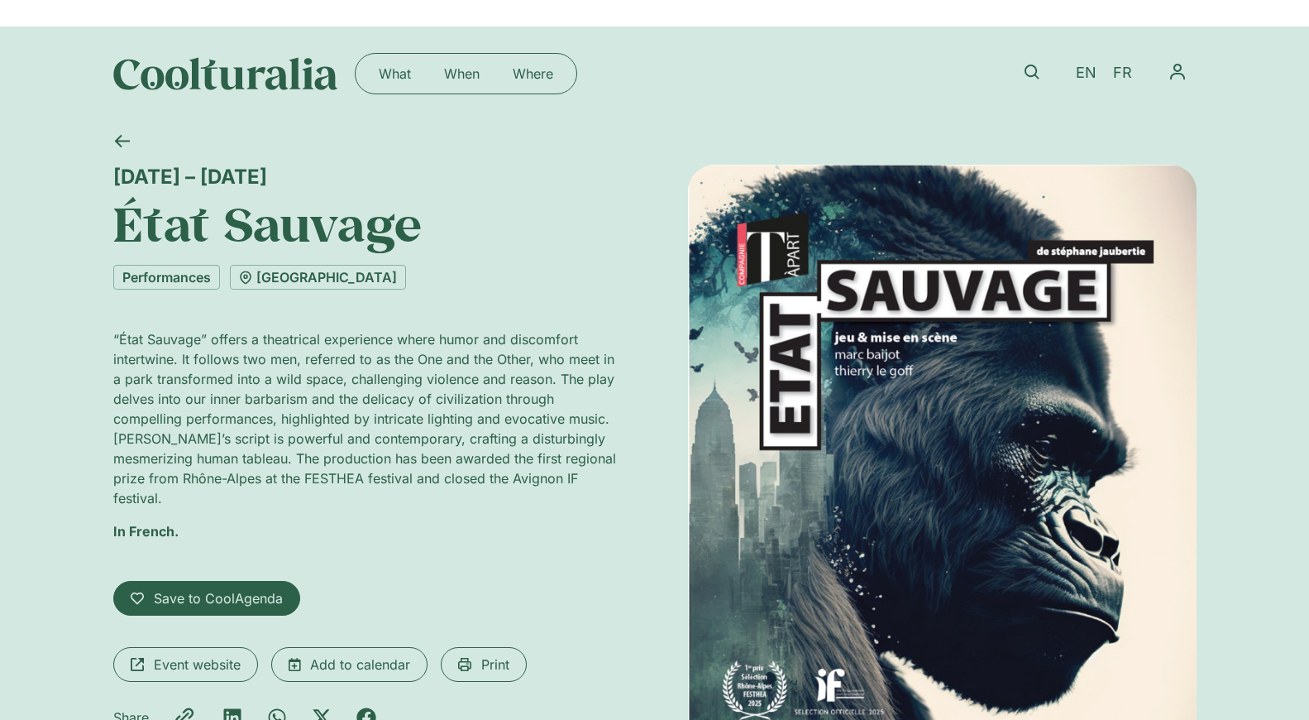
scroll to position [3, 0]
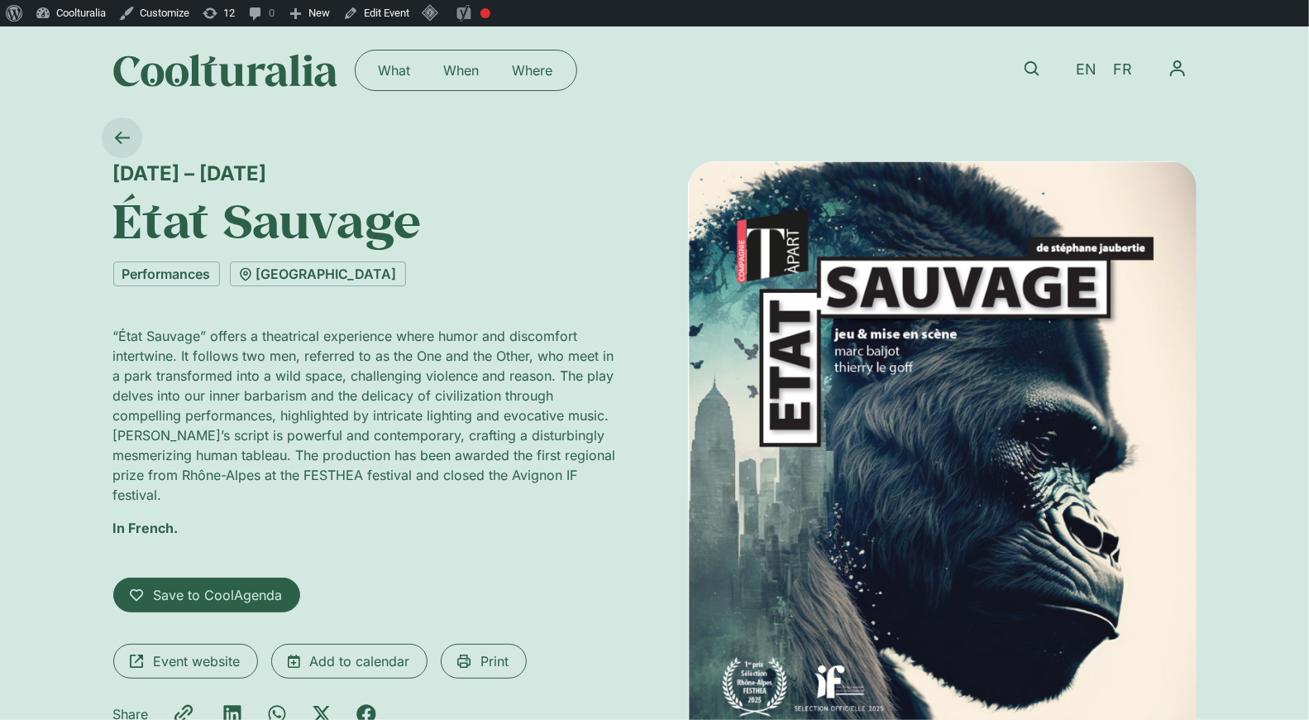
click at [106, 133] on link at bounding box center [122, 137] width 41 height 41
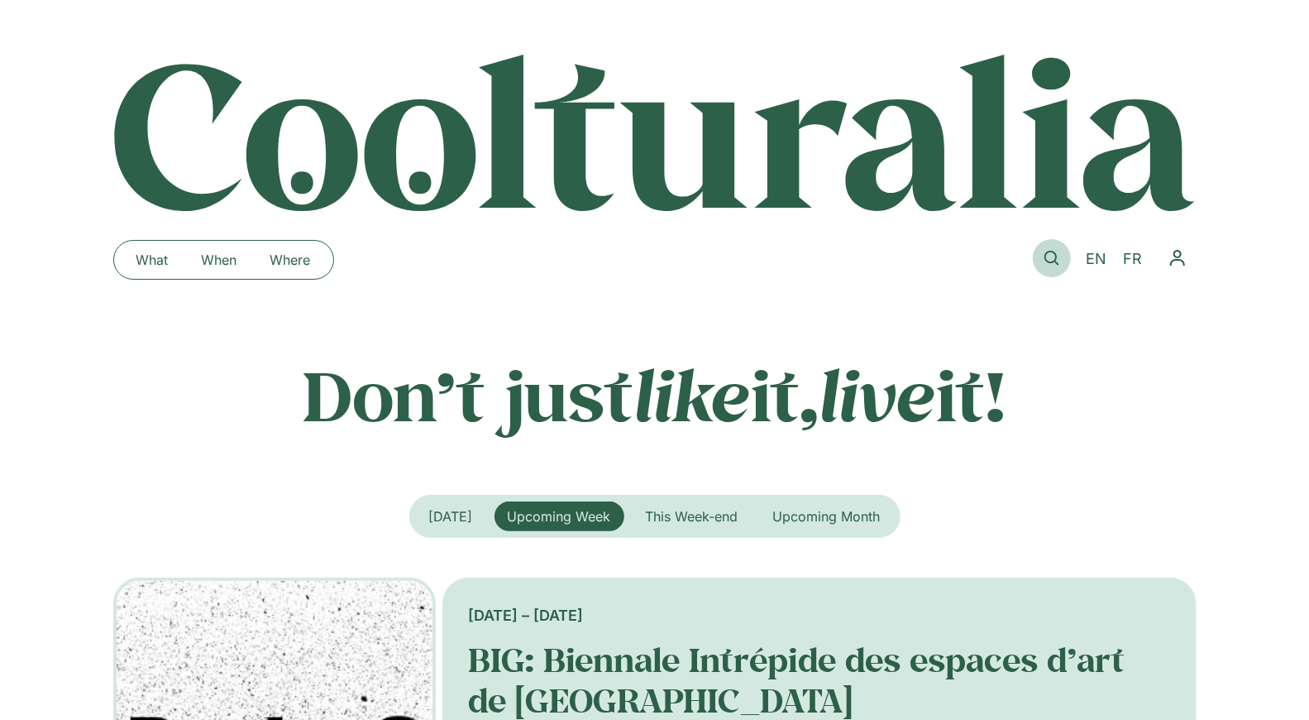
click at [1052, 258] on icon at bounding box center [1052, 258] width 15 height 15
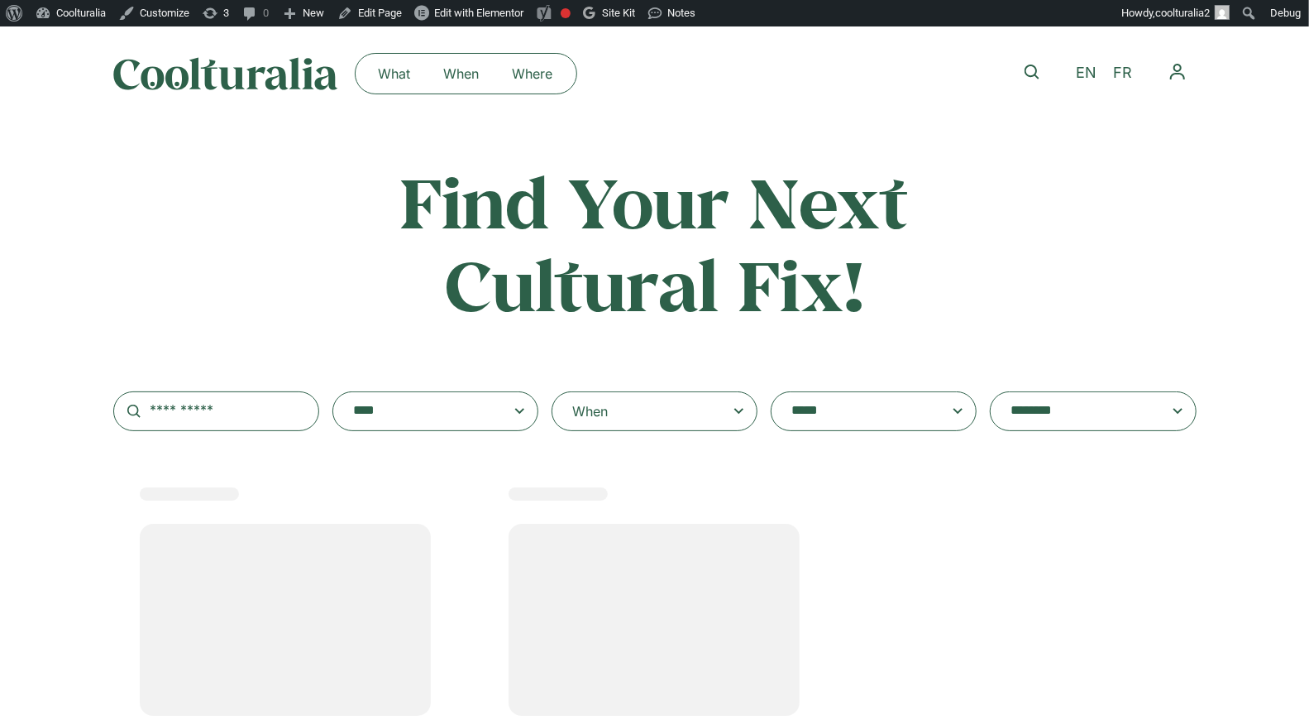
select select
click at [720, 416] on div "When" at bounding box center [655, 411] width 206 height 40
click at [0, 0] on input "When" at bounding box center [0, 0] width 0 height 0
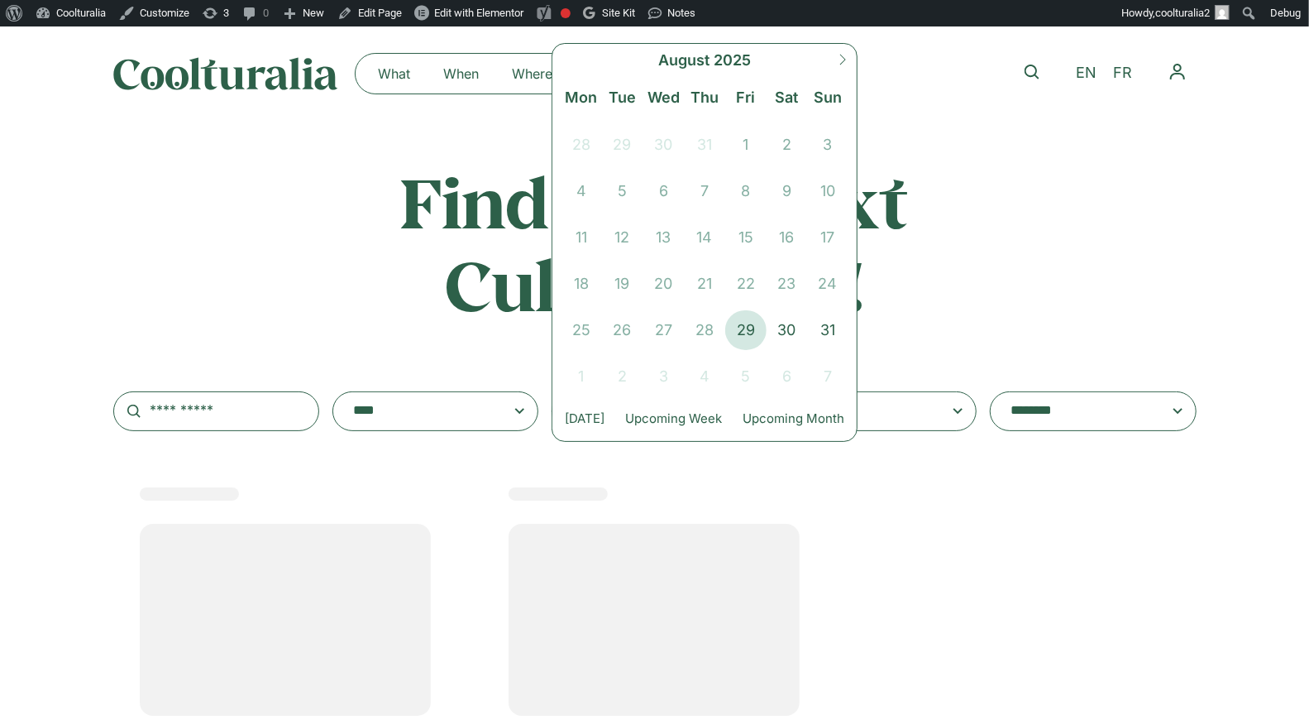
click at [837, 62] on icon at bounding box center [843, 60] width 12 height 12
select select "*"
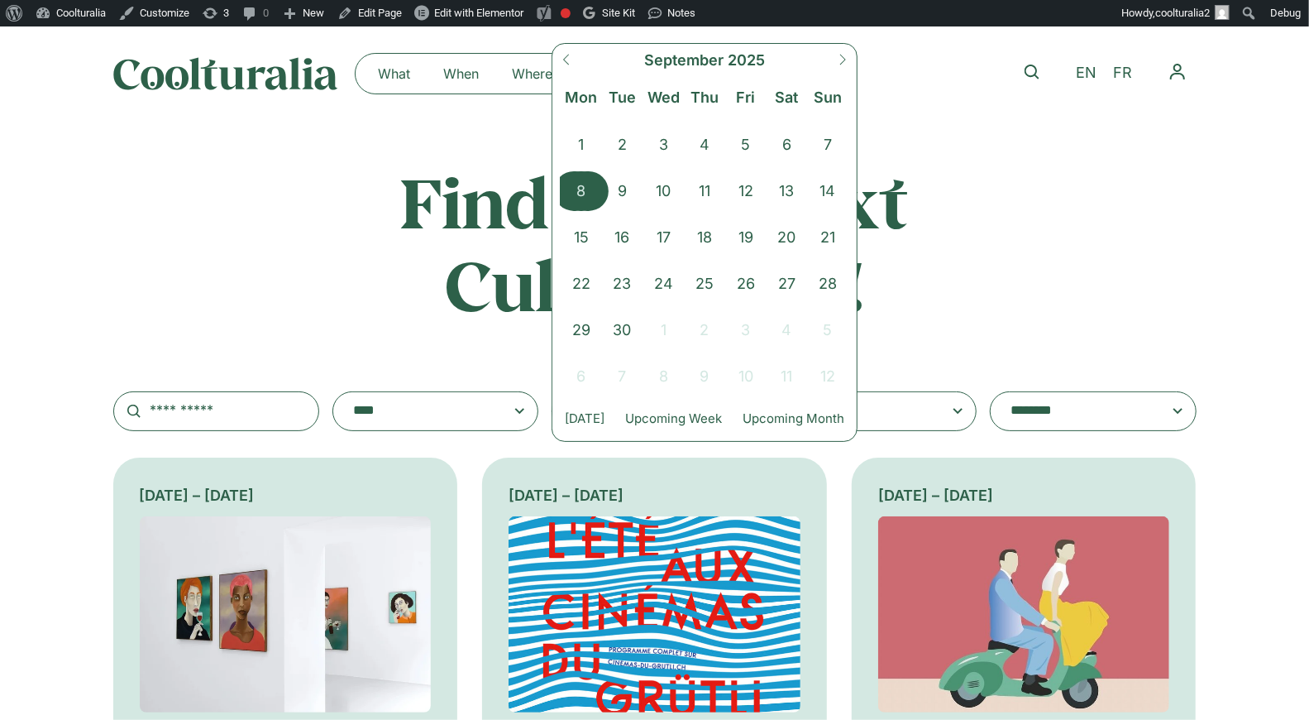
click at [583, 191] on span "8" at bounding box center [581, 191] width 41 height 40
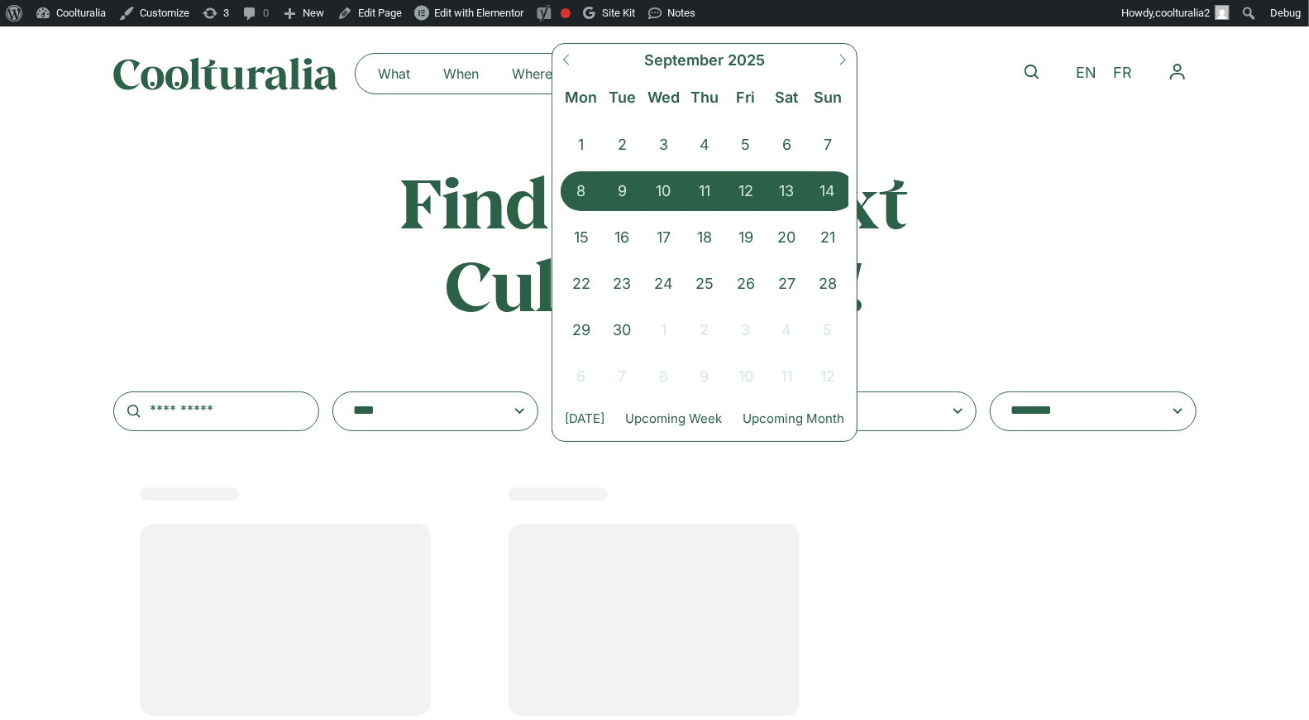
click at [822, 184] on span "14" at bounding box center [827, 191] width 41 height 40
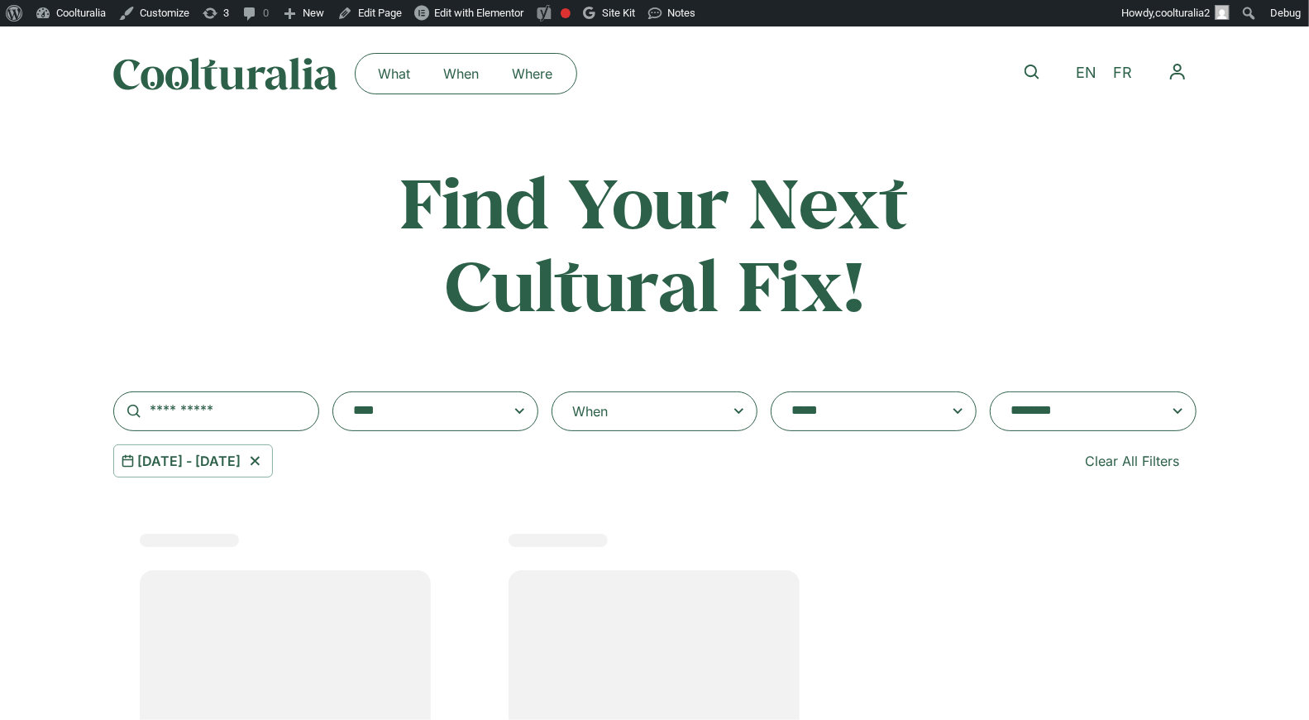
click at [1121, 423] on textarea "**********" at bounding box center [1077, 411] width 132 height 23
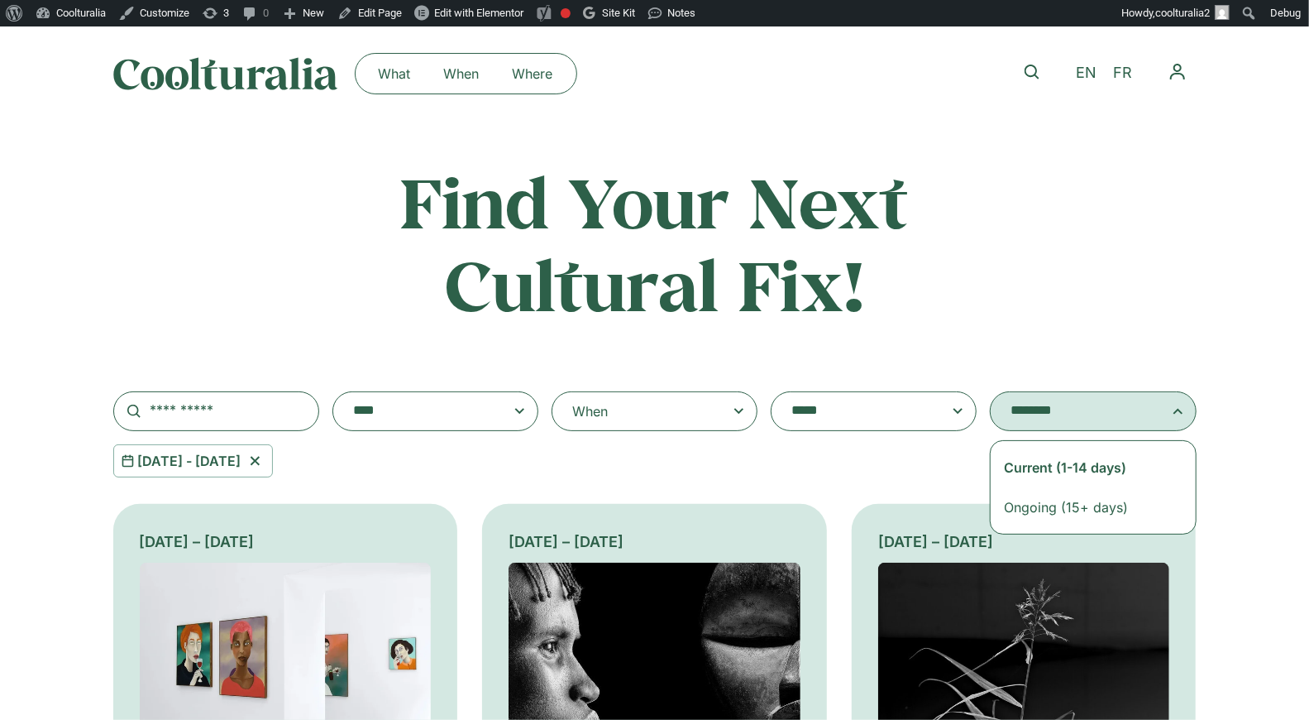
select select "**********"
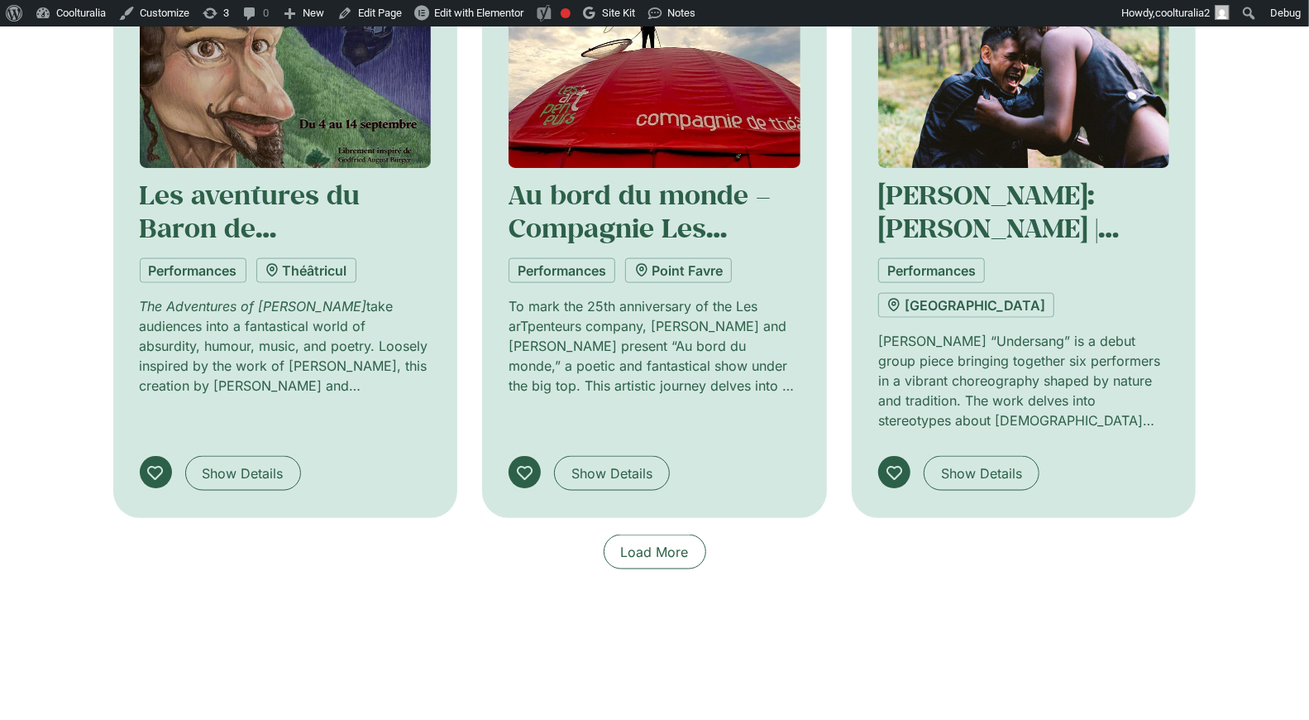
scroll to position [1231, 0]
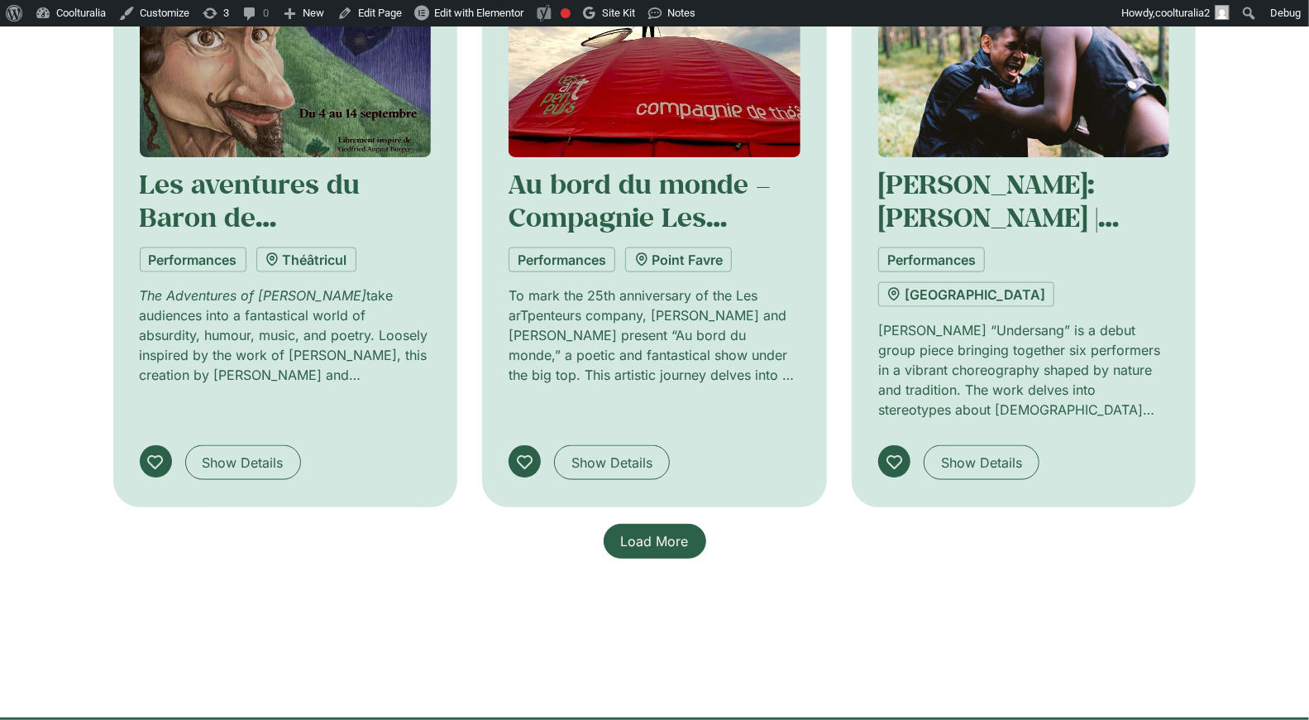
click at [664, 531] on span "Load More" at bounding box center [655, 541] width 68 height 20
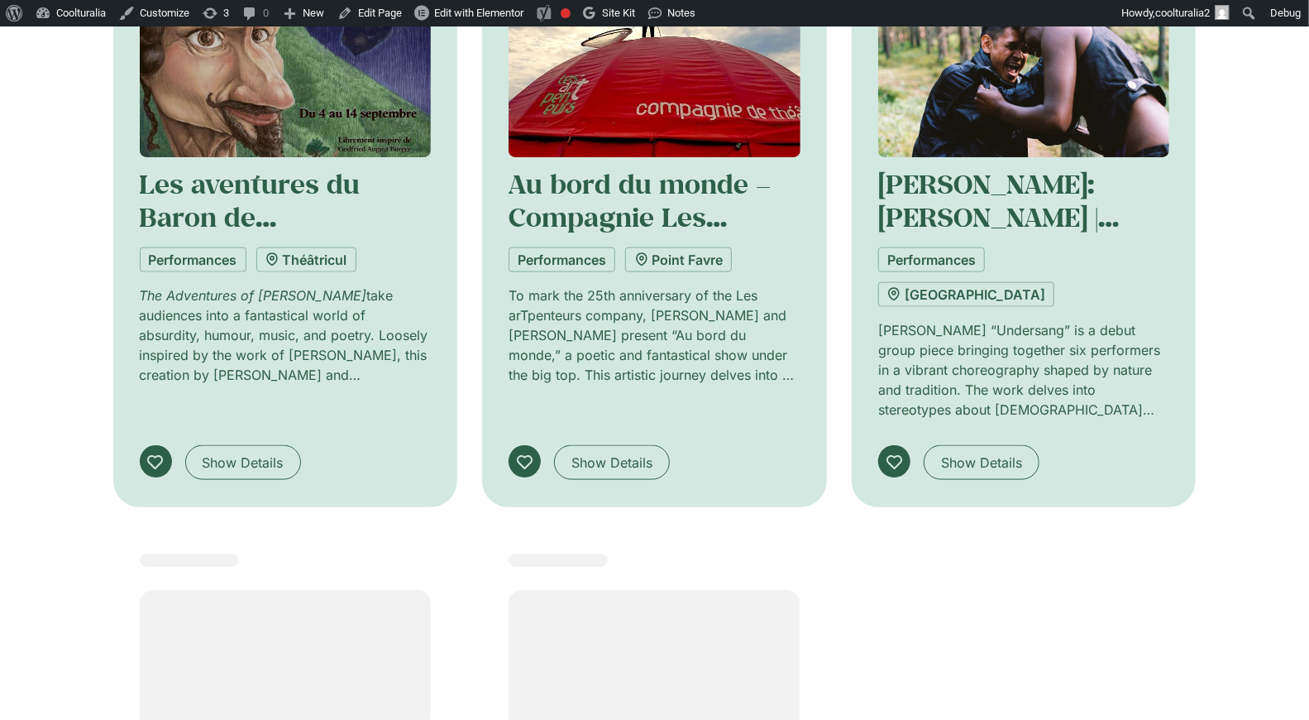
scroll to position [1228, 0]
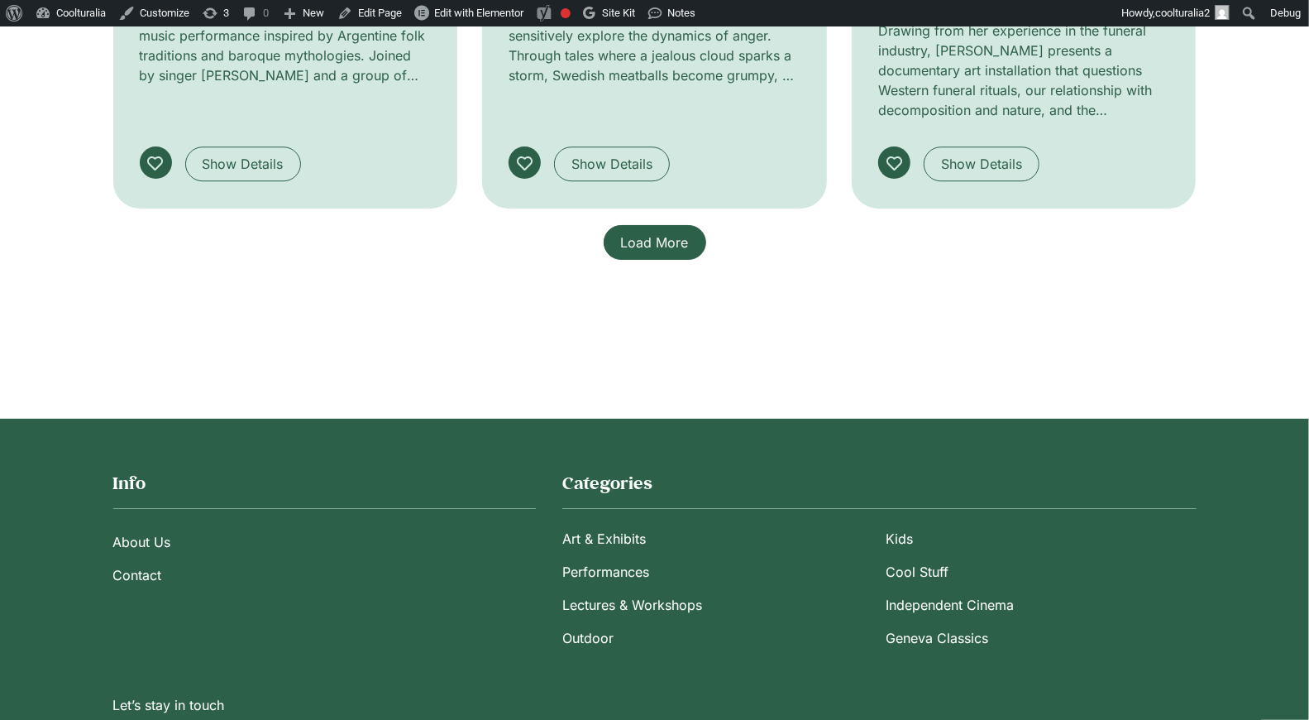
click at [628, 232] on span "Load More" at bounding box center [655, 242] width 68 height 20
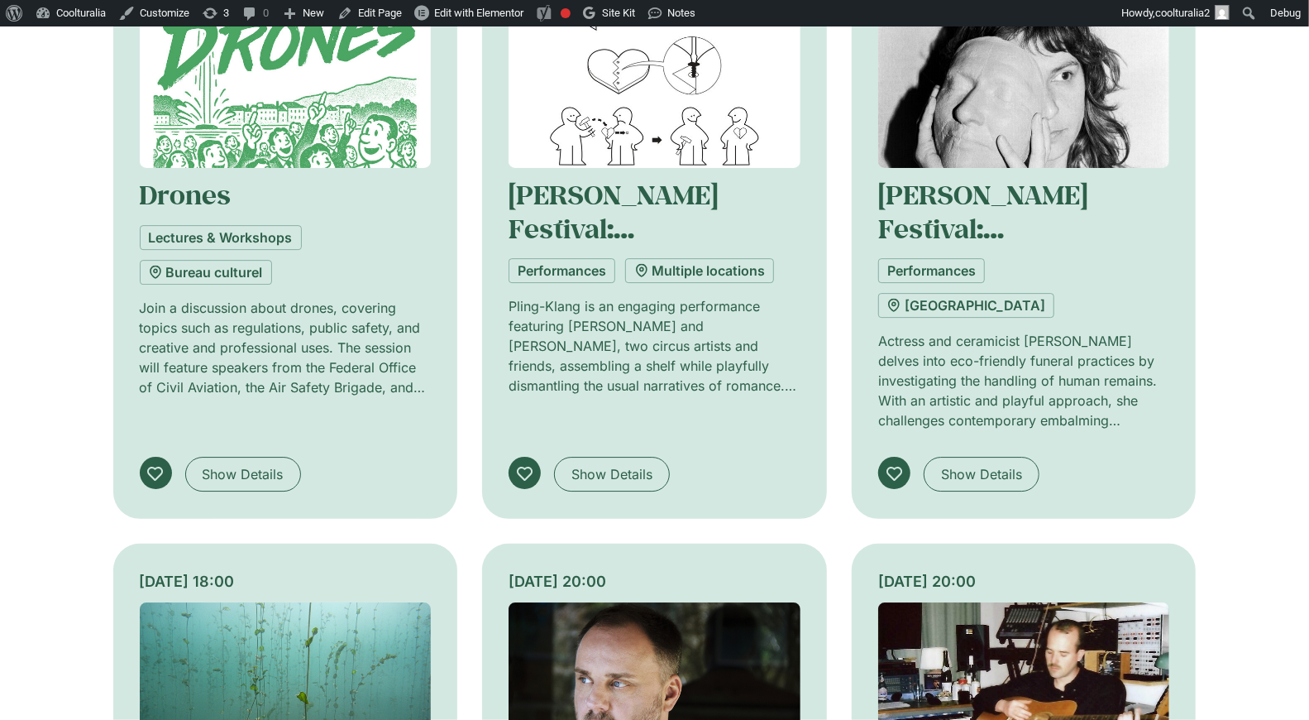
scroll to position [3106, 0]
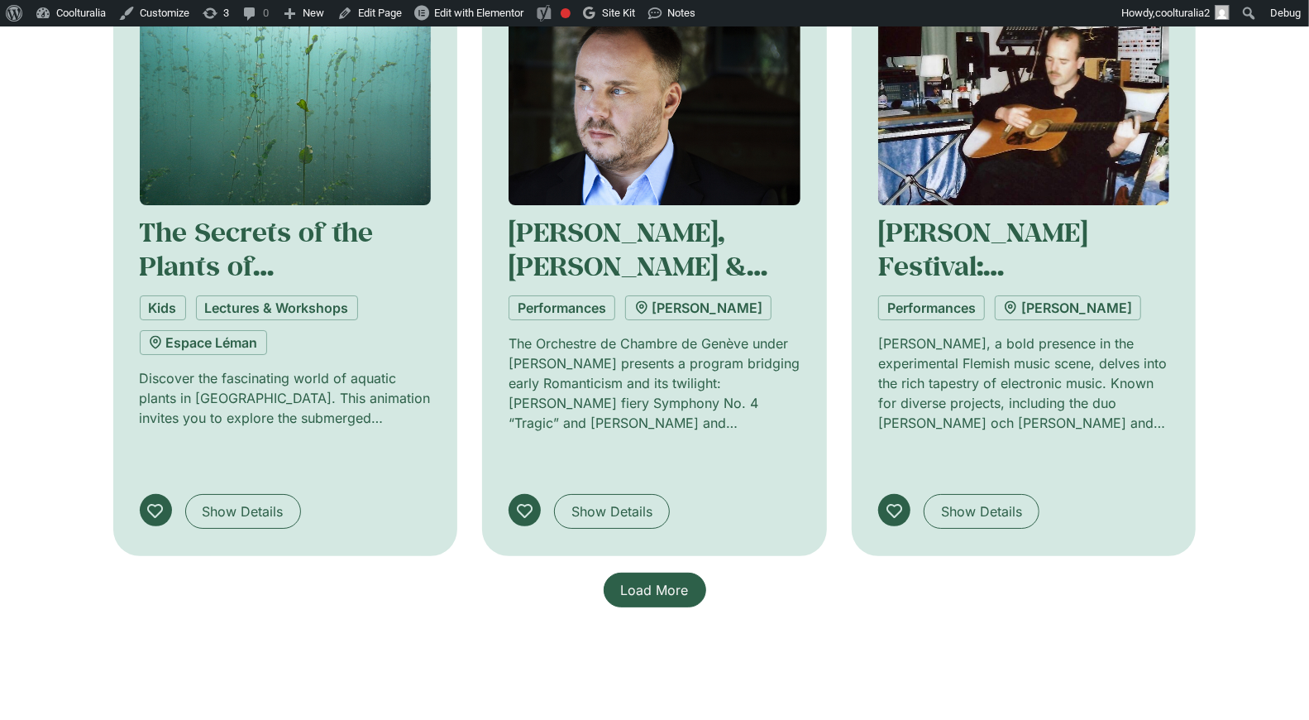
click at [675, 580] on span "Load More" at bounding box center [655, 590] width 68 height 20
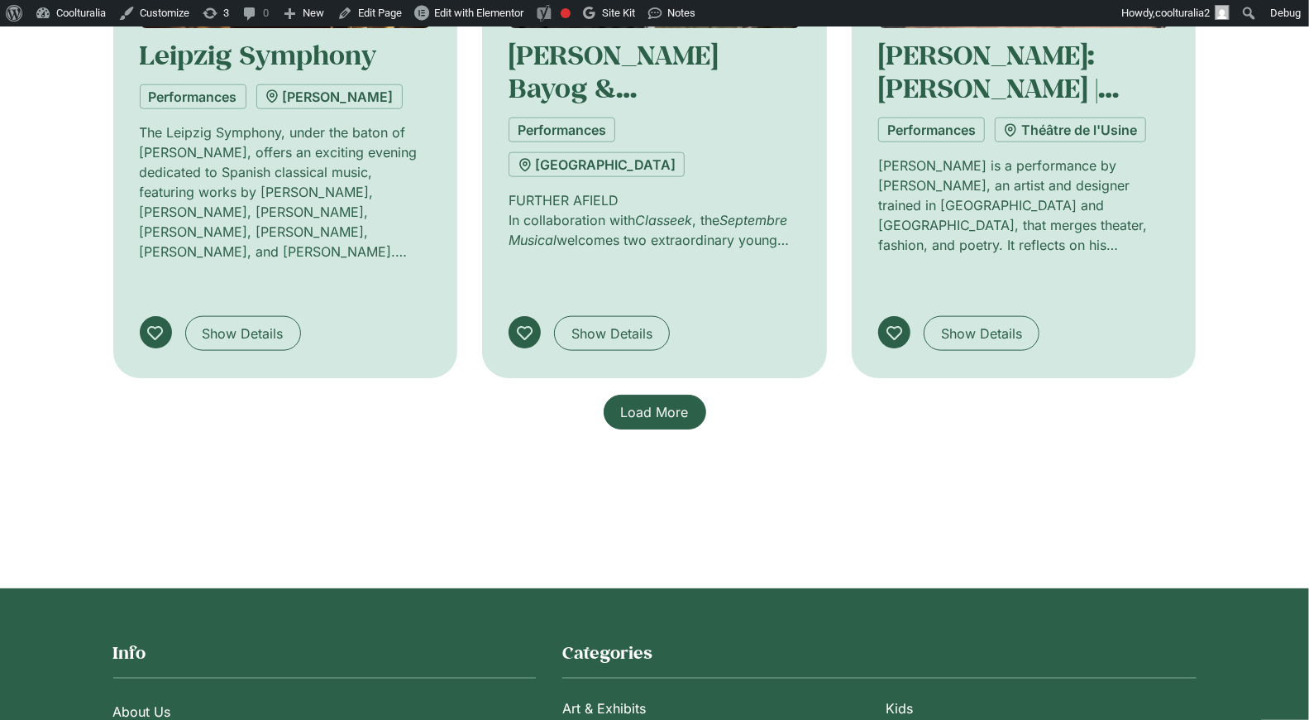
scroll to position [5167, 0]
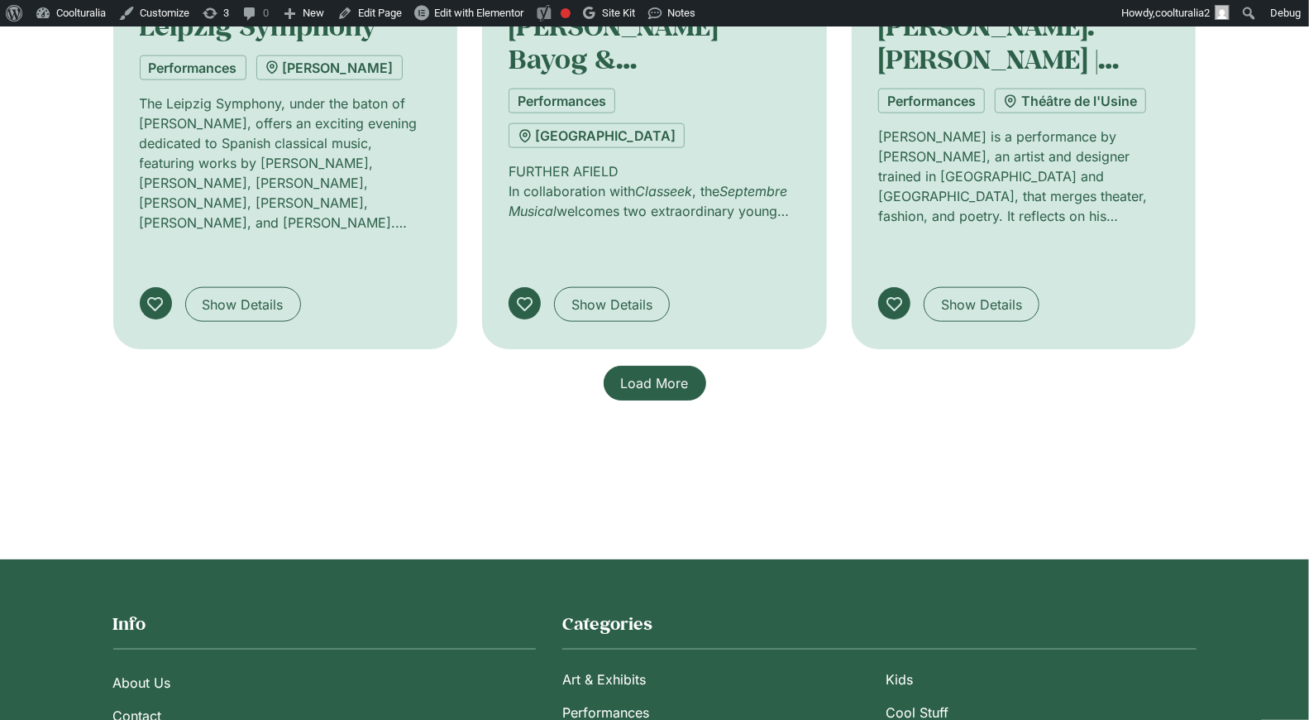
click at [638, 373] on span "Load More" at bounding box center [655, 383] width 68 height 20
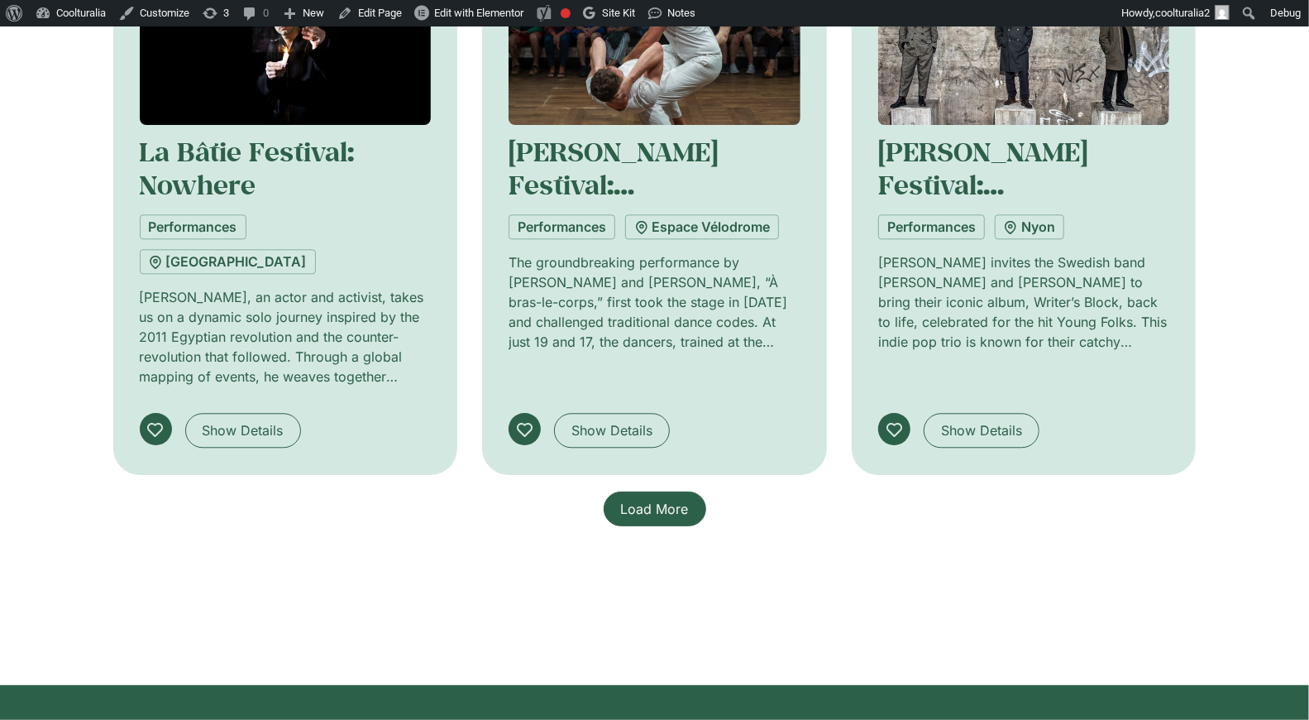
scroll to position [6355, 0]
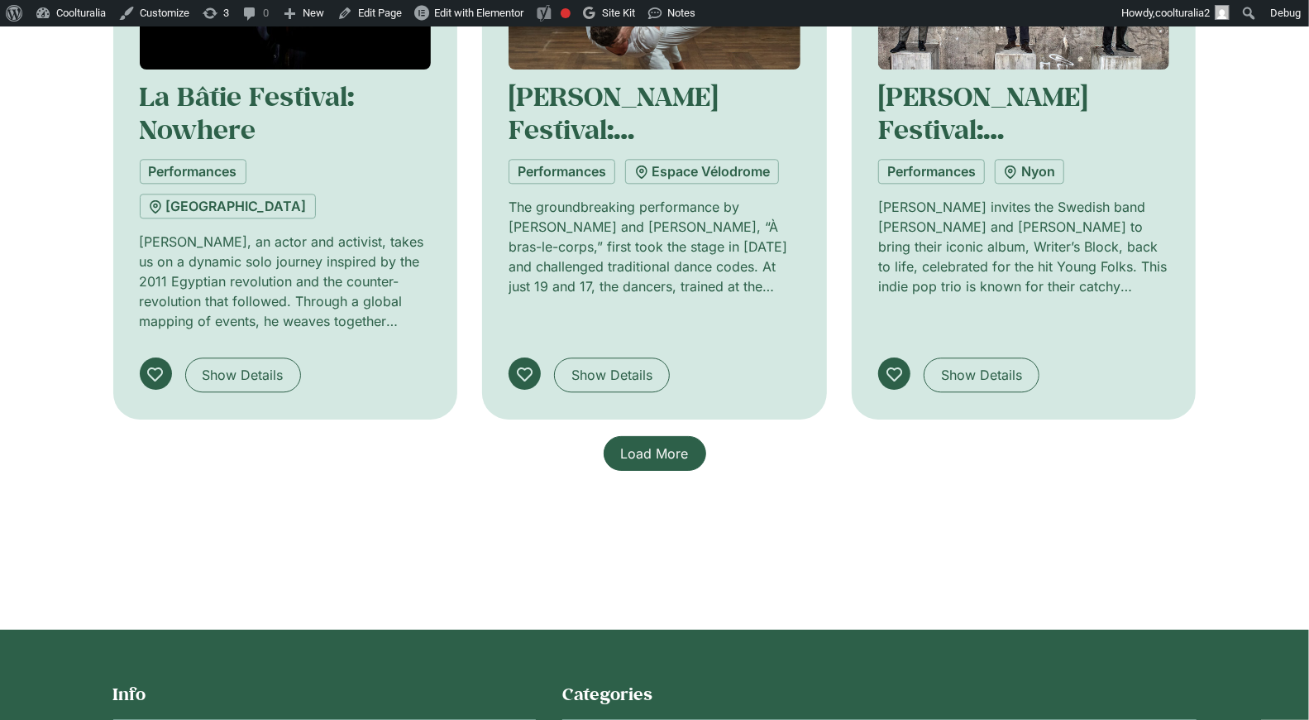
click at [644, 443] on span "Load More" at bounding box center [655, 453] width 68 height 20
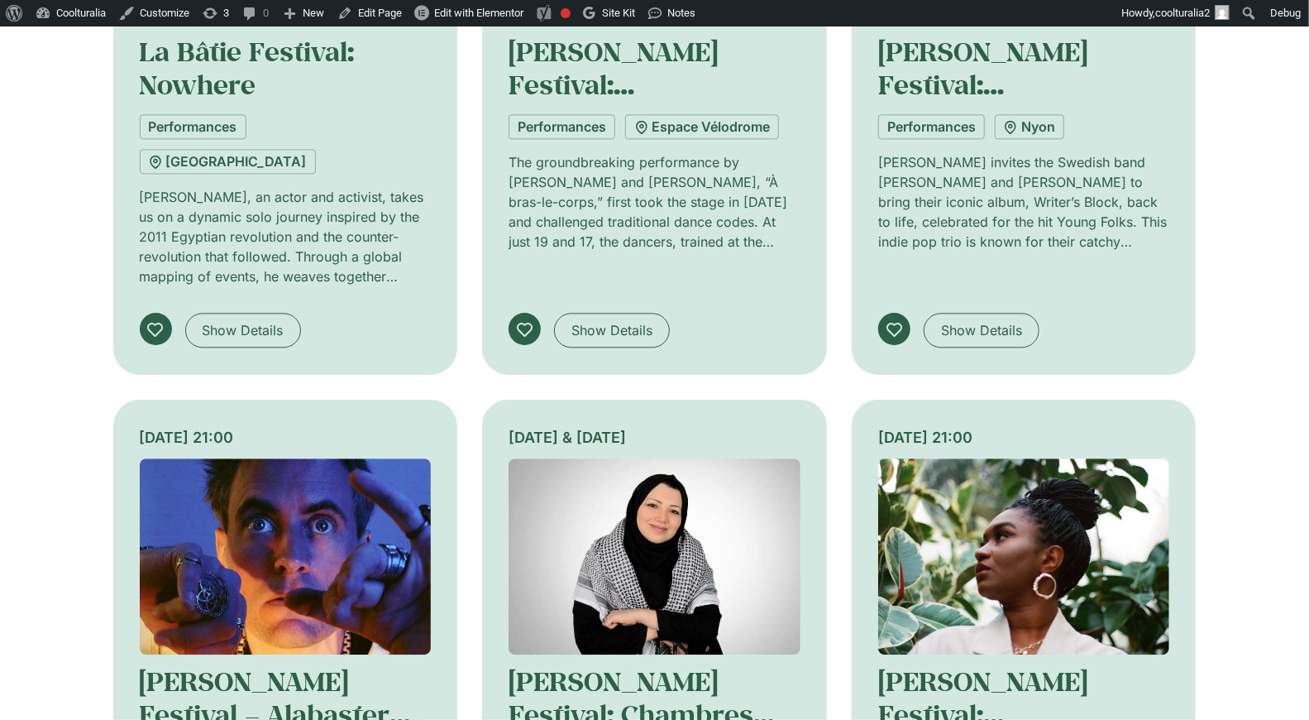
scroll to position [6404, 0]
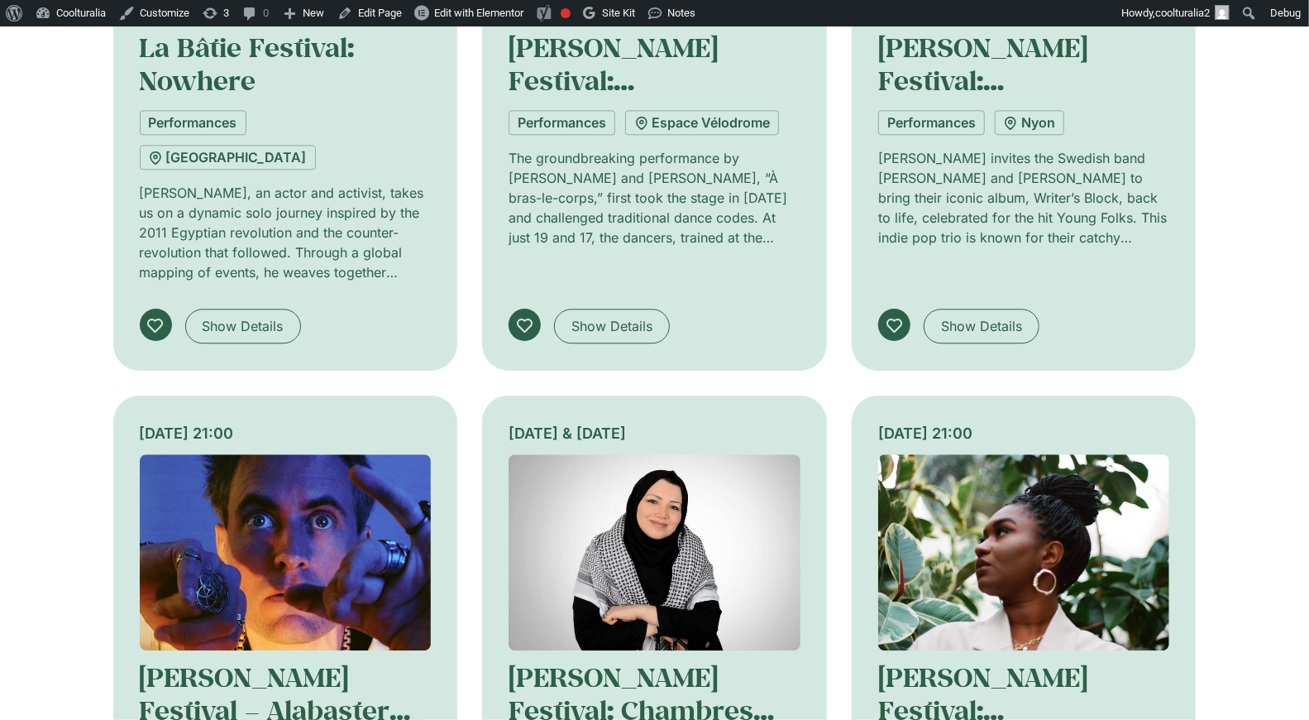
click at [649, 454] on img at bounding box center [655, 552] width 292 height 196
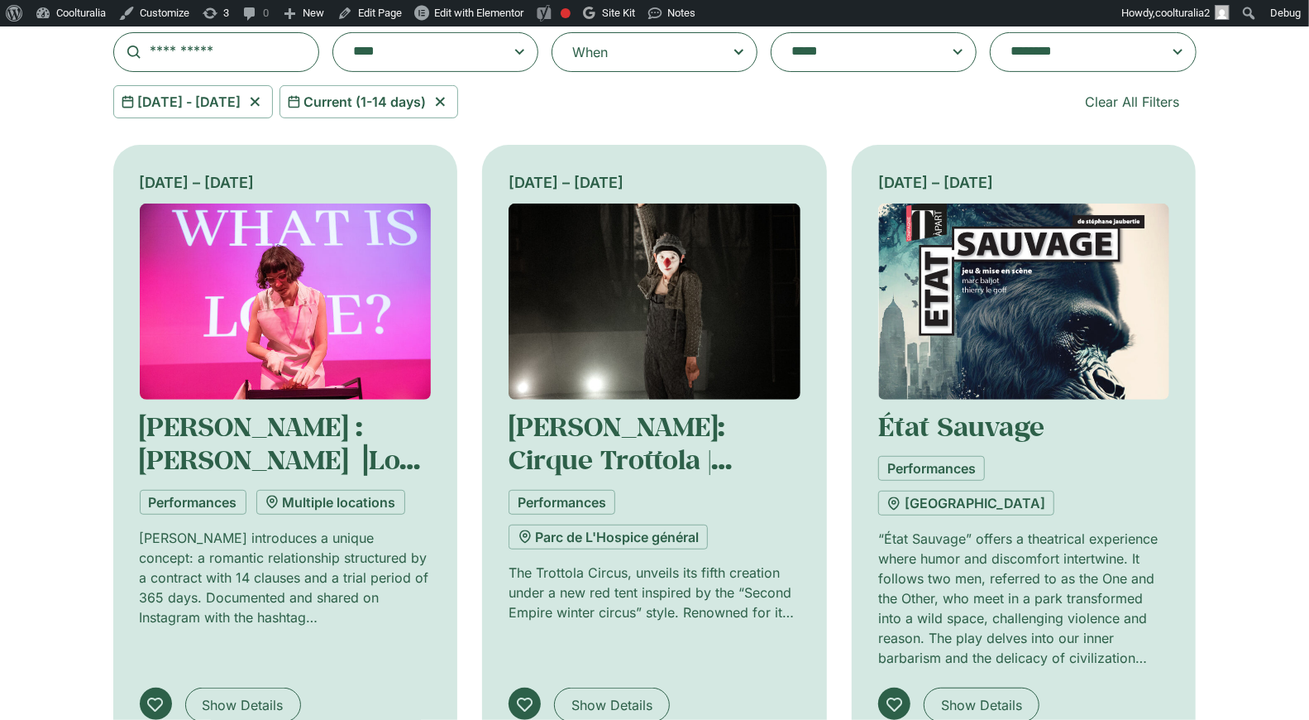
scroll to position [443, 0]
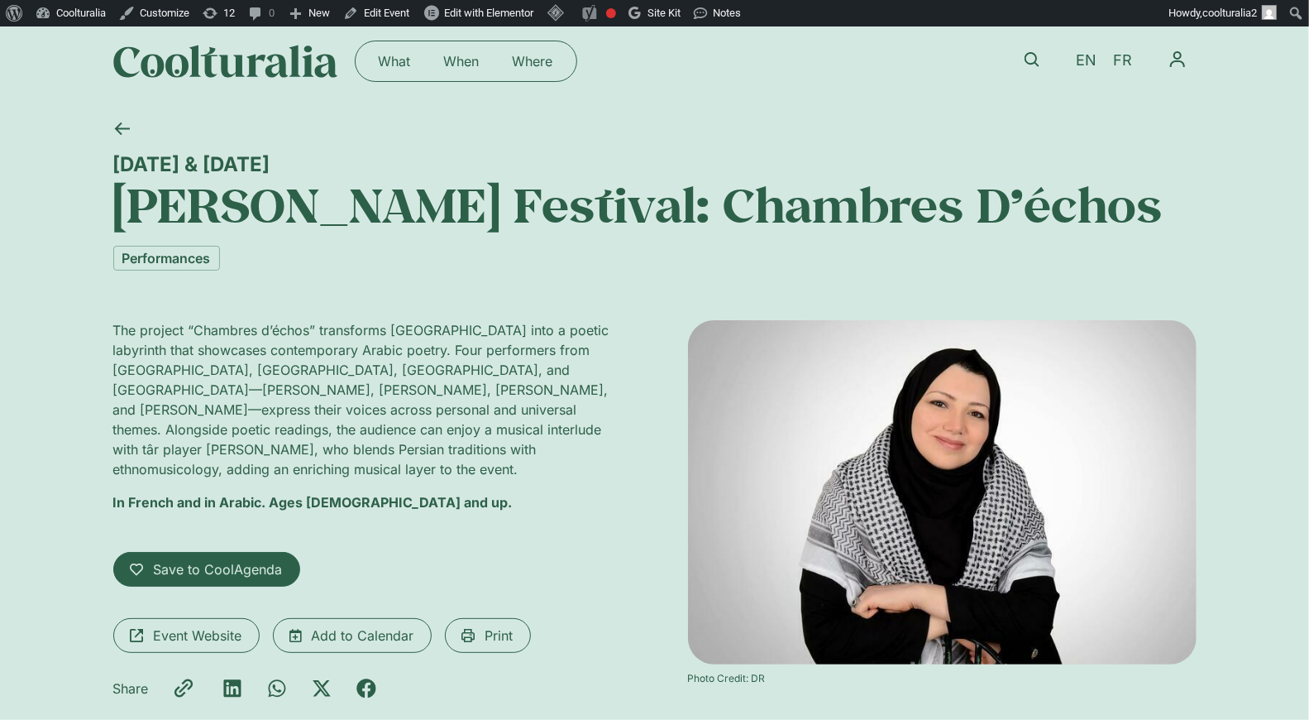
scroll to position [13, 0]
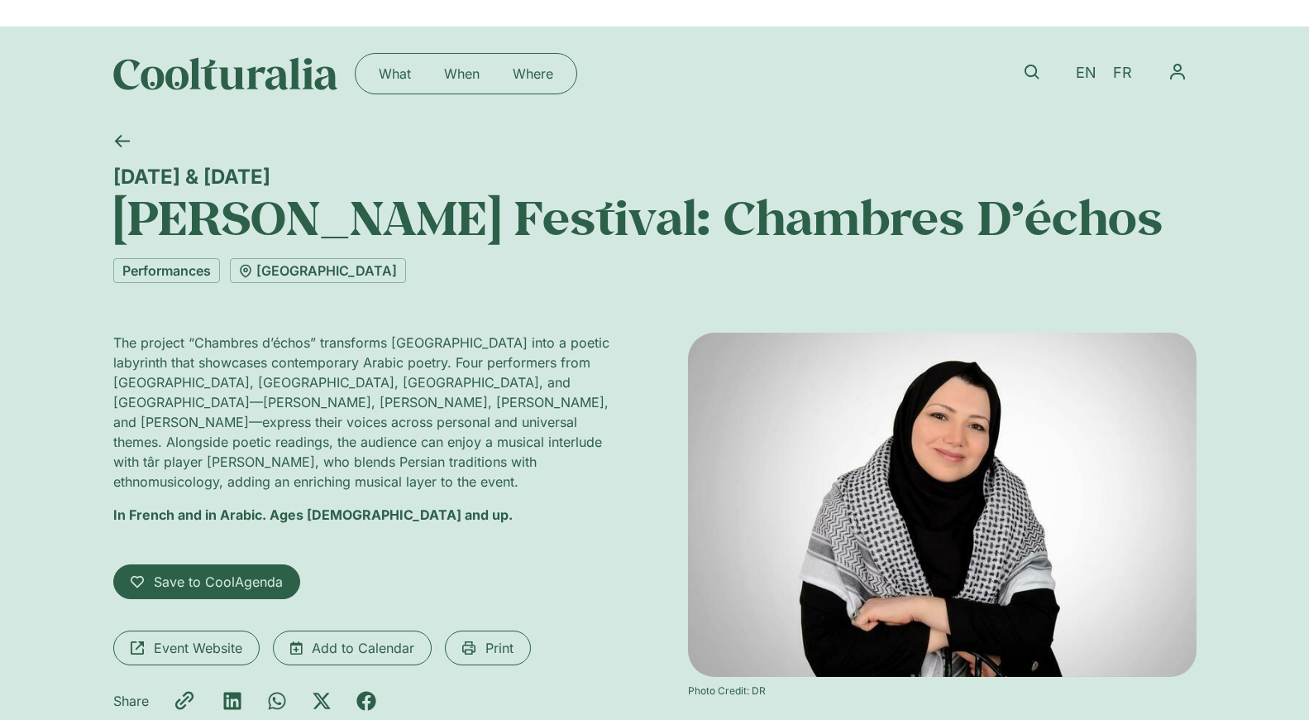
scroll to position [13, 0]
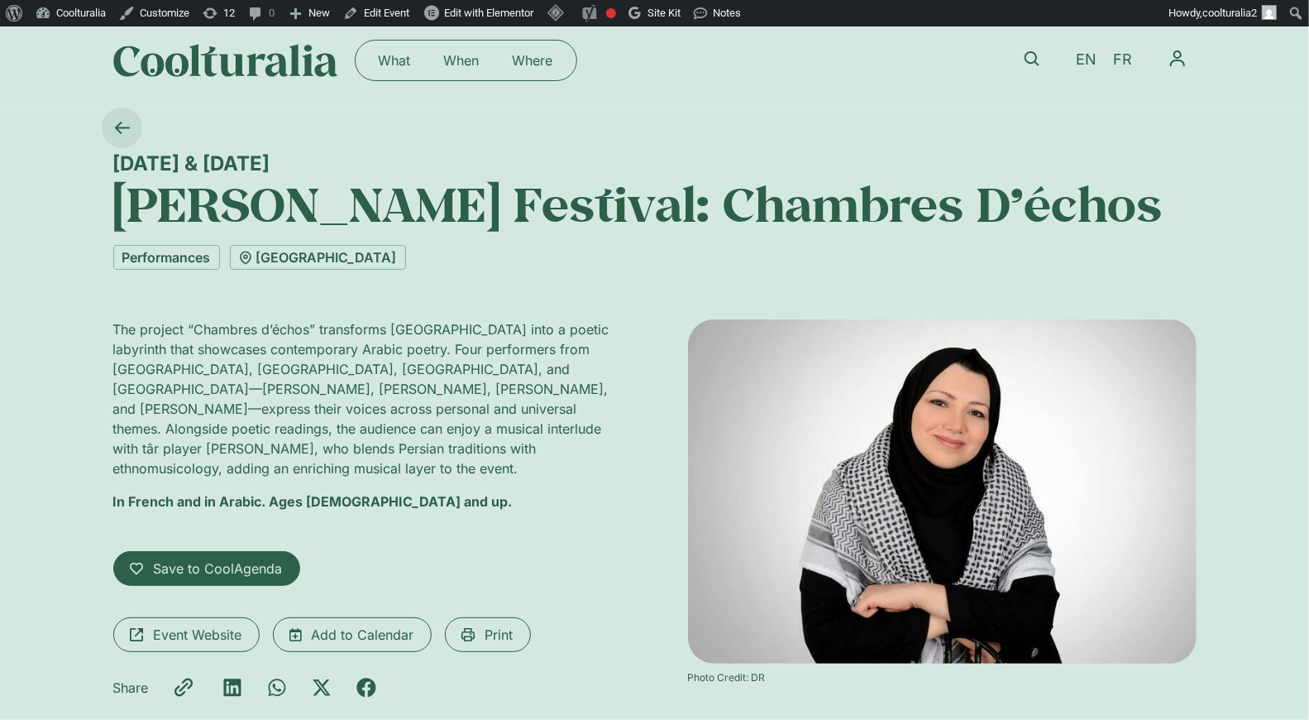
click at [123, 131] on icon at bounding box center [122, 128] width 16 height 16
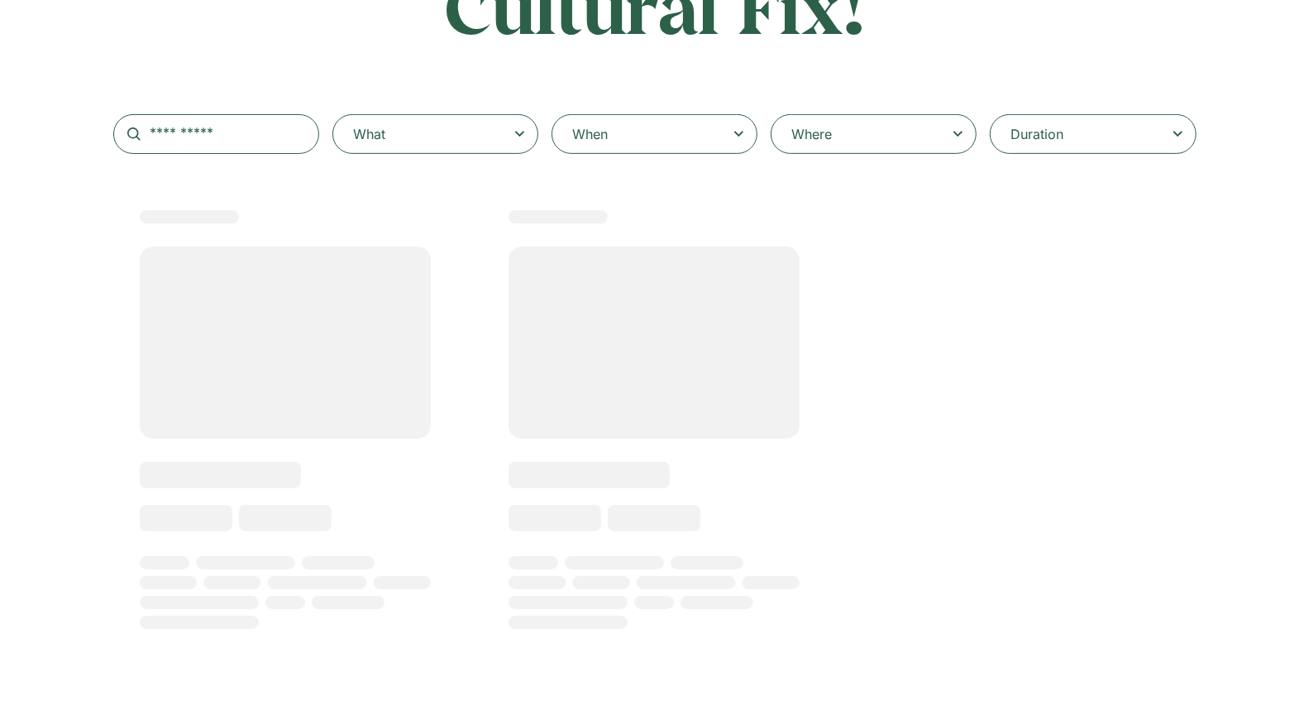
scroll to position [273, 0]
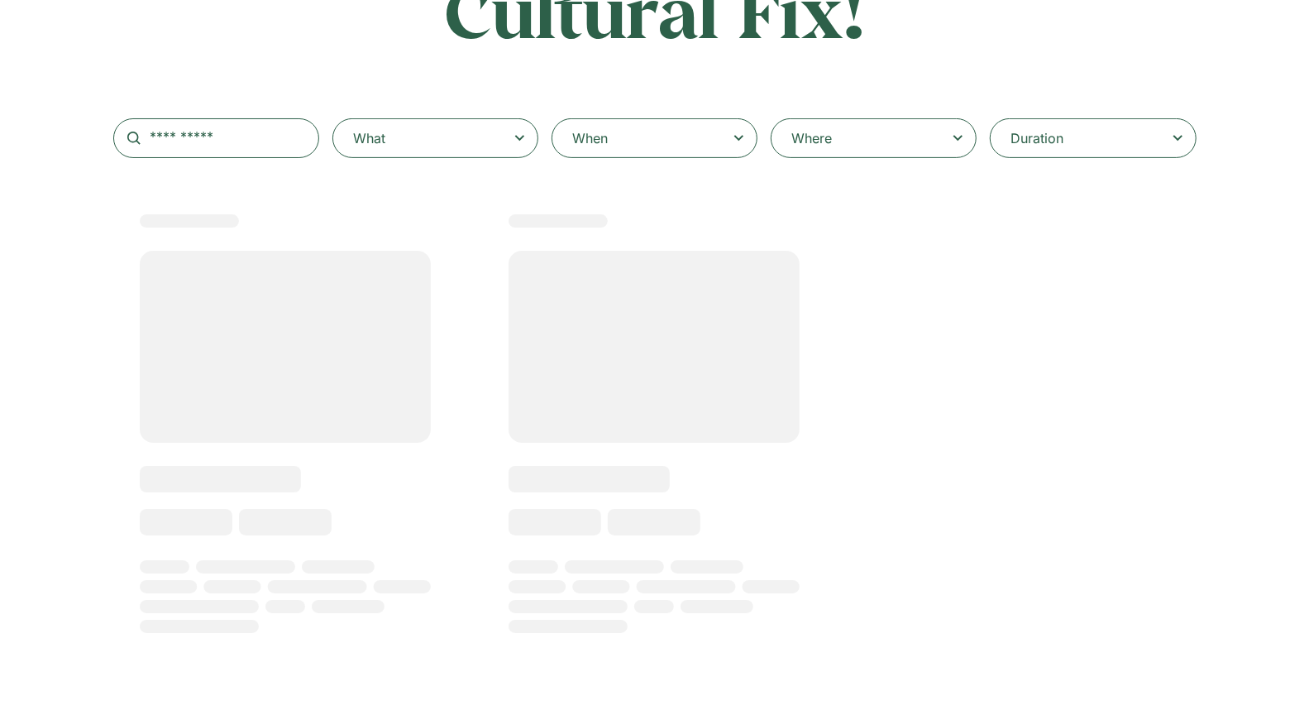
select select
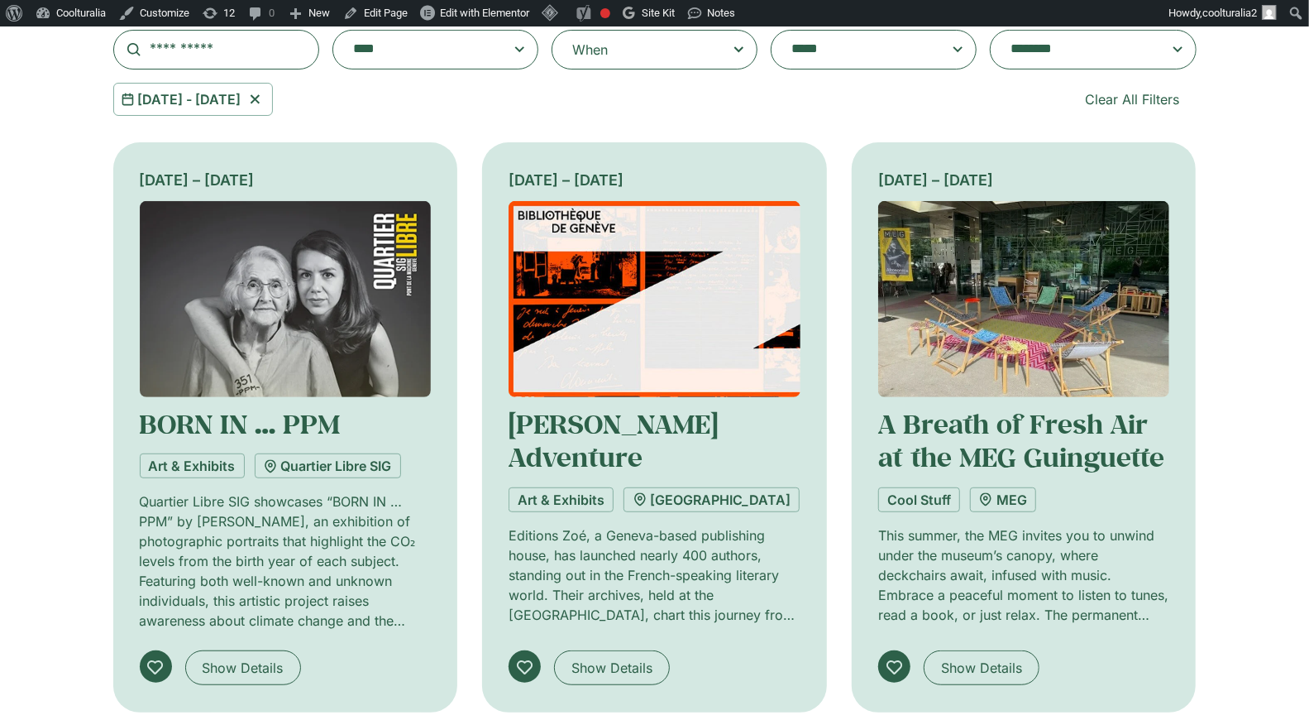
scroll to position [304, 0]
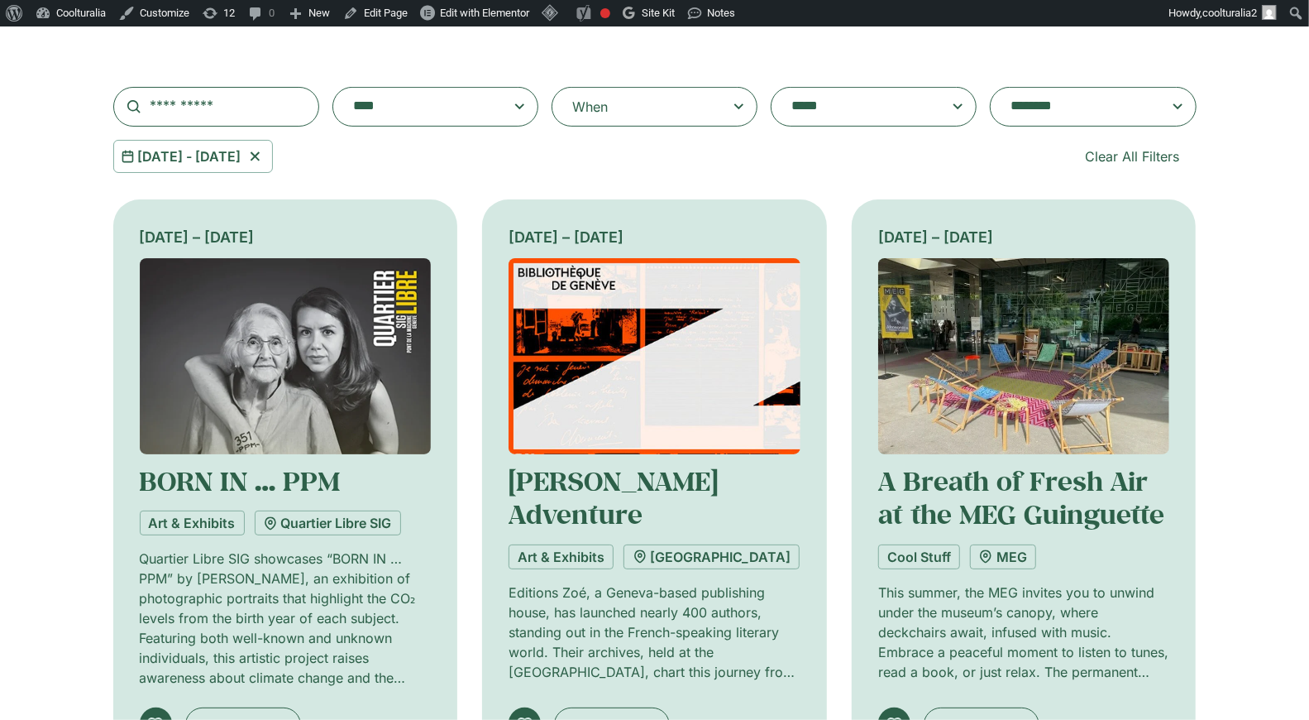
click at [1031, 115] on textarea "**********" at bounding box center [1077, 106] width 132 height 23
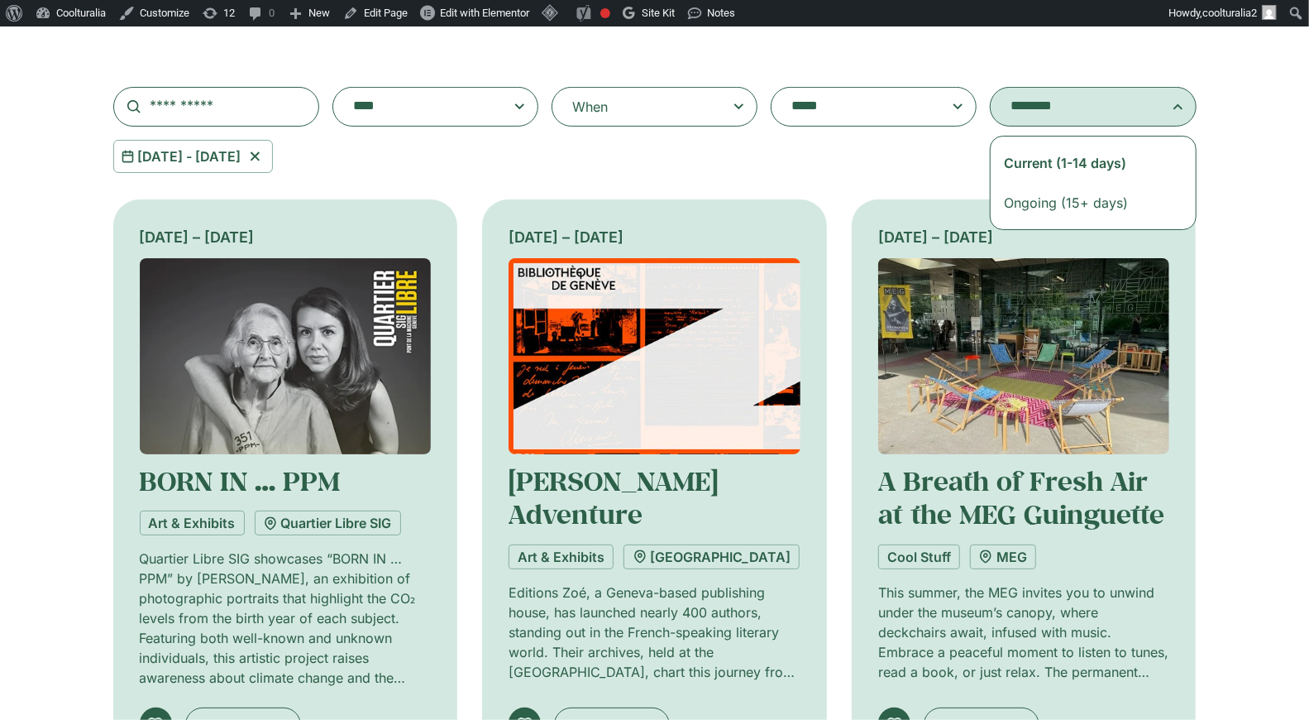
select select "**********"
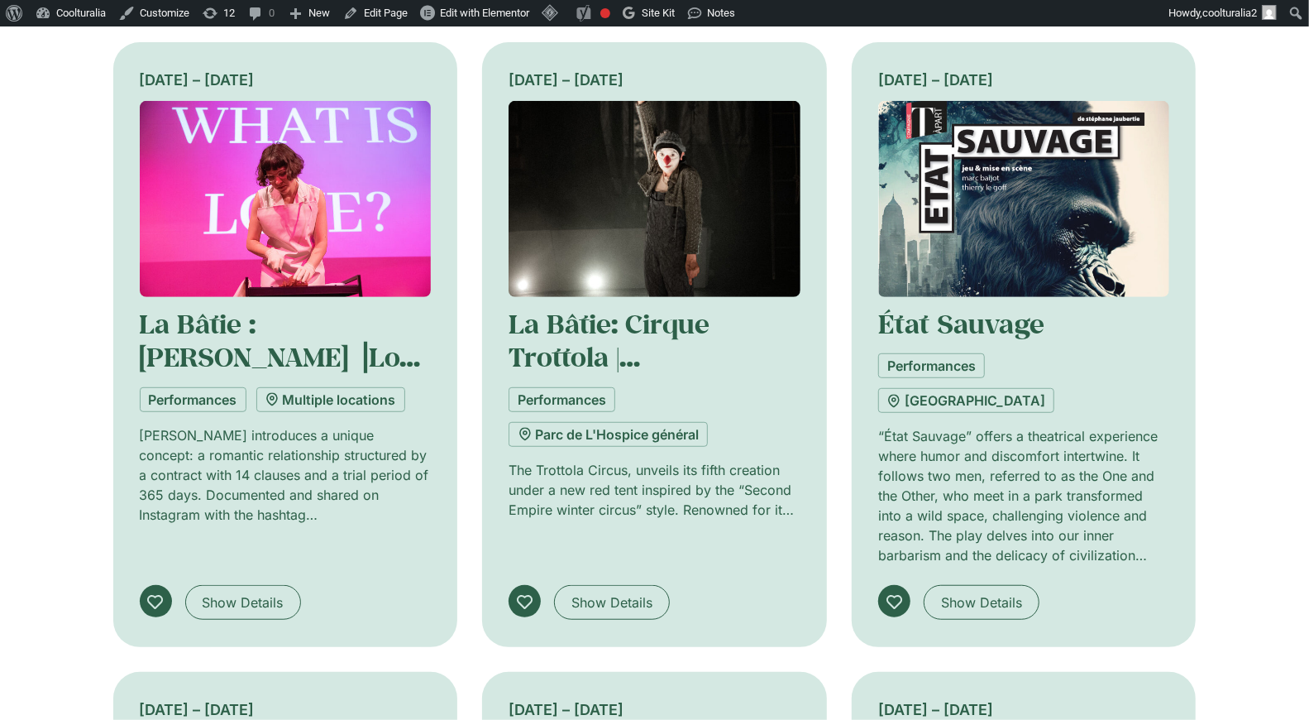
scroll to position [465, 0]
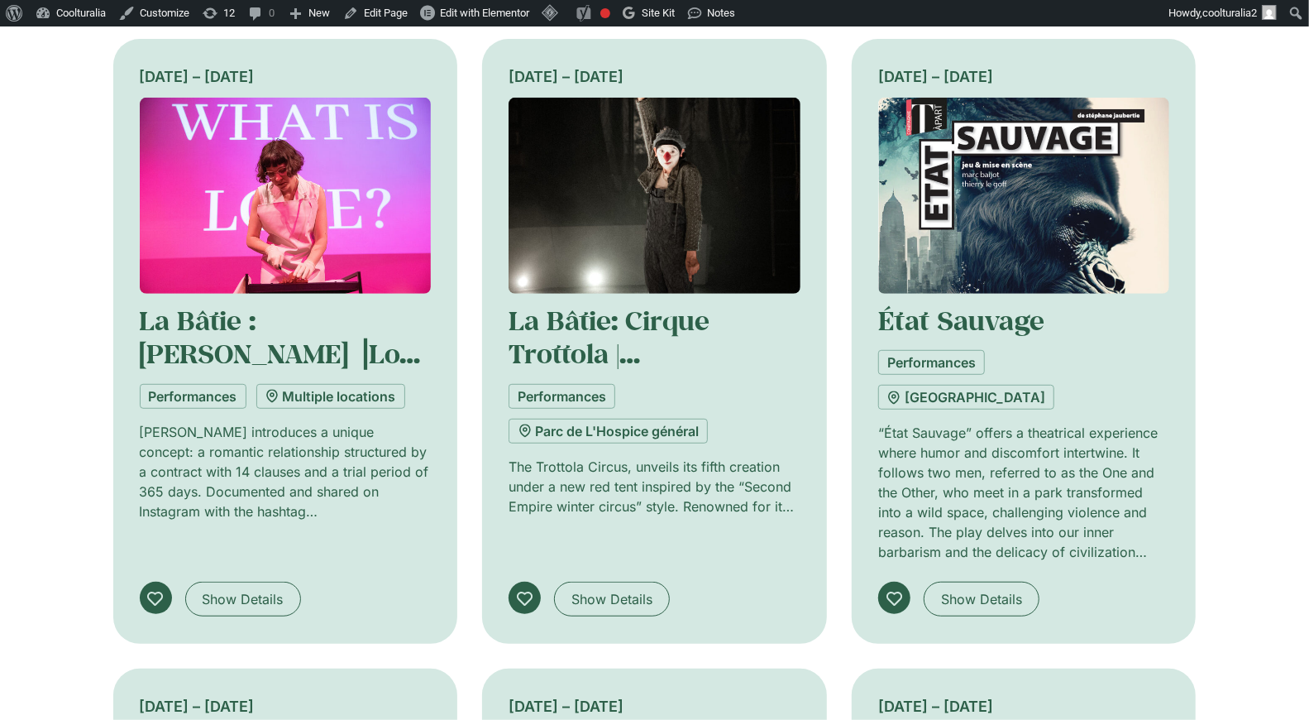
click at [606, 170] on img at bounding box center [655, 196] width 292 height 196
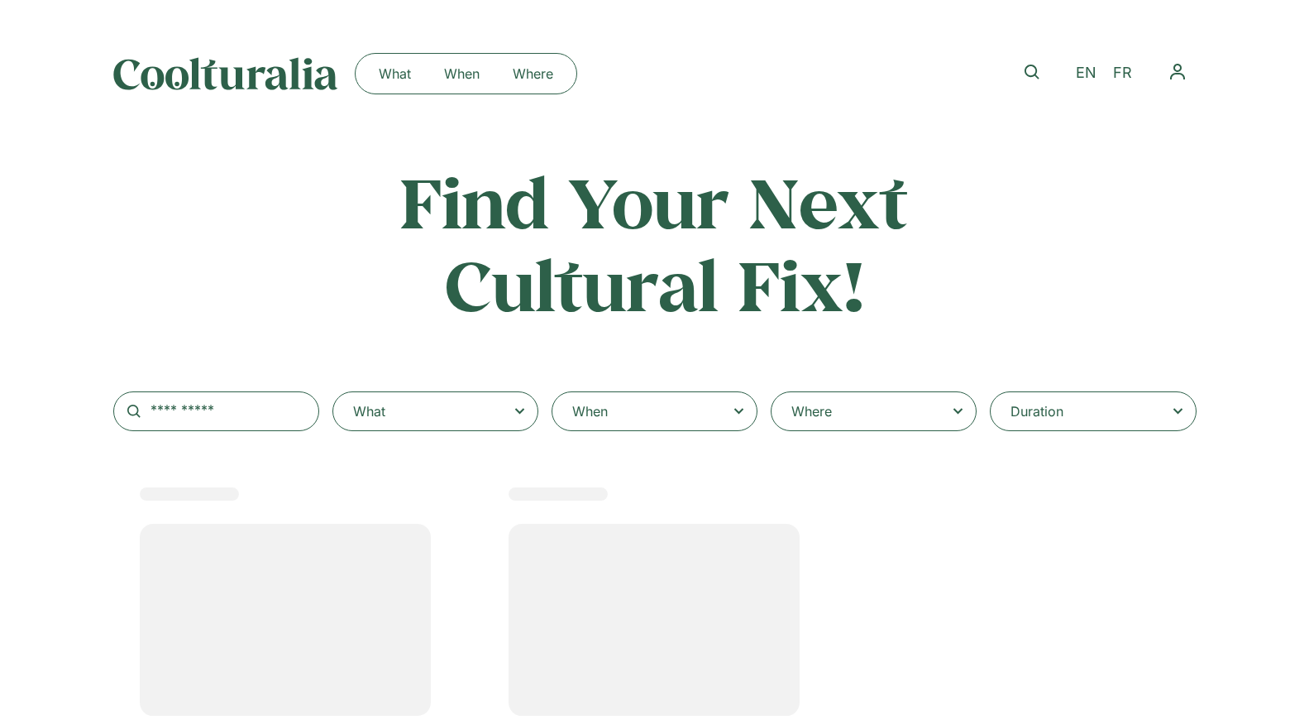
scroll to position [465, 0]
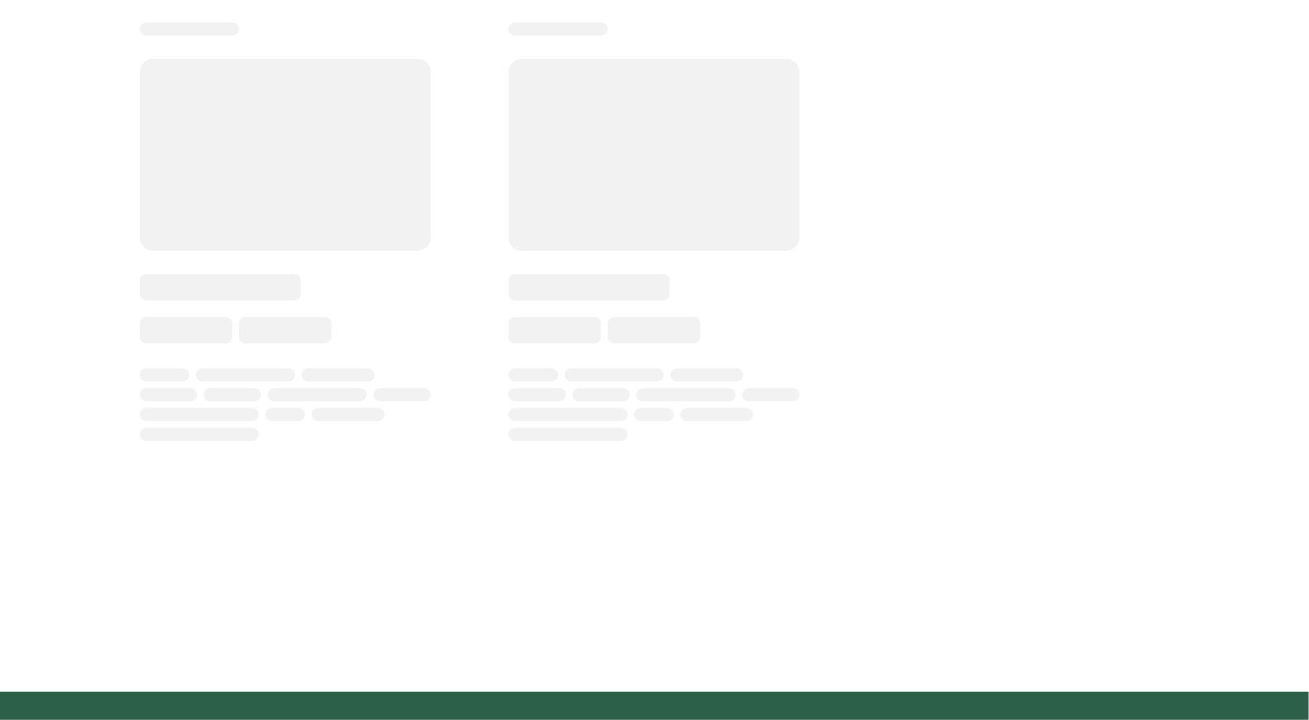
select select
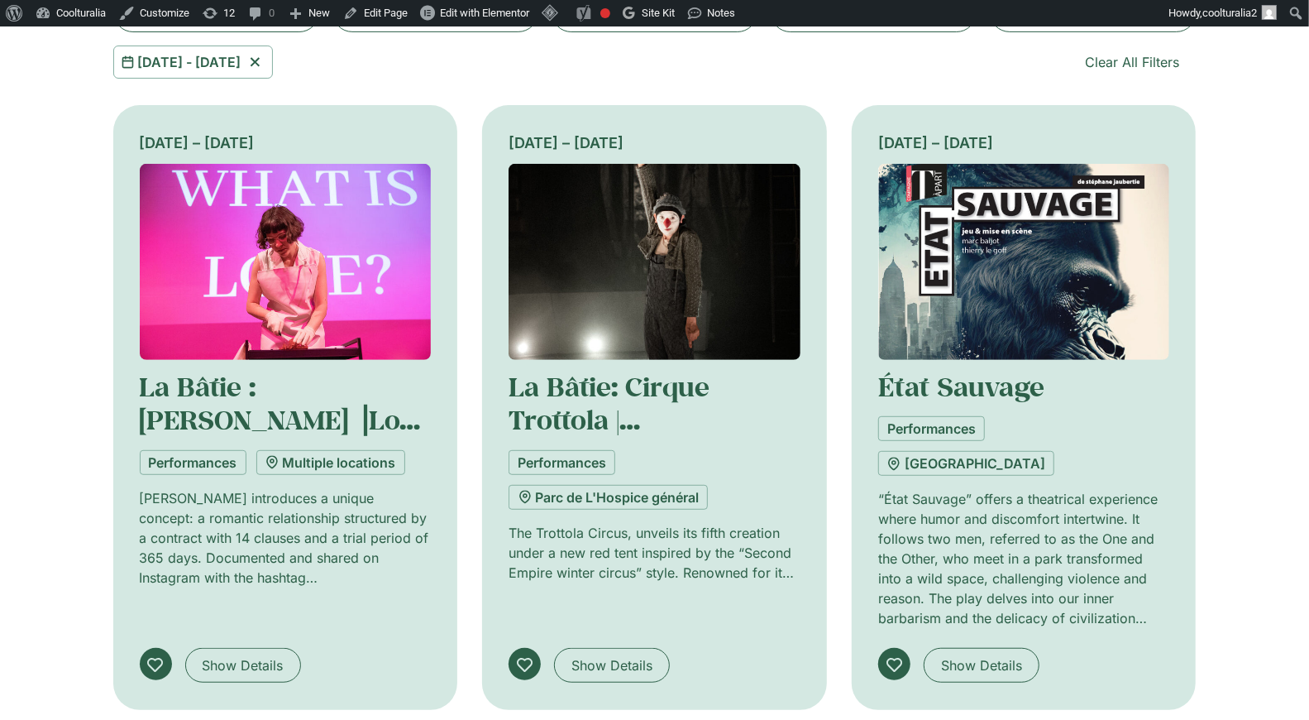
scroll to position [401, 0]
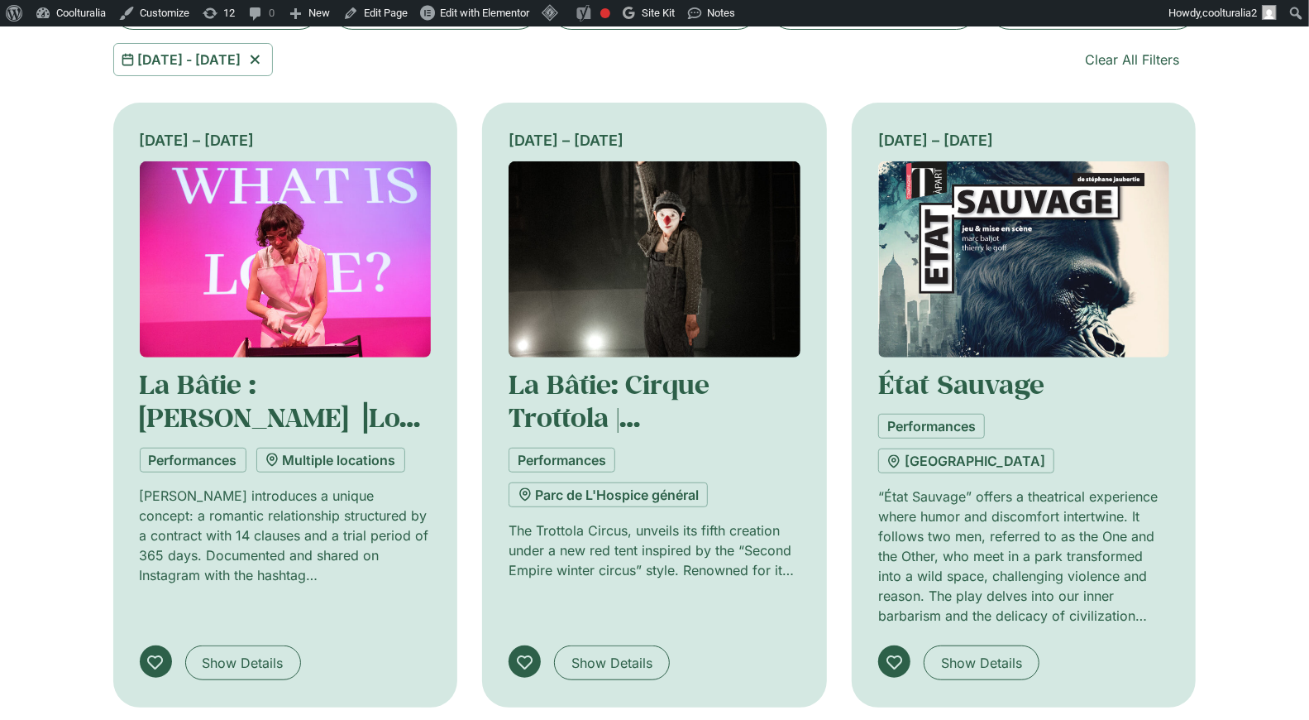
click at [705, 267] on img at bounding box center [655, 259] width 292 height 196
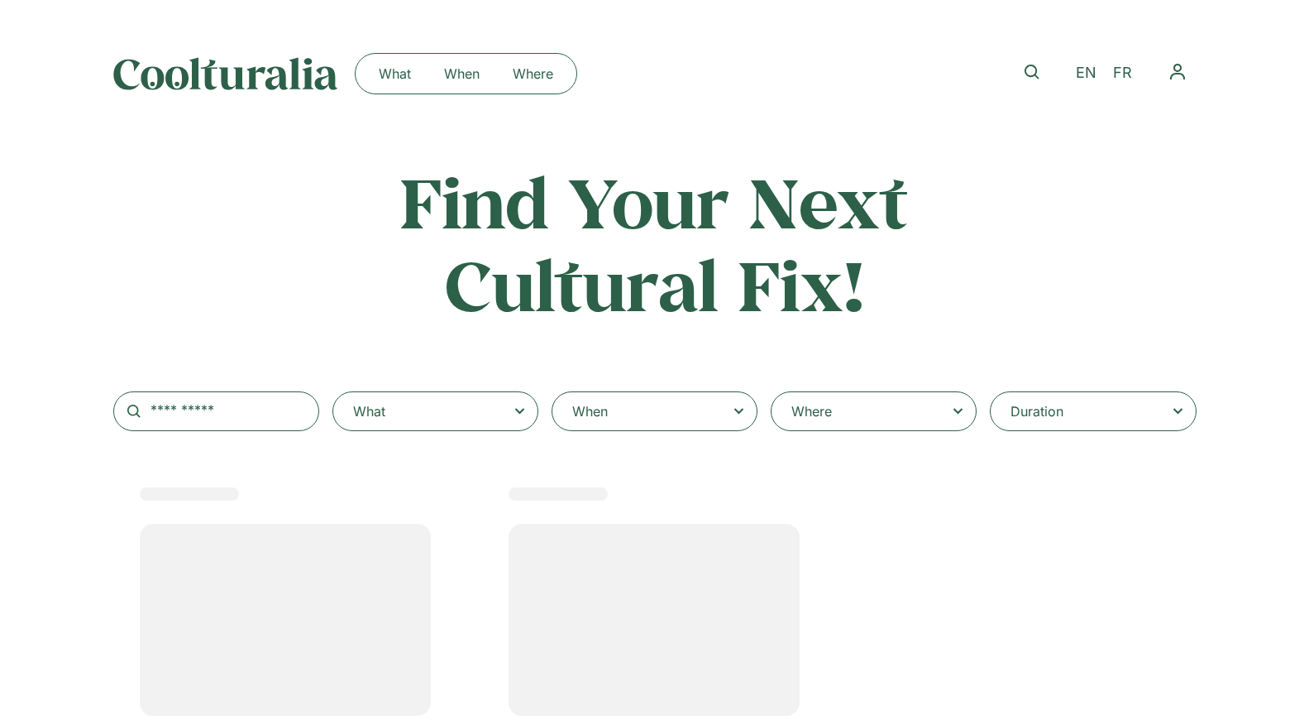
scroll to position [401, 0]
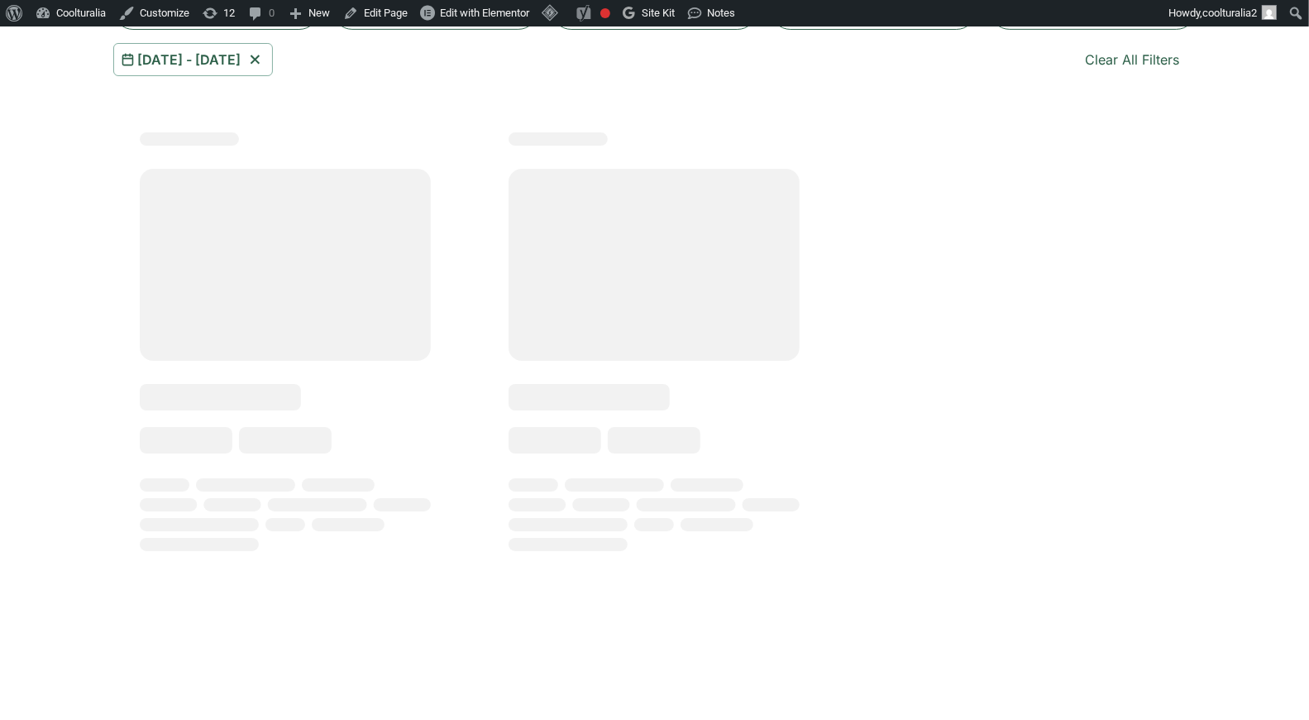
select select
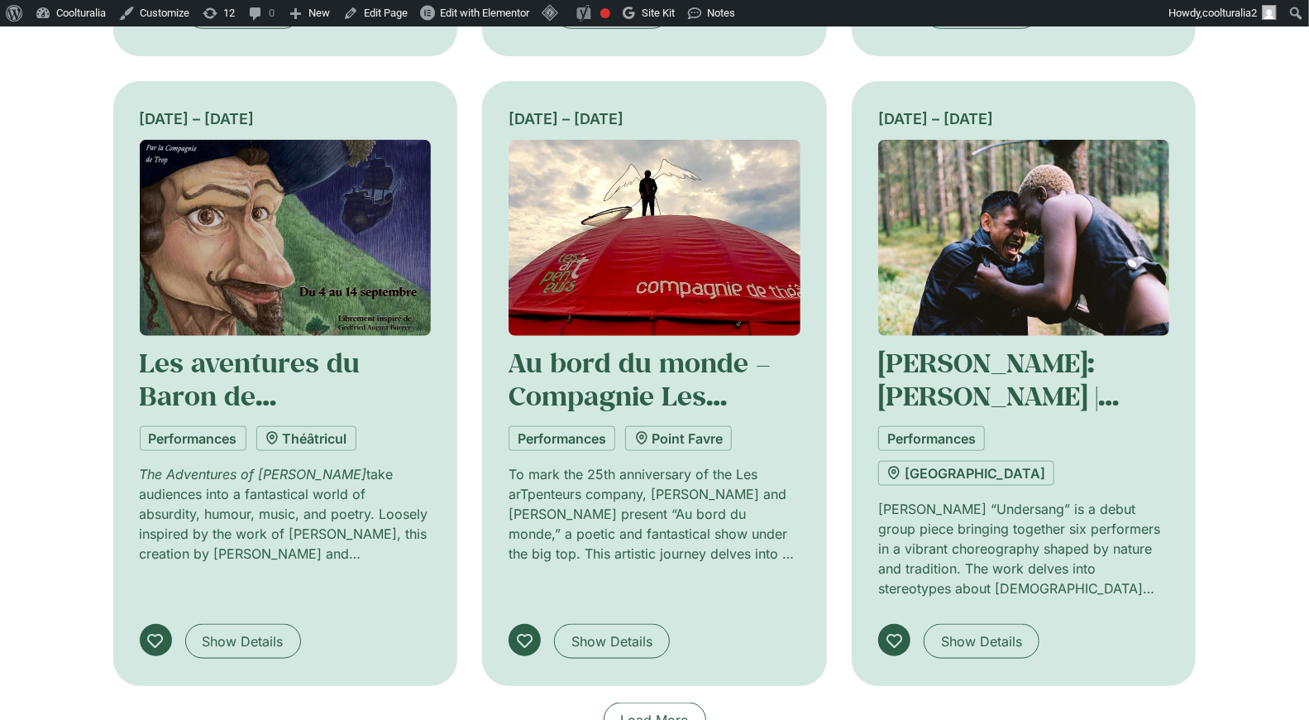
scroll to position [1060, 0]
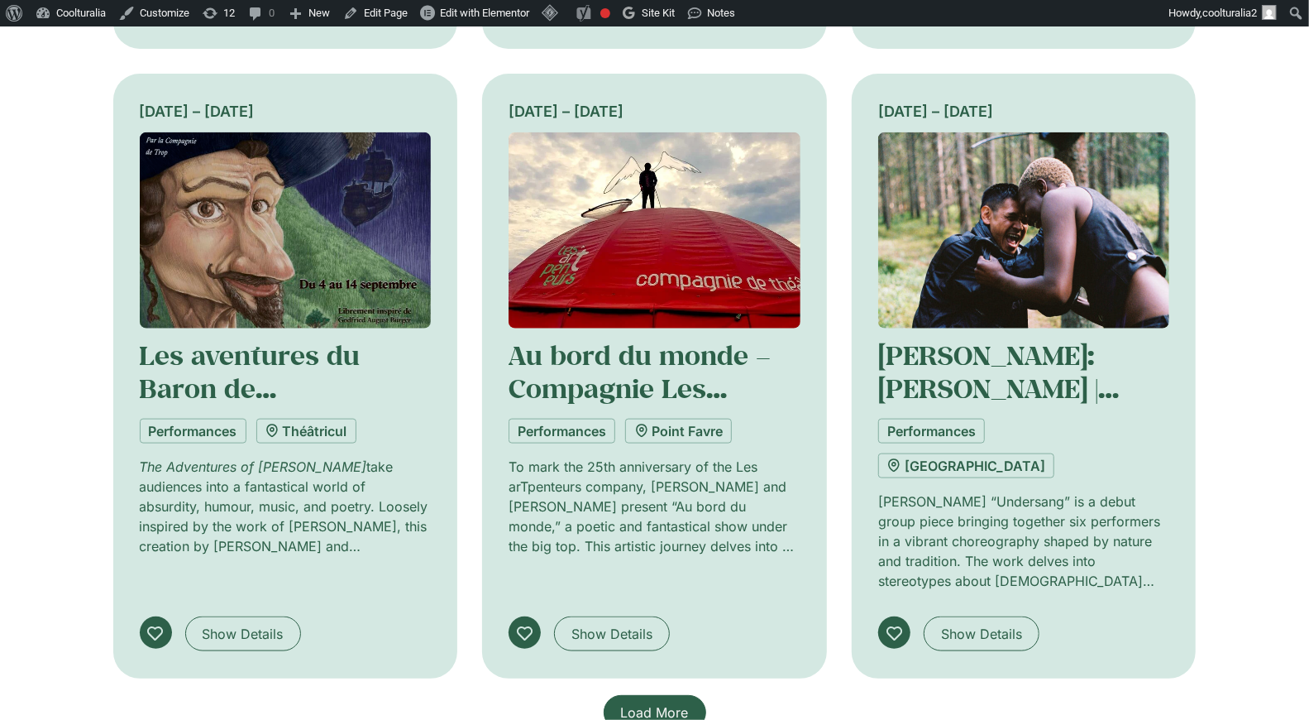
click at [659, 702] on span "Load More" at bounding box center [655, 712] width 68 height 20
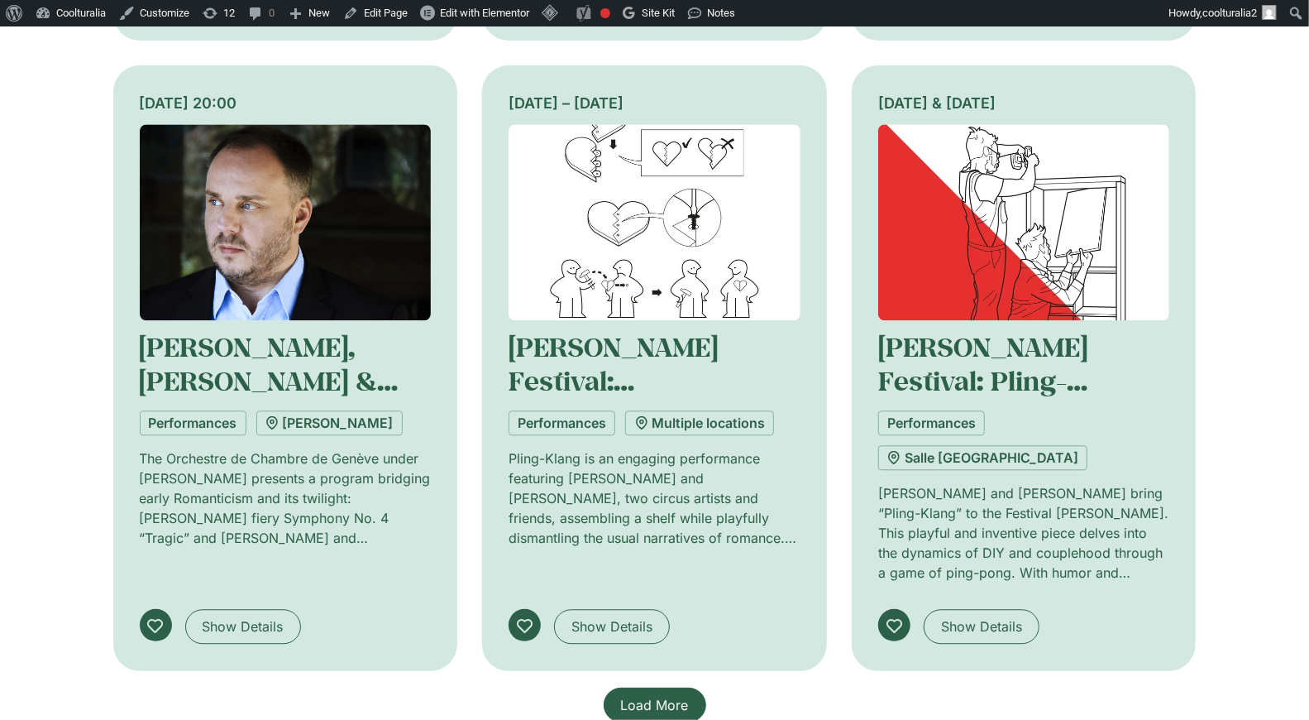
scroll to position [2330, 0]
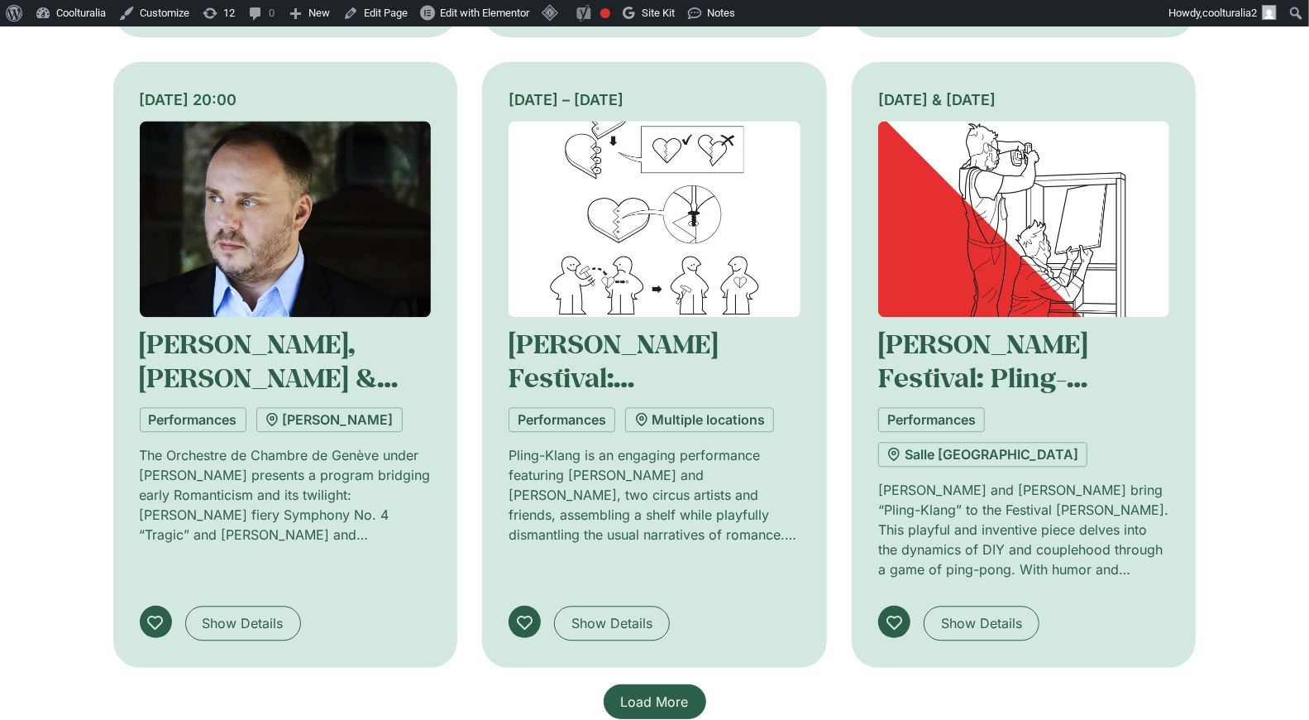
click at [644, 692] on span "Load More" at bounding box center [655, 702] width 68 height 20
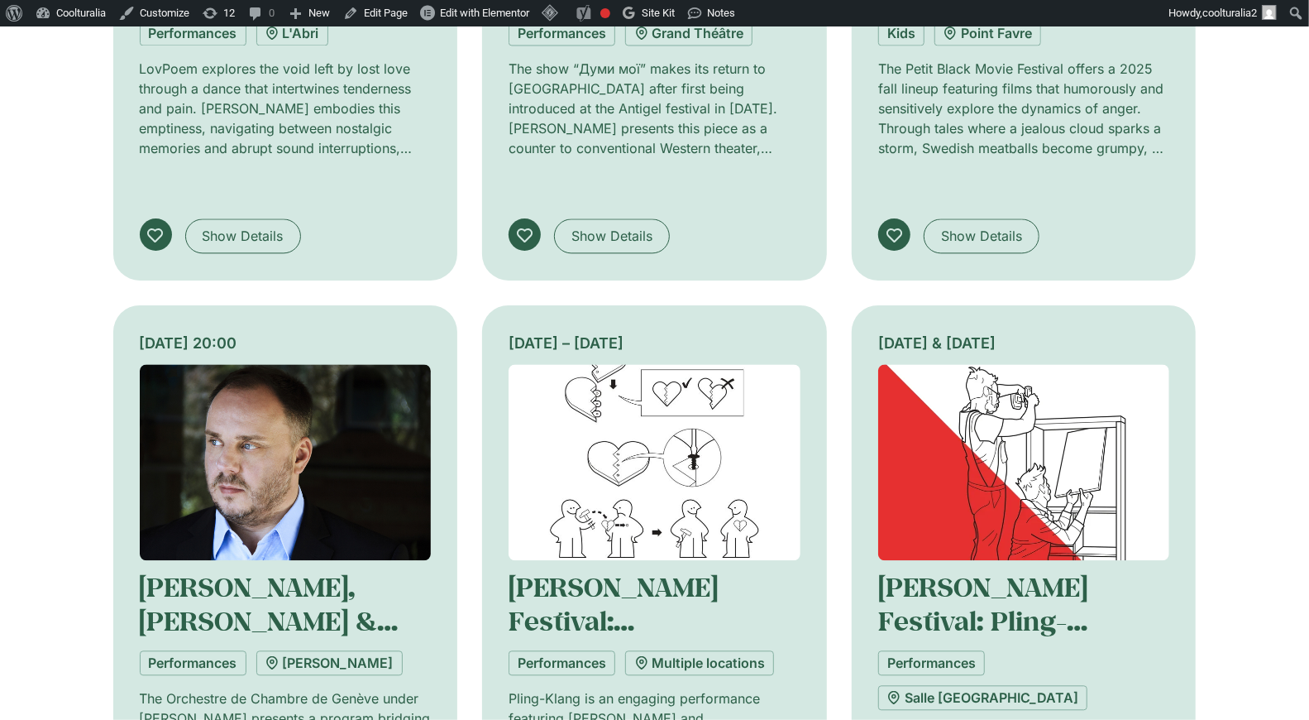
scroll to position [2104, 0]
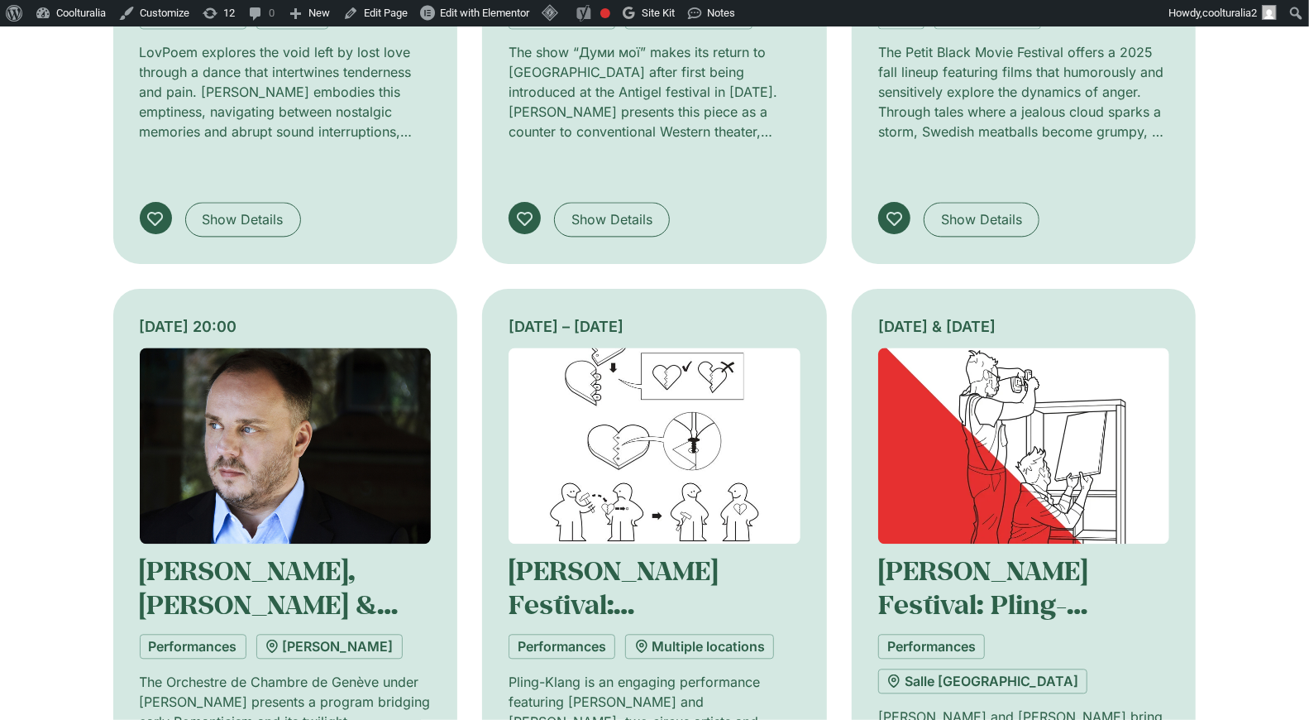
click at [1004, 371] on img at bounding box center [1024, 445] width 292 height 196
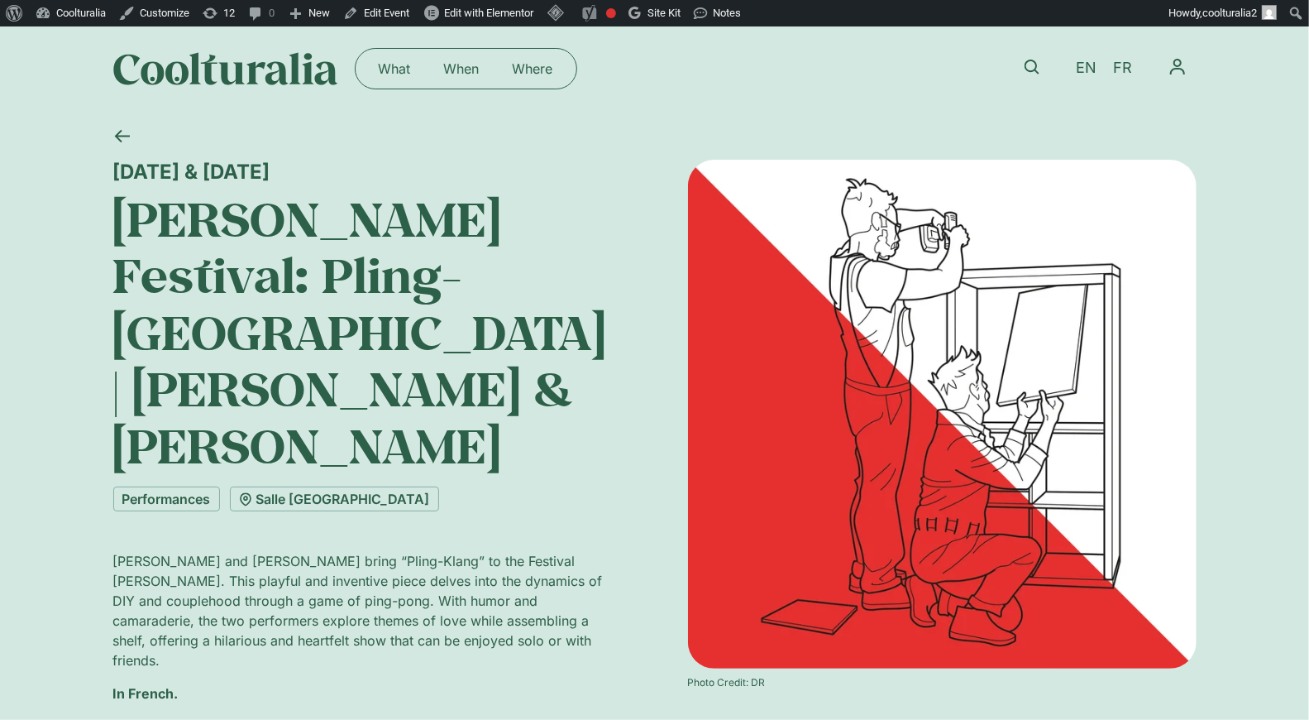
scroll to position [7, 0]
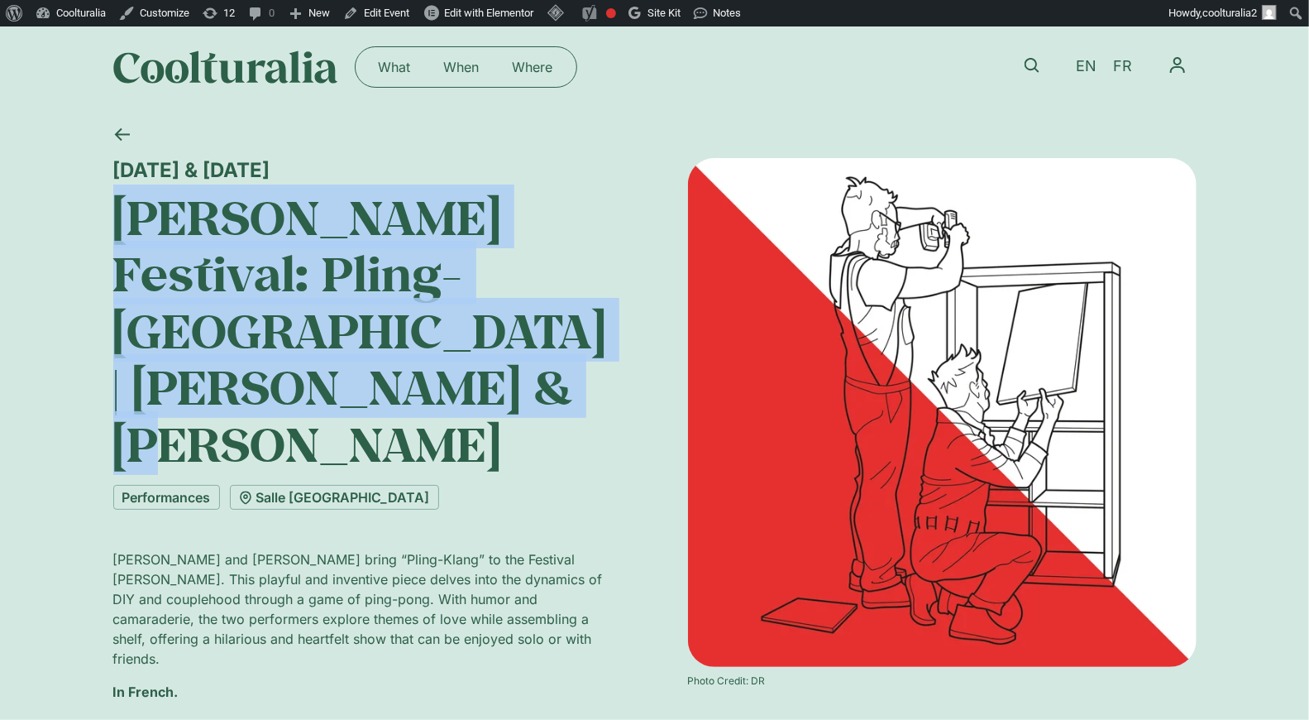
drag, startPoint x: 321, startPoint y: 390, endPoint x: 93, endPoint y: 206, distance: 293.0
click at [93, 206] on div "[DATE] & [DATE] [PERSON_NAME] Festival: Pling-[GEOGRAPHIC_DATA] | [PERSON_NAME]…" at bounding box center [654, 536] width 1309 height 845
copy h1 "[PERSON_NAME] Festival: Pling-[GEOGRAPHIC_DATA] | [PERSON_NAME] & [PERSON_NAME]"
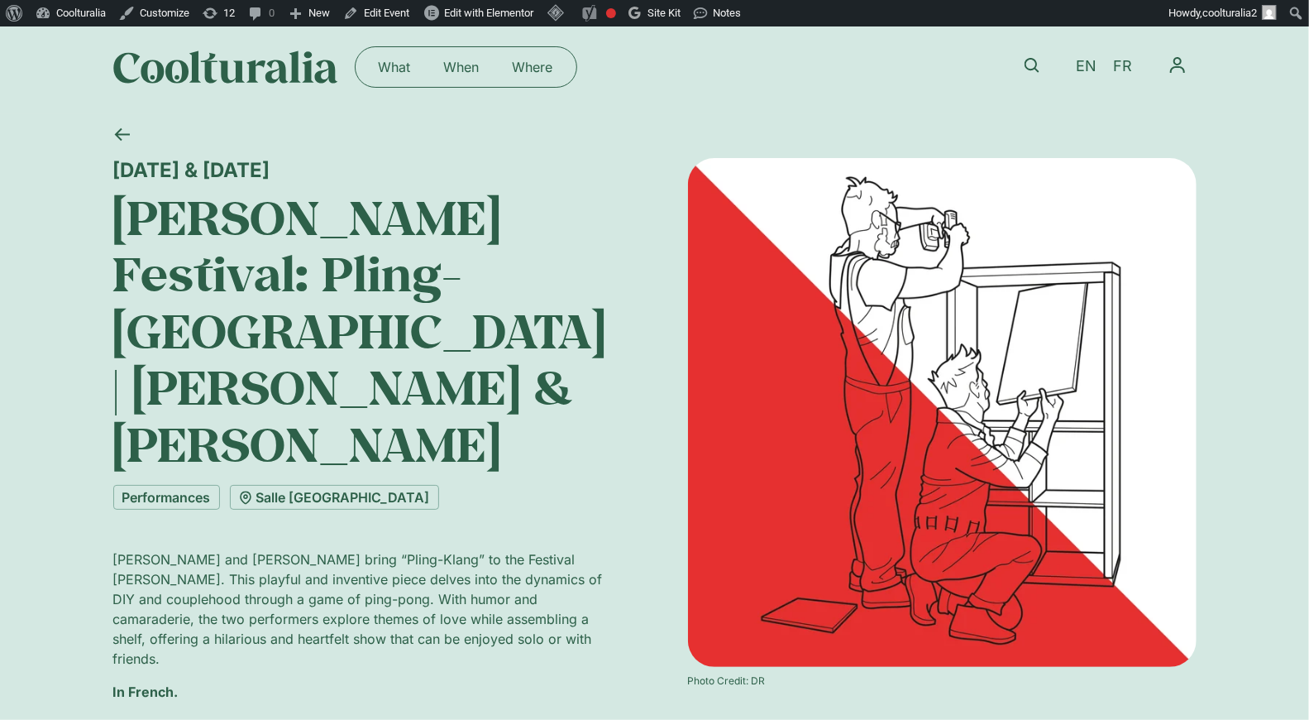
click at [422, 332] on h1 "[PERSON_NAME] Festival: Pling-[GEOGRAPHIC_DATA] | [PERSON_NAME] & [PERSON_NAME]" at bounding box center [367, 330] width 509 height 283
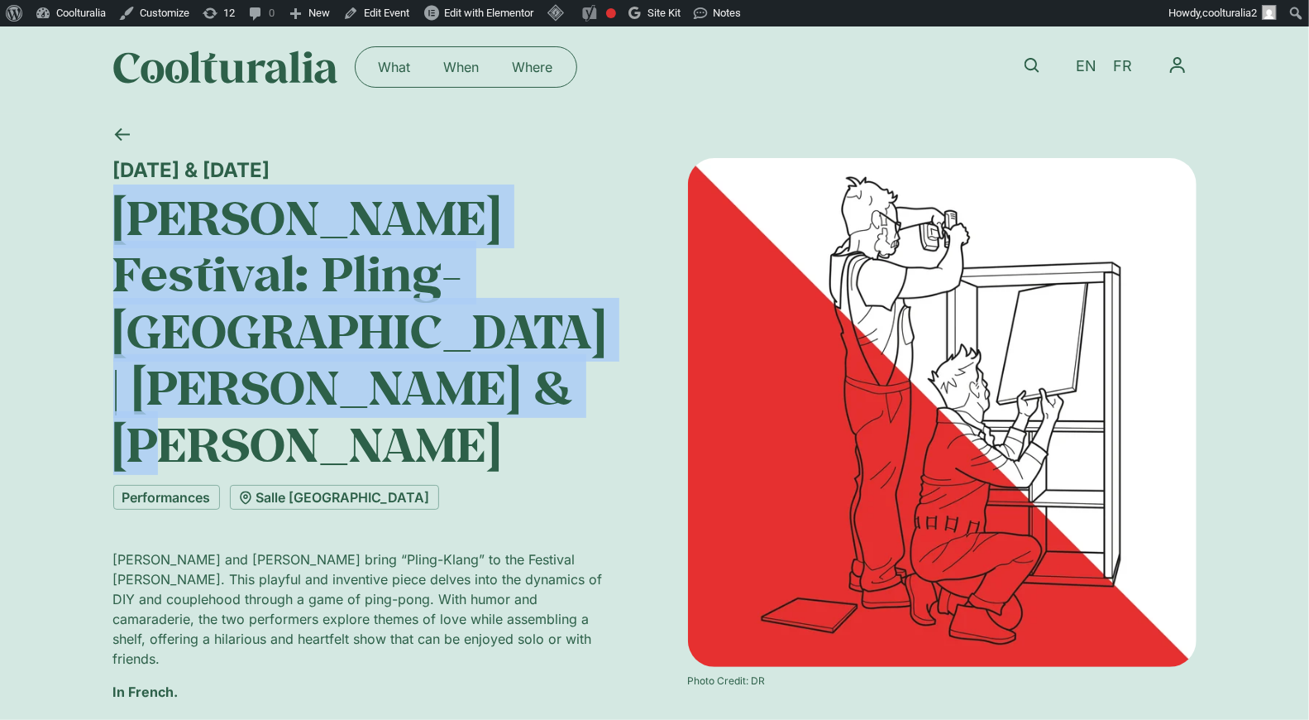
drag, startPoint x: 323, startPoint y: 385, endPoint x: 118, endPoint y: 242, distance: 249.0
click at [118, 242] on h1 "[PERSON_NAME] Festival: Pling-[GEOGRAPHIC_DATA] | [PERSON_NAME] & [PERSON_NAME]" at bounding box center [367, 330] width 509 height 283
copy h1 "[PERSON_NAME] Festival: Pling-[GEOGRAPHIC_DATA] | [PERSON_NAME] & [PERSON_NAME]"
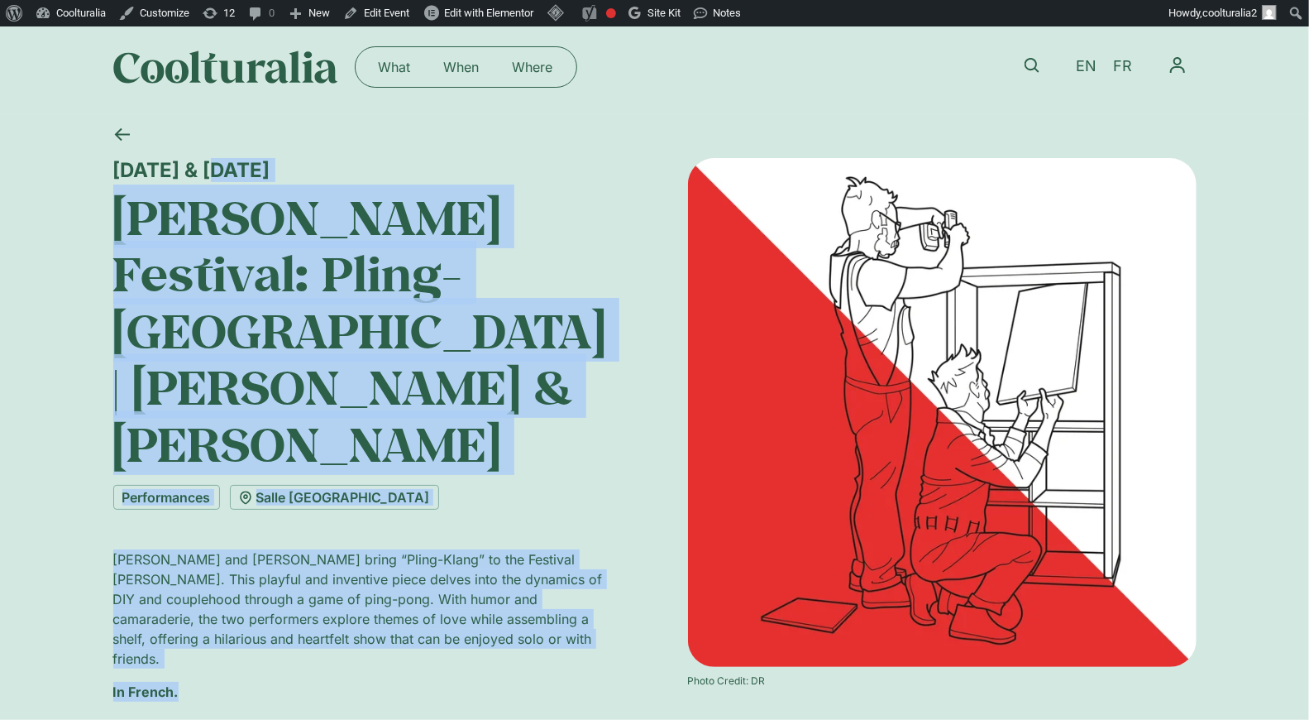
drag, startPoint x: 109, startPoint y: 160, endPoint x: 261, endPoint y: 607, distance: 471.6
click at [261, 607] on div "[DATE] & [DATE] [PERSON_NAME] Festival: Pling-[GEOGRAPHIC_DATA] | [PERSON_NAME]…" at bounding box center [654, 536] width 1309 height 845
copy div "[DATE] & [DATE] [PERSON_NAME] Festival: Pling-[GEOGRAPHIC_DATA] | [PERSON_NAME]…"
